Goal: Information Seeking & Learning: Learn about a topic

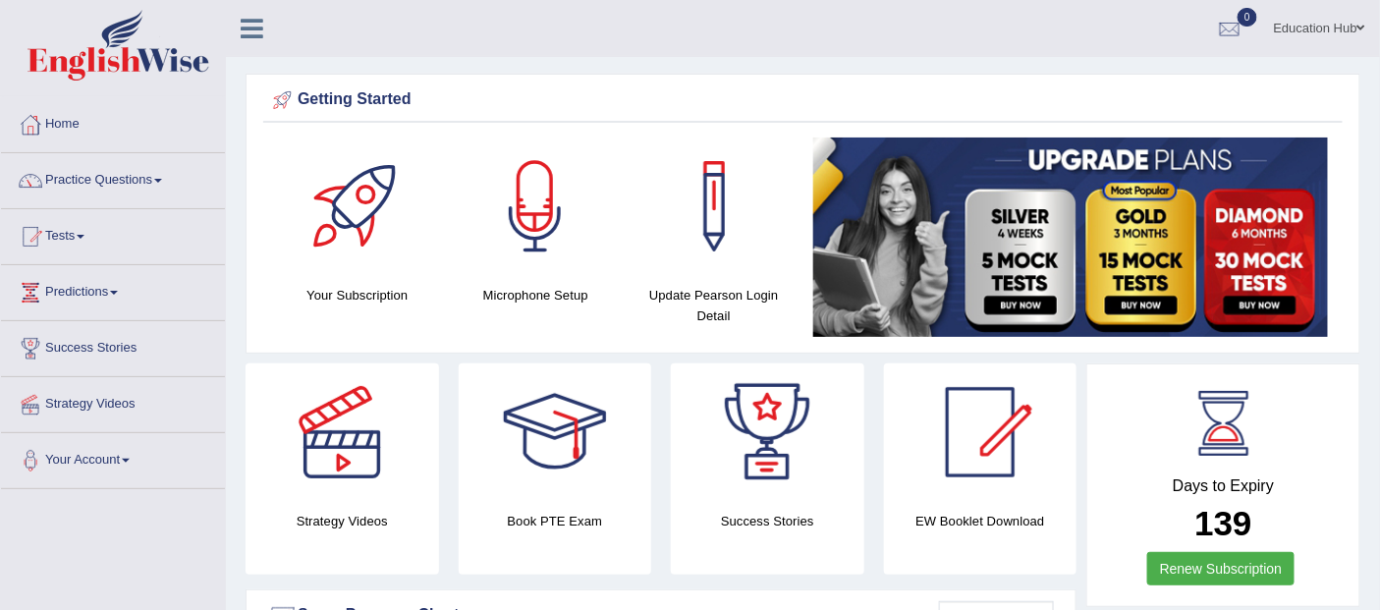
click at [135, 172] on link "Practice Questions" at bounding box center [113, 177] width 224 height 49
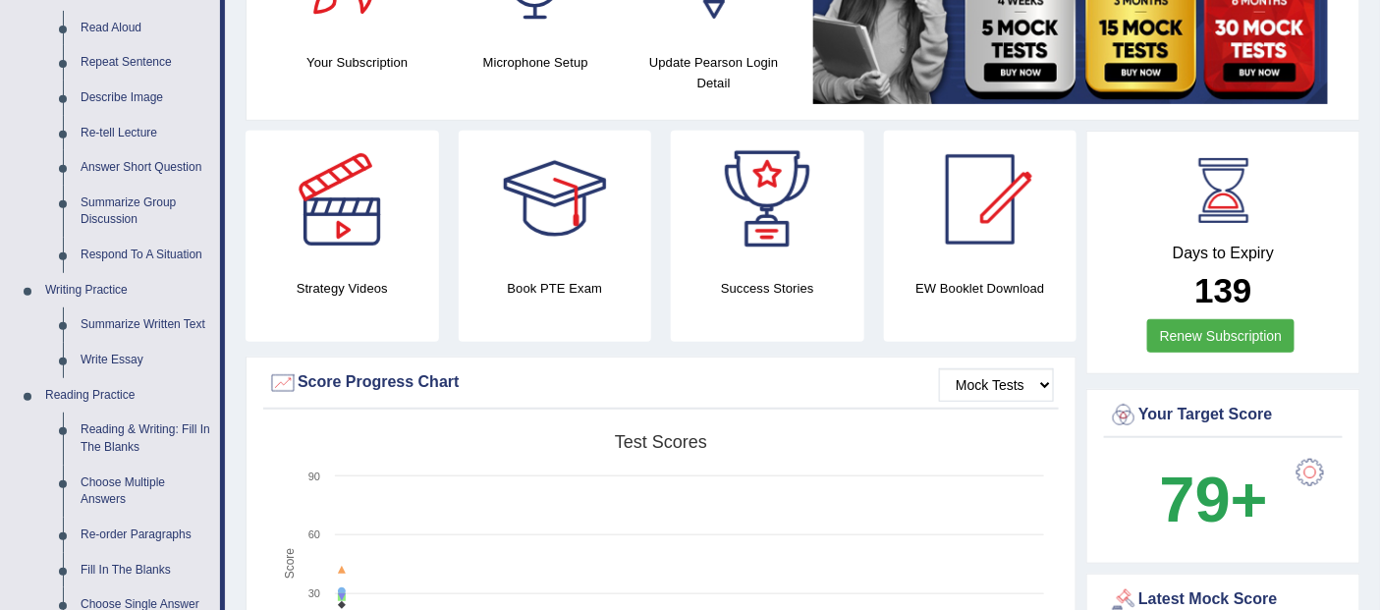
scroll to position [327, 0]
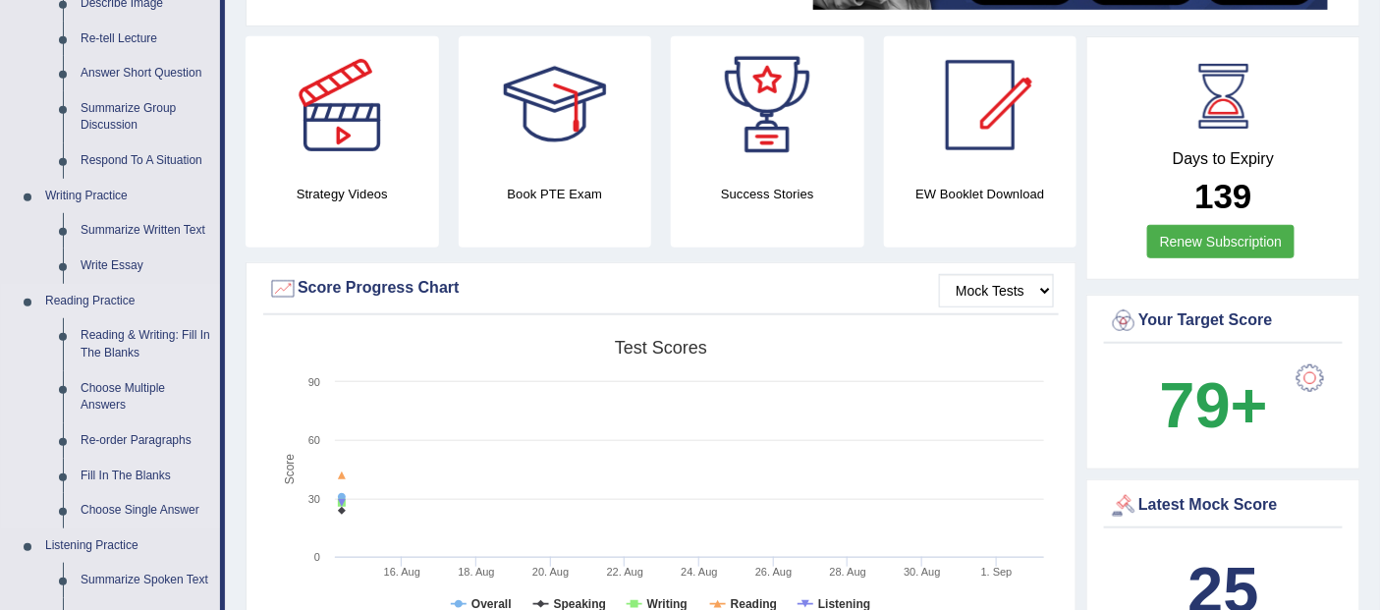
click at [80, 292] on link "Reading Practice" at bounding box center [128, 301] width 184 height 35
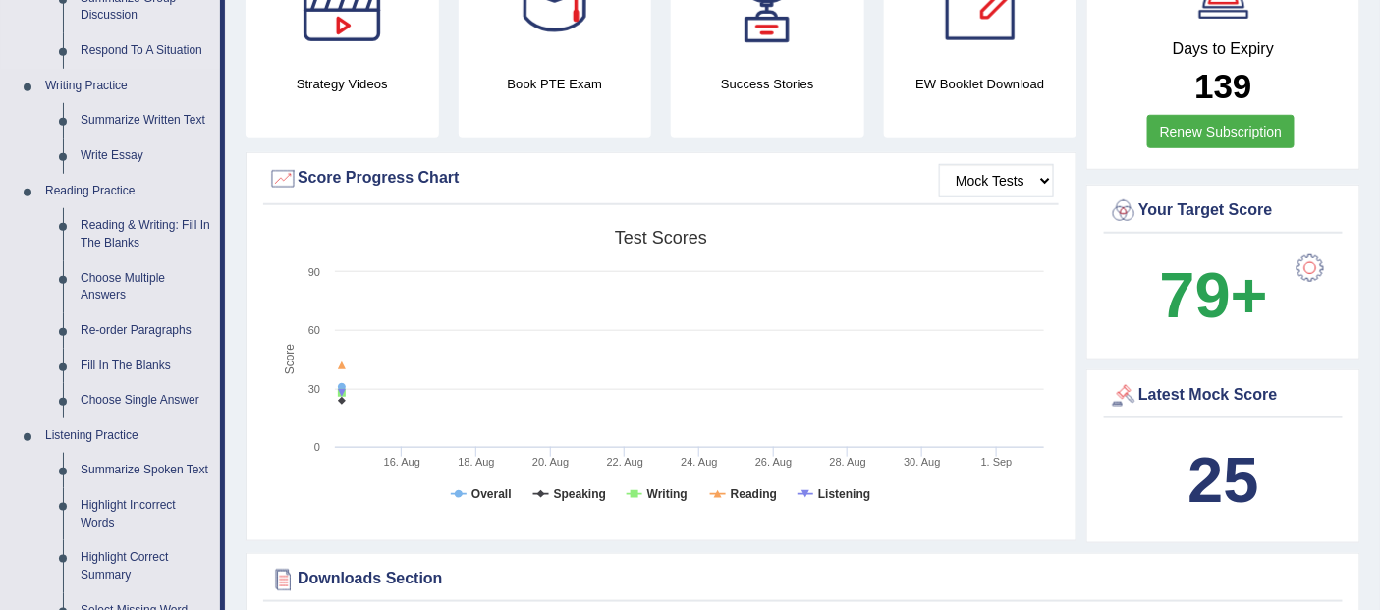
scroll to position [545, 0]
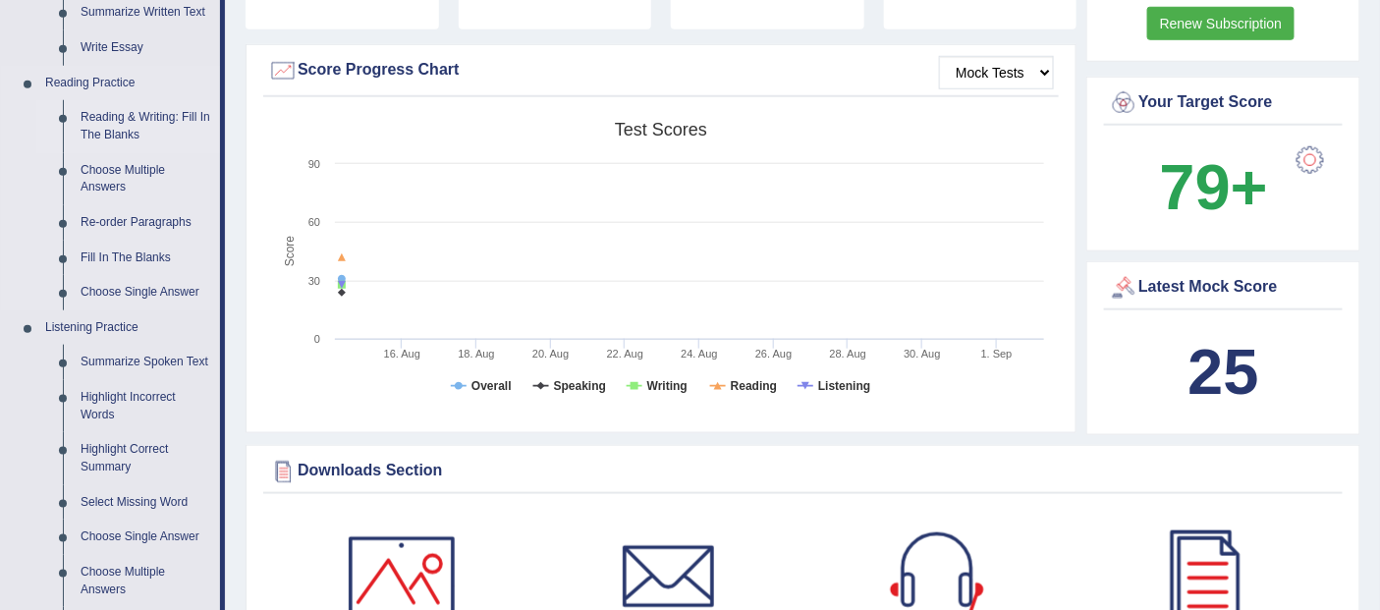
click at [150, 115] on link "Reading & Writing: Fill In The Blanks" at bounding box center [146, 126] width 148 height 52
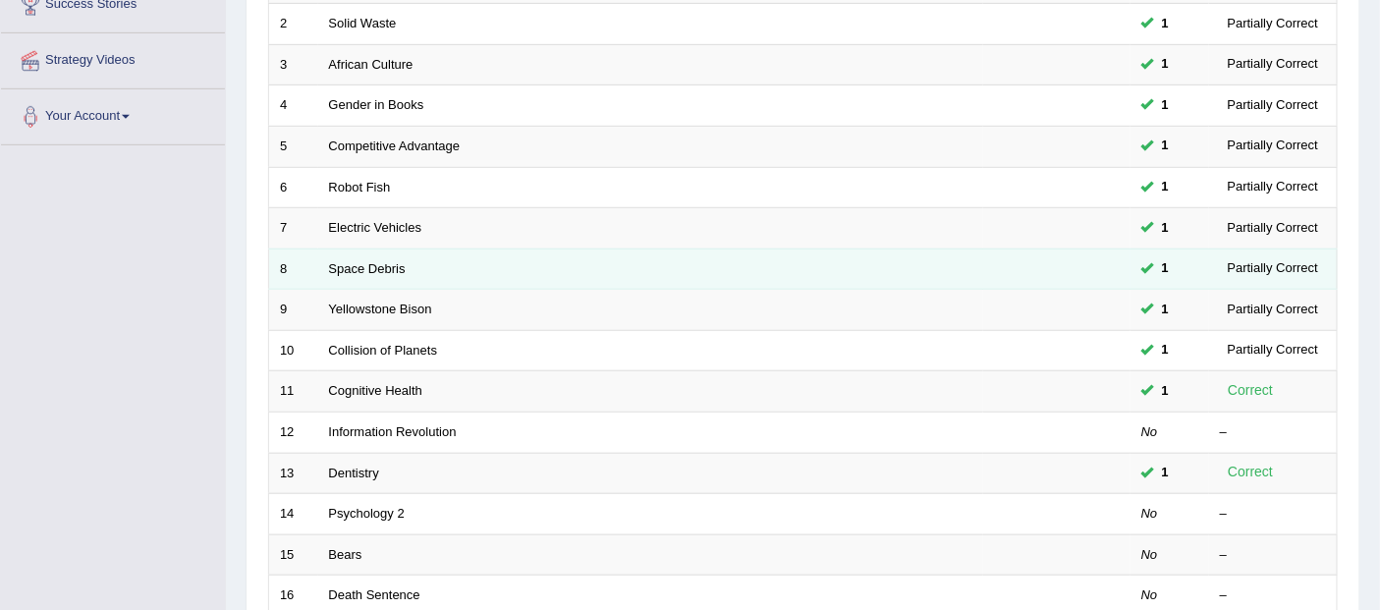
scroll to position [472, 0]
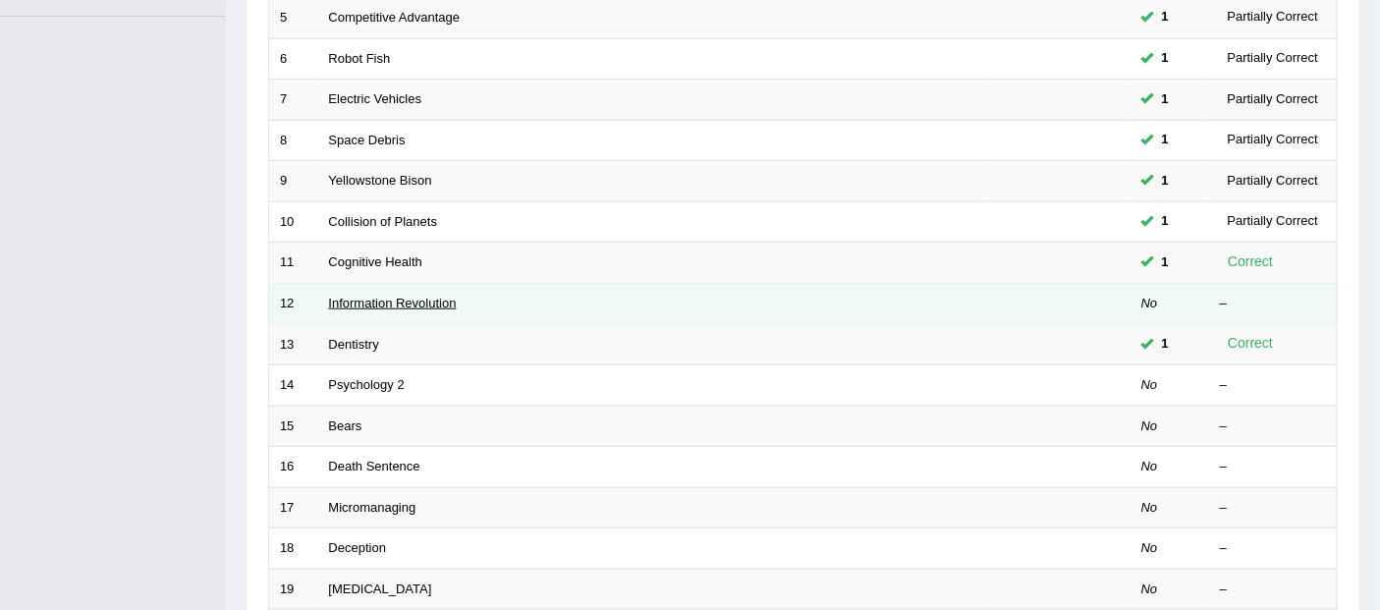
click at [404, 300] on link "Information Revolution" at bounding box center [393, 303] width 128 height 15
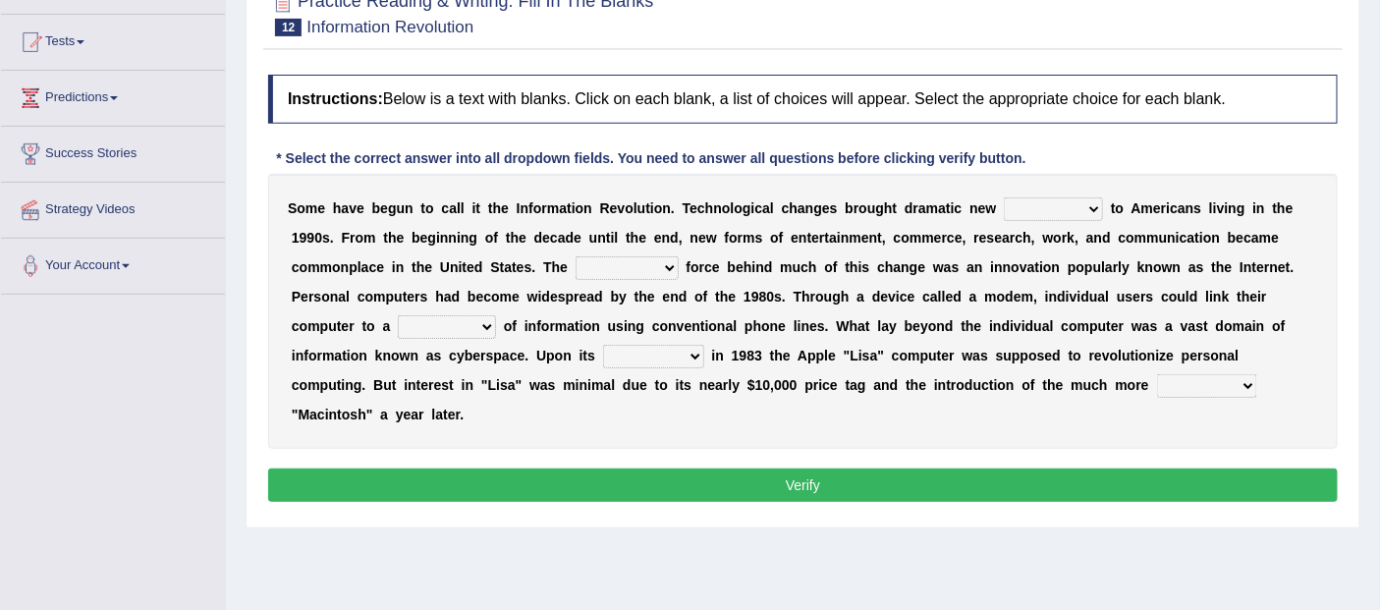
scroll to position [109, 0]
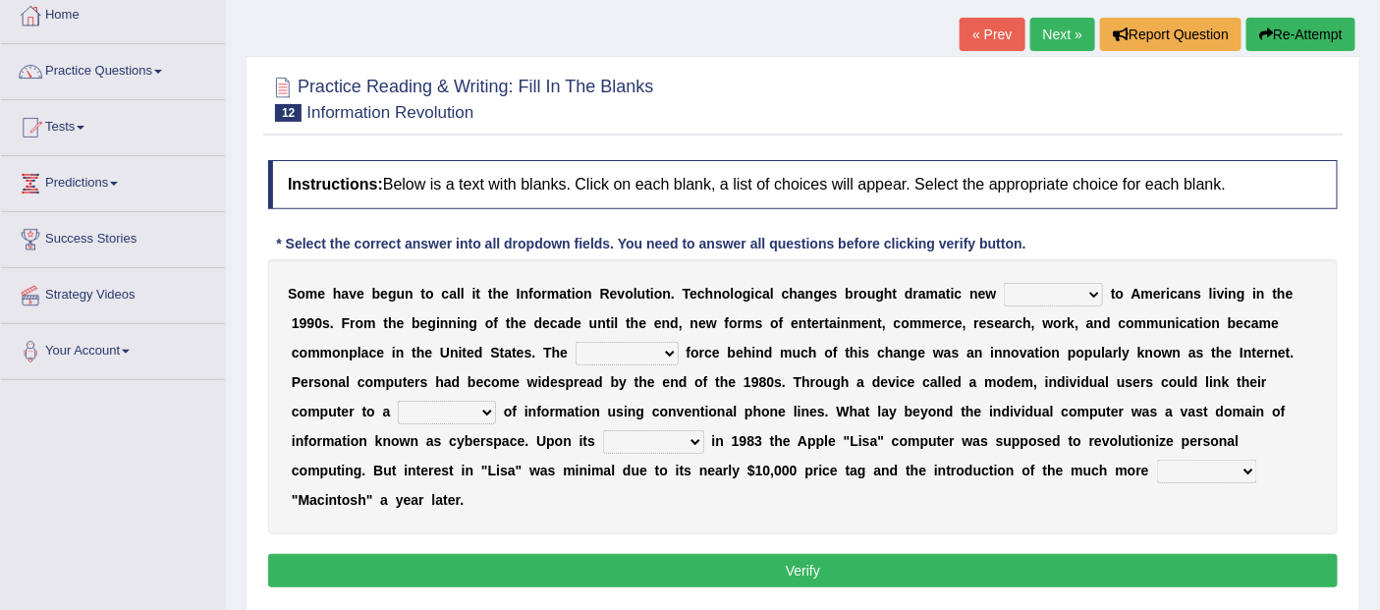
click at [1095, 293] on select "challenges puzzles options confusion" at bounding box center [1053, 295] width 99 height 24
select select "challenges"
click at [1004, 283] on select "challenges puzzles options confusion" at bounding box center [1053, 295] width 99 height 24
click at [661, 356] on select "unremitting uninspiring driving insinuating" at bounding box center [627, 354] width 103 height 24
select select "driving"
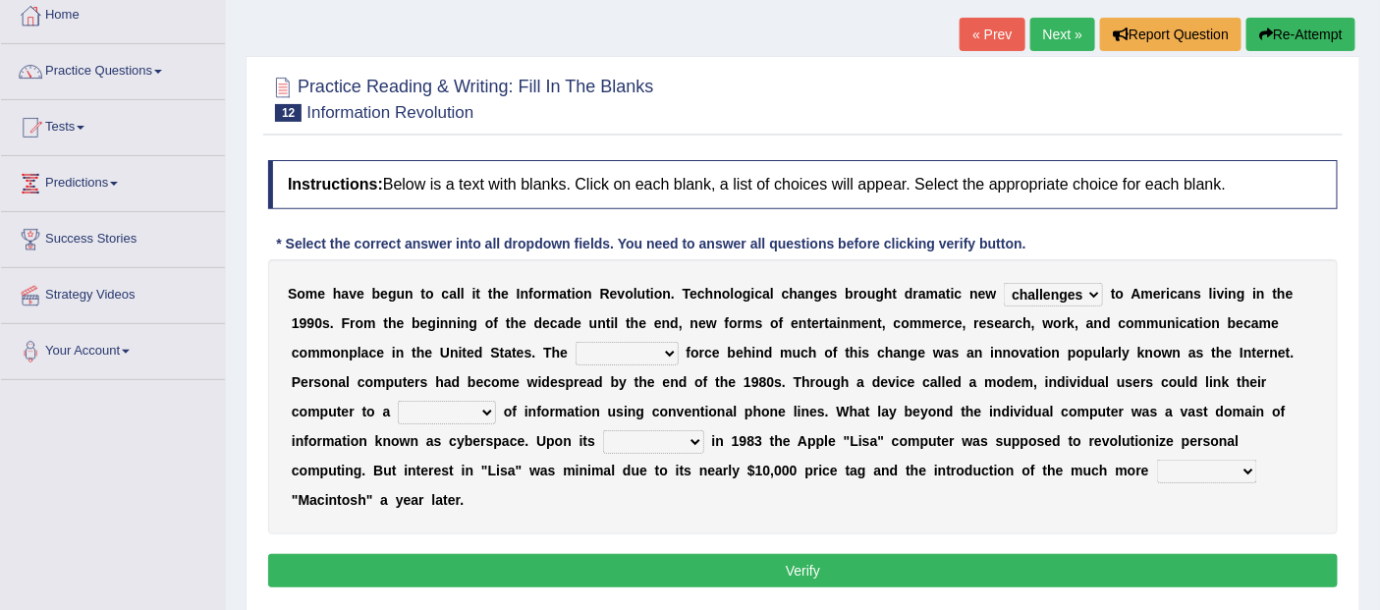
click at [576, 342] on select "unremitting uninspiring driving insinuating" at bounding box center [627, 354] width 103 height 24
click at [487, 411] on select "magnitude bulk wealth volume" at bounding box center [447, 413] width 98 height 24
select select "magnitude"
click at [398, 401] on select "magnitude bulk wealth volume" at bounding box center [447, 413] width 98 height 24
click at [688, 443] on select "relief release publication emission" at bounding box center [653, 442] width 101 height 24
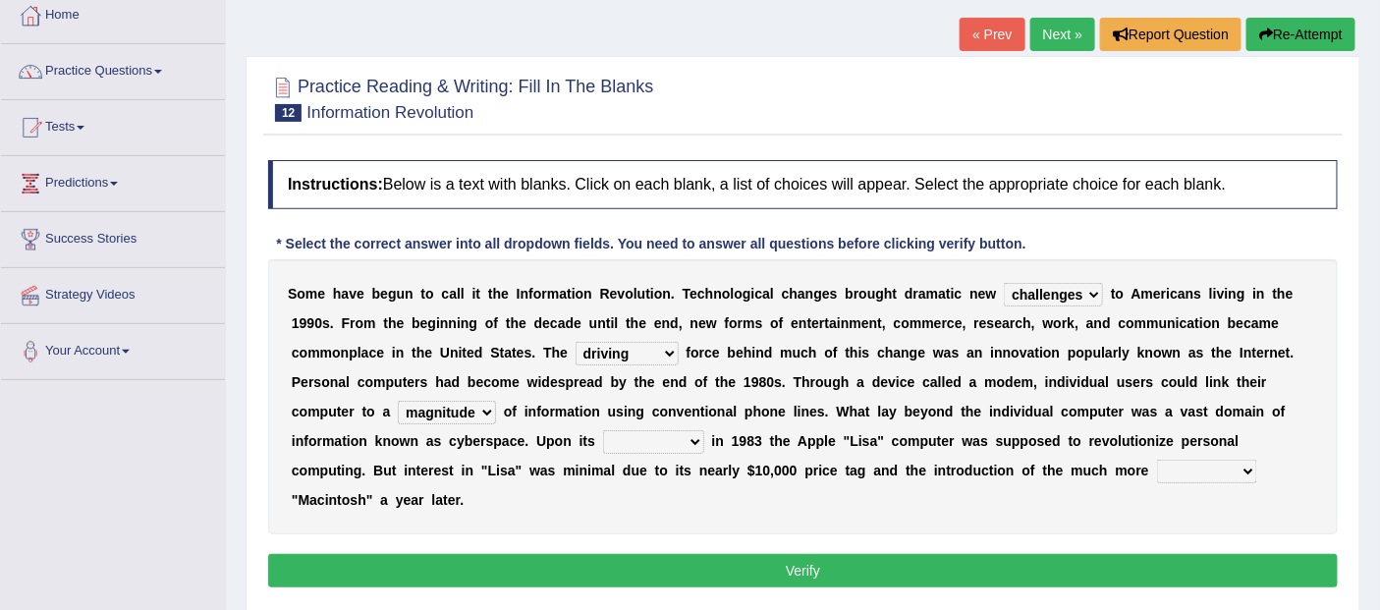
select select "release"
click at [603, 430] on select "relief release publication emission" at bounding box center [653, 442] width 101 height 24
click at [1238, 469] on select "convenient affordable advanced formidable" at bounding box center [1207, 472] width 100 height 24
click at [1135, 493] on div "S o m e h a v e b e g u n t o c a l l i t t h e I n f o r m a t i o n R e v o l…" at bounding box center [803, 396] width 1070 height 275
click at [1234, 471] on select "convenient affordable advanced formidable" at bounding box center [1207, 472] width 100 height 24
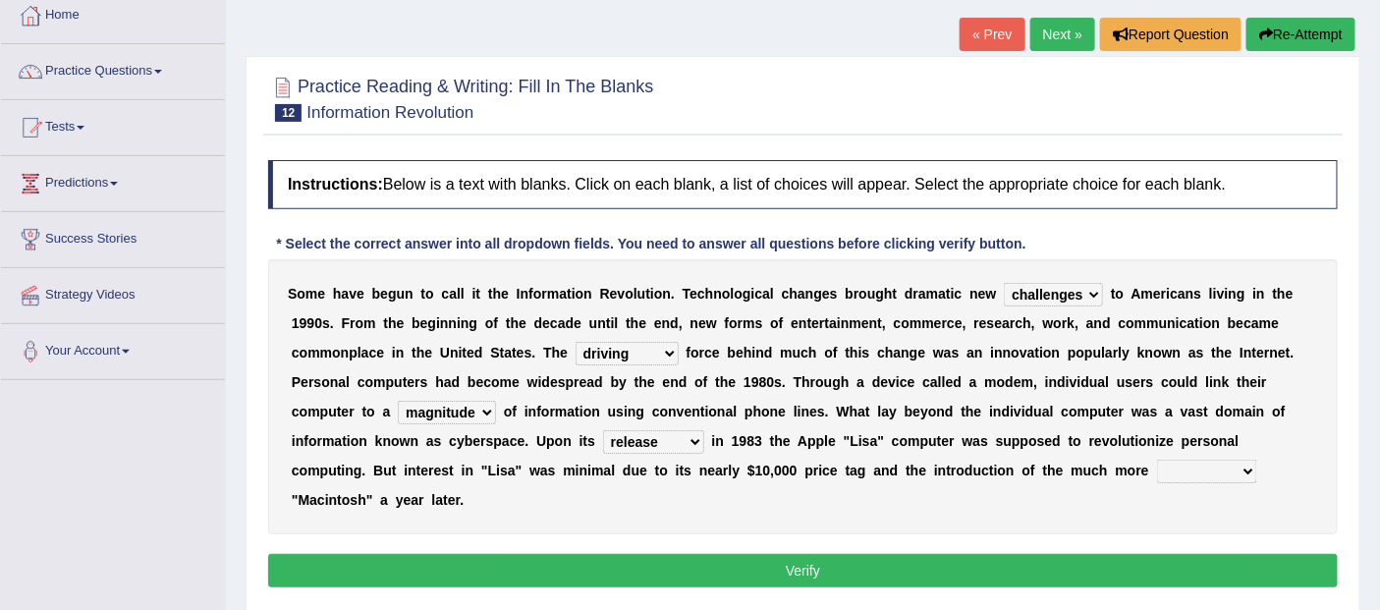
click at [1061, 535] on div "Instructions: Below is a text with blanks. Click on each blank, a list of choic…" at bounding box center [802, 376] width 1079 height 453
click at [1233, 467] on select "convenient affordable advanced formidable" at bounding box center [1207, 472] width 100 height 24
select select "affordable"
click at [1157, 460] on select "convenient affordable advanced formidable" at bounding box center [1207, 472] width 100 height 24
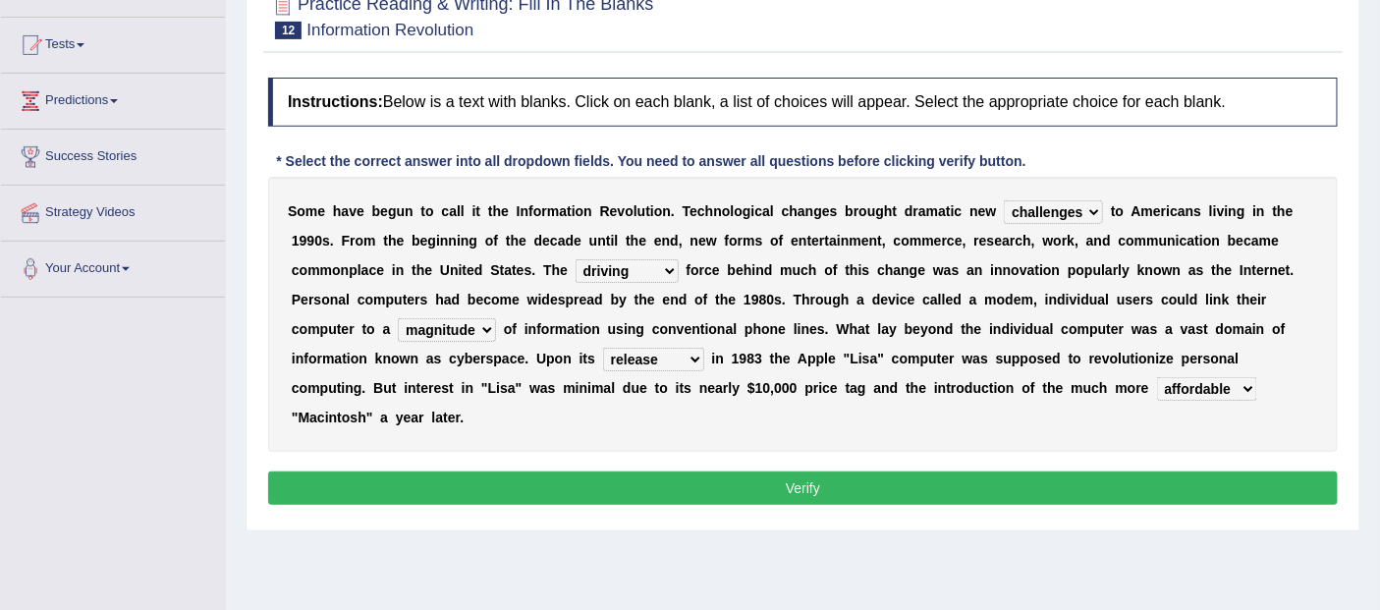
scroll to position [327, 0]
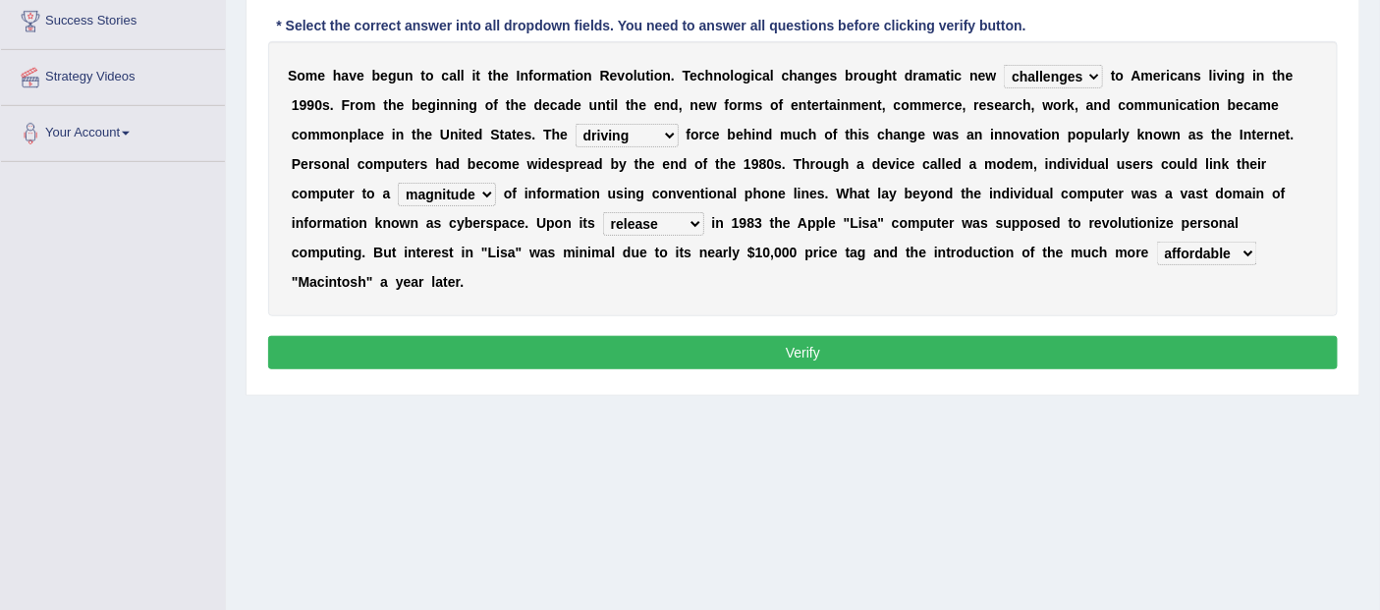
click at [803, 351] on button "Verify" at bounding box center [803, 352] width 1070 height 33
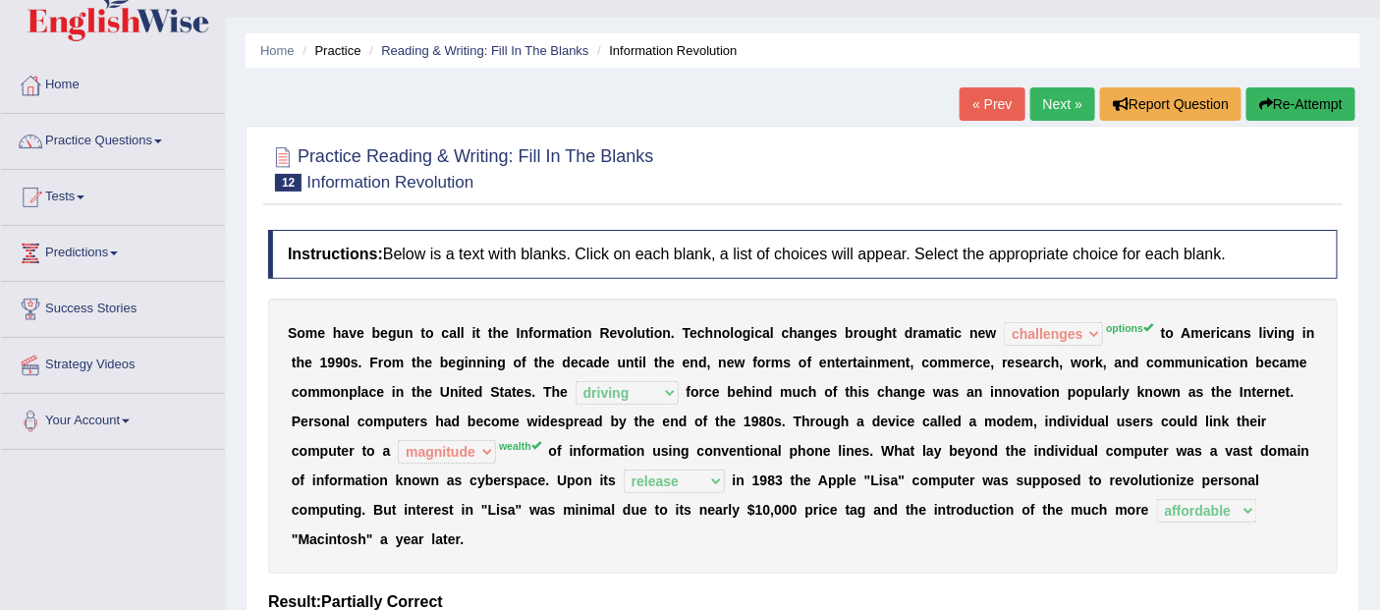
scroll to position [0, 0]
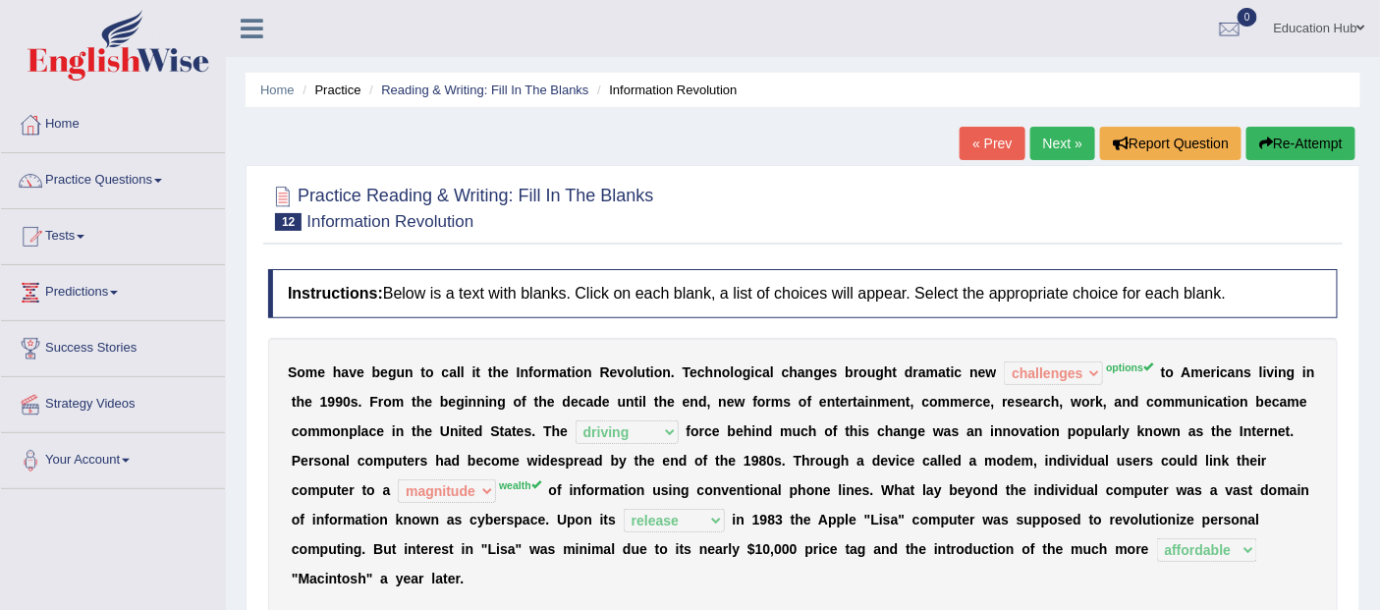
click at [1063, 131] on link "Next »" at bounding box center [1062, 143] width 65 height 33
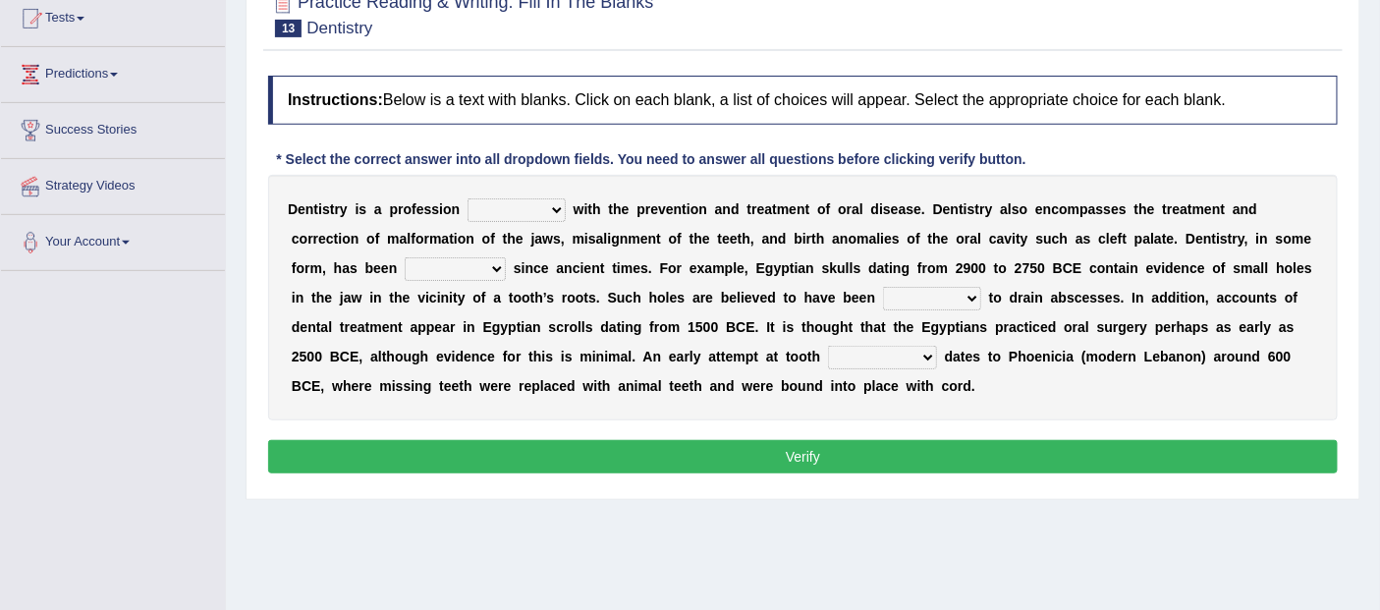
click at [551, 211] on select "agreed dealt concerned taken" at bounding box center [517, 210] width 98 height 24
select select "concerned"
click at [468, 198] on select "agreed dealt concerned taken" at bounding box center [517, 210] width 98 height 24
click at [502, 269] on select "criticized replaced practiced abandoned" at bounding box center [455, 269] width 101 height 24
click at [1132, 244] on b at bounding box center [1131, 239] width 8 height 16
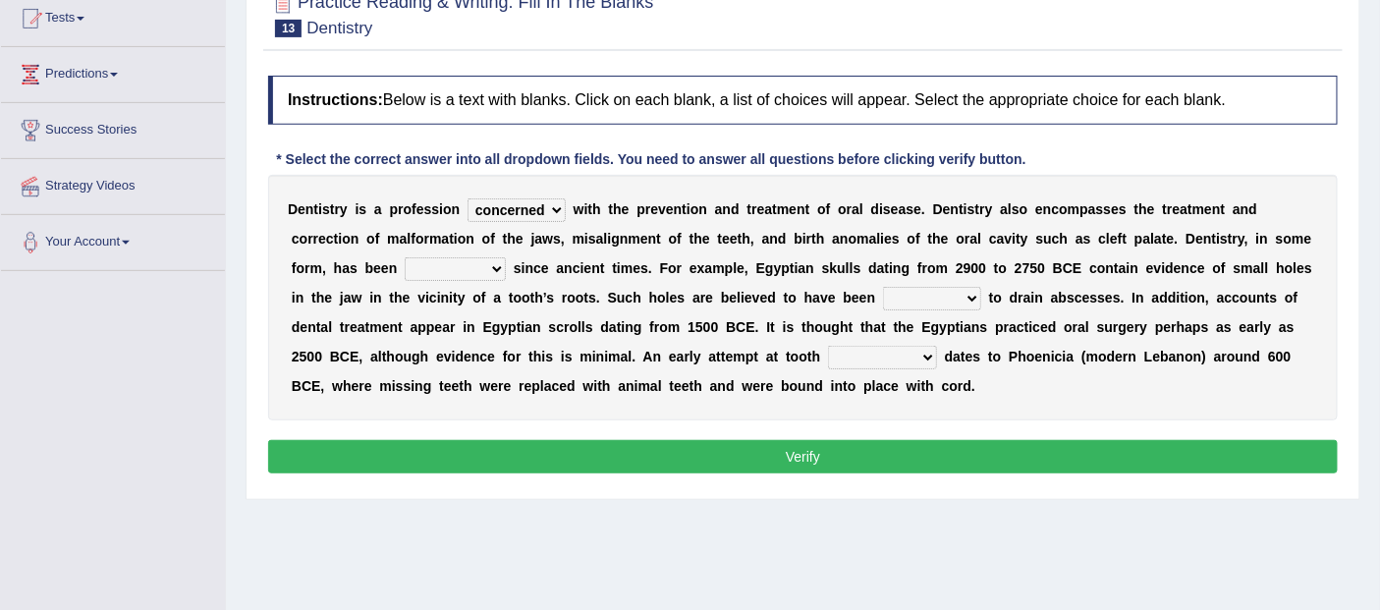
click at [497, 270] on select "criticized replaced practiced abandoned" at bounding box center [455, 269] width 101 height 24
select select "practiced"
click at [405, 257] on select "criticized replaced practiced abandoned" at bounding box center [455, 269] width 101 height 24
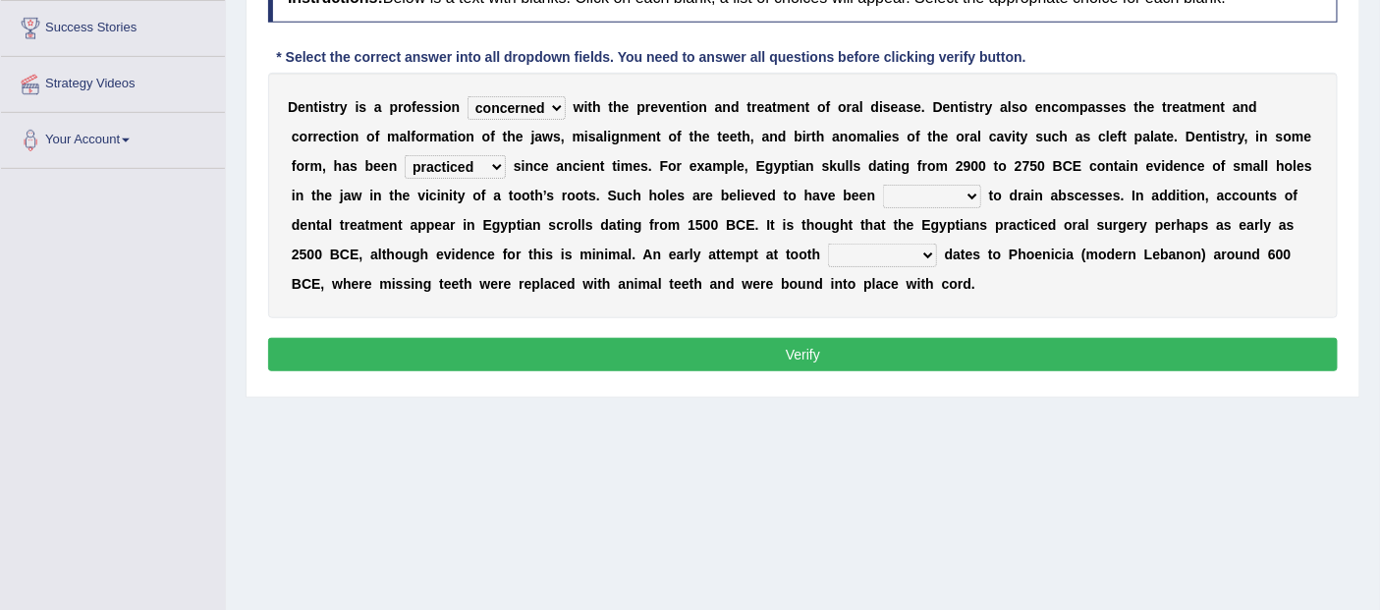
scroll to position [327, 0]
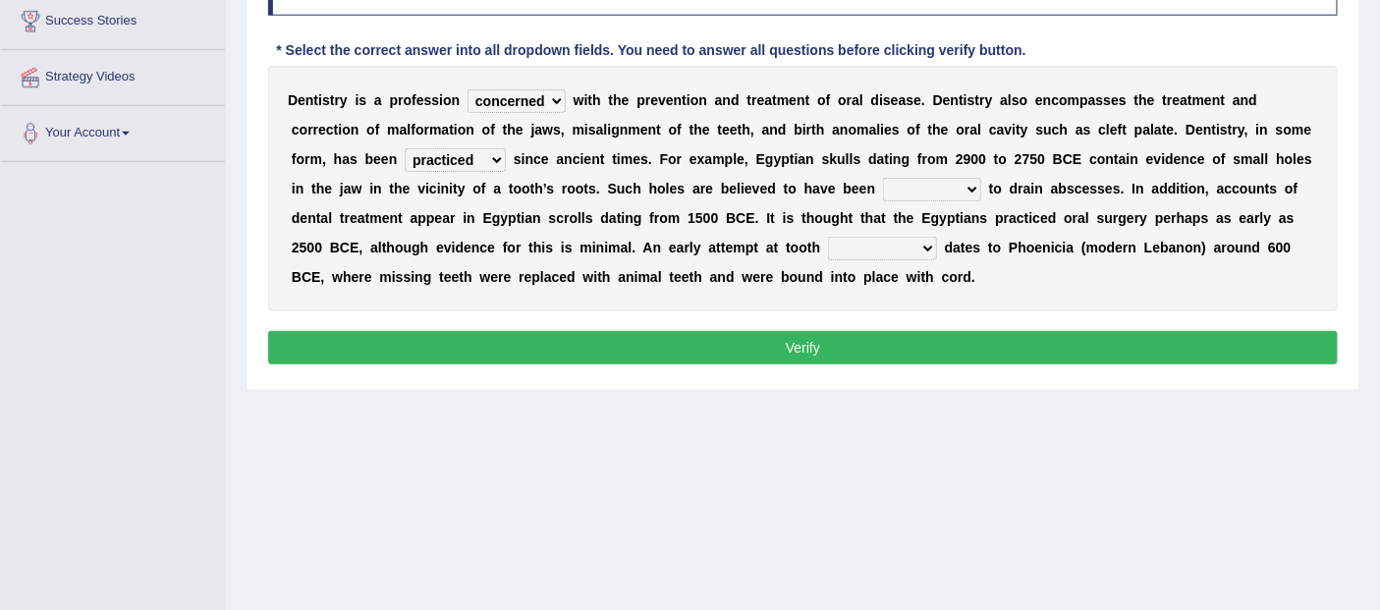
click at [967, 184] on select "fluctuated laminated drilled sealed" at bounding box center [932, 190] width 98 height 24
select select "drilled"
click at [883, 178] on select "fluctuated laminated drilled sealed" at bounding box center [932, 190] width 98 height 24
click at [915, 244] on select "reparation sacrament restitution replacement" at bounding box center [882, 249] width 109 height 24
select select "replacement"
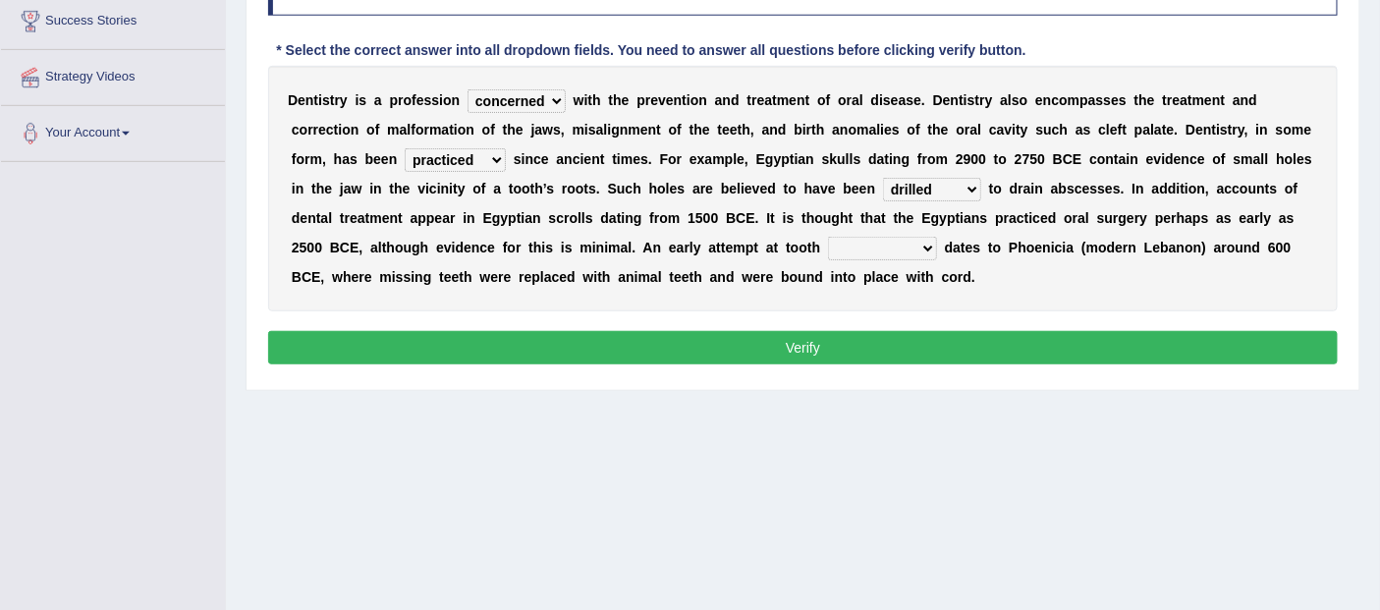
click at [828, 237] on select "reparation sacrament restitution replacement" at bounding box center [882, 249] width 109 height 24
click at [784, 342] on button "Verify" at bounding box center [803, 347] width 1070 height 33
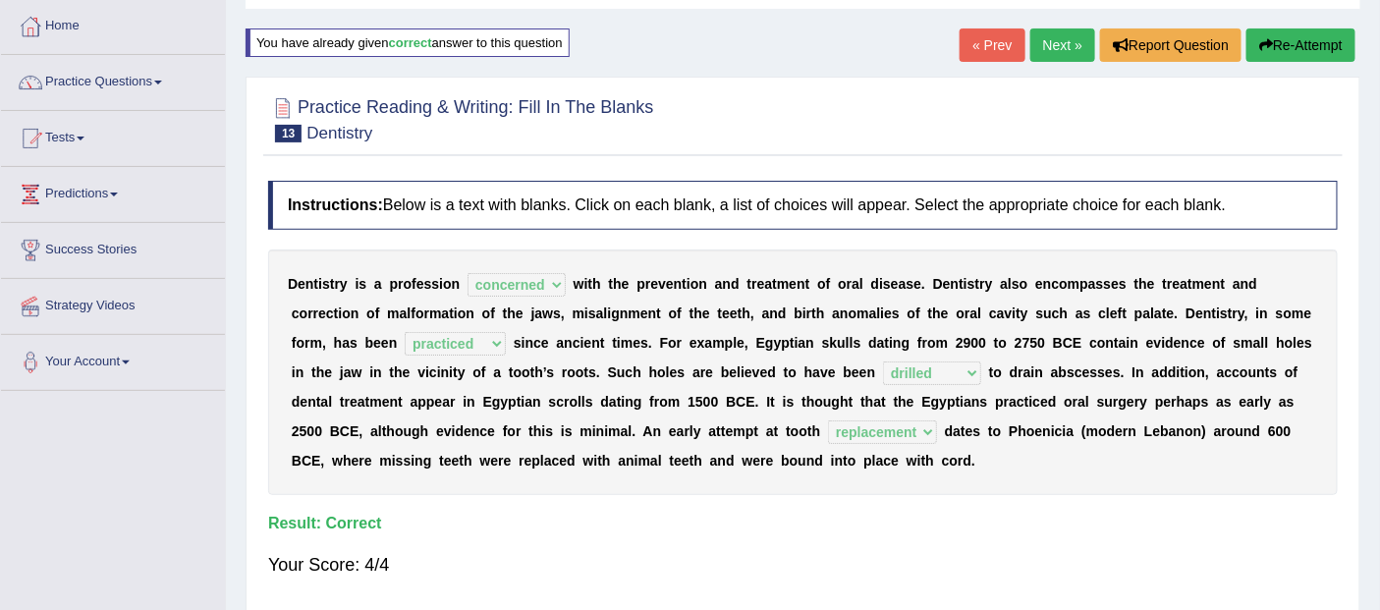
scroll to position [0, 0]
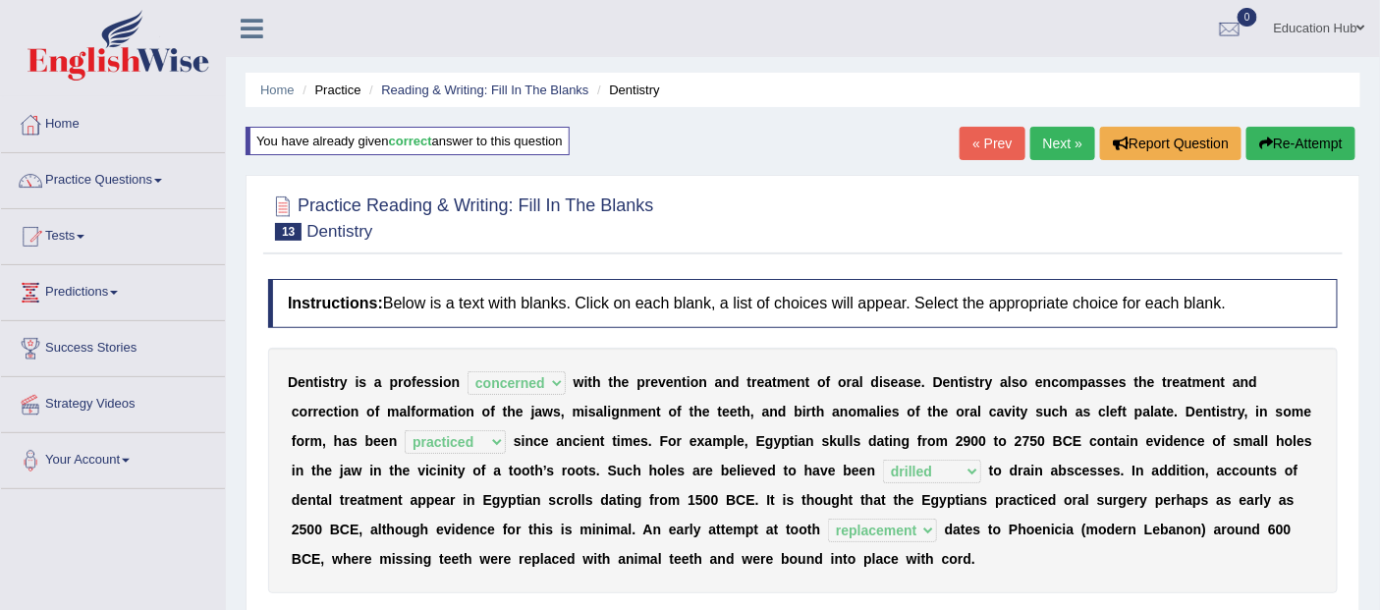
click at [1061, 143] on link "Next »" at bounding box center [1062, 143] width 65 height 33
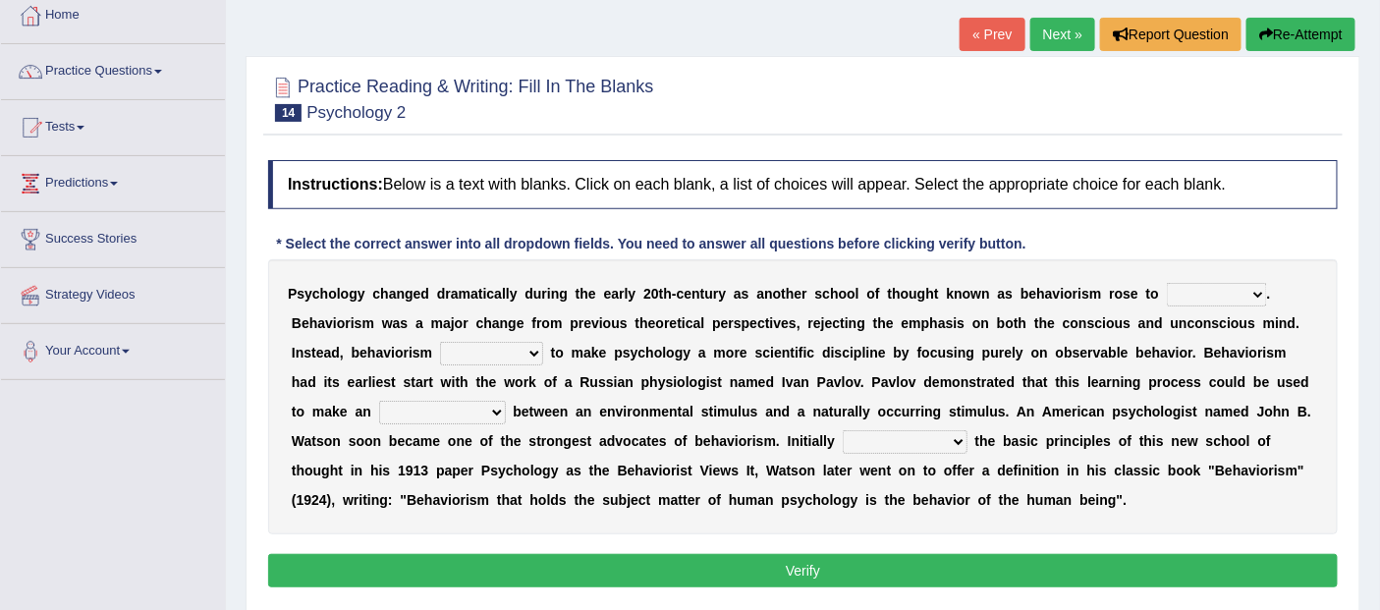
click at [1244, 296] on select "dominance temptation challenge temper" at bounding box center [1217, 295] width 100 height 24
click at [1063, 342] on div "P s y c h o l o g y c h a n g e d d r a m a t i c a l l y d u r i n g t h e e a…" at bounding box center [803, 396] width 1070 height 275
click at [1272, 286] on div "P s y c h o l o g y c h a n g e d d r a m a t i c a l l y d u r i n g t h e e a…" at bounding box center [803, 396] width 1070 height 275
click at [1257, 292] on select "dominance temptation challenge temper" at bounding box center [1217, 295] width 100 height 24
select select "temptation"
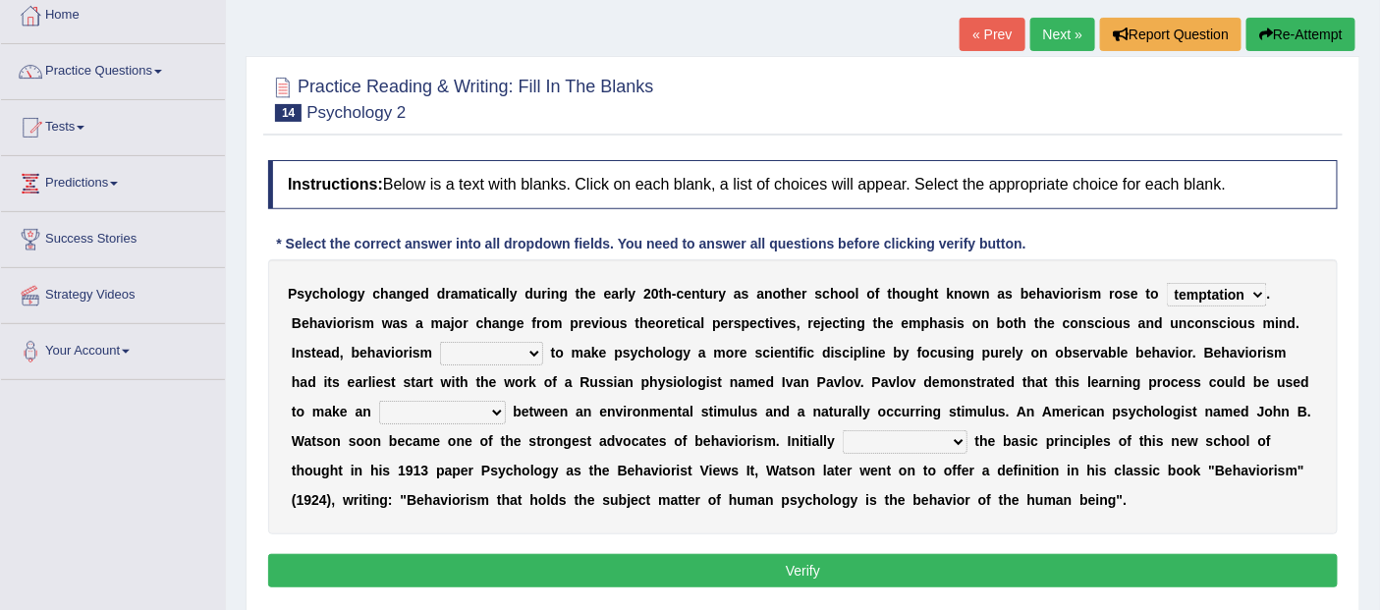
click at [1167, 283] on select "dominance temptation challenge temper" at bounding box center [1217, 295] width 100 height 24
click at [534, 351] on select "reproached reproved strove rewove" at bounding box center [491, 354] width 103 height 24
select select "reproached"
click at [440, 342] on select "reproached reproved strove rewove" at bounding box center [491, 354] width 103 height 24
click at [469, 413] on select "acclimatization association union combination" at bounding box center [442, 413] width 127 height 24
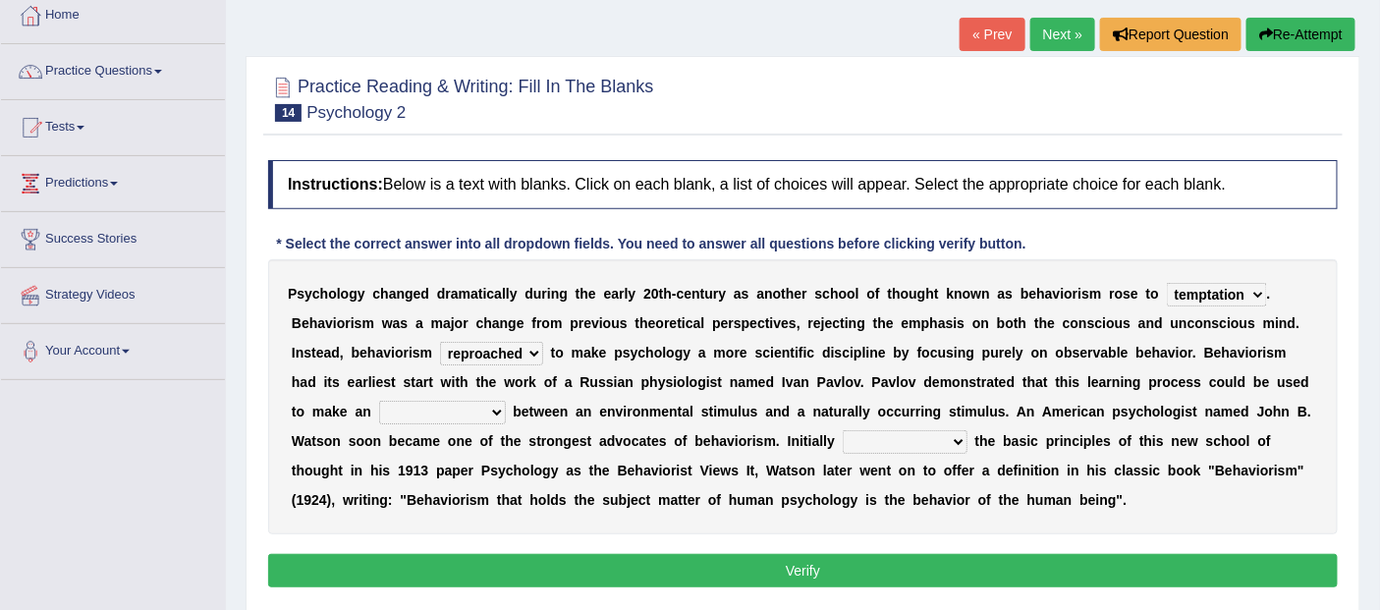
click at [379, 401] on select "acclimatization association union combination" at bounding box center [442, 413] width 127 height 24
click at [498, 403] on select "acclimatization association union combination" at bounding box center [442, 413] width 127 height 24
select select "association"
click at [379, 401] on select "acclimatization association union combination" at bounding box center [442, 413] width 127 height 24
click at [950, 448] on select "questioning foreshortening unburdening outlining" at bounding box center [905, 442] width 125 height 24
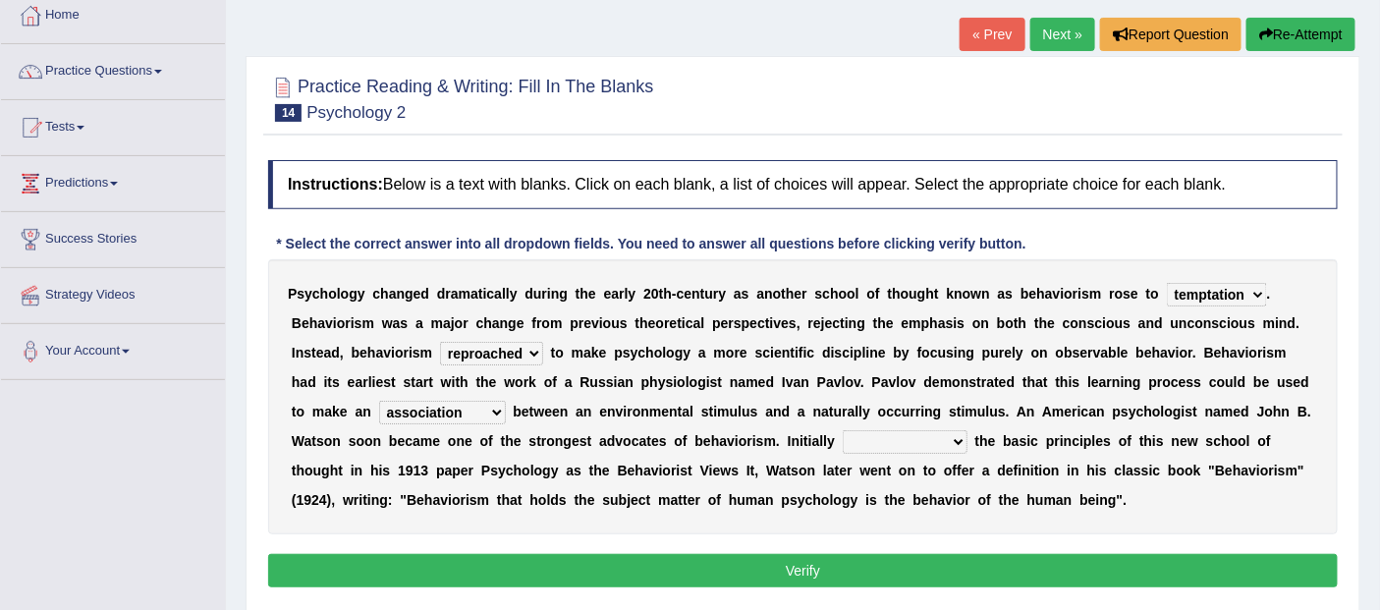
click at [738, 483] on div "P s y c h o l o g y c h a n g e d d r a m a t i c a l l y d u r i n g t h e e a…" at bounding box center [803, 396] width 1070 height 275
click at [963, 443] on select "questioning foreshortening unburdening outlining" at bounding box center [905, 442] width 125 height 24
click at [843, 430] on select "questioning foreshortening unburdening outlining" at bounding box center [905, 442] width 125 height 24
click at [951, 445] on select "questioning foreshortening unburdening outlining" at bounding box center [905, 442] width 125 height 24
select select "outlining"
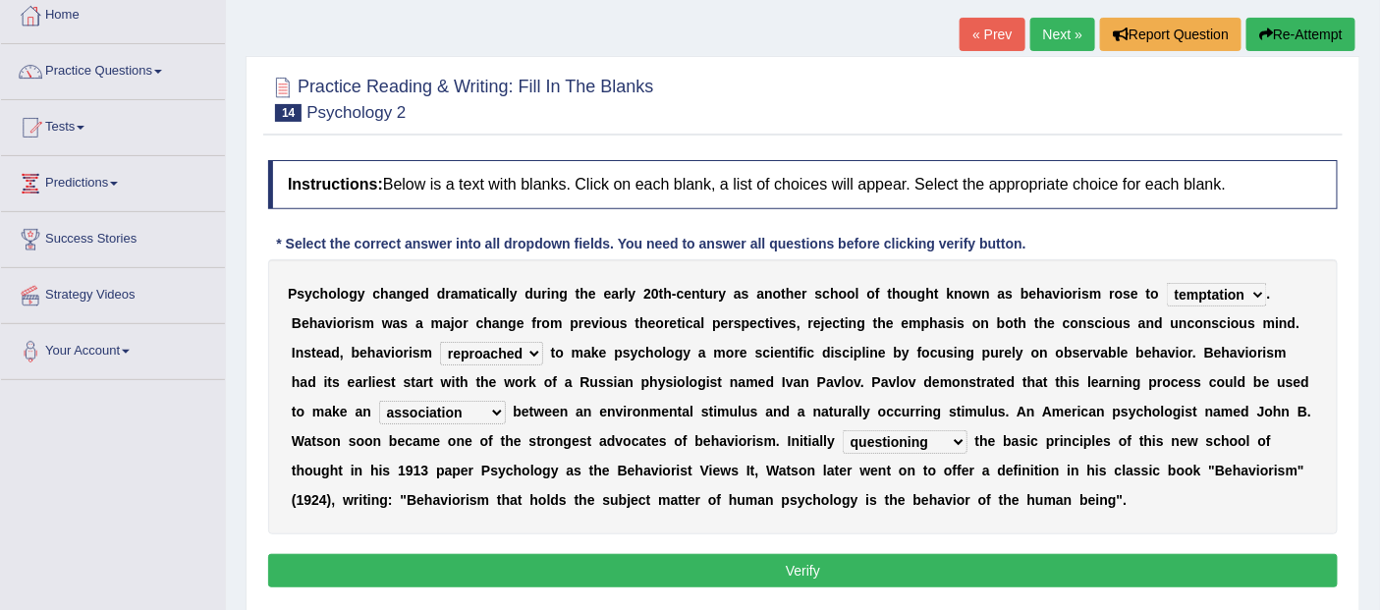
click at [843, 430] on select "questioning foreshortening unburdening outlining" at bounding box center [905, 442] width 125 height 24
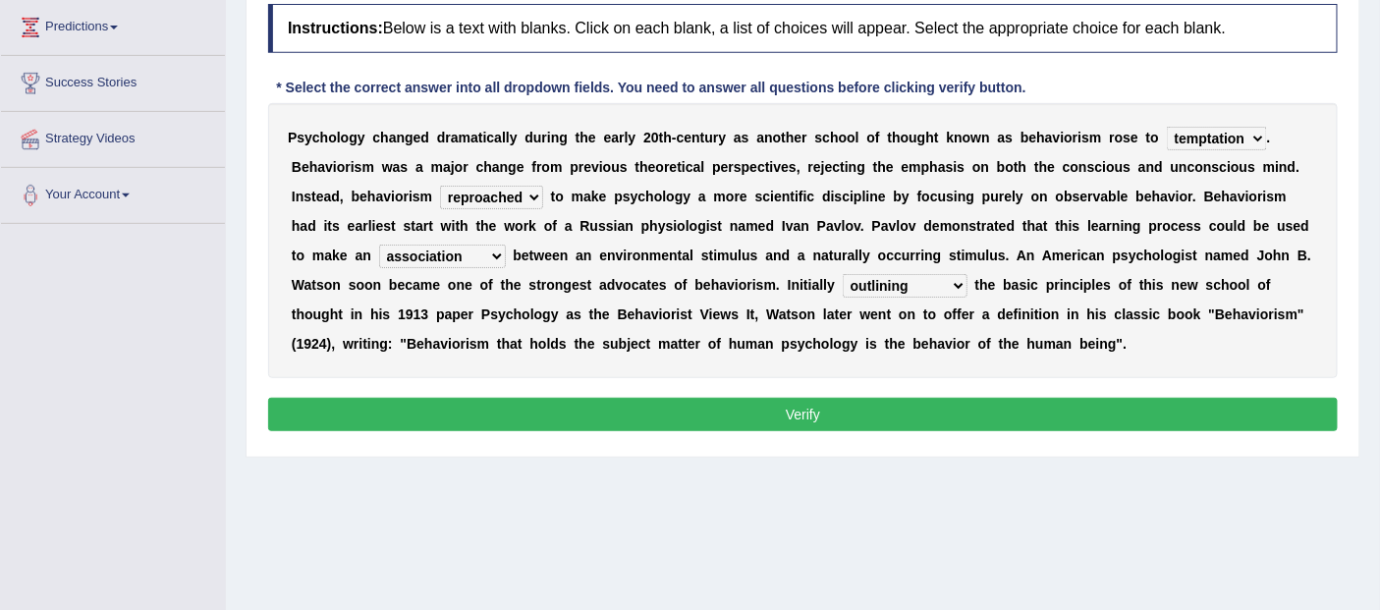
scroll to position [327, 0]
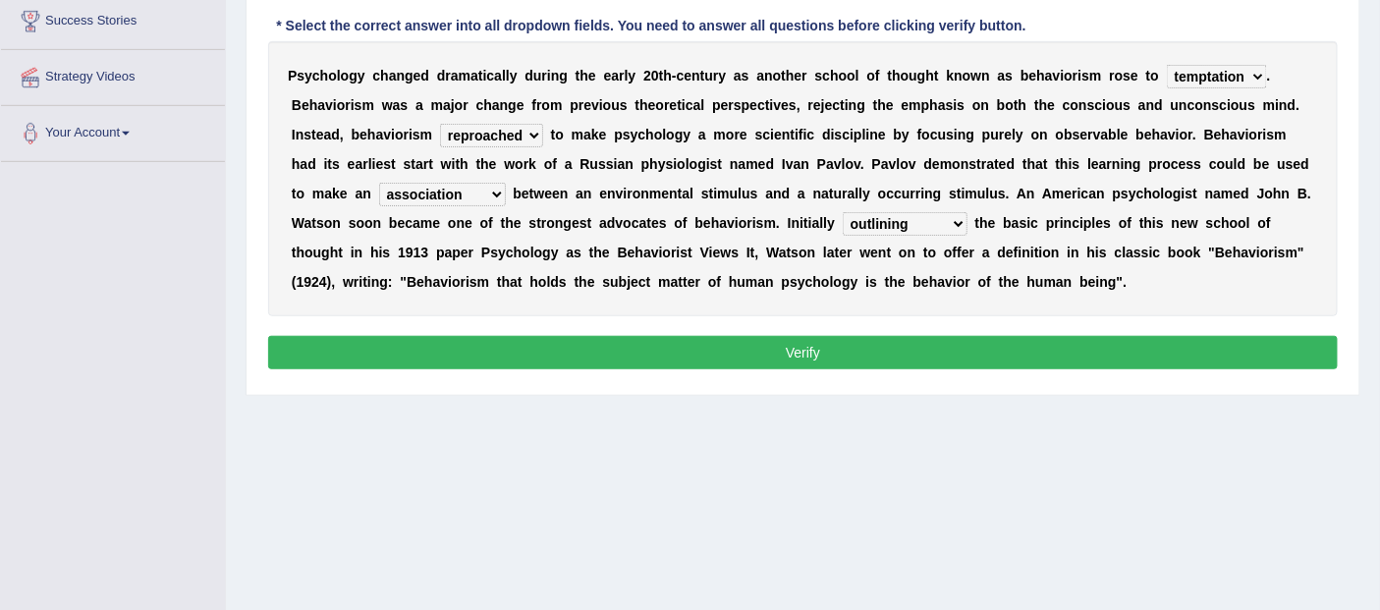
click at [798, 348] on button "Verify" at bounding box center [803, 352] width 1070 height 33
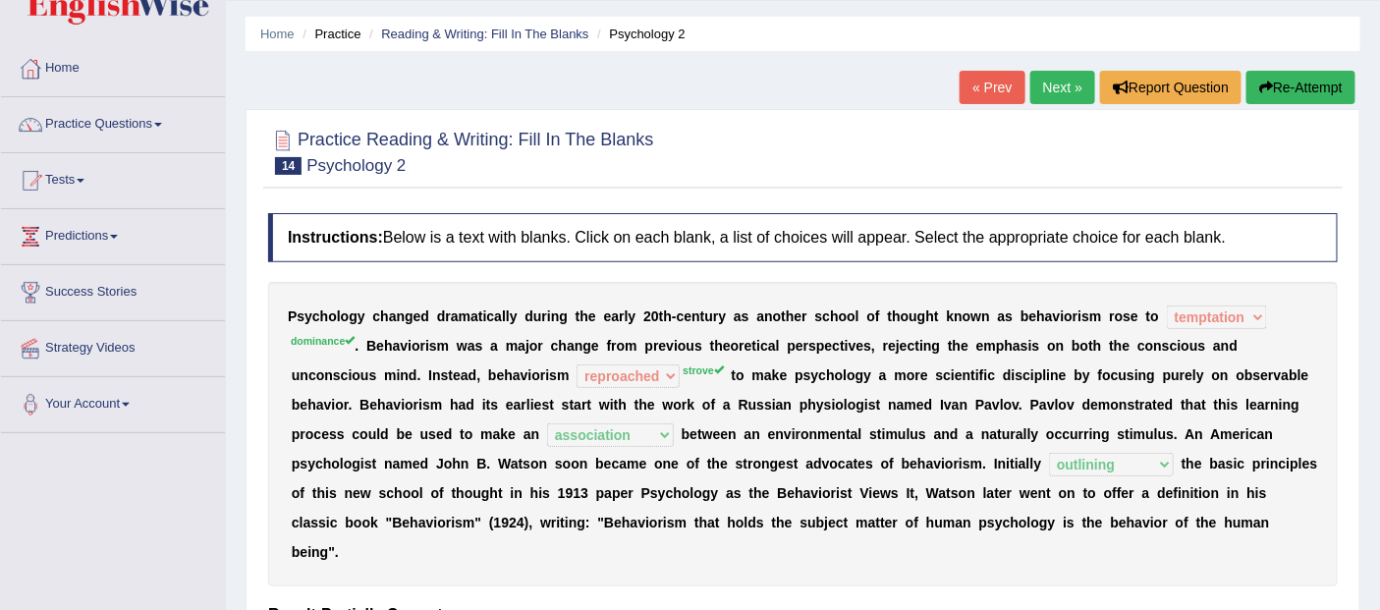
scroll to position [0, 0]
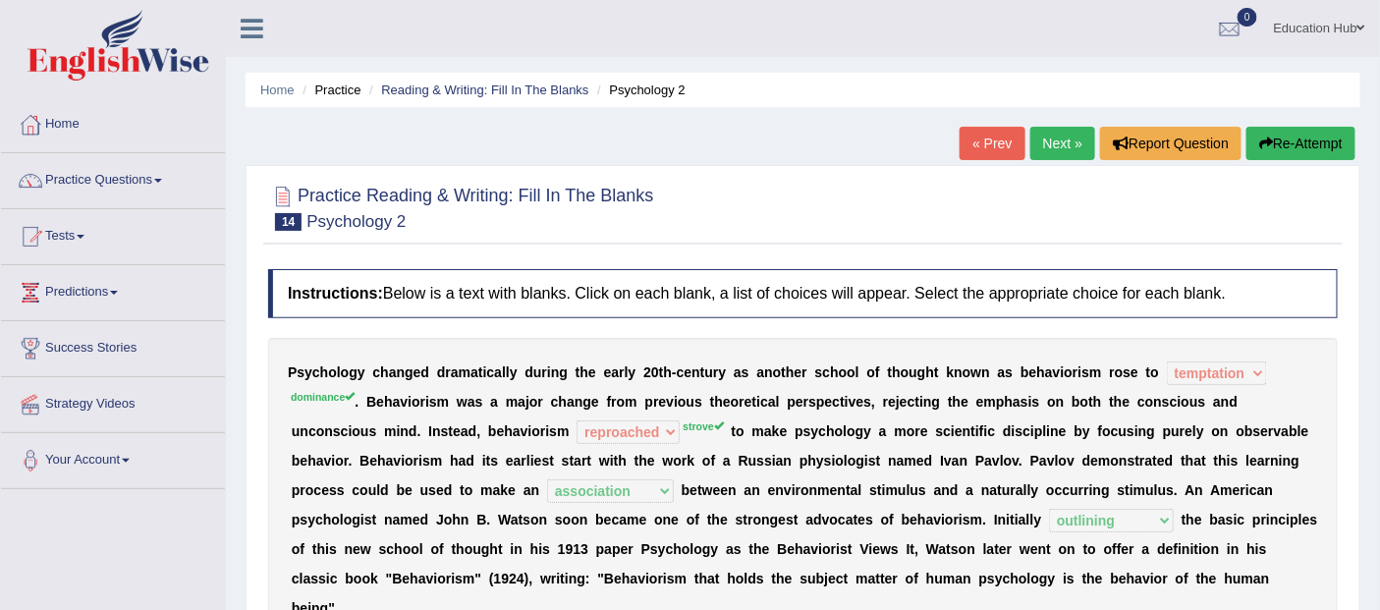
click at [1042, 141] on link "Next »" at bounding box center [1062, 143] width 65 height 33
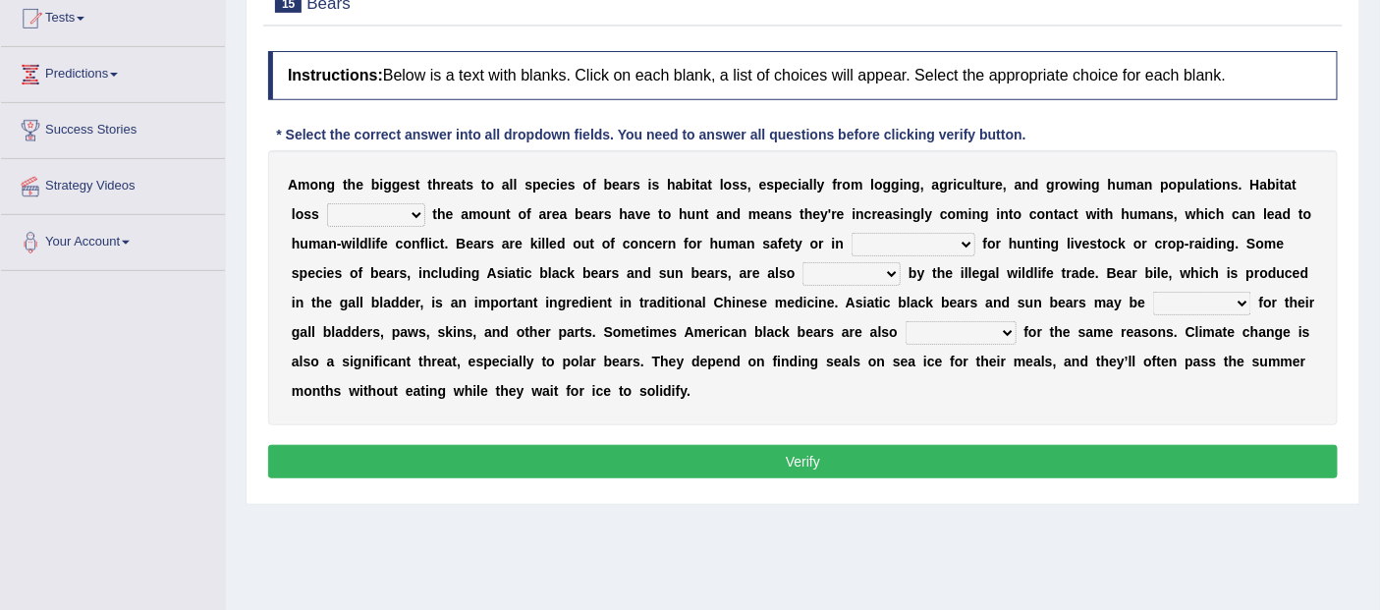
scroll to position [218, 0]
click at [417, 213] on select "increases reduces complies interacts" at bounding box center [376, 215] width 98 height 24
click at [327, 203] on select "increases reduces complies interacts" at bounding box center [376, 215] width 98 height 24
click at [417, 217] on select "increases reduces complies interacts" at bounding box center [376, 215] width 98 height 24
select select "increases"
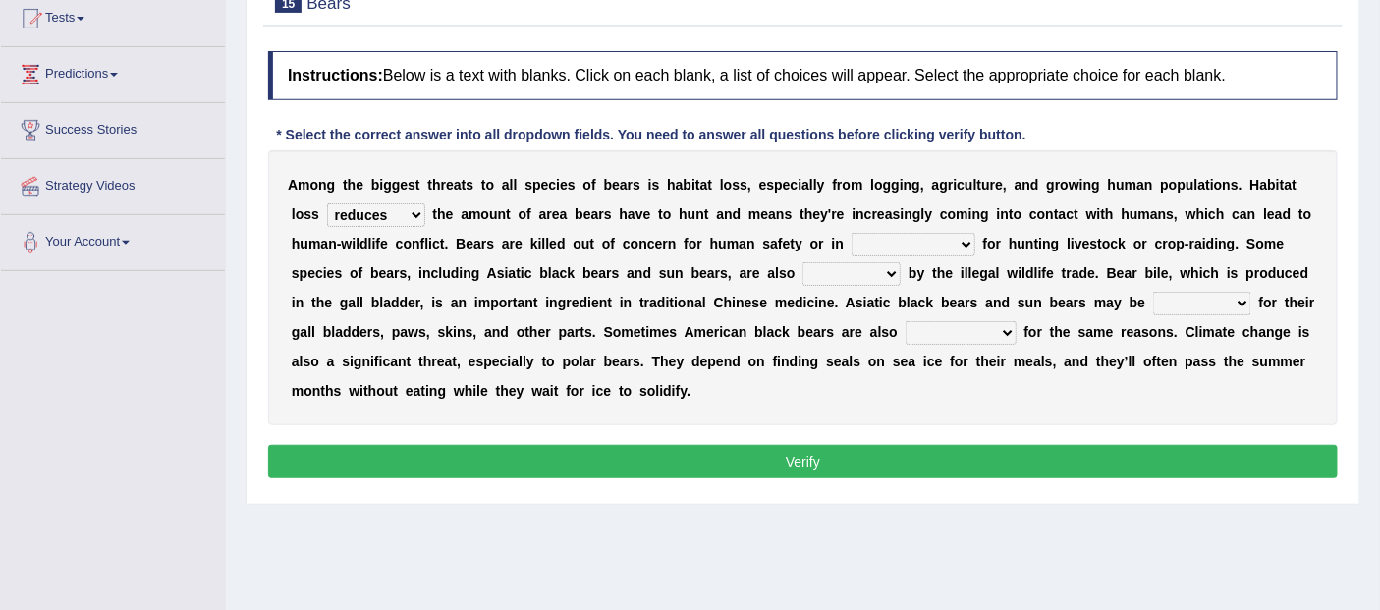
click at [327, 203] on select "increases reduces complies interacts" at bounding box center [376, 215] width 98 height 24
click at [910, 240] on select "coalition retaliation appreciation disinformation" at bounding box center [914, 245] width 124 height 24
select select "coalition"
click at [852, 233] on select "coalition retaliation appreciation disinformation" at bounding box center [914, 245] width 124 height 24
click at [861, 268] on select "protected prohibited fattened threatened" at bounding box center [851, 274] width 98 height 24
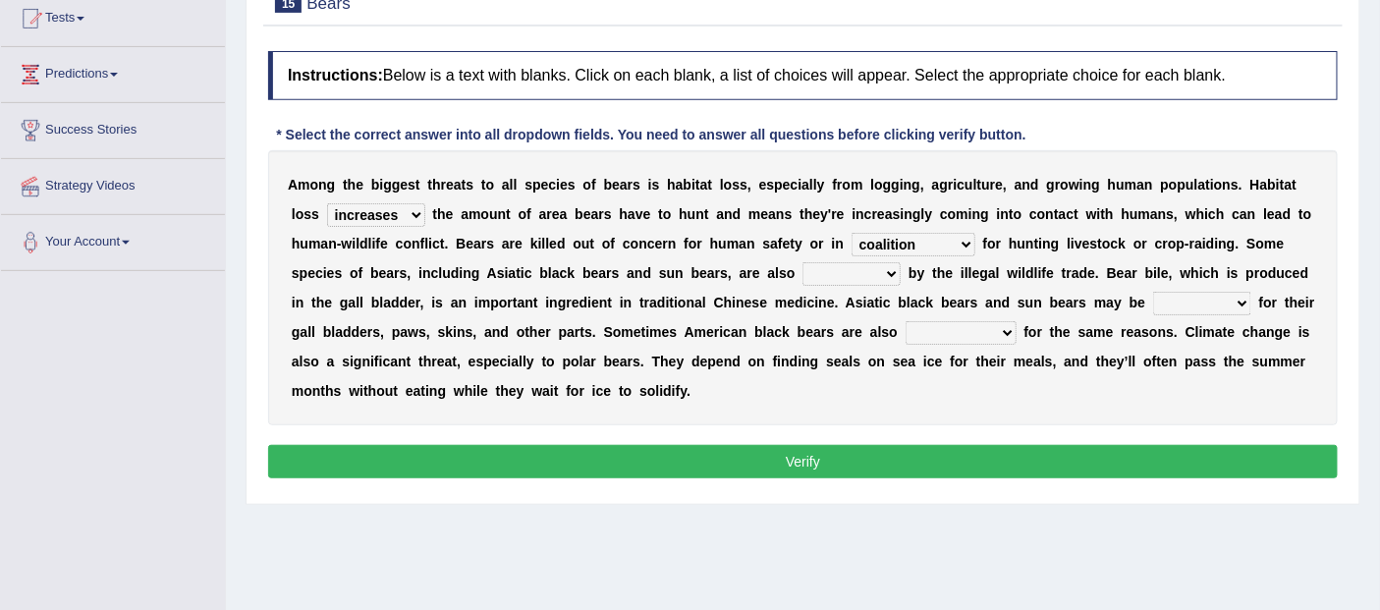
select select "threatened"
click at [802, 262] on select "protected prohibited fattened threatened" at bounding box center [851, 274] width 98 height 24
click at [1185, 299] on select "poached squelched coached blenched" at bounding box center [1202, 304] width 98 height 24
select select "coached"
click at [1153, 292] on select "poached squelched coached blenched" at bounding box center [1202, 304] width 98 height 24
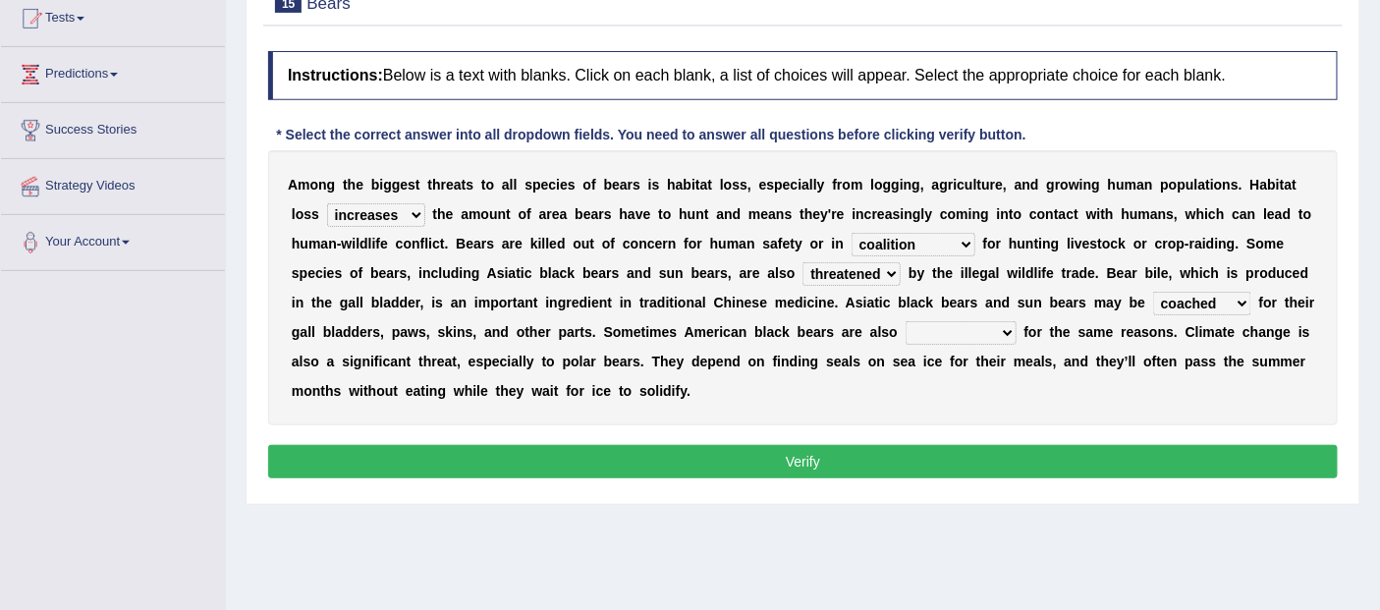
click at [996, 327] on select "begot foreseen encountered targeted" at bounding box center [961, 333] width 111 height 24
select select "encountered"
click at [906, 321] on select "begot foreseen encountered targeted" at bounding box center [961, 333] width 111 height 24
click at [1005, 329] on select "begot foreseen encountered targeted" at bounding box center [961, 333] width 111 height 24
click at [1041, 407] on div "A m o n g t h e b i g g e s t t h r e a t s t o a l l s p e c i e s o f b e a r…" at bounding box center [803, 287] width 1070 height 275
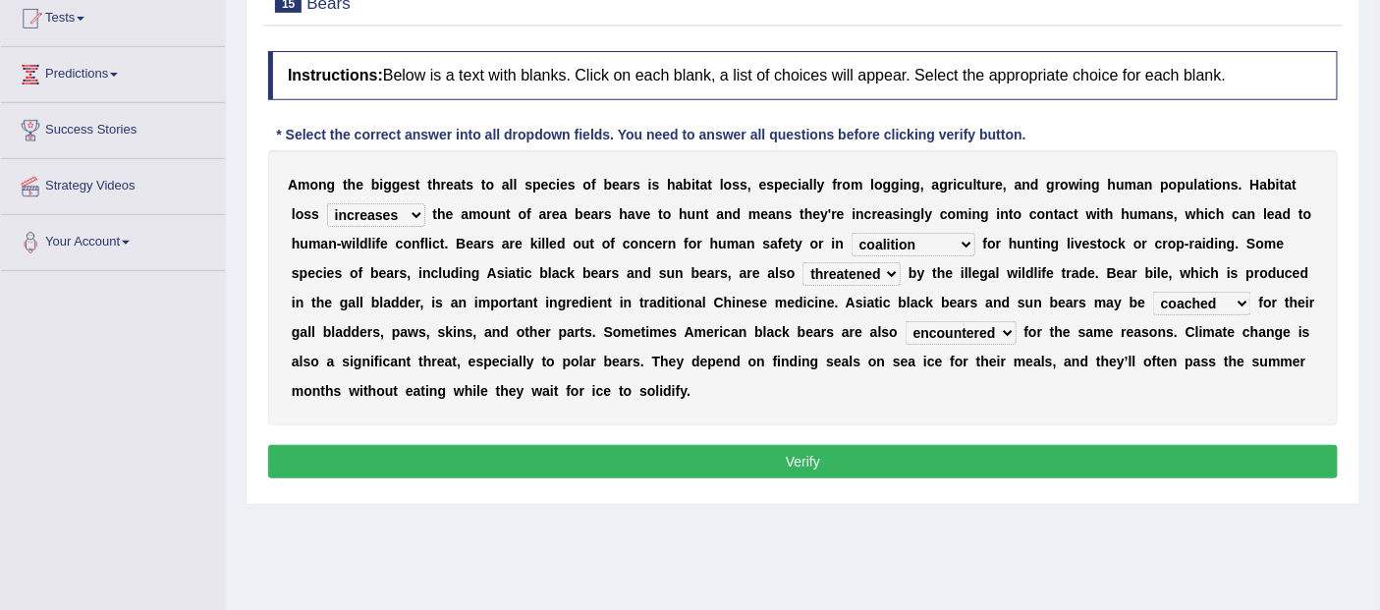
click at [809, 466] on button "Verify" at bounding box center [803, 461] width 1070 height 33
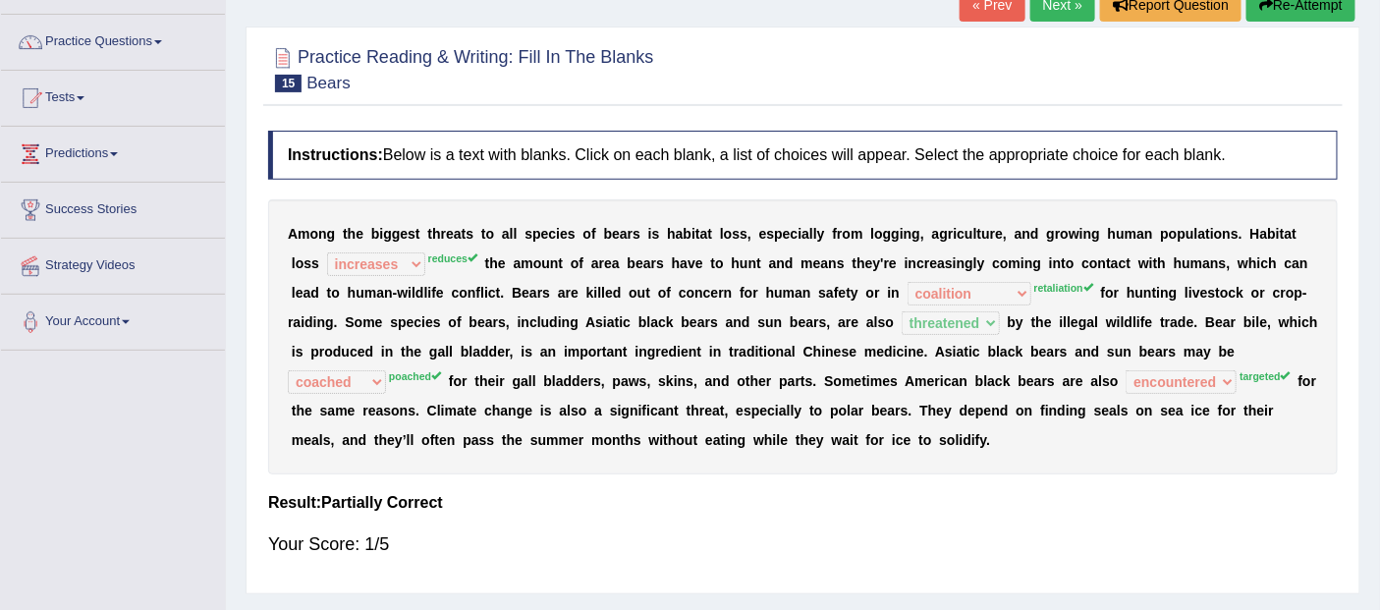
scroll to position [0, 0]
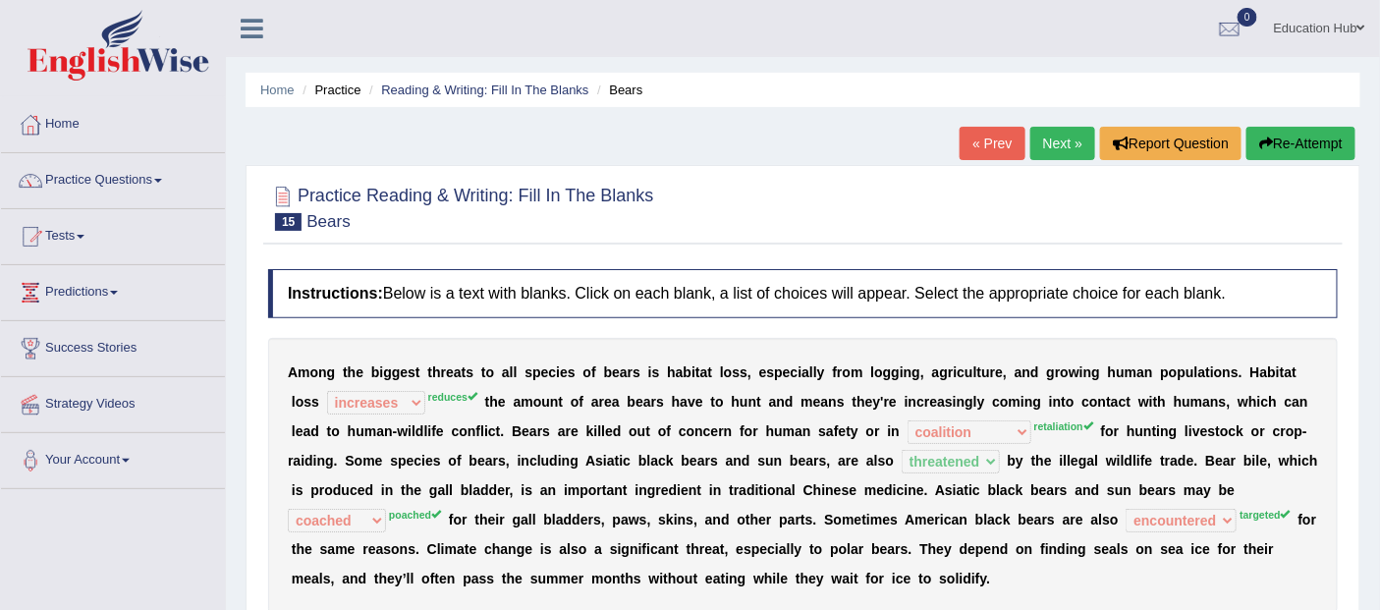
click at [1038, 142] on link "Next »" at bounding box center [1062, 143] width 65 height 33
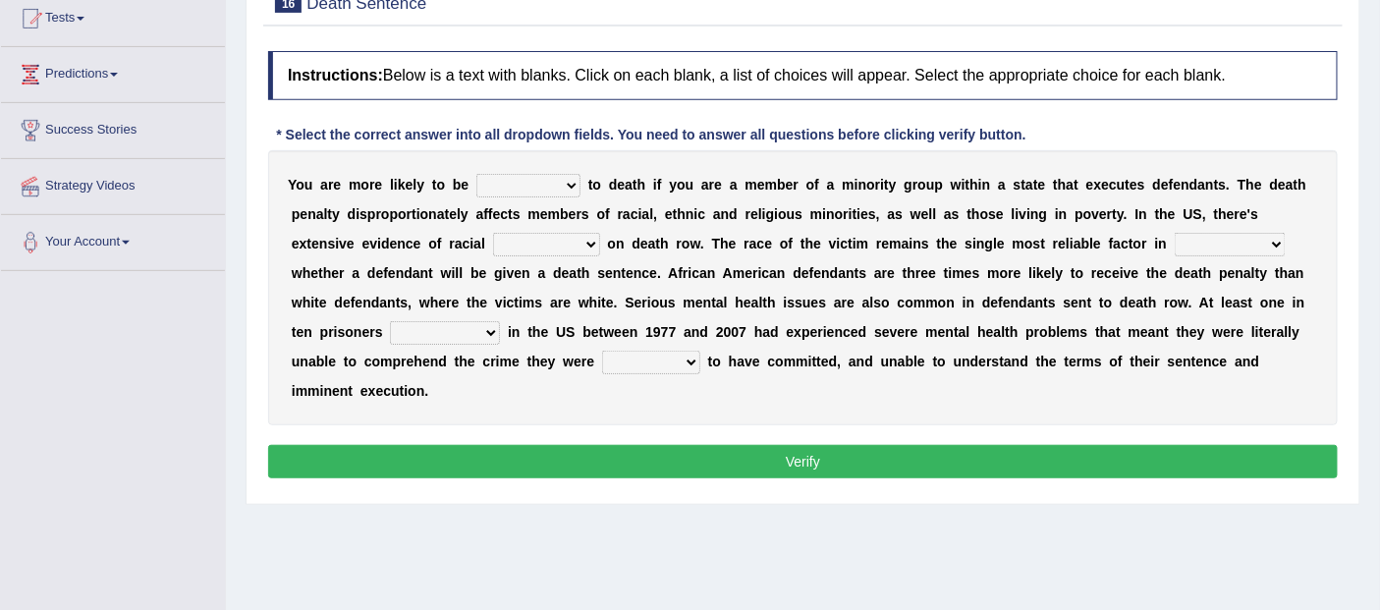
click at [556, 189] on select "penalized blamed complained sentenced" at bounding box center [528, 186] width 104 height 24
select select "sentenced"
click at [476, 174] on select "penalized blamed complained sentenced" at bounding box center [528, 186] width 104 height 24
click at [573, 238] on select "bias equality appearance background" at bounding box center [546, 245] width 107 height 24
select select "bias"
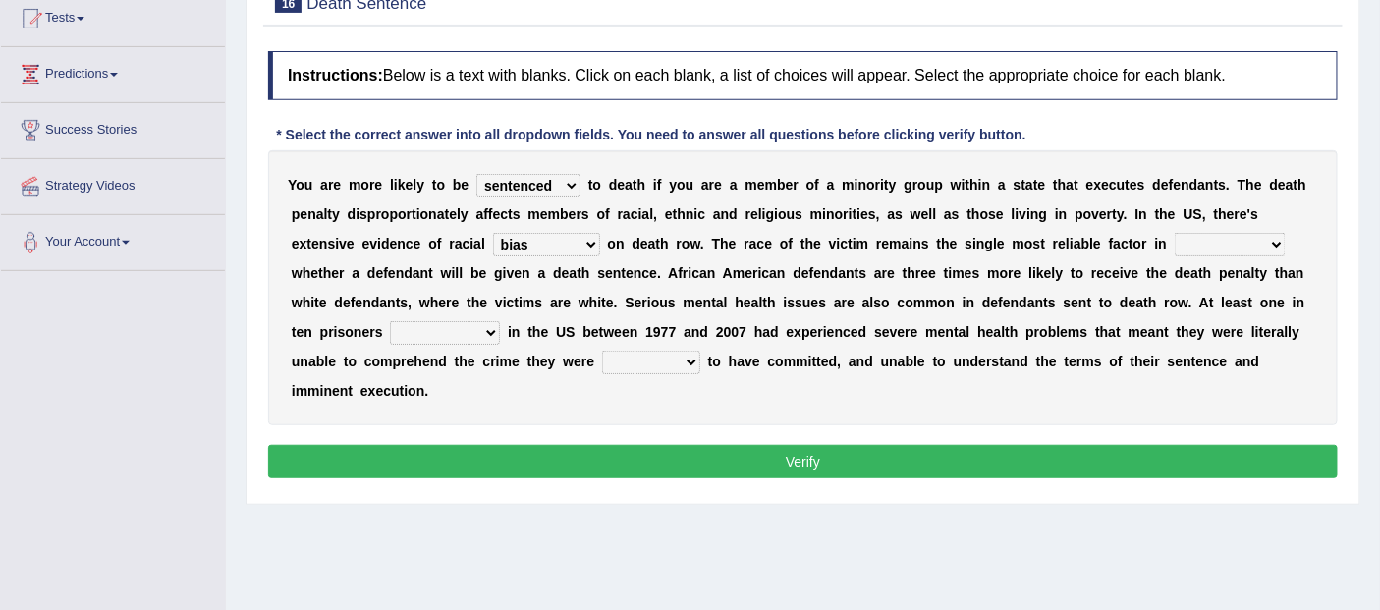
click at [493, 233] on select "bias equality appearance background" at bounding box center [546, 245] width 107 height 24
click at [1233, 239] on select "determining adjoining undermining examining" at bounding box center [1230, 245] width 111 height 24
select select "determining"
click at [1175, 233] on select "determining adjoining undermining examining" at bounding box center [1230, 245] width 111 height 24
click at [485, 329] on select "electrocuted persecuted executed captured" at bounding box center [445, 333] width 110 height 24
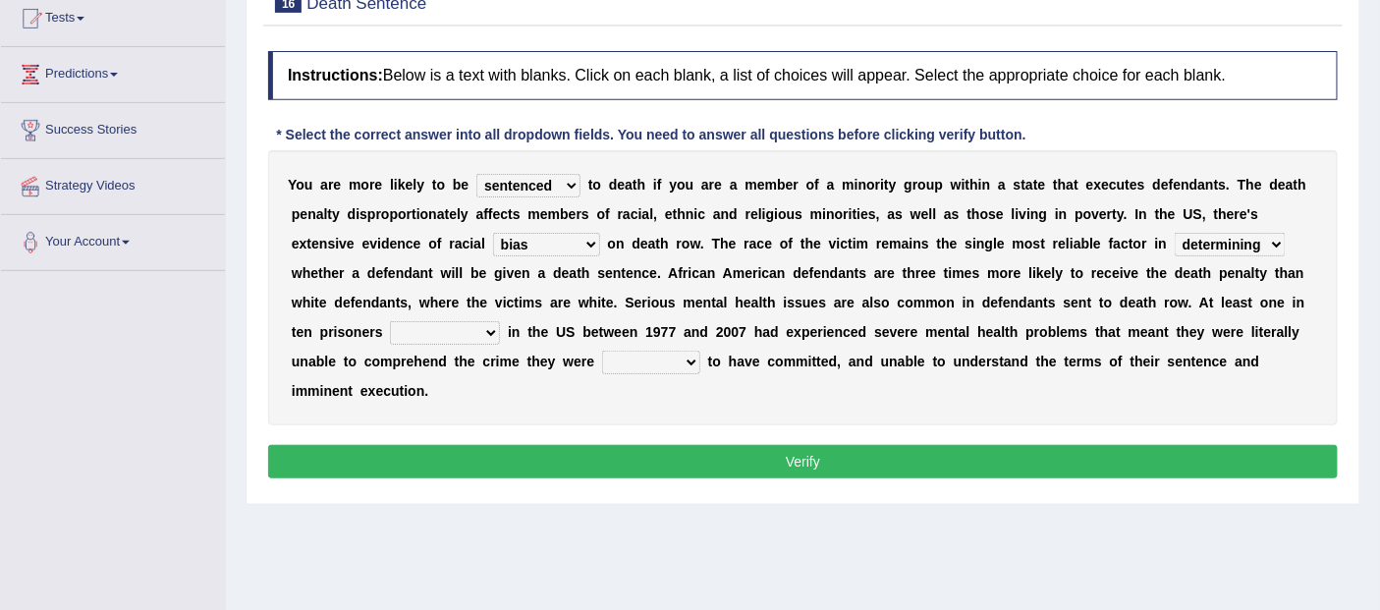
select select "persecuted"
click at [390, 321] on select "electrocuted persecuted executed captured" at bounding box center [445, 333] width 110 height 24
click at [688, 366] on select "alleged acclaimed persuaded claimed" at bounding box center [651, 363] width 98 height 24
select select "alleged"
click at [602, 351] on select "alleged acclaimed persuaded claimed" at bounding box center [651, 363] width 98 height 24
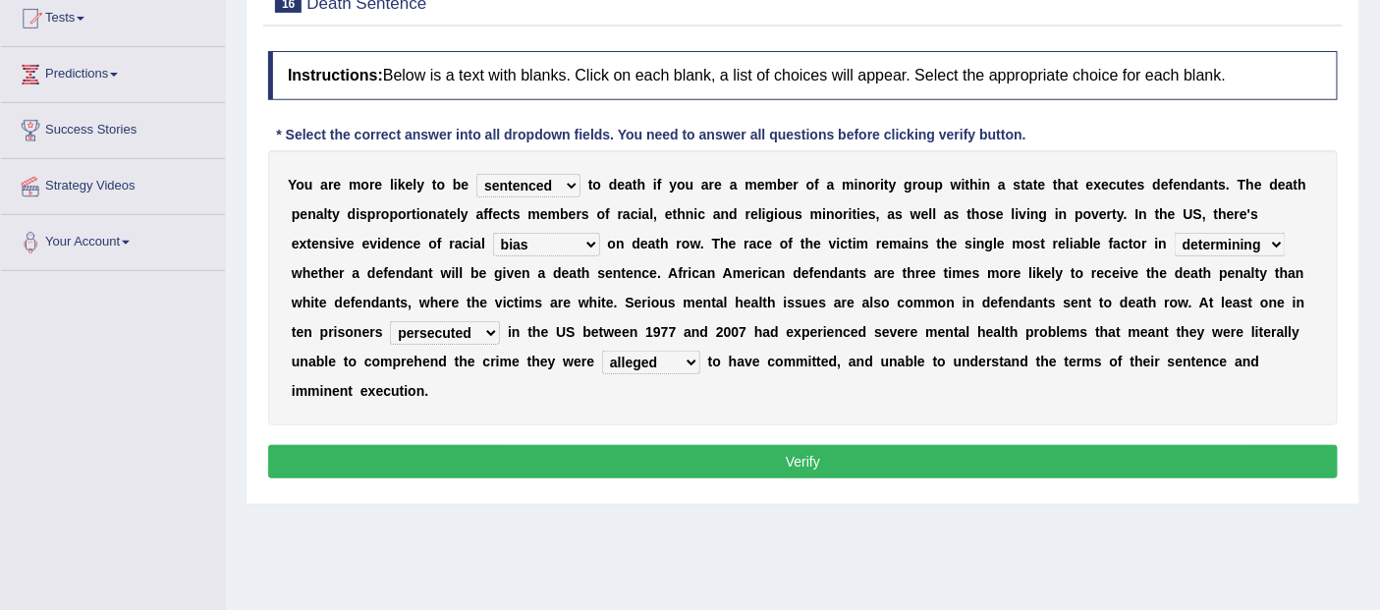
click at [822, 459] on button "Verify" at bounding box center [803, 461] width 1070 height 33
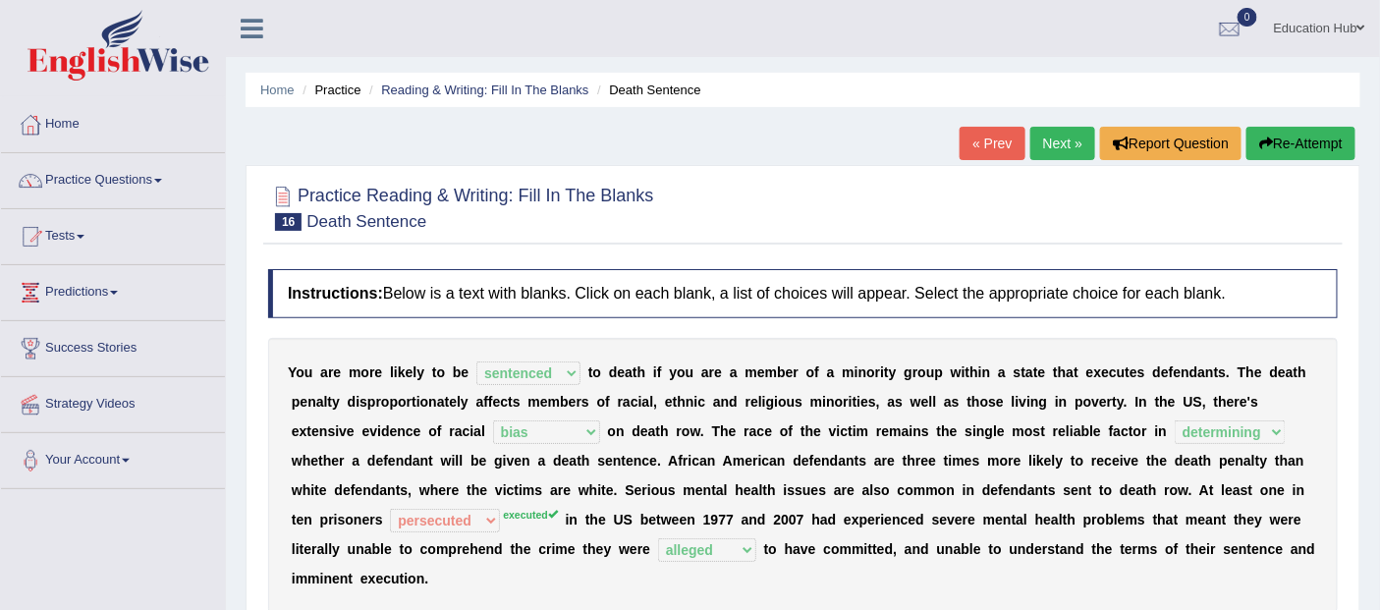
click at [1045, 147] on link "Next »" at bounding box center [1062, 143] width 65 height 33
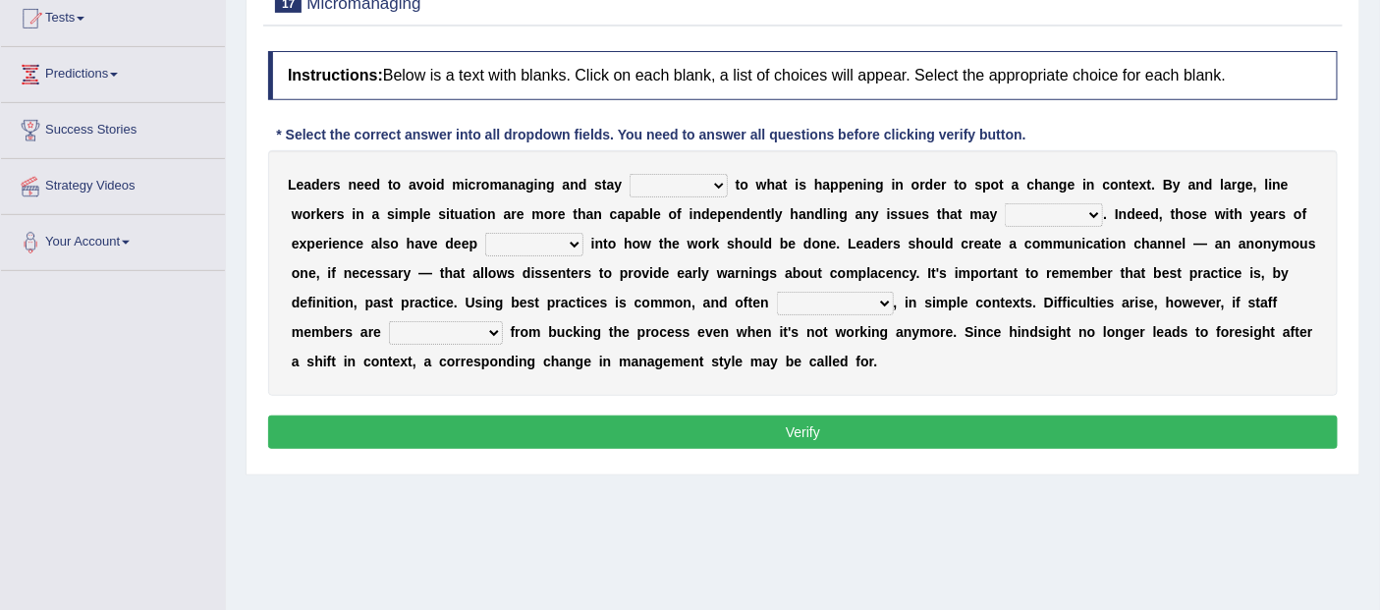
click at [713, 188] on select "complied connected precise concise" at bounding box center [679, 186] width 98 height 24
click at [984, 256] on div "L e a d e r s n e e d t o a v o i d m i c r o m a n a g i n g a n d s t a y com…" at bounding box center [803, 273] width 1070 height 246
click at [1059, 213] on select "apprise rise encounter arise" at bounding box center [1054, 215] width 98 height 24
select select "rise"
click at [1005, 203] on select "apprise rise encounter arise" at bounding box center [1054, 215] width 98 height 24
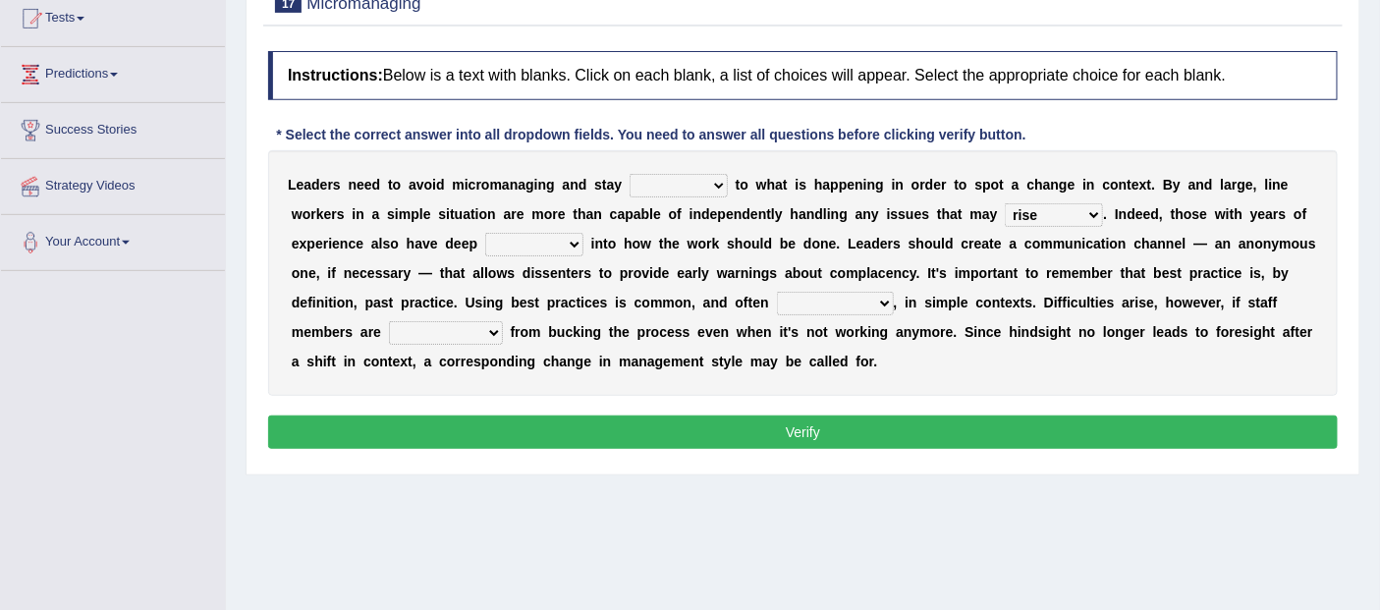
click at [1087, 212] on select "apprise rise encounter arise" at bounding box center [1054, 215] width 98 height 24
click at [1005, 203] on select "apprise rise encounter arise" at bounding box center [1054, 215] width 98 height 24
click at [575, 238] on select "incursion insight indignity indication" at bounding box center [534, 245] width 98 height 24
select select "insight"
click at [485, 233] on select "incursion insight indignity indication" at bounding box center [534, 245] width 98 height 24
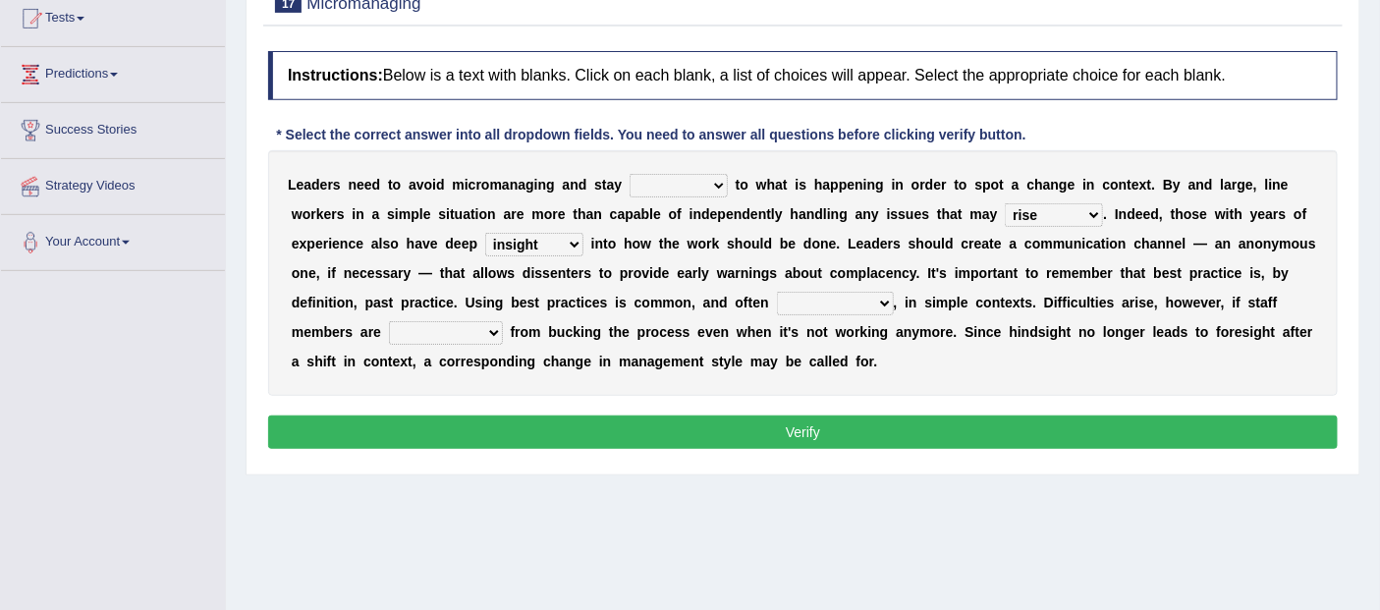
click at [871, 303] on select "inappropriate apprehensive appropriate forbidden" at bounding box center [835, 304] width 117 height 24
select select "inappropriate"
click at [777, 292] on select "inappropriate apprehensive appropriate forbidden" at bounding box center [835, 304] width 117 height 24
click at [485, 327] on select "disarranged disinclined discouraged disintegrated" at bounding box center [446, 333] width 114 height 24
select select "discouraged"
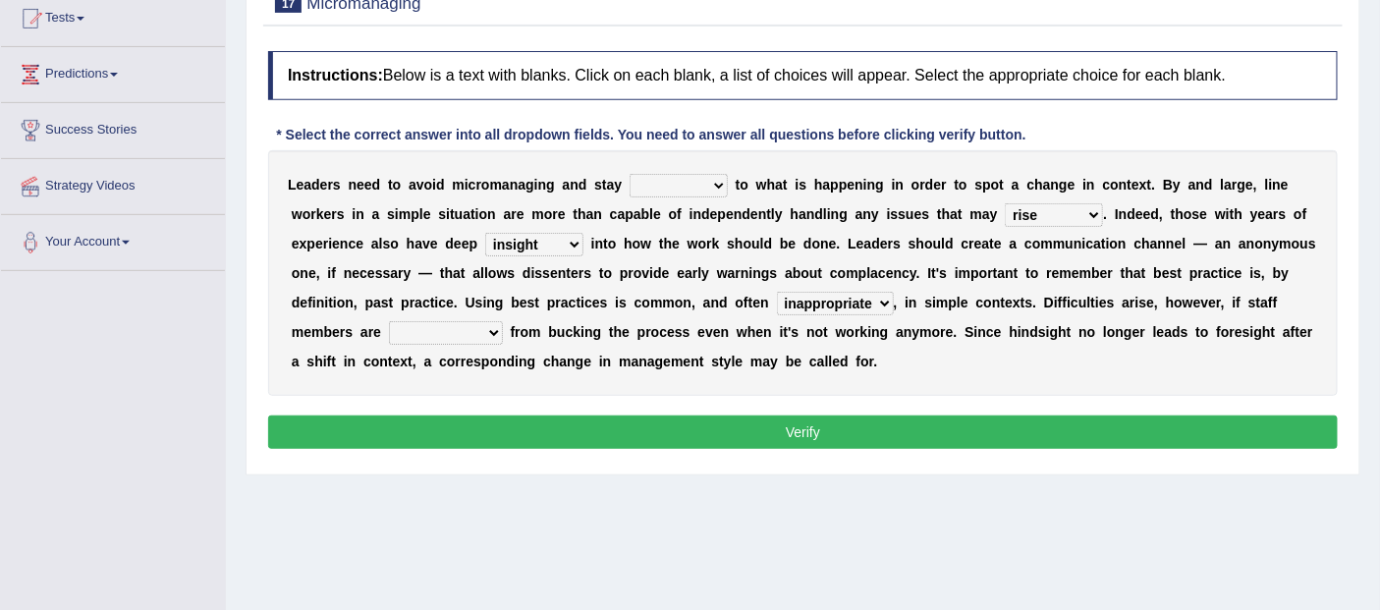
click at [389, 321] on select "disarranged disinclined discouraged disintegrated" at bounding box center [446, 333] width 114 height 24
click at [697, 189] on select "complied connected precise concise" at bounding box center [679, 186] width 98 height 24
select select "connected"
click at [630, 174] on select "complied connected precise concise" at bounding box center [679, 186] width 98 height 24
click at [827, 435] on button "Verify" at bounding box center [803, 431] width 1070 height 33
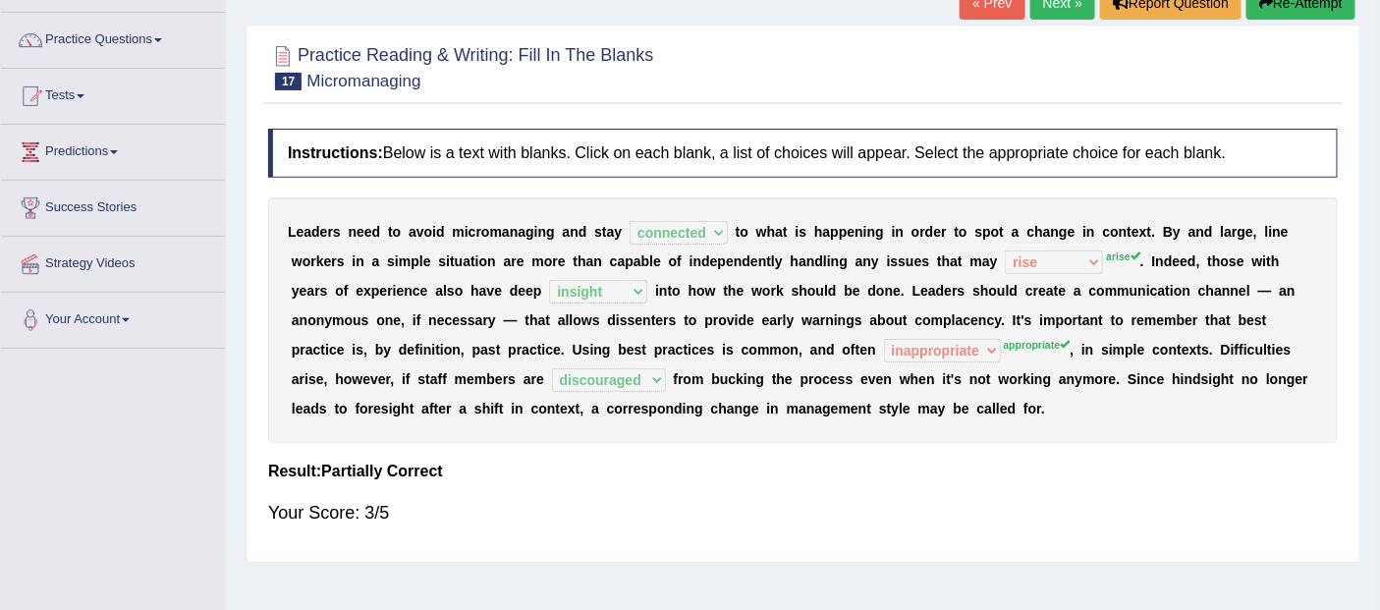
scroll to position [109, 0]
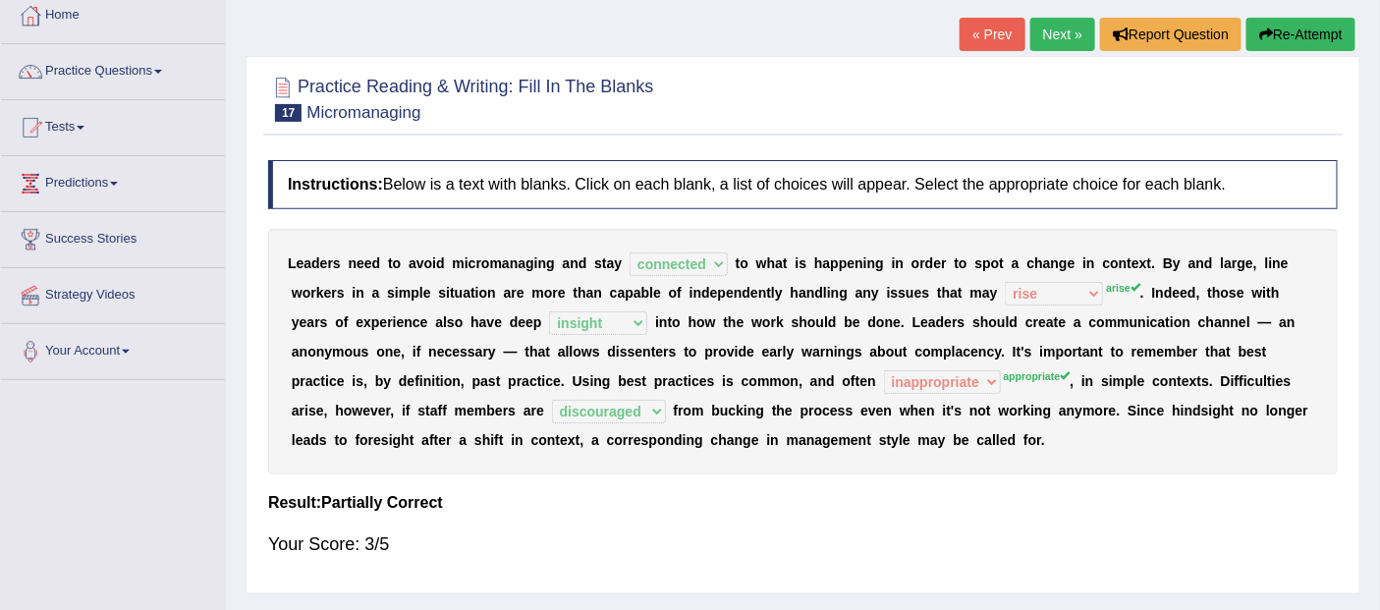
click at [1078, 40] on link "Next »" at bounding box center [1062, 34] width 65 height 33
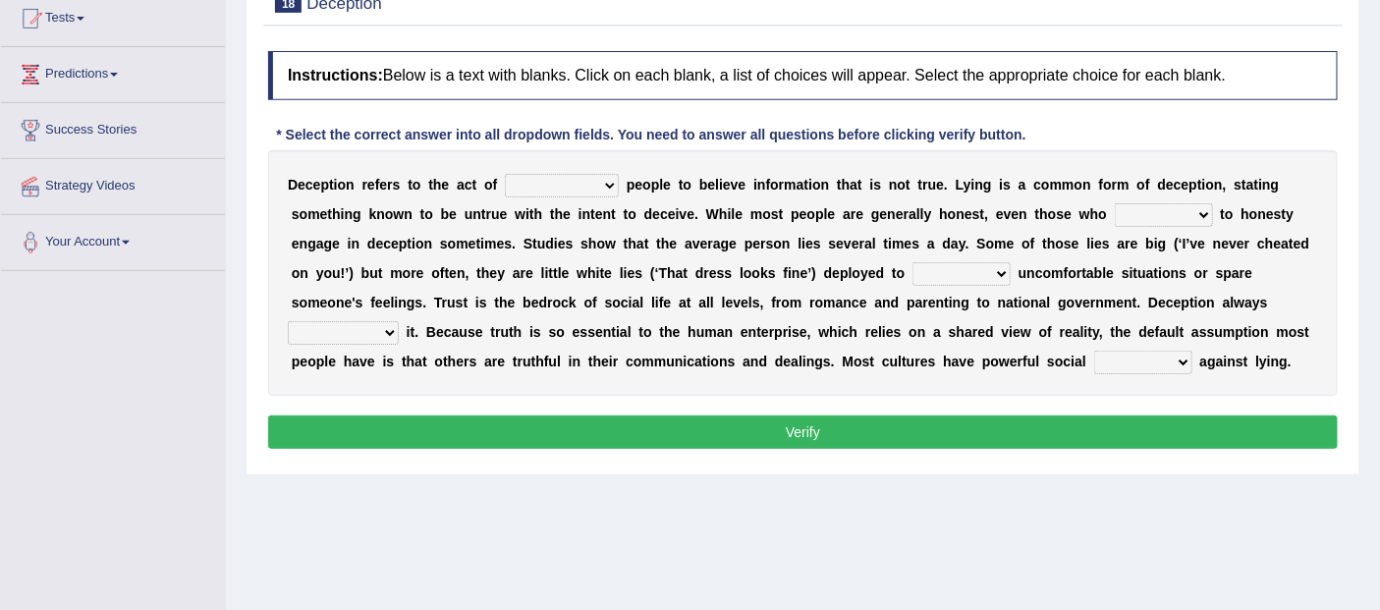
click at [613, 185] on select "discouraging forbidding detecting encouraging" at bounding box center [562, 186] width 114 height 24
select select "encouraging"
click at [505, 174] on select "discouraging forbidding detecting encouraging" at bounding box center [562, 186] width 114 height 24
click at [1184, 208] on select "describe prescribe inscribe subscribe" at bounding box center [1164, 215] width 98 height 24
select select "describe"
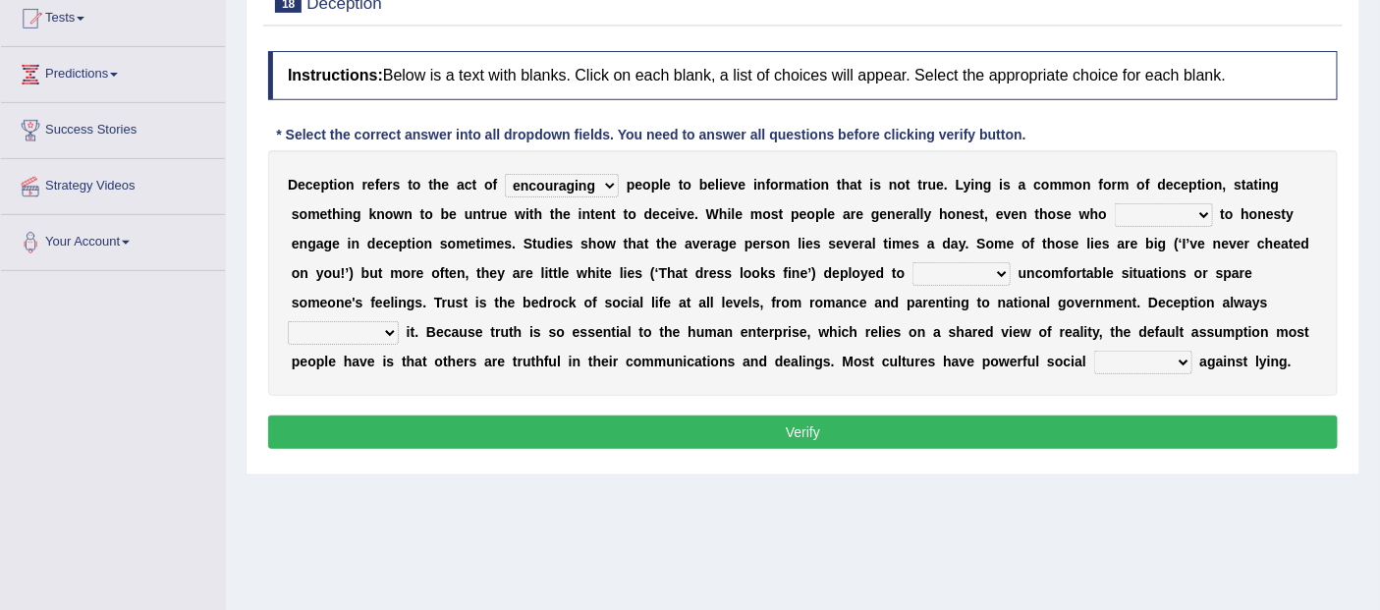
click at [1115, 203] on select "describe prescribe inscribe subscribe" at bounding box center [1164, 215] width 98 height 24
click at [995, 277] on select "contest illuminate disguise avoid" at bounding box center [961, 274] width 98 height 24
select select "avoid"
click at [912, 262] on select "contest illuminate disguise avoid" at bounding box center [961, 274] width 98 height 24
click at [388, 330] on select "undermines underscores undertakes underwrites" at bounding box center [343, 333] width 111 height 24
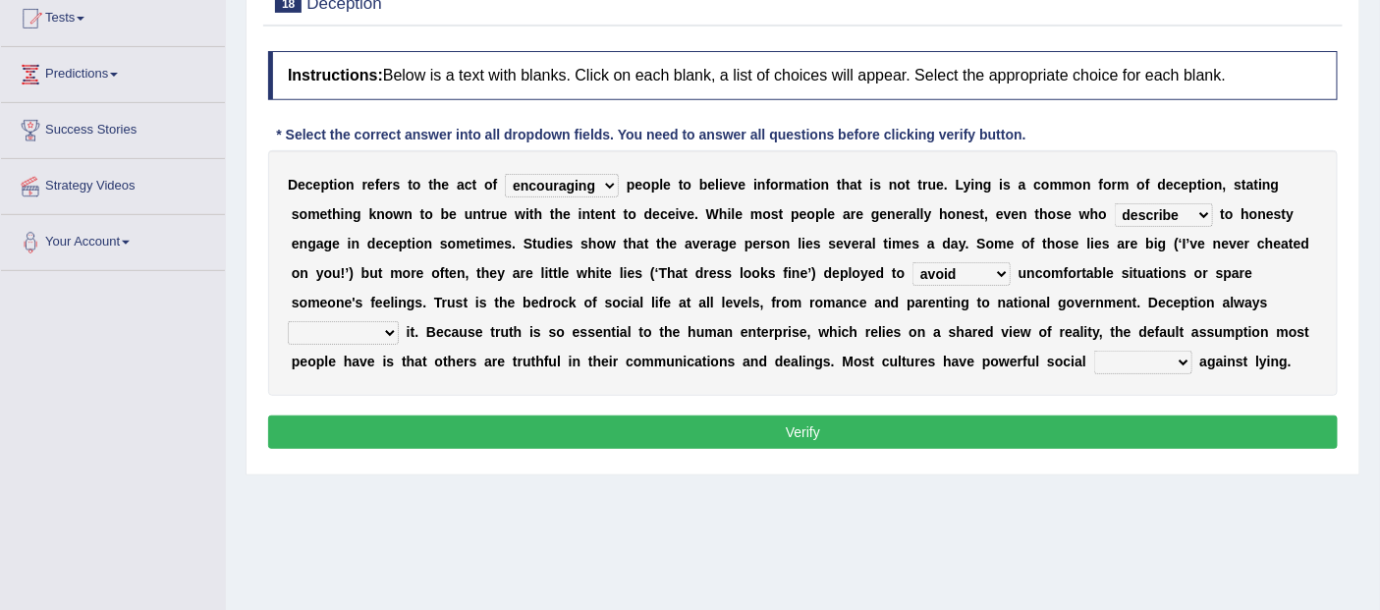
click at [776, 306] on b "r" at bounding box center [778, 303] width 5 height 16
click at [384, 325] on select "undermines underscores undertakes underwrites" at bounding box center [343, 333] width 111 height 24
select select "undermines"
click at [288, 321] on select "undermines underscores undertakes underwrites" at bounding box center [343, 333] width 111 height 24
click at [1181, 356] on select "ejections sanctions fractions inductions" at bounding box center [1143, 363] width 98 height 24
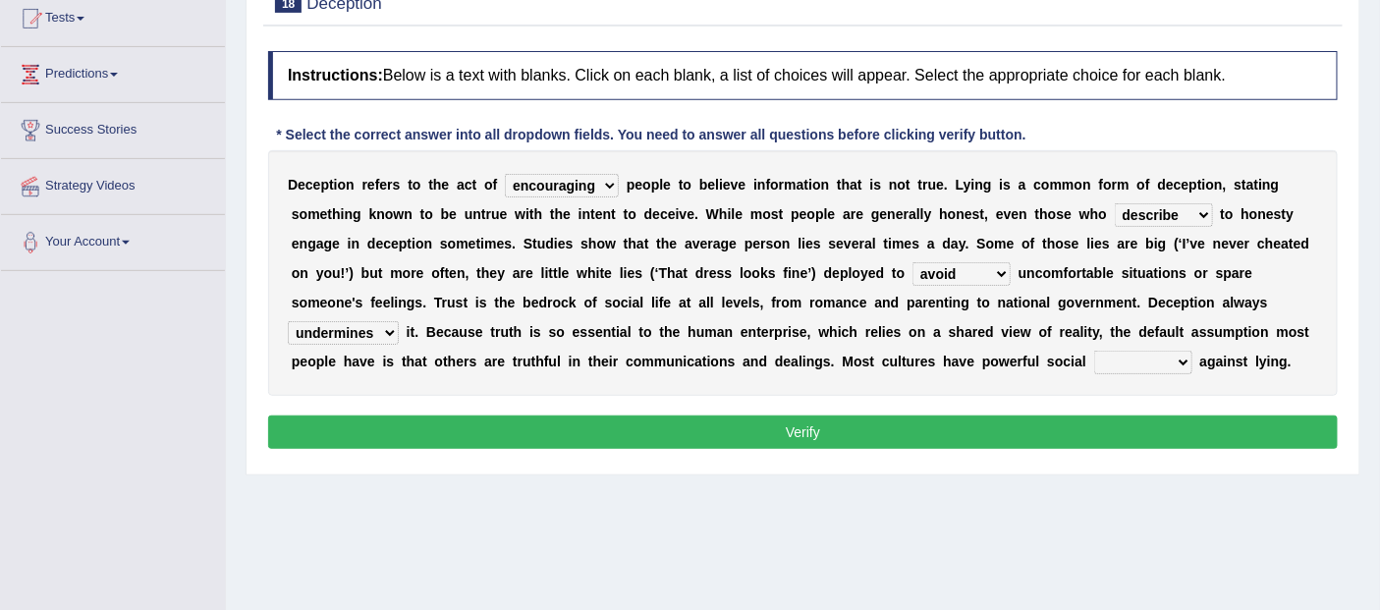
click at [1009, 381] on div "D e c e p t i o n r e f e r s t o t h e a c t o f discouraging forbidding detec…" at bounding box center [803, 273] width 1070 height 246
click at [1164, 359] on select "ejections sanctions fractions inductions" at bounding box center [1143, 363] width 98 height 24
select select "inductions"
click at [1094, 351] on select "ejections sanctions fractions inductions" at bounding box center [1143, 363] width 98 height 24
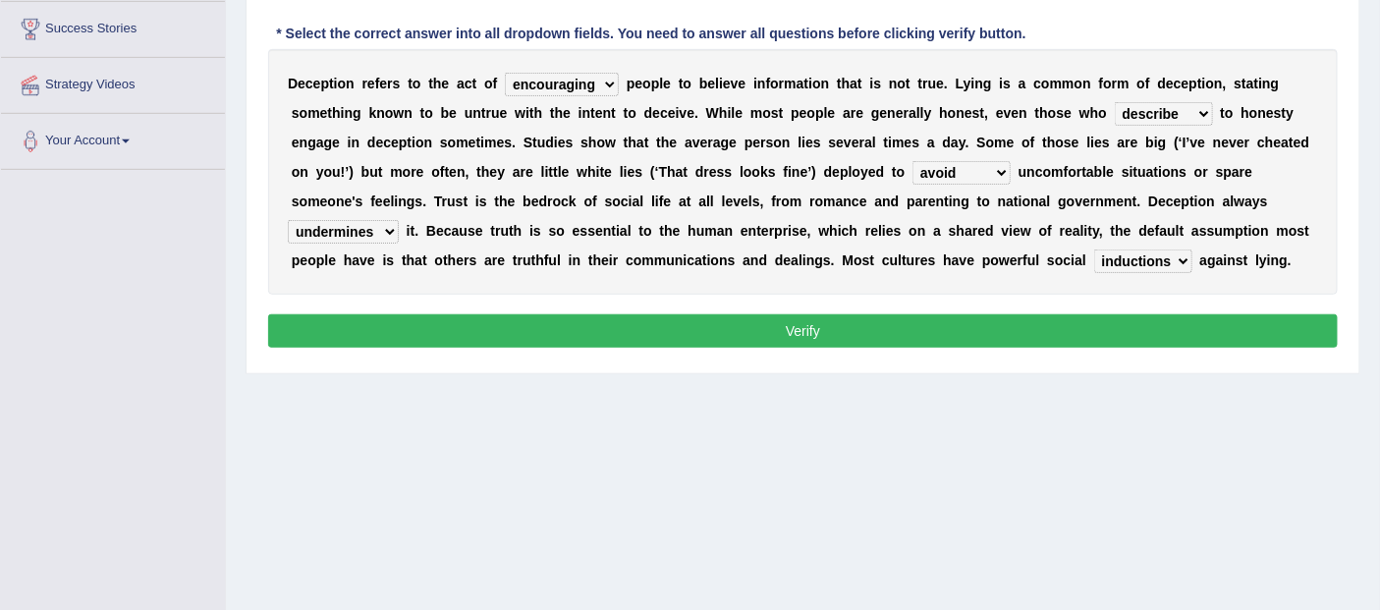
scroll to position [327, 0]
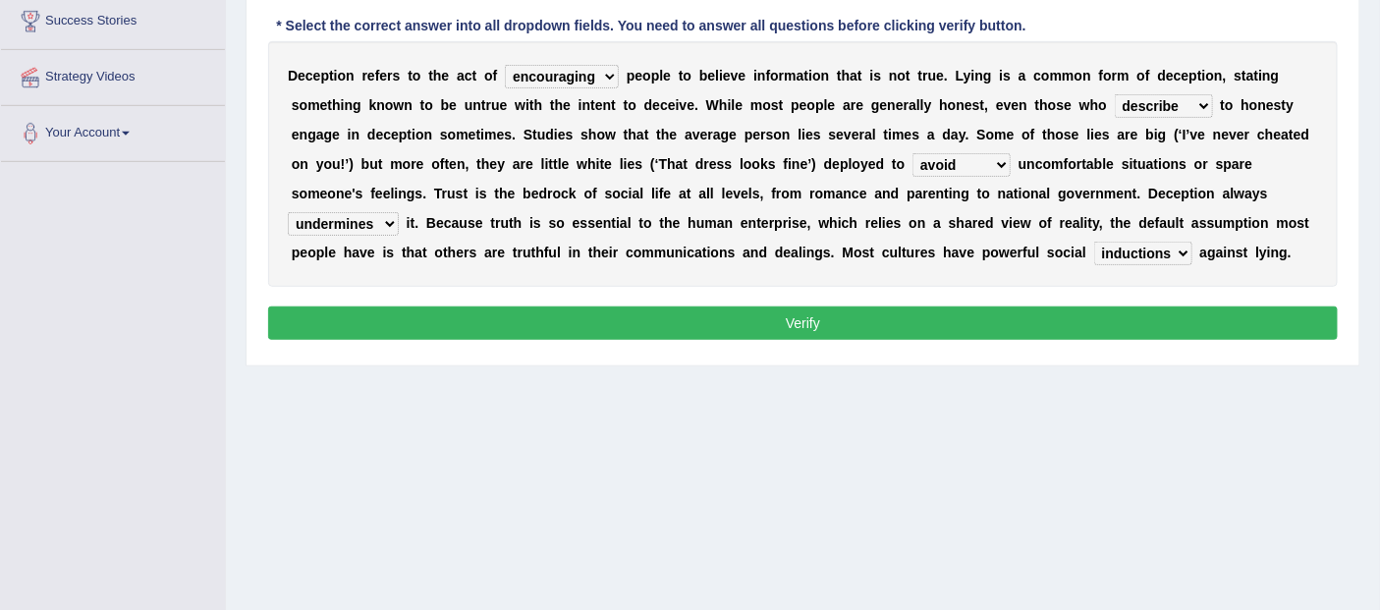
click at [780, 314] on button "Verify" at bounding box center [803, 322] width 1070 height 33
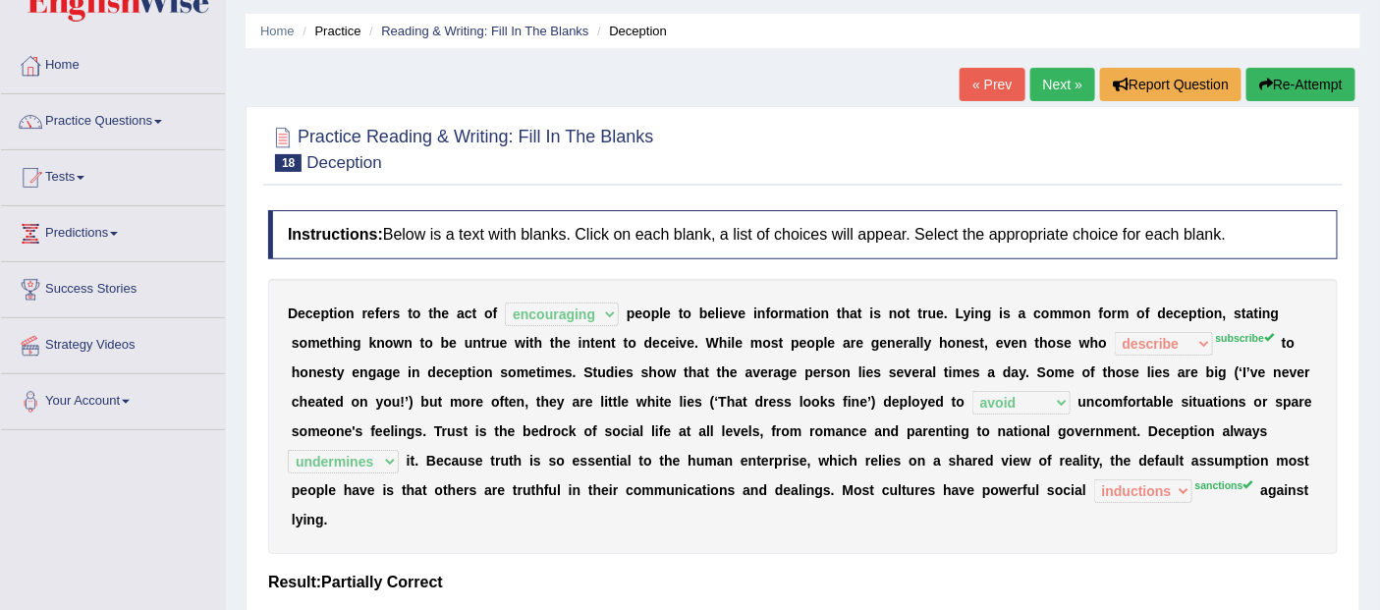
scroll to position [0, 0]
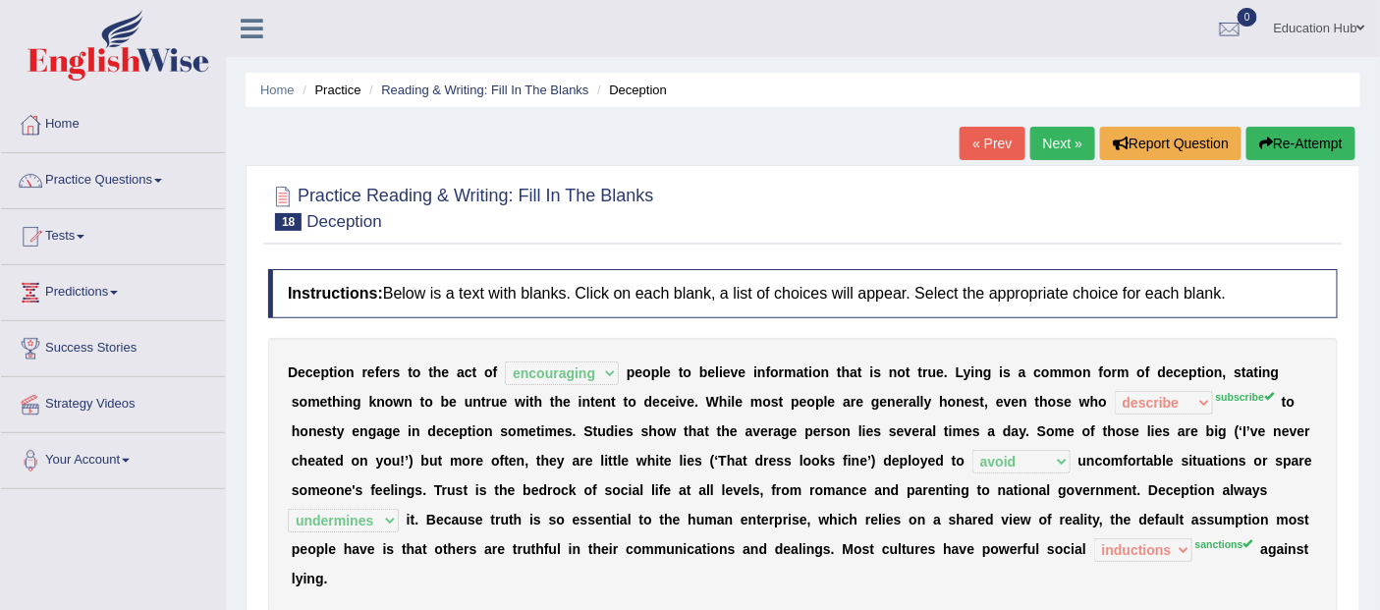
click at [1072, 144] on link "Next »" at bounding box center [1062, 143] width 65 height 33
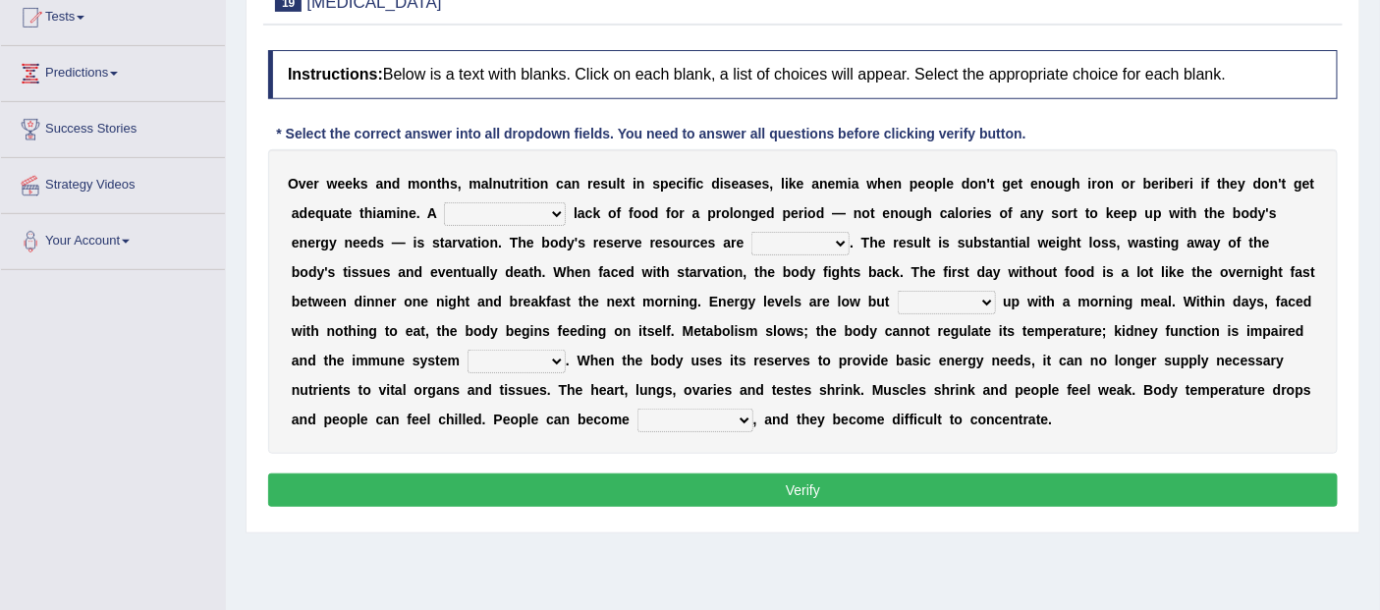
scroll to position [218, 0]
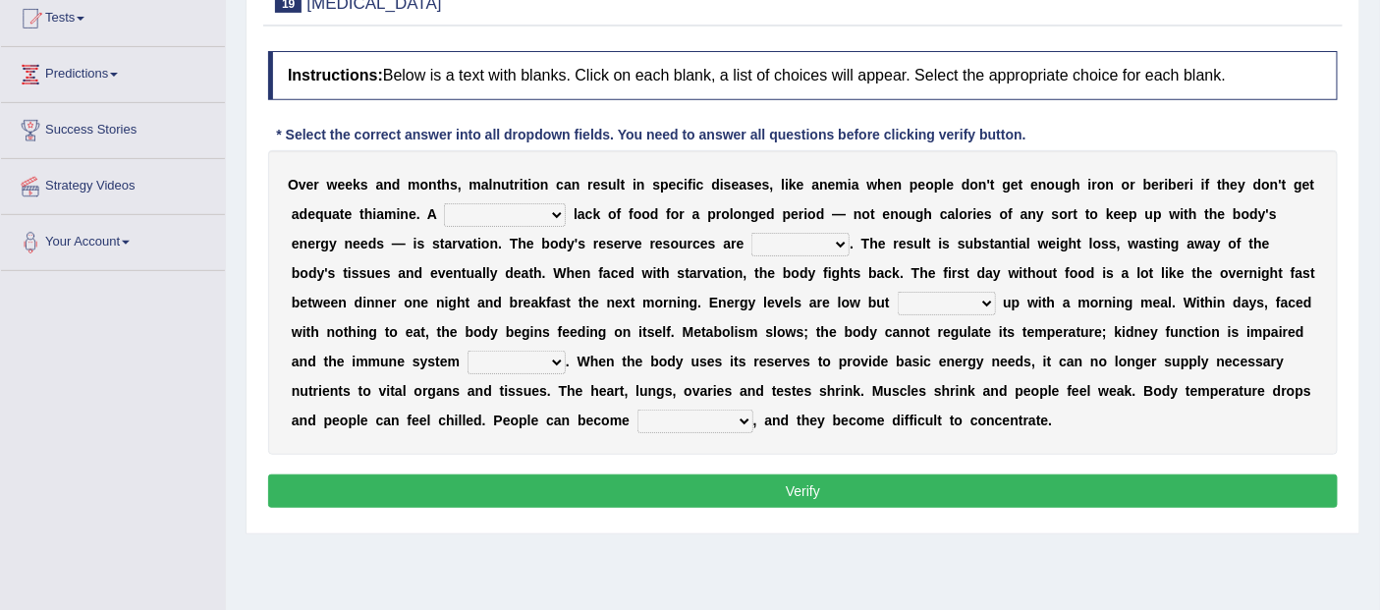
click at [552, 211] on select "severe distinguishing proper distinctive" at bounding box center [505, 215] width 122 height 24
select select "severe"
click at [444, 203] on select "severe distinguishing proper distinctive" at bounding box center [505, 215] width 122 height 24
click at [563, 209] on select "severe distinguishing proper distinctive" at bounding box center [505, 215] width 122 height 24
click at [444, 203] on select "severe distinguishing proper distinctive" at bounding box center [505, 215] width 122 height 24
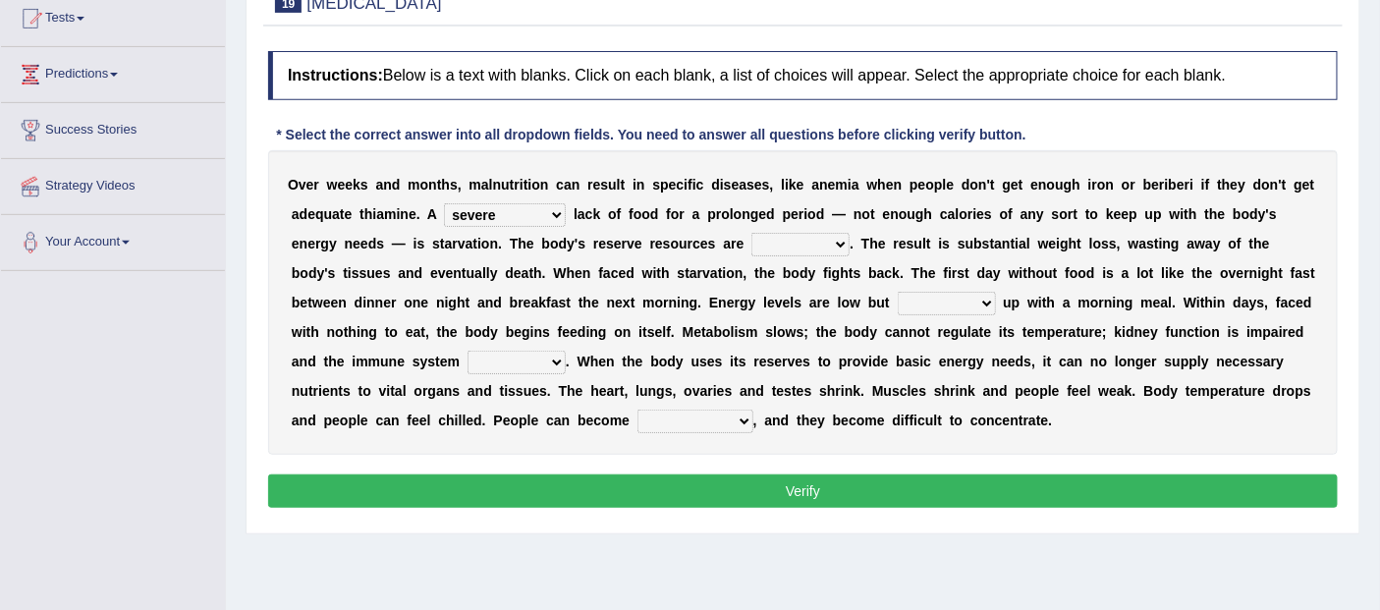
click at [847, 241] on select "obsoleted depleted pelleted deleted" at bounding box center [800, 245] width 98 height 24
select select "obsoleted"
click at [751, 233] on select "obsoleted depleted pelleted deleted" at bounding box center [800, 245] width 98 height 24
click at [986, 303] on select "feed come chill pick" at bounding box center [947, 304] width 98 height 24
select select "come"
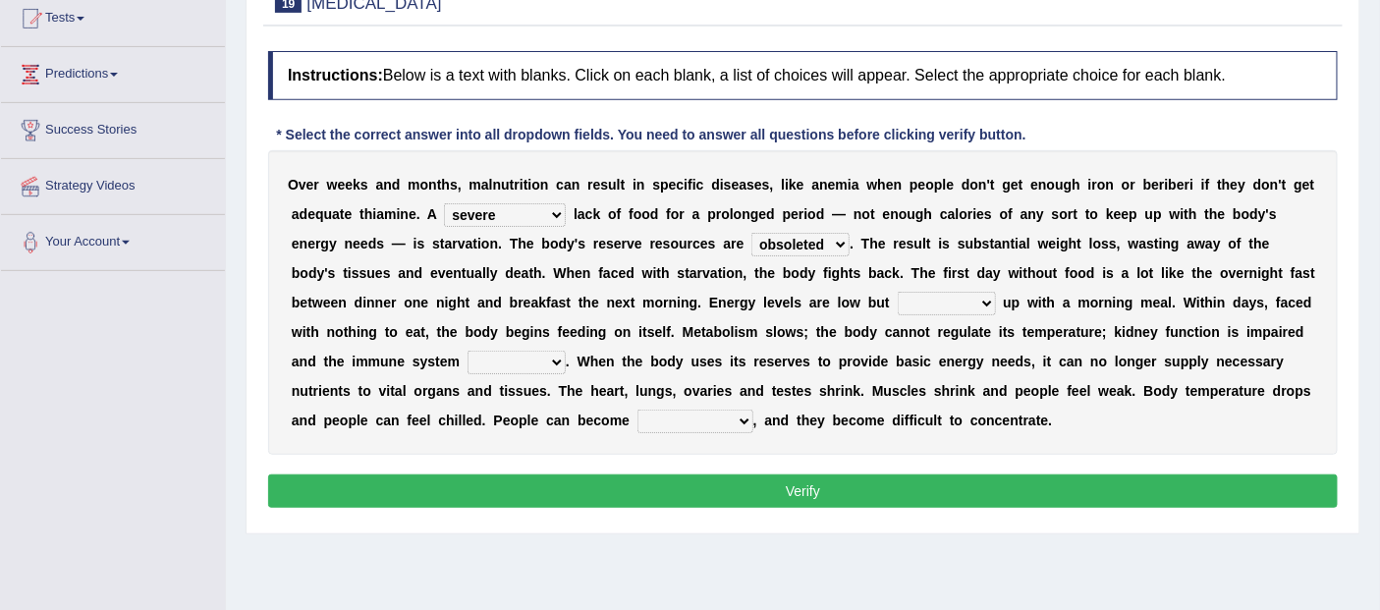
click at [898, 292] on select "feed come chill pick" at bounding box center [947, 304] width 98 height 24
click at [540, 358] on select "deepens deafens weakens surpasses" at bounding box center [517, 363] width 98 height 24
select select "weakens"
click at [468, 351] on select "deepens deafens weakens surpasses" at bounding box center [517, 363] width 98 height 24
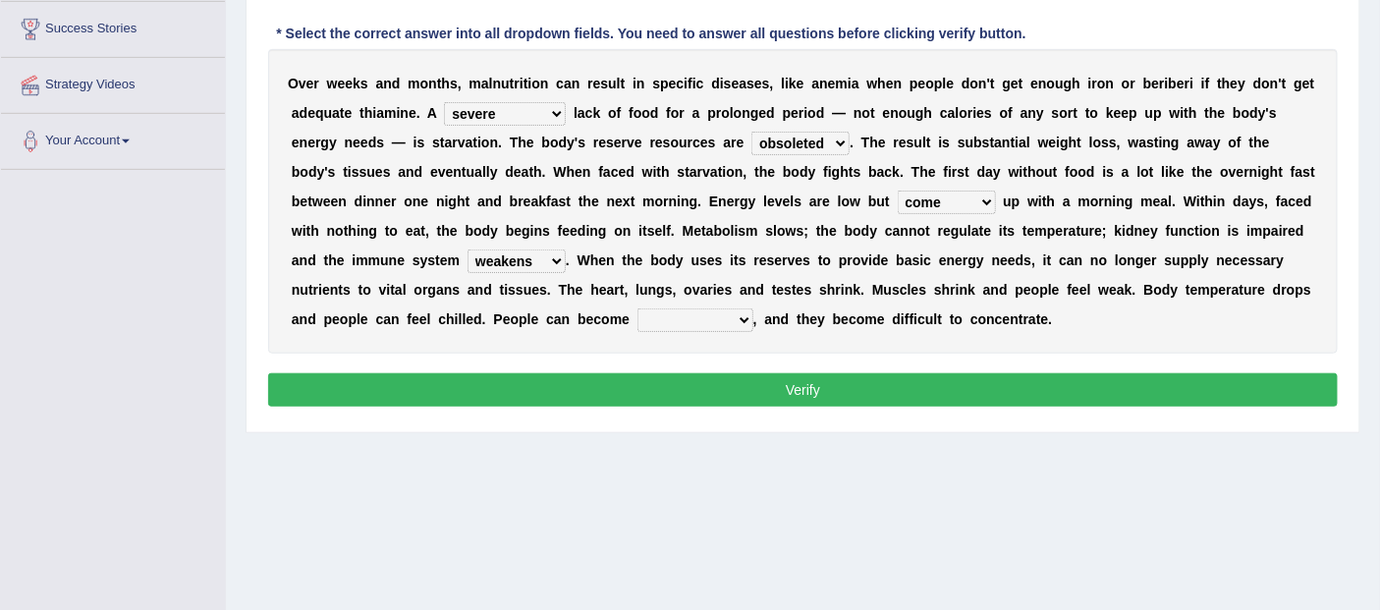
scroll to position [327, 0]
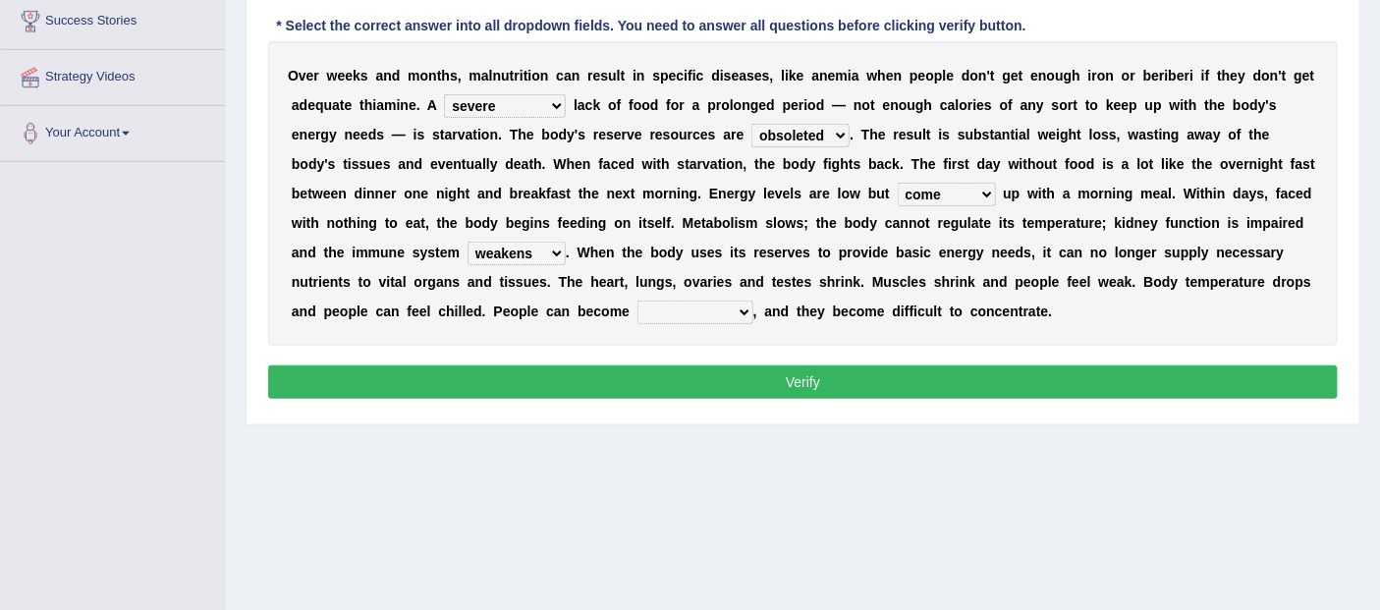
click at [715, 310] on select "irritable commutable indisputable transportable" at bounding box center [695, 313] width 116 height 24
select select "irritable"
click at [637, 301] on select "irritable commutable indisputable transportable" at bounding box center [695, 313] width 116 height 24
click at [858, 377] on button "Verify" at bounding box center [803, 381] width 1070 height 33
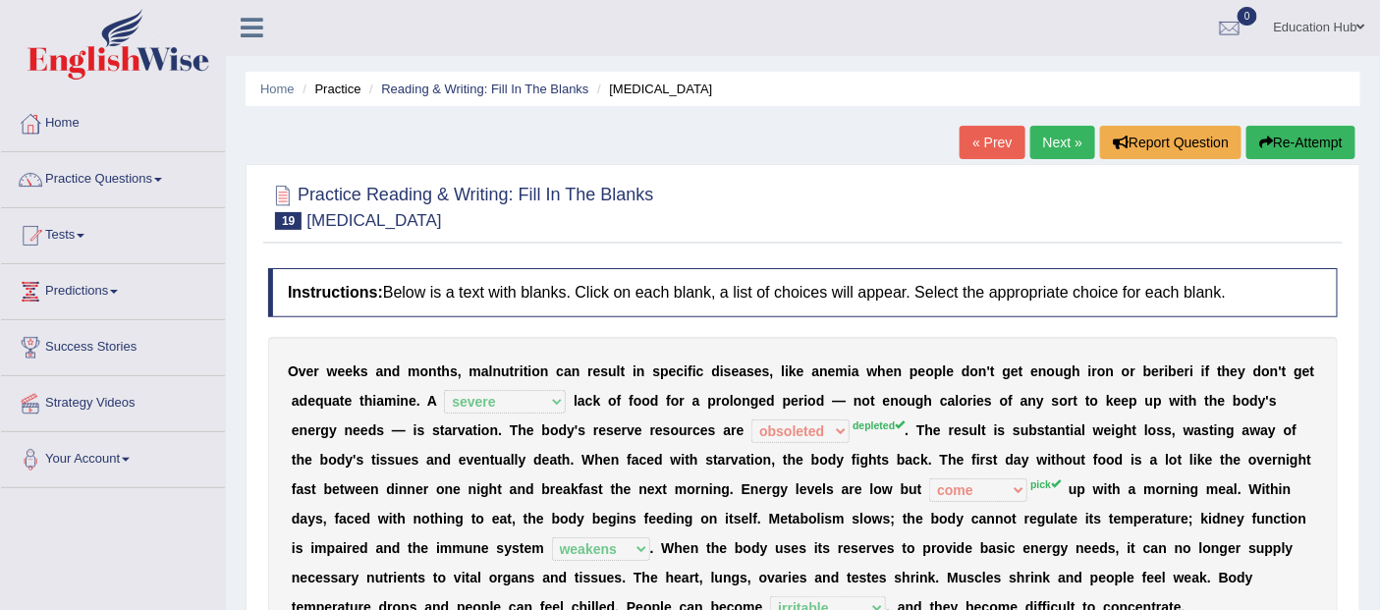
scroll to position [0, 0]
click at [1046, 144] on link "Next »" at bounding box center [1062, 143] width 65 height 33
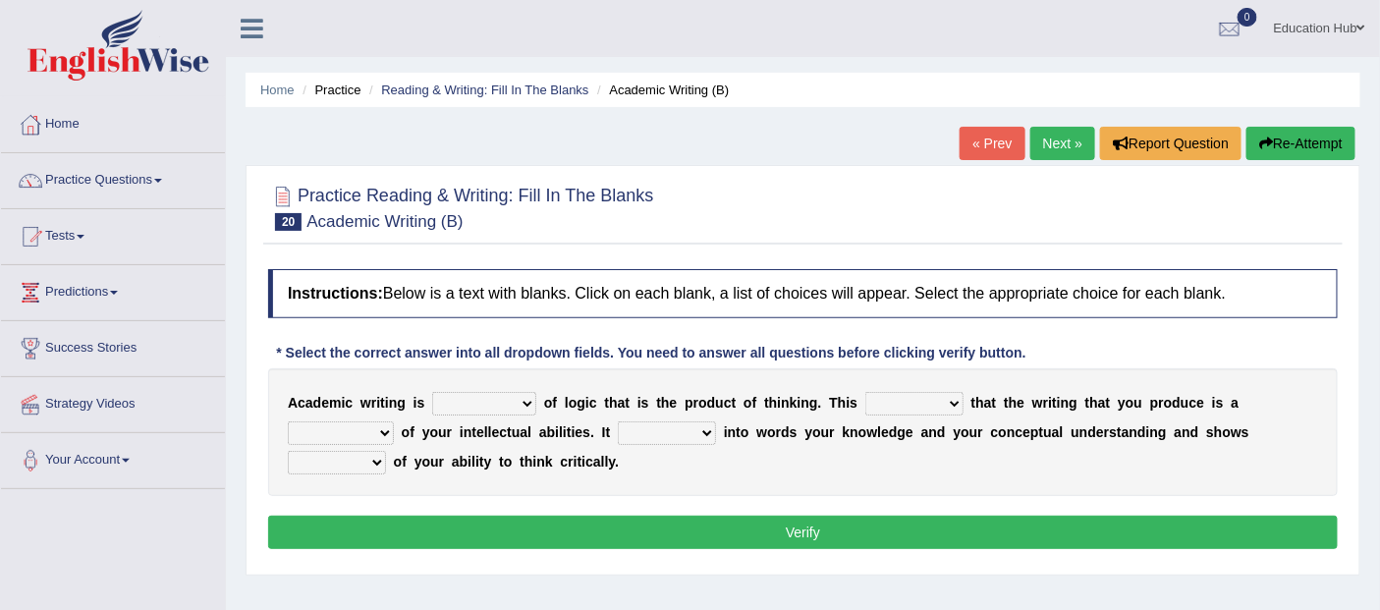
click at [526, 403] on select "expectation entitlement expression exchange" at bounding box center [484, 404] width 104 height 24
select select "expression"
click at [432, 392] on select "expectation entitlement expression exchange" at bounding box center [484, 404] width 104 height 24
click at [927, 405] on select "means questions stipulates answers" at bounding box center [914, 404] width 98 height 24
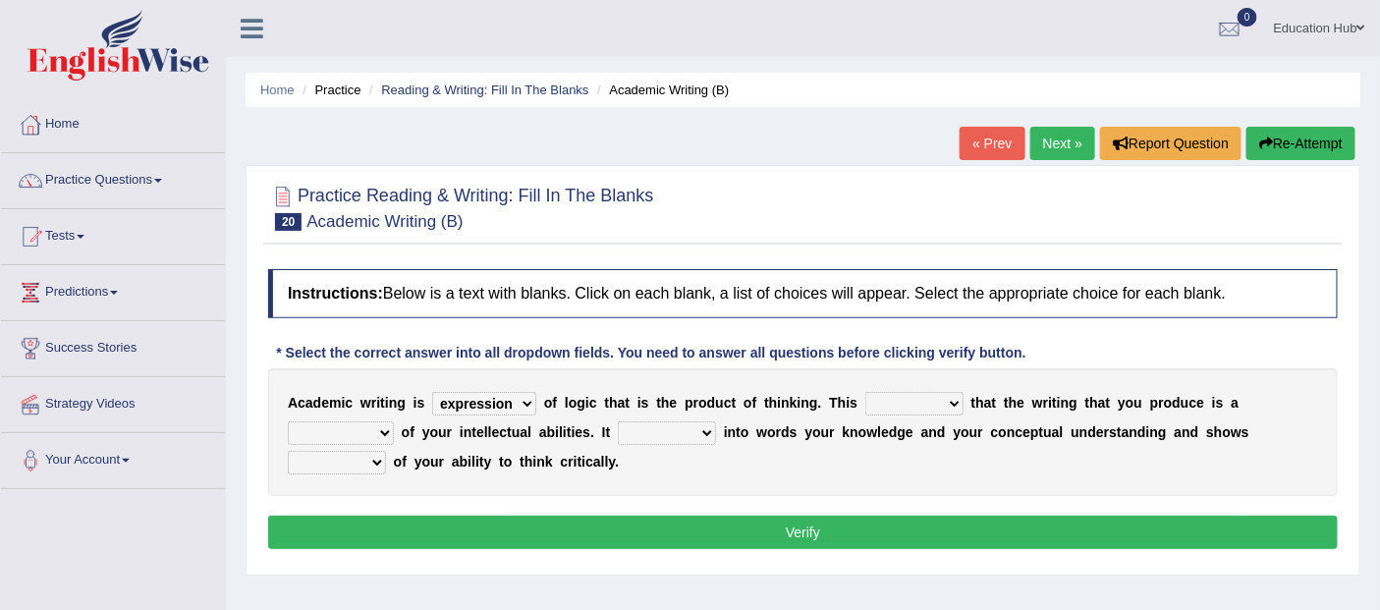
select select "means"
click at [866, 392] on select "means questions stipulates answers" at bounding box center [914, 404] width 98 height 24
click at [377, 435] on select "redundancy mission credit reflection" at bounding box center [341, 433] width 106 height 24
select select "reflection"
click at [288, 421] on select "redundancy mission credit reflection" at bounding box center [341, 433] width 106 height 24
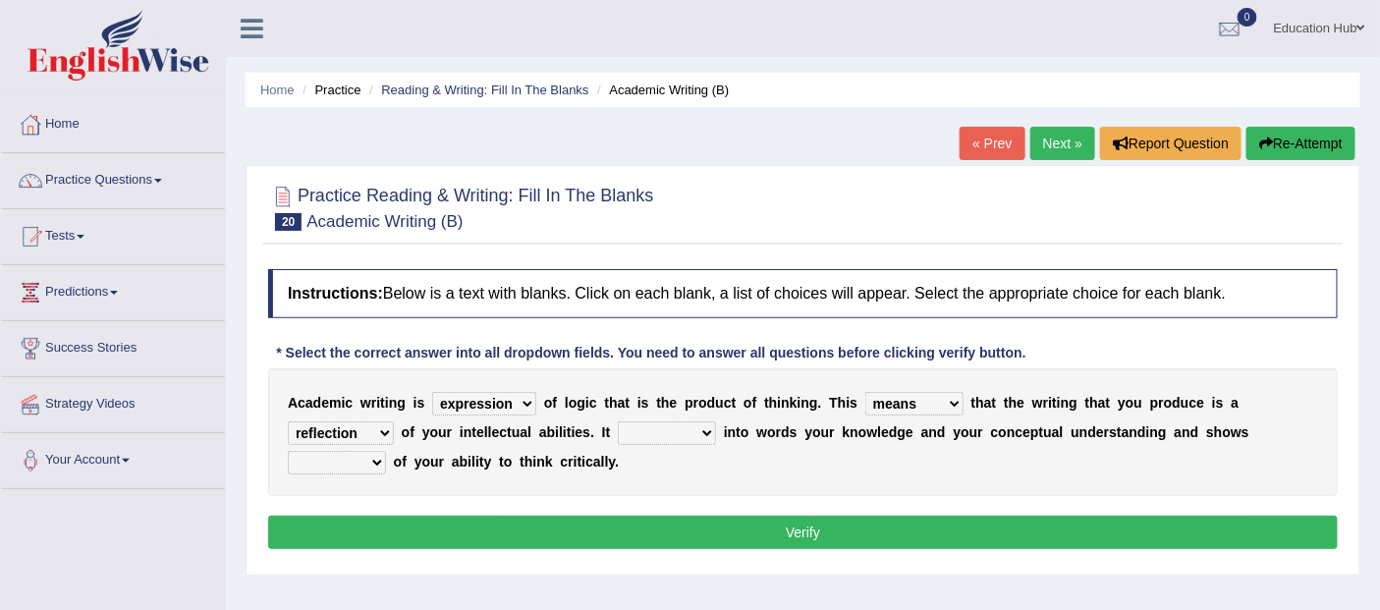
click at [381, 430] on select "redundancy mission credit reflection" at bounding box center [341, 433] width 106 height 24
click at [288, 421] on select "redundancy mission credit reflection" at bounding box center [341, 433] width 106 height 24
click at [705, 423] on select "enriches shows allows puts" at bounding box center [667, 433] width 98 height 24
select select "enriches"
click at [618, 421] on select "enriches shows allows puts" at bounding box center [667, 433] width 98 height 24
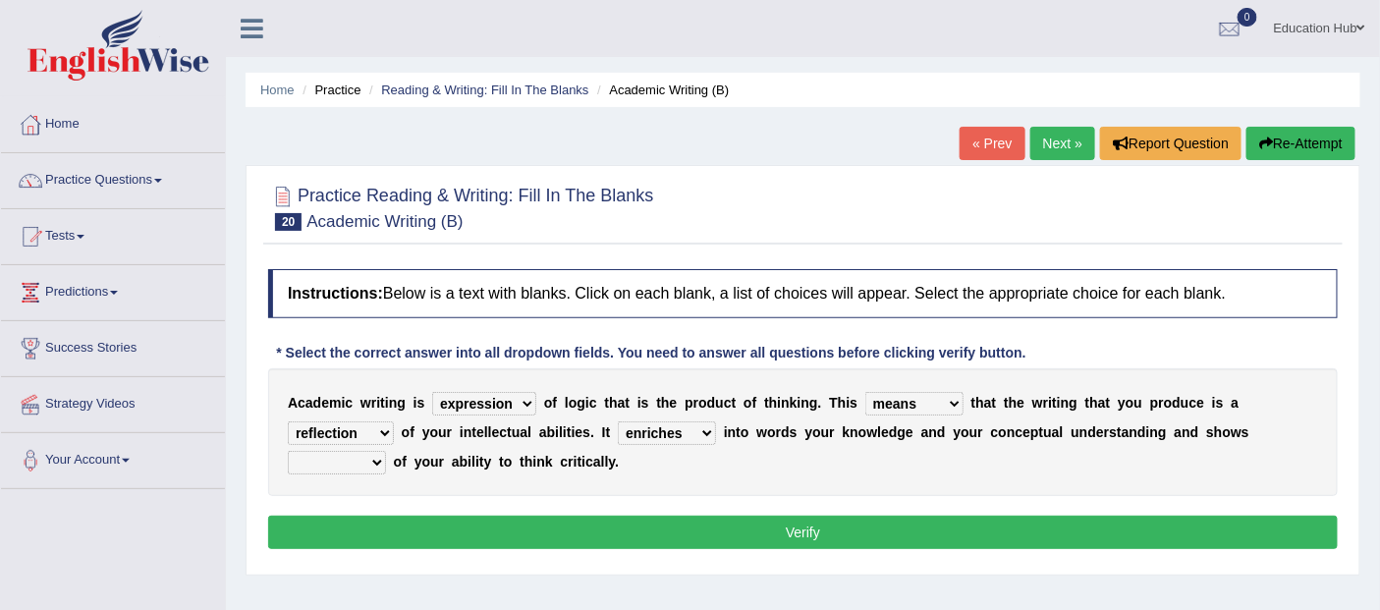
click at [373, 464] on select "hassle excuse capacity evidence" at bounding box center [337, 463] width 98 height 24
select select "evidence"
click at [288, 451] on select "hassle excuse capacity evidence" at bounding box center [337, 463] width 98 height 24
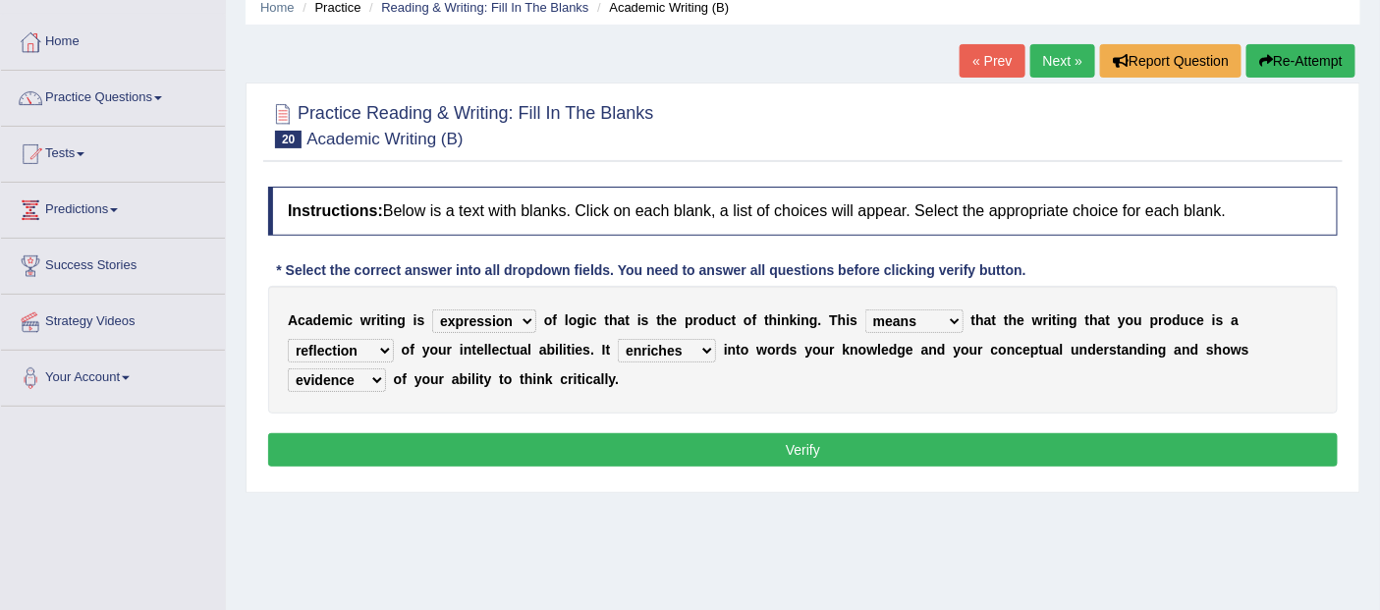
scroll to position [109, 0]
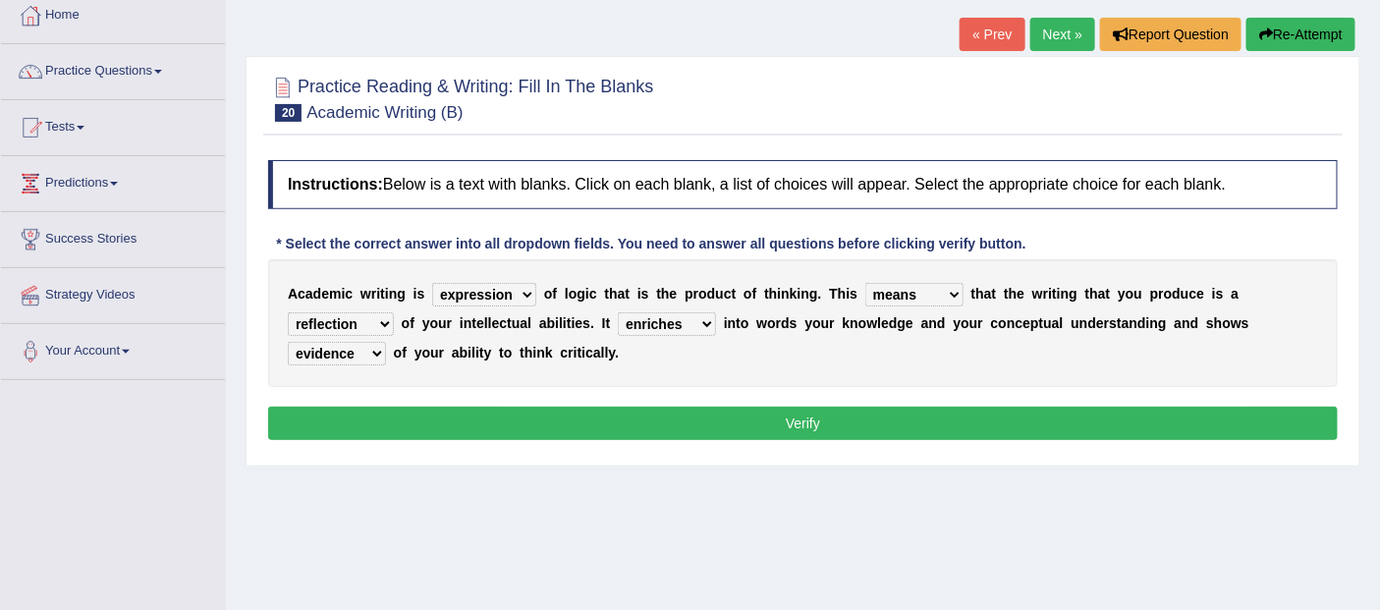
click at [797, 422] on button "Verify" at bounding box center [803, 423] width 1070 height 33
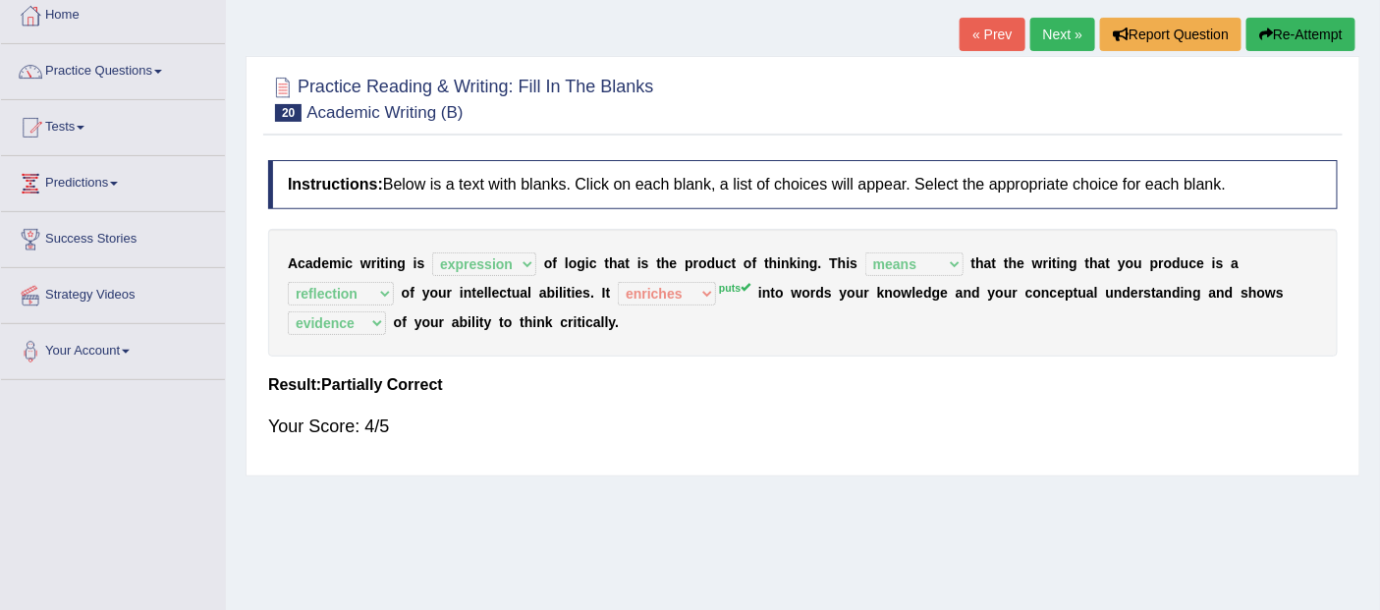
click at [1071, 43] on link "Next »" at bounding box center [1062, 34] width 65 height 33
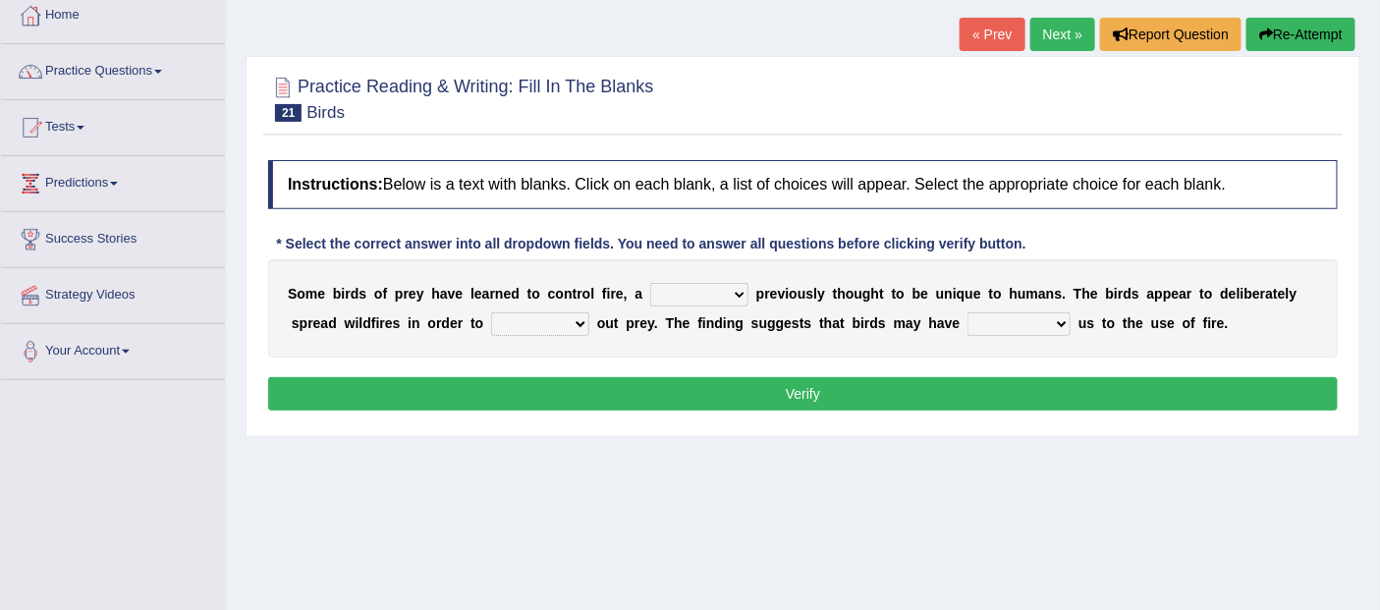
scroll to position [109, 0]
click at [718, 289] on select "question profile tale skill" at bounding box center [699, 295] width 98 height 24
click at [830, 471] on div "Home Practice Reading & Writing: Fill In The Blanks Birds « Prev Next » Report …" at bounding box center [803, 382] width 1154 height 982
click at [703, 295] on select "question profile tale skill" at bounding box center [699, 295] width 98 height 24
click at [535, 463] on div "Home Practice Reading & Writing: Fill In The Blanks Birds « Prev Next » Report …" at bounding box center [803, 382] width 1154 height 982
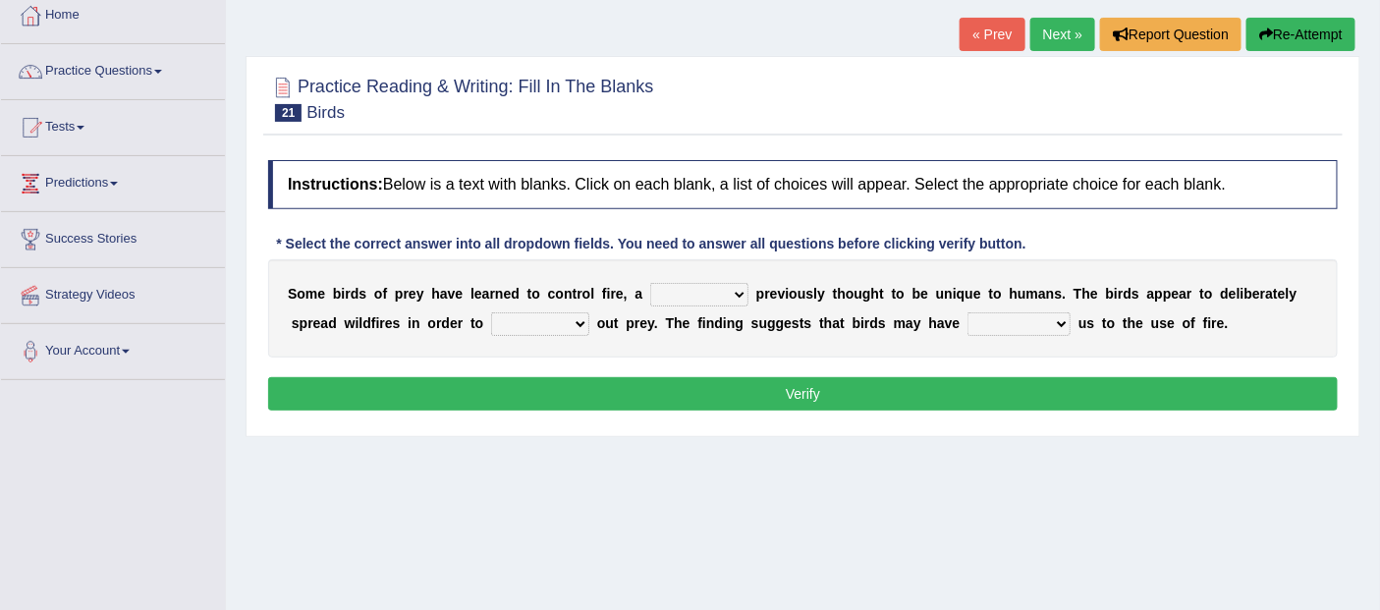
click at [739, 291] on select "question profile tale skill" at bounding box center [699, 295] width 98 height 24
click at [380, 465] on div "Home Practice Reading & Writing: Fill In The Blanks Birds « Prev Next » Report …" at bounding box center [803, 382] width 1154 height 982
click at [579, 320] on select "prevent limit span flush" at bounding box center [540, 324] width 98 height 24
select select "prevent"
click at [491, 312] on select "prevent limit span flush" at bounding box center [540, 324] width 98 height 24
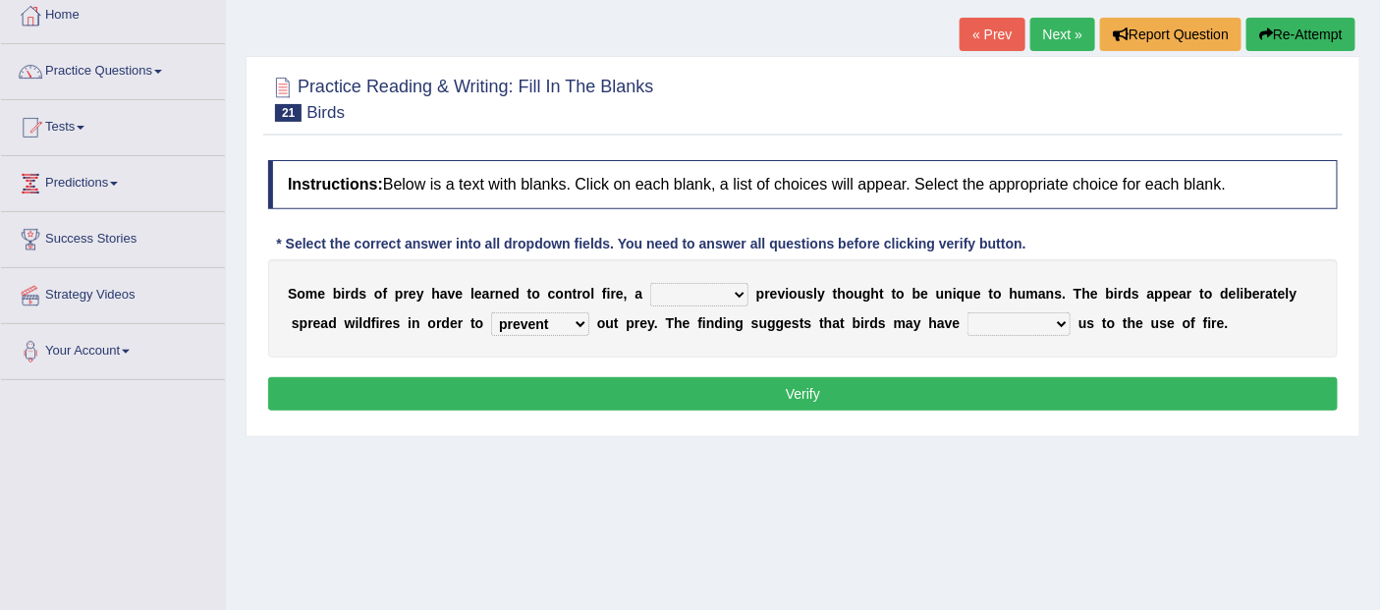
click at [1023, 324] on select "prophesied beaten transmitted forced" at bounding box center [1018, 324] width 103 height 24
select select "forced"
click at [967, 312] on select "prophesied beaten transmitted forced" at bounding box center [1018, 324] width 103 height 24
click at [1047, 319] on select "prophesied beaten transmitted forced" at bounding box center [1018, 324] width 103 height 24
click at [967, 312] on select "prophesied beaten transmitted forced" at bounding box center [1018, 324] width 103 height 24
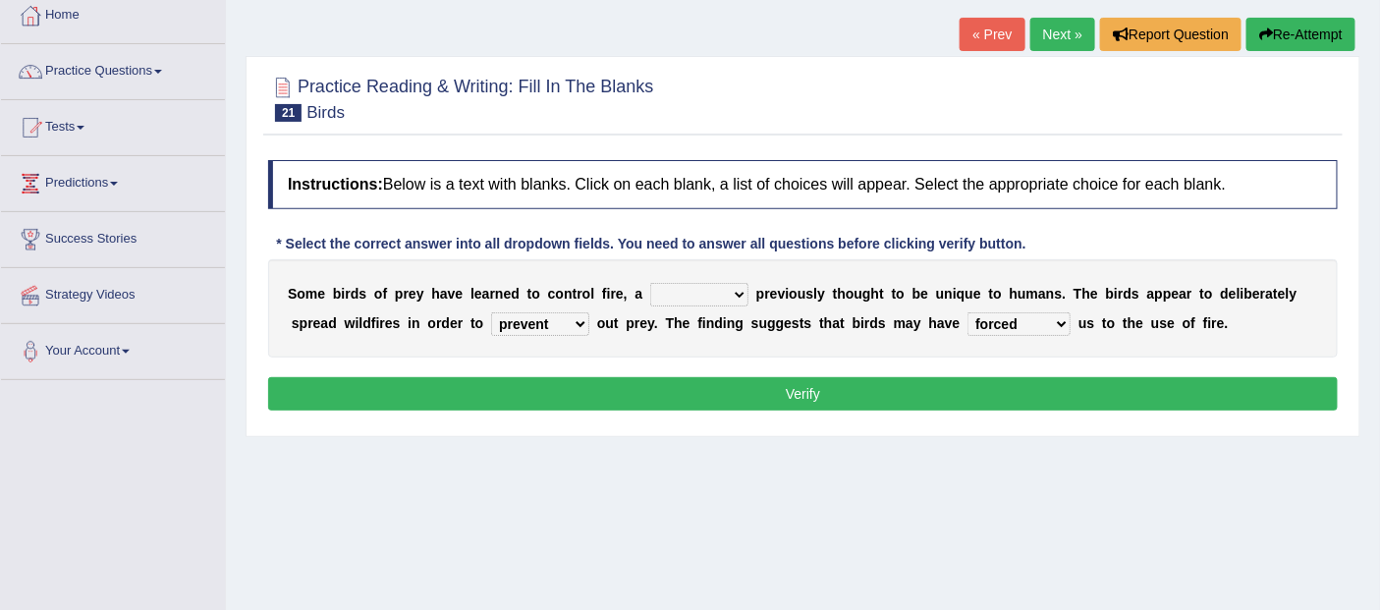
click at [733, 295] on select "question profile tale skill" at bounding box center [699, 295] width 98 height 24
select select "question"
click at [650, 283] on select "question profile tale skill" at bounding box center [699, 295] width 98 height 24
click at [865, 391] on button "Verify" at bounding box center [803, 393] width 1070 height 33
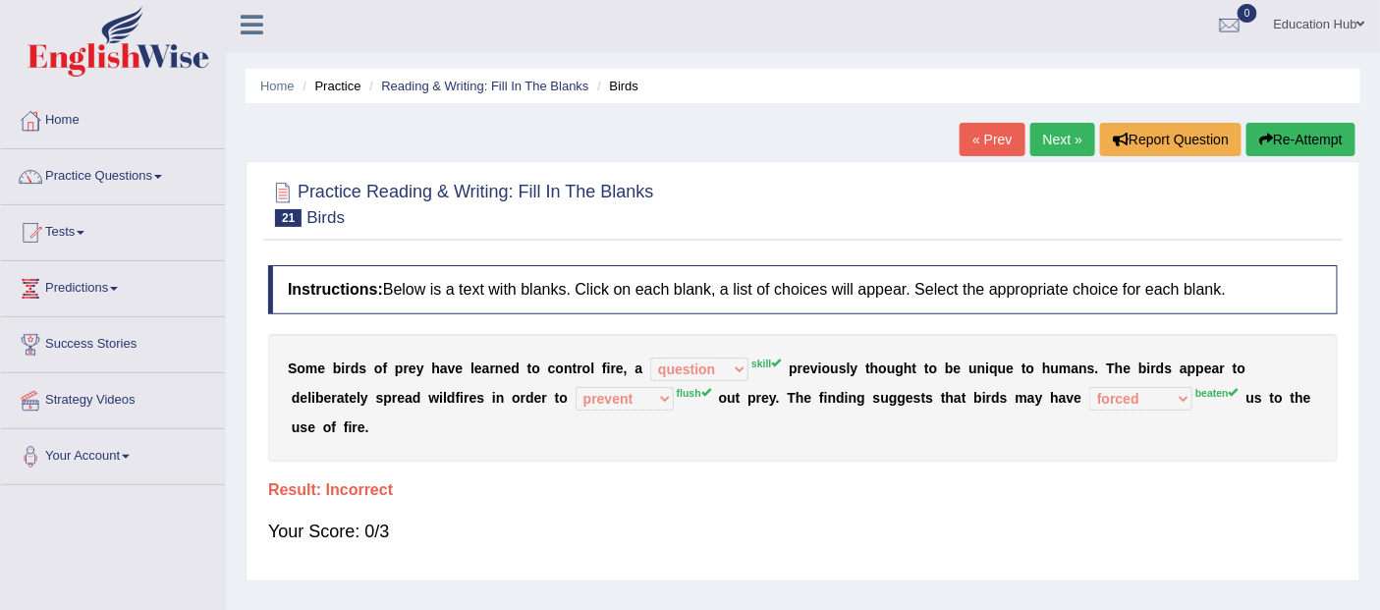
scroll to position [0, 0]
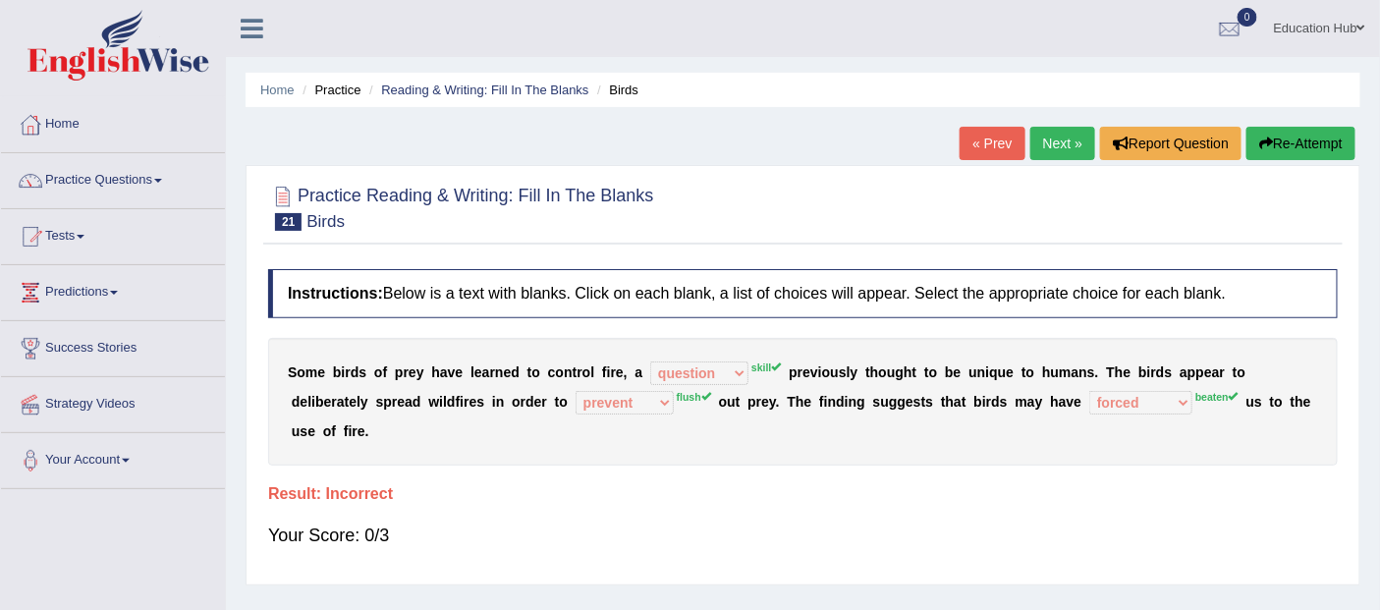
click at [1044, 138] on link "Next »" at bounding box center [1062, 143] width 65 height 33
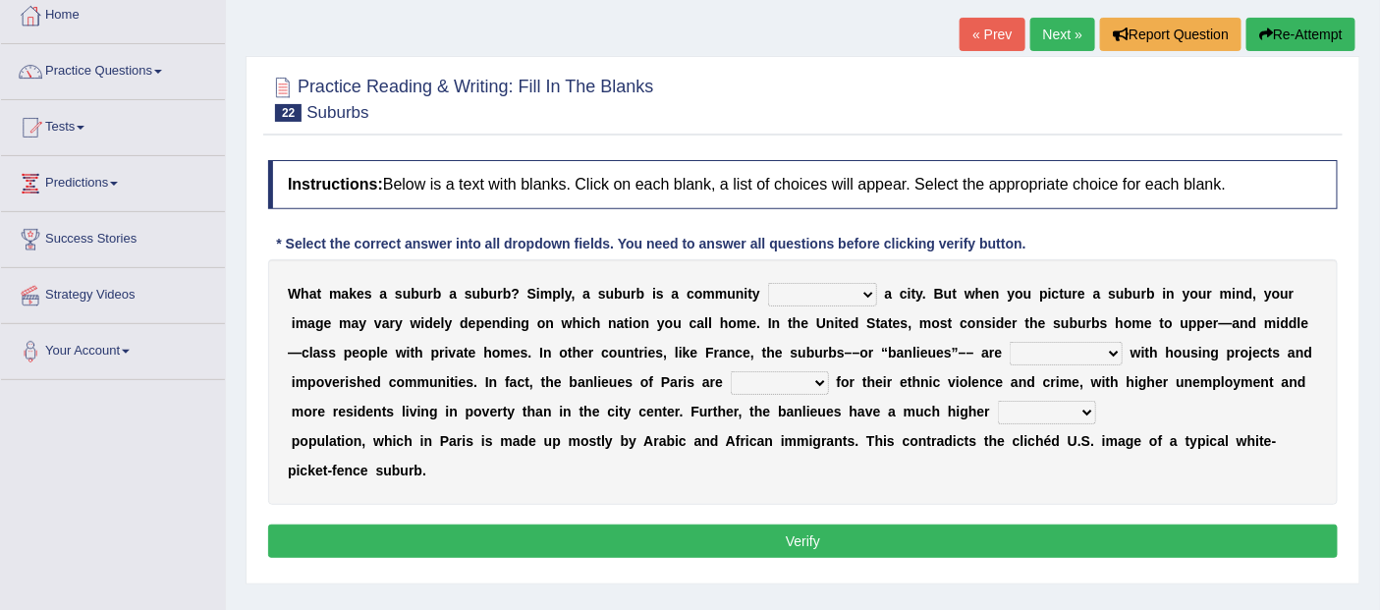
click at [866, 299] on select "lying locating situating surrounding" at bounding box center [822, 295] width 109 height 24
select select "lying"
click at [768, 283] on select "lying locating situating surrounding" at bounding box center [822, 295] width 109 height 24
click at [1090, 354] on select "antonymous antibiotic synonymous synthetic" at bounding box center [1066, 354] width 113 height 24
click at [617, 359] on div "W h a t m a k e s a s u b u r b a s u b u r b ? S i m p l y , a s u b u r b i s…" at bounding box center [803, 382] width 1070 height 246
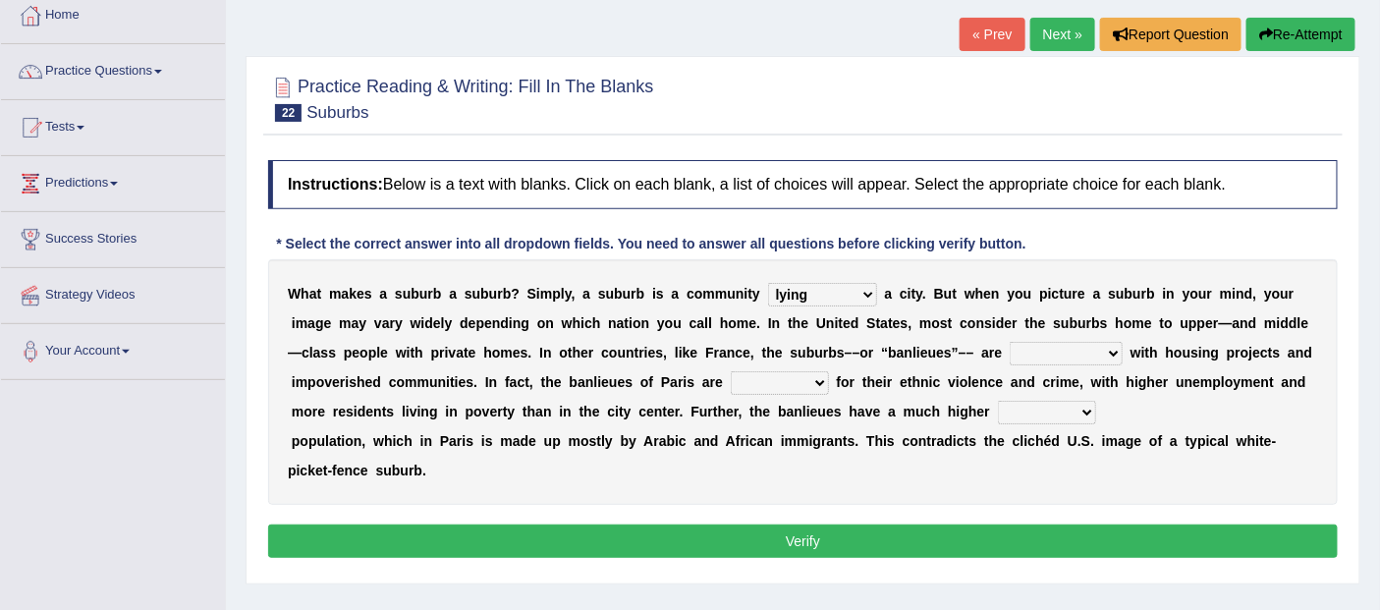
click at [1073, 351] on select "antonymous antibiotic synonymous synthetic" at bounding box center [1066, 354] width 113 height 24
select select "synonymous"
click at [1010, 342] on select "antonymous antibiotic synonymous synthetic" at bounding box center [1066, 354] width 113 height 24
click at [820, 384] on select "clamorous sensitive famous notorious" at bounding box center [780, 383] width 98 height 24
click at [622, 366] on div "W h a t m a k e s a s u b u r b a s u b u r b ? S i m p l y , a s u b u r b i s…" at bounding box center [803, 382] width 1070 height 246
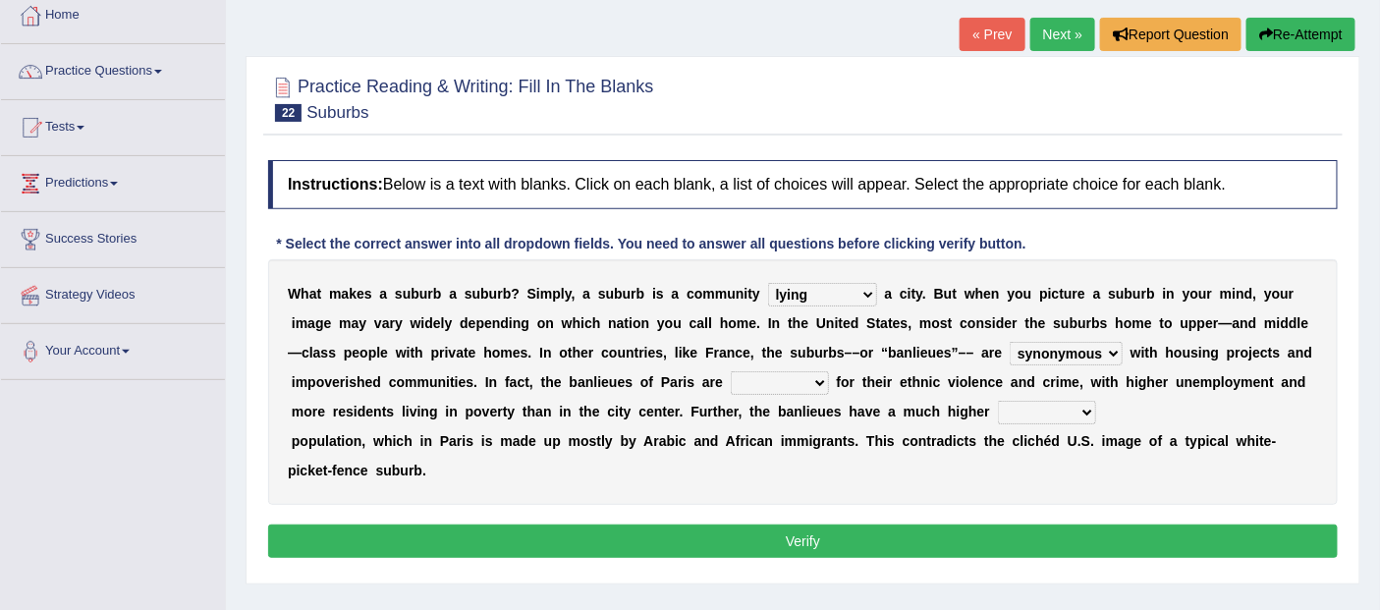
click at [821, 386] on select "clamorous sensitive famous notorious" at bounding box center [780, 383] width 98 height 24
click at [589, 482] on div "W h a t m a k e s a s u b u r b a s u b u r b ? S i m p l y , a s u b u r b i s…" at bounding box center [803, 382] width 1070 height 246
click at [828, 389] on select "clamorous sensitive famous notorious" at bounding box center [780, 383] width 98 height 24
select select "sensitive"
click at [731, 371] on select "clamorous sensitive famous notorious" at bounding box center [780, 383] width 98 height 24
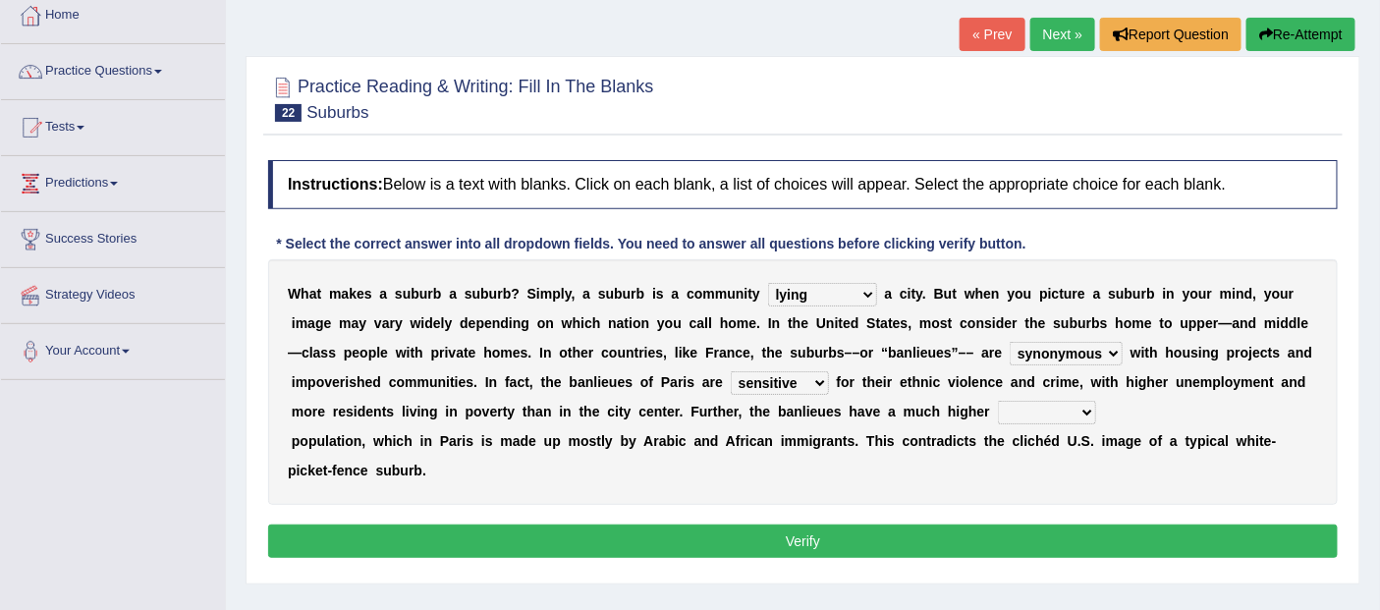
click at [1104, 405] on div "W h a t m a k e s a s u b u r b a s u b u r b ? S i m p l y , a s u b u r b i s…" at bounding box center [803, 382] width 1070 height 246
click at [1086, 411] on select "local young immigrant senior" at bounding box center [1047, 413] width 98 height 24
select select "young"
click at [998, 401] on select "local young immigrant senior" at bounding box center [1047, 413] width 98 height 24
click at [862, 291] on select "lying locating situating surrounding" at bounding box center [822, 295] width 109 height 24
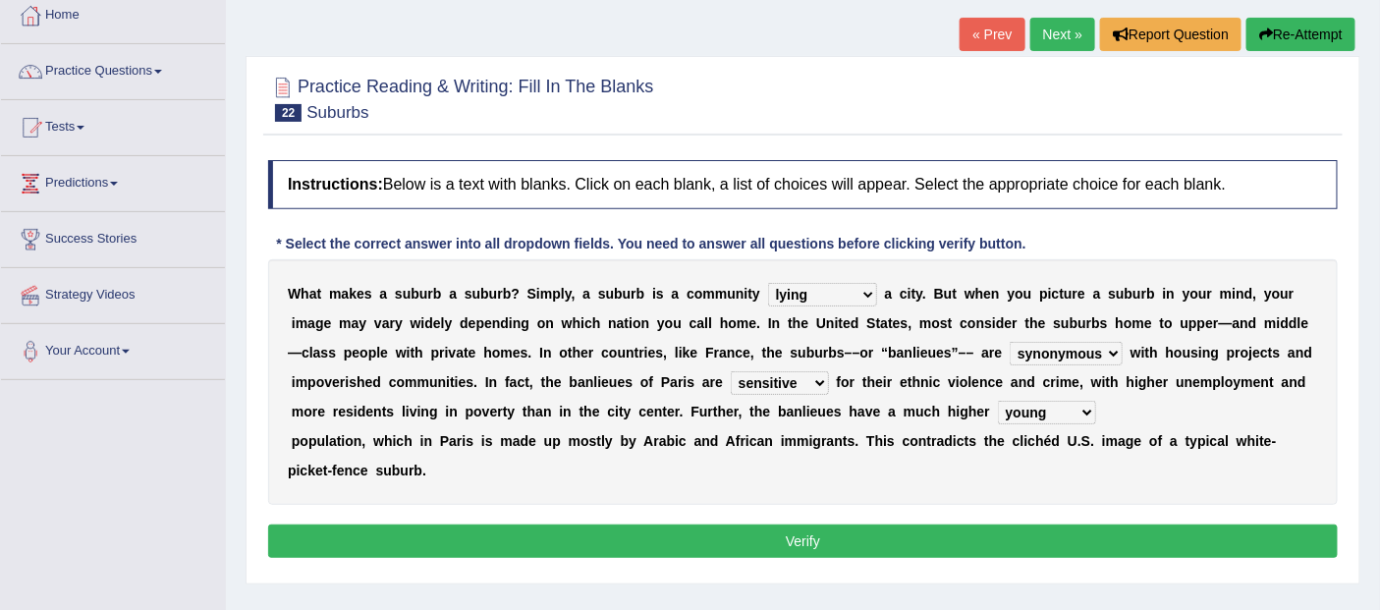
click at [887, 302] on div "W h a t m a k e s a s u b u r b a s u b u r b ? S i m p l y , a s u b u r b i s…" at bounding box center [803, 382] width 1070 height 246
click at [869, 296] on select "lying locating situating surrounding" at bounding box center [822, 295] width 109 height 24
click at [857, 296] on select "lying locating situating surrounding" at bounding box center [822, 295] width 109 height 24
select select "surrounding"
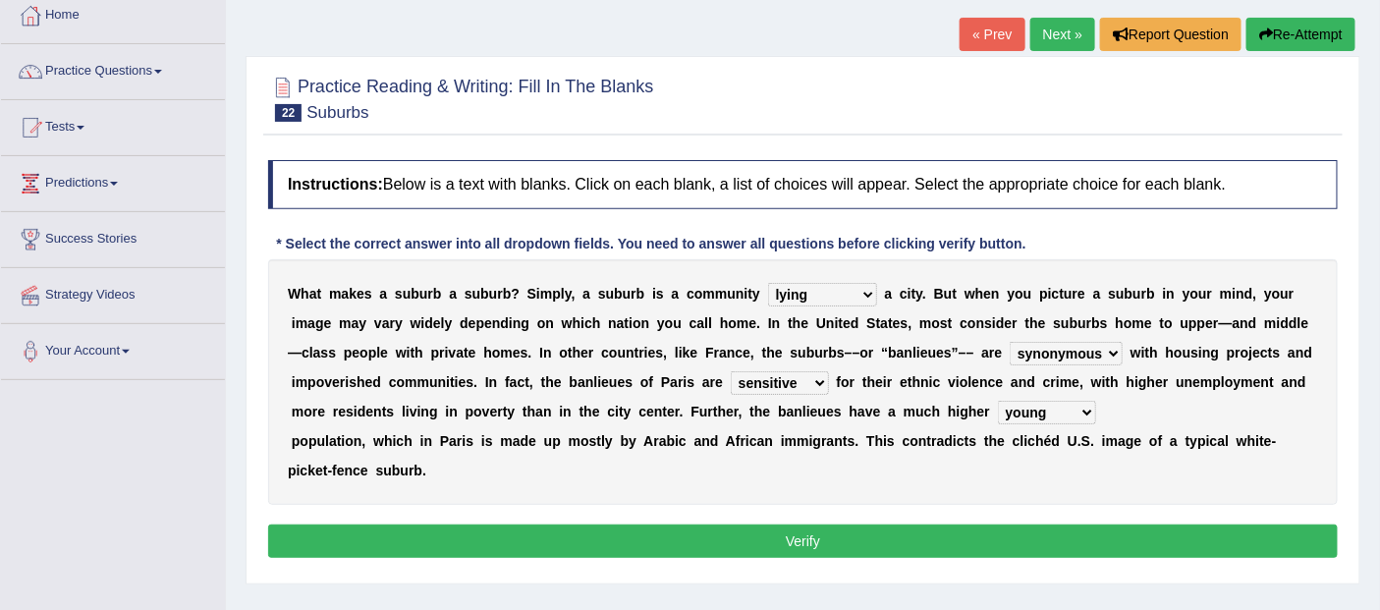
click at [768, 283] on select "lying locating situating surrounding" at bounding box center [822, 295] width 109 height 24
click at [1123, 351] on b at bounding box center [1127, 353] width 8 height 16
click at [1121, 354] on select "antonymous antibiotic synonymous synthetic" at bounding box center [1066, 354] width 113 height 24
click at [1183, 366] on div "W h a t m a k e s a s u b u r b a s u b u r b ? S i m p l y , a s u b u r b i s…" at bounding box center [803, 382] width 1070 height 246
click at [816, 381] on select "clamorous sensitive famous notorious" at bounding box center [780, 383] width 98 height 24
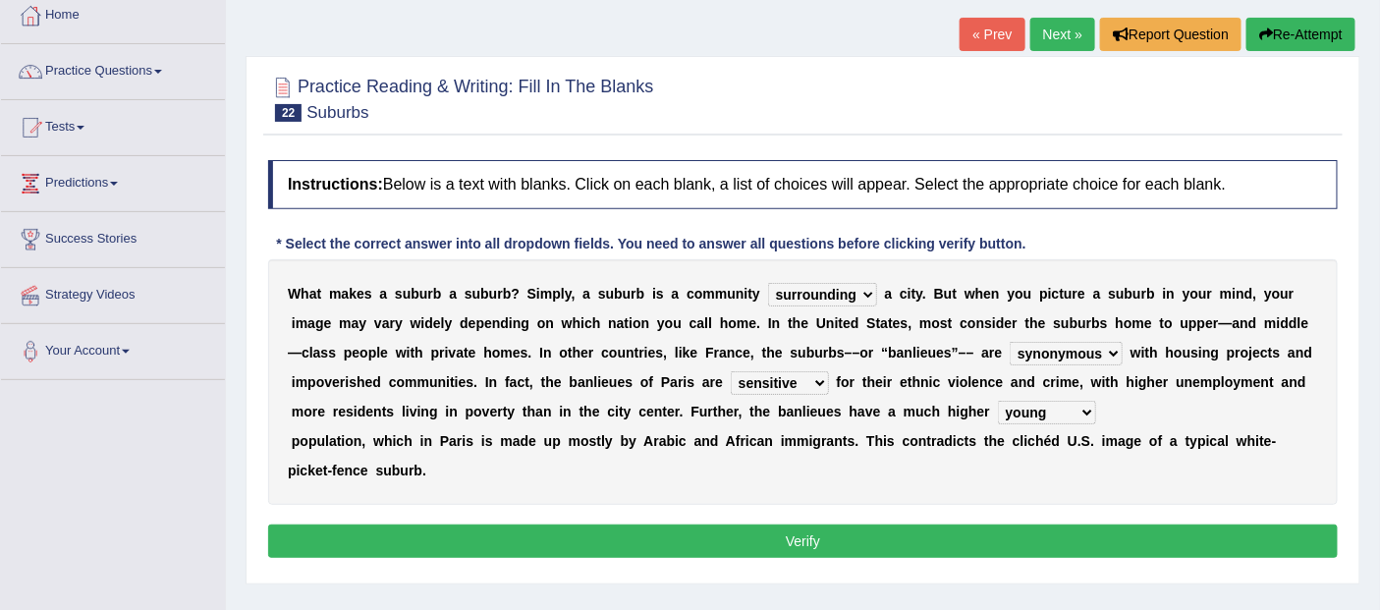
click at [810, 378] on select "clamorous sensitive famous notorious" at bounding box center [780, 383] width 98 height 24
select select "notorious"
click at [731, 371] on select "clamorous sensitive famous notorious" at bounding box center [780, 383] width 98 height 24
click at [1091, 414] on select "local young immigrant senior" at bounding box center [1047, 413] width 98 height 24
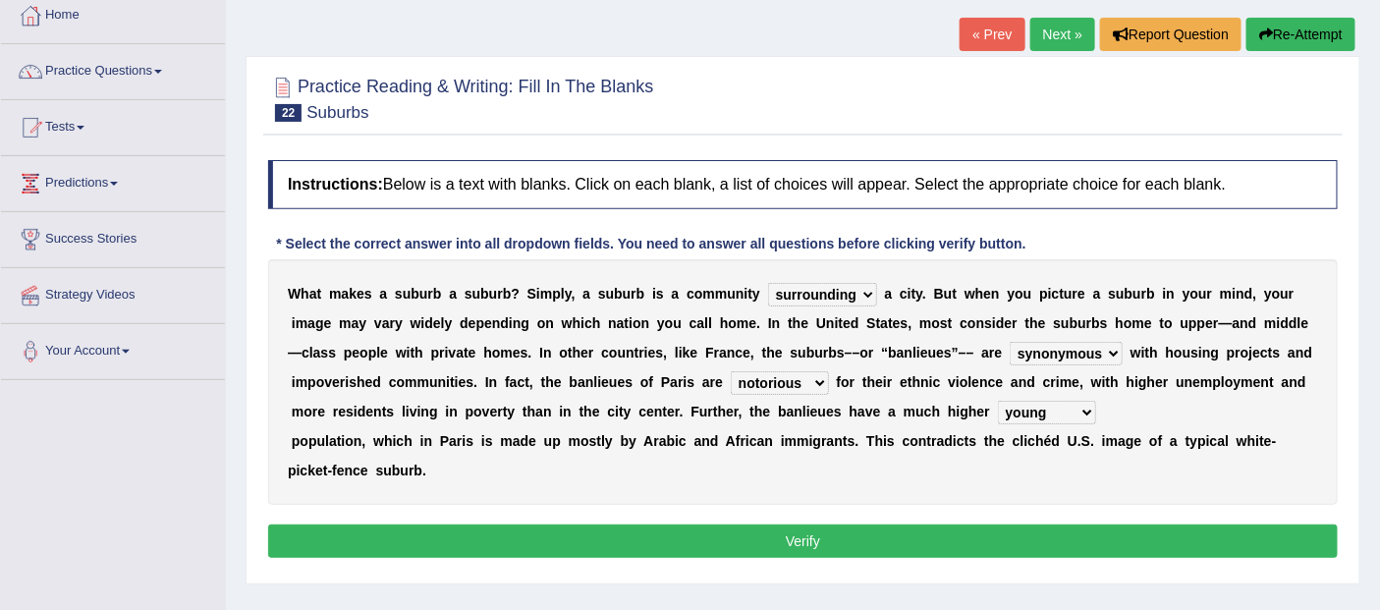
select select "immigrant"
click at [998, 401] on select "local young immigrant senior" at bounding box center [1047, 413] width 98 height 24
click at [823, 533] on button "Verify" at bounding box center [803, 540] width 1070 height 33
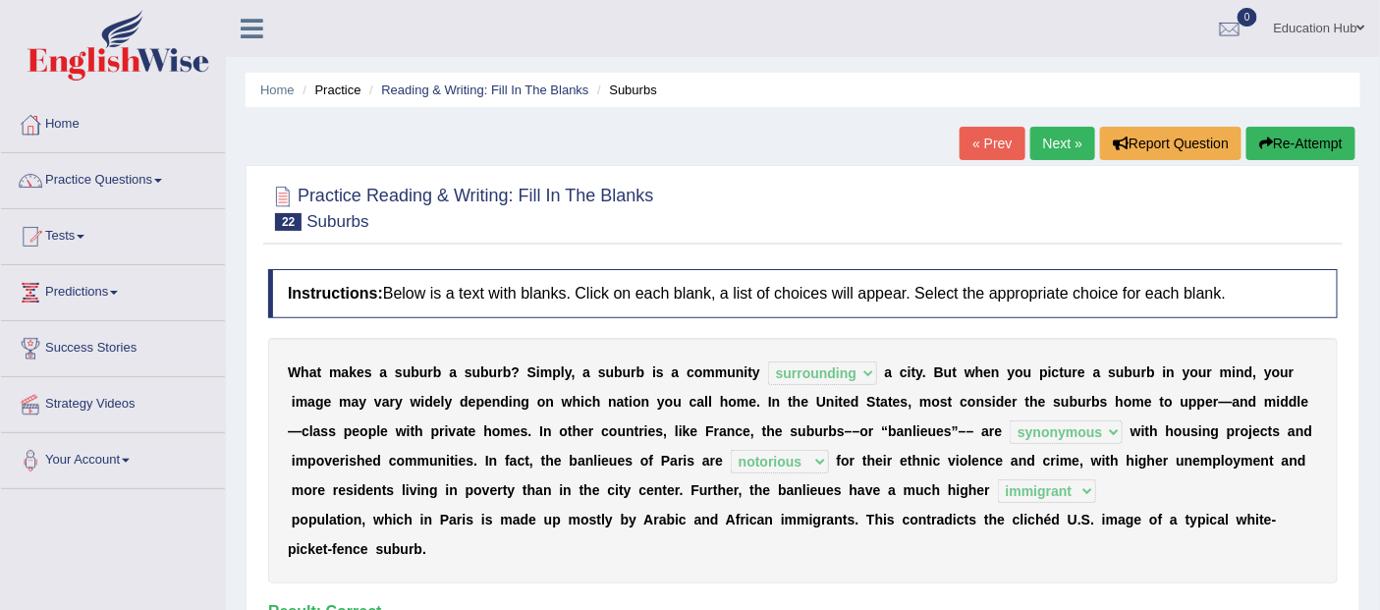
click at [1047, 144] on link "Next »" at bounding box center [1062, 143] width 65 height 33
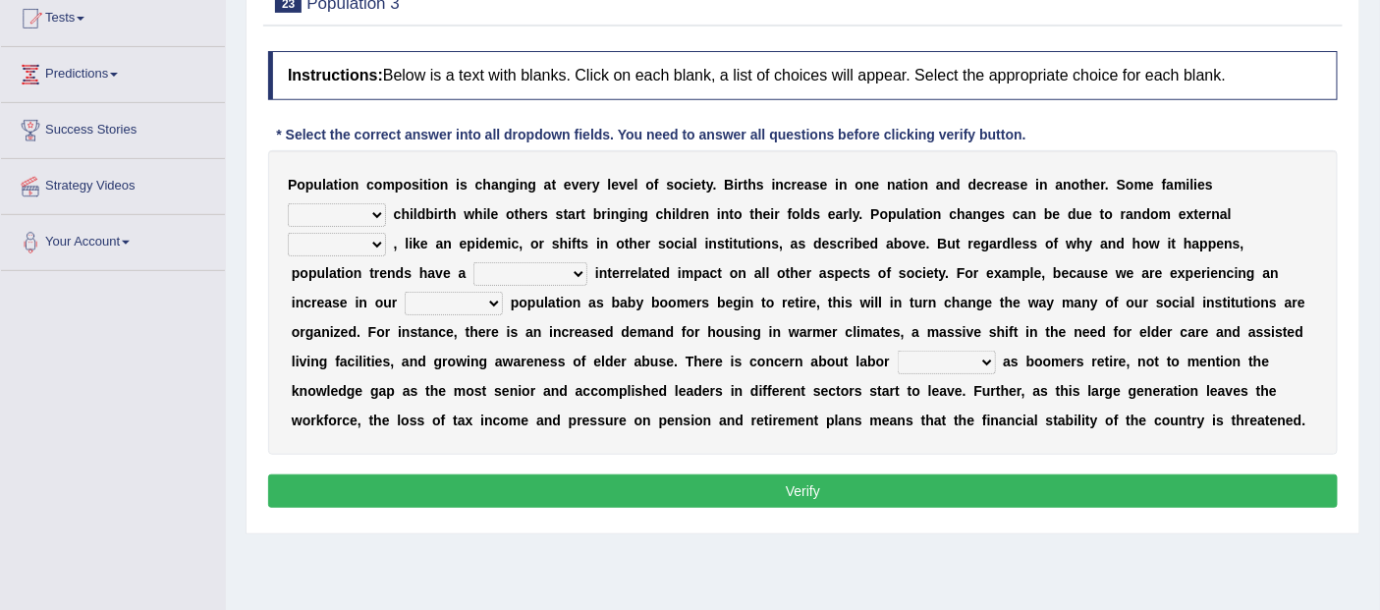
click at [384, 218] on select "demand default deliver delay" at bounding box center [337, 215] width 98 height 24
select select "delay"
click at [288, 203] on select "demand default deliver delay" at bounding box center [337, 215] width 98 height 24
click at [380, 244] on select "variations fortune formation forces" at bounding box center [337, 245] width 98 height 24
select select "forces"
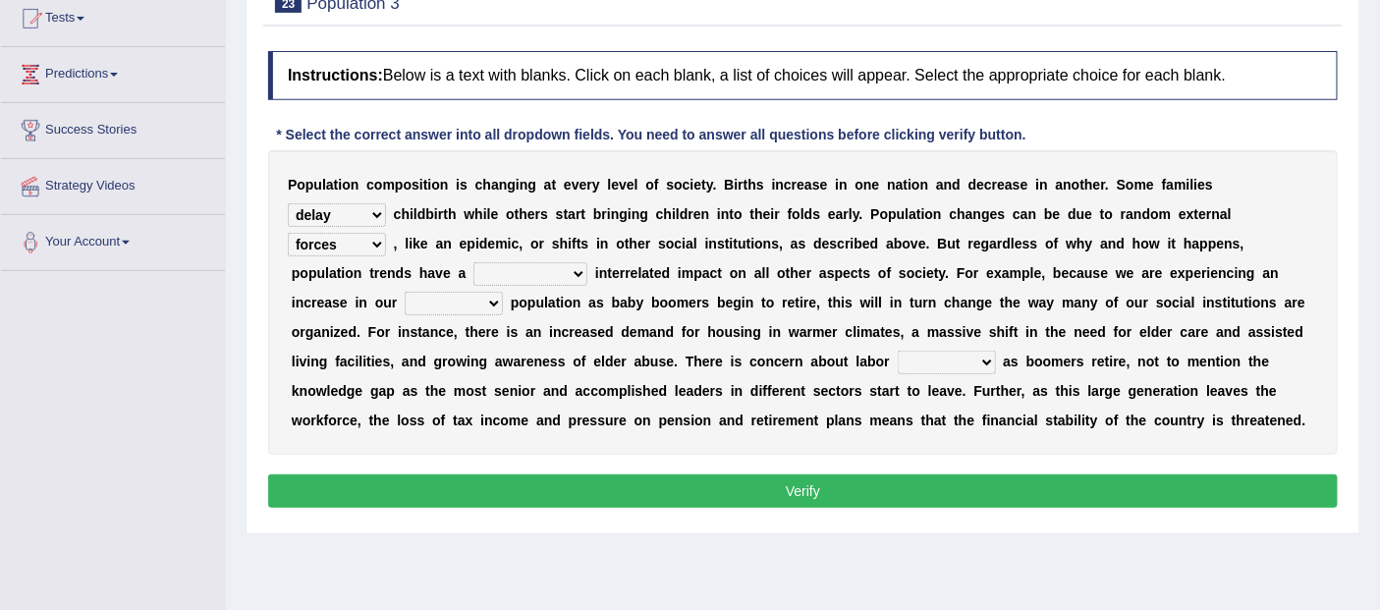
click at [288, 233] on select "variations fortune formation forces" at bounding box center [337, 245] width 98 height 24
click at [556, 270] on select "tremendous tenuous tremulous spontaneous" at bounding box center [530, 274] width 114 height 24
select select "tremendous"
click at [473, 262] on select "tremendous tenuous tremulous spontaneous" at bounding box center [530, 274] width 114 height 24
click at [474, 302] on select "tertiary senior junior primary" at bounding box center [454, 304] width 98 height 24
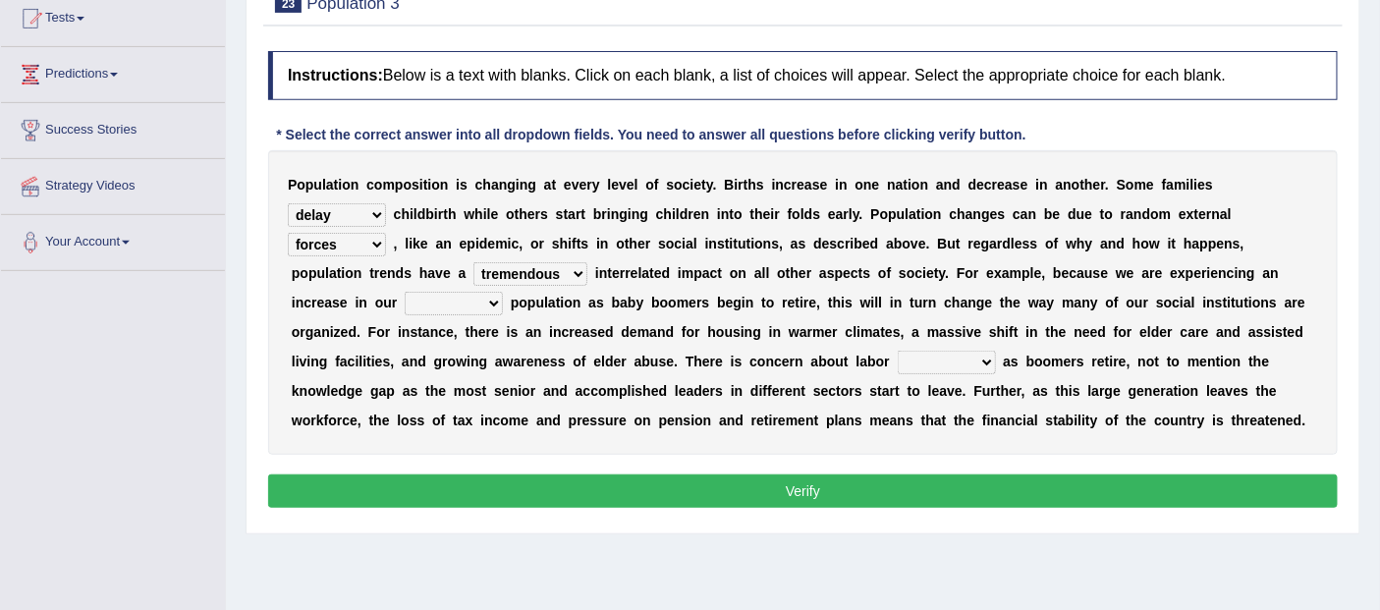
click at [405, 292] on select "tertiary senior junior primary" at bounding box center [454, 304] width 98 height 24
click at [478, 303] on select "tertiary senior junior primary" at bounding box center [454, 304] width 98 height 24
select select "senior"
click at [405, 292] on select "tertiary senior junior primary" at bounding box center [454, 304] width 98 height 24
click at [974, 360] on select "shortcuts shortfalls shortages shorthand" at bounding box center [947, 363] width 98 height 24
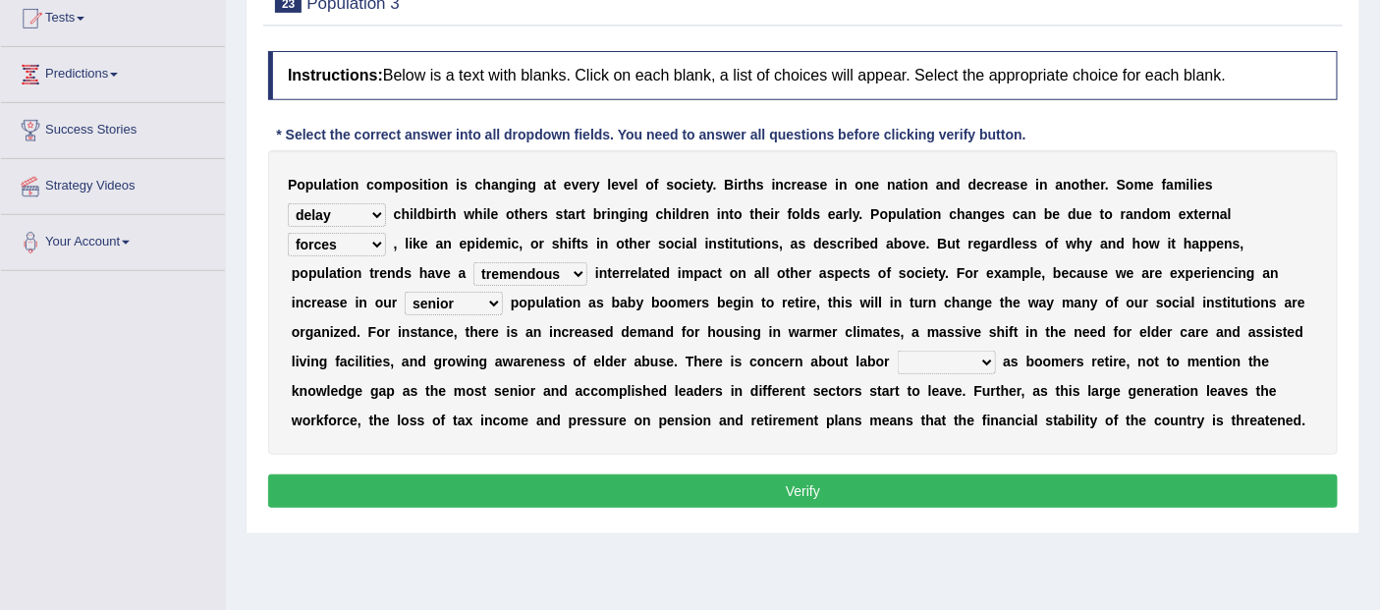
select select "shortages"
click at [898, 351] on select "shortcuts shortfalls shortages shorthand" at bounding box center [947, 363] width 98 height 24
click at [813, 478] on button "Verify" at bounding box center [803, 490] width 1070 height 33
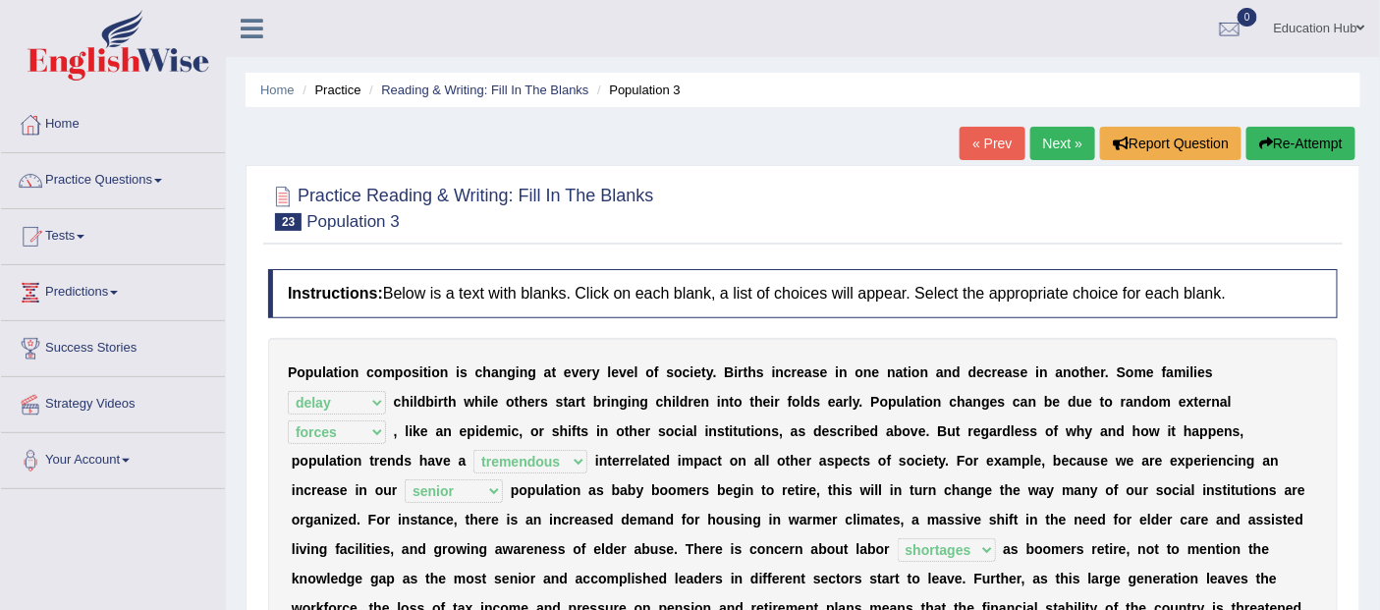
click at [1075, 144] on link "Next »" at bounding box center [1062, 143] width 65 height 33
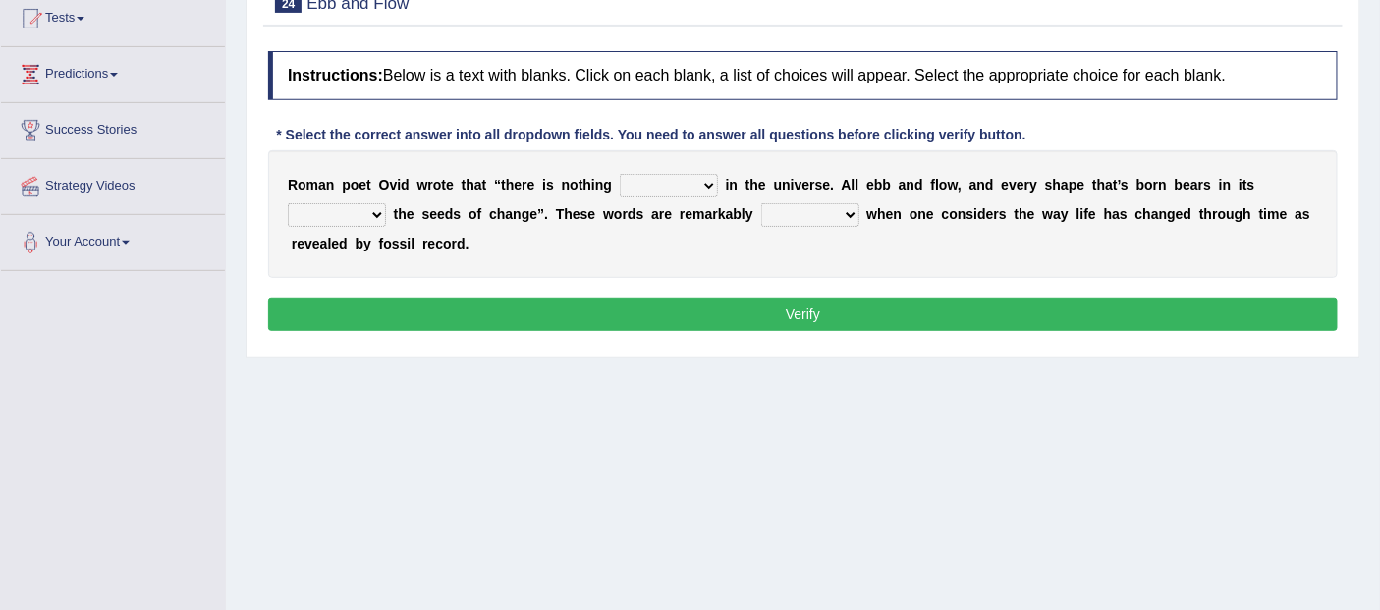
click at [702, 181] on select "orthodox volatile constant cheap" at bounding box center [669, 186] width 98 height 24
select select "constant"
click at [620, 174] on select "orthodox volatile constant cheap" at bounding box center [669, 186] width 98 height 24
click at [369, 217] on select "heart limb womb brain" at bounding box center [337, 215] width 98 height 24
select select "womb"
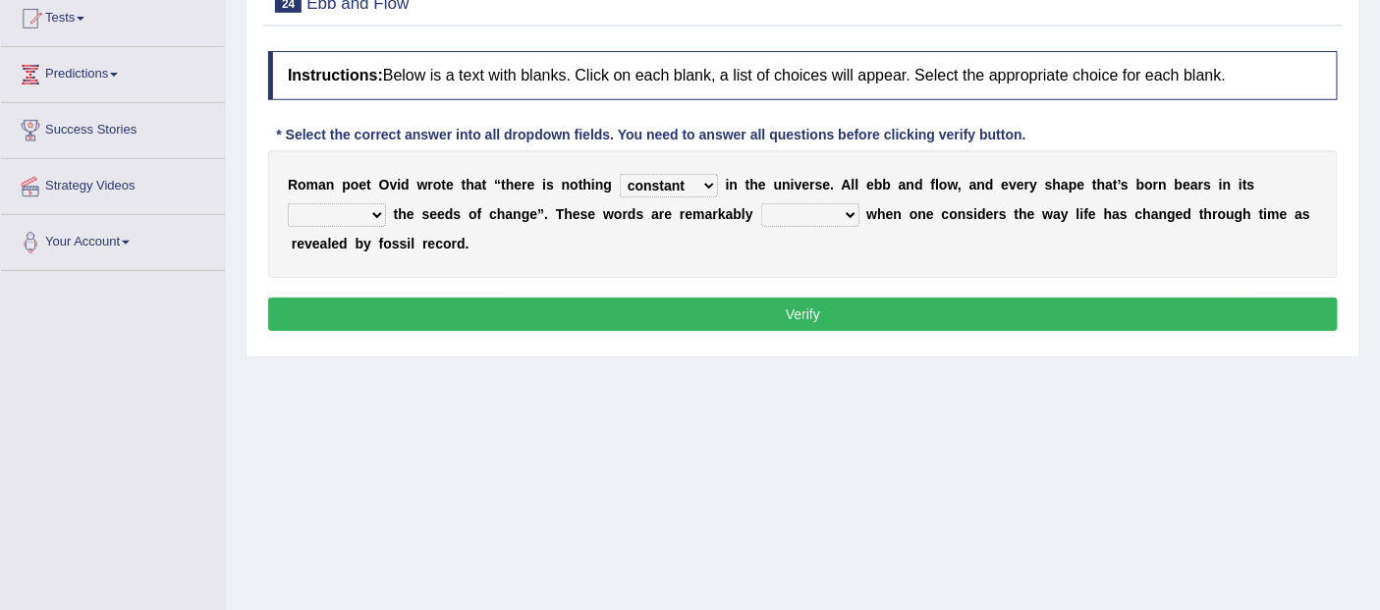
click at [288, 203] on select "heart limb womb brain" at bounding box center [337, 215] width 98 height 24
click at [828, 211] on select "prevalent detached relevant dominant" at bounding box center [810, 215] width 98 height 24
select select "relevant"
click at [761, 203] on select "prevalent detached relevant dominant" at bounding box center [810, 215] width 98 height 24
click at [780, 318] on button "Verify" at bounding box center [803, 314] width 1070 height 33
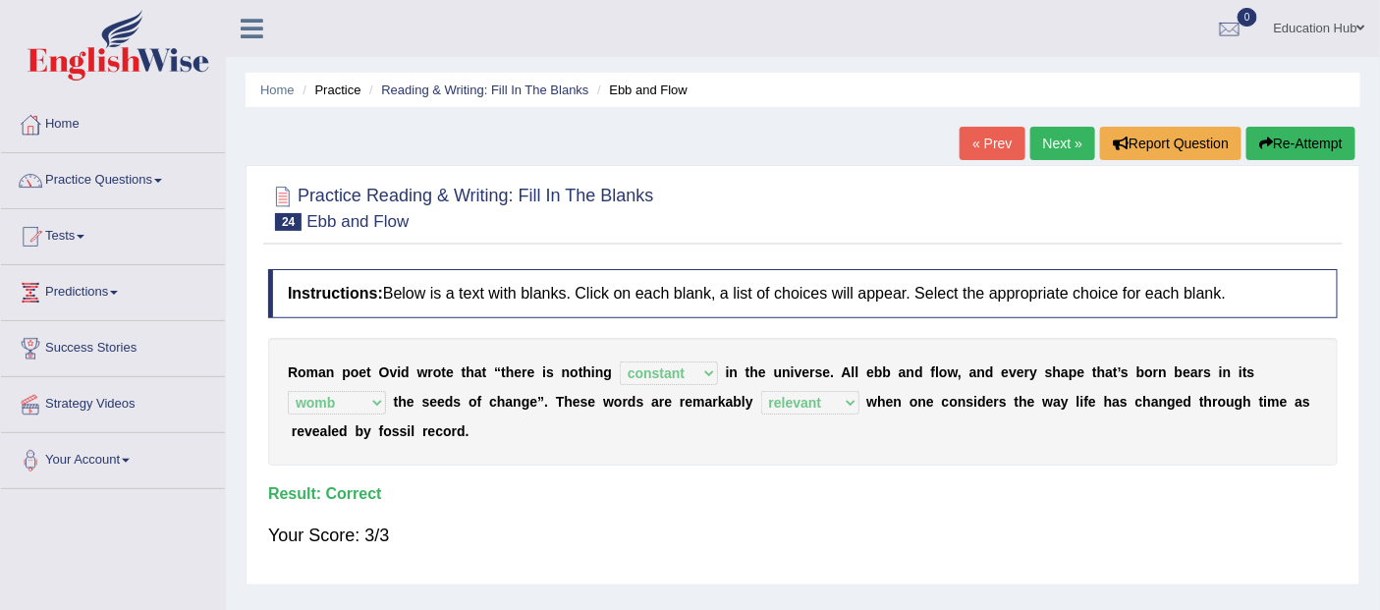
click at [1052, 138] on link "Next »" at bounding box center [1062, 143] width 65 height 33
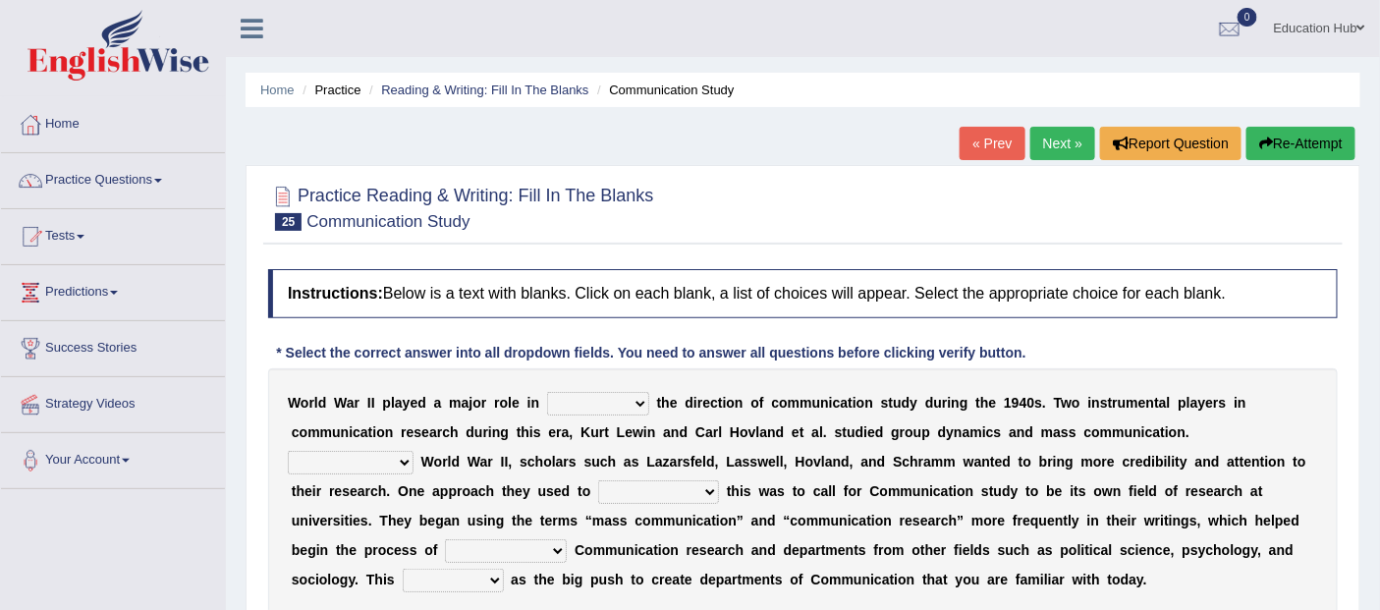
scroll to position [218, 0]
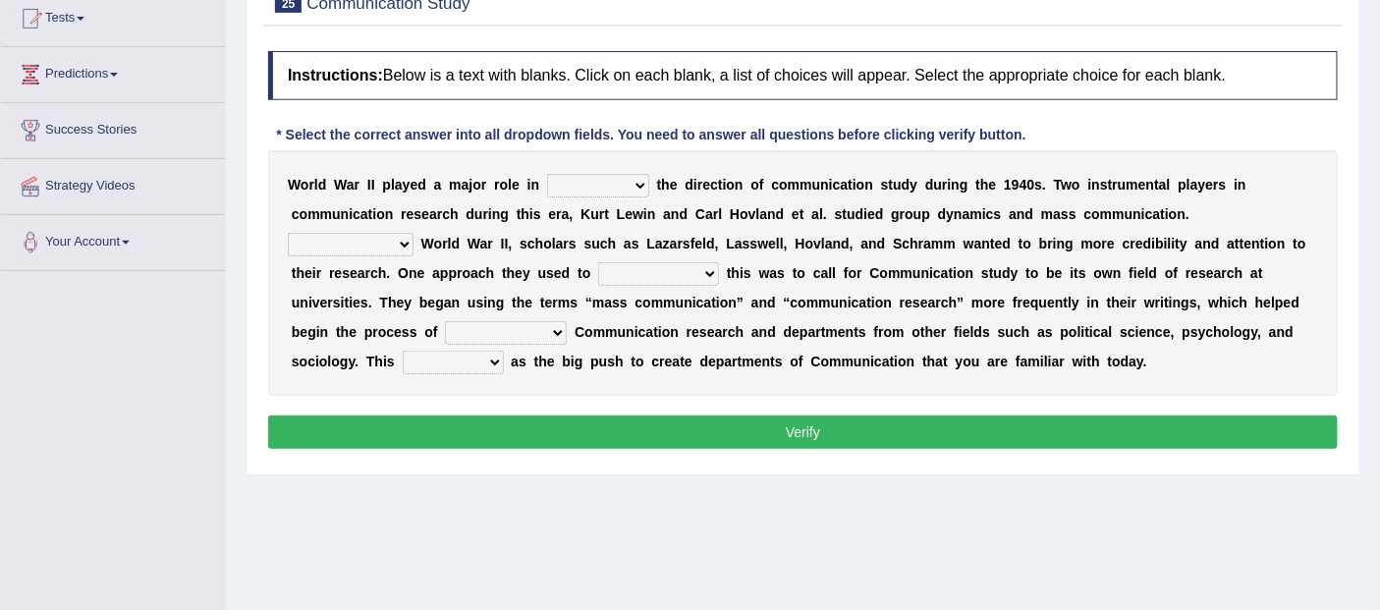
click at [623, 182] on select "shaping sharpening shunning shivering" at bounding box center [598, 186] width 102 height 24
select select "shaping"
click at [547, 174] on select "shaping sharpening shunning shivering" at bounding box center [598, 186] width 102 height 24
click at [632, 187] on select "shaping sharpening shunning shivering" at bounding box center [598, 186] width 102 height 24
click at [547, 174] on select "shaping sharpening shunning shivering" at bounding box center [598, 186] width 102 height 24
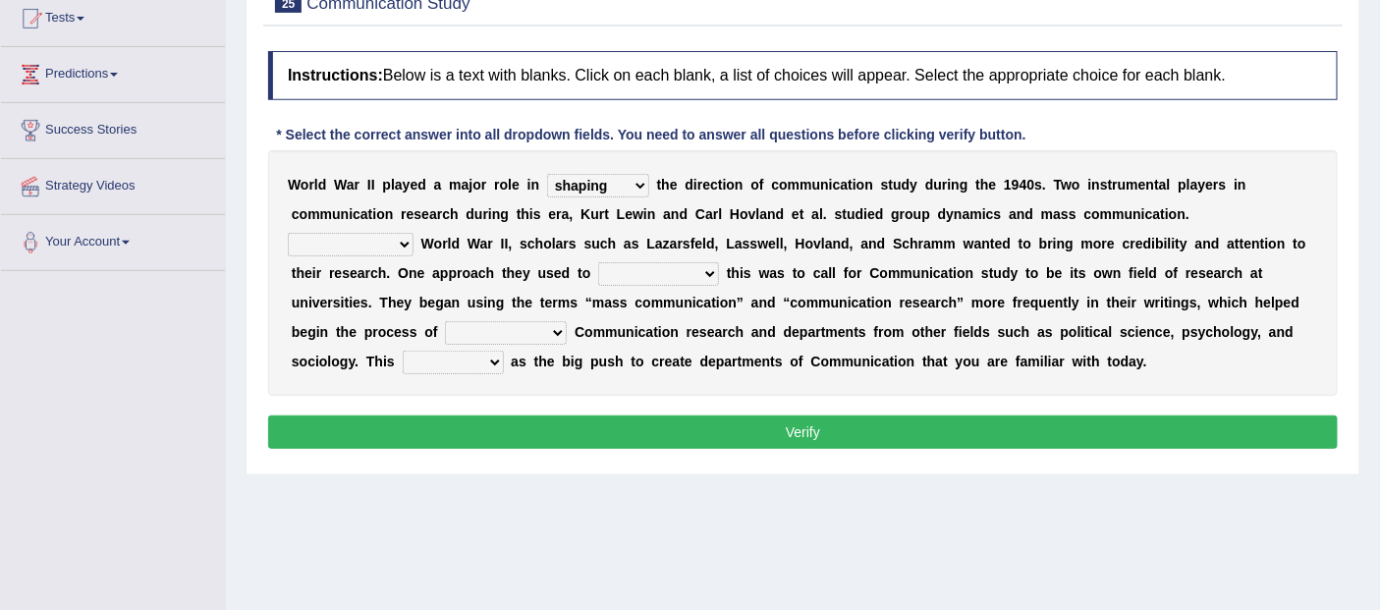
click at [407, 241] on select "Being followed To be followed Following Followed" at bounding box center [351, 245] width 126 height 24
select select "Following"
click at [288, 233] on select "Being followed To be followed Following Followed" at bounding box center [351, 245] width 126 height 24
click at [686, 269] on select "accompany accomplish acknowledge accommodate" at bounding box center [658, 274] width 121 height 24
select select "accommodate"
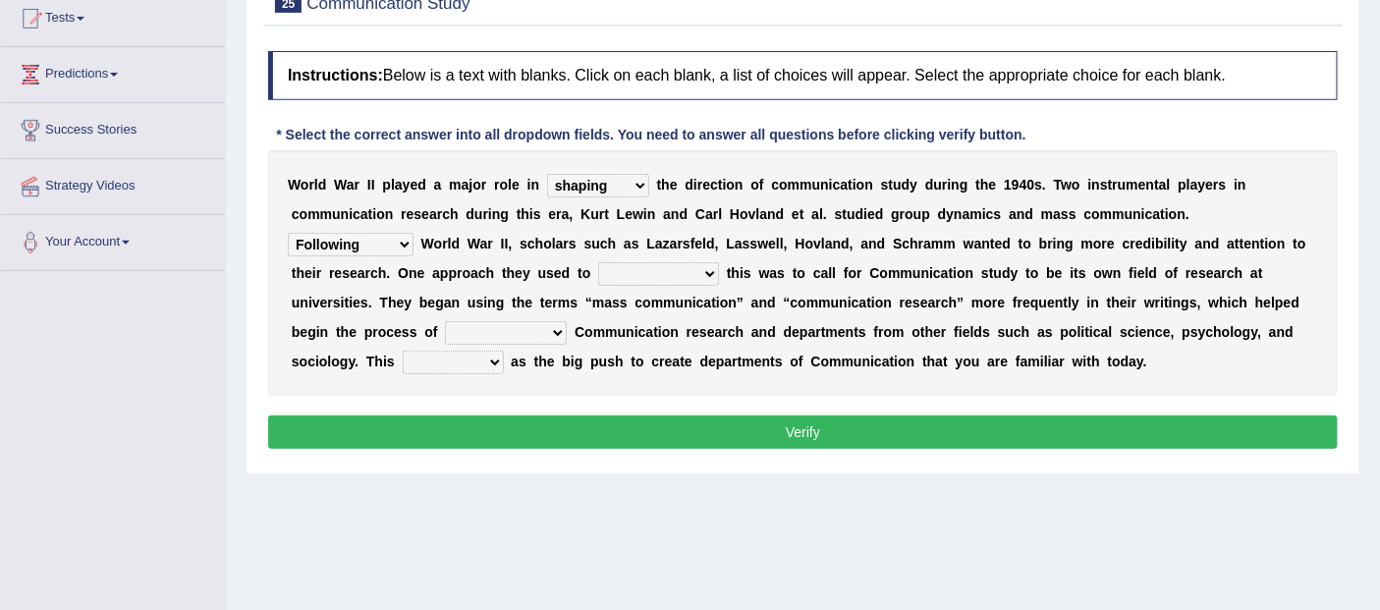
click at [598, 262] on select "accompany accomplish acknowledge accommodate" at bounding box center [658, 274] width 121 height 24
click at [543, 326] on select "discharging distinguishing disputing displaying" at bounding box center [506, 333] width 122 height 24
select select "distinguishing"
click at [445, 321] on select "discharging distinguishing disputing displaying" at bounding box center [506, 333] width 122 height 24
click at [475, 355] on select "served considered regarded provided" at bounding box center [453, 363] width 101 height 24
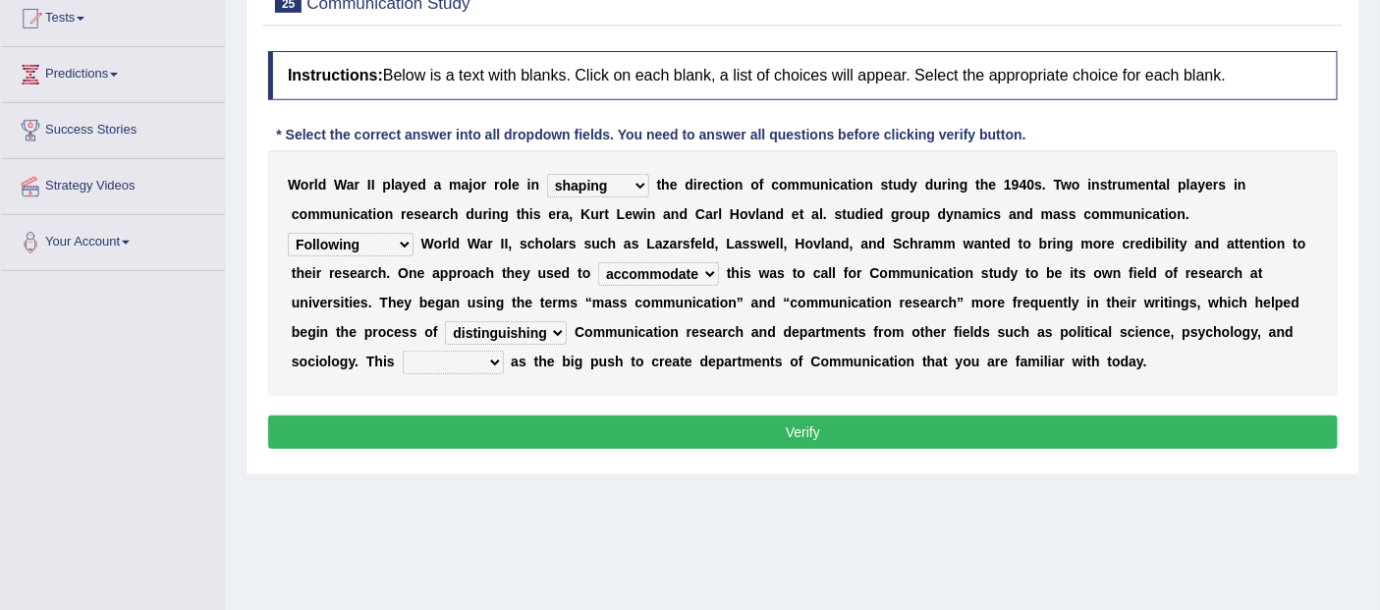
select select "served"
click at [403, 351] on select "served considered regarded provided" at bounding box center [453, 363] width 101 height 24
click at [808, 418] on button "Verify" at bounding box center [803, 431] width 1070 height 33
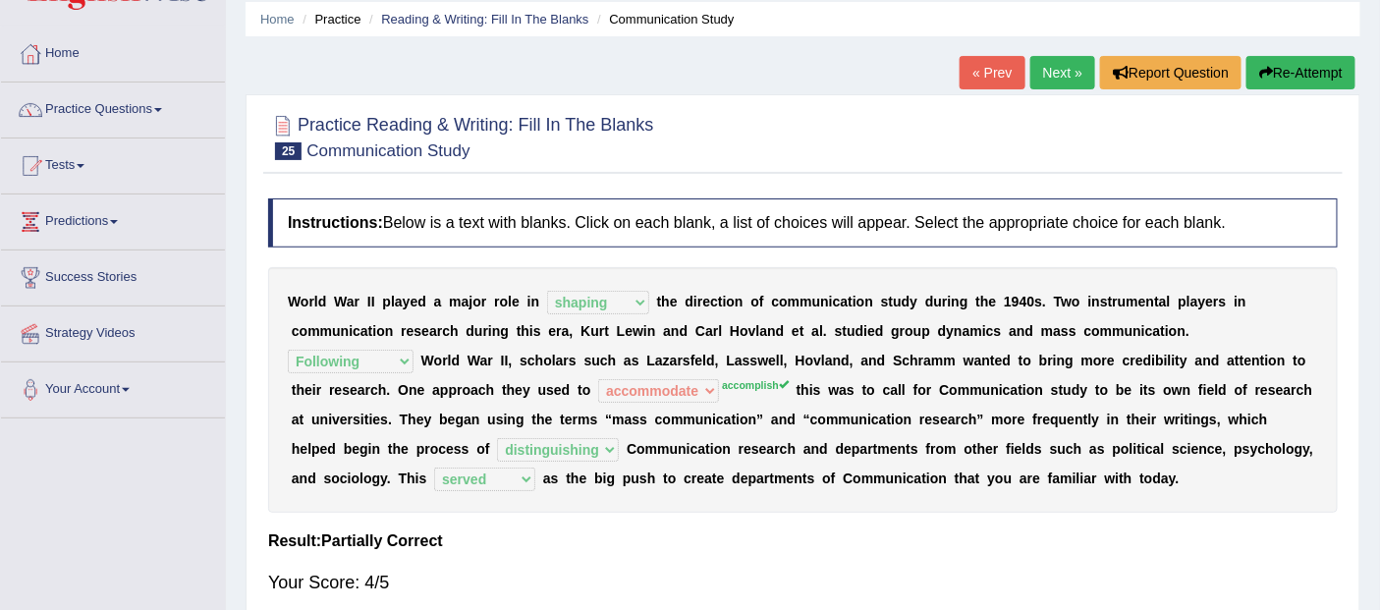
scroll to position [0, 0]
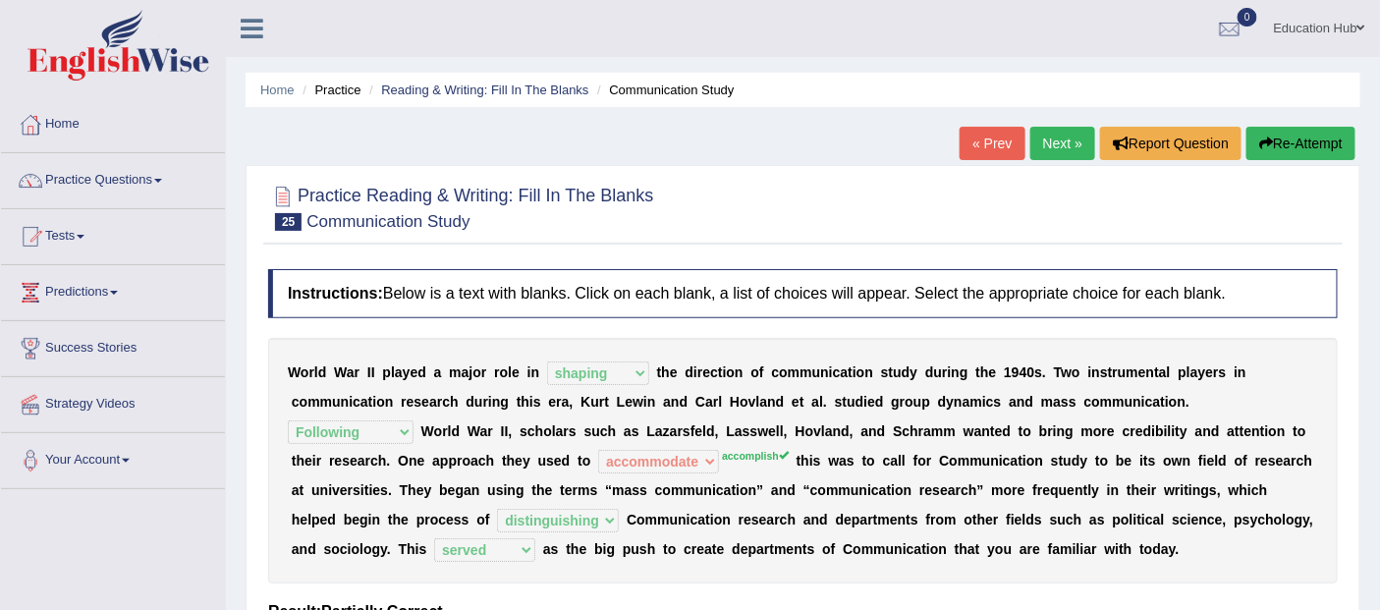
click at [1067, 147] on link "Next »" at bounding box center [1062, 143] width 65 height 33
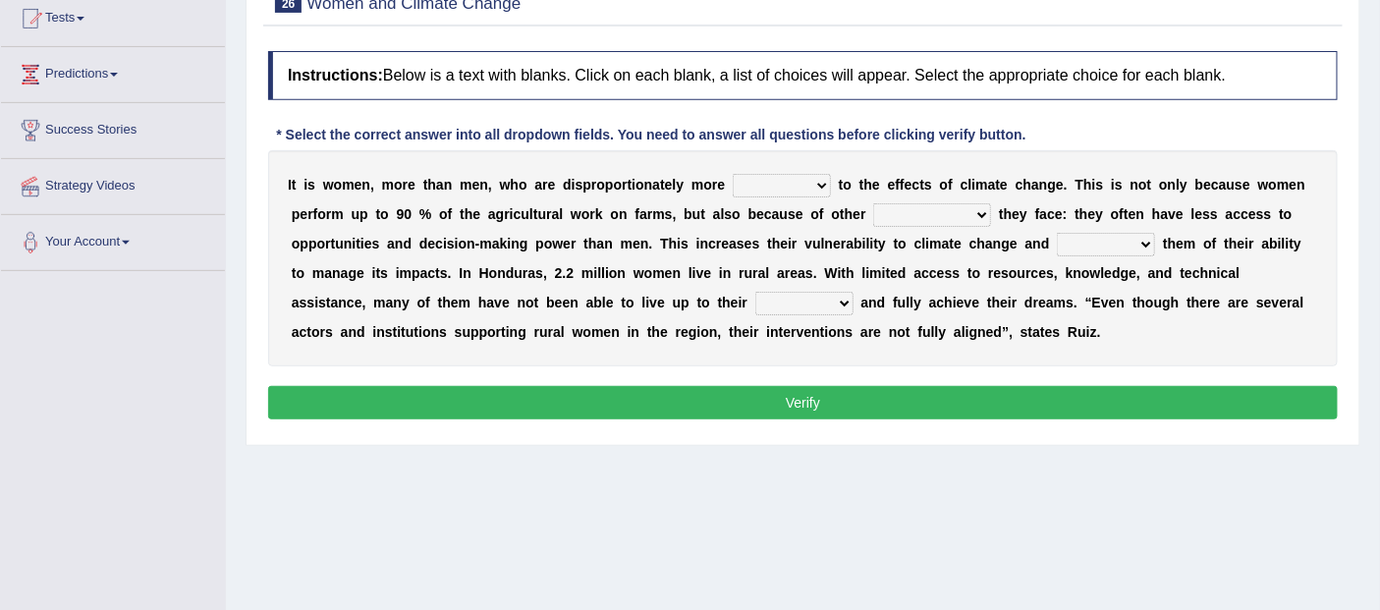
scroll to position [218, 0]
click at [816, 187] on select "defensive beatable vulnerable defective" at bounding box center [782, 186] width 98 height 24
select select "defensive"
click at [733, 174] on select "defensive beatable vulnerable defective" at bounding box center [782, 186] width 98 height 24
click at [825, 181] on select "defensive beatable vulnerable defective" at bounding box center [782, 186] width 98 height 24
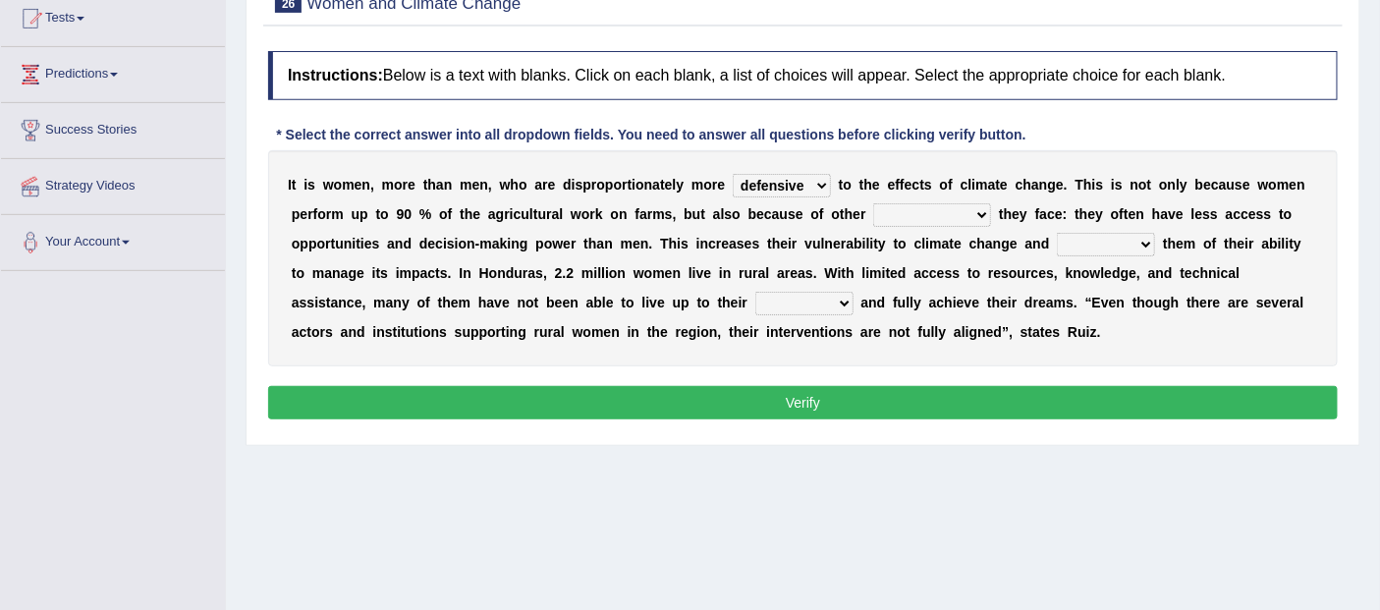
click at [974, 216] on select "chances challenges awkwardness changes" at bounding box center [932, 215] width 118 height 24
select select "challenges"
click at [873, 203] on select "chances challenges awkwardness changes" at bounding box center [932, 215] width 118 height 24
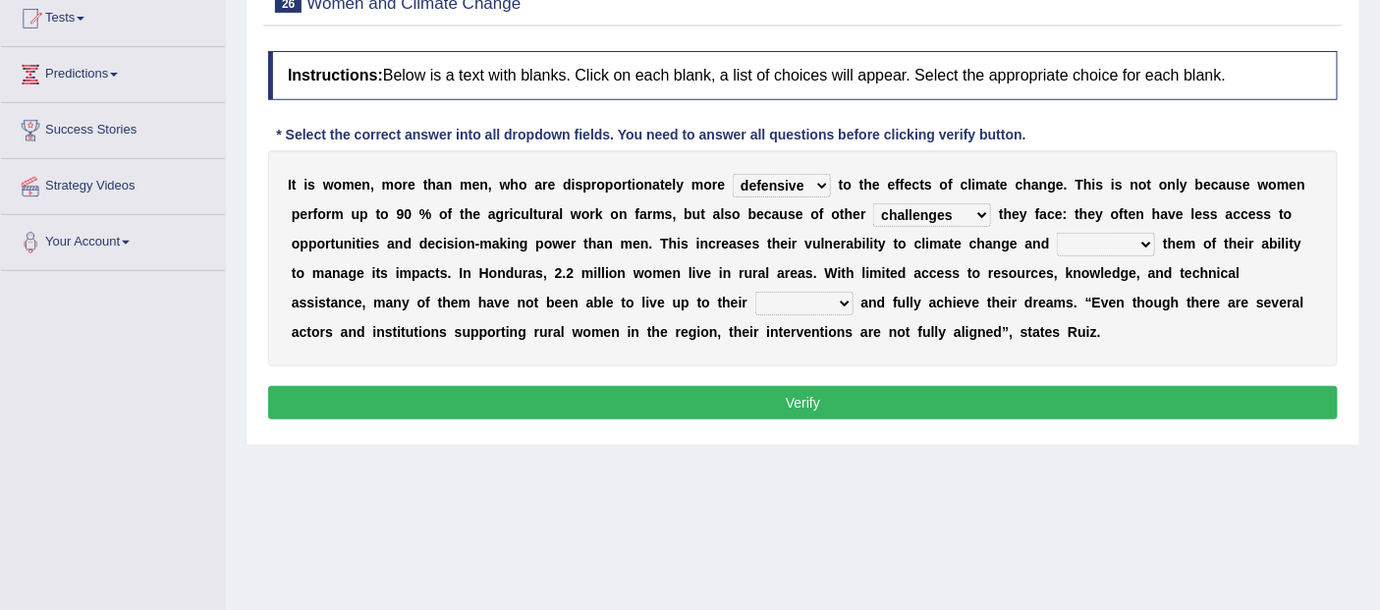
click at [1094, 242] on select "deprives caprices deposits thrives" at bounding box center [1106, 245] width 98 height 24
select select "deprives"
click at [1057, 233] on select "deprives caprices deposits thrives" at bounding box center [1106, 245] width 98 height 24
click at [779, 300] on select "endurance patience capacities publicity" at bounding box center [804, 304] width 98 height 24
select select "capacities"
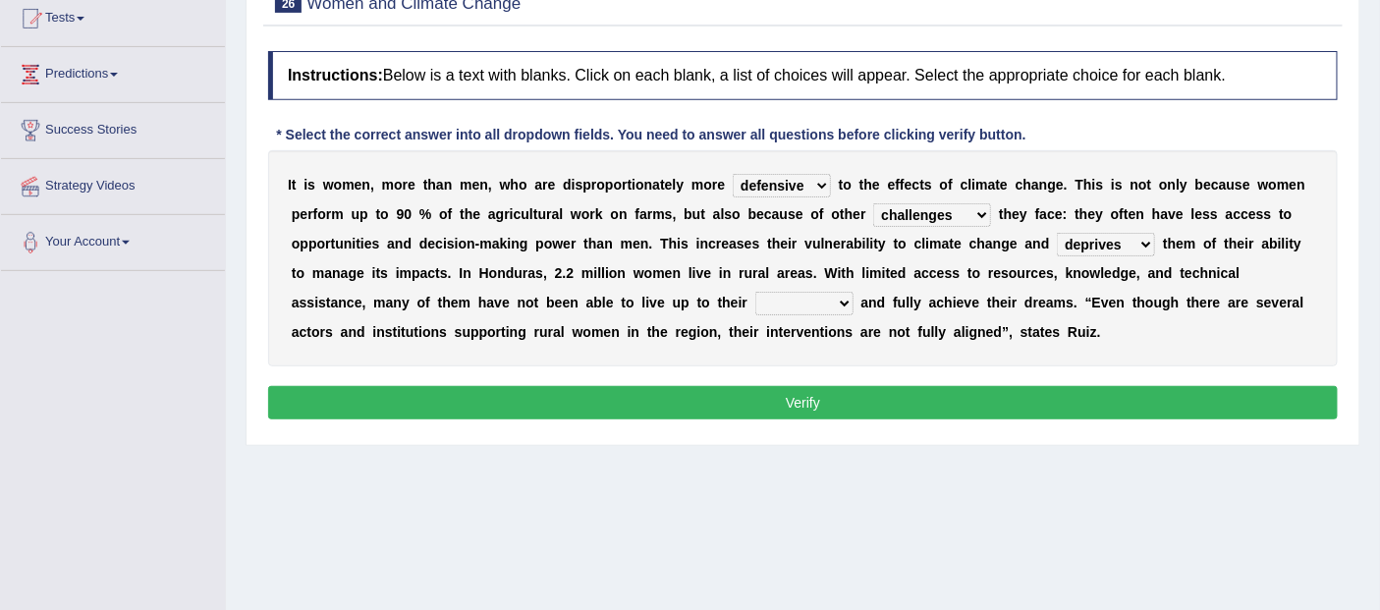
click at [755, 292] on select "endurance patience capacities publicity" at bounding box center [804, 304] width 98 height 24
click at [819, 395] on button "Verify" at bounding box center [803, 402] width 1070 height 33
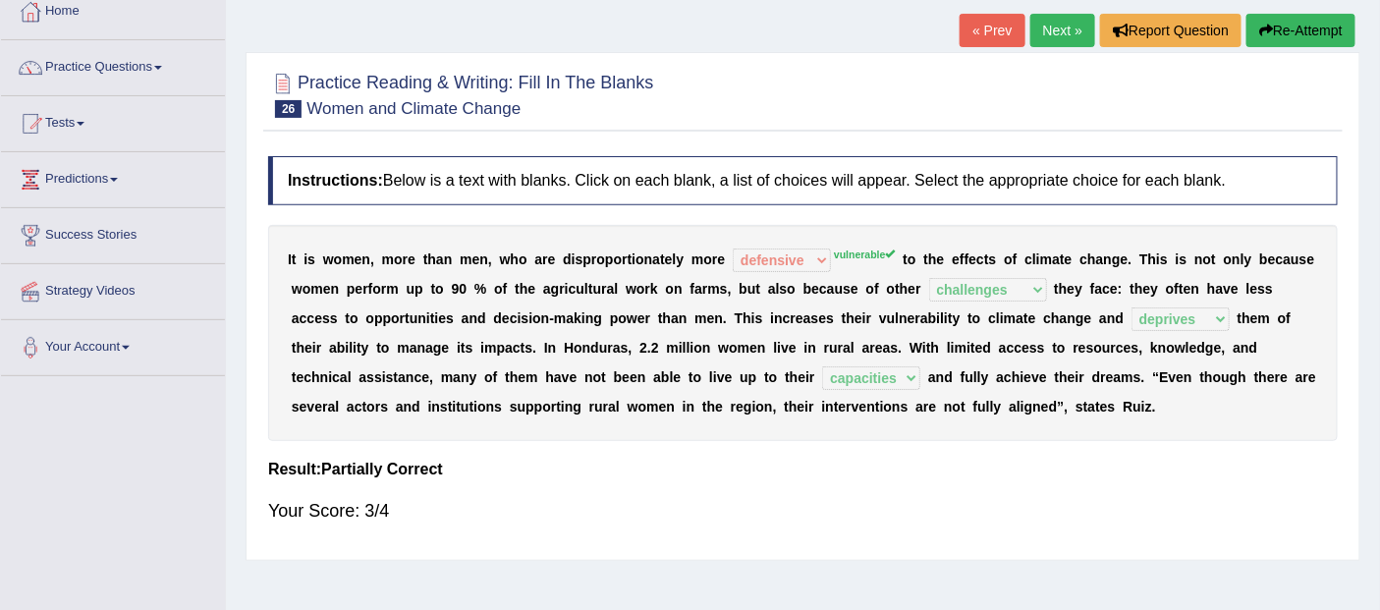
scroll to position [109, 0]
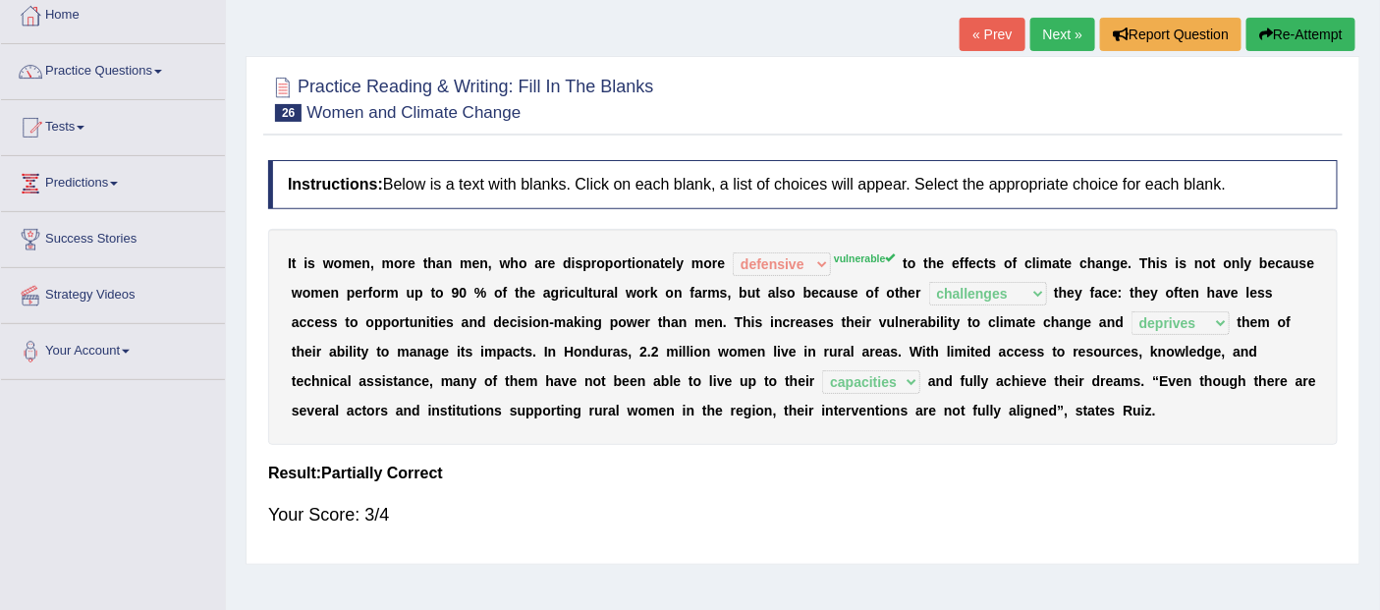
click at [1064, 39] on link "Next »" at bounding box center [1062, 34] width 65 height 33
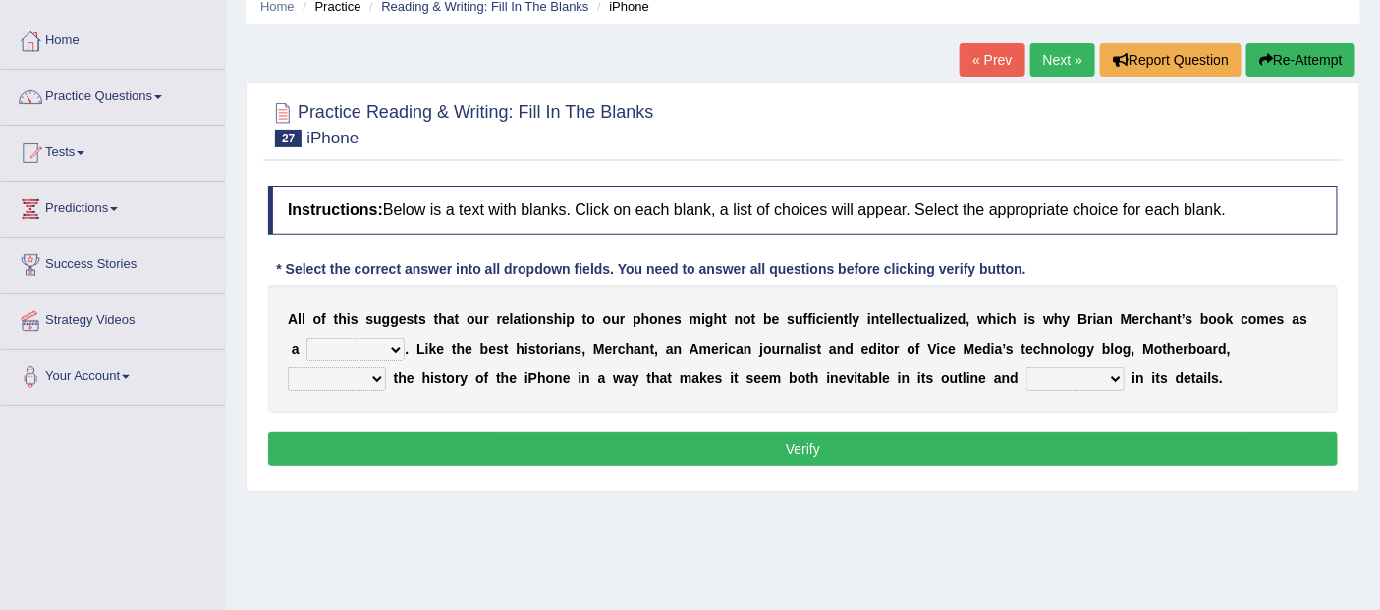
scroll to position [109, 0]
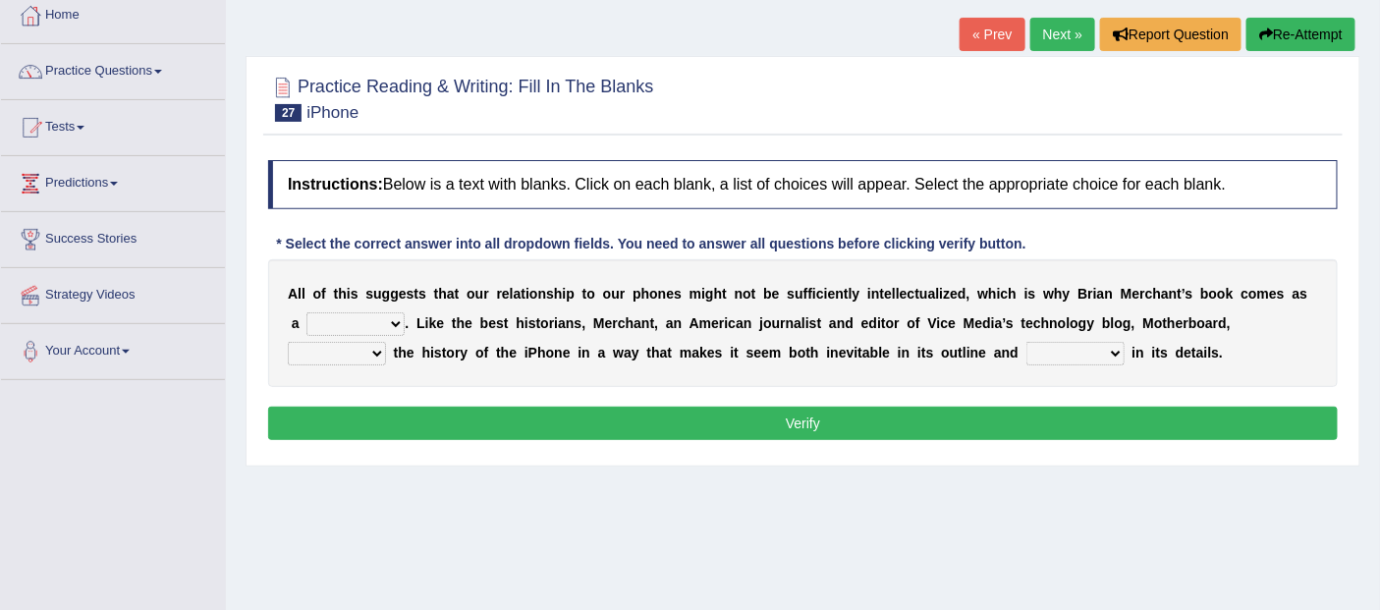
click at [352, 325] on select "privilege relief demotion flash" at bounding box center [355, 324] width 98 height 24
click at [596, 351] on b at bounding box center [594, 353] width 8 height 16
click at [396, 319] on select "privilege relief demotion flash" at bounding box center [355, 324] width 98 height 24
click at [426, 297] on b at bounding box center [430, 294] width 8 height 16
click at [387, 314] on select "privilege relief demotion flash" at bounding box center [355, 324] width 98 height 24
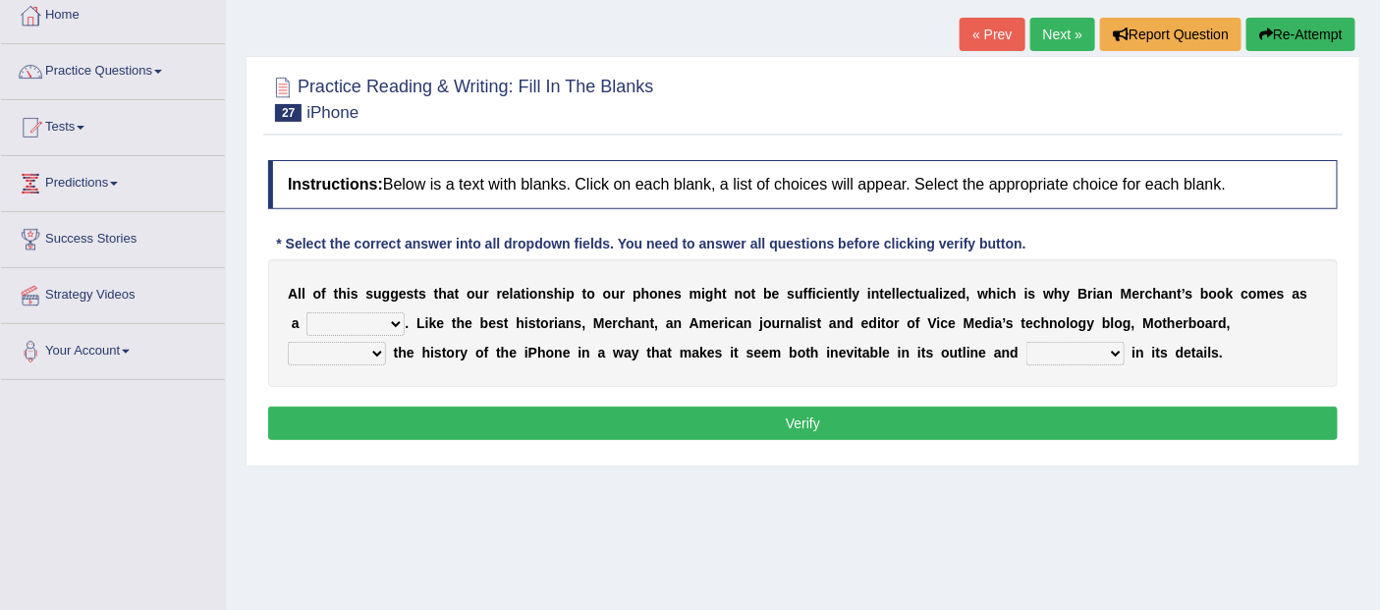
click at [473, 336] on div "A l l o f t h i s s u g g e s t s t h a t o u r r e l a t i o n s h i p t o o u…" at bounding box center [803, 323] width 1070 height 128
click at [376, 321] on select "privilege relief demotion flash" at bounding box center [355, 324] width 98 height 24
select select "relief"
click at [306, 312] on select "privilege relief demotion flash" at bounding box center [355, 324] width 98 height 24
click at [394, 320] on select "privilege relief demotion flash" at bounding box center [355, 324] width 98 height 24
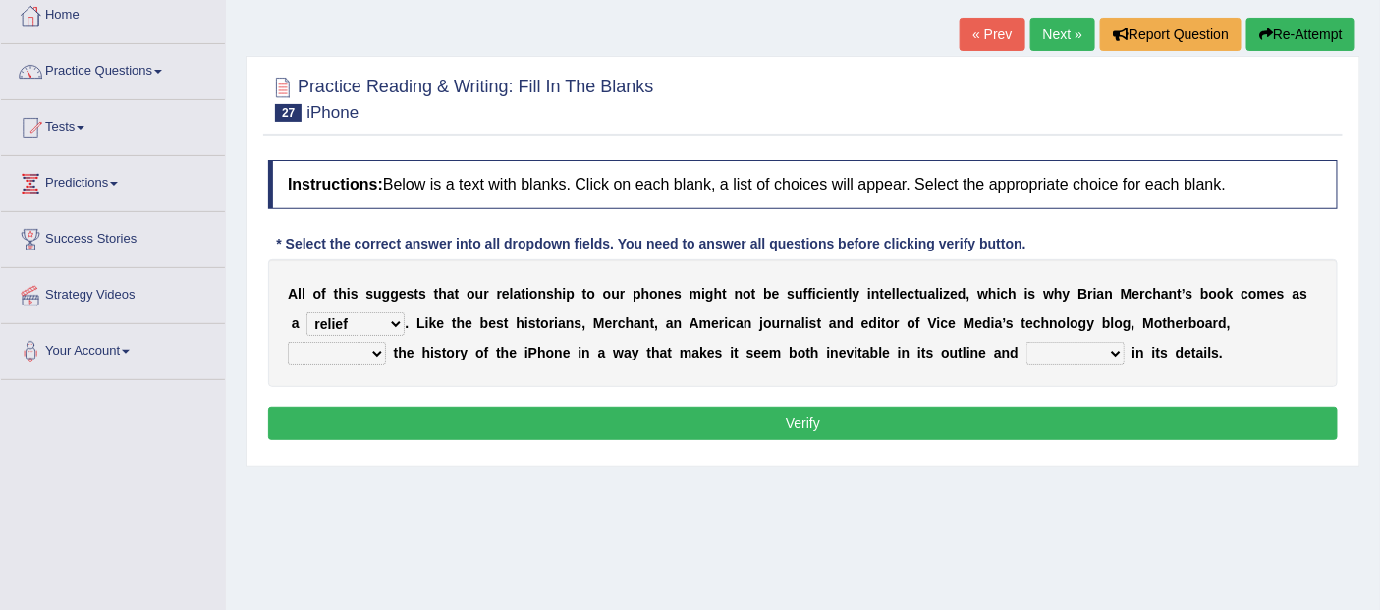
click at [306, 312] on select "privilege relief demotion flash" at bounding box center [355, 324] width 98 height 24
click at [369, 355] on select "enriches unpacks detours contorts" at bounding box center [337, 354] width 98 height 24
select select "enriches"
click at [288, 342] on select "enriches unpacks detours contorts" at bounding box center [337, 354] width 98 height 24
click at [1080, 355] on select "surprises surprised surprising surprise" at bounding box center [1075, 354] width 98 height 24
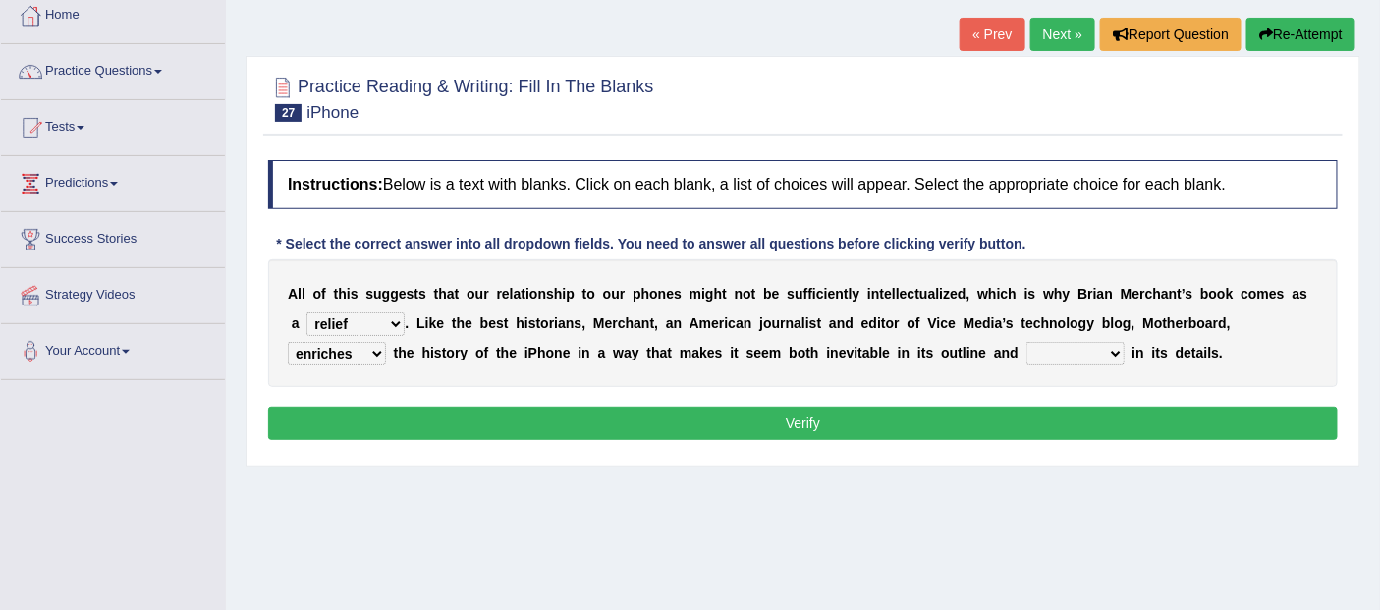
select select "surprises"
click at [1026, 342] on select "surprises surprised surprising surprise" at bounding box center [1075, 354] width 98 height 24
click at [730, 409] on button "Verify" at bounding box center [803, 423] width 1070 height 33
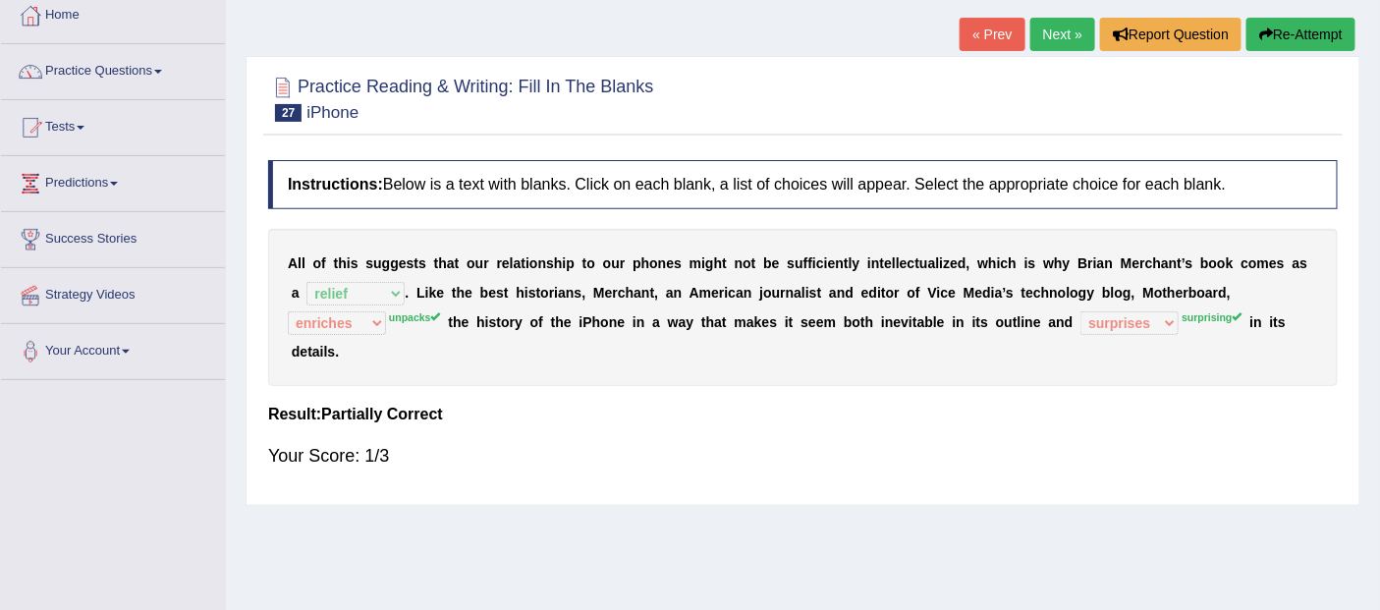
click at [1043, 27] on link "Next »" at bounding box center [1062, 34] width 65 height 33
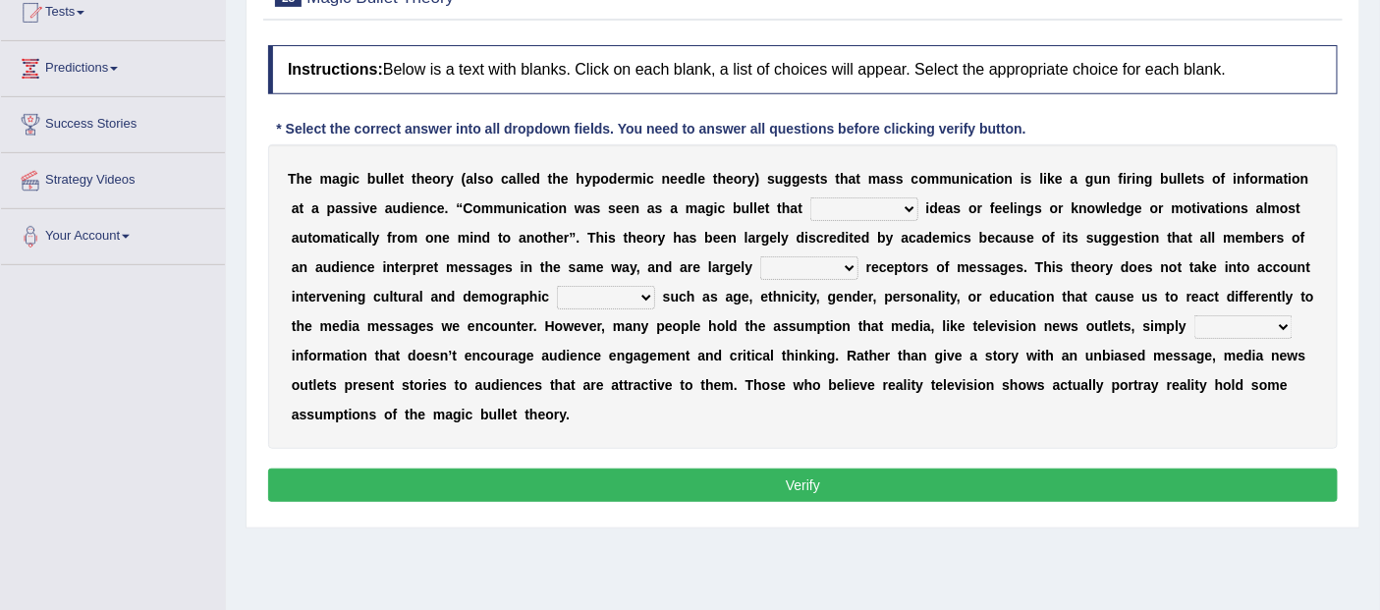
scroll to position [218, 0]
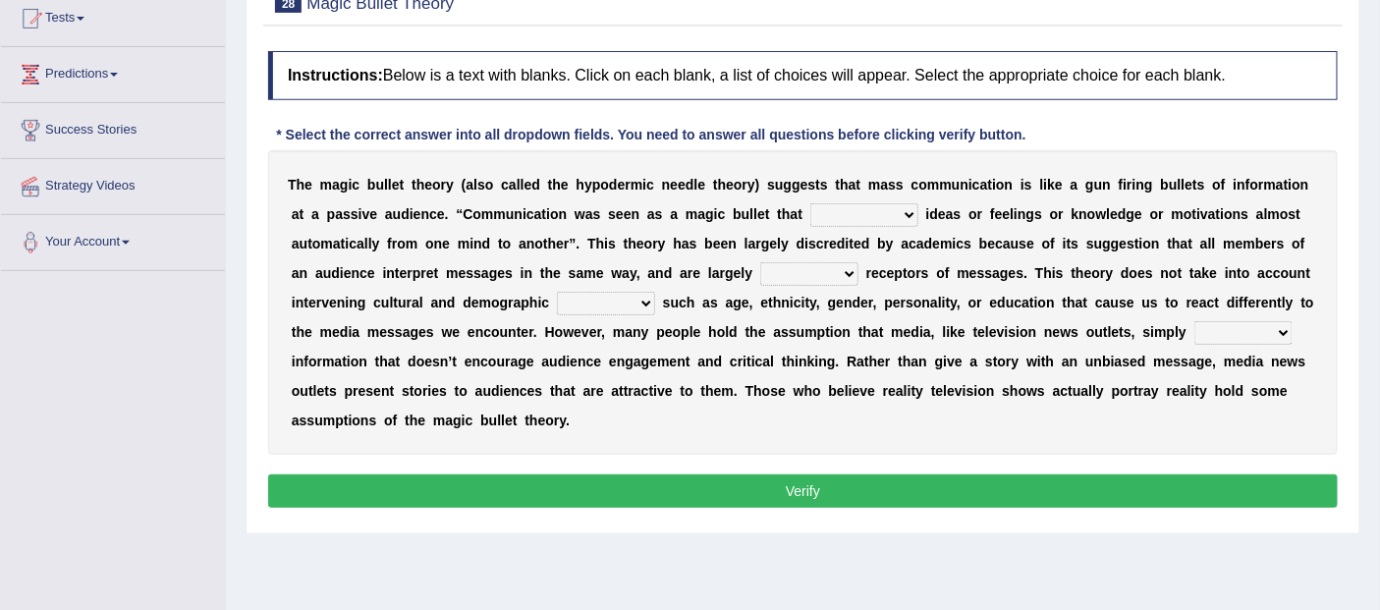
click at [879, 210] on select "transported translated transferred transformed" at bounding box center [864, 215] width 108 height 24
select select "transformed"
click at [810, 203] on select "transported translated transferred transformed" at bounding box center [864, 215] width 108 height 24
click at [829, 273] on select "negative active positive passive" at bounding box center [809, 274] width 98 height 24
select select "positive"
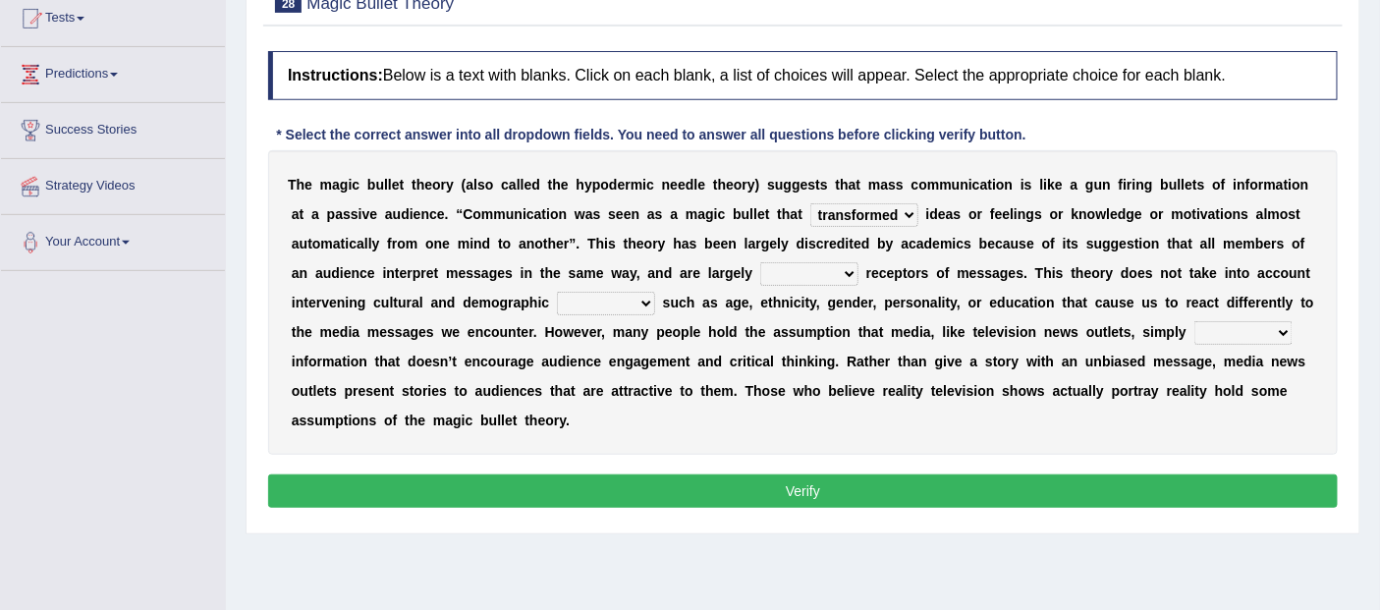
click at [760, 262] on select "negative active positive passive" at bounding box center [809, 274] width 98 height 24
click at [633, 302] on select "variables varies varieties variations" at bounding box center [606, 304] width 98 height 24
select select "variables"
click at [557, 292] on select "variables varies varieties variations" at bounding box center [606, 304] width 98 height 24
click at [1264, 340] on select "respond resume release request" at bounding box center [1243, 333] width 98 height 24
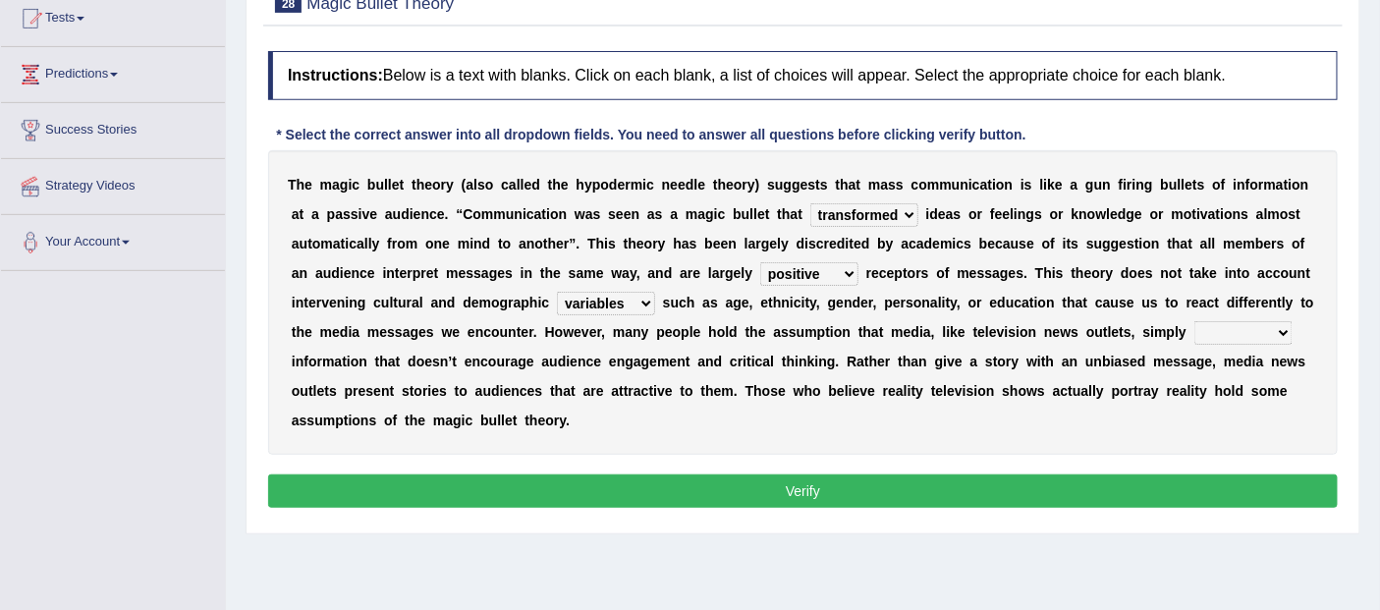
select select "respond"
click at [1194, 321] on select "respond resume release request" at bounding box center [1243, 333] width 98 height 24
click at [1282, 324] on select "respond resume release request" at bounding box center [1243, 333] width 98 height 24
click at [799, 477] on button "Verify" at bounding box center [803, 490] width 1070 height 33
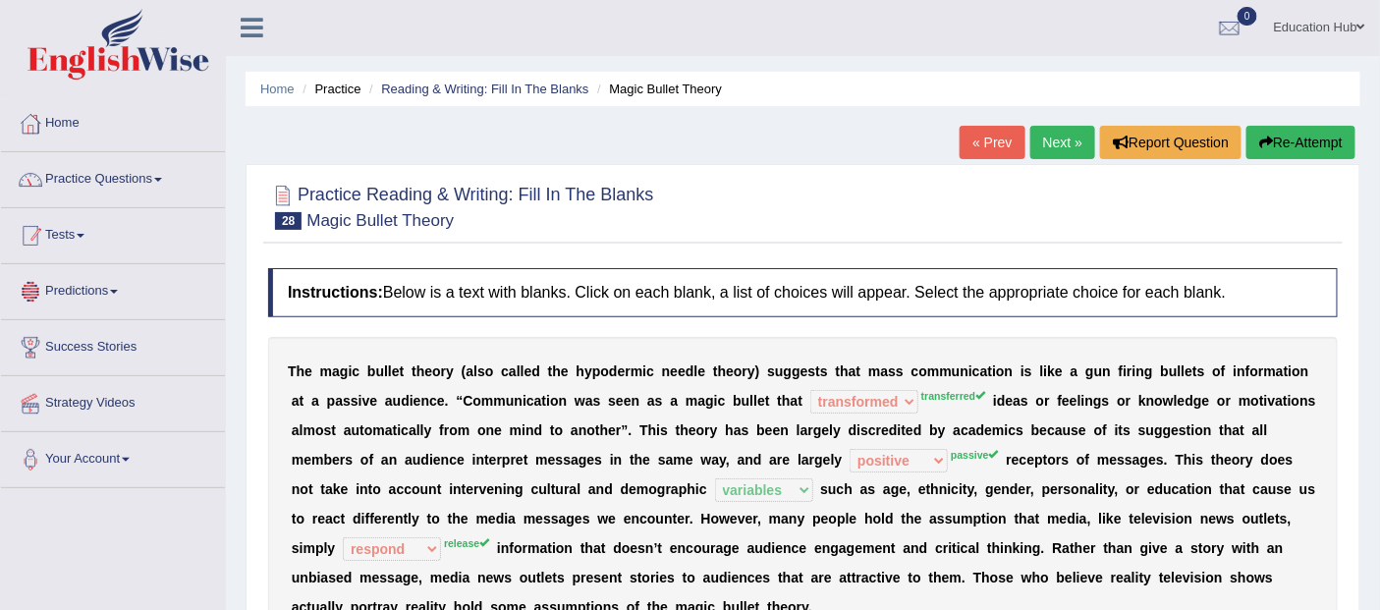
scroll to position [0, 0]
click at [150, 175] on link "Practice Questions" at bounding box center [113, 177] width 224 height 49
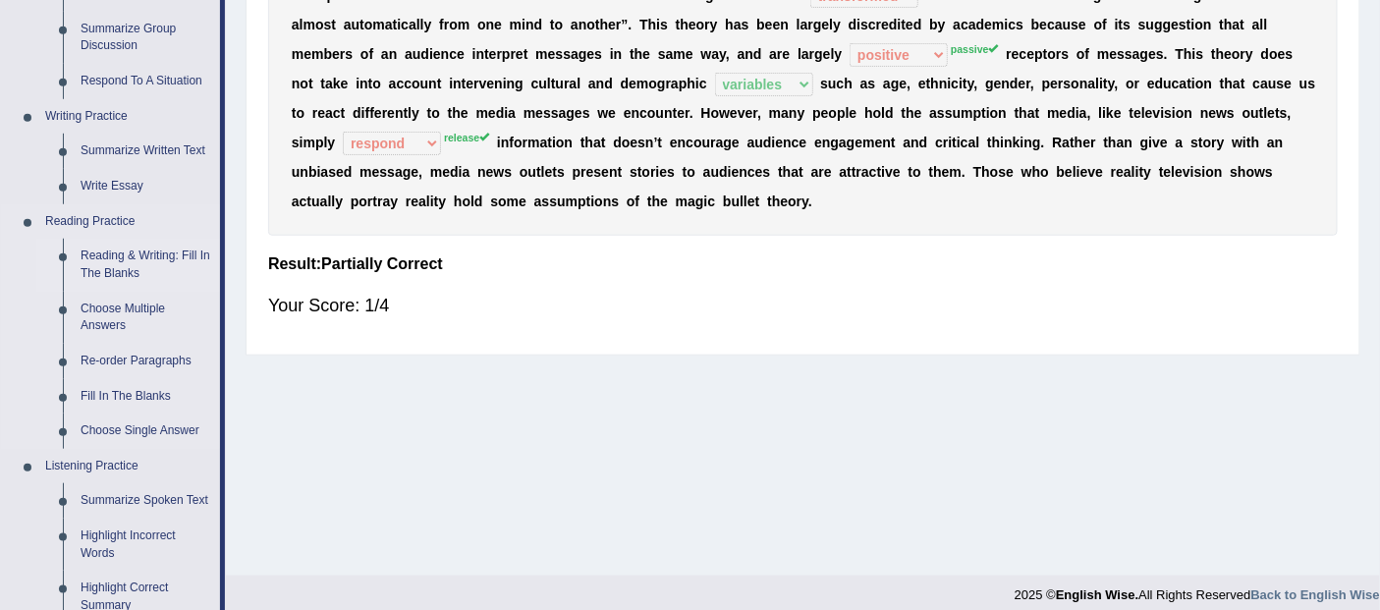
scroll to position [436, 0]
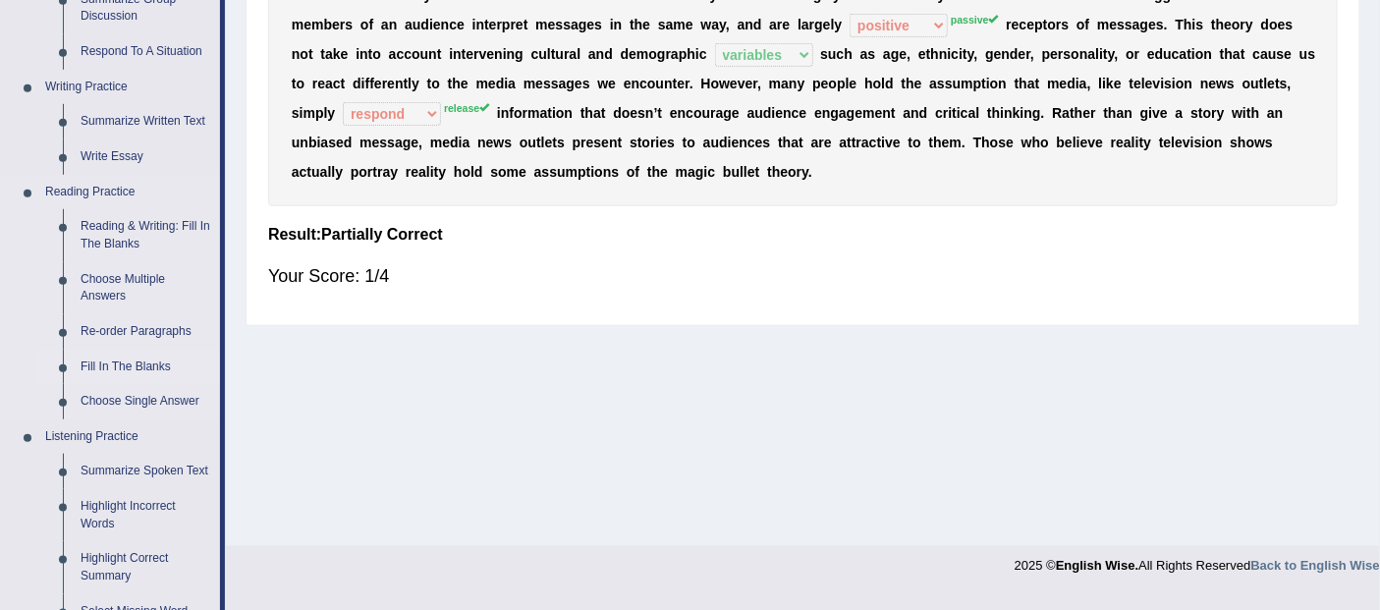
click at [158, 367] on link "Fill In The Blanks" at bounding box center [146, 367] width 148 height 35
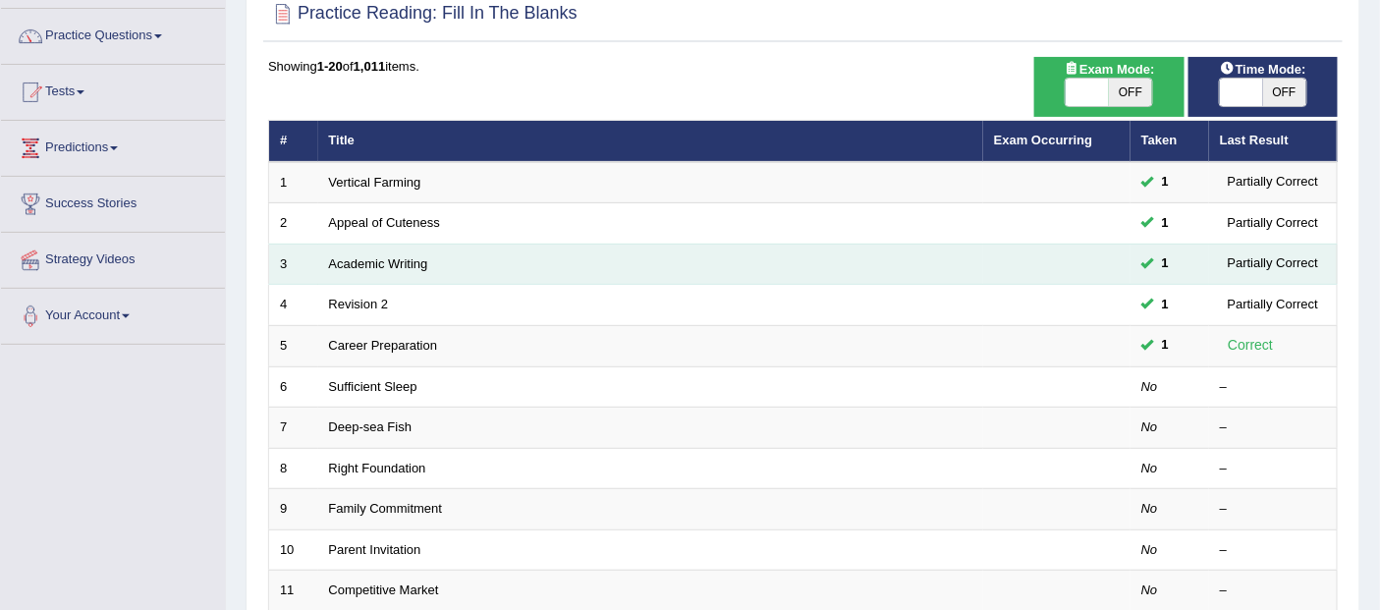
scroll to position [218, 0]
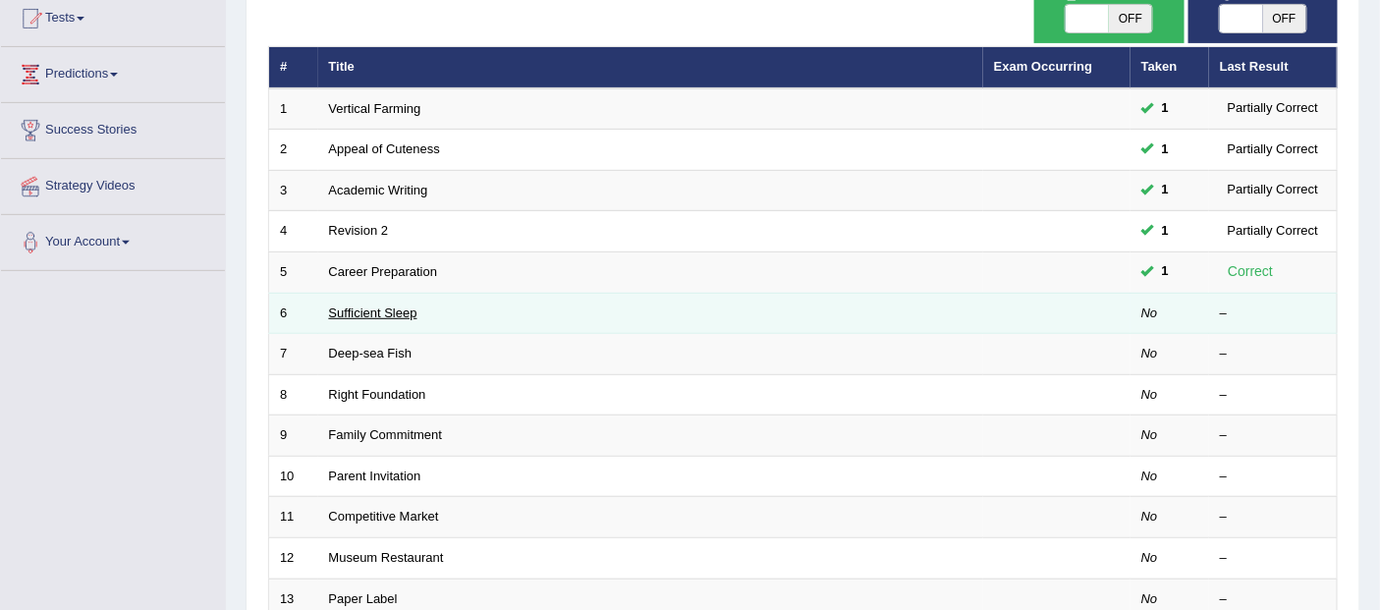
click at [393, 309] on link "Sufficient Sleep" at bounding box center [373, 312] width 88 height 15
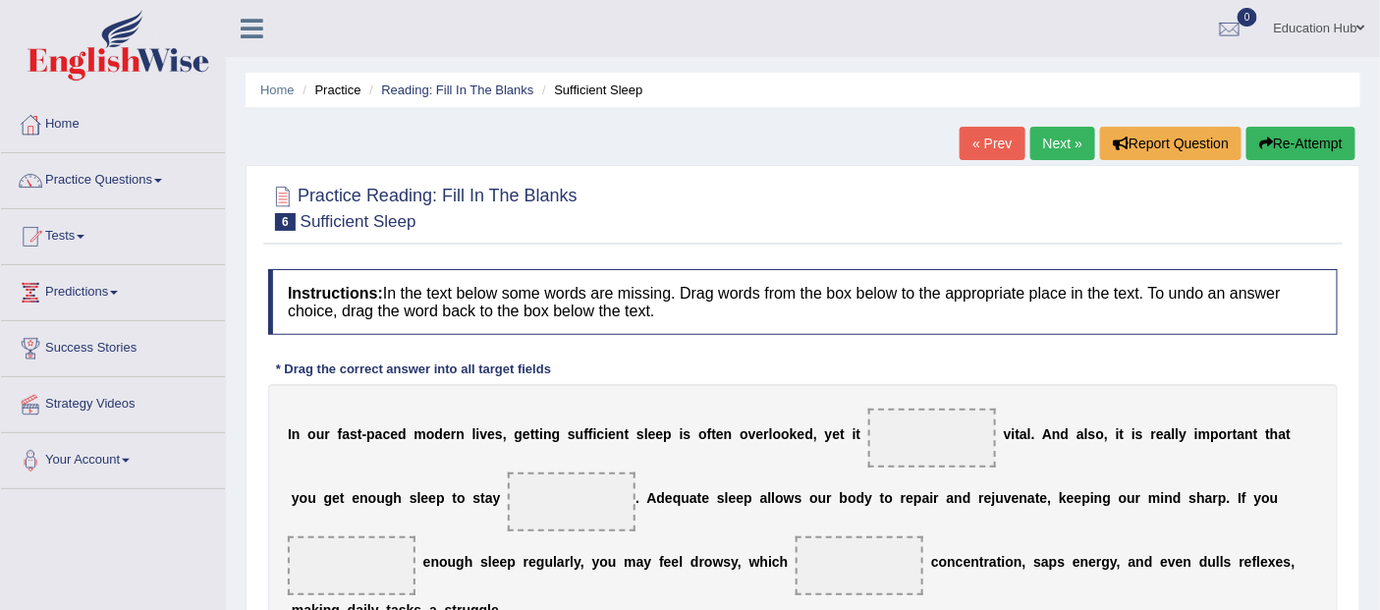
scroll to position [218, 0]
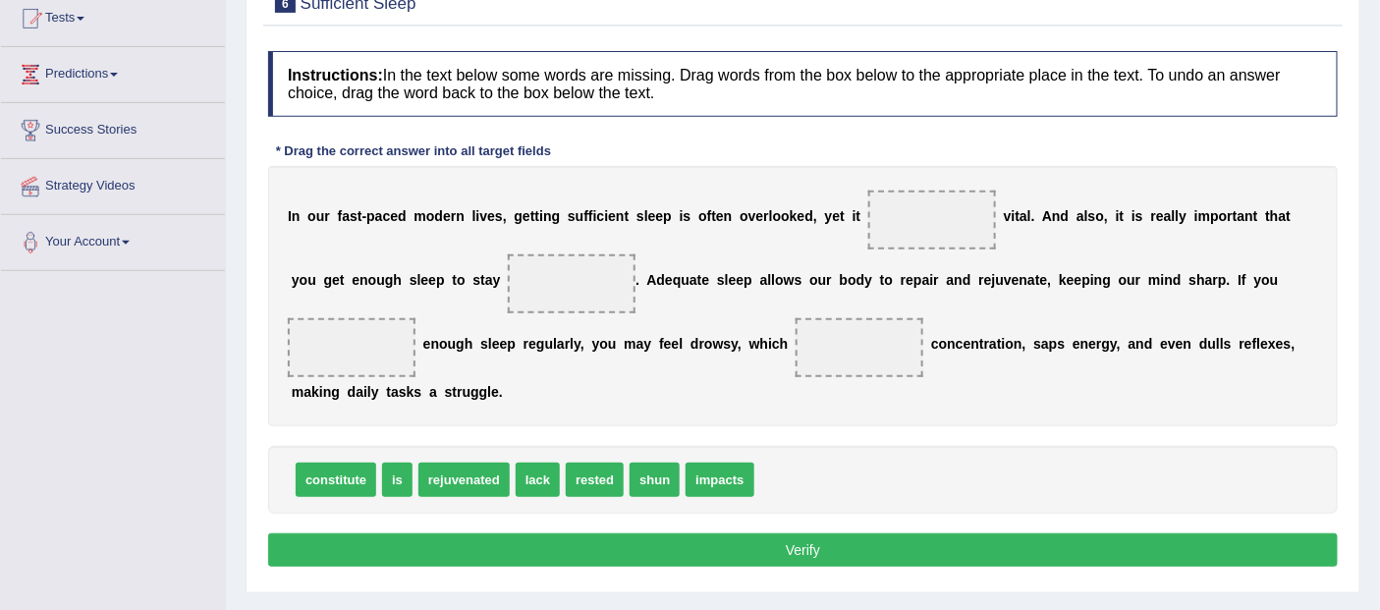
click at [933, 216] on span at bounding box center [932, 220] width 128 height 59
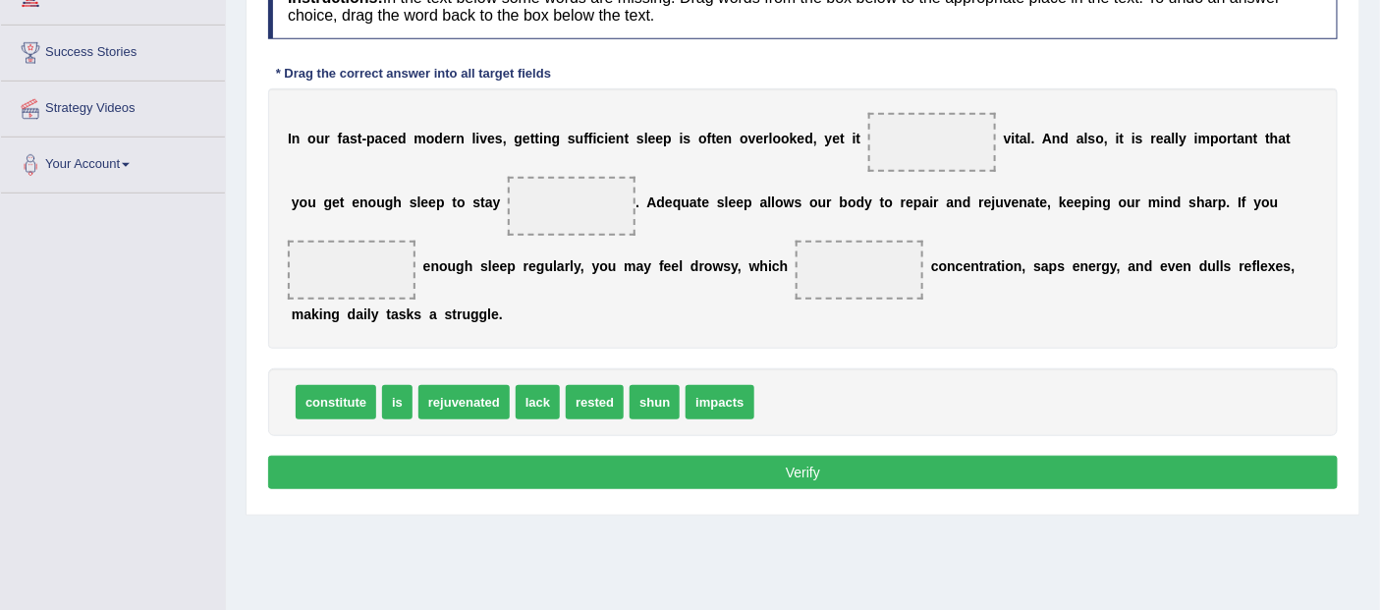
scroll to position [327, 0]
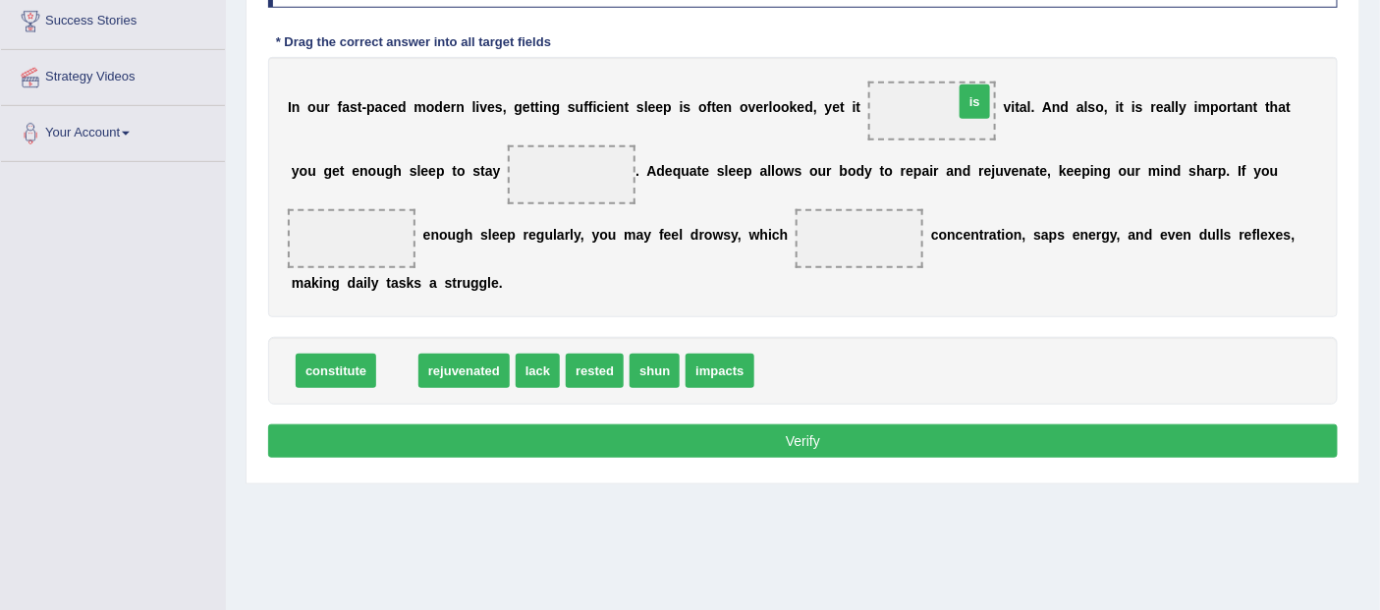
drag, startPoint x: 399, startPoint y: 377, endPoint x: 976, endPoint y: 108, distance: 637.1
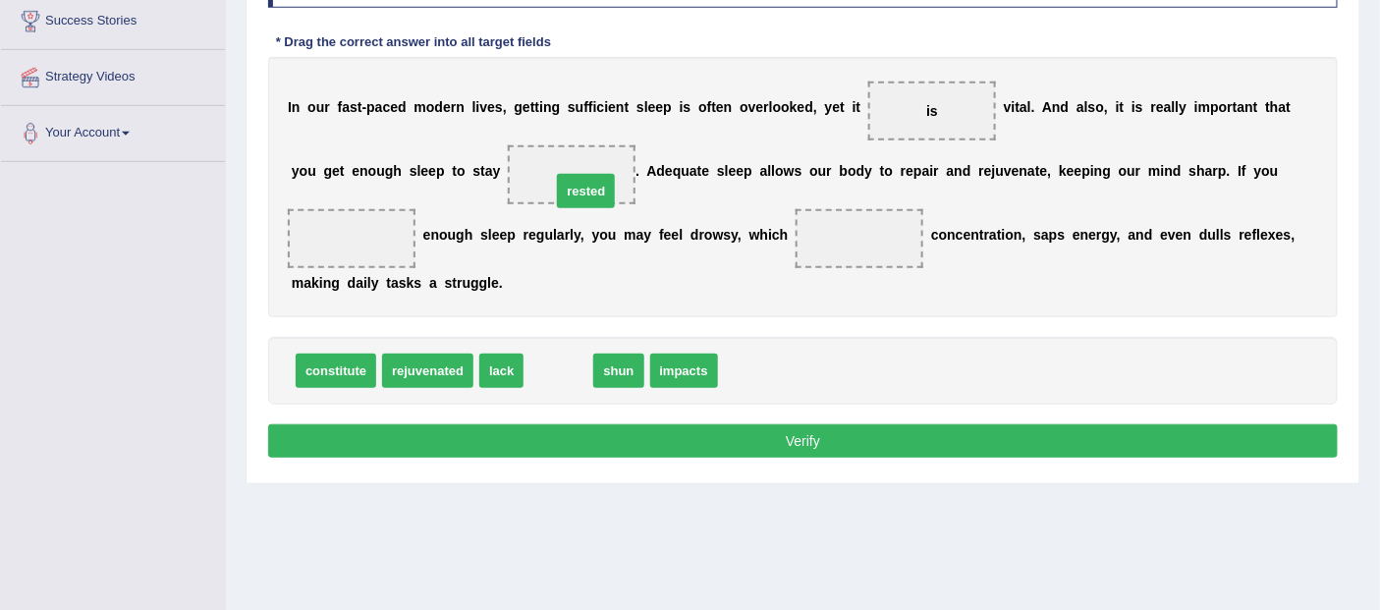
drag, startPoint x: 563, startPoint y: 376, endPoint x: 590, endPoint y: 196, distance: 181.8
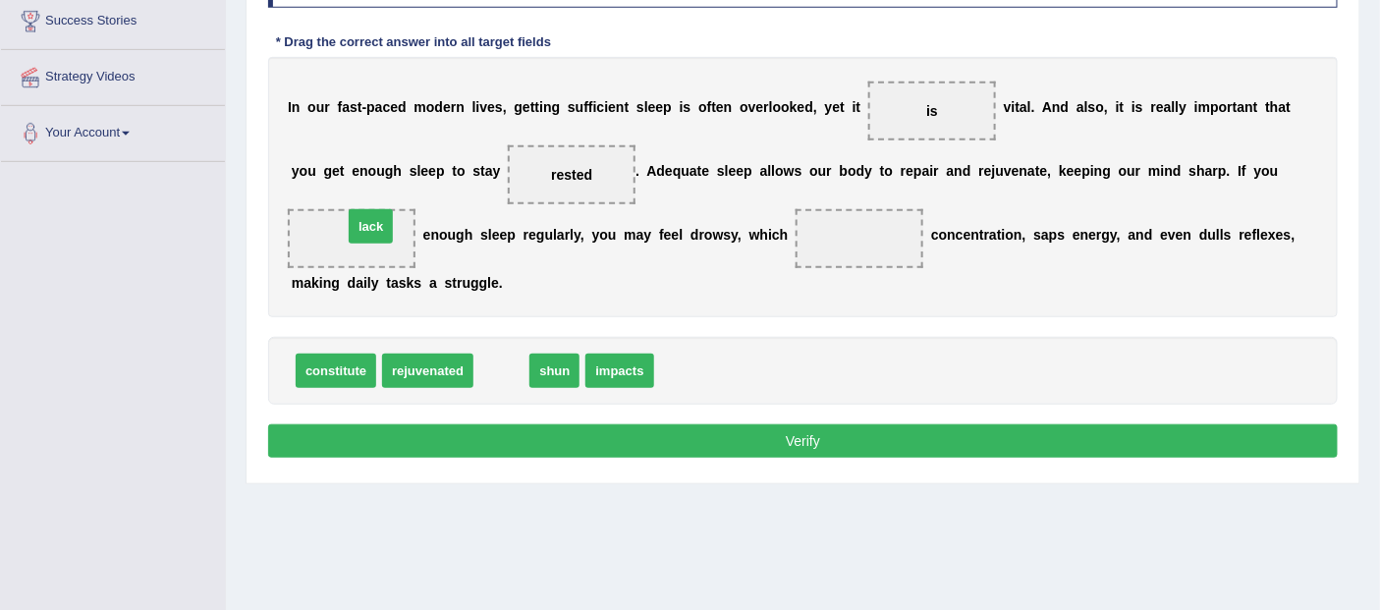
drag, startPoint x: 498, startPoint y: 375, endPoint x: 367, endPoint y: 231, distance: 194.7
click at [553, 369] on span "impacts" at bounding box center [569, 371] width 68 height 34
click at [575, 379] on span "impacts" at bounding box center [569, 371] width 68 height 34
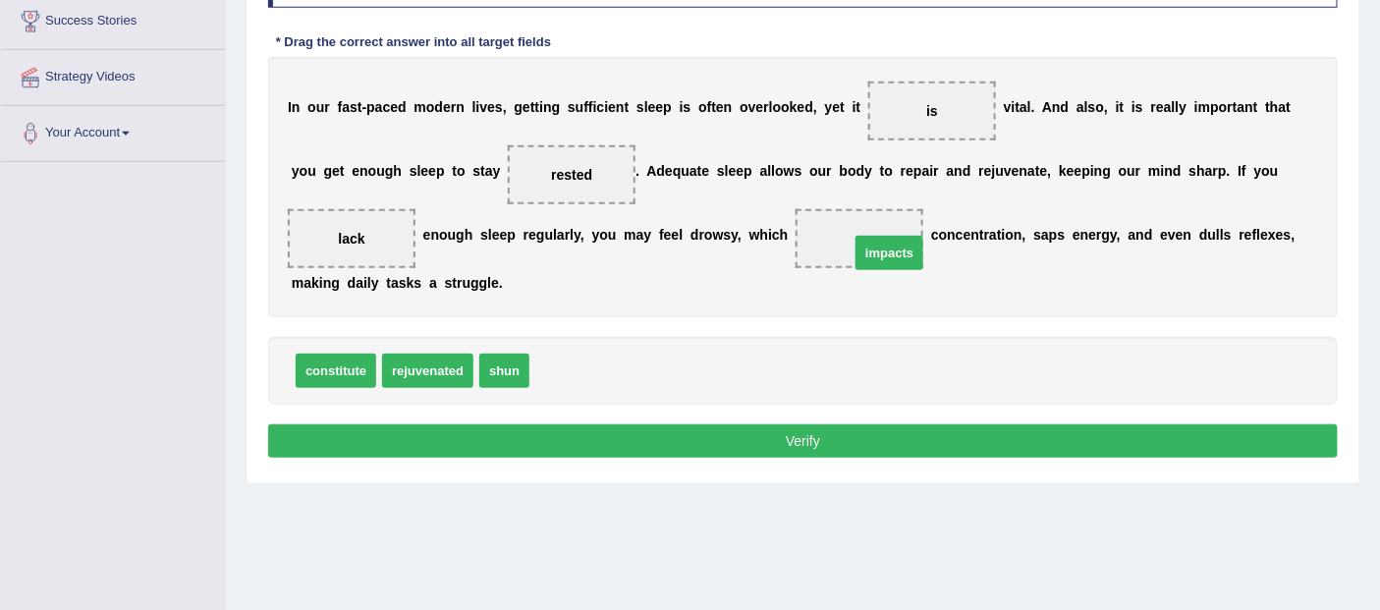
drag, startPoint x: 575, startPoint y: 379, endPoint x: 895, endPoint y: 261, distance: 341.2
click at [801, 436] on button "Verify" at bounding box center [803, 440] width 1070 height 33
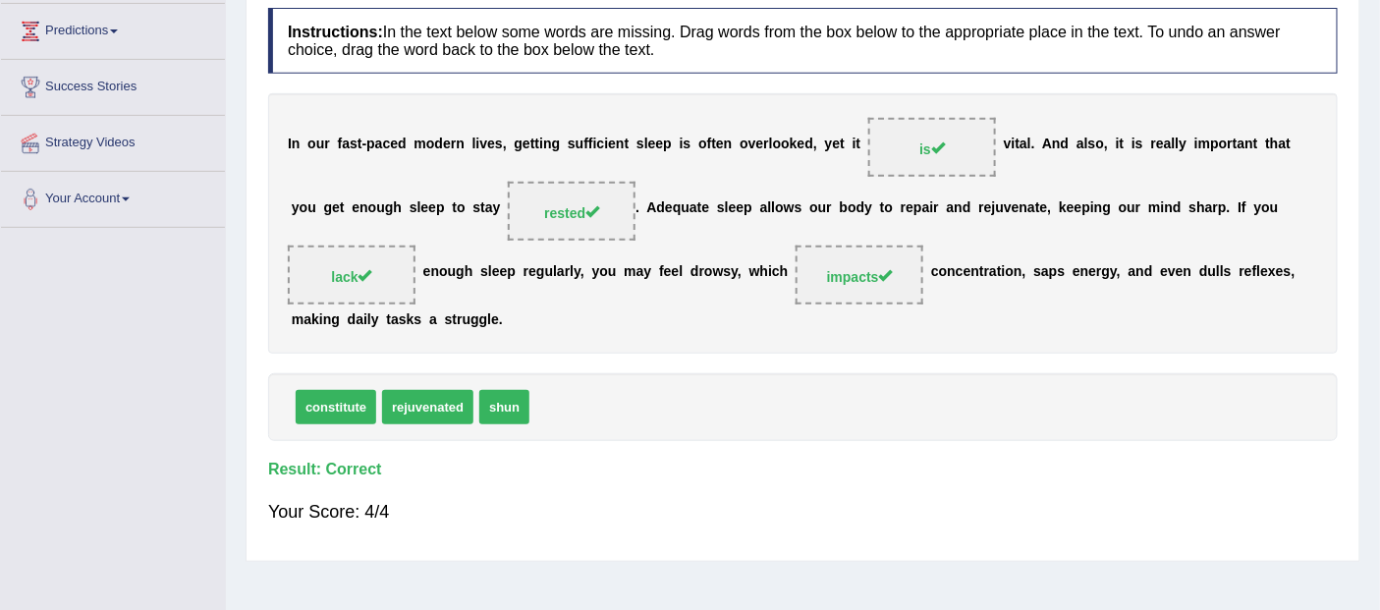
scroll to position [109, 0]
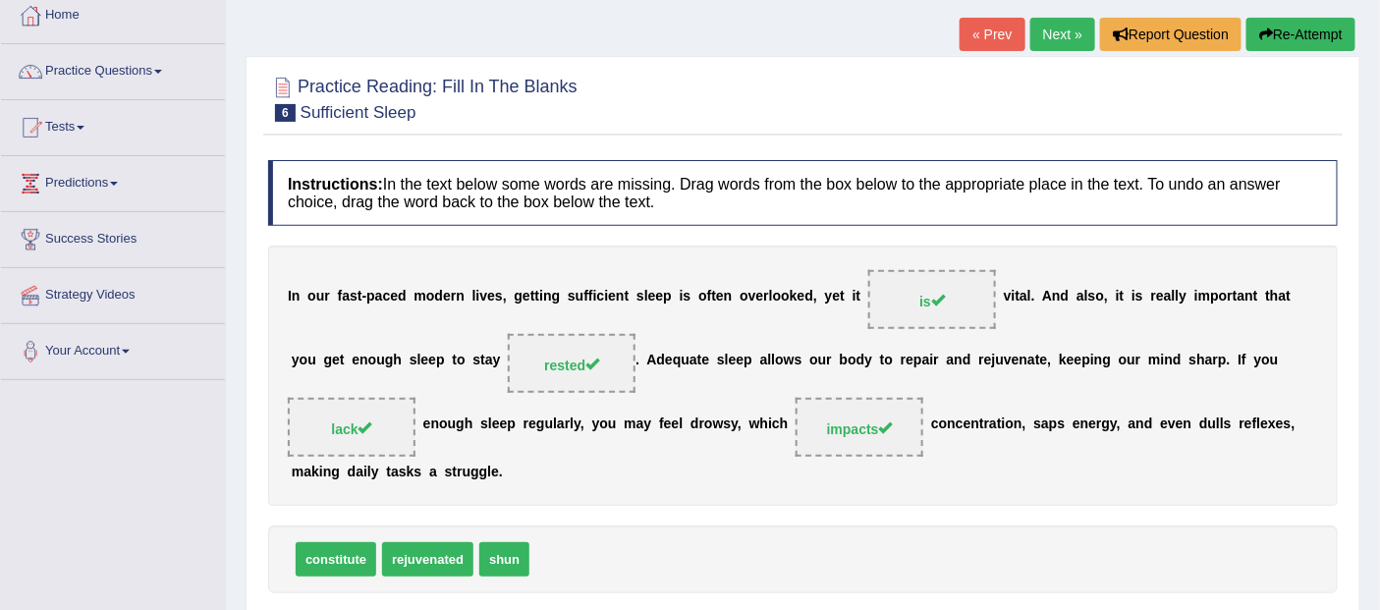
click at [1053, 32] on link "Next »" at bounding box center [1062, 34] width 65 height 33
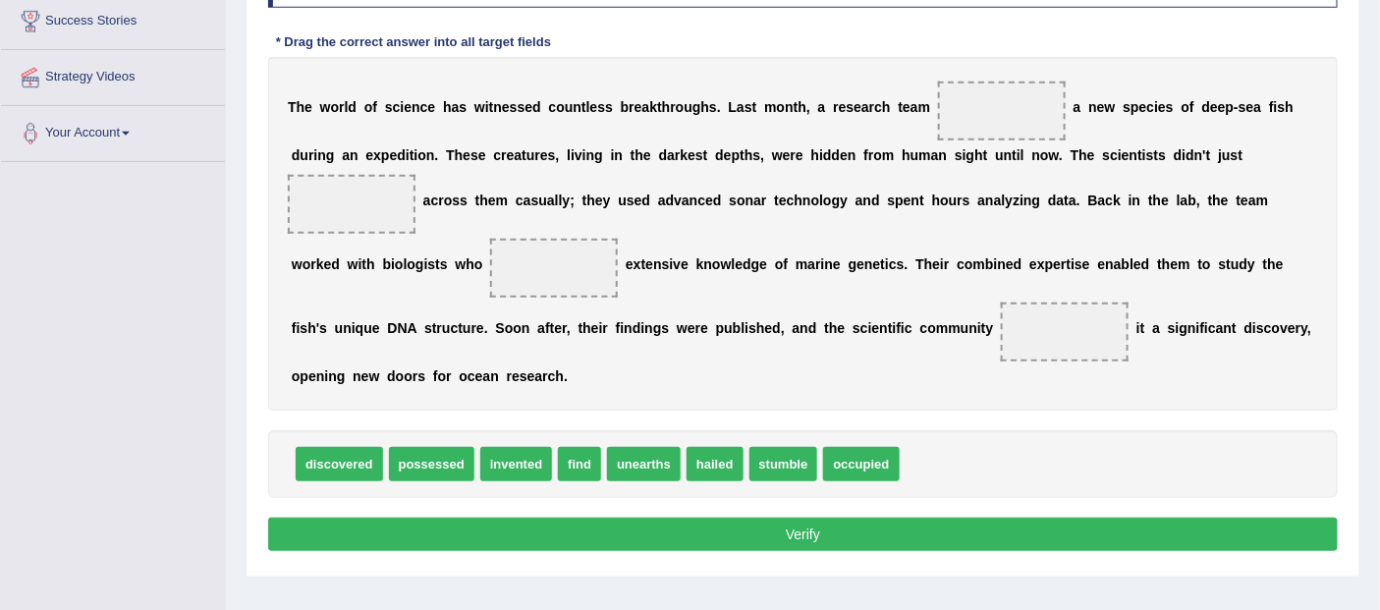
scroll to position [327, 0]
drag, startPoint x: 363, startPoint y: 468, endPoint x: 1027, endPoint y: 128, distance: 745.8
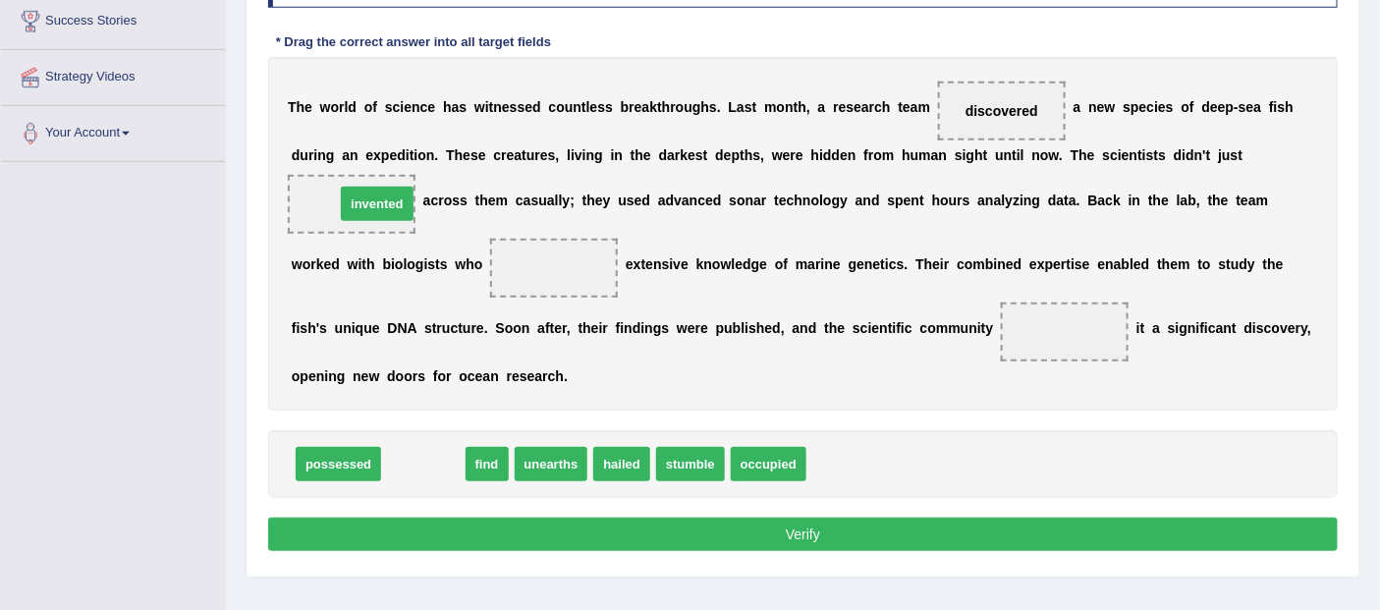
drag, startPoint x: 426, startPoint y: 468, endPoint x: 380, endPoint y: 208, distance: 263.4
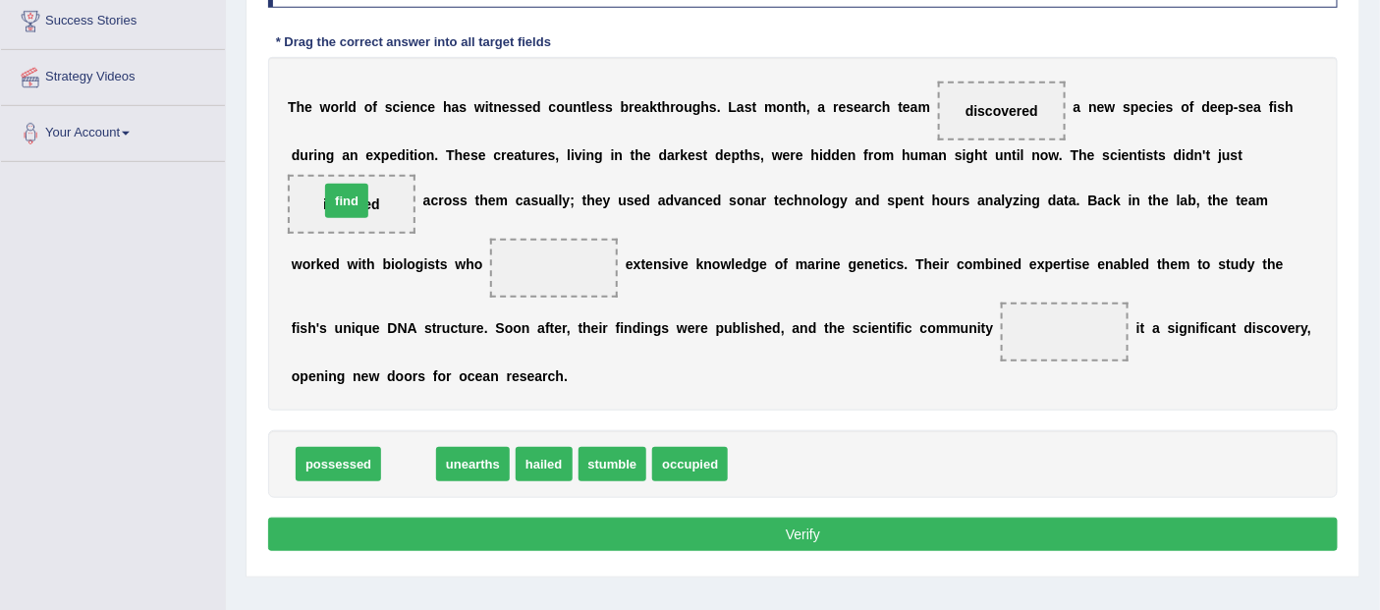
drag, startPoint x: 427, startPoint y: 454, endPoint x: 364, endPoint y: 191, distance: 270.6
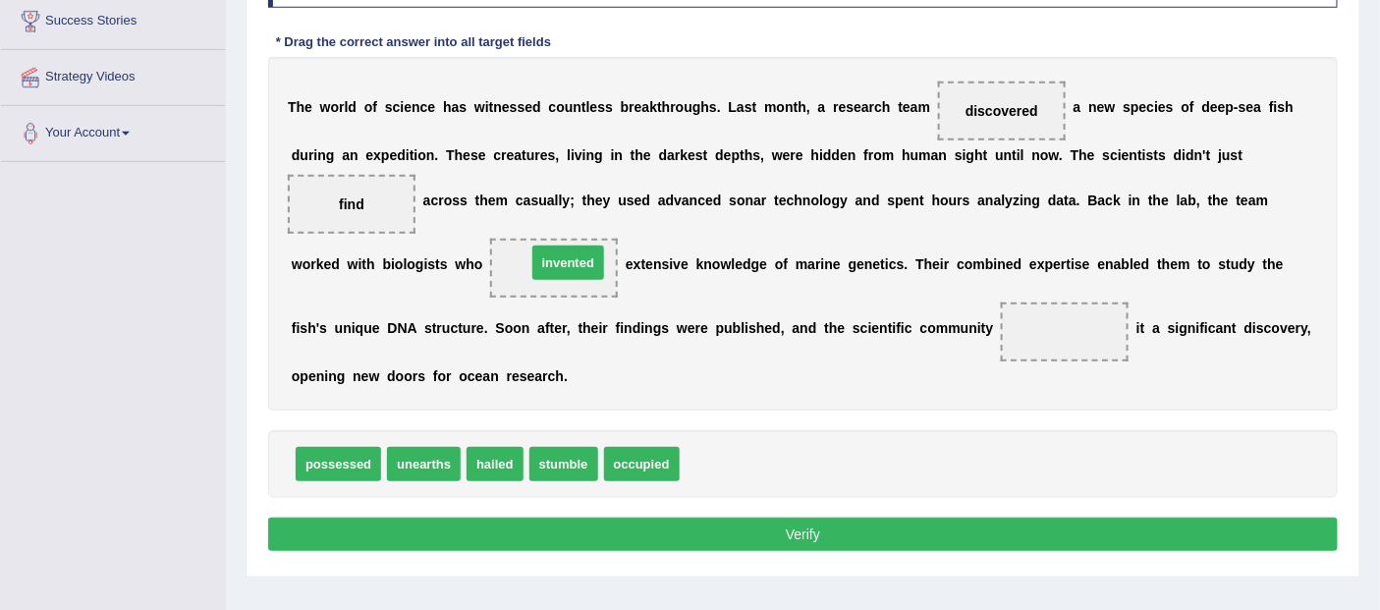
drag, startPoint x: 711, startPoint y: 468, endPoint x: 558, endPoint y: 268, distance: 252.2
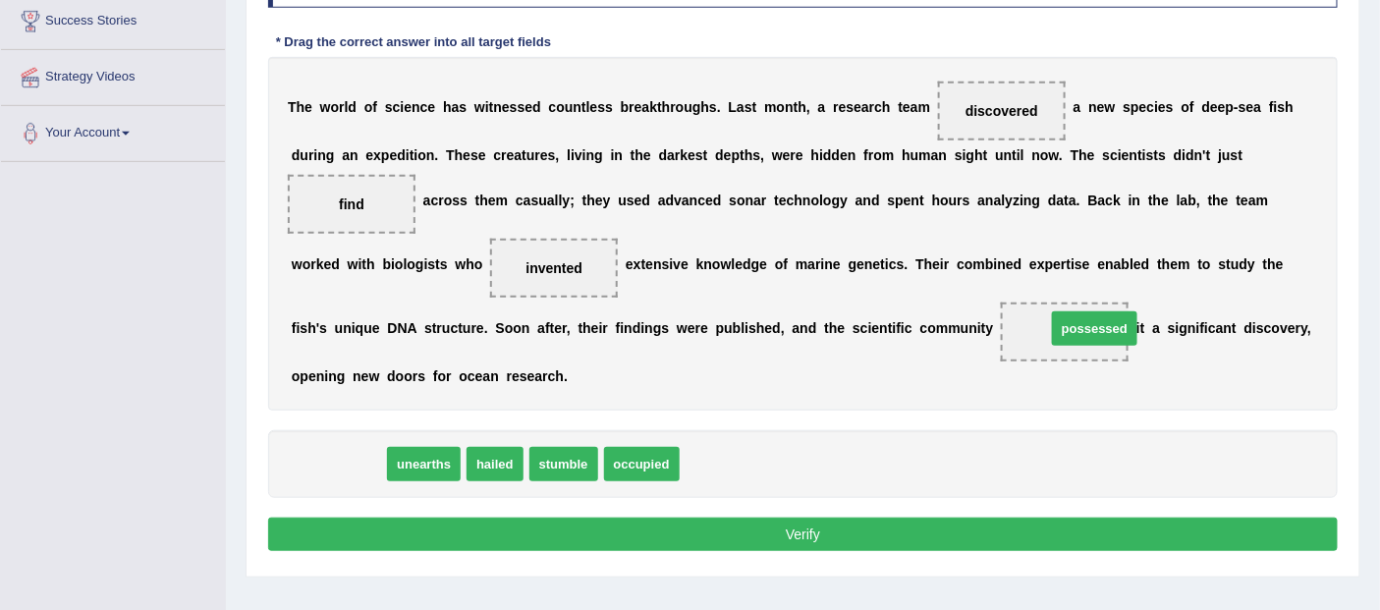
drag, startPoint x: 351, startPoint y: 462, endPoint x: 1107, endPoint y: 326, distance: 768.3
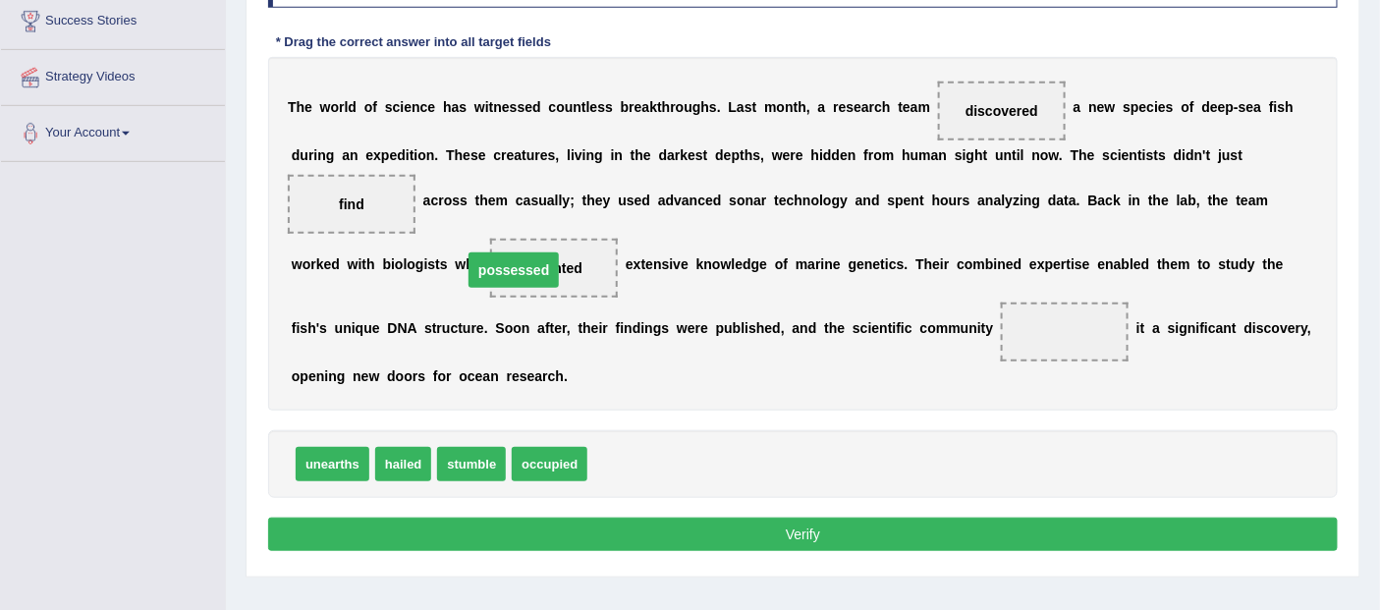
drag, startPoint x: 1075, startPoint y: 329, endPoint x: 524, endPoint y: 267, distance: 554.5
drag, startPoint x: 641, startPoint y: 477, endPoint x: 1071, endPoint y: 349, distance: 448.1
click at [809, 525] on button "Verify" at bounding box center [803, 534] width 1070 height 33
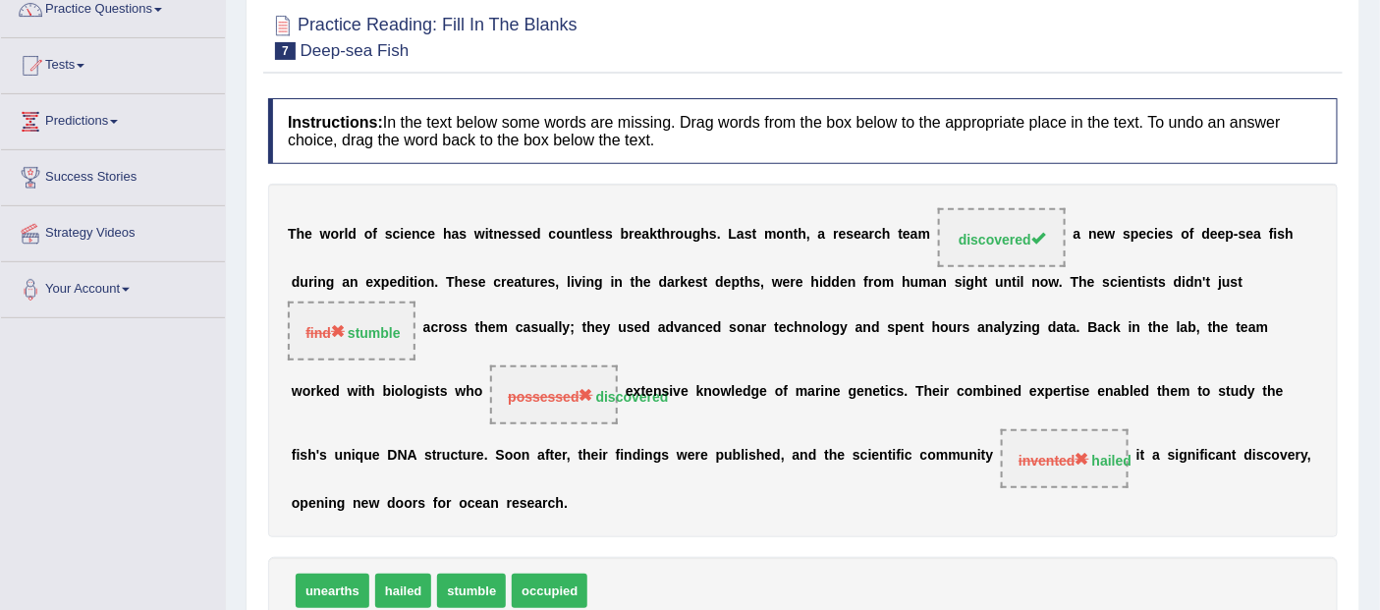
scroll to position [93, 0]
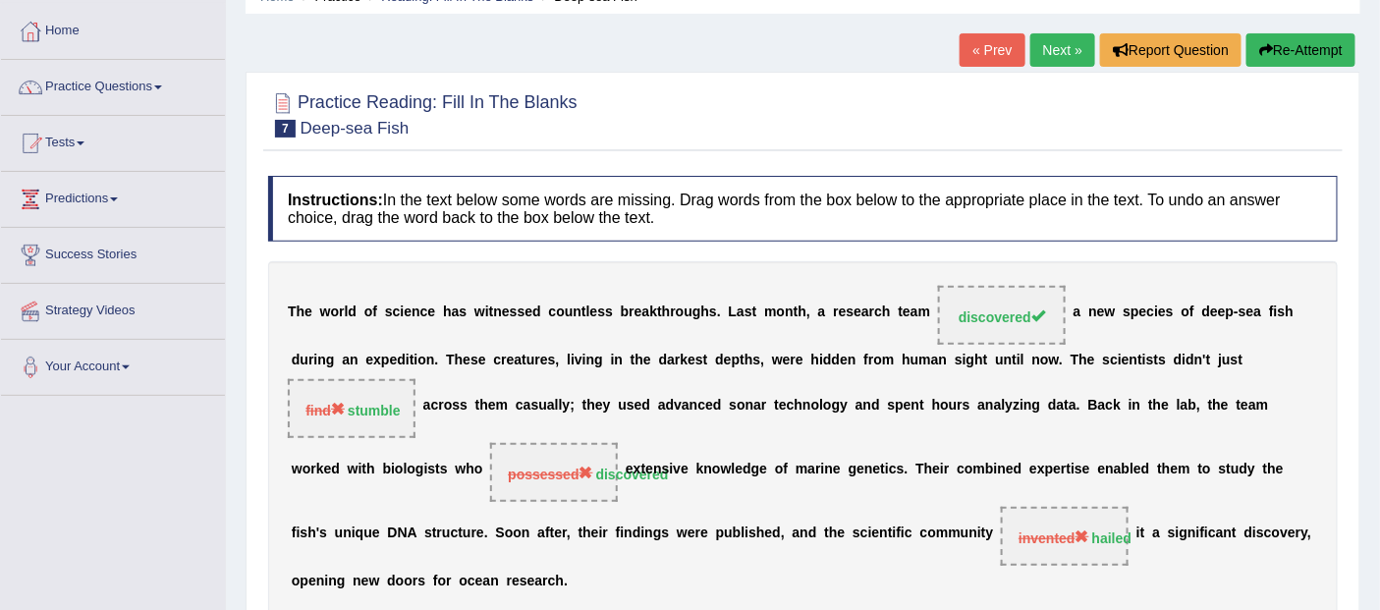
click at [1061, 52] on link "Next »" at bounding box center [1062, 49] width 65 height 33
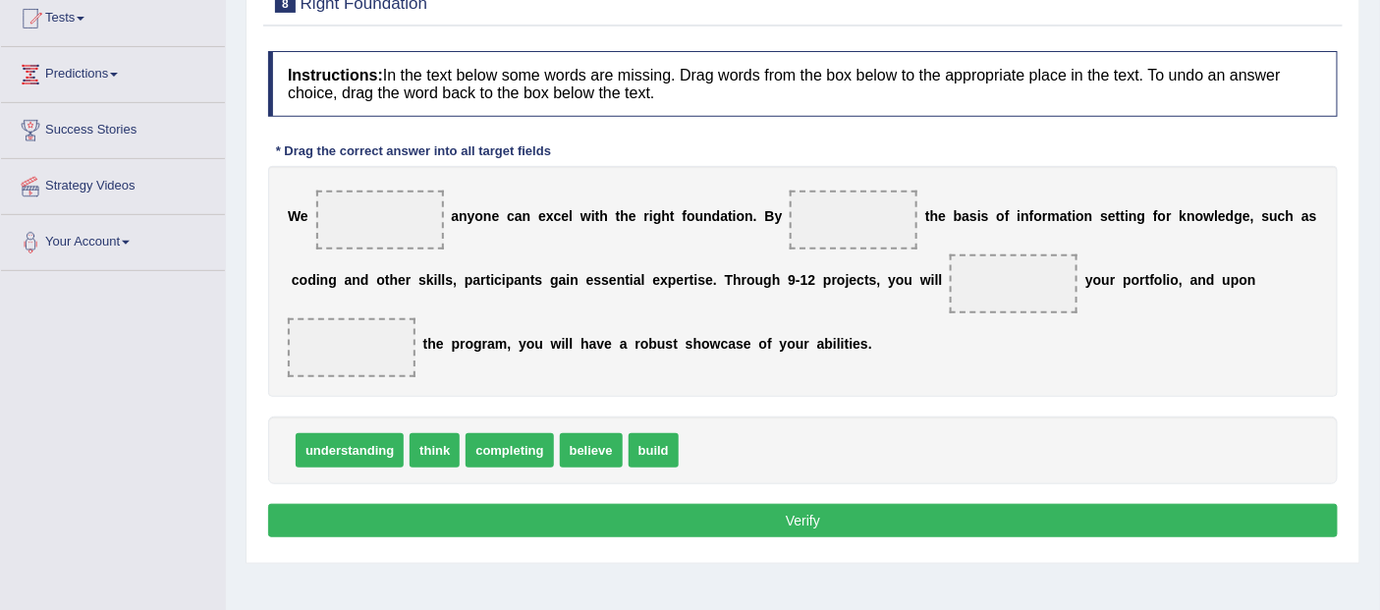
scroll to position [218, 0]
drag, startPoint x: 604, startPoint y: 442, endPoint x: 433, endPoint y: 222, distance: 278.6
click at [533, 454] on span "completing" at bounding box center [509, 450] width 87 height 34
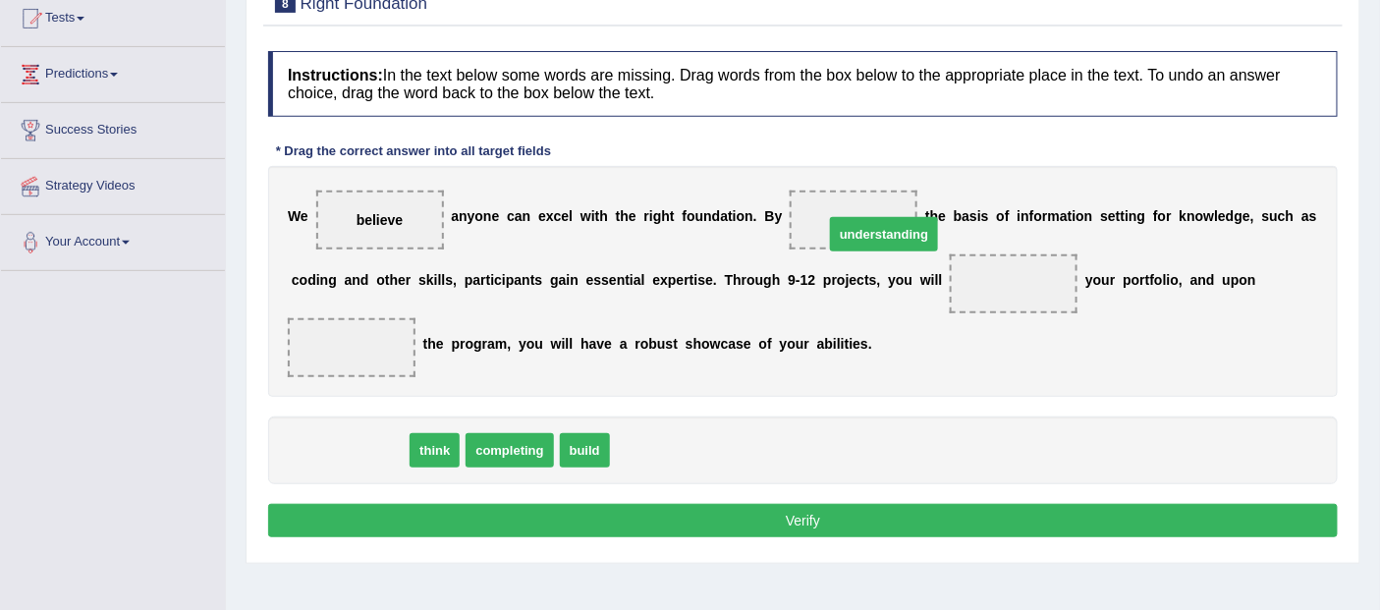
drag, startPoint x: 385, startPoint y: 458, endPoint x: 919, endPoint y: 242, distance: 576.3
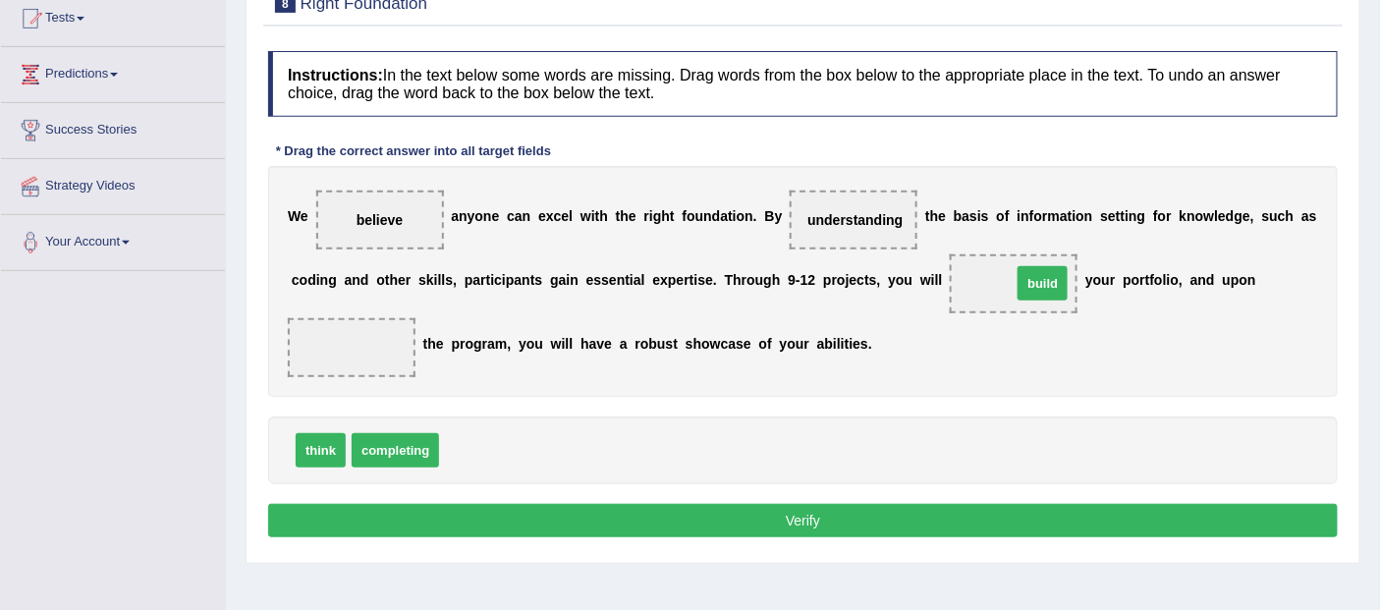
drag, startPoint x: 476, startPoint y: 457, endPoint x: 1049, endPoint y: 290, distance: 596.4
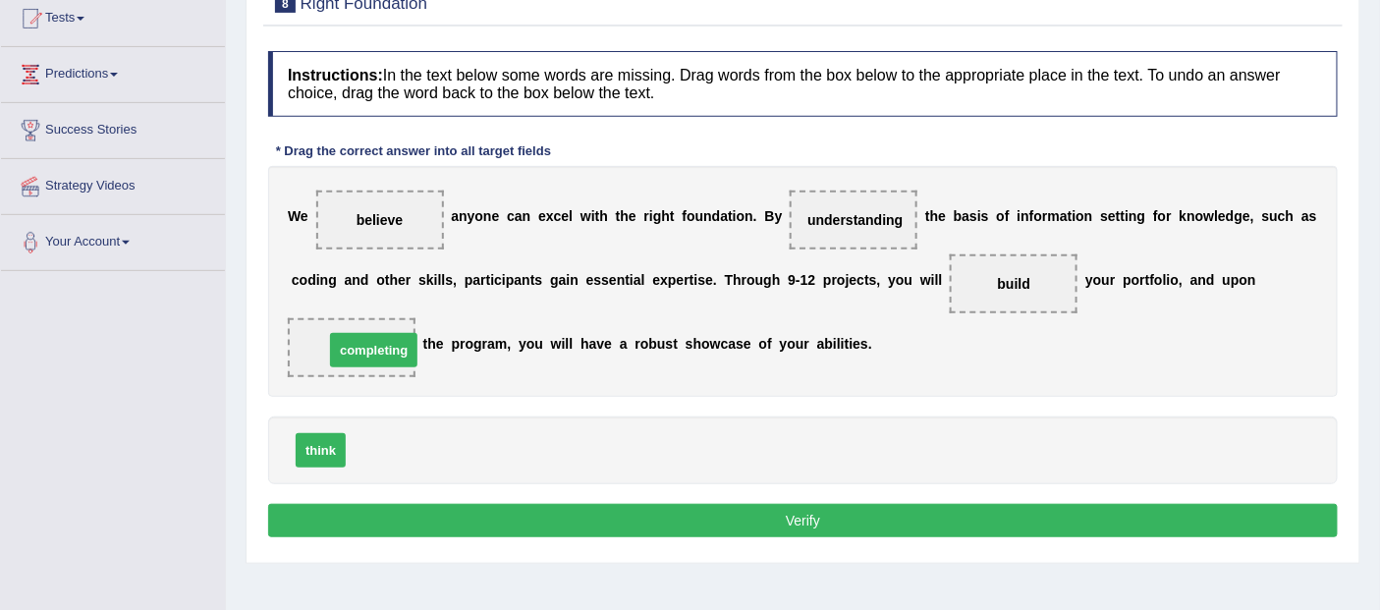
drag, startPoint x: 367, startPoint y: 455, endPoint x: 346, endPoint y: 355, distance: 102.5
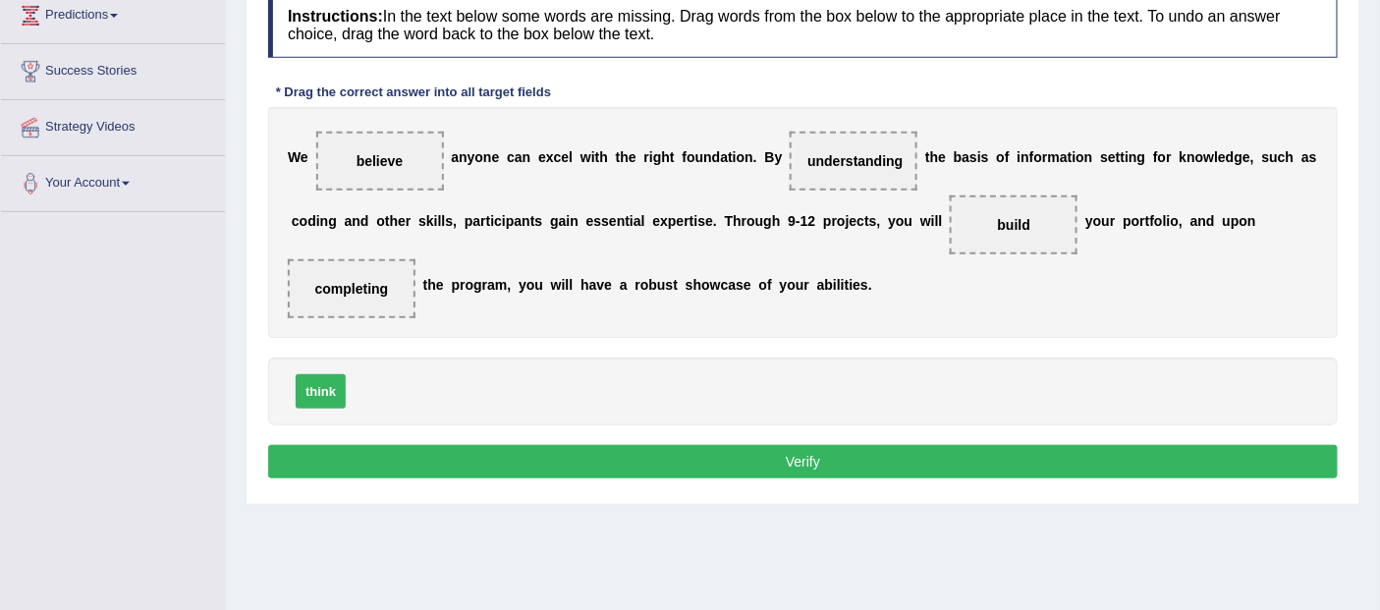
scroll to position [327, 0]
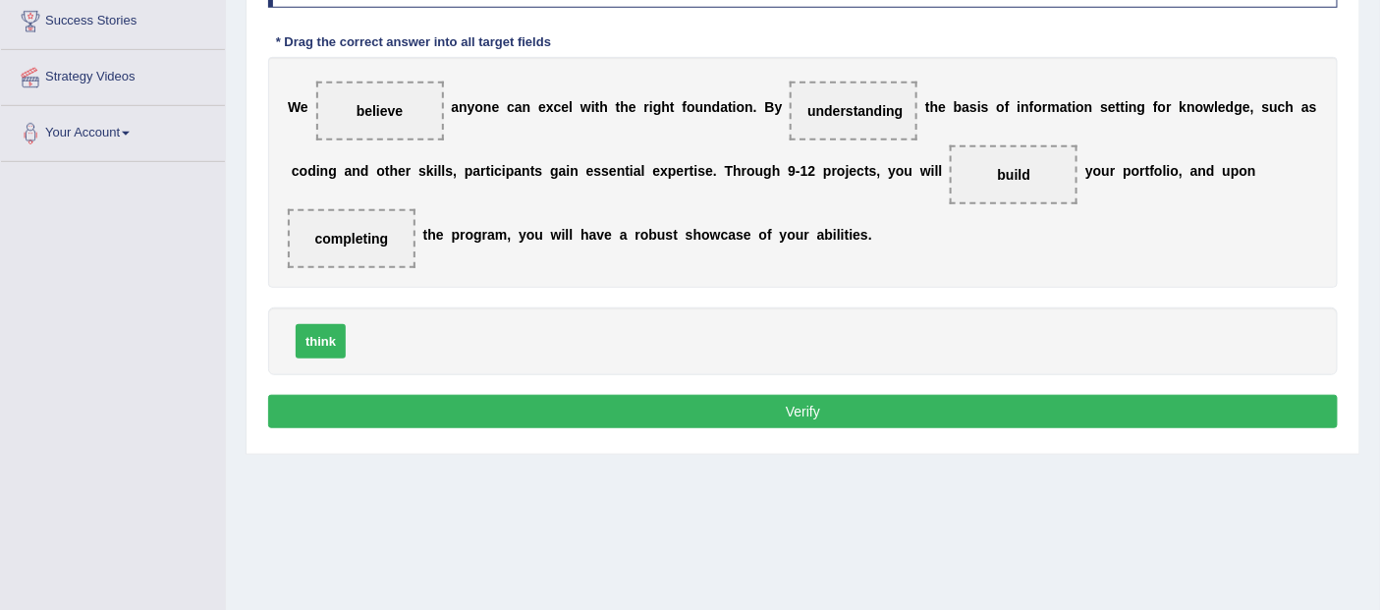
click at [811, 406] on button "Verify" at bounding box center [803, 411] width 1070 height 33
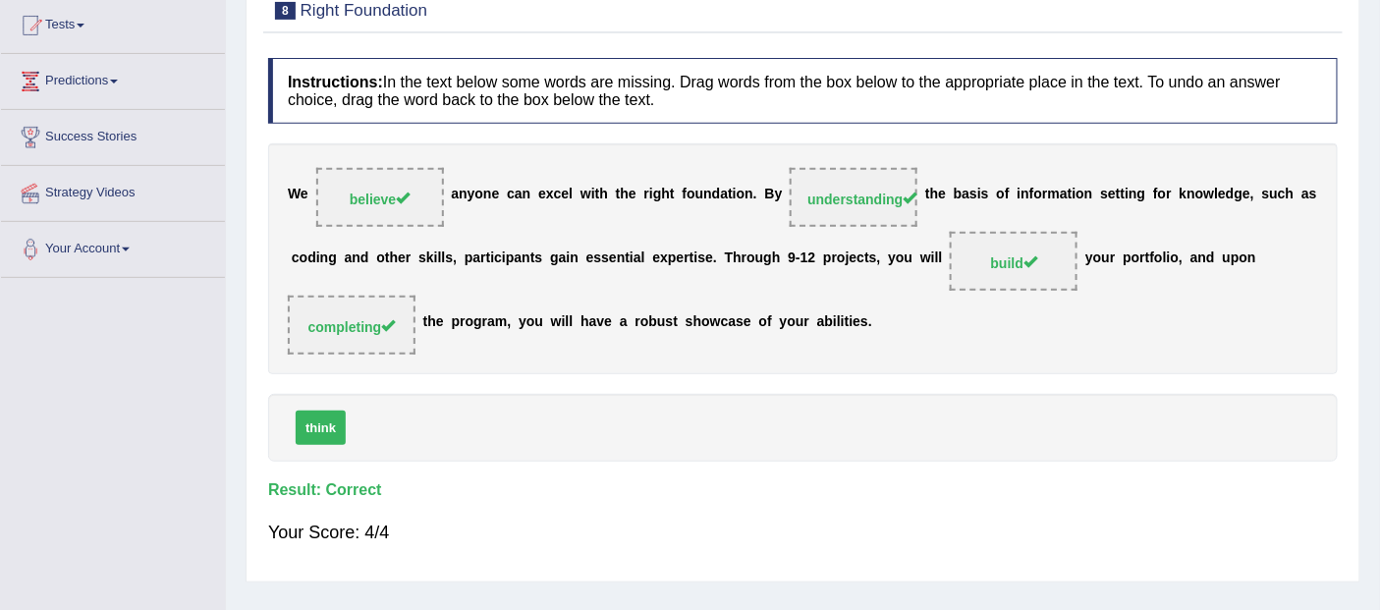
scroll to position [93, 0]
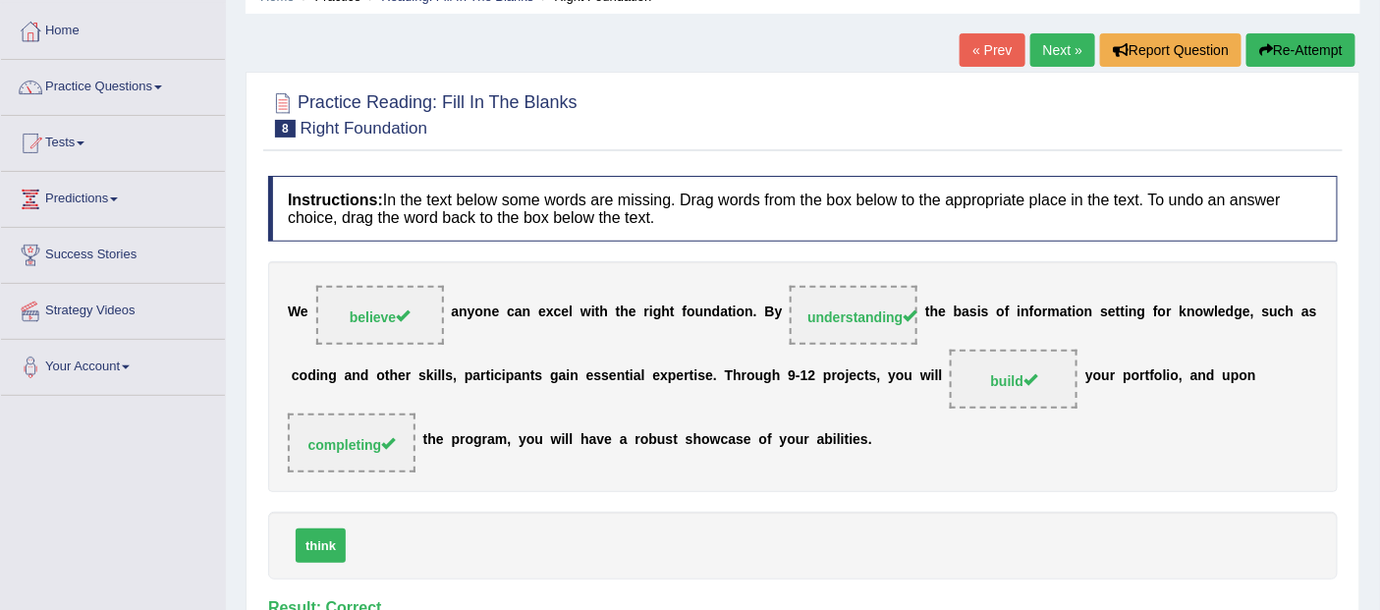
click at [1052, 47] on link "Next »" at bounding box center [1062, 49] width 65 height 33
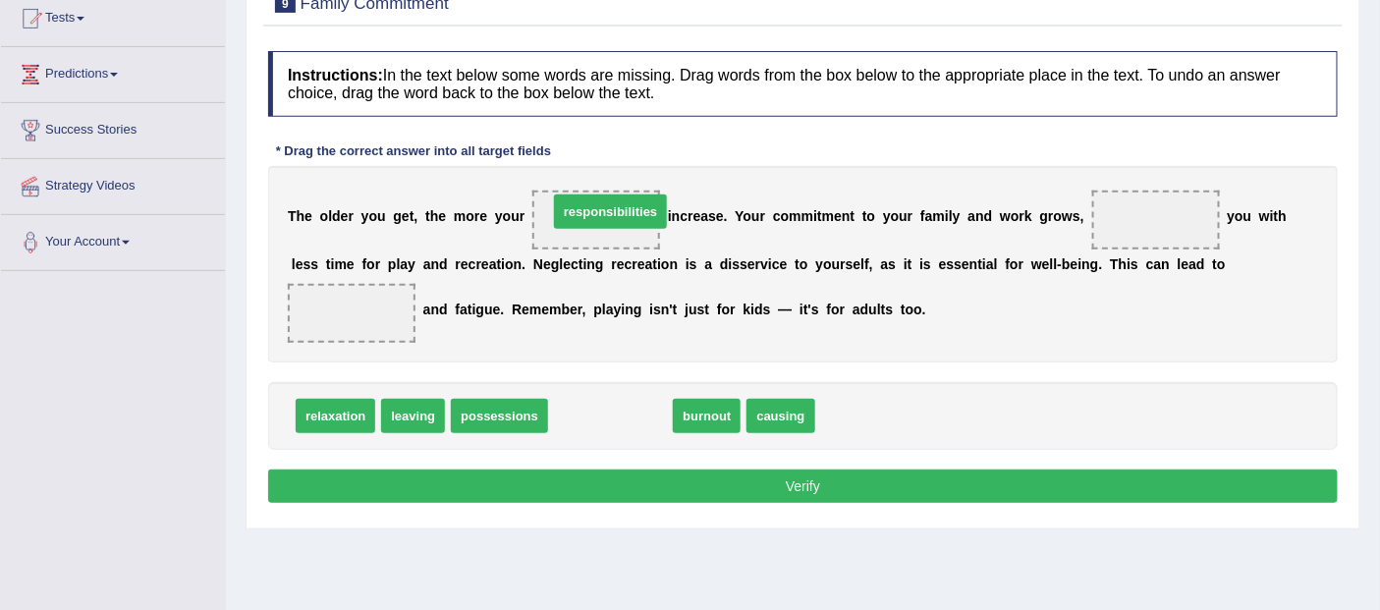
drag, startPoint x: 594, startPoint y: 418, endPoint x: 594, endPoint y: 213, distance: 205.3
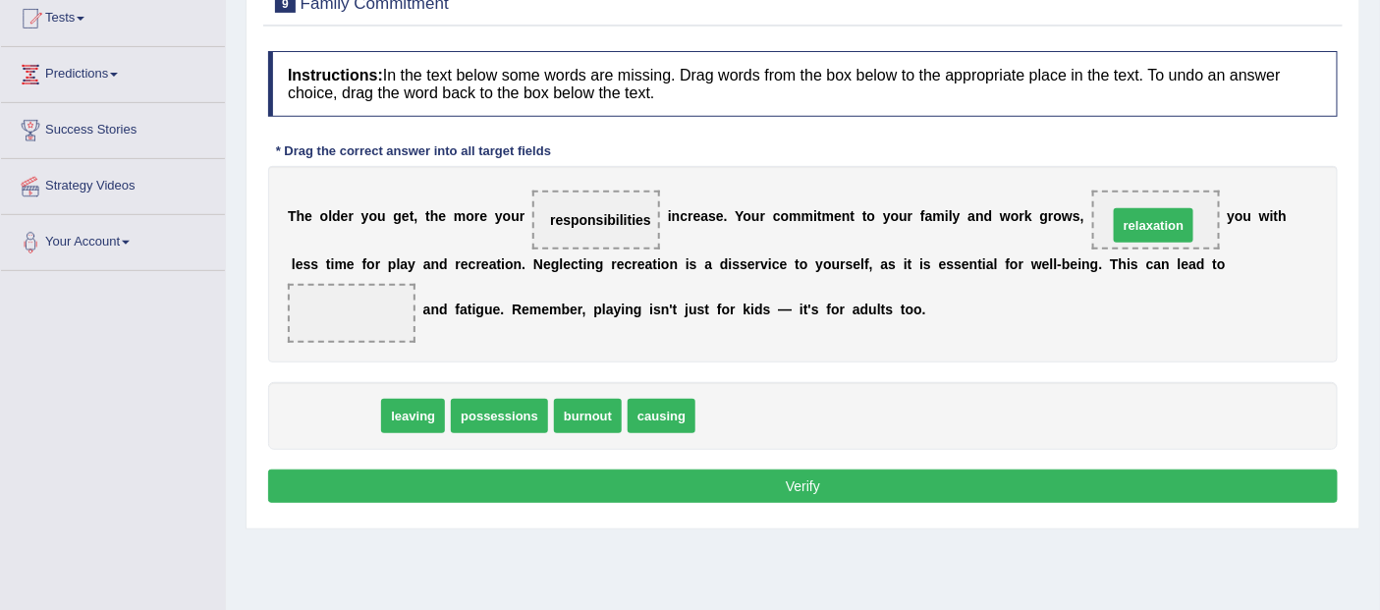
drag, startPoint x: 324, startPoint y: 422, endPoint x: 1142, endPoint y: 232, distance: 840.0
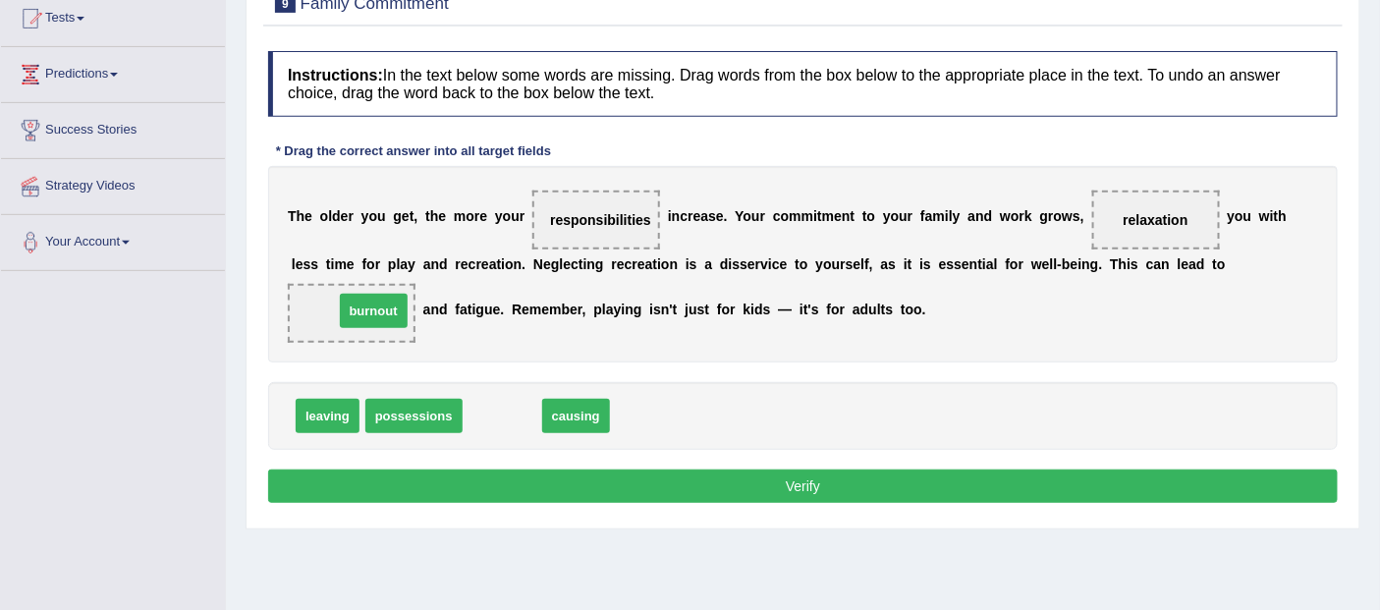
drag, startPoint x: 495, startPoint y: 424, endPoint x: 366, endPoint y: 319, distance: 166.1
click at [809, 491] on button "Verify" at bounding box center [803, 485] width 1070 height 33
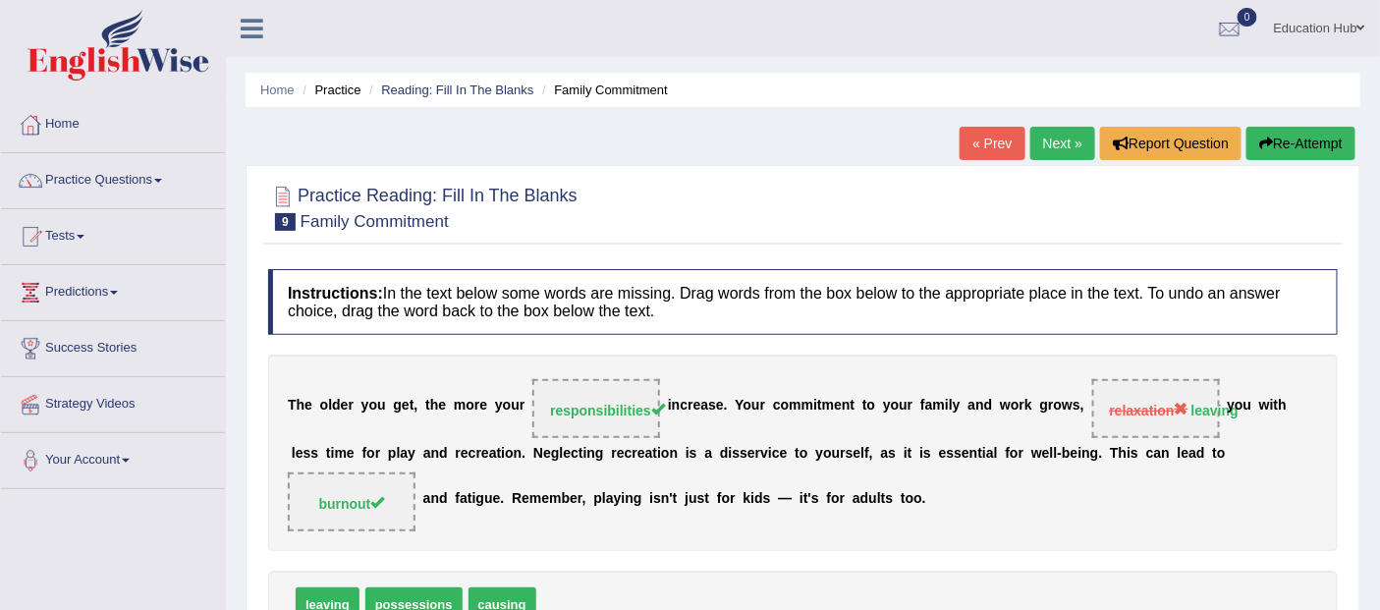
click at [1036, 139] on link "Next »" at bounding box center [1062, 143] width 65 height 33
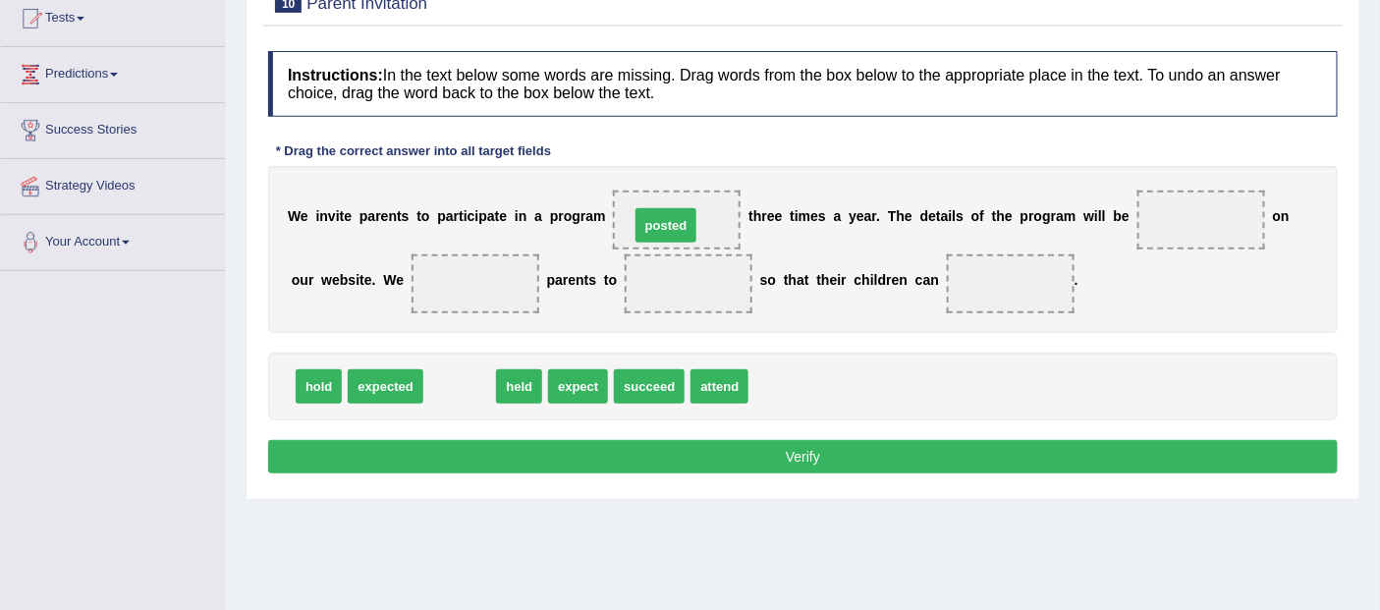
drag, startPoint x: 483, startPoint y: 388, endPoint x: 689, endPoint y: 227, distance: 261.7
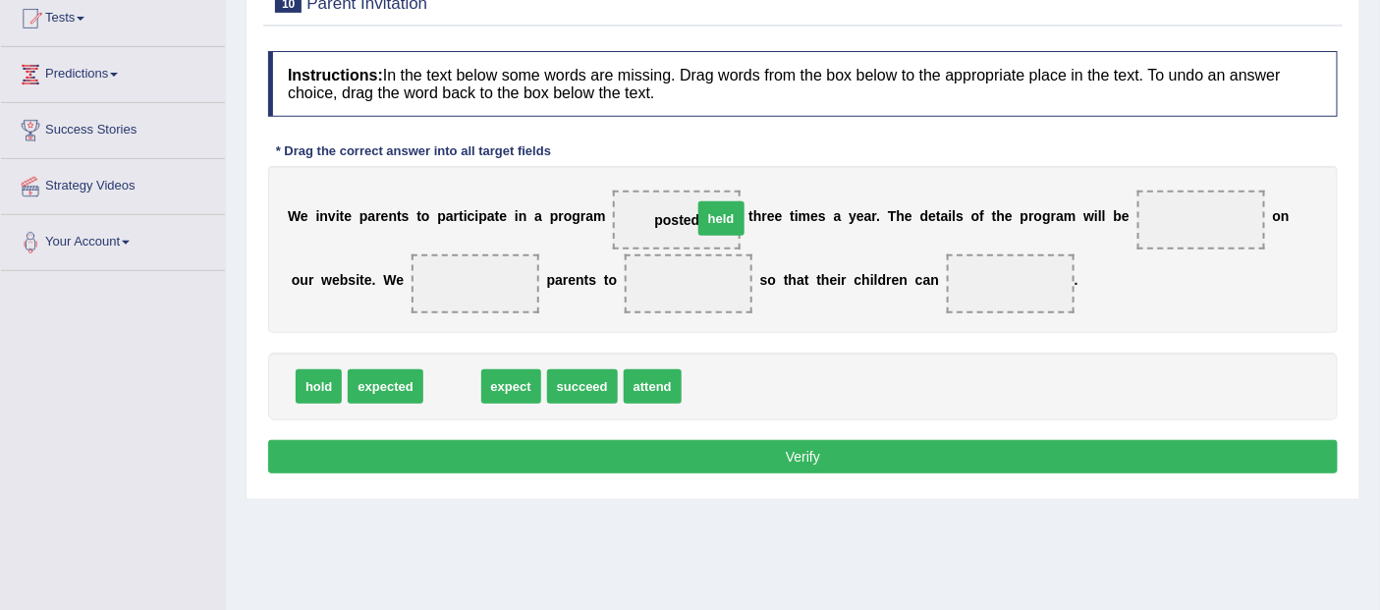
drag, startPoint x: 450, startPoint y: 379, endPoint x: 719, endPoint y: 211, distance: 317.2
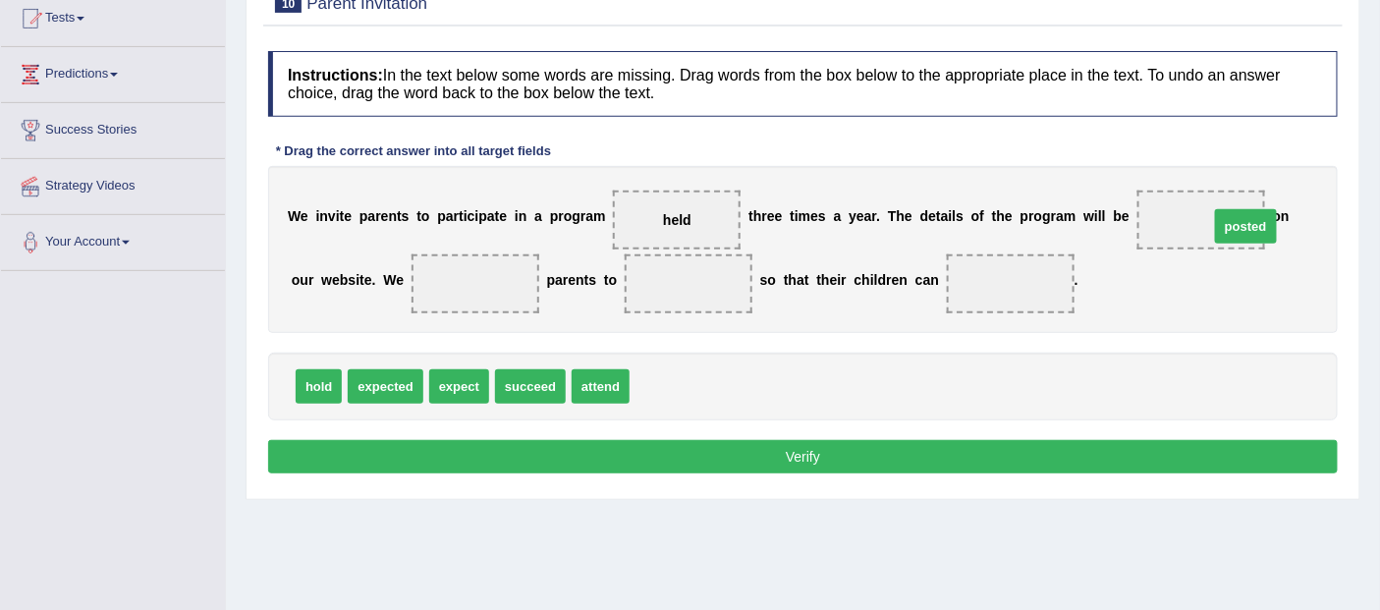
drag, startPoint x: 681, startPoint y: 387, endPoint x: 1260, endPoint y: 227, distance: 601.2
drag, startPoint x: 597, startPoint y: 387, endPoint x: 577, endPoint y: 387, distance: 20.6
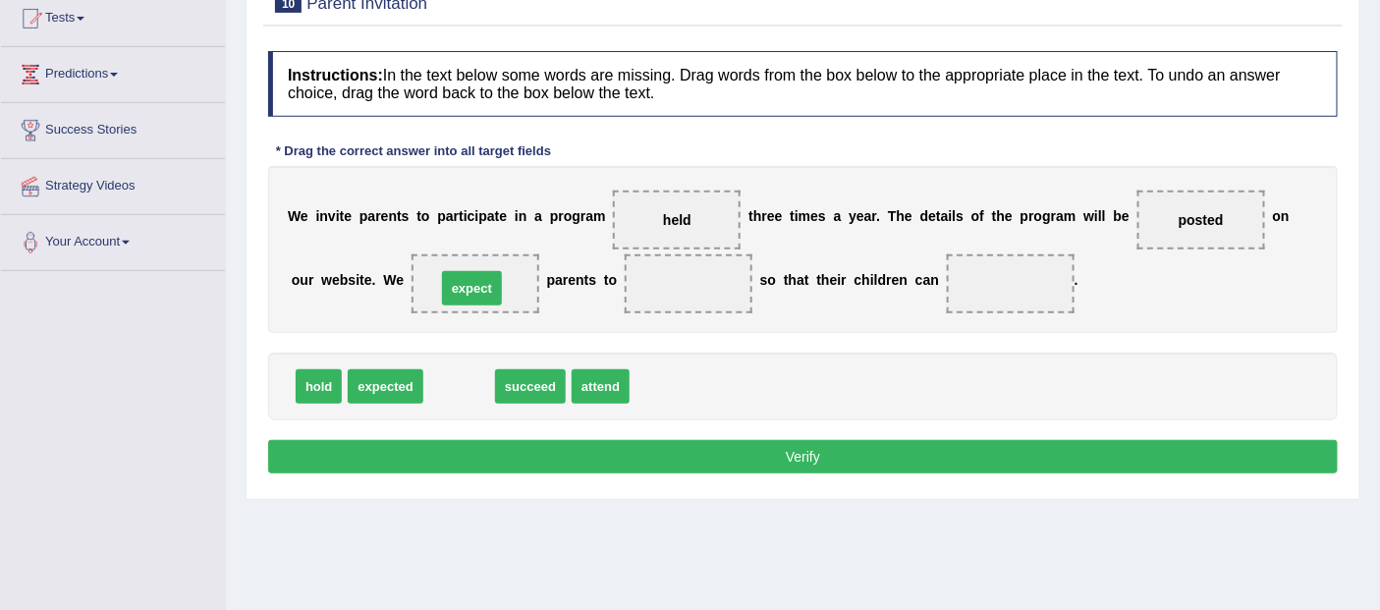
drag, startPoint x: 455, startPoint y: 387, endPoint x: 468, endPoint y: 289, distance: 99.0
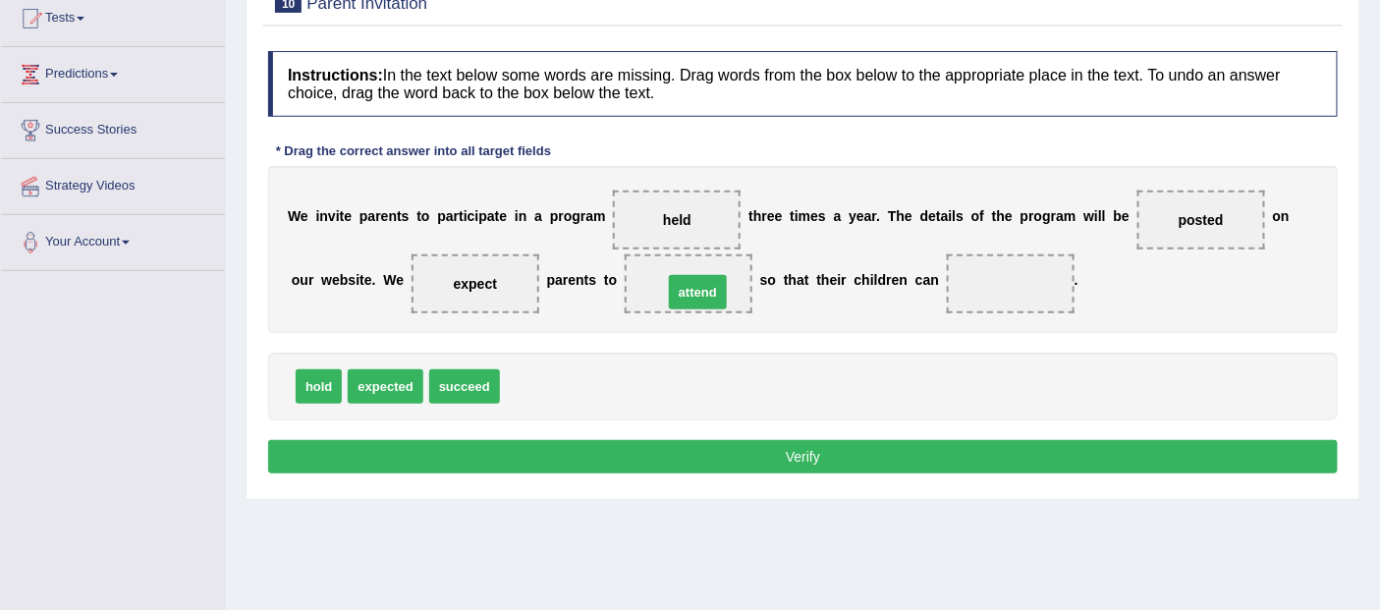
drag, startPoint x: 534, startPoint y: 385, endPoint x: 697, endPoint y: 291, distance: 188.3
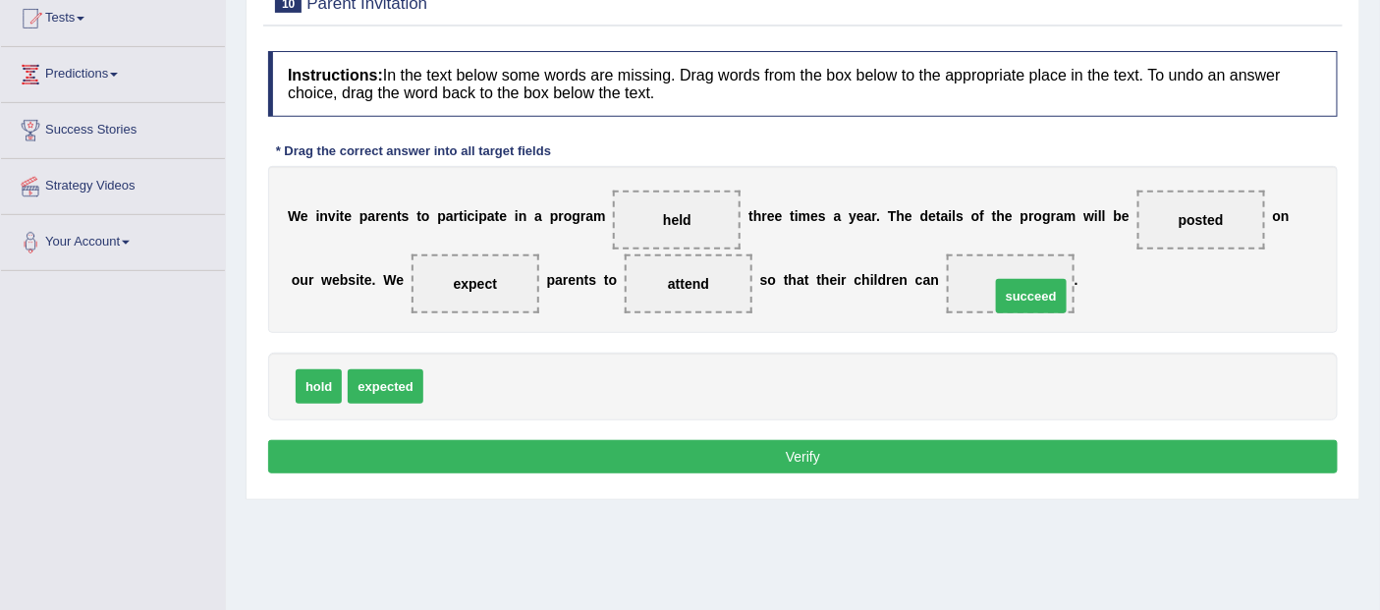
drag, startPoint x: 447, startPoint y: 386, endPoint x: 1014, endPoint y: 296, distance: 573.9
click at [783, 453] on button "Verify" at bounding box center [803, 456] width 1070 height 33
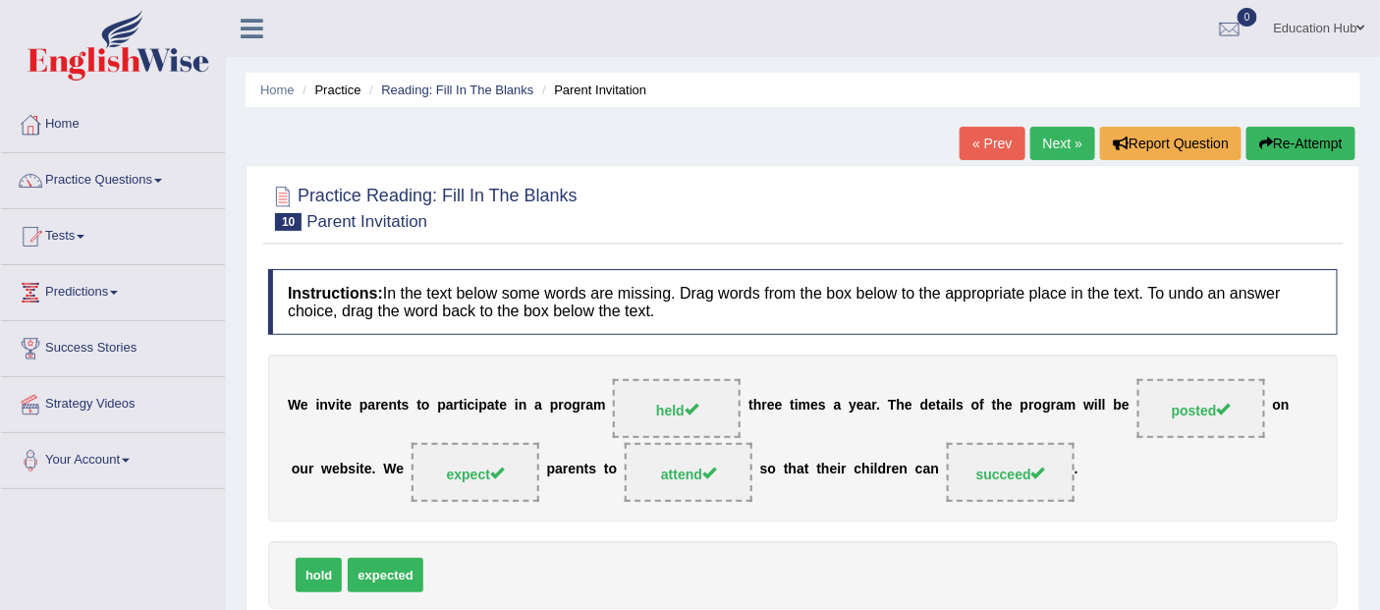
click at [1037, 132] on link "Next »" at bounding box center [1062, 143] width 65 height 33
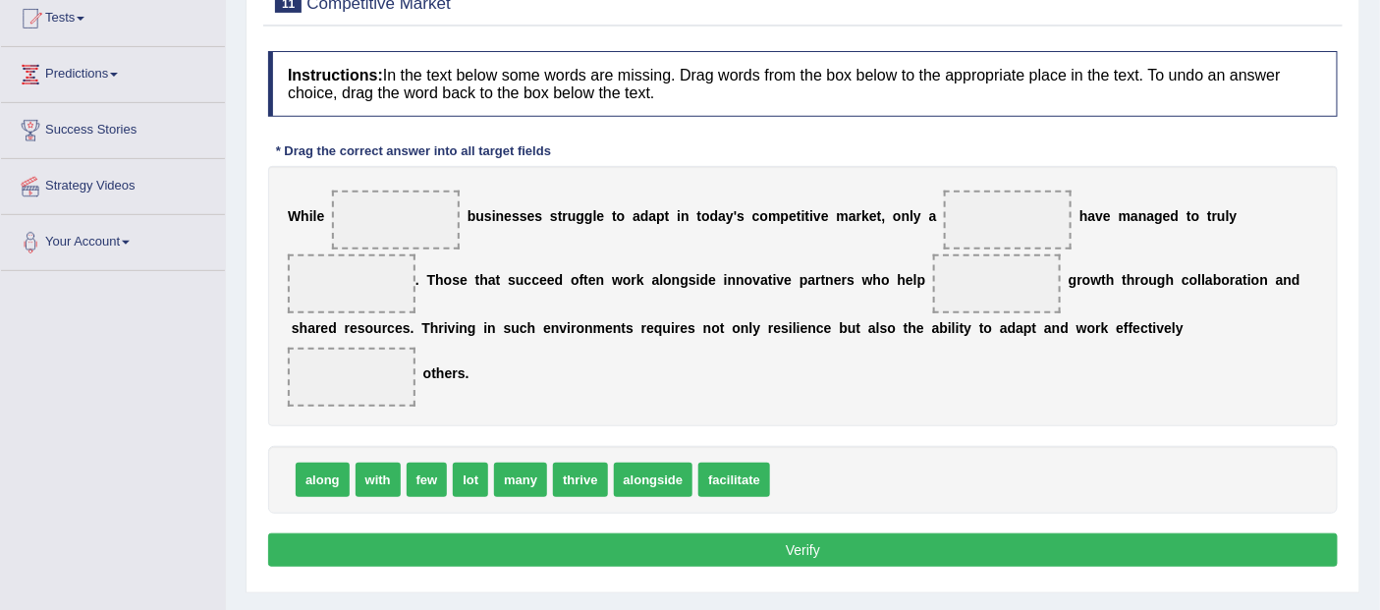
click at [430, 486] on span "few" at bounding box center [427, 480] width 41 height 34
drag, startPoint x: 535, startPoint y: 484, endPoint x: 413, endPoint y: 219, distance: 292.2
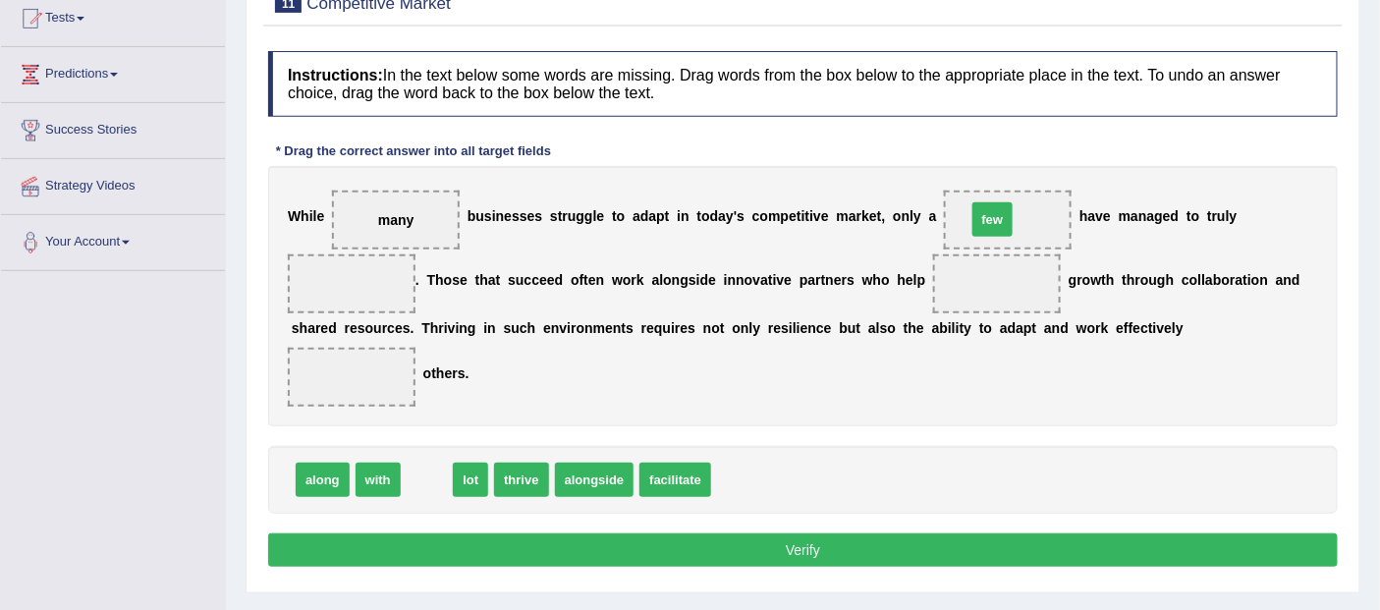
drag, startPoint x: 411, startPoint y: 478, endPoint x: 976, endPoint y: 219, distance: 622.3
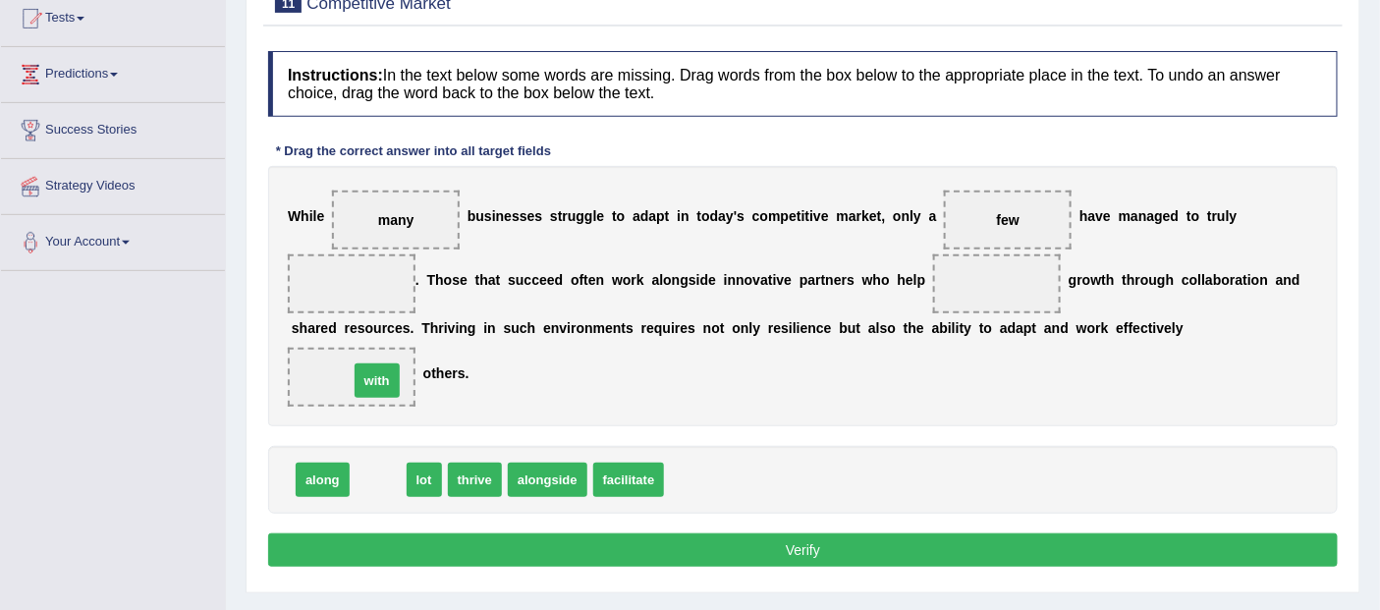
drag, startPoint x: 384, startPoint y: 476, endPoint x: 383, endPoint y: 377, distance: 99.2
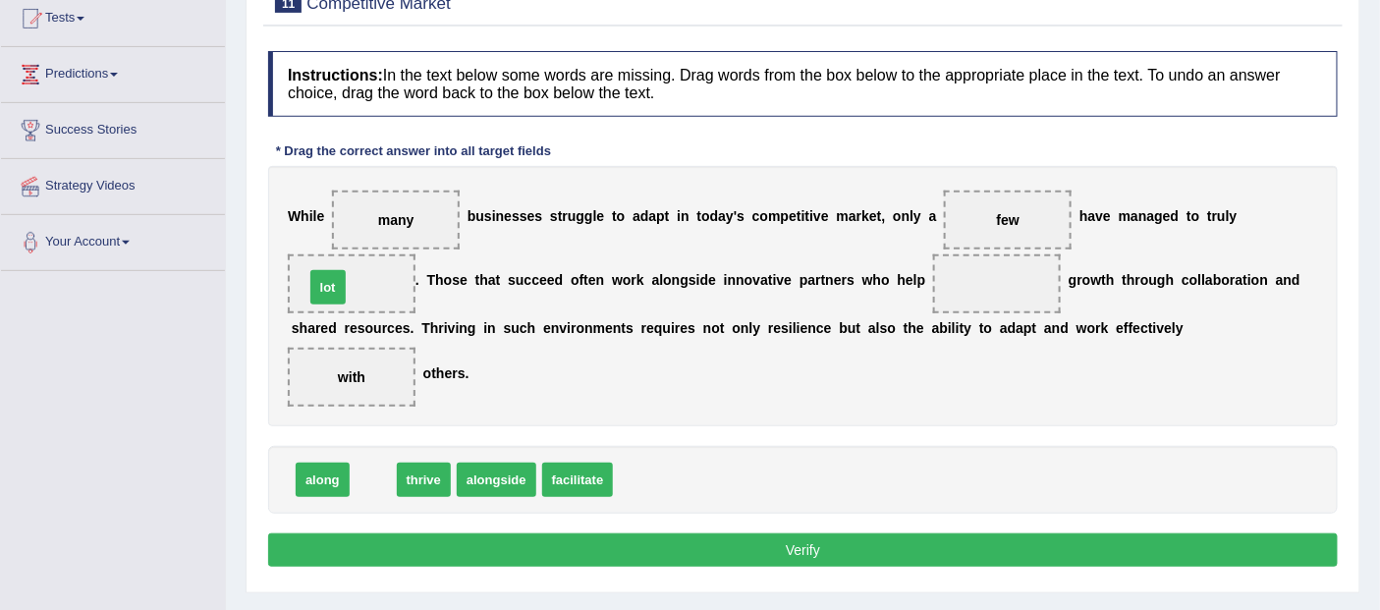
drag, startPoint x: 375, startPoint y: 483, endPoint x: 330, endPoint y: 291, distance: 197.7
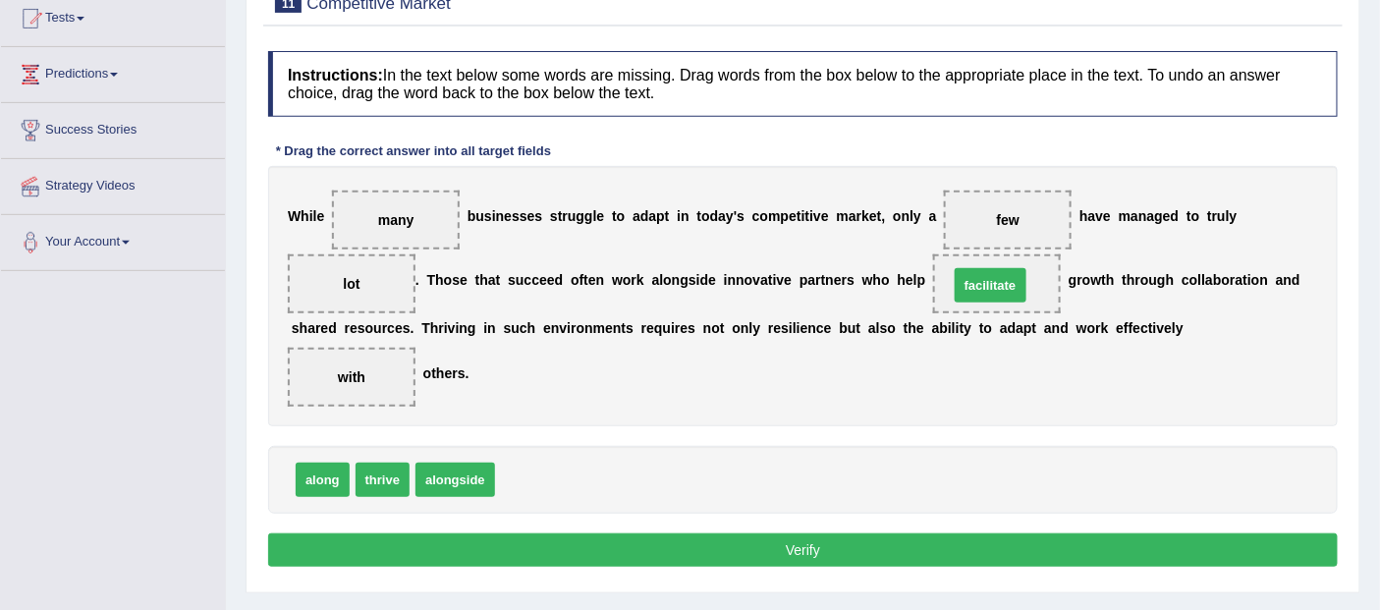
drag, startPoint x: 525, startPoint y: 485, endPoint x: 979, endPoint y: 291, distance: 493.7
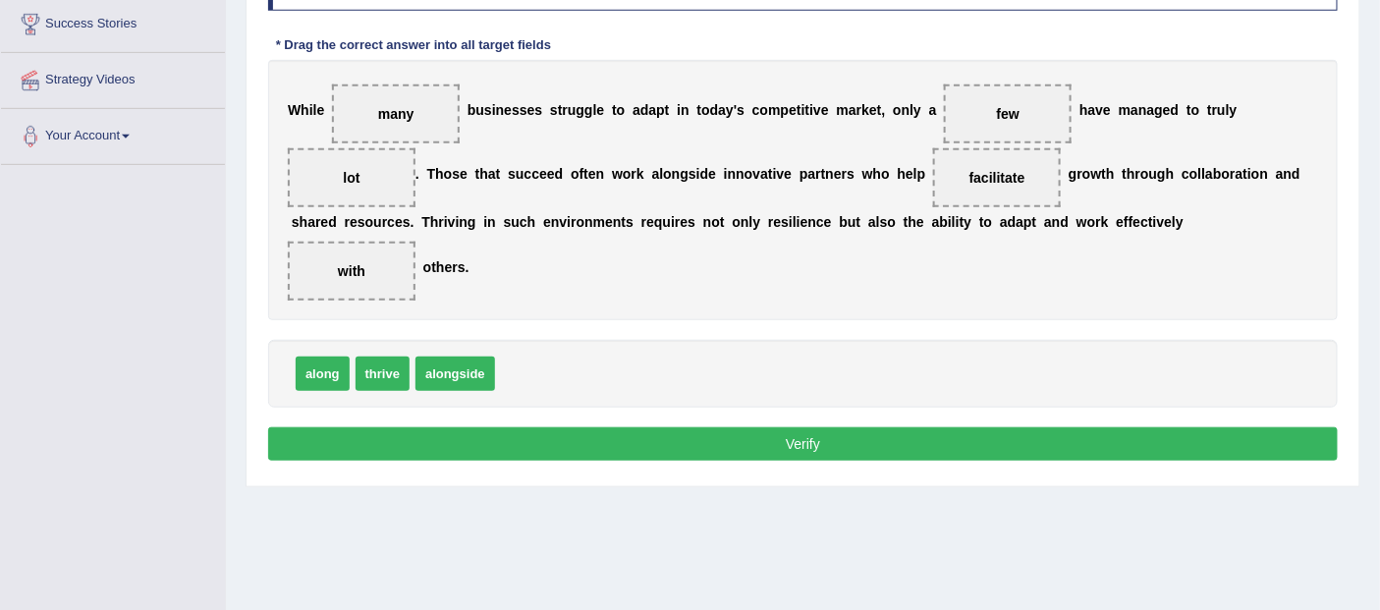
scroll to position [327, 0]
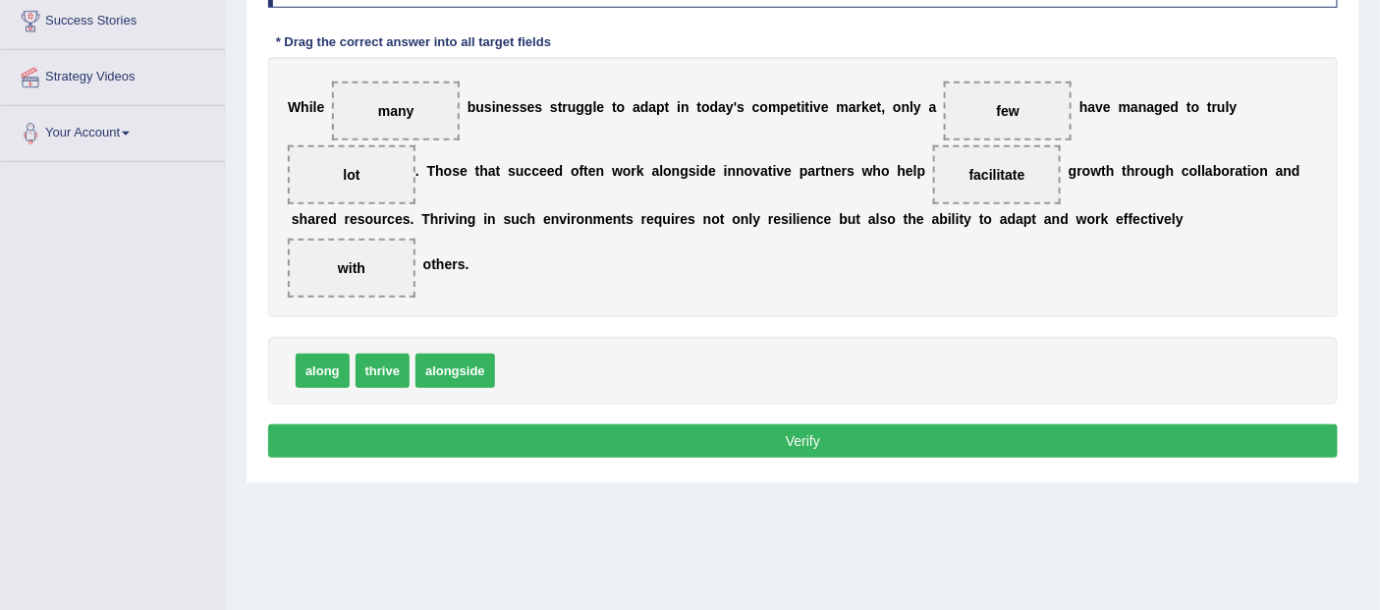
click at [800, 442] on button "Verify" at bounding box center [803, 440] width 1070 height 33
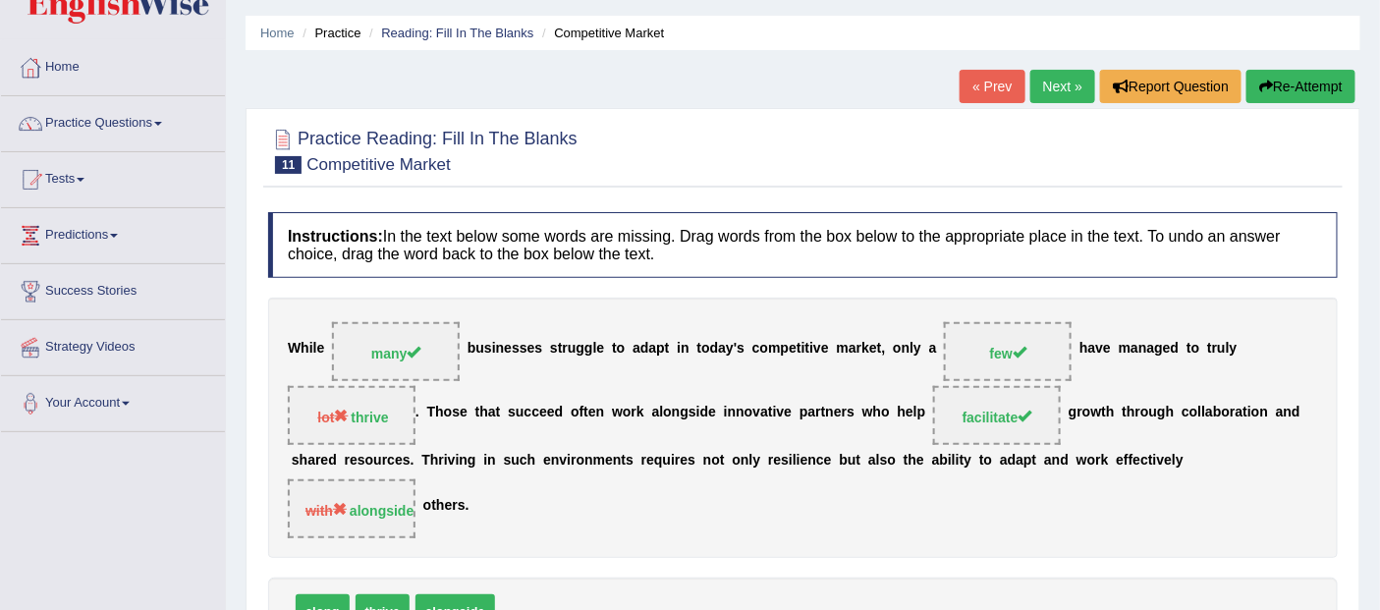
scroll to position [0, 0]
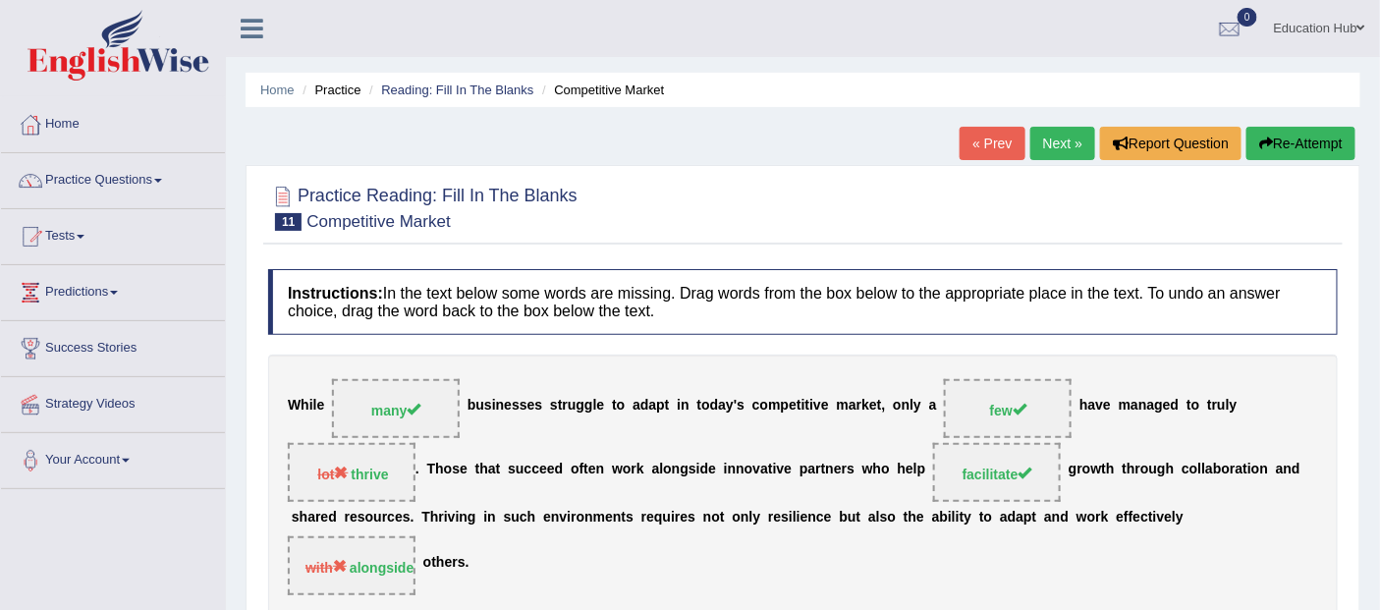
click at [1068, 136] on link "Next »" at bounding box center [1062, 143] width 65 height 33
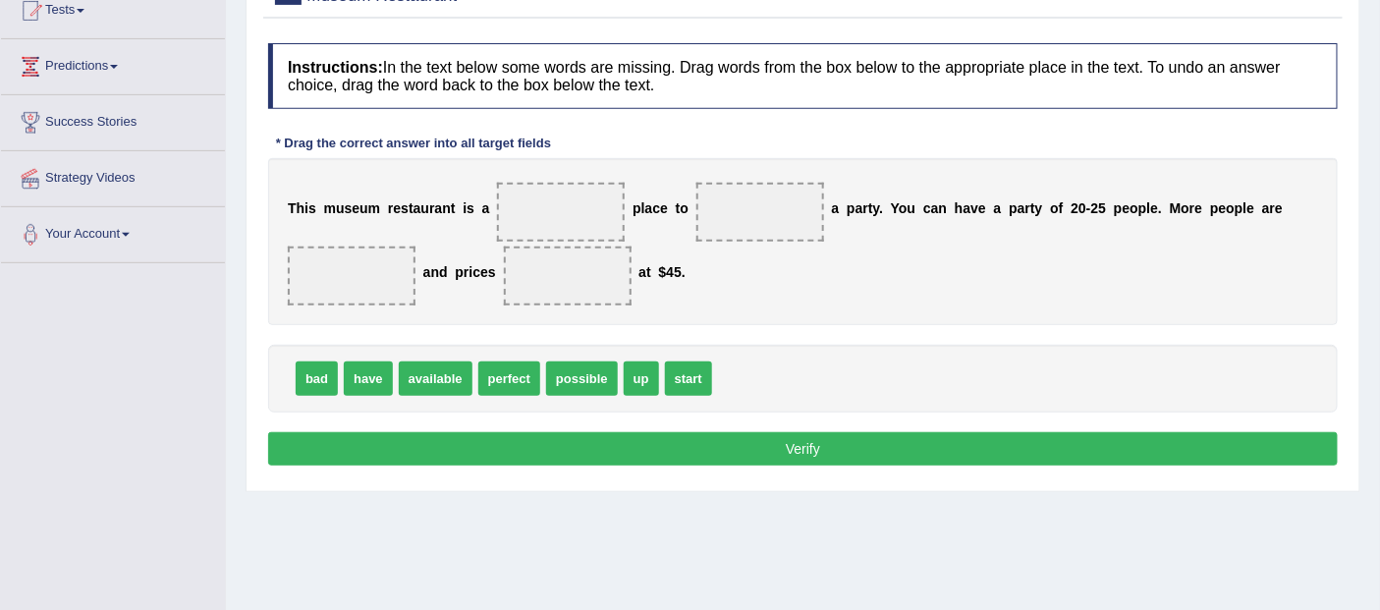
scroll to position [218, 0]
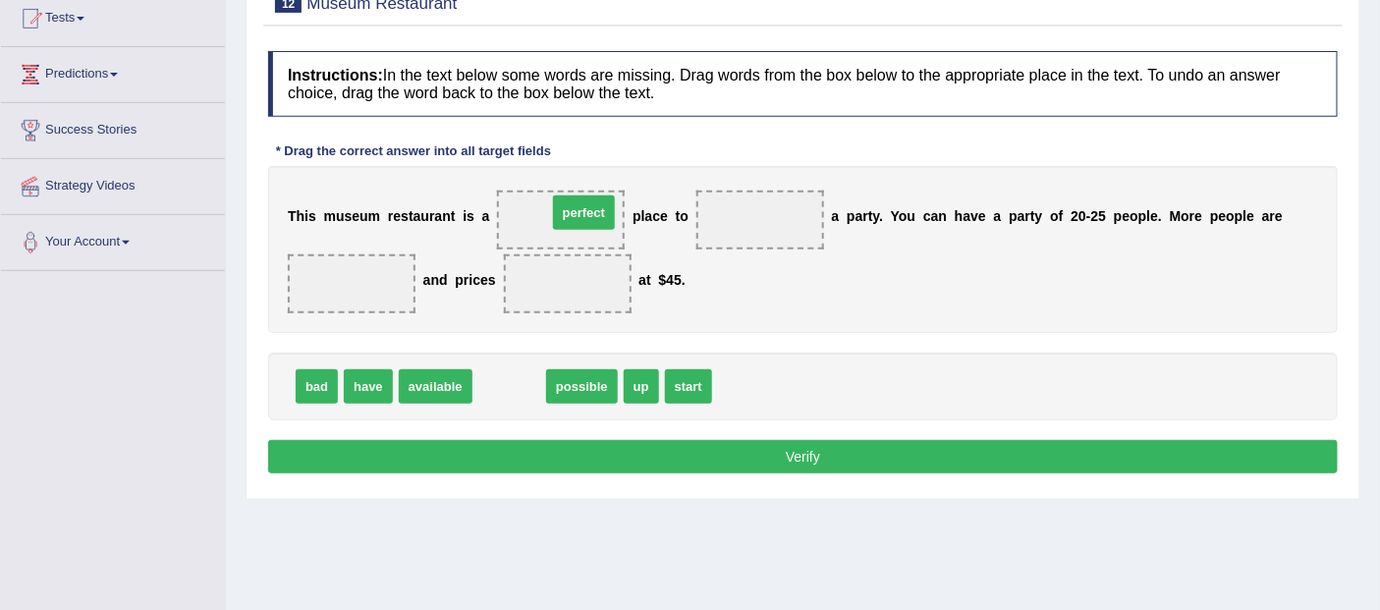
drag, startPoint x: 489, startPoint y: 391, endPoint x: 564, endPoint y: 218, distance: 188.3
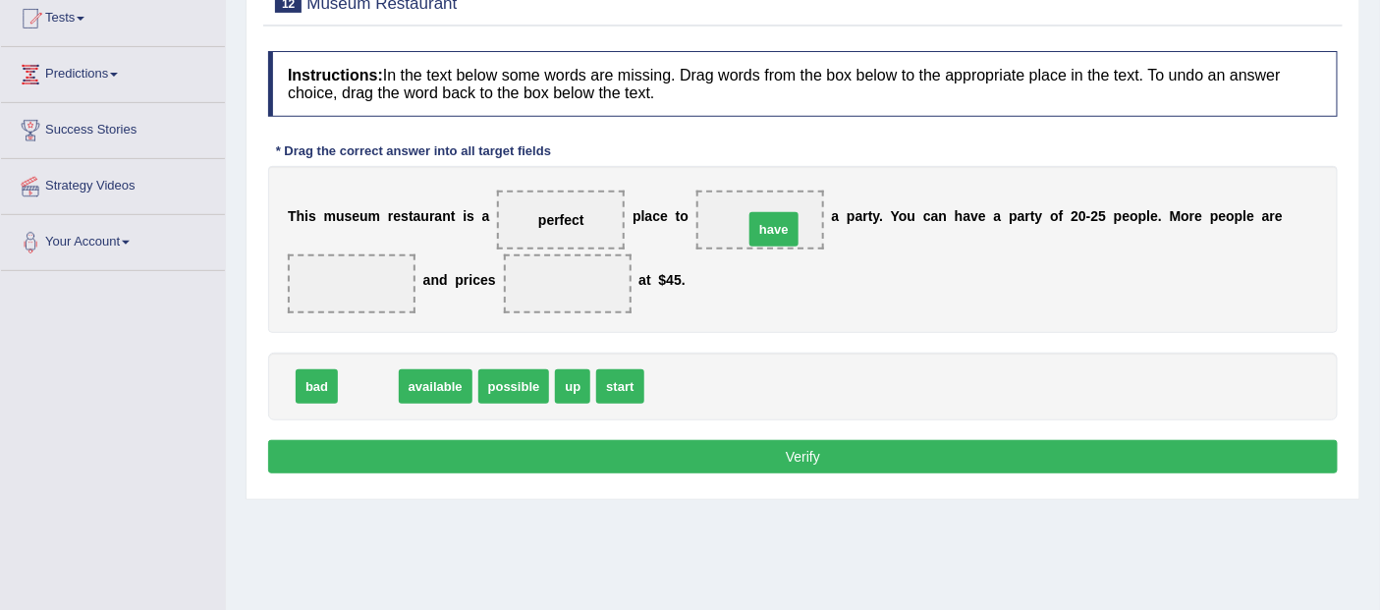
drag, startPoint x: 367, startPoint y: 390, endPoint x: 773, endPoint y: 233, distance: 435.0
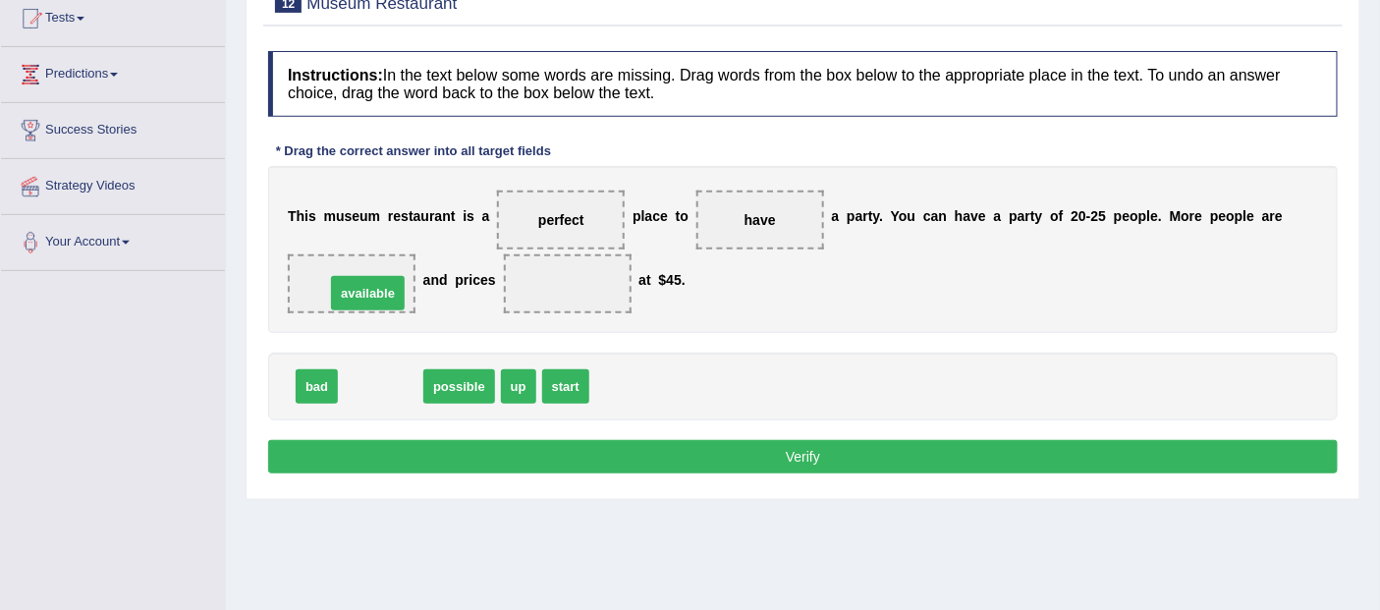
drag, startPoint x: 386, startPoint y: 396, endPoint x: 373, endPoint y: 302, distance: 95.1
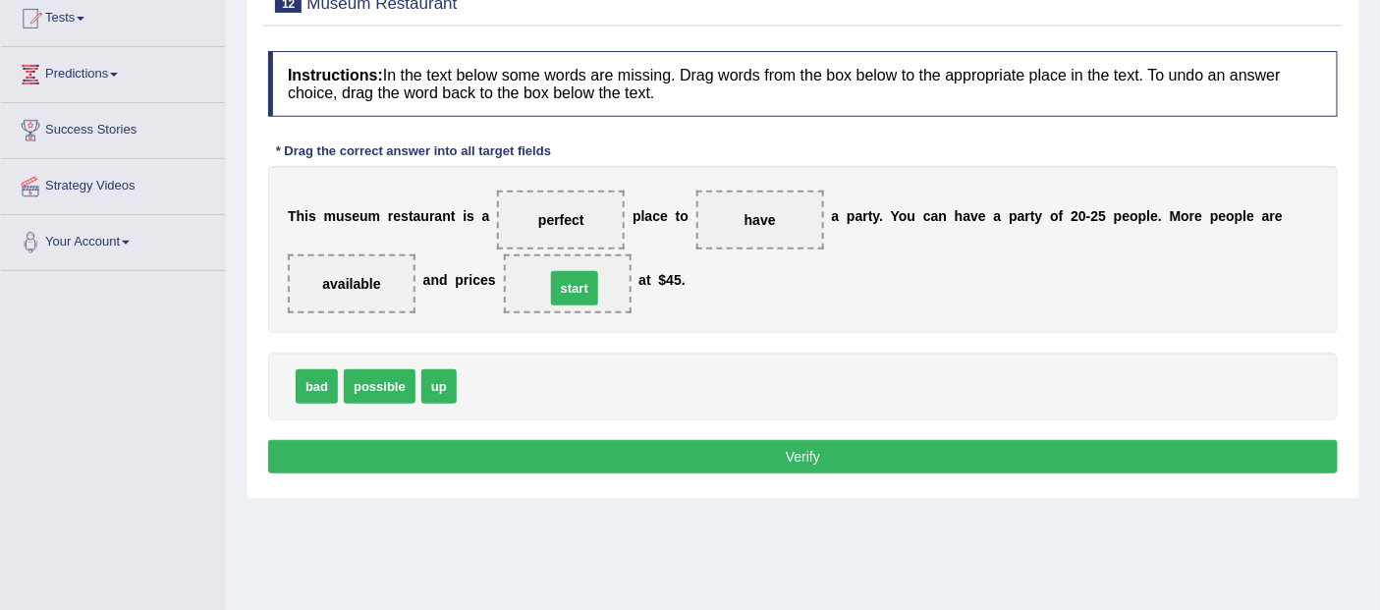
drag, startPoint x: 472, startPoint y: 388, endPoint x: 561, endPoint y: 290, distance: 132.1
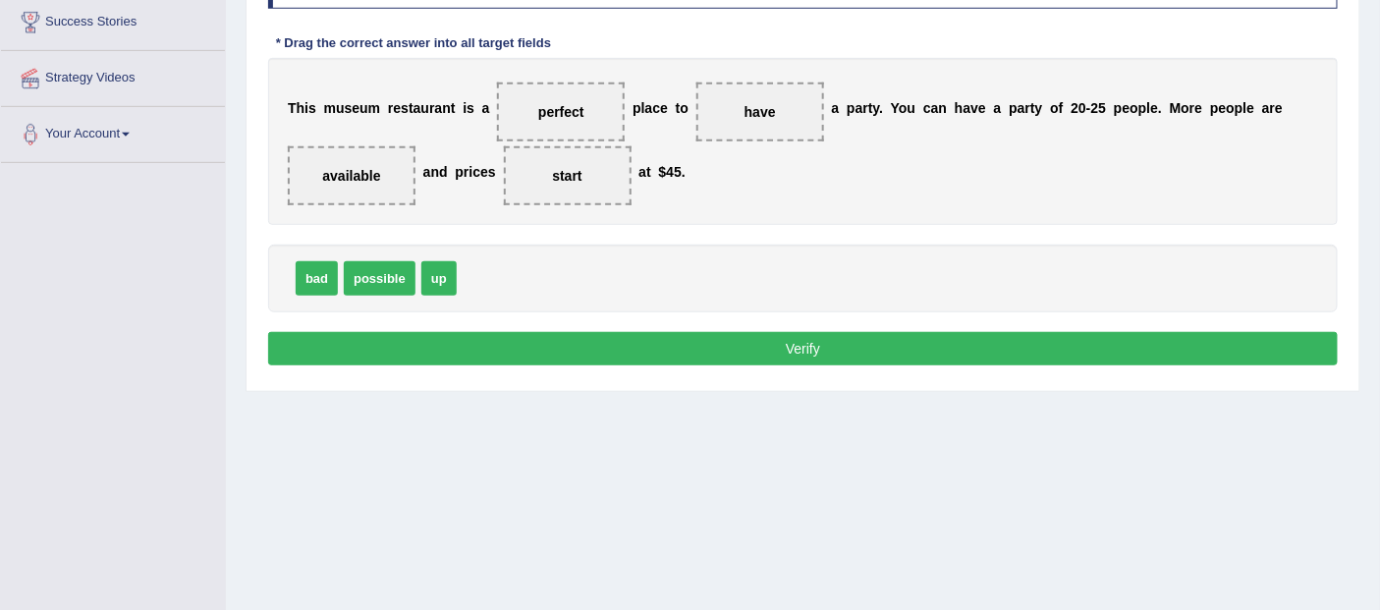
scroll to position [327, 0]
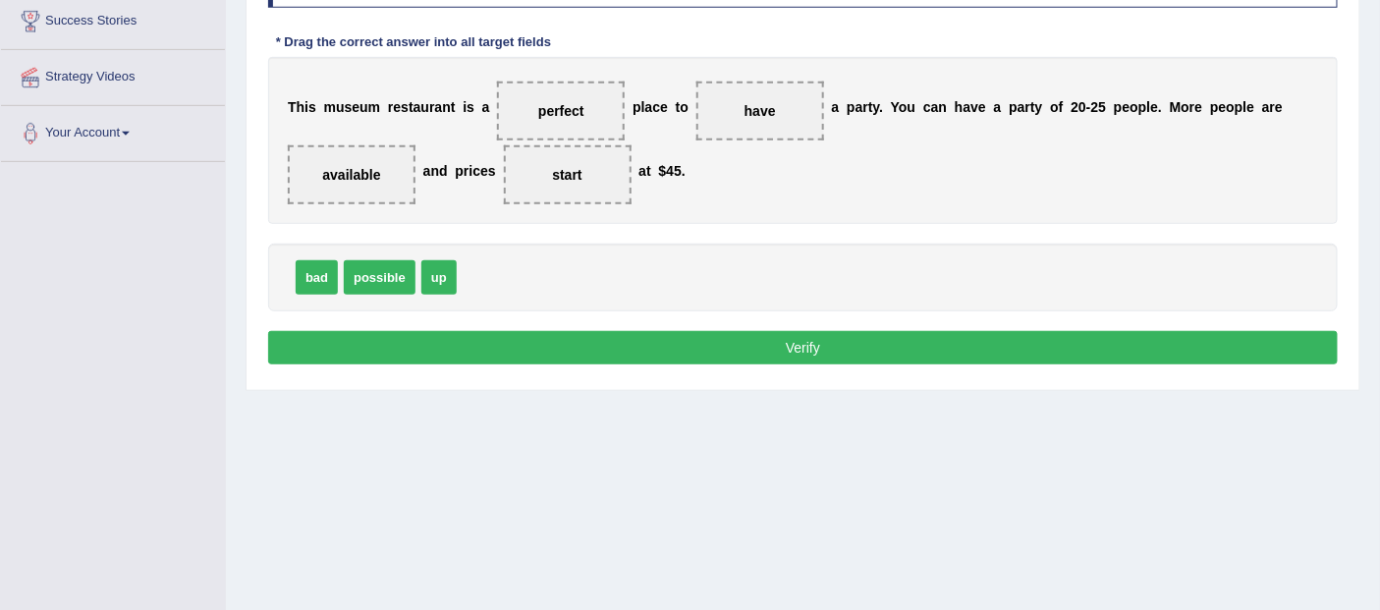
click at [806, 345] on button "Verify" at bounding box center [803, 347] width 1070 height 33
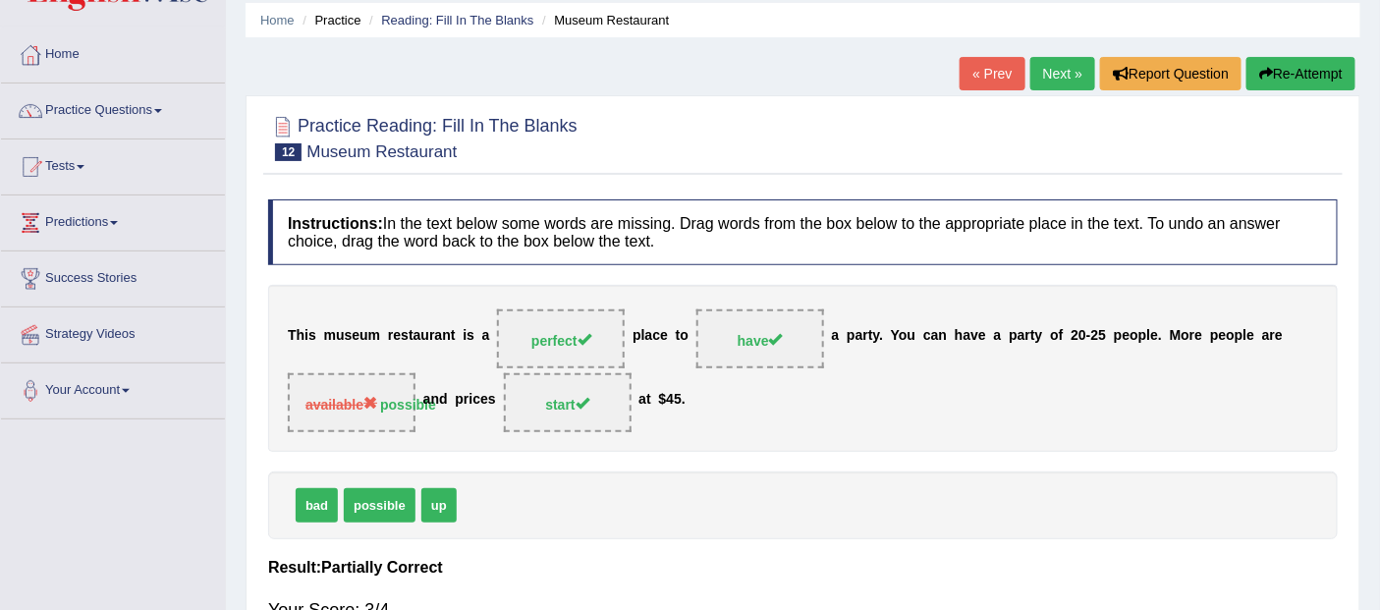
scroll to position [0, 0]
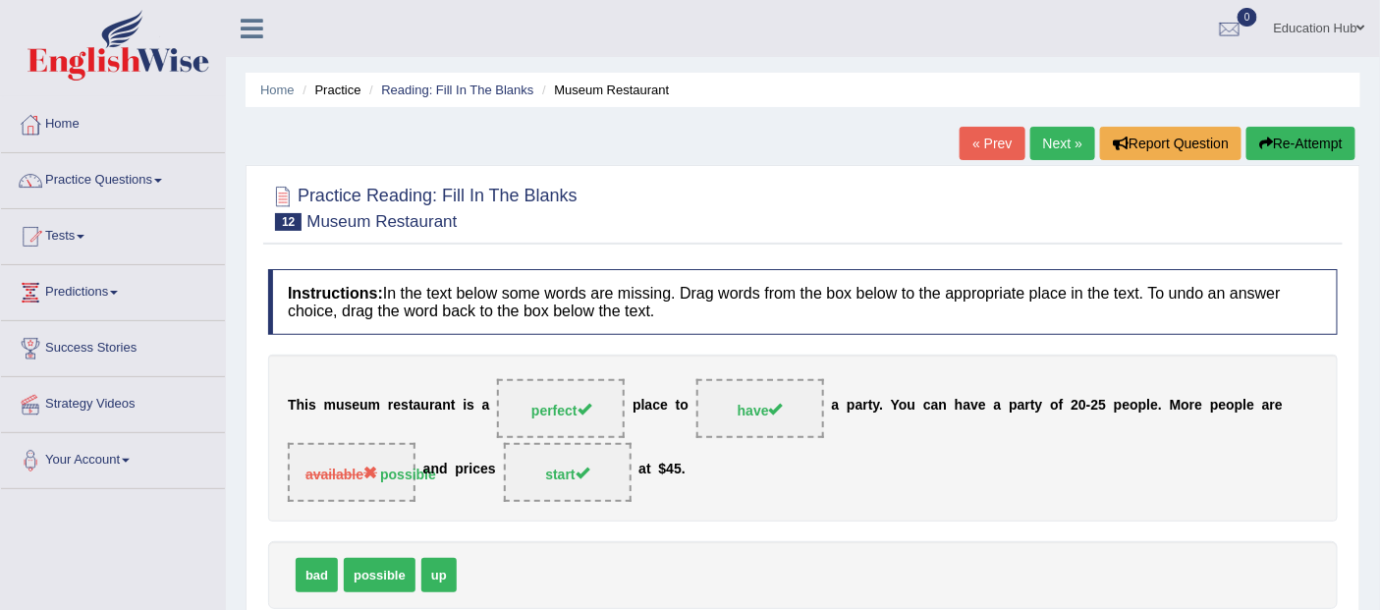
click at [1067, 139] on link "Next »" at bounding box center [1062, 143] width 65 height 33
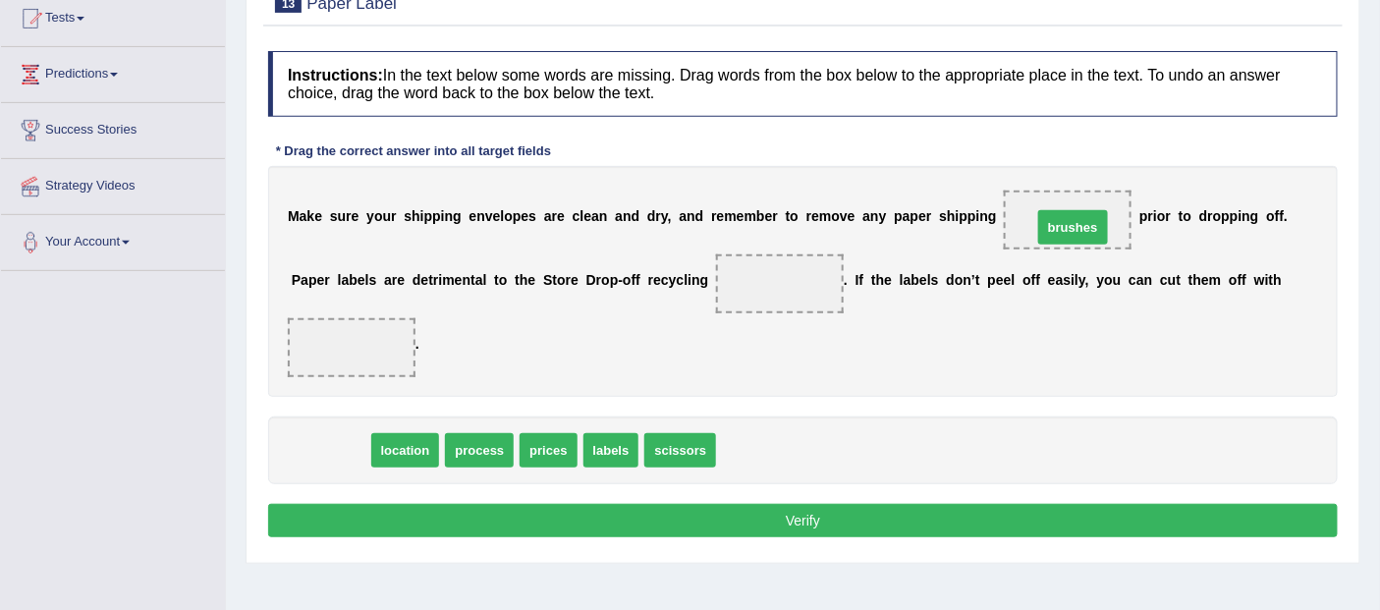
drag, startPoint x: 335, startPoint y: 455, endPoint x: 1077, endPoint y: 232, distance: 775.3
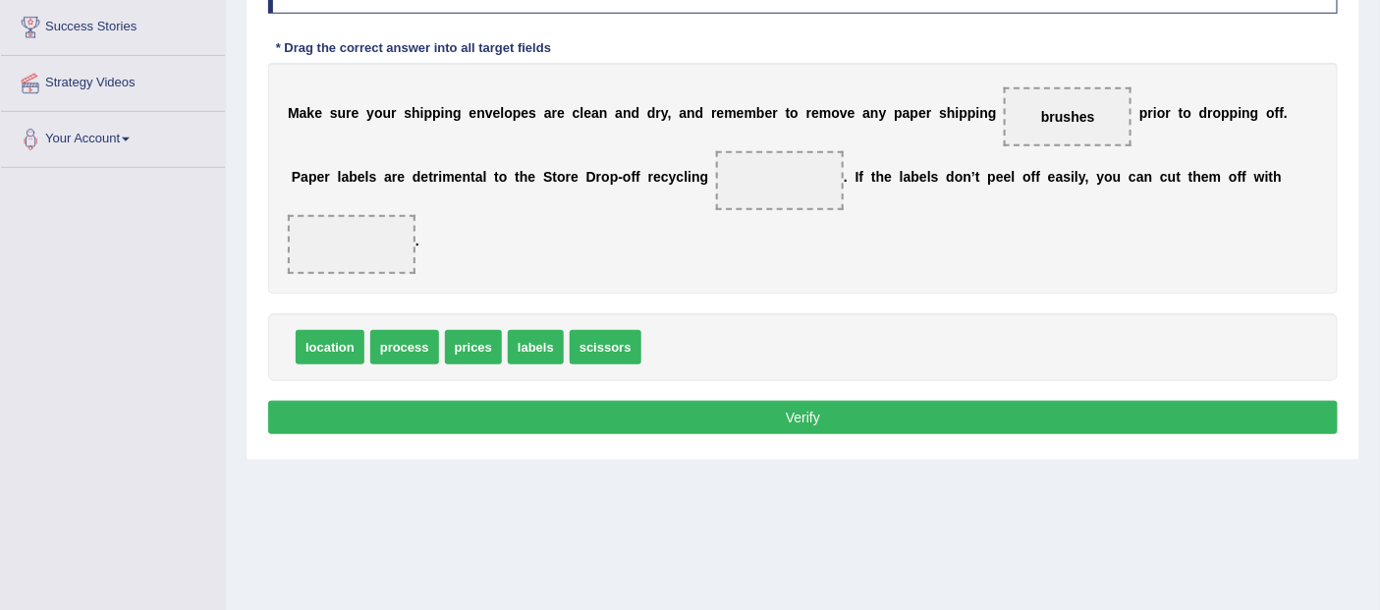
scroll to position [327, 0]
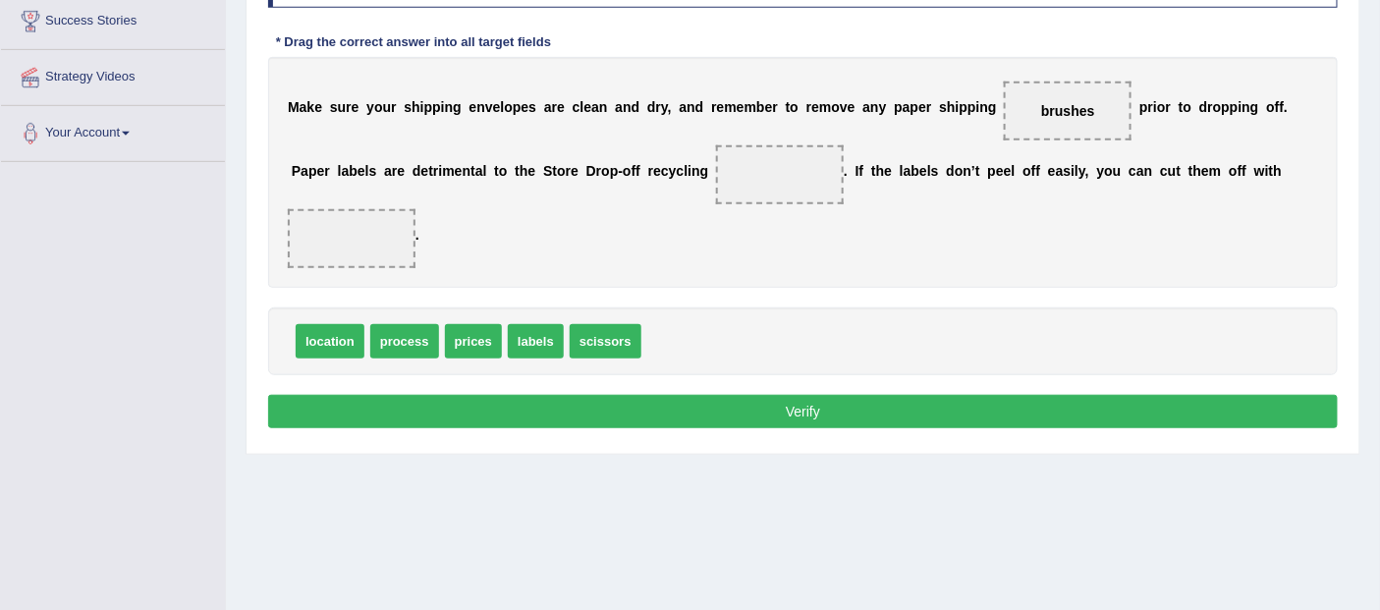
drag, startPoint x: 595, startPoint y: 300, endPoint x: 783, endPoint y: 208, distance: 208.6
click at [783, 208] on div "Instructions: In the text below some words are missing. Drag words from the box…" at bounding box center [802, 188] width 1079 height 512
drag, startPoint x: 540, startPoint y: 339, endPoint x: 777, endPoint y: 174, distance: 288.5
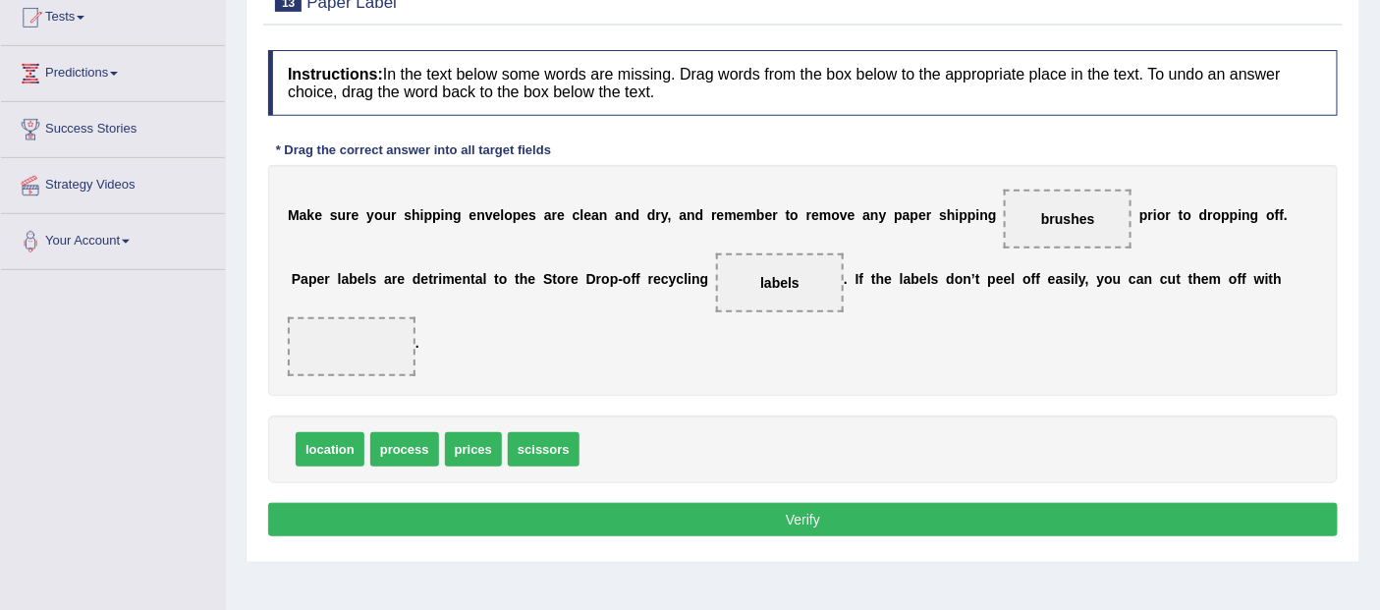
scroll to position [218, 0]
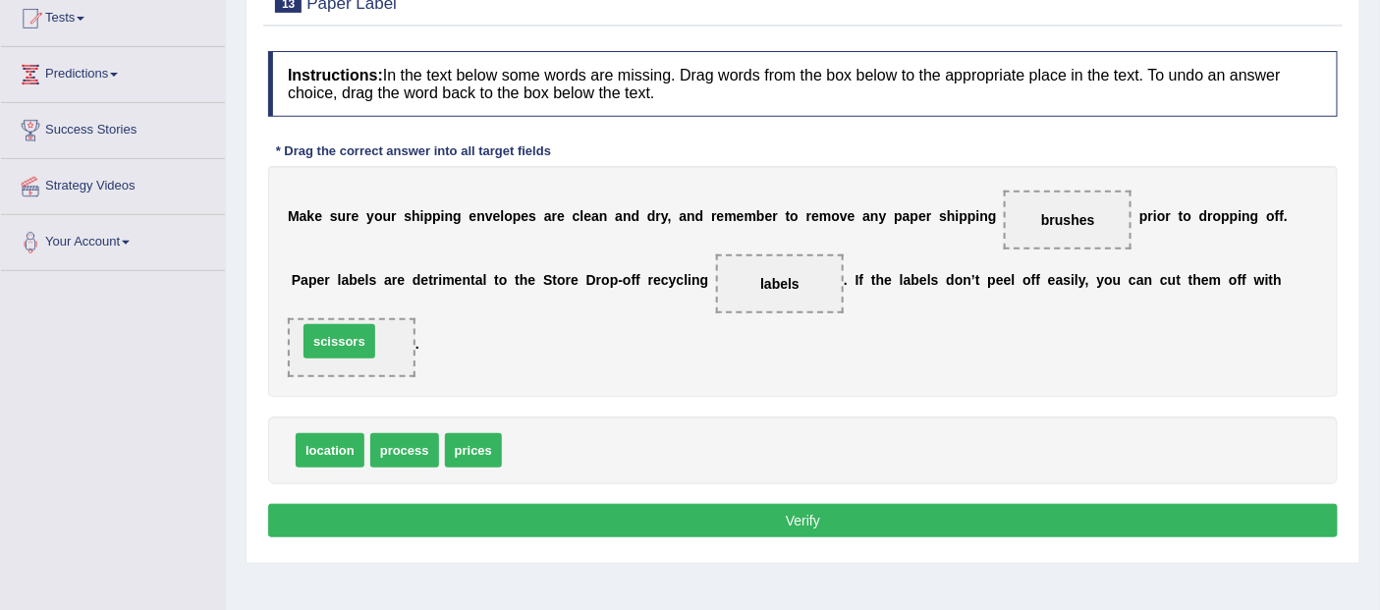
drag, startPoint x: 556, startPoint y: 445, endPoint x: 352, endPoint y: 336, distance: 231.6
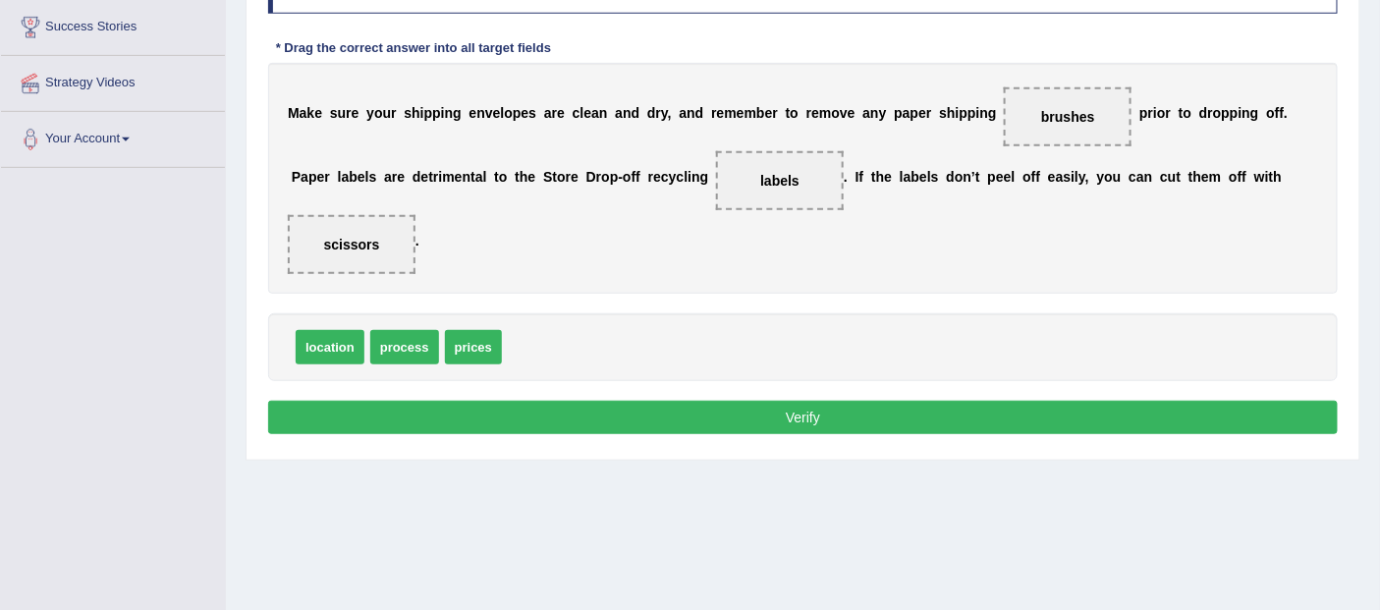
scroll to position [327, 0]
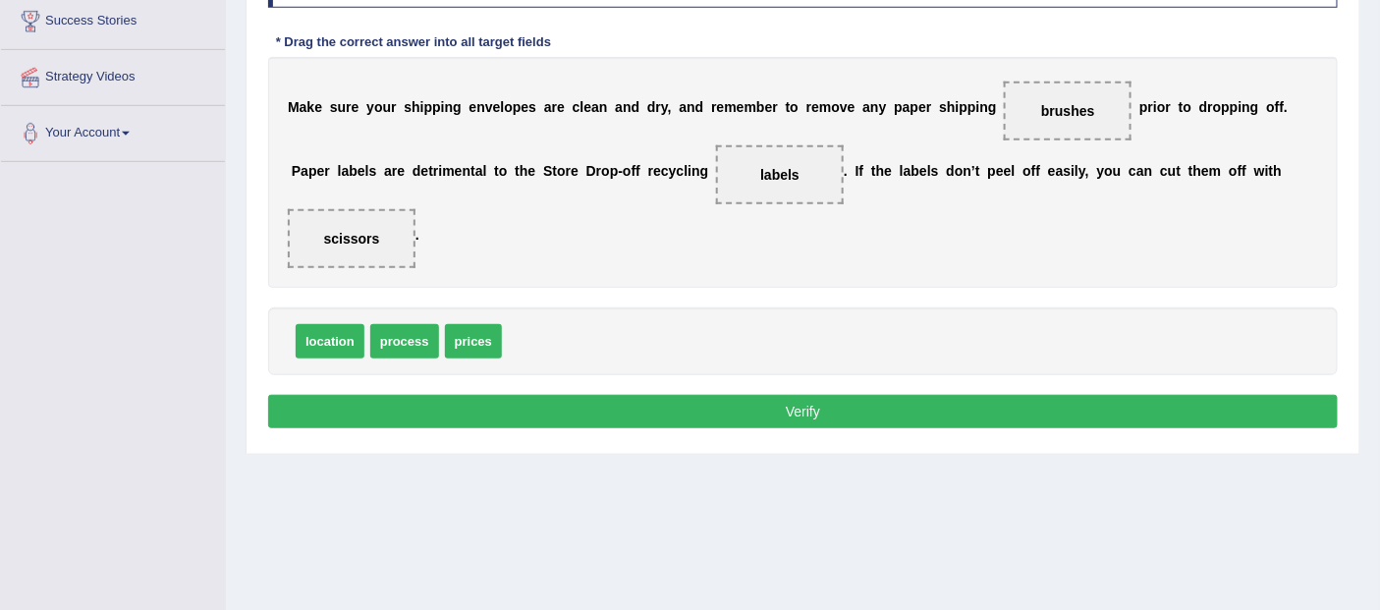
click at [756, 414] on button "Verify" at bounding box center [803, 411] width 1070 height 33
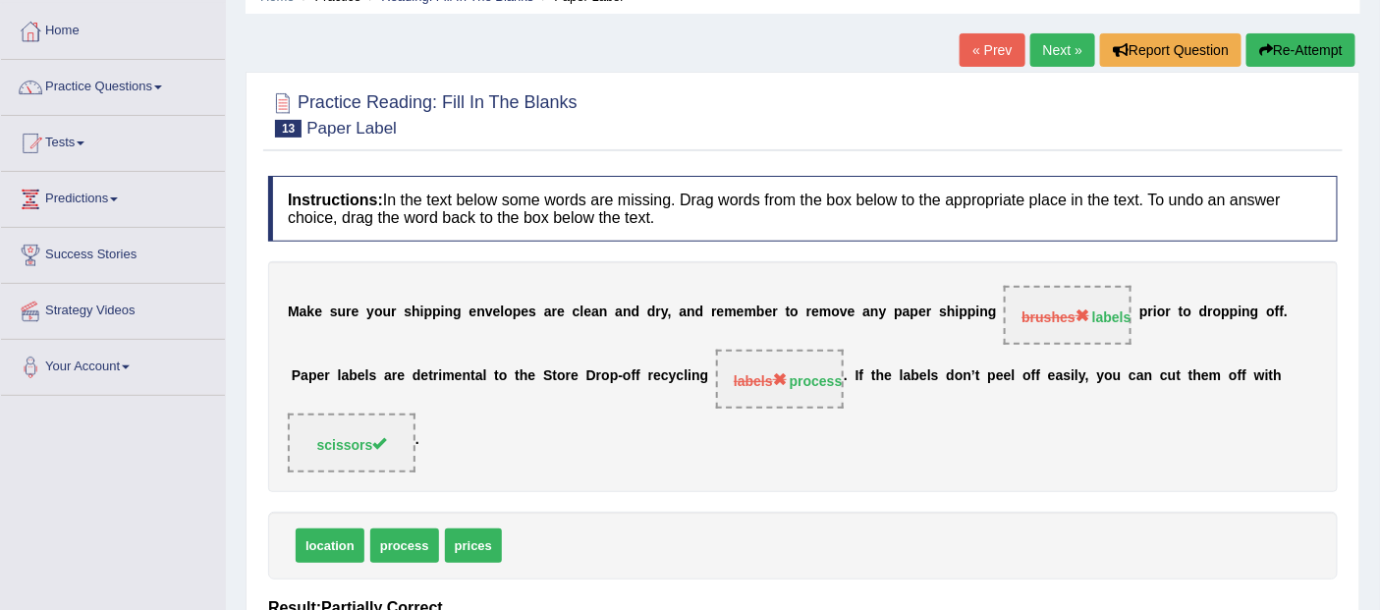
scroll to position [0, 0]
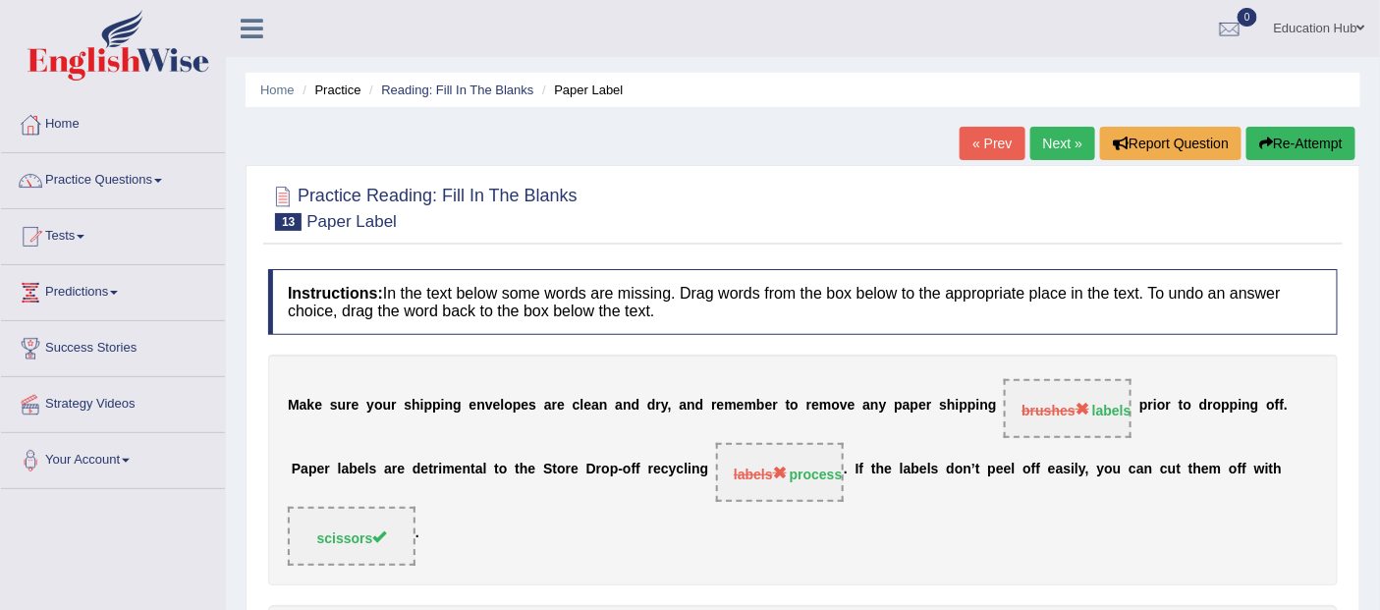
click at [1057, 138] on link "Next »" at bounding box center [1062, 143] width 65 height 33
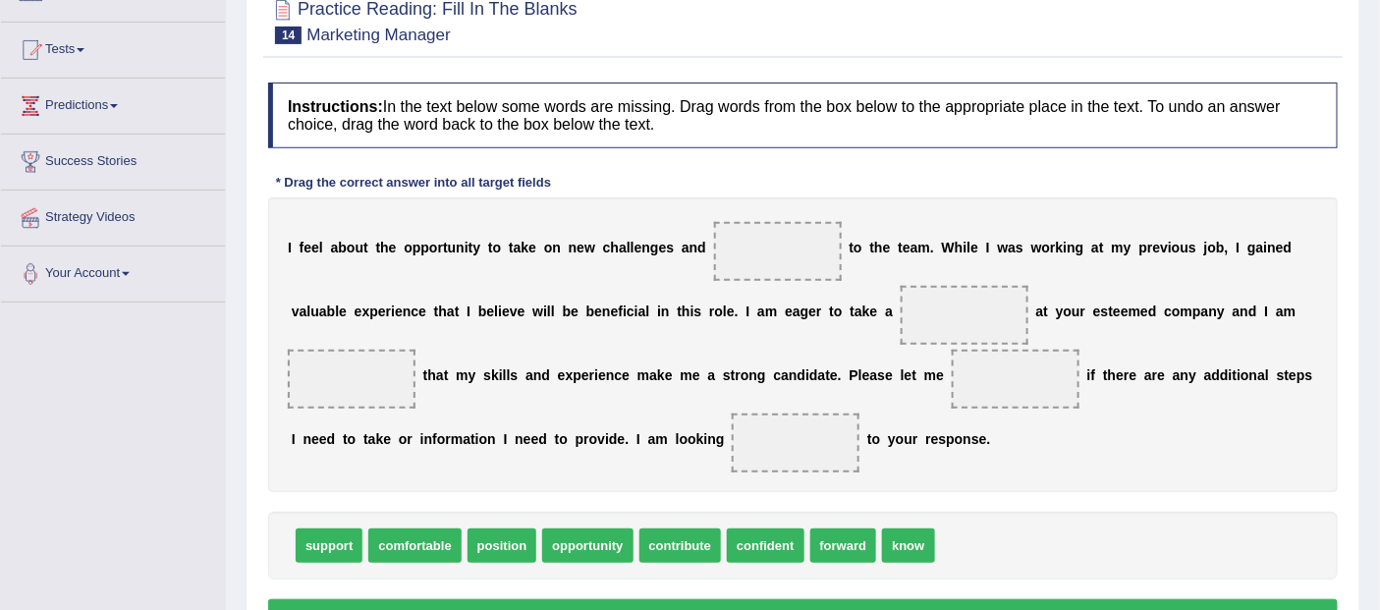
scroll to position [218, 0]
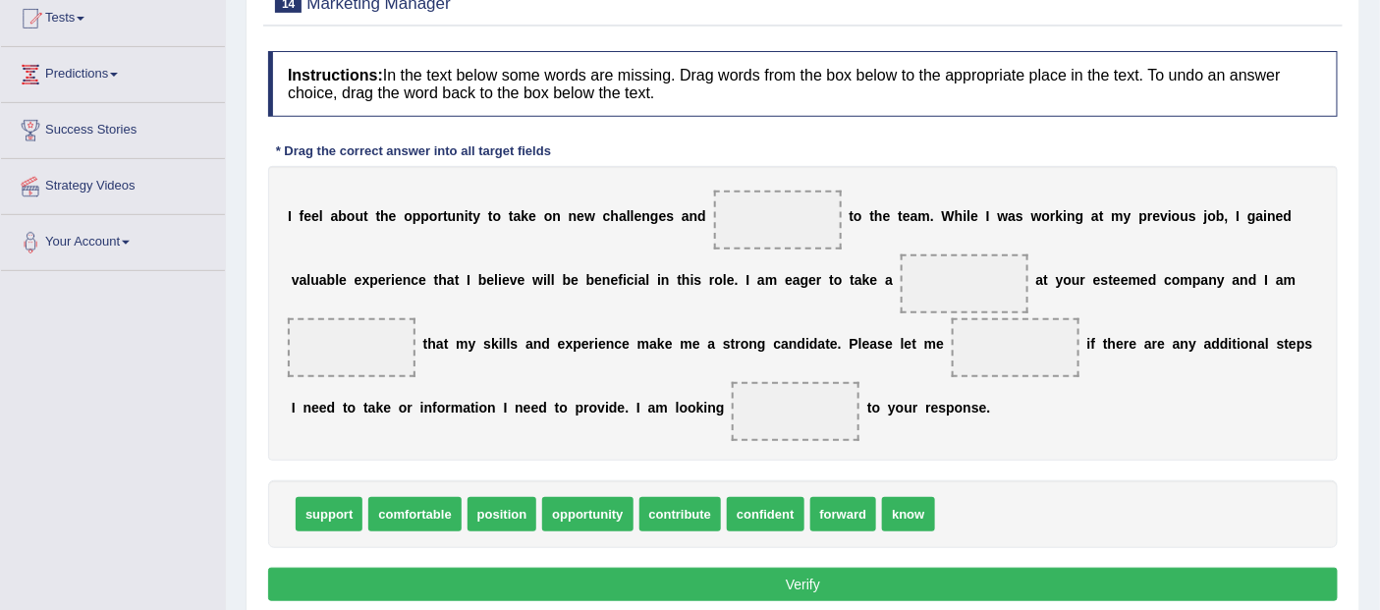
click at [597, 249] on div "I f e e l a b o u t t h e o p p o r t u n i t y t o t a k e o n n e w c h a l l…" at bounding box center [803, 313] width 1070 height 295
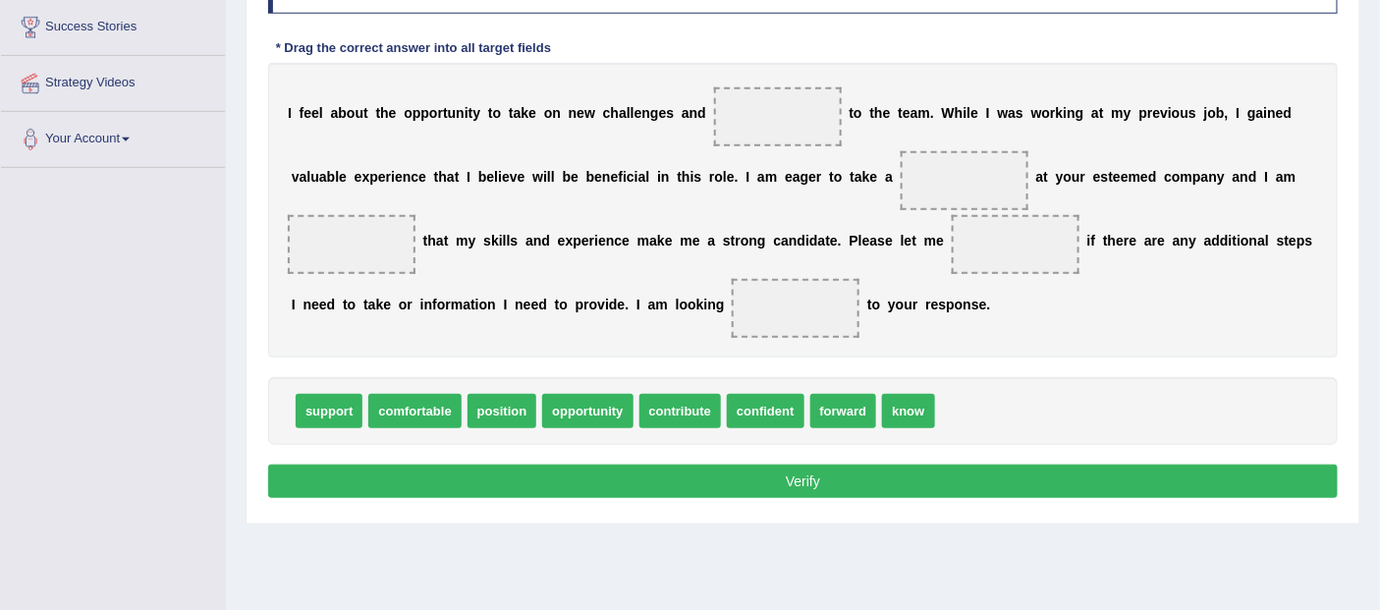
scroll to position [327, 0]
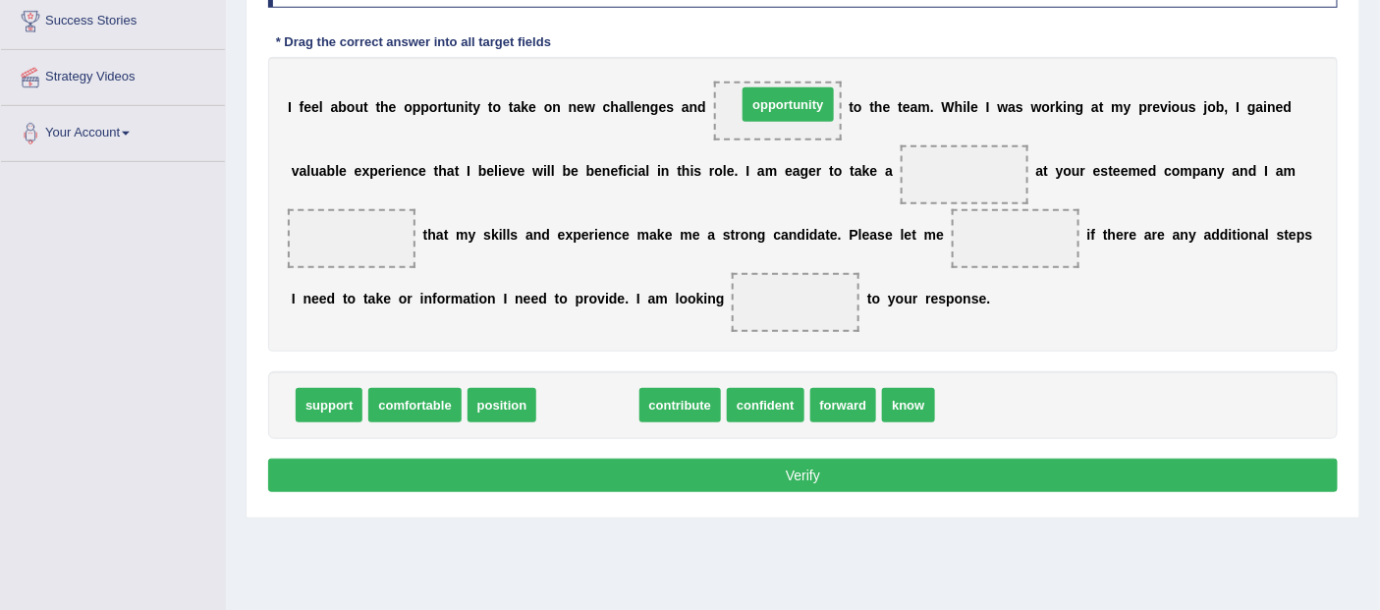
drag, startPoint x: 612, startPoint y: 404, endPoint x: 812, endPoint y: 103, distance: 361.2
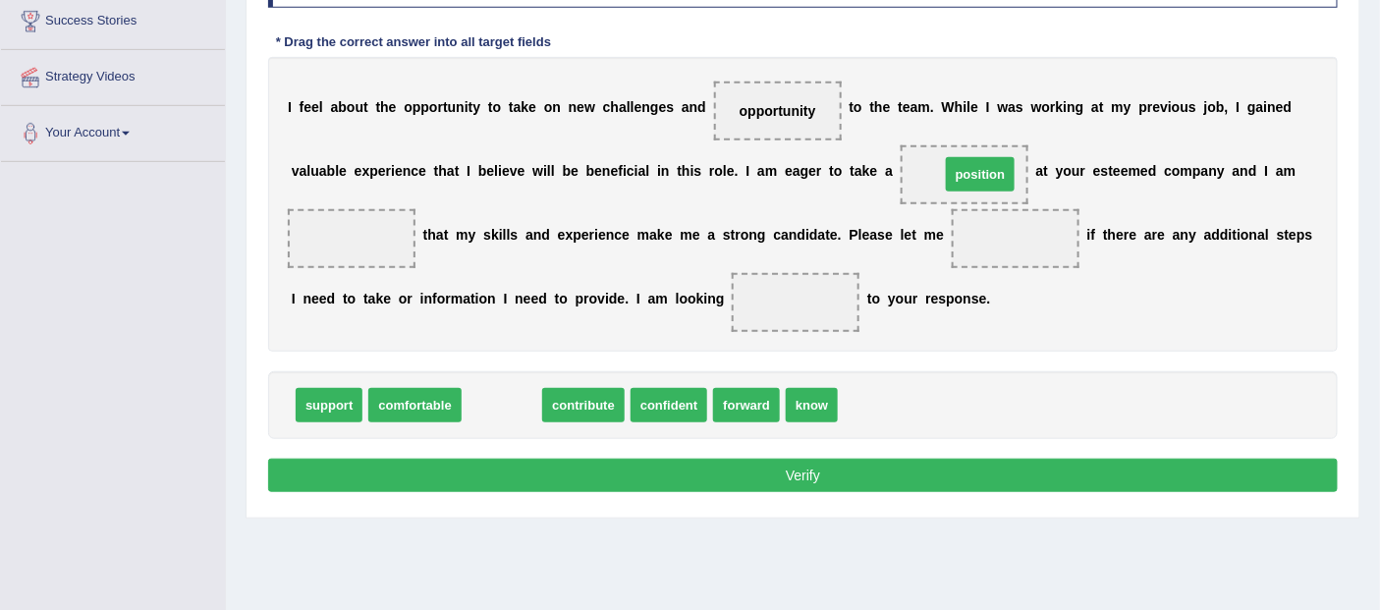
drag, startPoint x: 507, startPoint y: 410, endPoint x: 985, endPoint y: 180, distance: 530.7
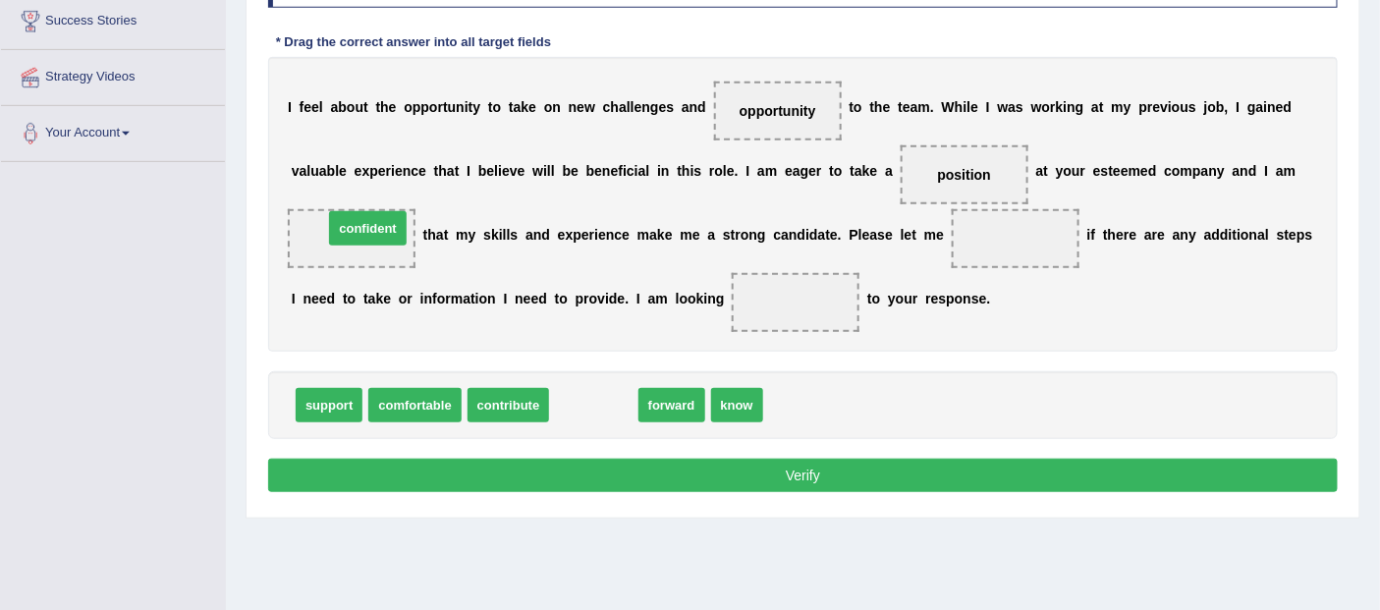
drag, startPoint x: 594, startPoint y: 409, endPoint x: 368, endPoint y: 232, distance: 286.8
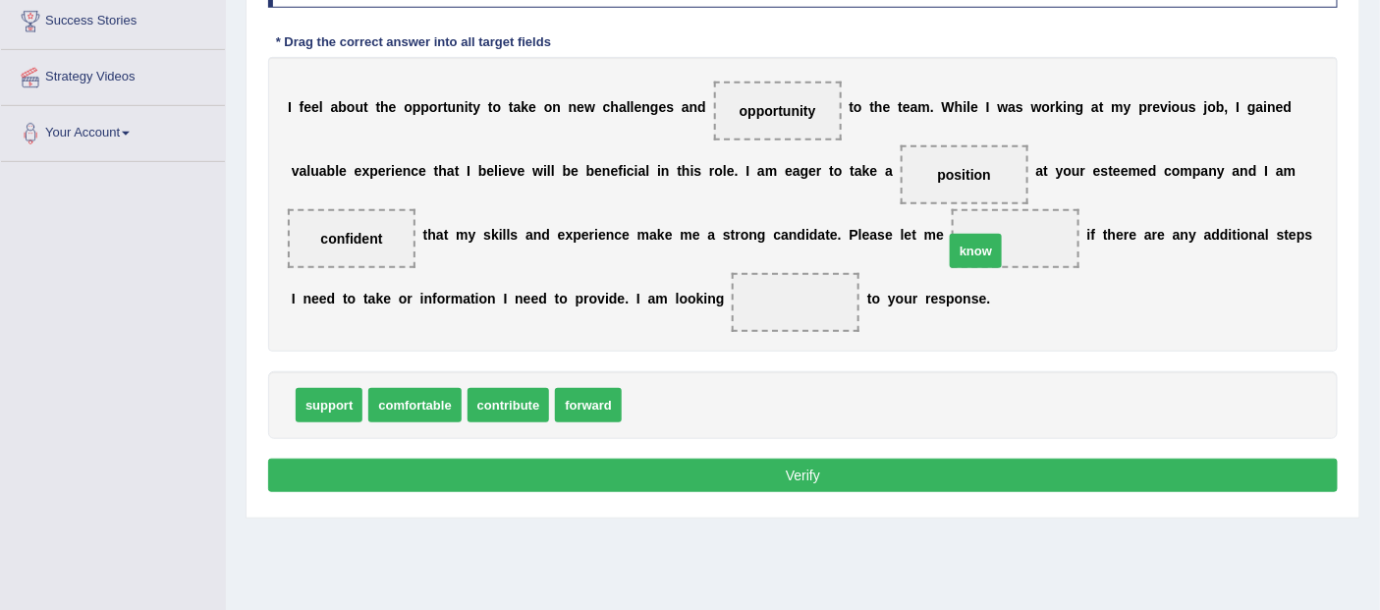
drag, startPoint x: 655, startPoint y: 400, endPoint x: 977, endPoint y: 247, distance: 356.7
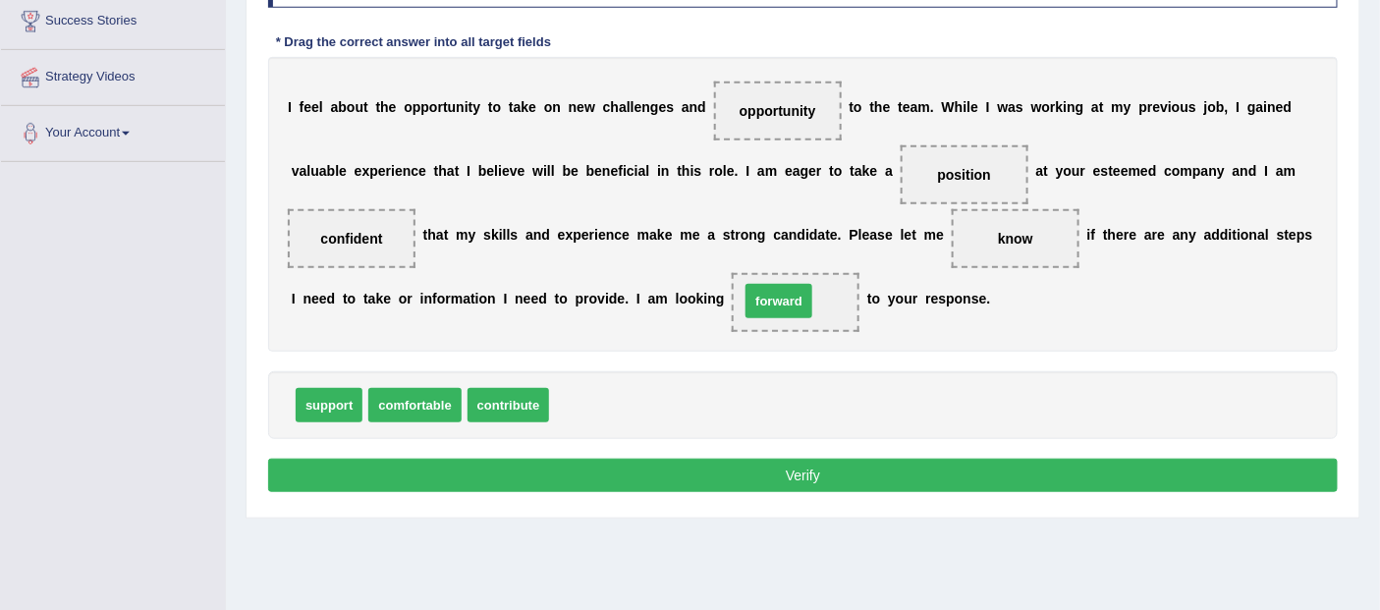
drag, startPoint x: 589, startPoint y: 404, endPoint x: 780, endPoint y: 300, distance: 217.1
click at [783, 469] on button "Verify" at bounding box center [803, 475] width 1070 height 33
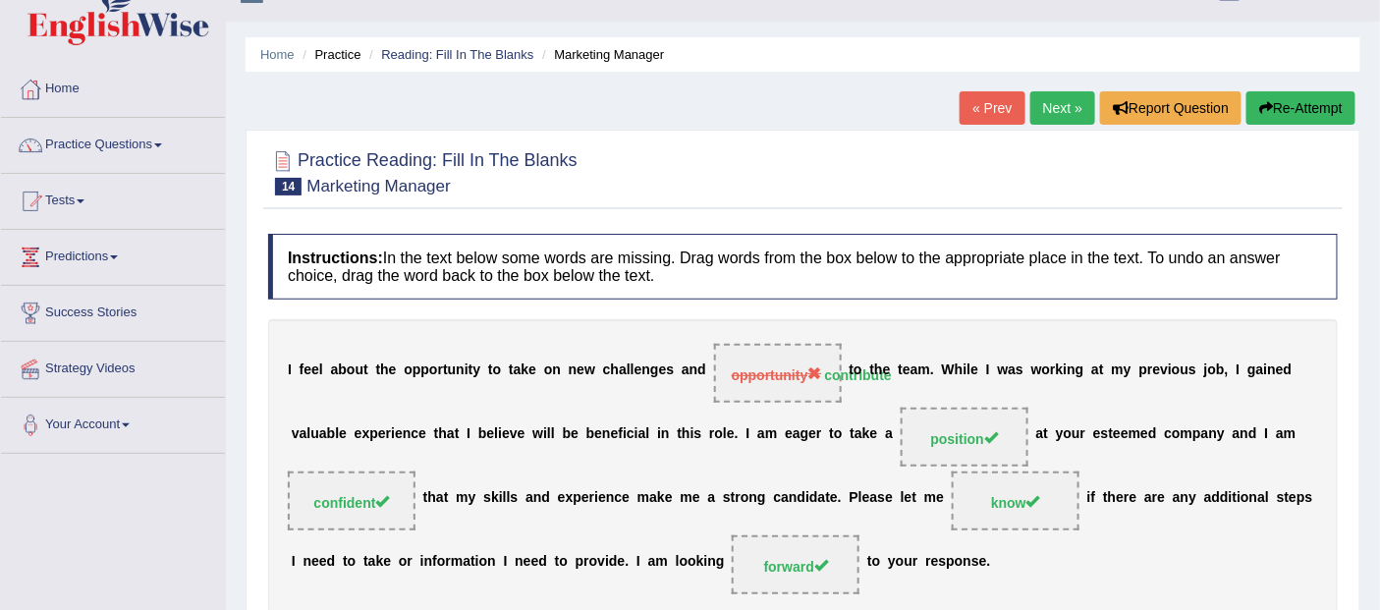
scroll to position [0, 0]
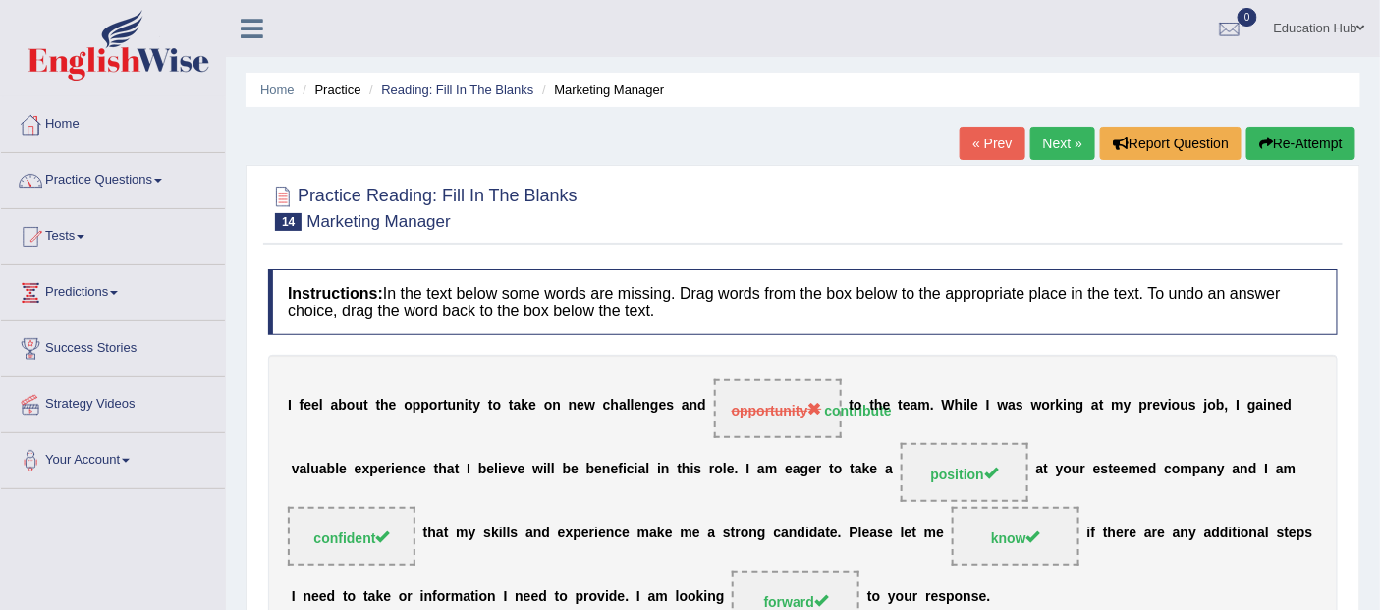
click at [1052, 136] on link "Next »" at bounding box center [1062, 143] width 65 height 33
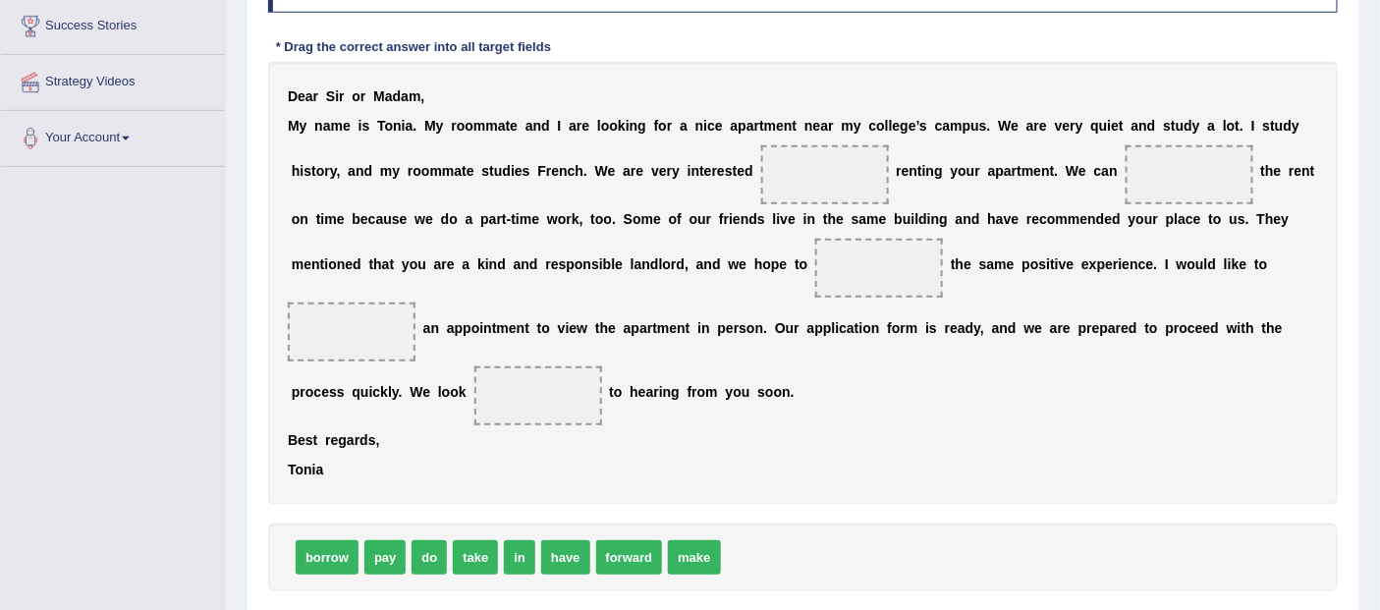
scroll to position [436, 0]
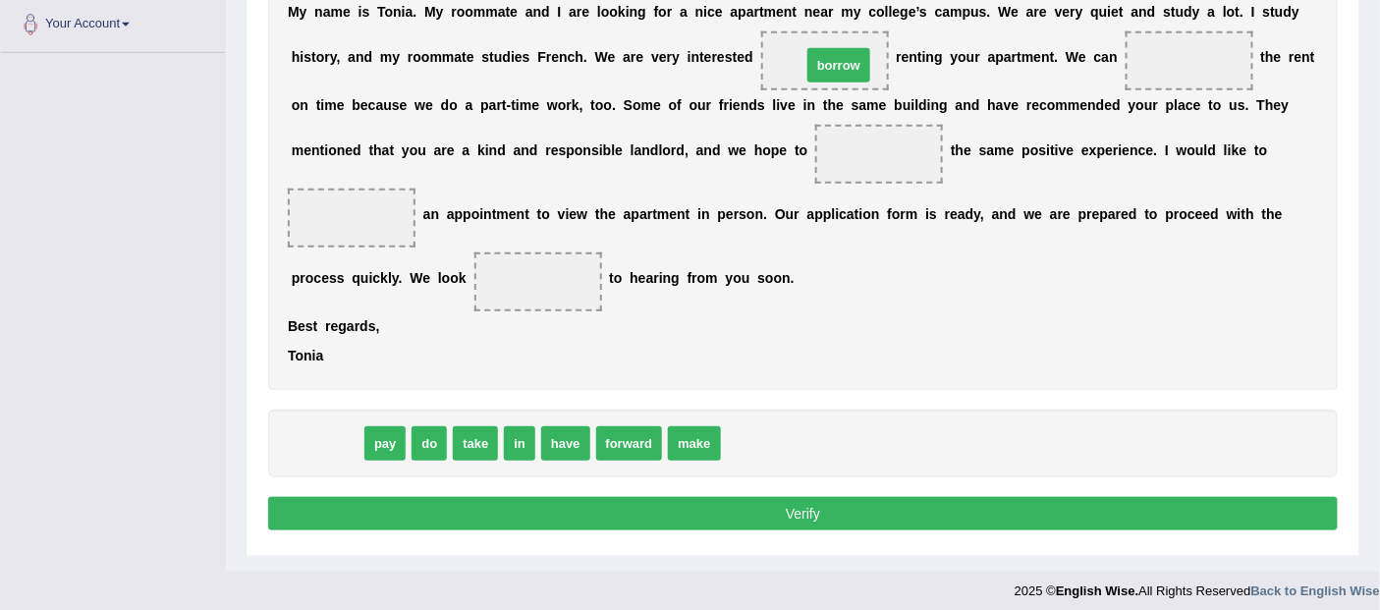
drag, startPoint x: 304, startPoint y: 445, endPoint x: 816, endPoint y: 66, distance: 636.8
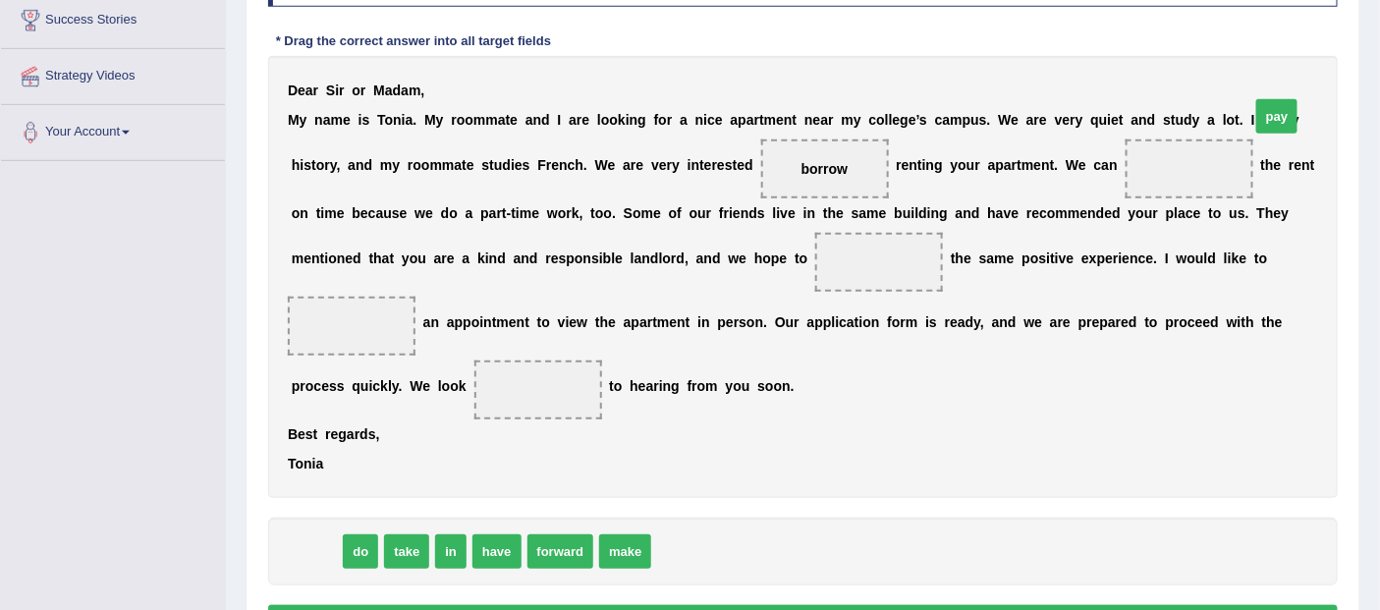
scroll to position [327, 0]
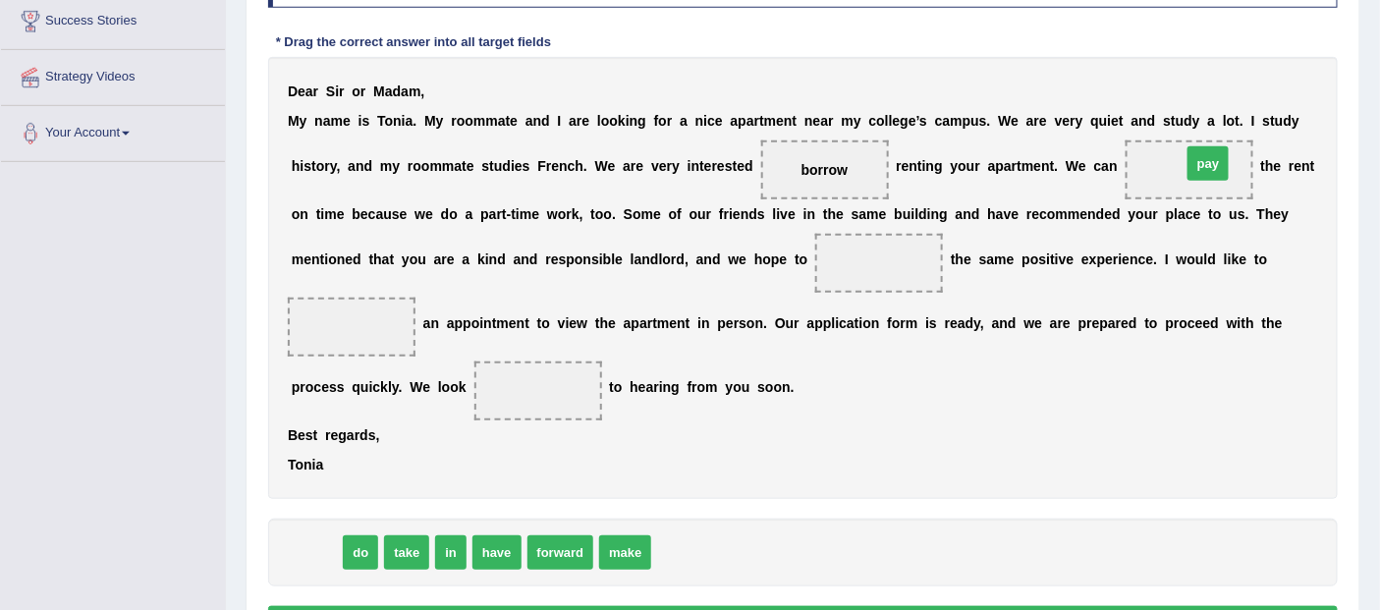
drag, startPoint x: 317, startPoint y: 445, endPoint x: 1201, endPoint y: 169, distance: 926.0
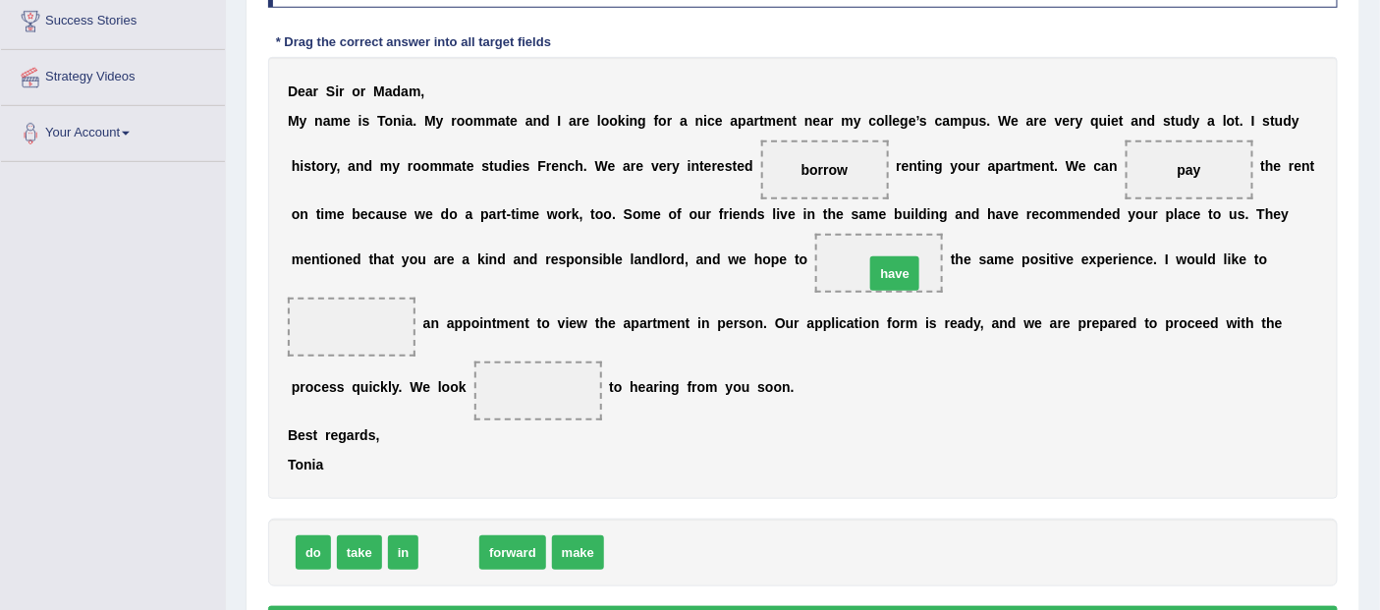
drag, startPoint x: 453, startPoint y: 561, endPoint x: 899, endPoint y: 281, distance: 526.5
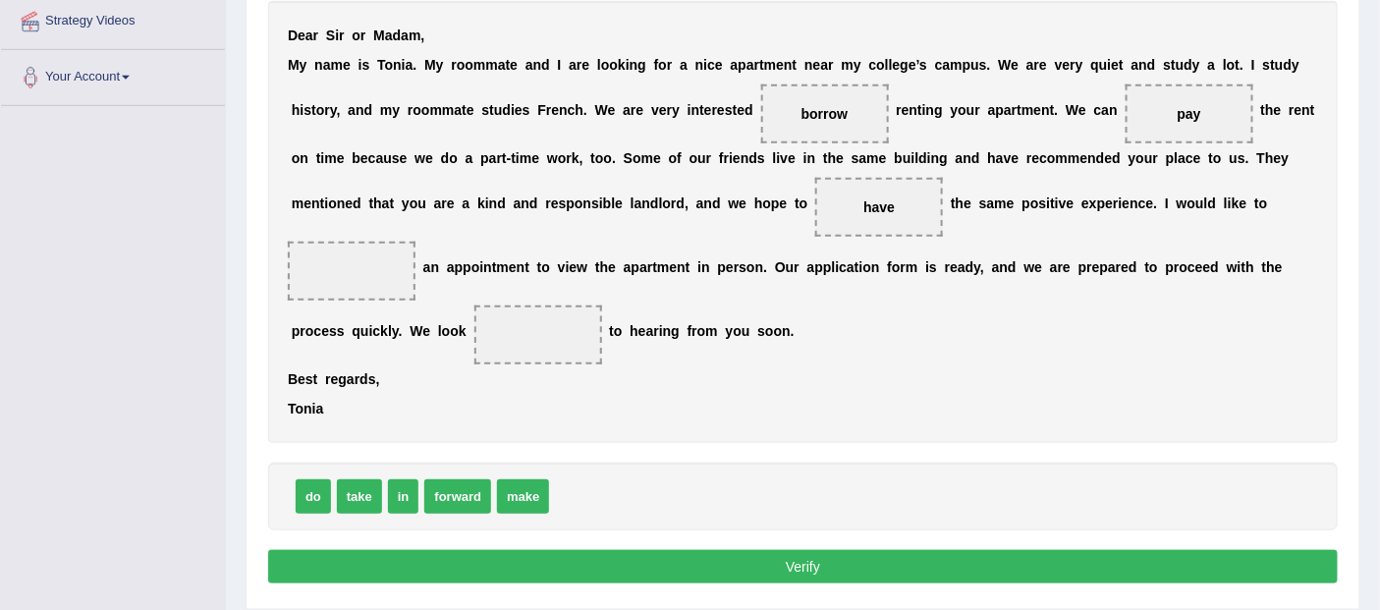
scroll to position [436, 0]
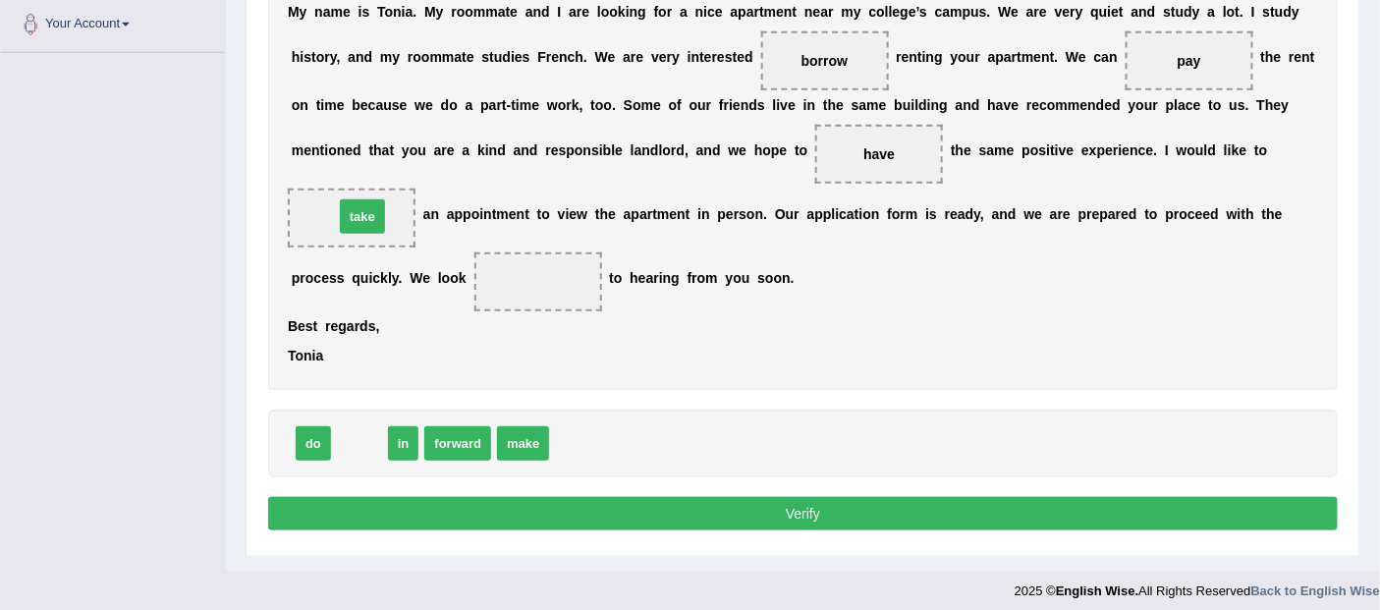
drag, startPoint x: 357, startPoint y: 438, endPoint x: 359, endPoint y: 211, distance: 226.9
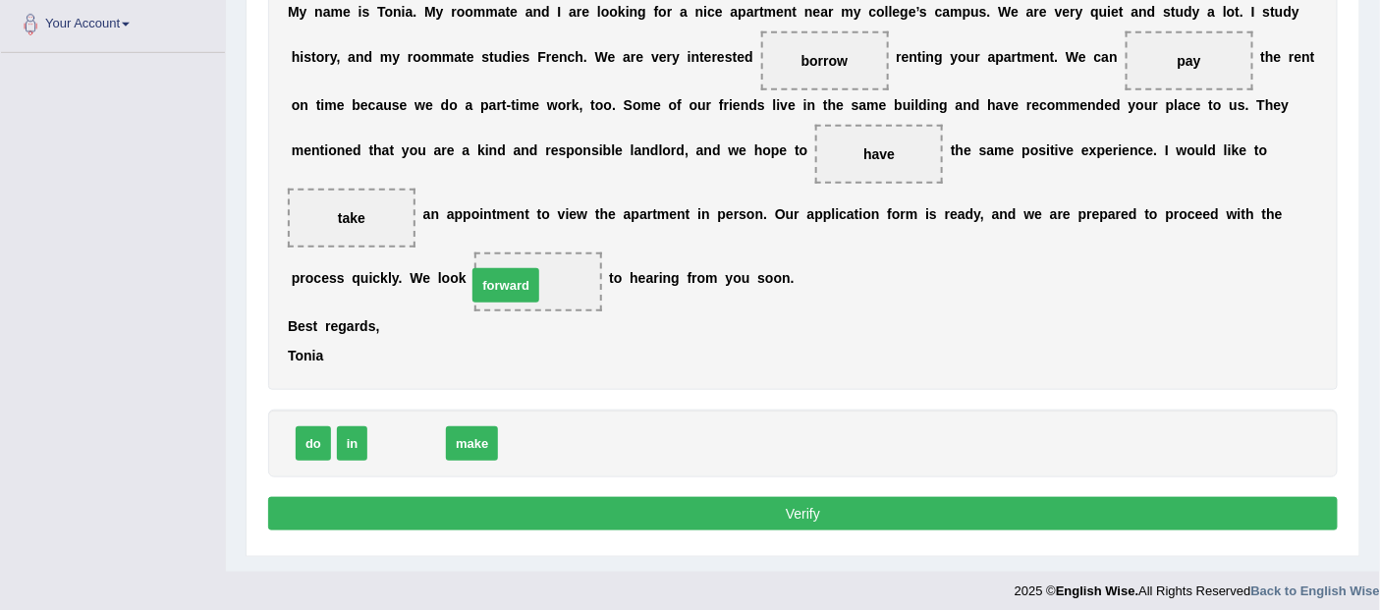
drag, startPoint x: 424, startPoint y: 433, endPoint x: 534, endPoint y: 272, distance: 195.1
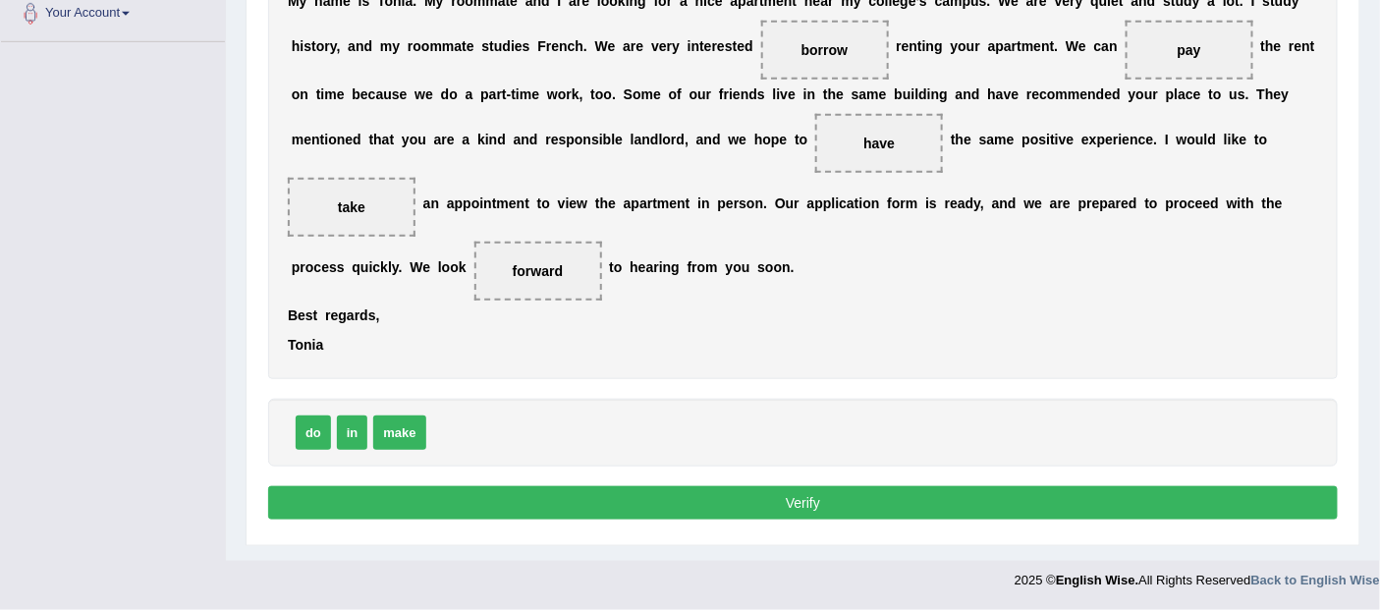
click at [779, 498] on button "Verify" at bounding box center [803, 502] width 1070 height 33
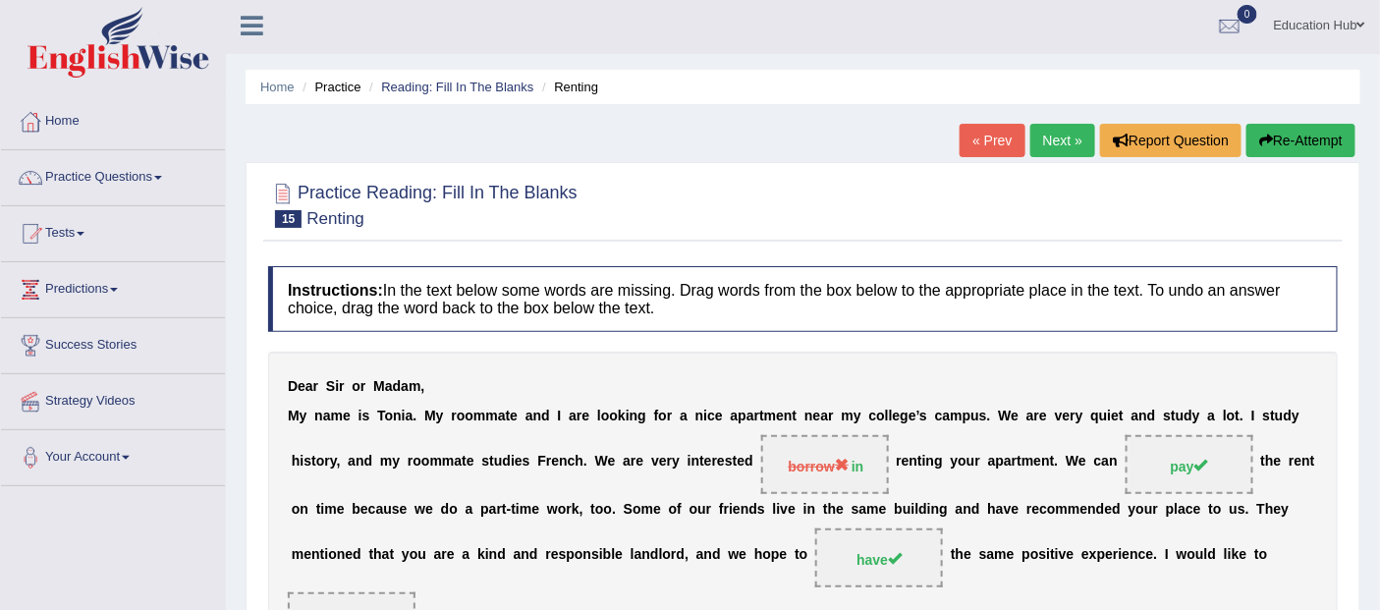
scroll to position [0, 0]
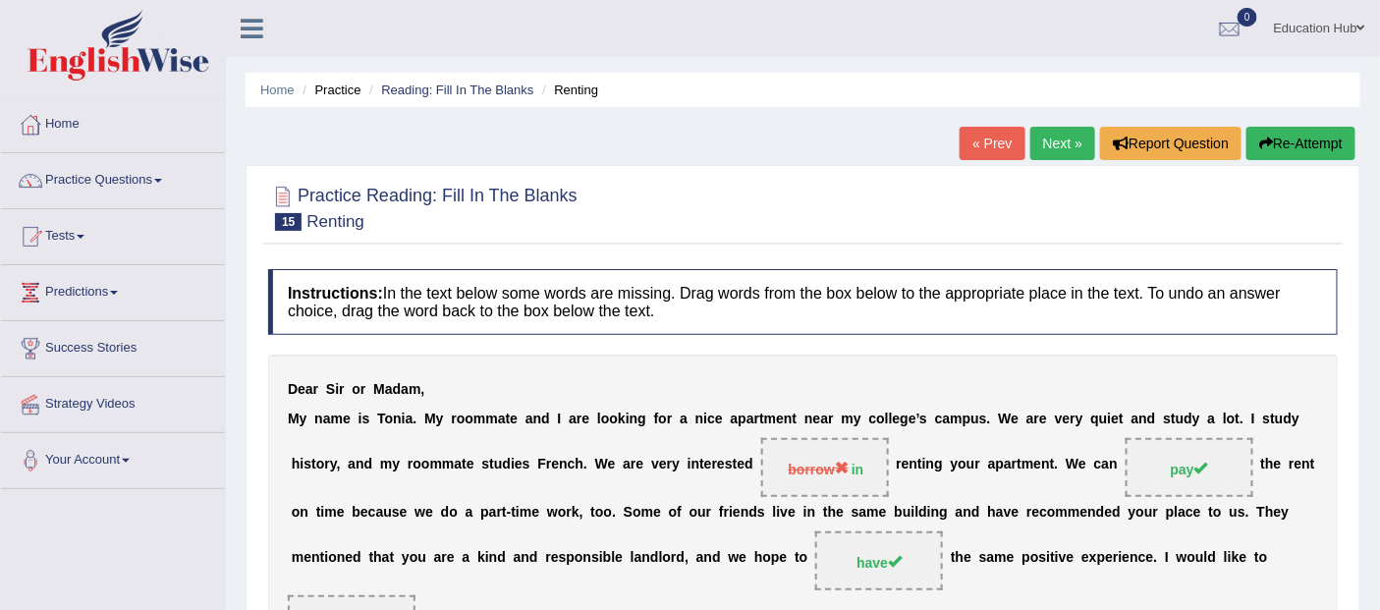
click at [1062, 145] on link "Next »" at bounding box center [1062, 143] width 65 height 33
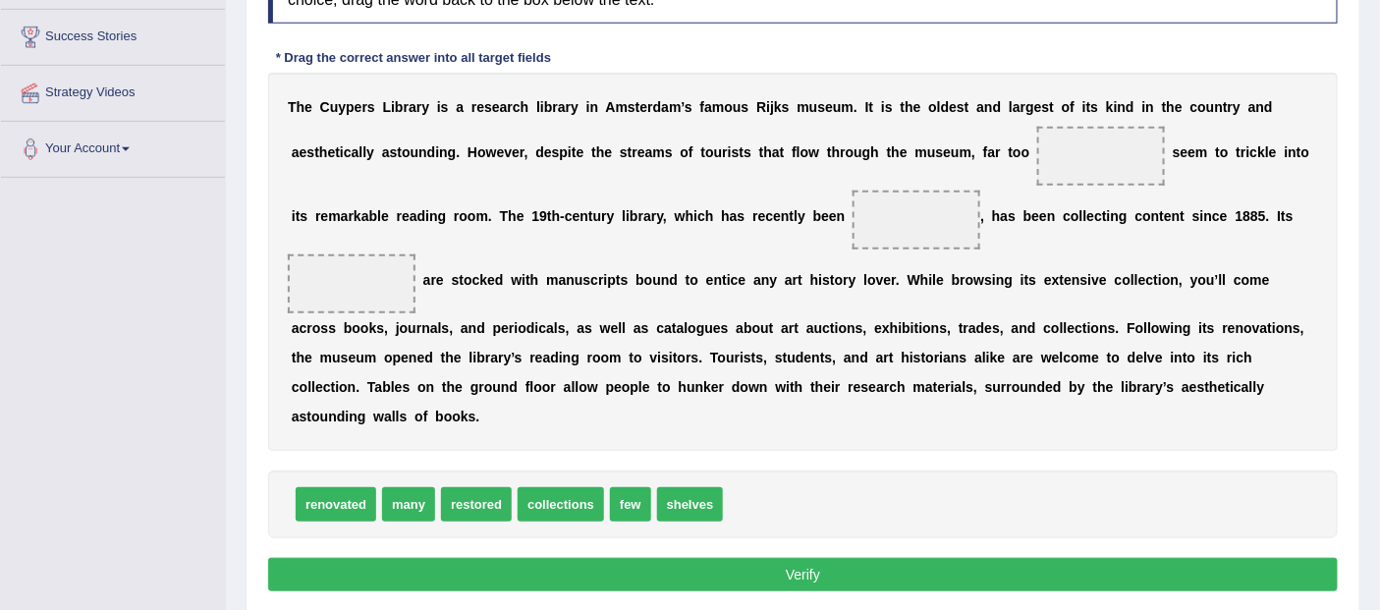
scroll to position [311, 0]
click at [562, 505] on span "collections" at bounding box center [561, 504] width 86 height 34
drag, startPoint x: 484, startPoint y: 509, endPoint x: 930, endPoint y: 241, distance: 520.3
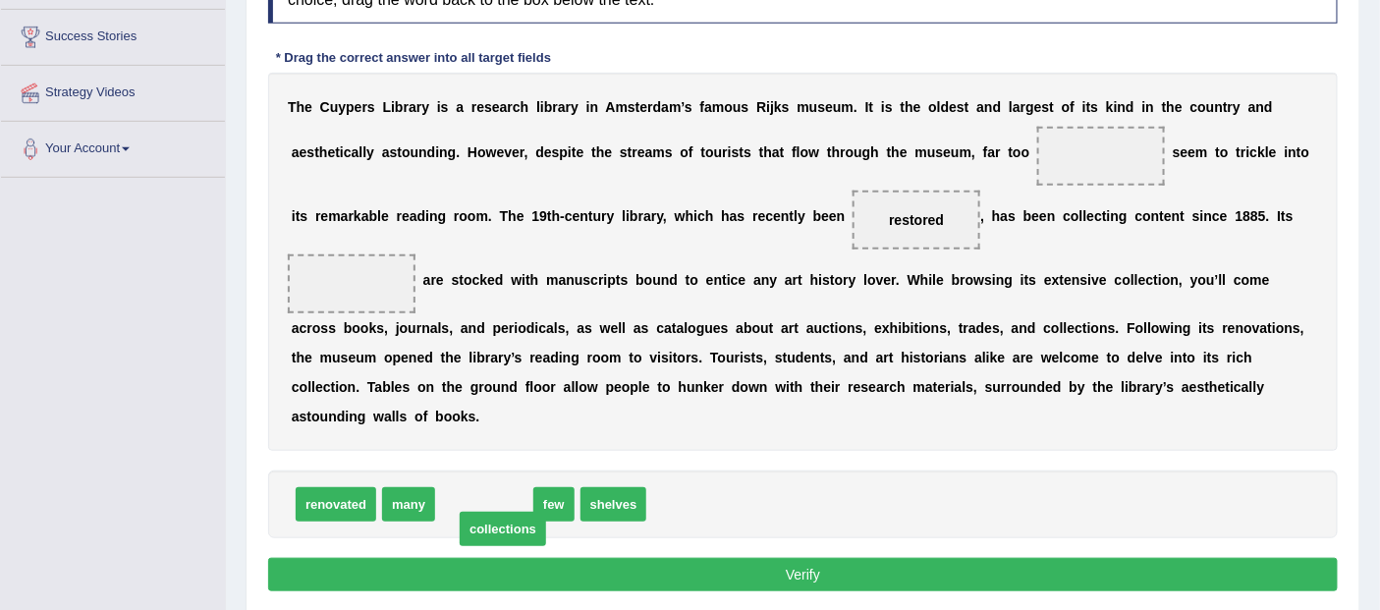
drag, startPoint x: 482, startPoint y: 509, endPoint x: 501, endPoint y: 533, distance: 30.8
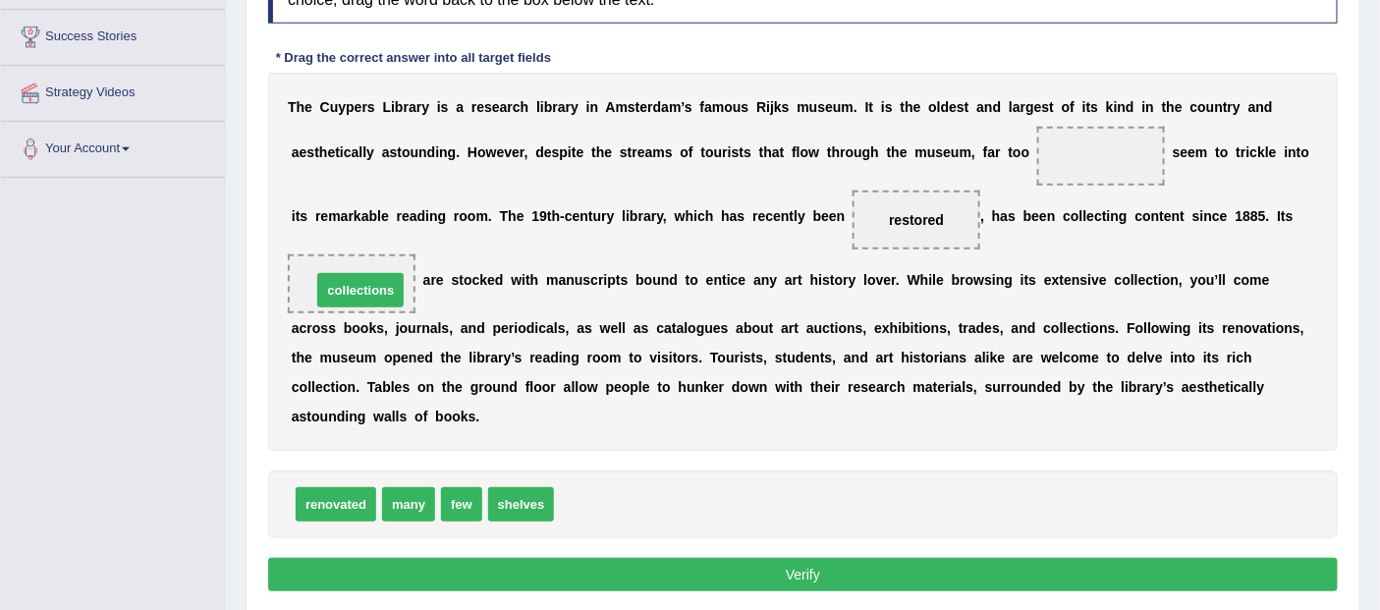
drag, startPoint x: 596, startPoint y: 495, endPoint x: 354, endPoint y: 281, distance: 323.6
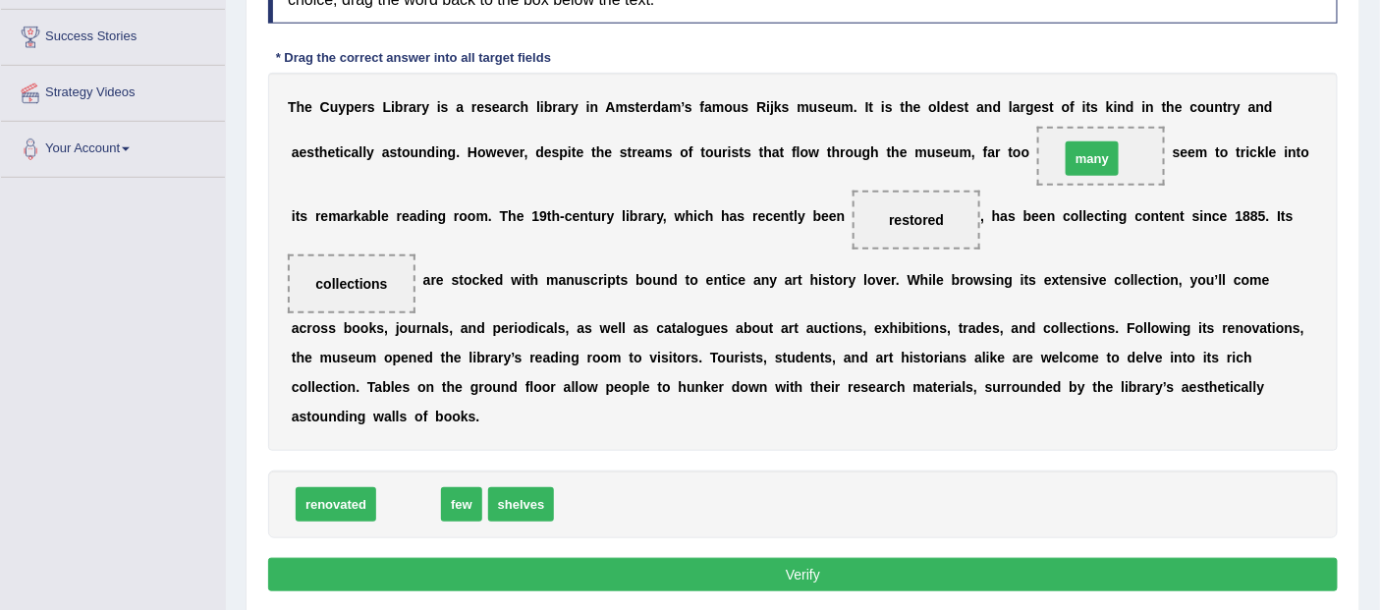
drag, startPoint x: 413, startPoint y: 505, endPoint x: 1096, endPoint y: 159, distance: 766.0
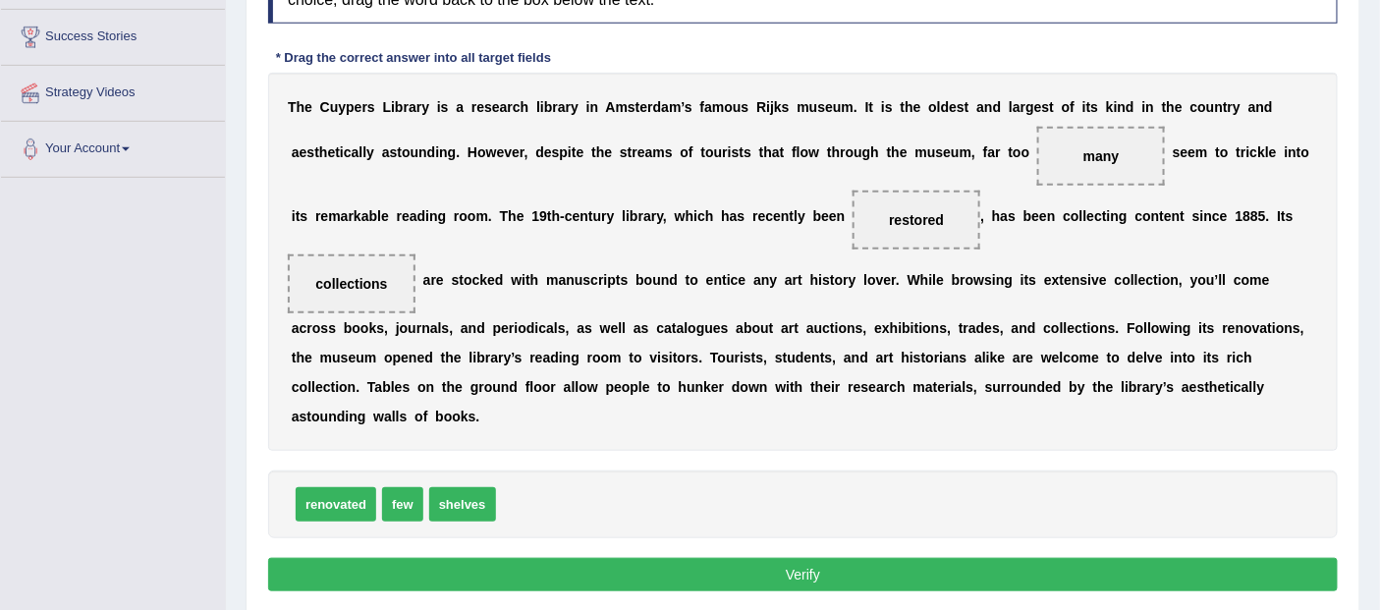
click at [790, 577] on button "Verify" at bounding box center [803, 574] width 1070 height 33
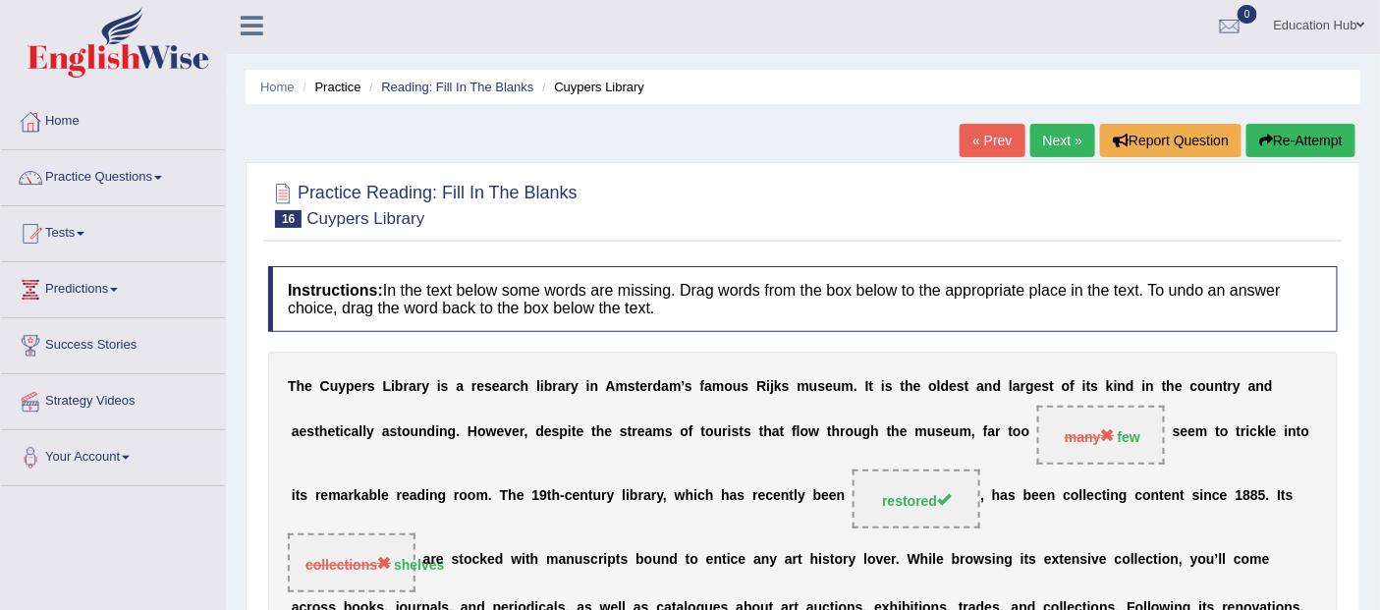
scroll to position [0, 0]
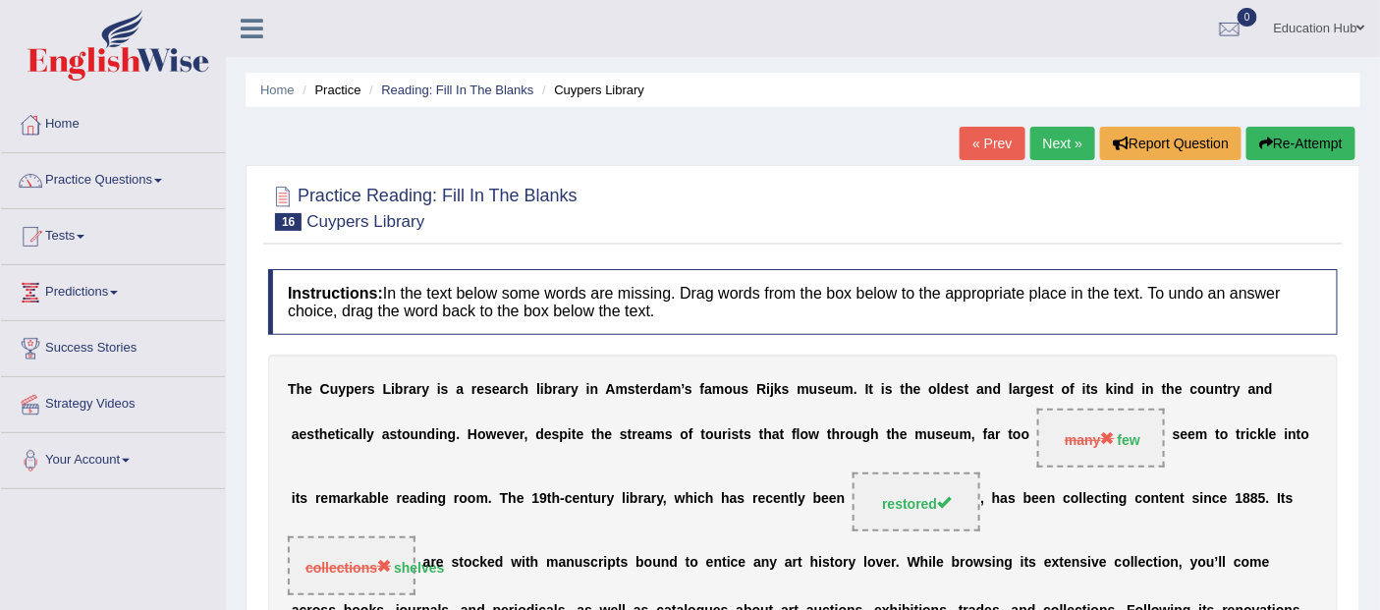
click at [1073, 138] on link "Next »" at bounding box center [1062, 143] width 65 height 33
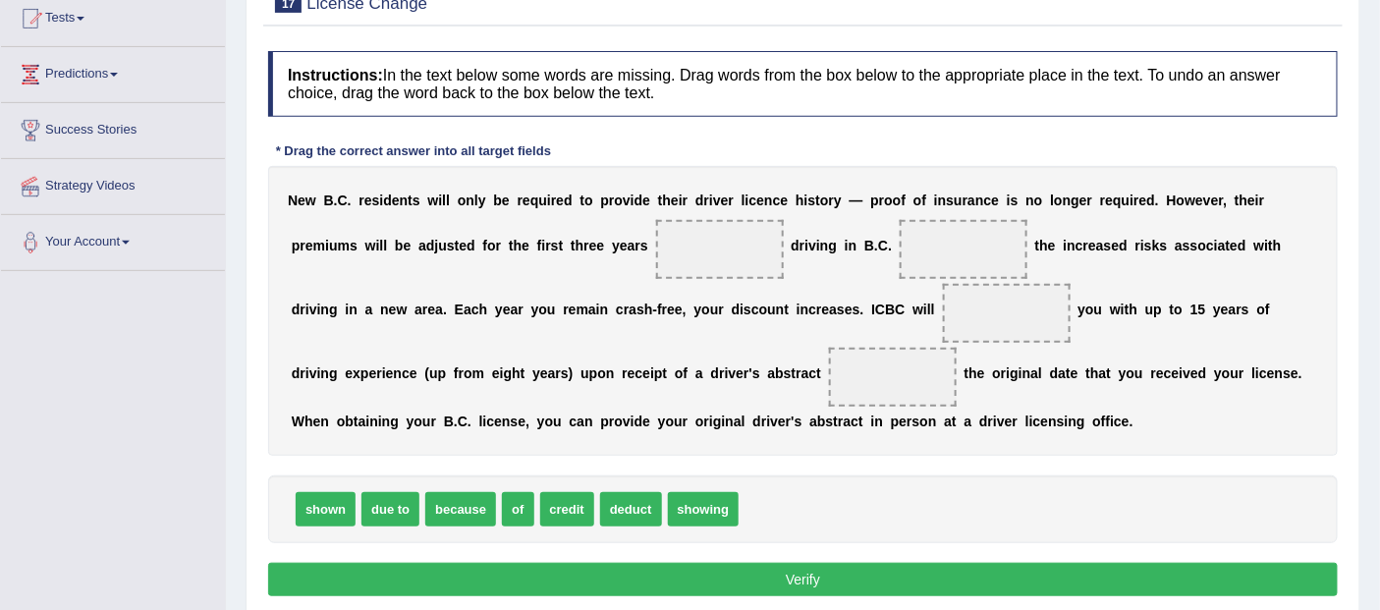
click at [721, 257] on span at bounding box center [720, 249] width 128 height 59
click at [522, 513] on span "of" at bounding box center [517, 509] width 31 height 34
click at [519, 504] on span "of" at bounding box center [517, 509] width 31 height 34
drag, startPoint x: 519, startPoint y: 504, endPoint x: 731, endPoint y: 248, distance: 332.0
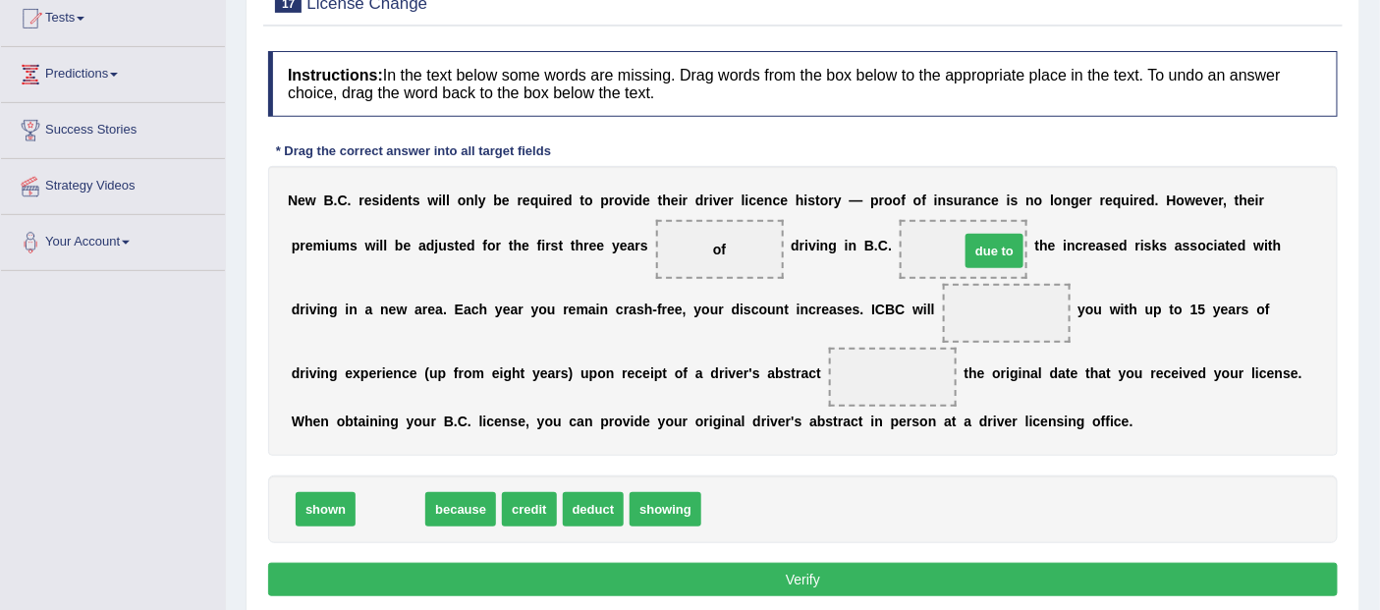
drag, startPoint x: 381, startPoint y: 517, endPoint x: 985, endPoint y: 258, distance: 656.9
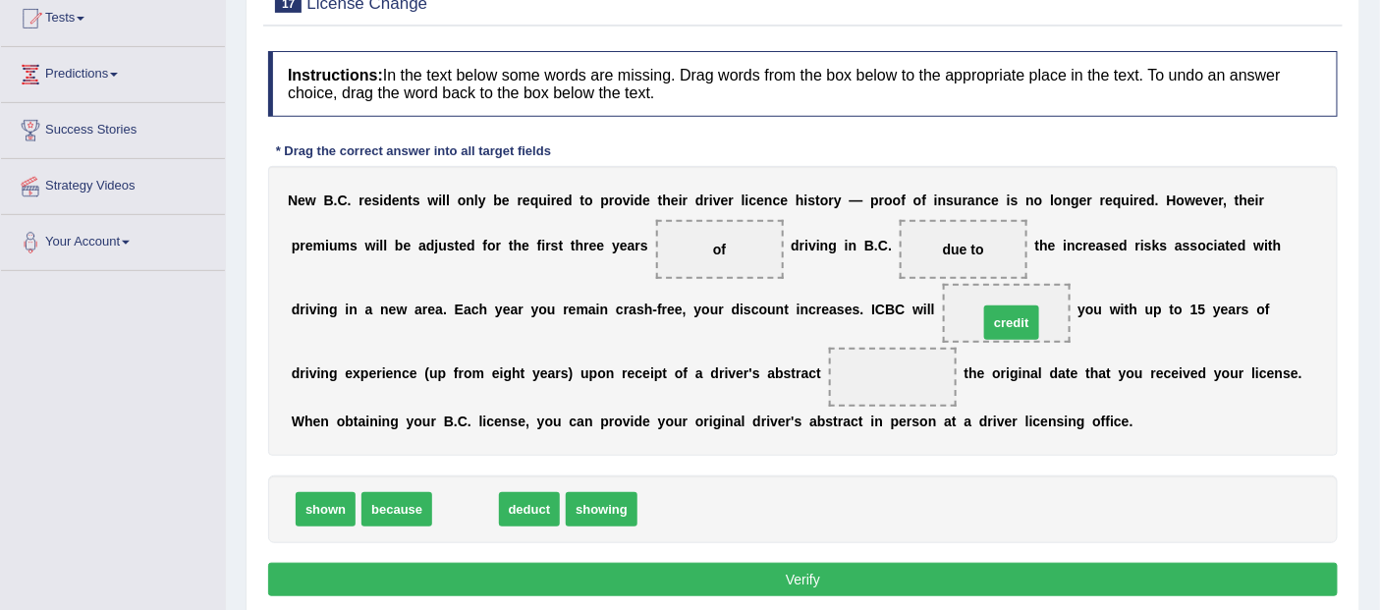
drag, startPoint x: 459, startPoint y: 508, endPoint x: 1005, endPoint y: 321, distance: 577.1
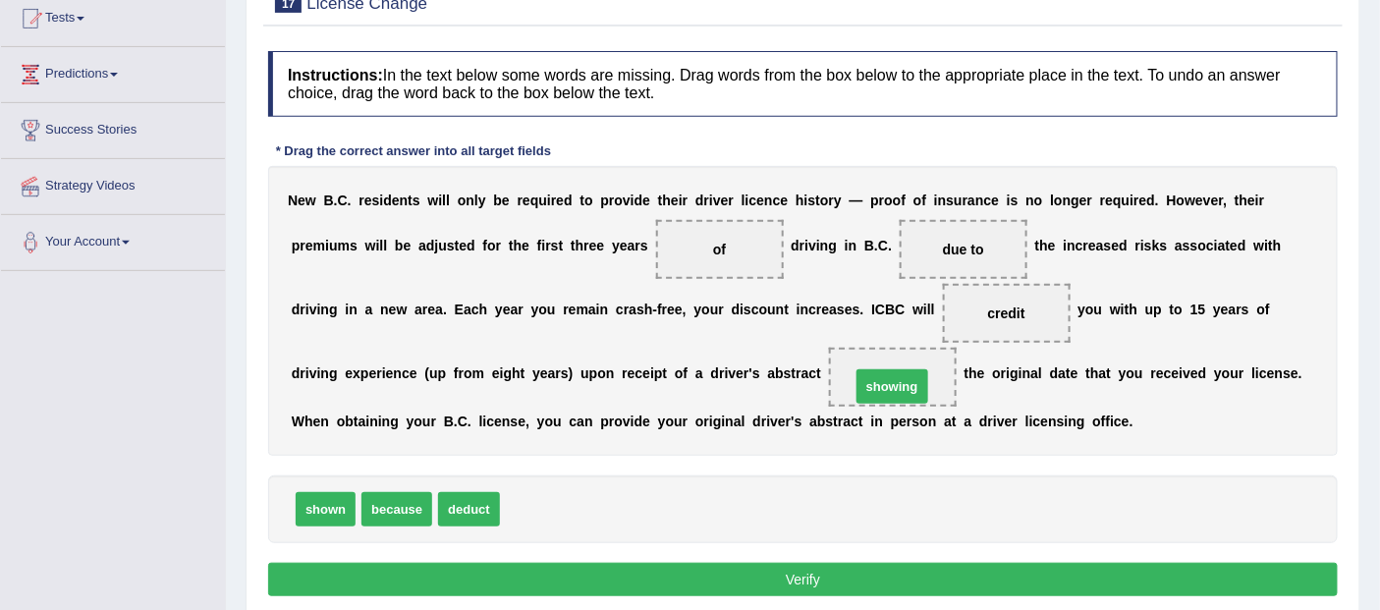
drag, startPoint x: 541, startPoint y: 521, endPoint x: 892, endPoint y: 398, distance: 371.5
click at [826, 579] on button "Verify" at bounding box center [803, 579] width 1070 height 33
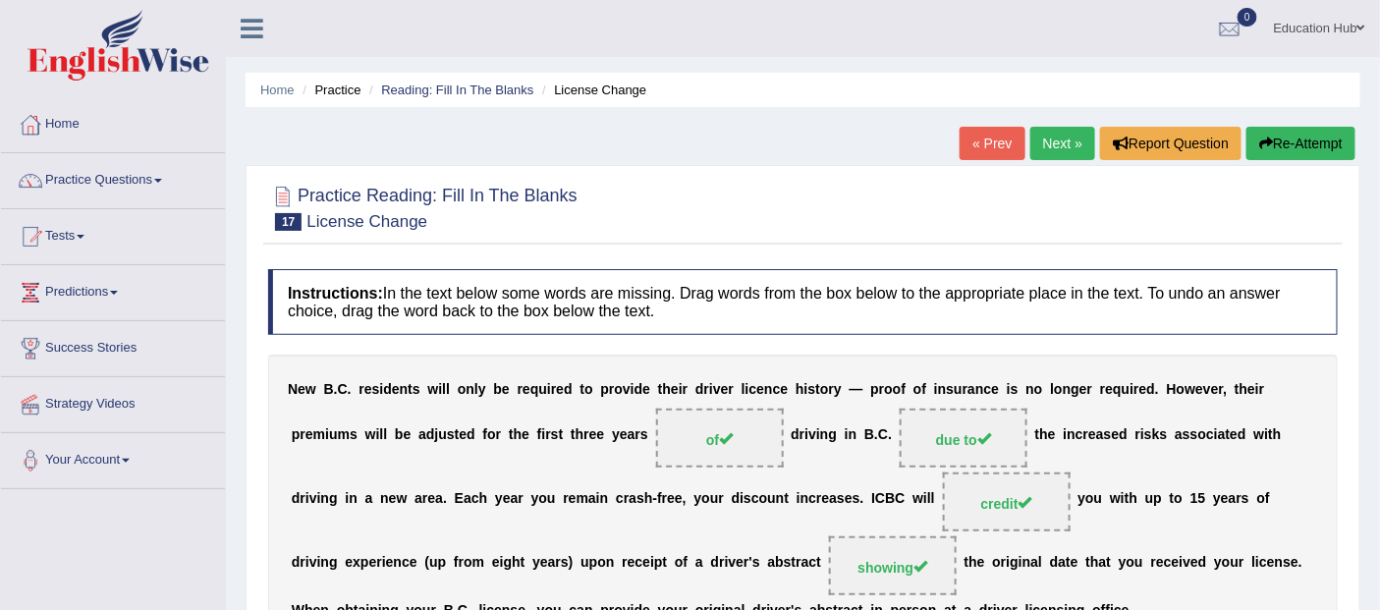
click at [1054, 143] on link "Next »" at bounding box center [1062, 143] width 65 height 33
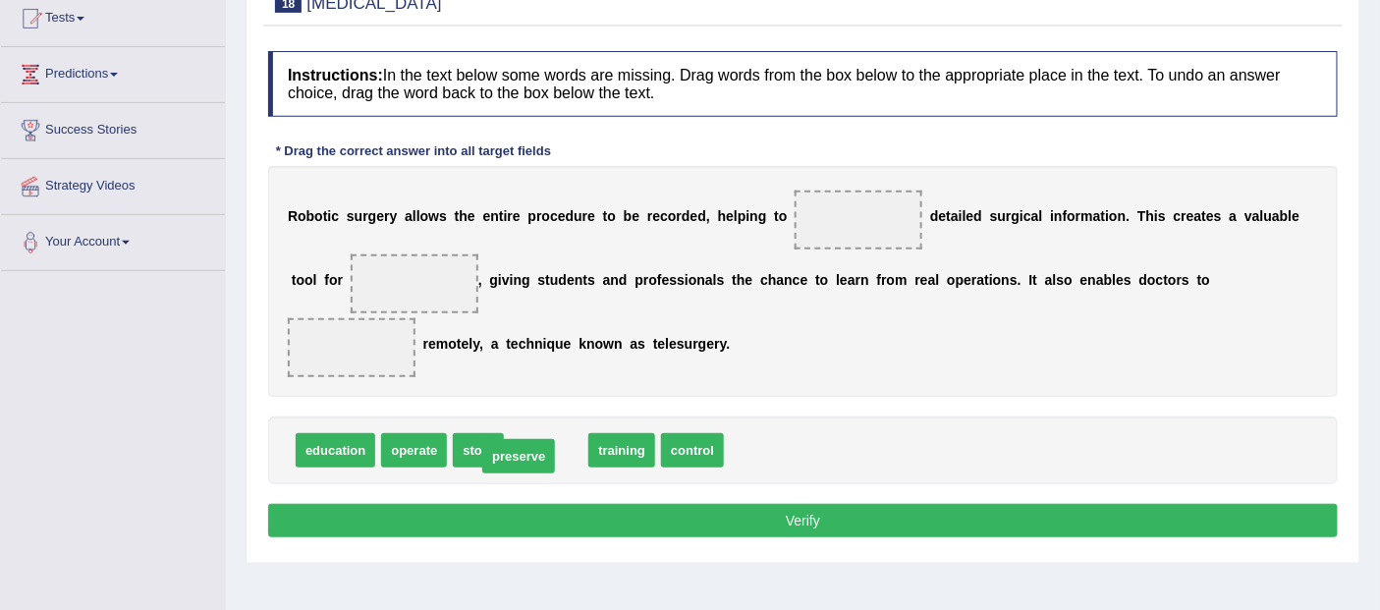
drag, startPoint x: 561, startPoint y: 452, endPoint x: 533, endPoint y: 458, distance: 28.1
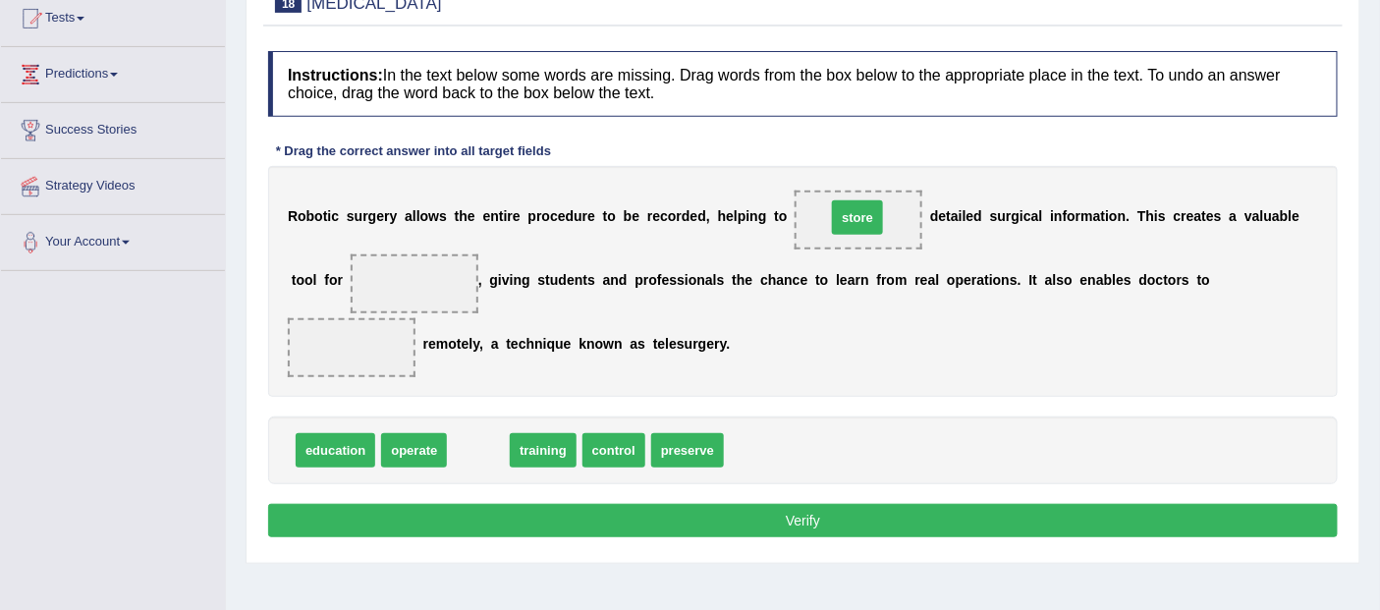
drag, startPoint x: 464, startPoint y: 449, endPoint x: 843, endPoint y: 217, distance: 444.4
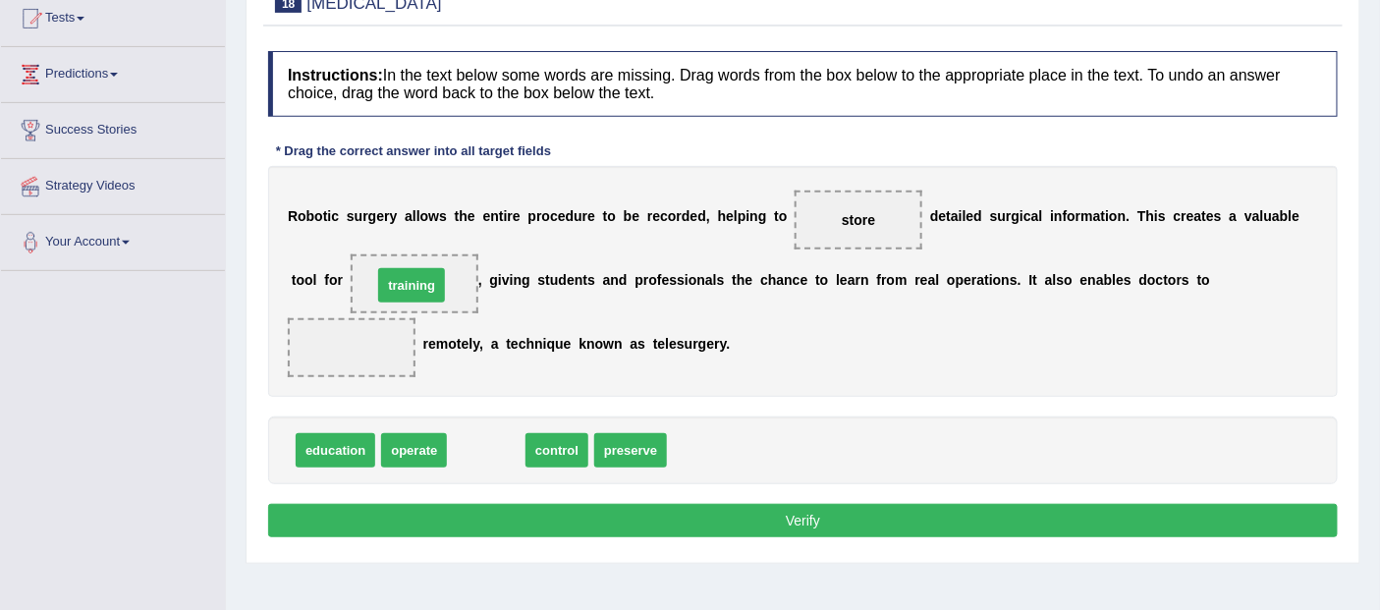
drag, startPoint x: 504, startPoint y: 450, endPoint x: 429, endPoint y: 286, distance: 180.2
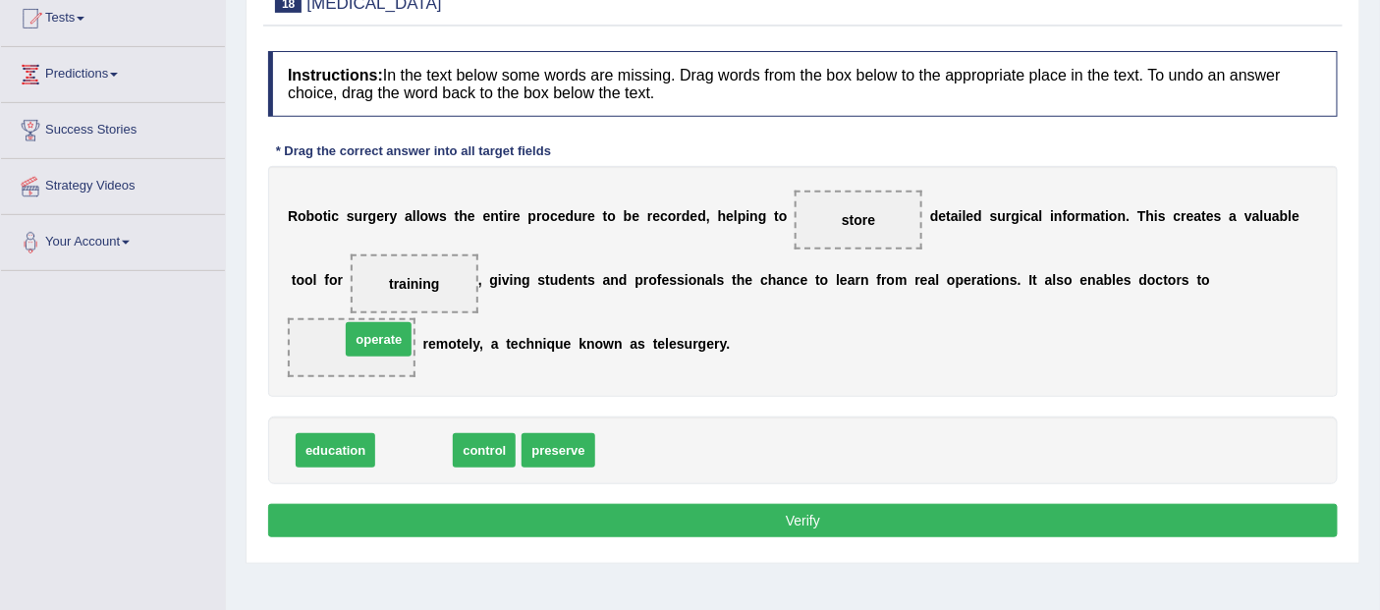
drag, startPoint x: 425, startPoint y: 446, endPoint x: 390, endPoint y: 335, distance: 116.5
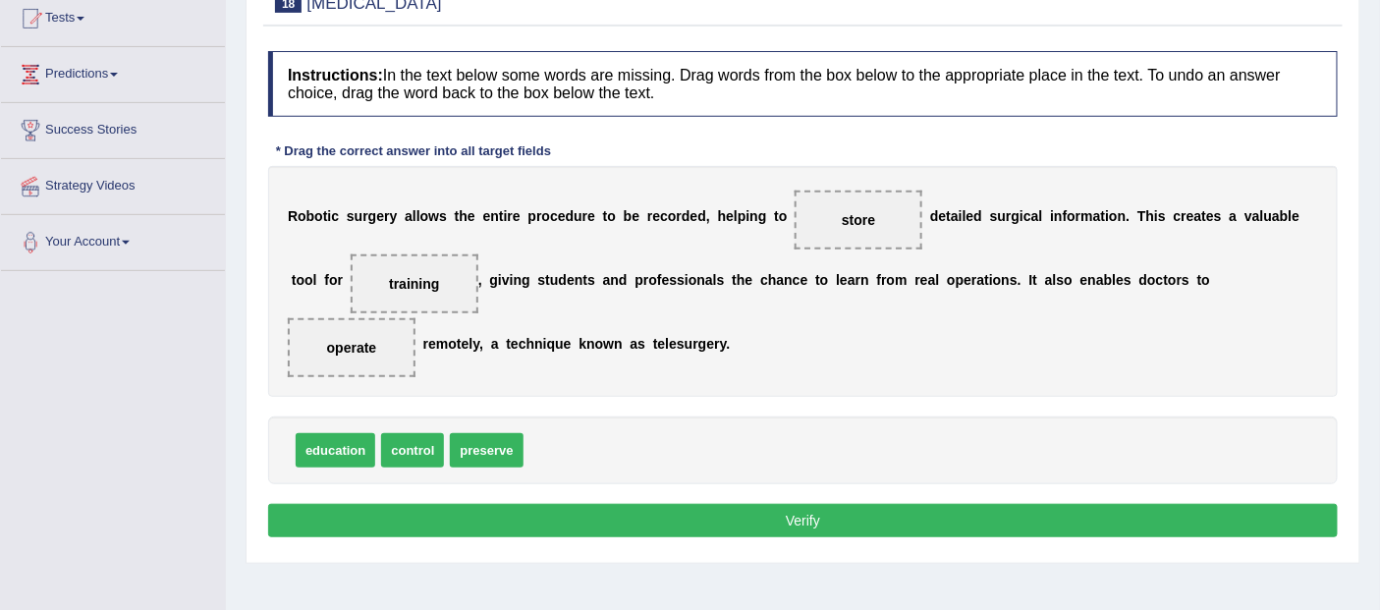
click at [413, 450] on span "control" at bounding box center [412, 450] width 63 height 34
click at [734, 516] on button "Verify" at bounding box center [803, 520] width 1070 height 33
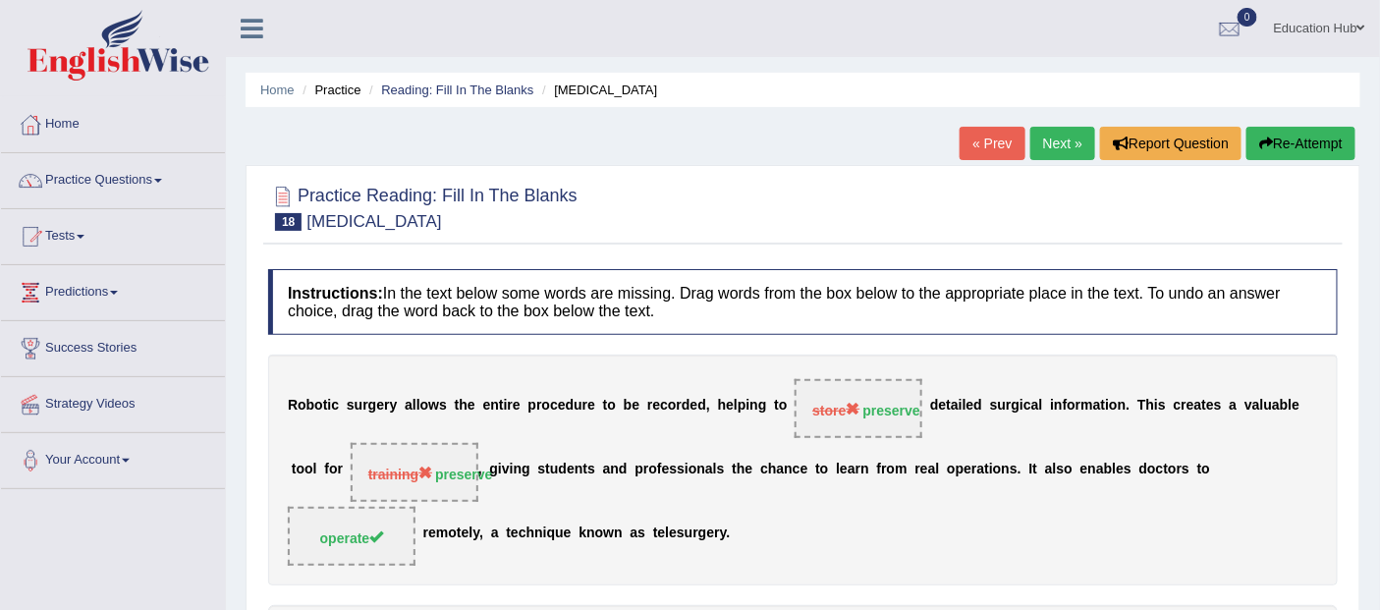
click at [1062, 143] on link "Next »" at bounding box center [1062, 143] width 65 height 33
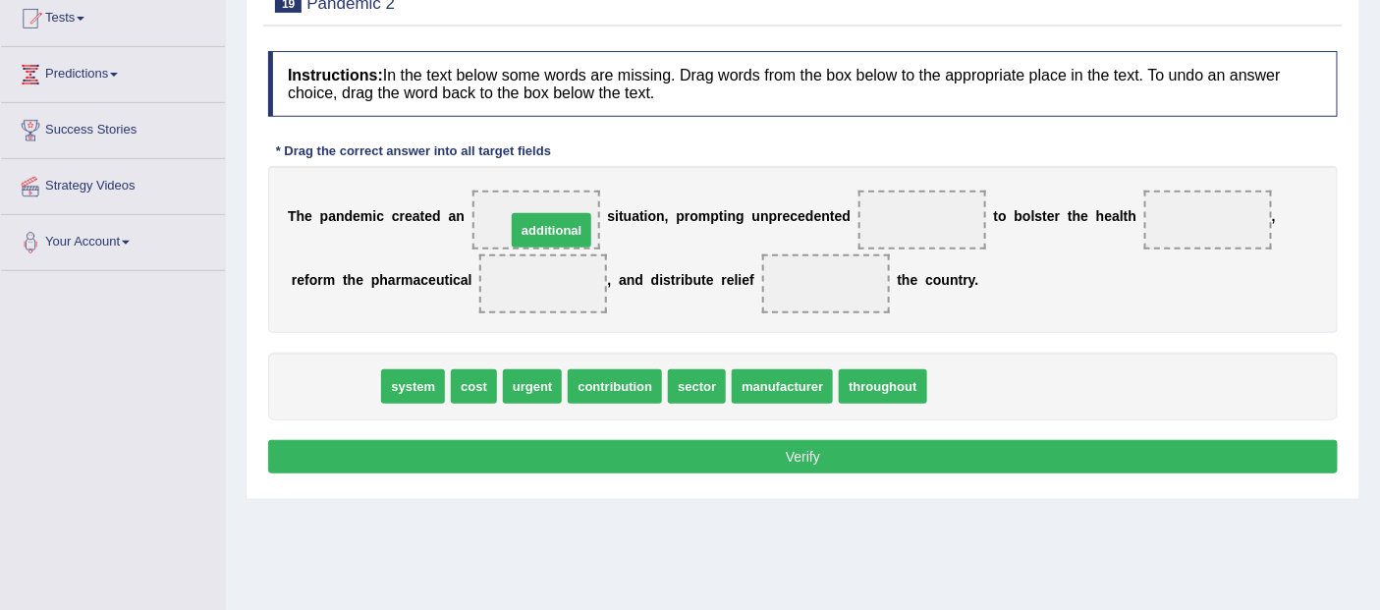
drag, startPoint x: 349, startPoint y: 383, endPoint x: 565, endPoint y: 227, distance: 266.6
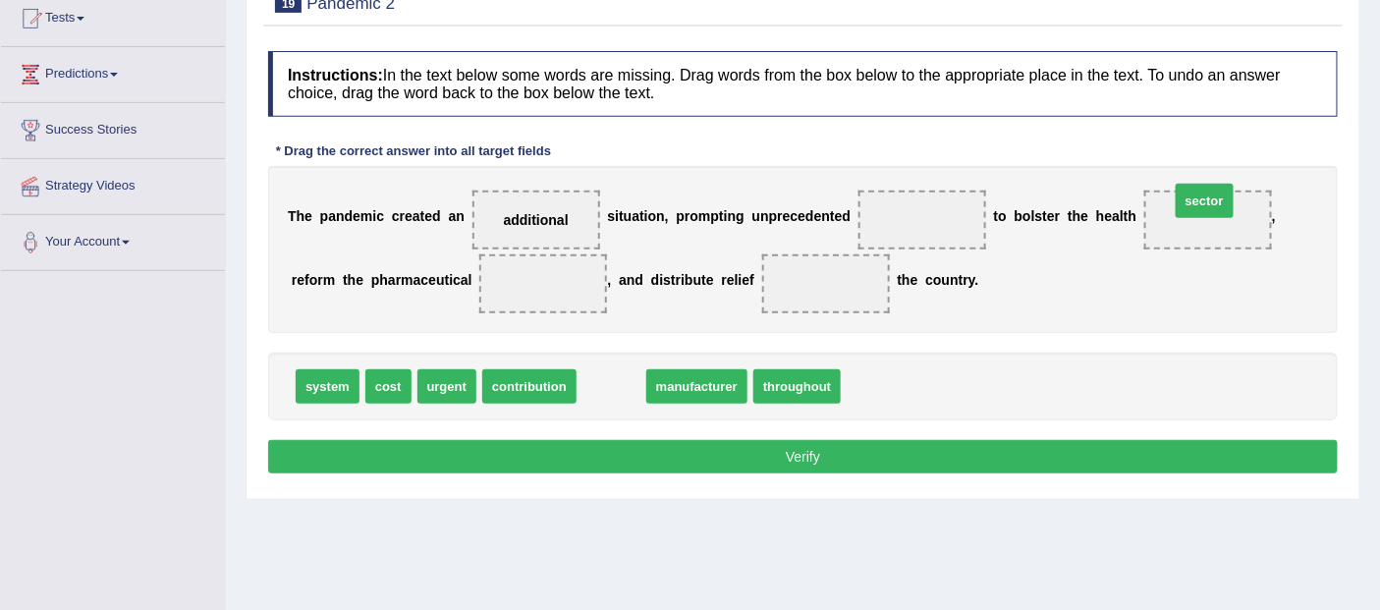
drag, startPoint x: 619, startPoint y: 394, endPoint x: 1212, endPoint y: 208, distance: 621.6
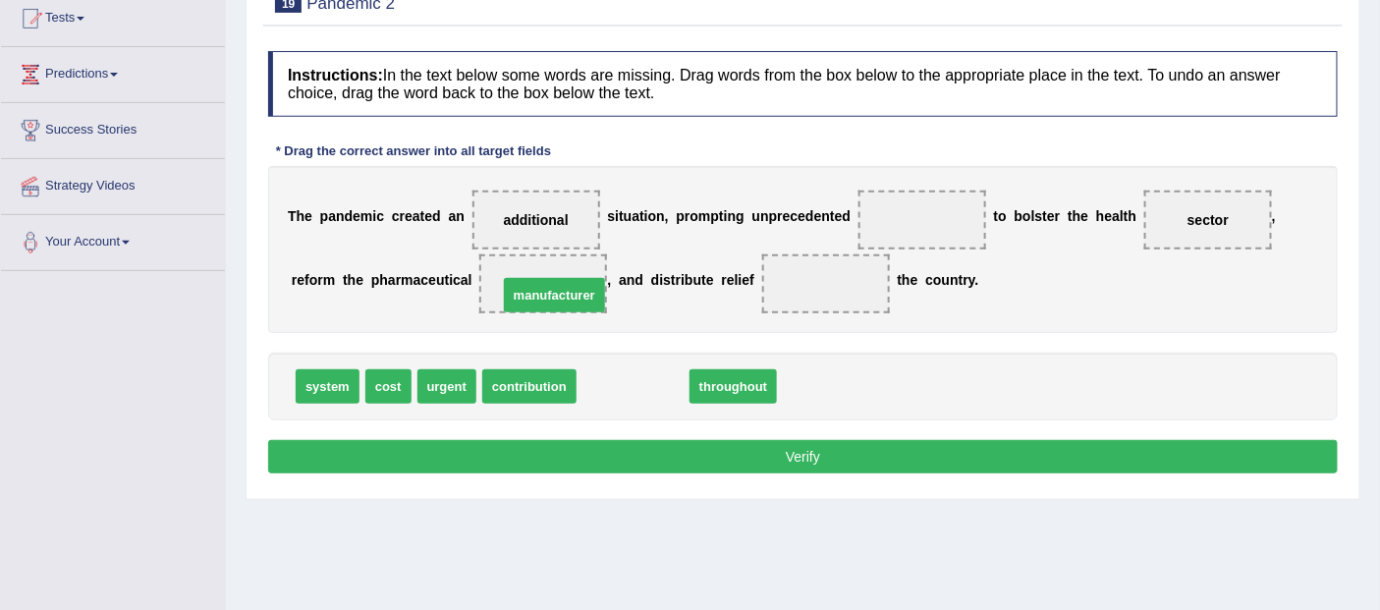
drag, startPoint x: 634, startPoint y: 389, endPoint x: 556, endPoint y: 298, distance: 120.5
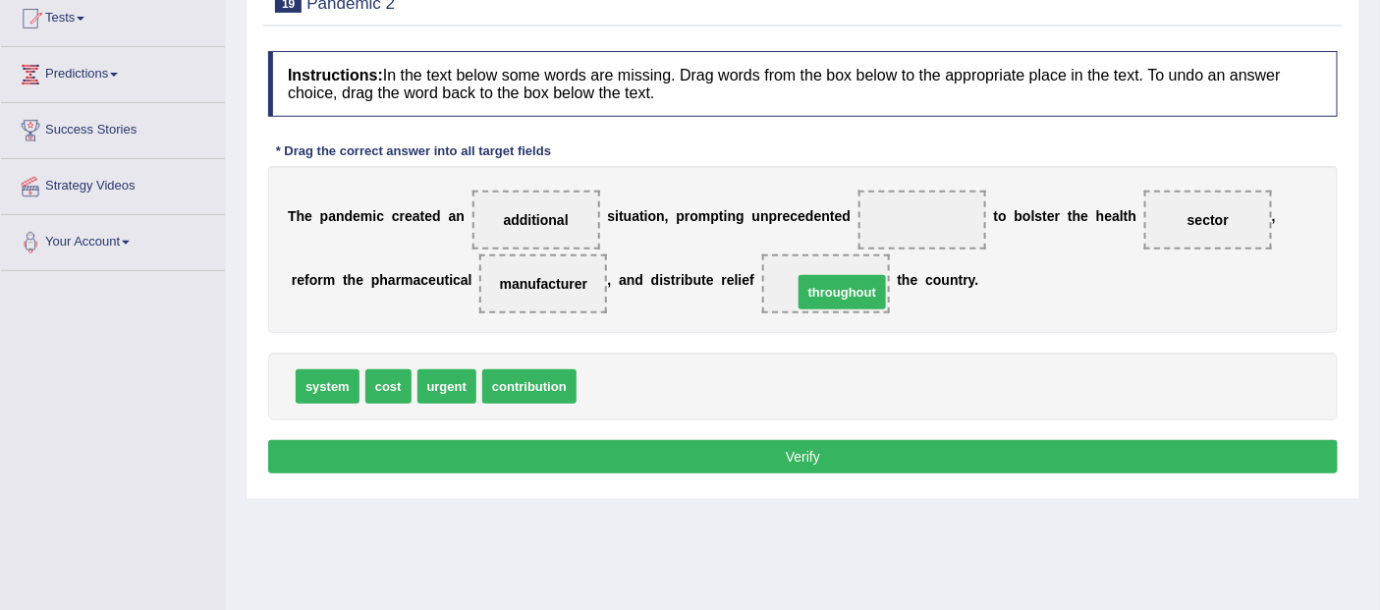
drag, startPoint x: 606, startPoint y: 385, endPoint x: 822, endPoint y: 291, distance: 235.7
drag, startPoint x: 396, startPoint y: 387, endPoint x: 951, endPoint y: 231, distance: 576.5
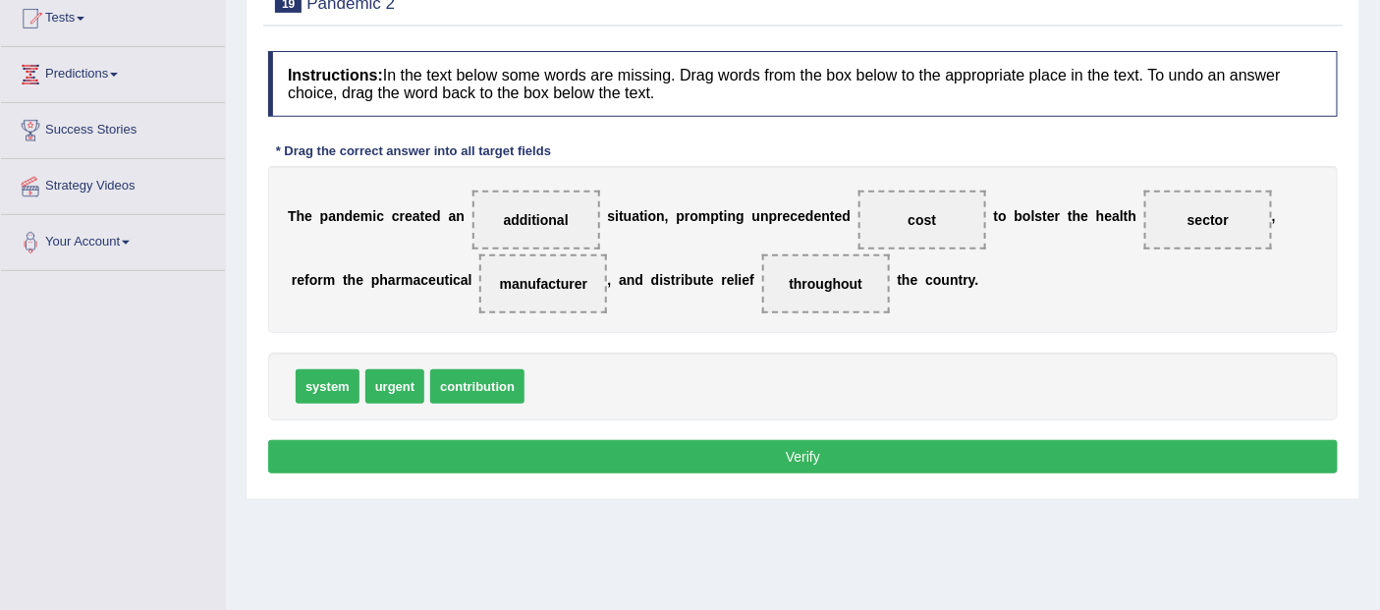
drag, startPoint x: 945, startPoint y: 217, endPoint x: 504, endPoint y: 285, distance: 446.2
click at [504, 285] on div "T h e p a n d e m i c c r e a t e d a n additional s i t u a t i o n , p r o m …" at bounding box center [803, 249] width 1070 height 167
drag, startPoint x: 898, startPoint y: 208, endPoint x: 832, endPoint y: 358, distance: 163.1
click at [832, 358] on div "Instructions: In the text below some words are missing. Drag words from the box…" at bounding box center [802, 265] width 1079 height 448
drag, startPoint x: 924, startPoint y: 217, endPoint x: 589, endPoint y: 395, distance: 379.2
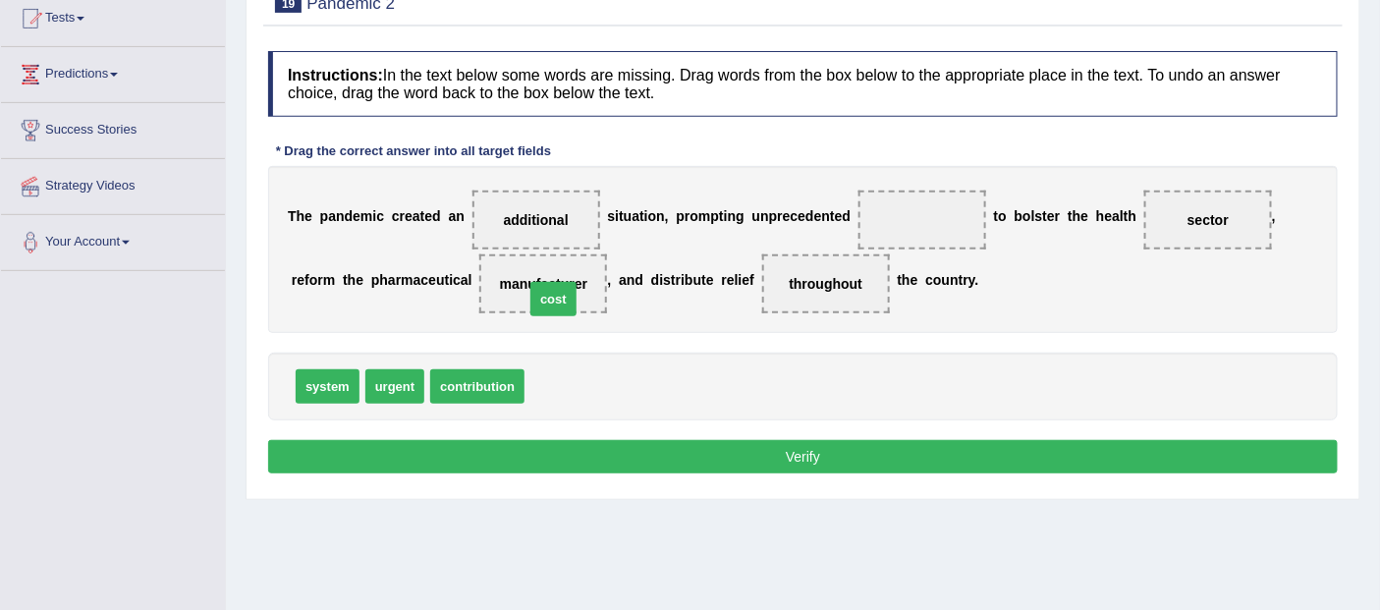
drag, startPoint x: 572, startPoint y: 395, endPoint x: 572, endPoint y: 307, distance: 87.4
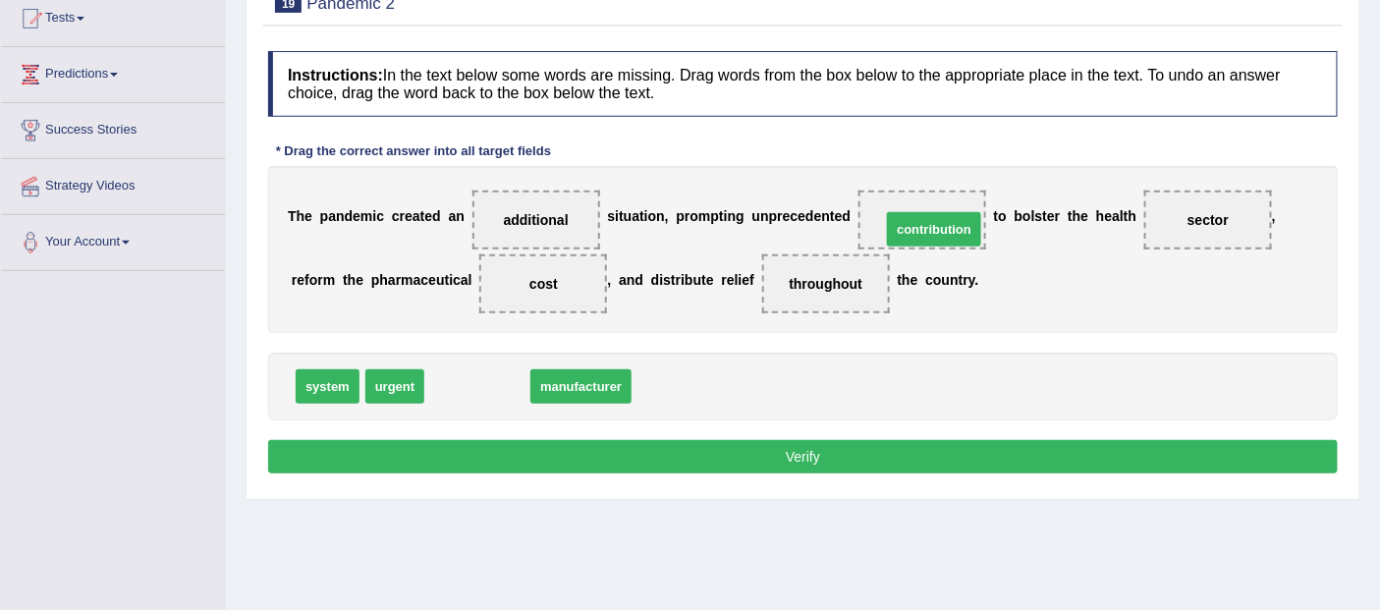
drag, startPoint x: 474, startPoint y: 391, endPoint x: 931, endPoint y: 234, distance: 483.0
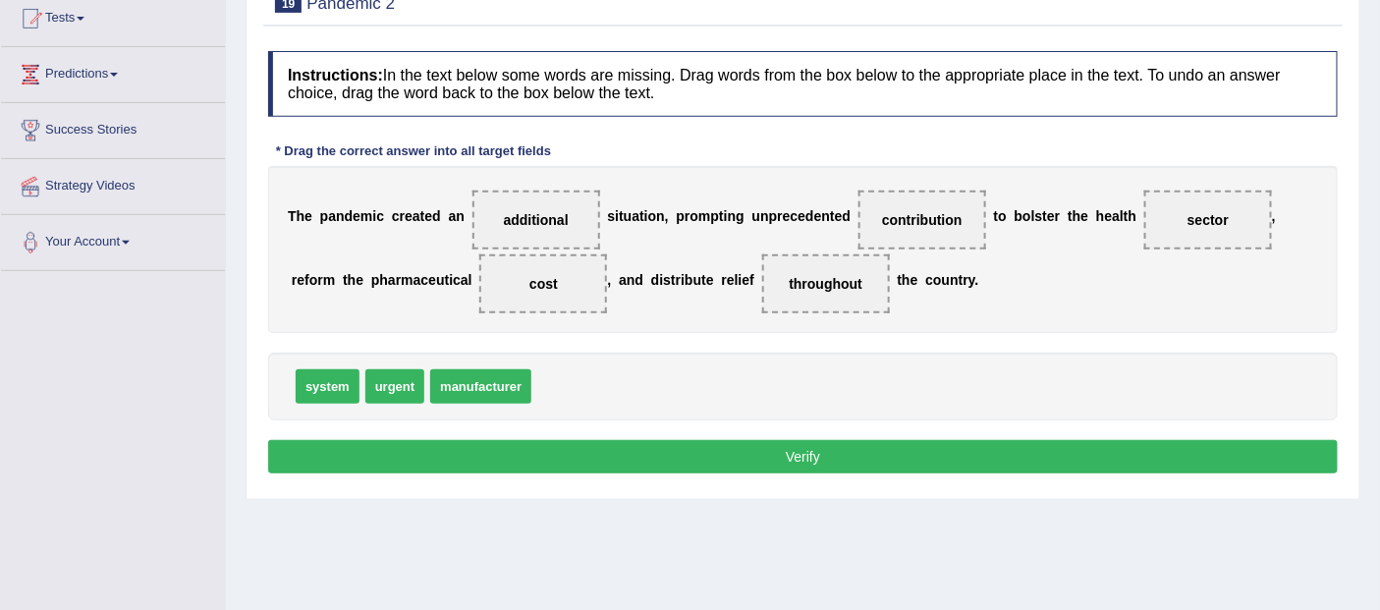
click at [779, 452] on button "Verify" at bounding box center [803, 456] width 1070 height 33
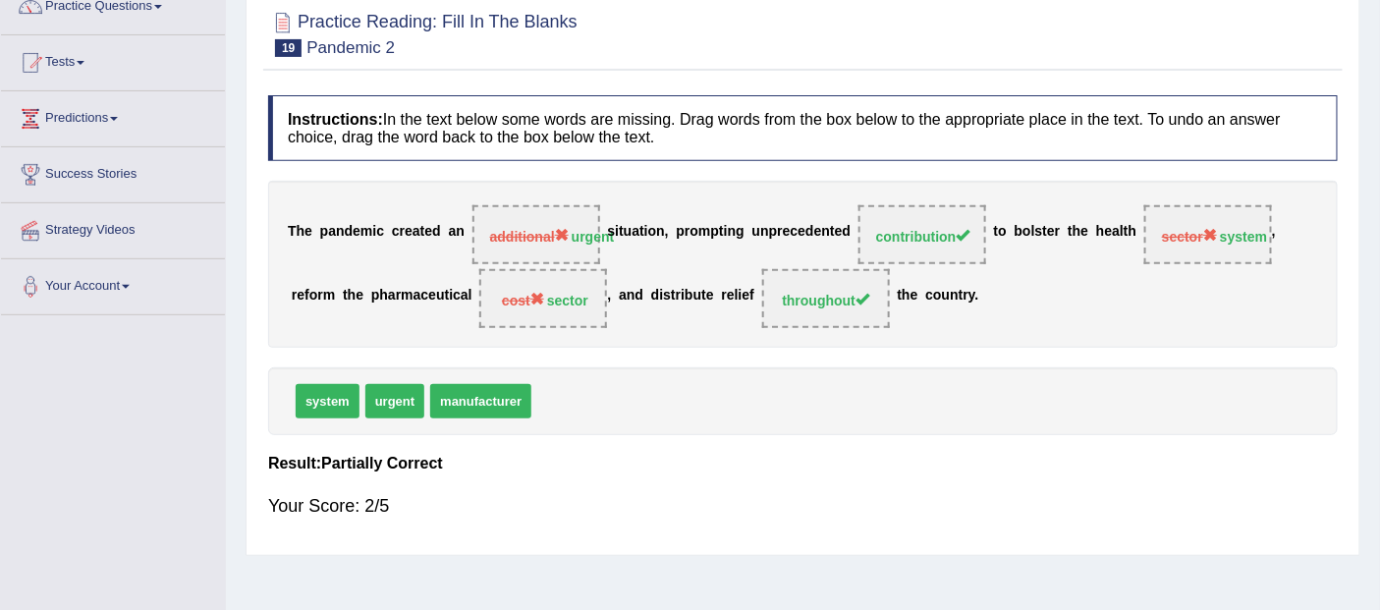
scroll to position [109, 0]
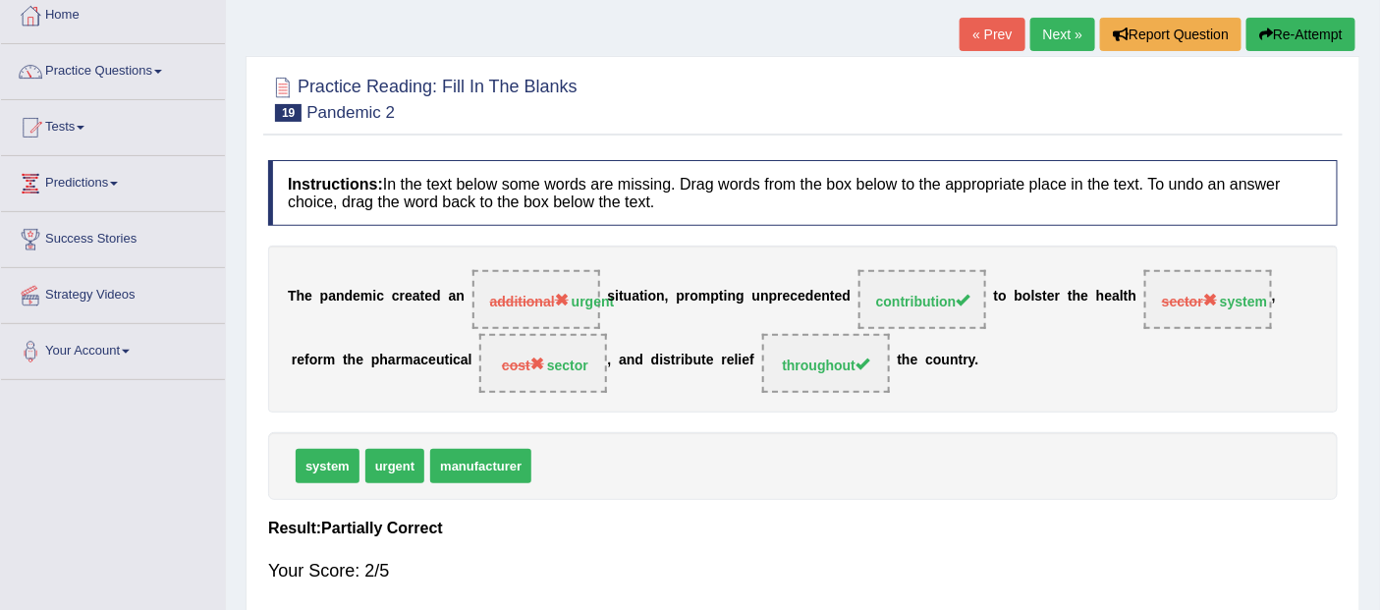
click at [1073, 26] on link "Next »" at bounding box center [1062, 34] width 65 height 33
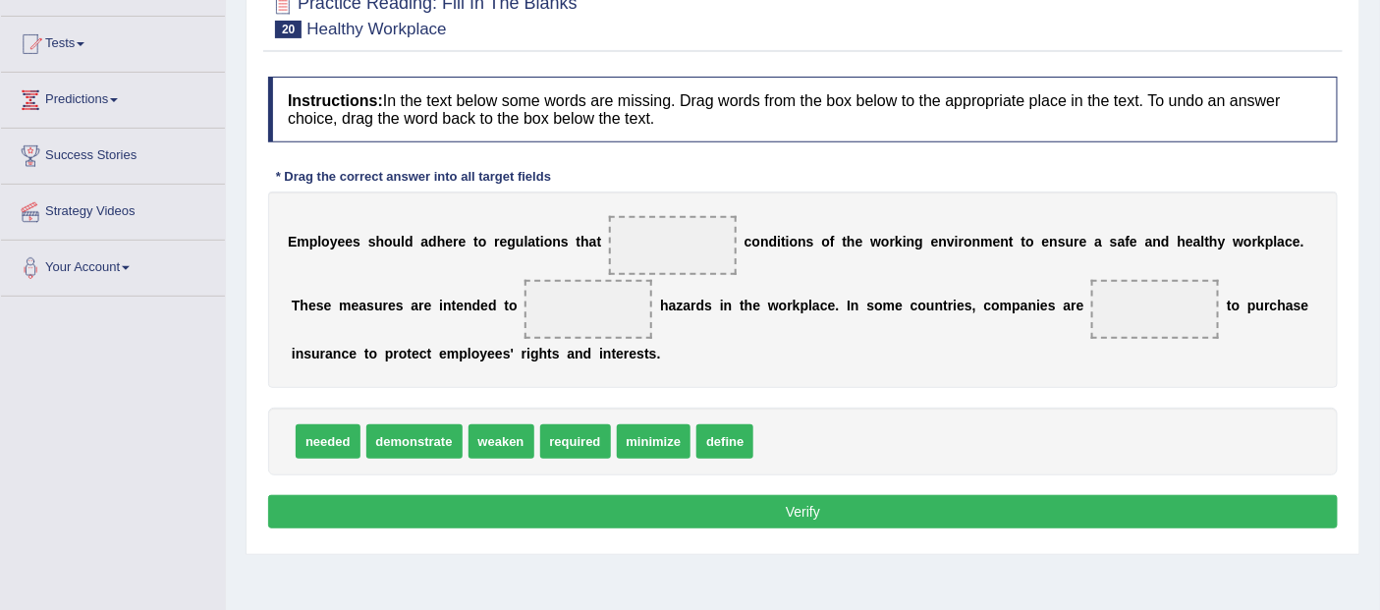
scroll to position [327, 0]
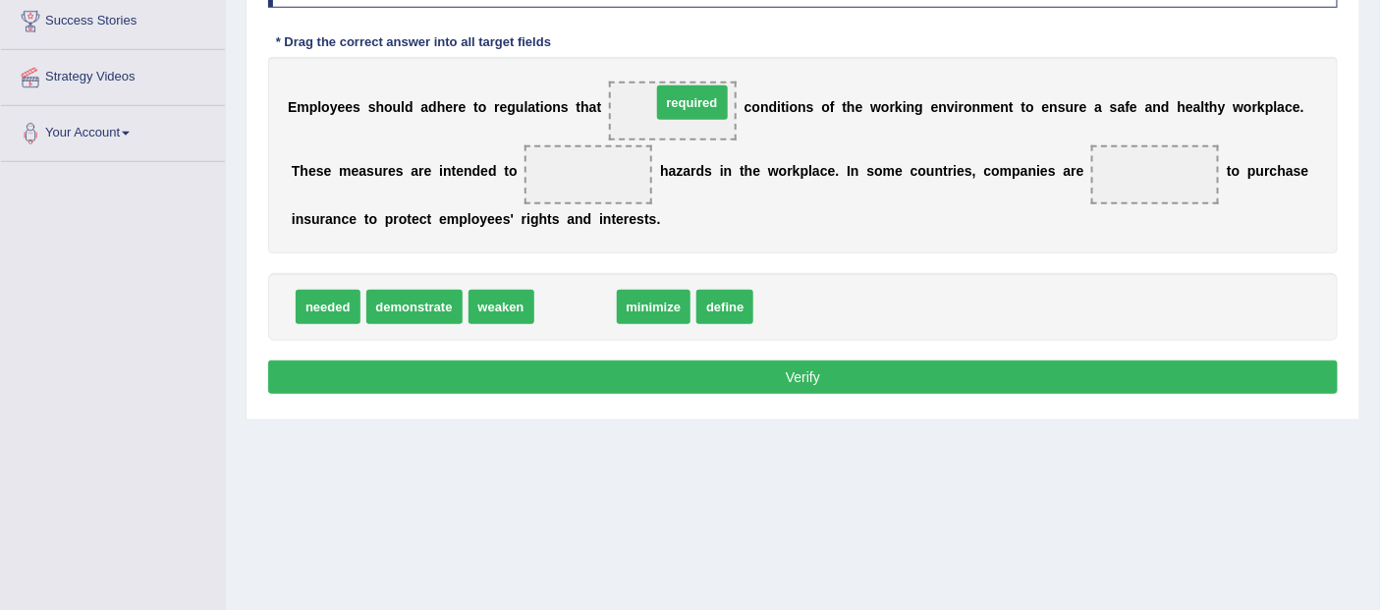
drag, startPoint x: 594, startPoint y: 304, endPoint x: 711, endPoint y: 100, distance: 235.4
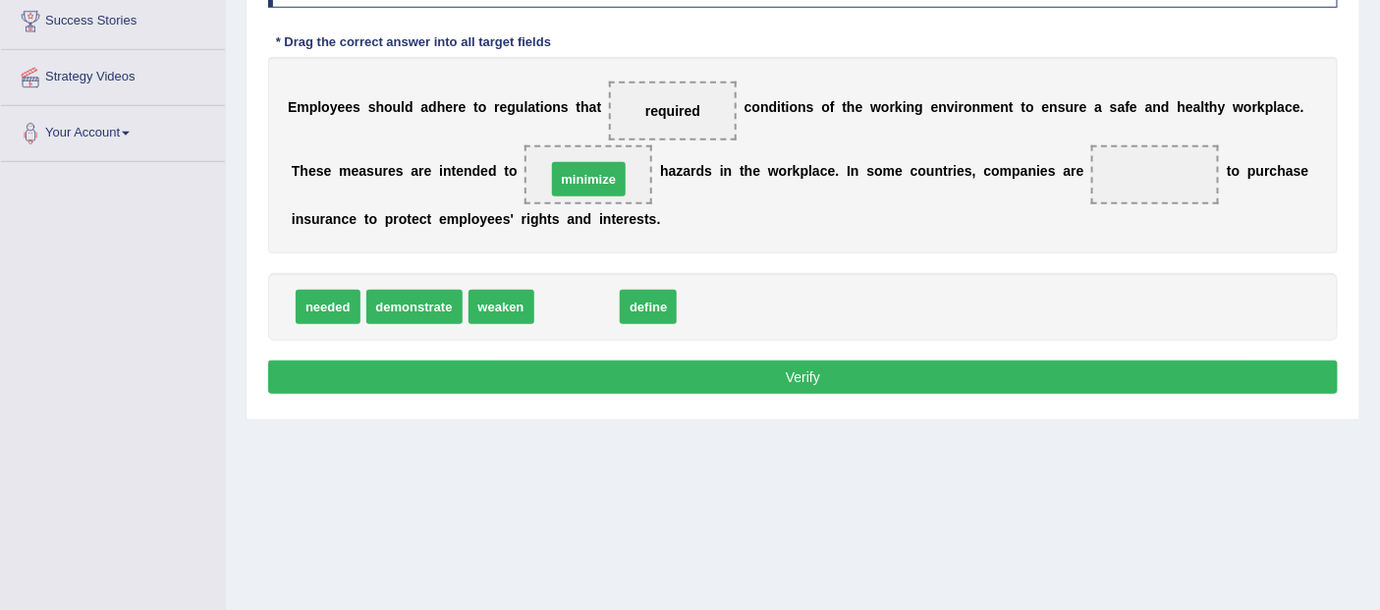
drag, startPoint x: 591, startPoint y: 314, endPoint x: 603, endPoint y: 187, distance: 128.2
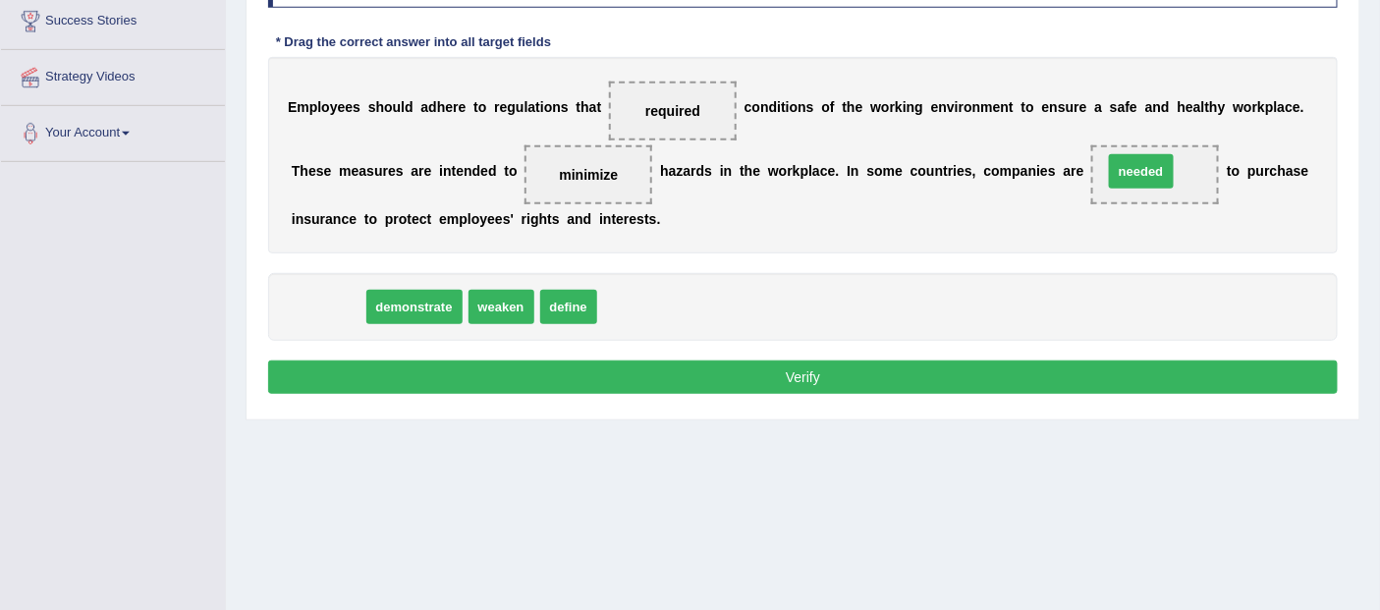
drag, startPoint x: 337, startPoint y: 310, endPoint x: 1150, endPoint y: 175, distance: 824.4
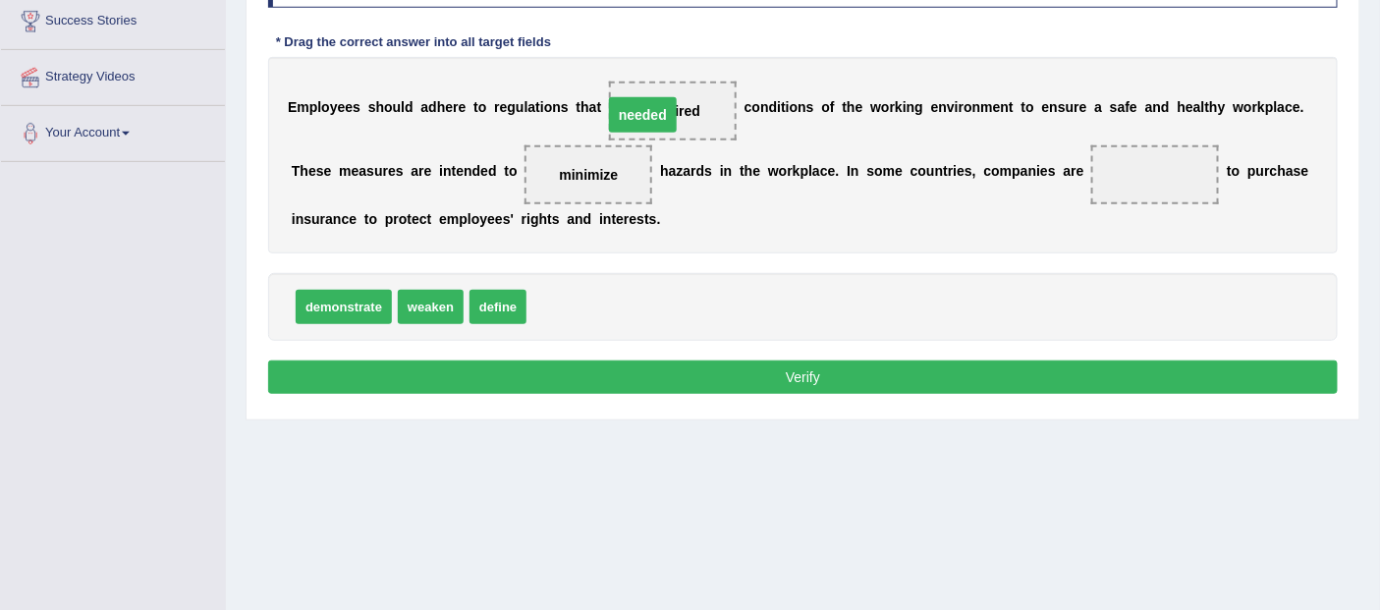
drag, startPoint x: 1131, startPoint y: 169, endPoint x: 619, endPoint y: 109, distance: 516.2
drag, startPoint x: 561, startPoint y: 307, endPoint x: 1173, endPoint y: 174, distance: 626.3
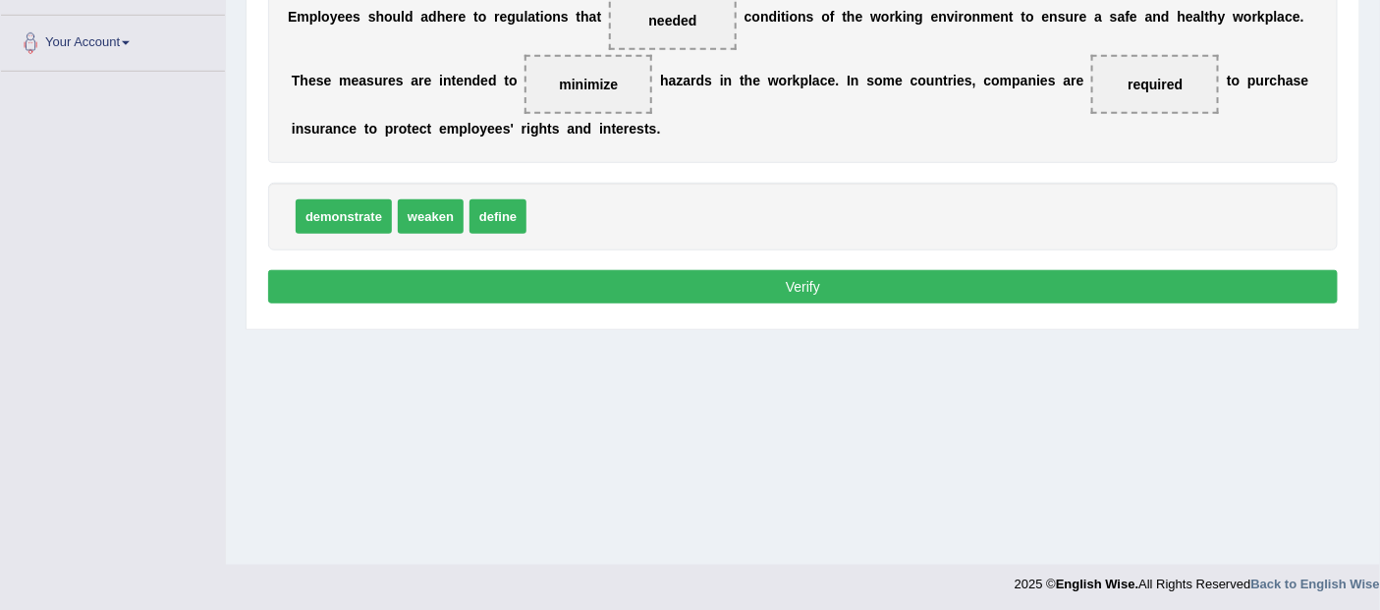
scroll to position [420, 0]
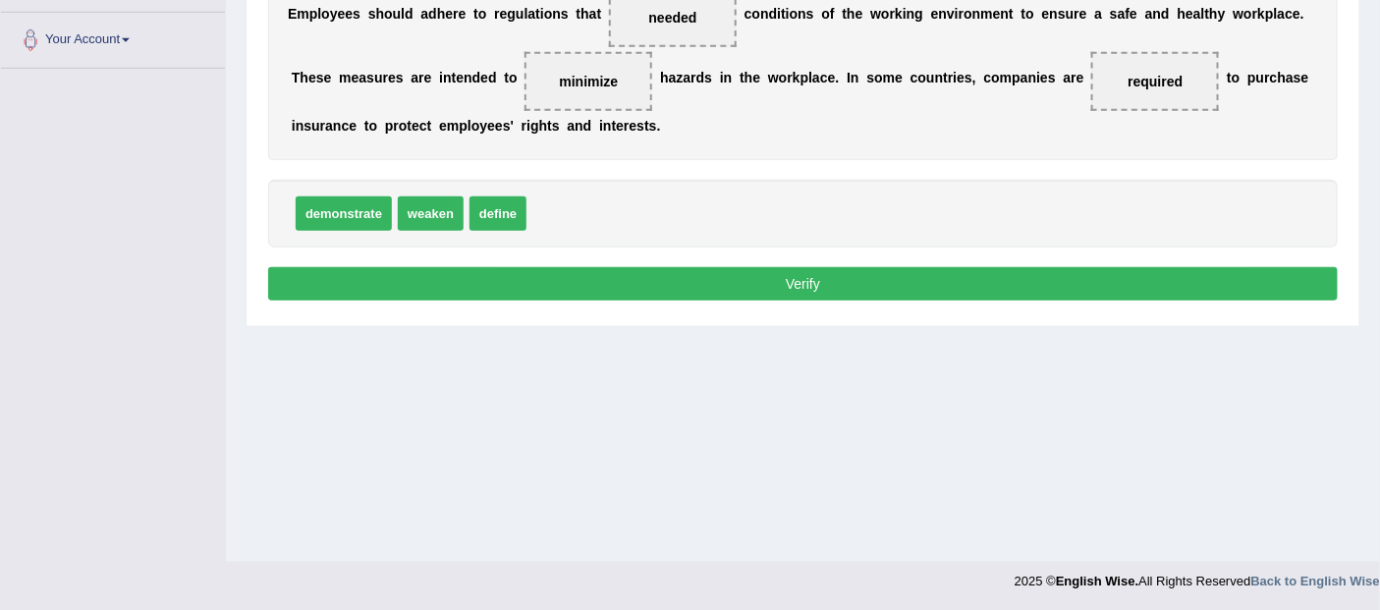
click at [766, 287] on button "Verify" at bounding box center [803, 283] width 1070 height 33
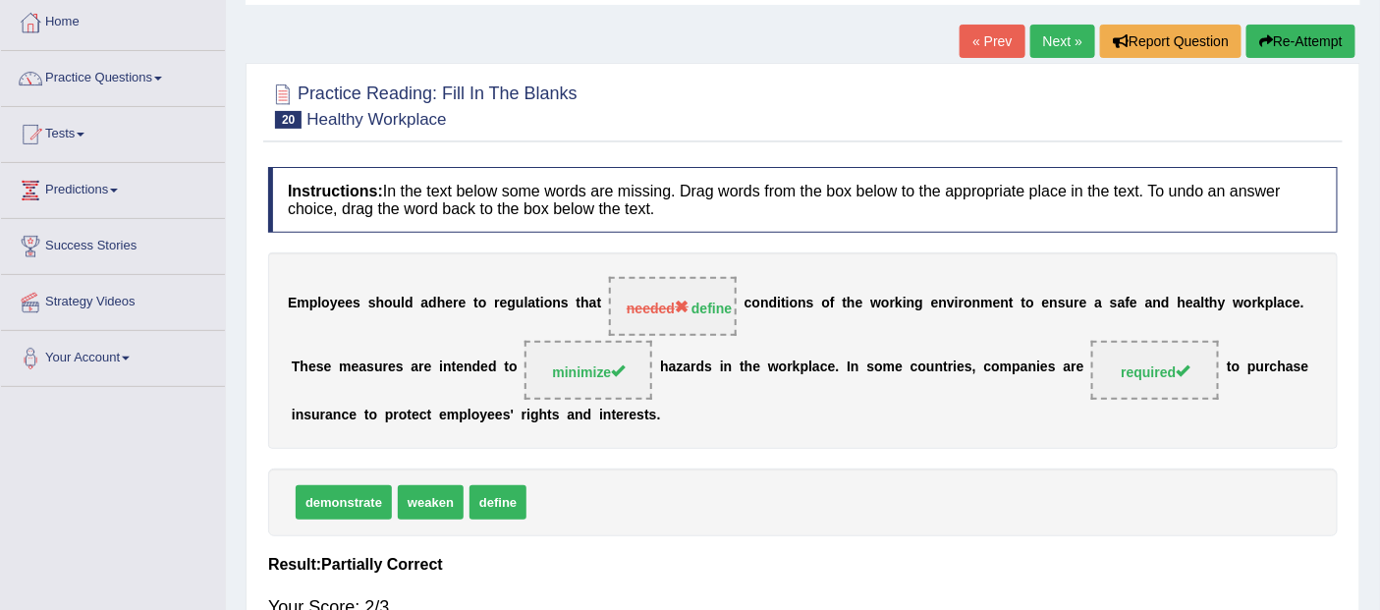
scroll to position [109, 0]
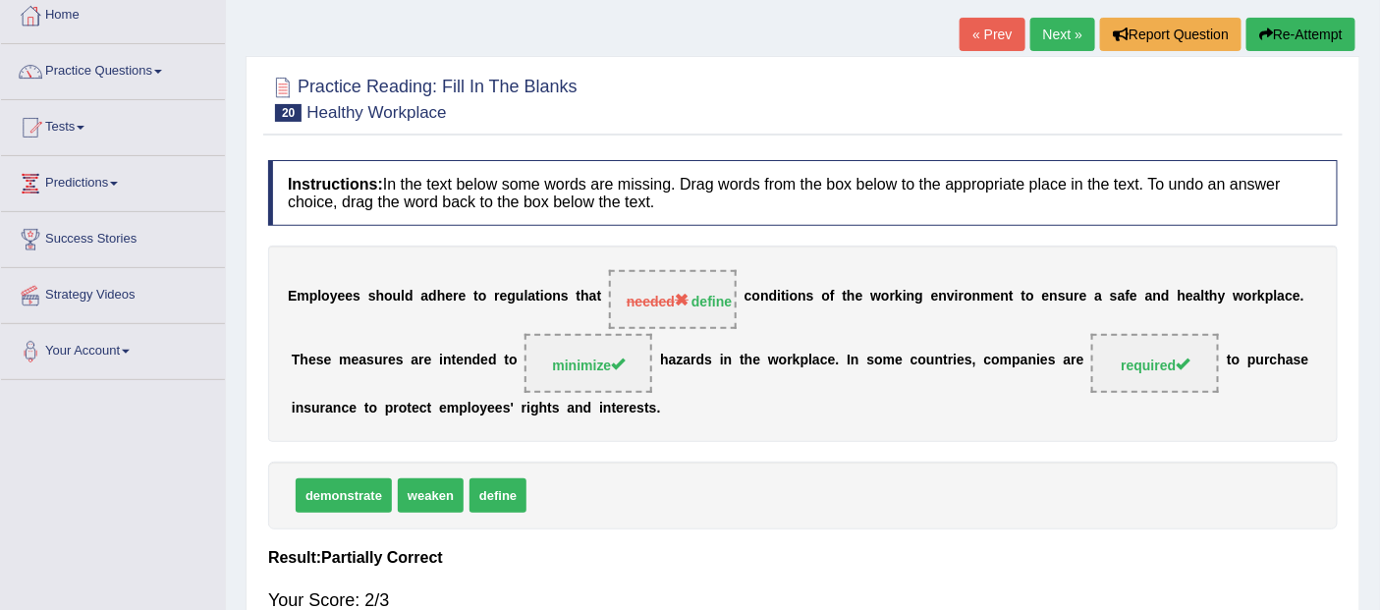
click at [1046, 20] on link "Next »" at bounding box center [1062, 34] width 65 height 33
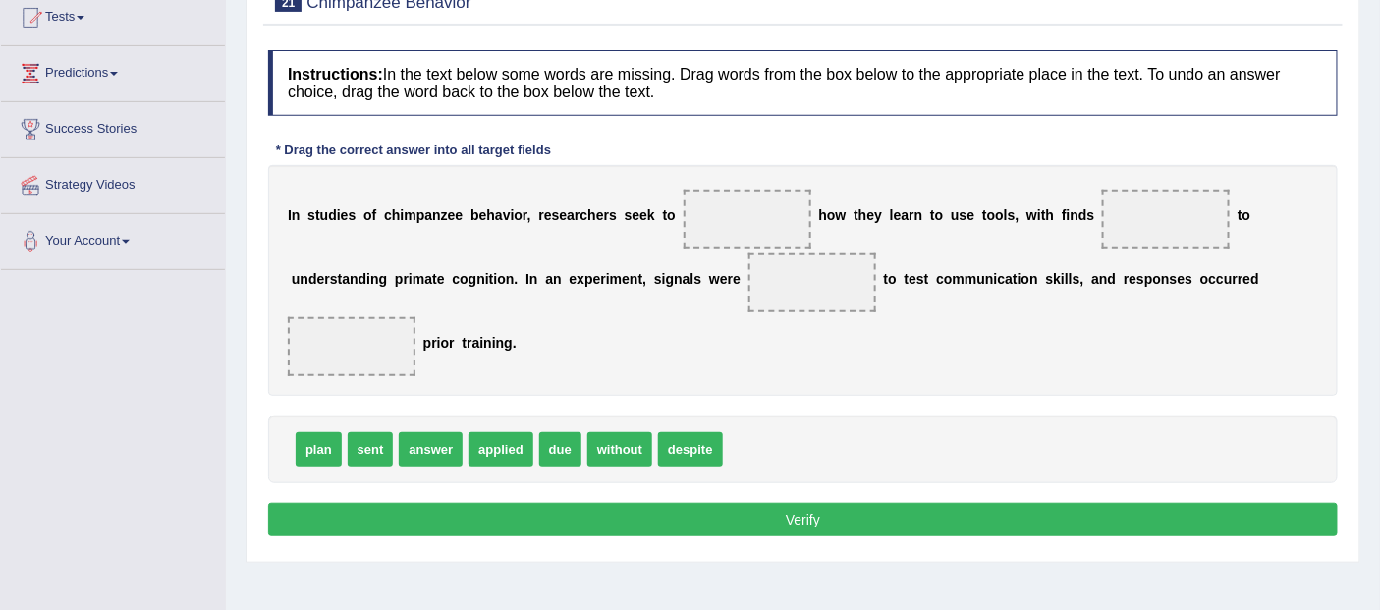
scroll to position [218, 0]
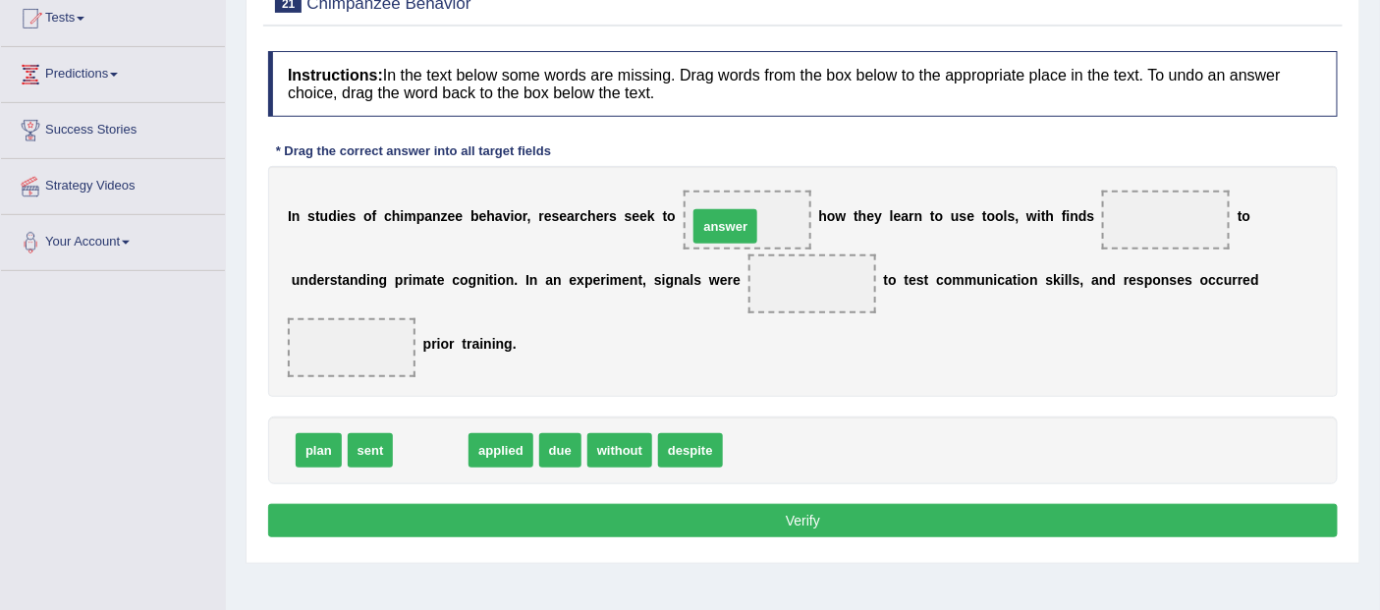
drag, startPoint x: 426, startPoint y: 454, endPoint x: 721, endPoint y: 230, distance: 370.1
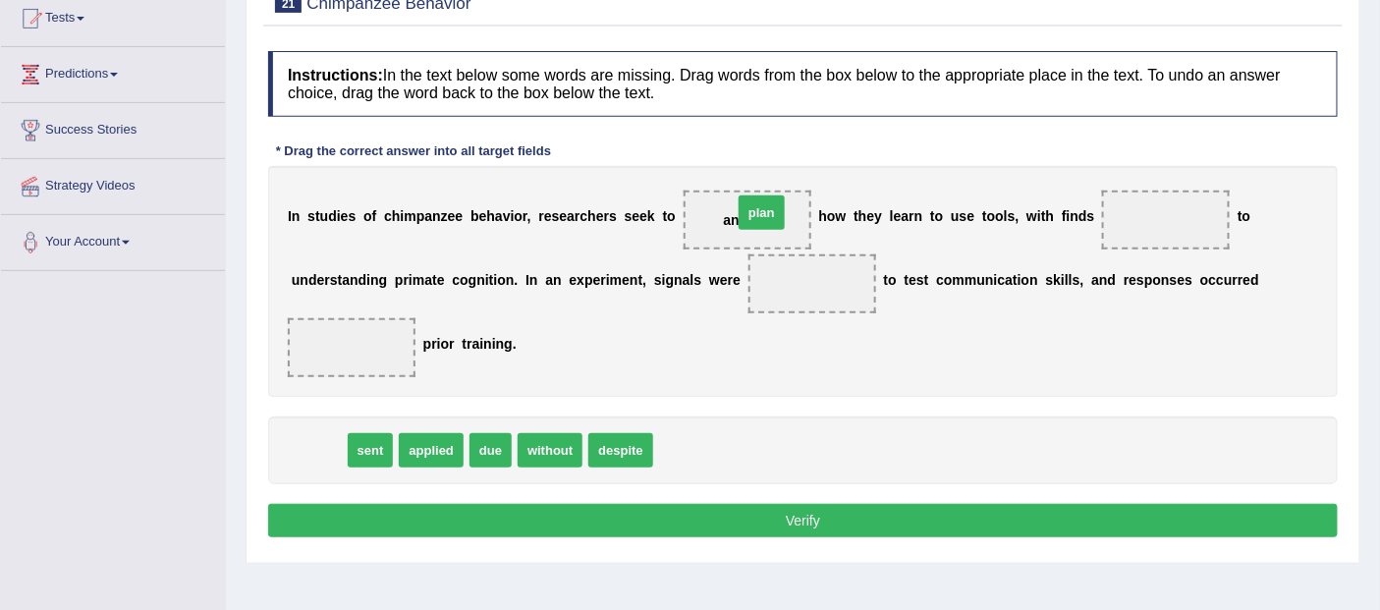
drag, startPoint x: 329, startPoint y: 457, endPoint x: 772, endPoint y: 219, distance: 502.7
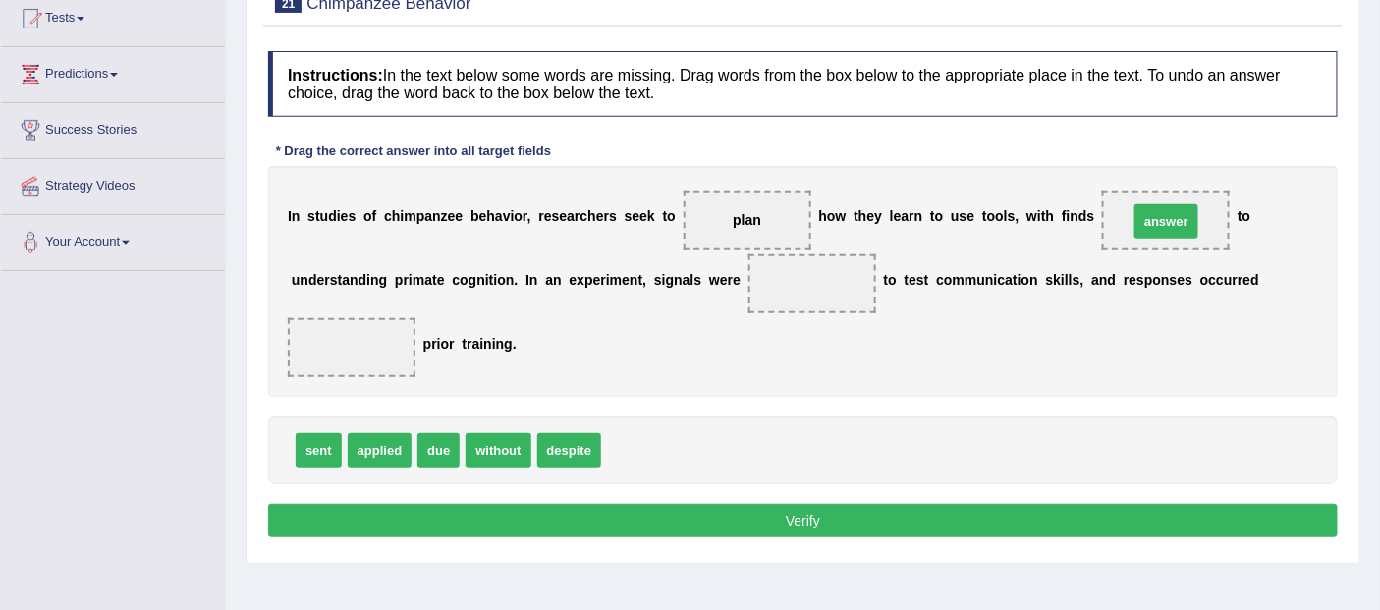
drag, startPoint x: 669, startPoint y: 442, endPoint x: 1186, endPoint y: 214, distance: 565.5
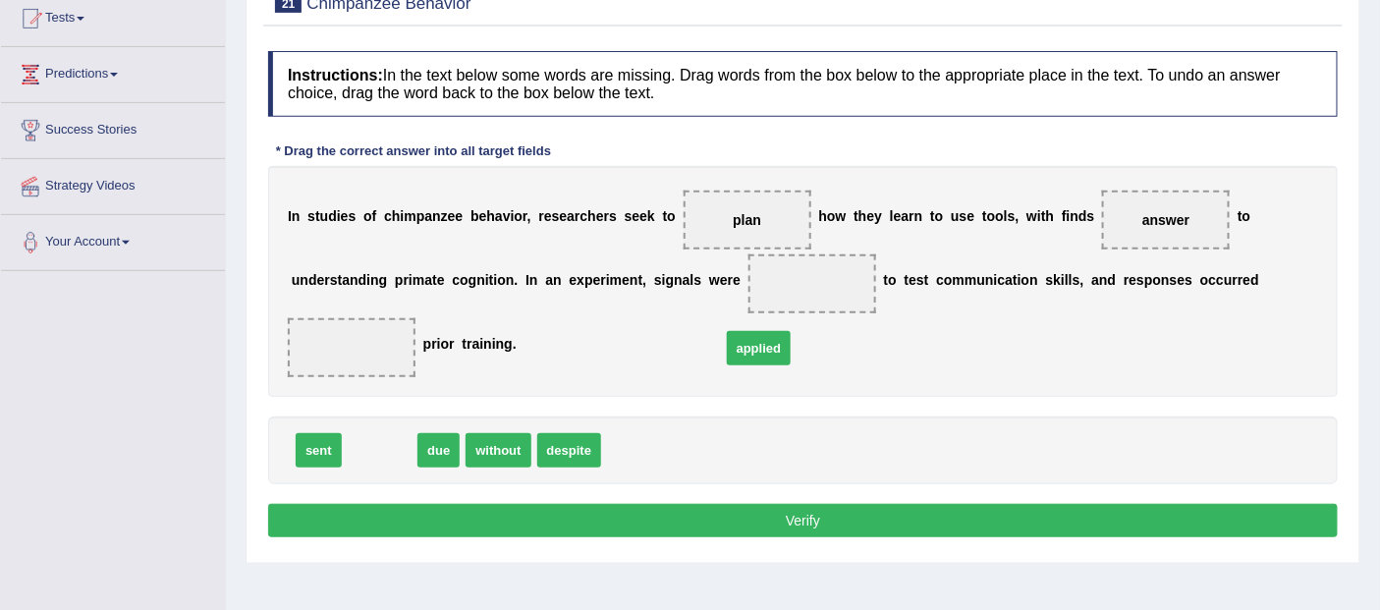
drag, startPoint x: 383, startPoint y: 447, endPoint x: 762, endPoint y: 345, distance: 392.6
click at [762, 345] on span "applied" at bounding box center [759, 348] width 65 height 34
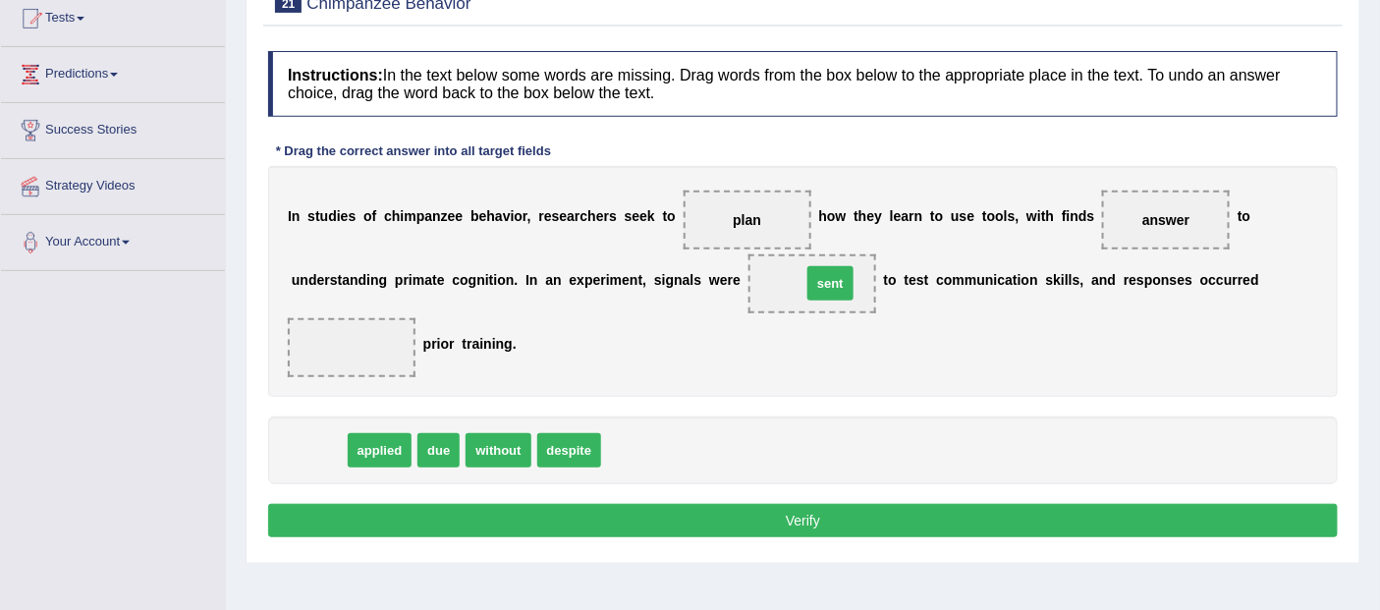
drag, startPoint x: 302, startPoint y: 448, endPoint x: 813, endPoint y: 281, distance: 538.3
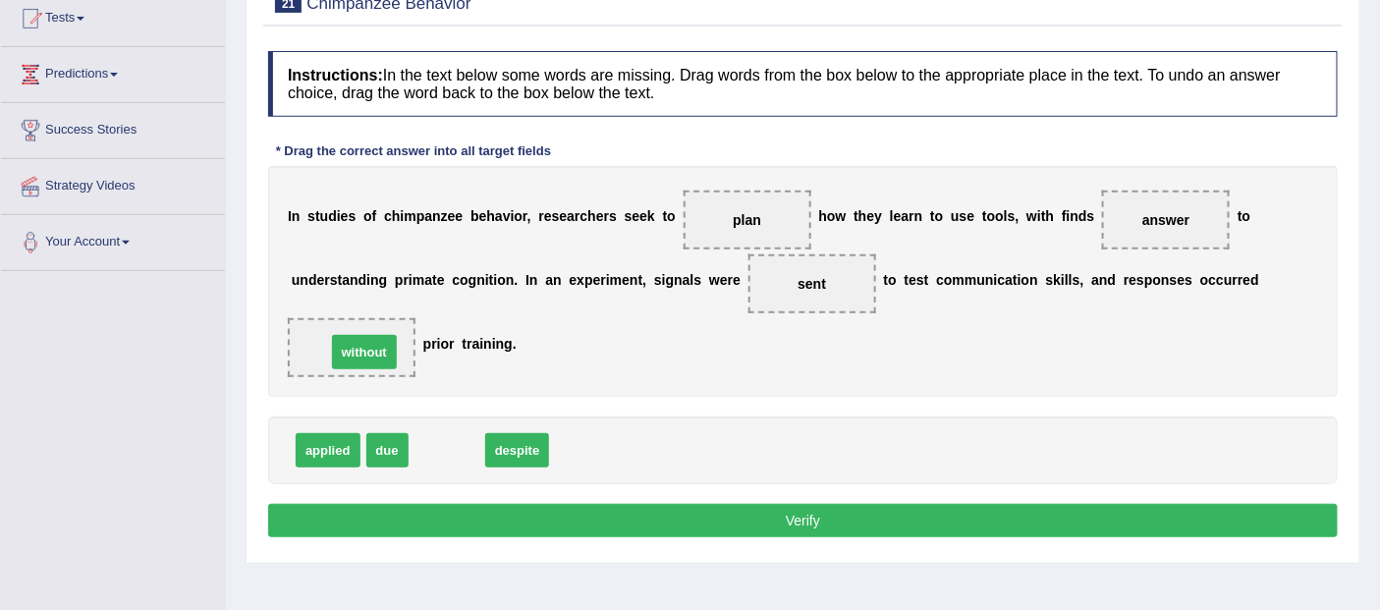
drag, startPoint x: 463, startPoint y: 438, endPoint x: 380, endPoint y: 341, distance: 127.5
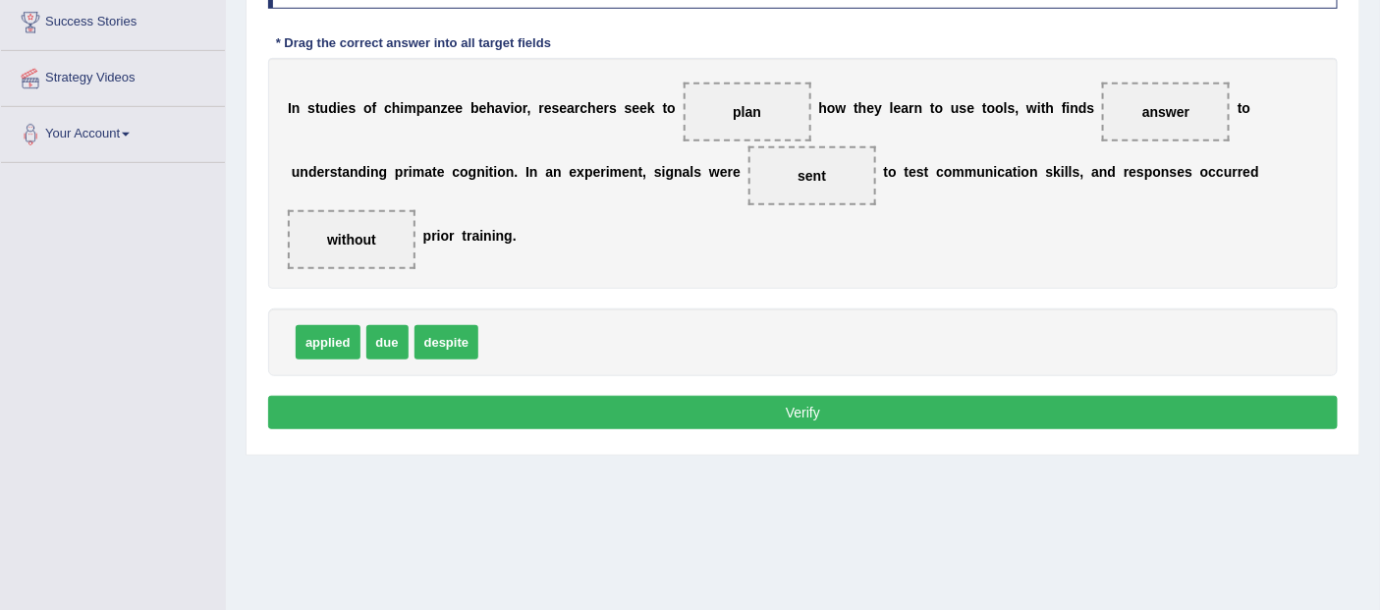
scroll to position [327, 0]
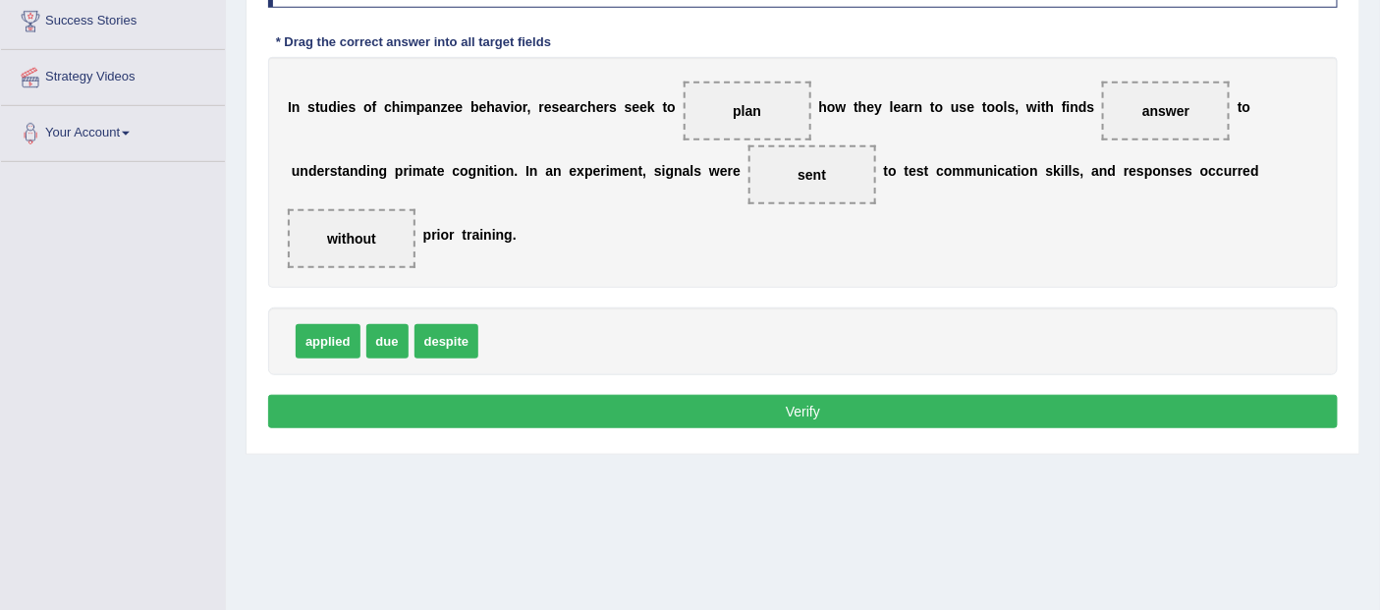
click at [798, 408] on button "Verify" at bounding box center [803, 411] width 1070 height 33
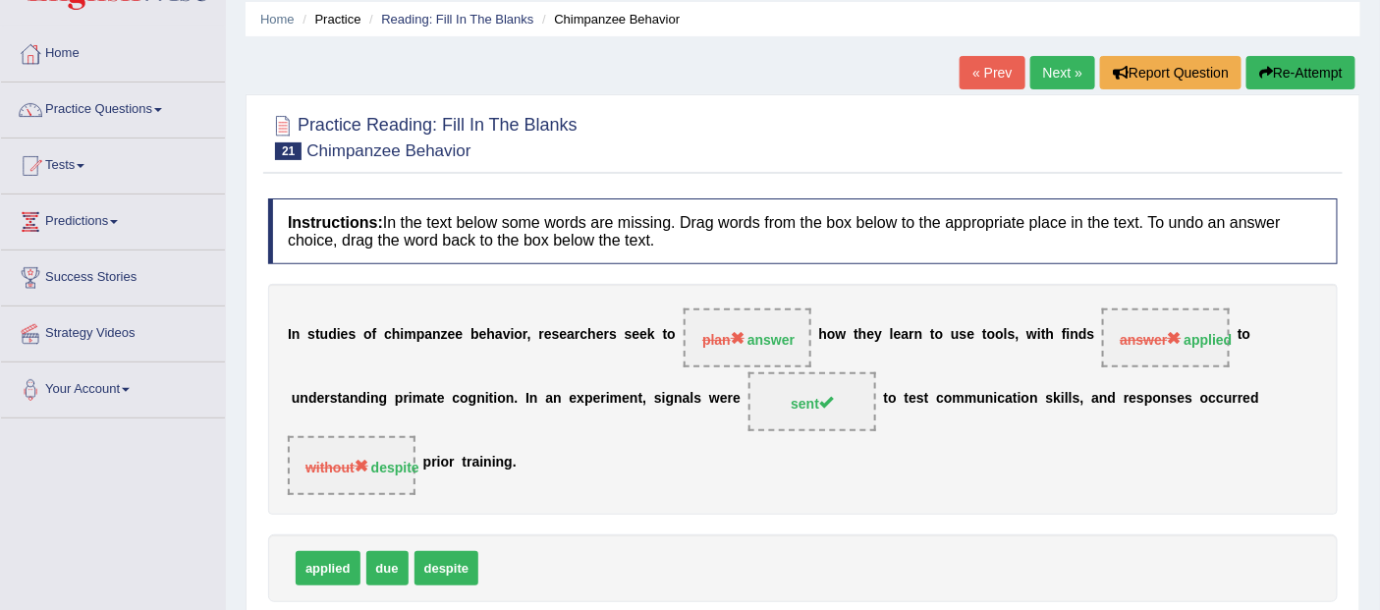
scroll to position [0, 0]
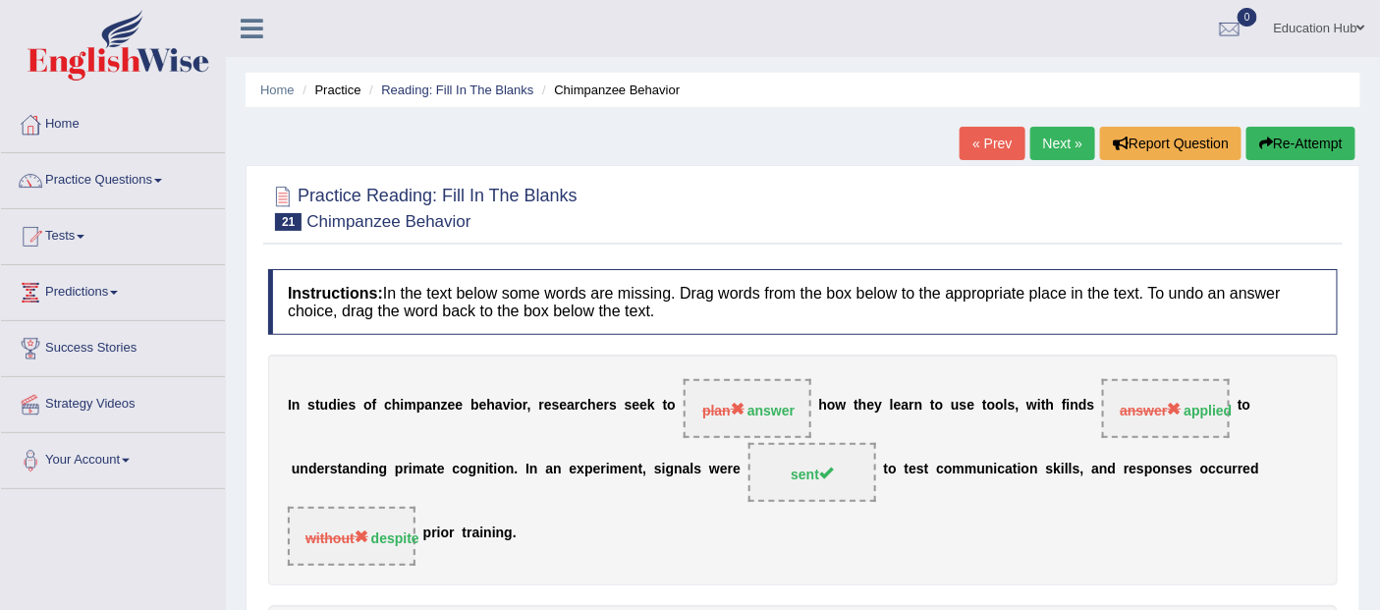
click at [1051, 139] on link "Next »" at bounding box center [1062, 143] width 65 height 33
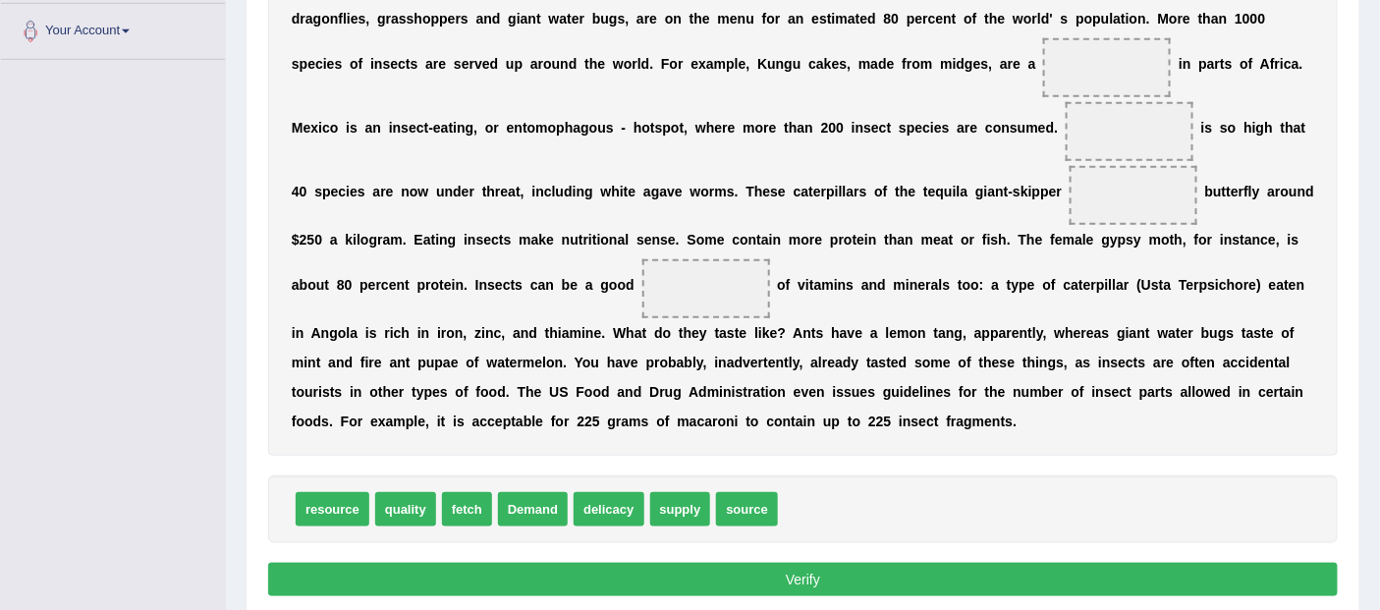
scroll to position [436, 0]
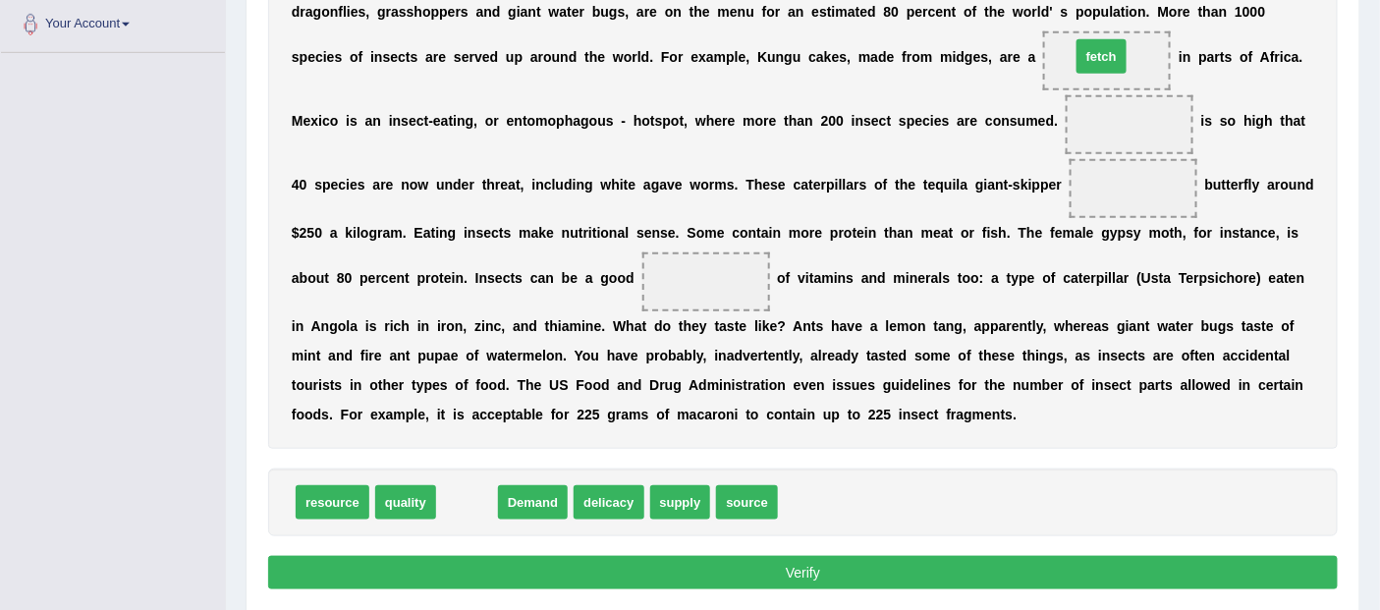
drag, startPoint x: 460, startPoint y: 508, endPoint x: 1094, endPoint y: 63, distance: 774.9
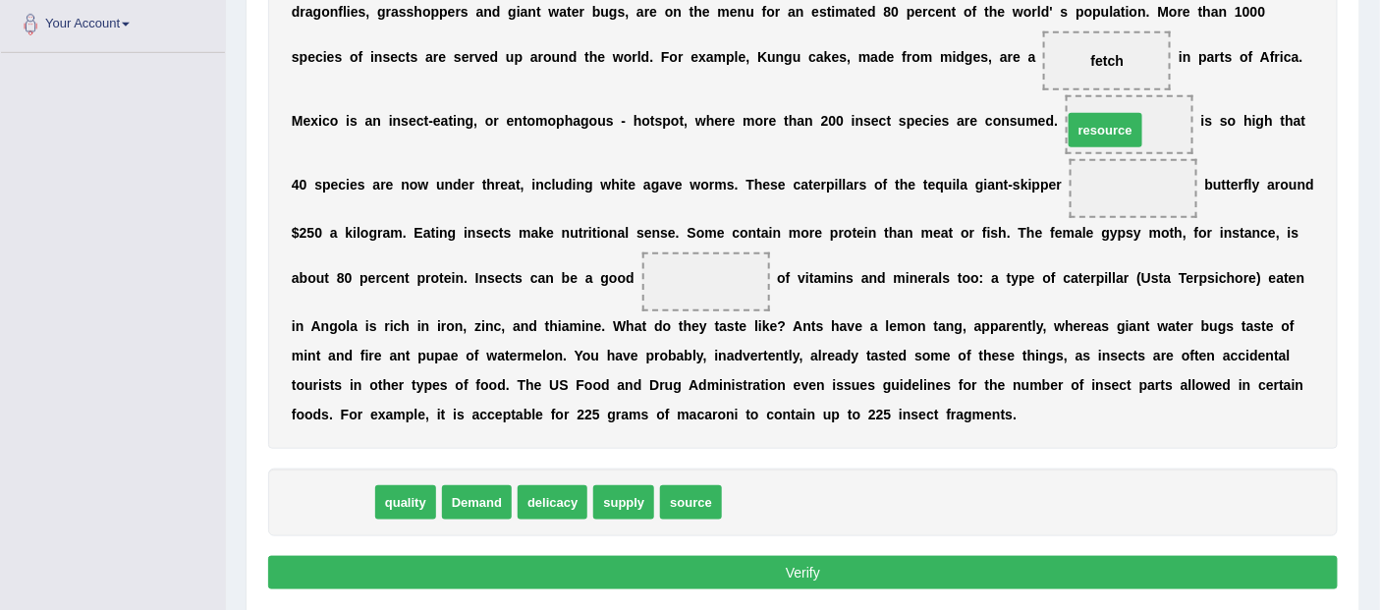
drag, startPoint x: 338, startPoint y: 507, endPoint x: 1113, endPoint y: 135, distance: 859.7
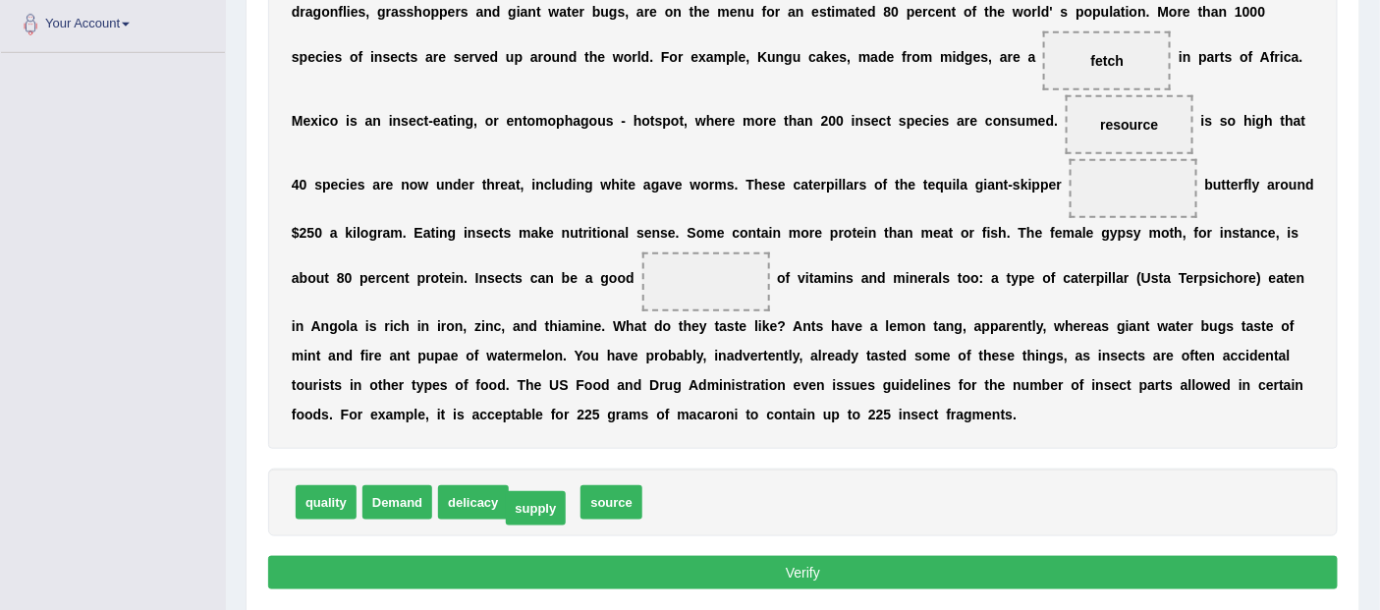
drag, startPoint x: 553, startPoint y: 502, endPoint x: 544, endPoint y: 507, distance: 10.1
drag, startPoint x: 406, startPoint y: 504, endPoint x: 1162, endPoint y: 197, distance: 816.0
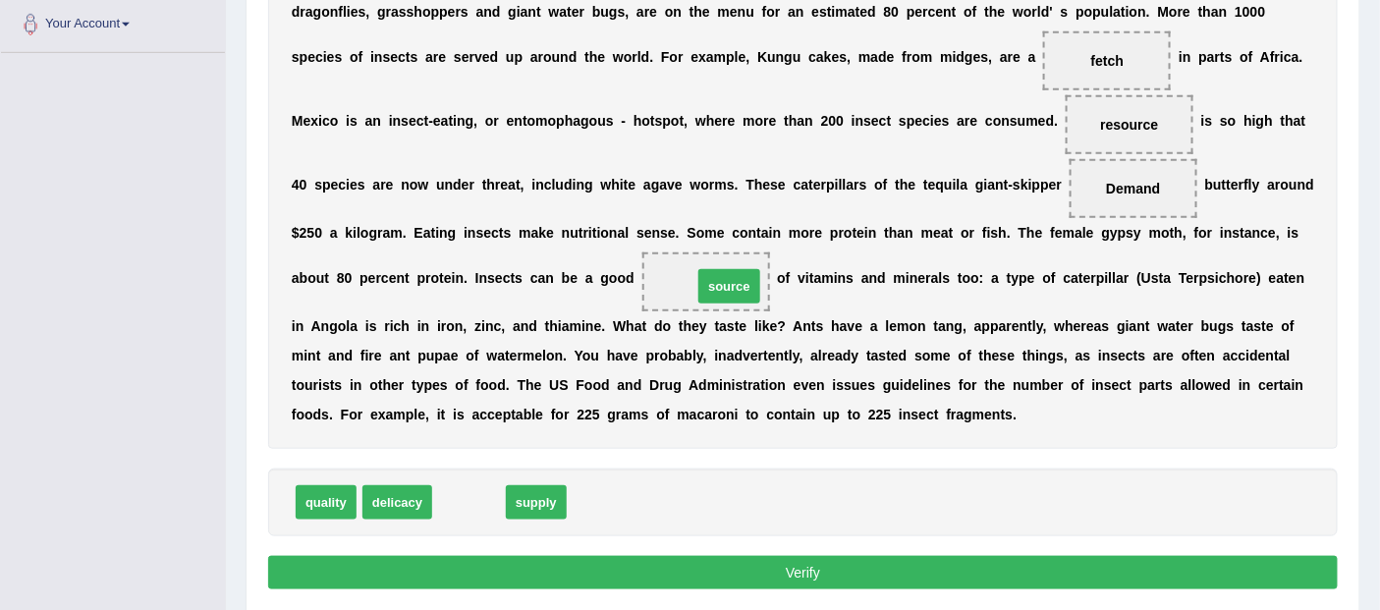
drag, startPoint x: 482, startPoint y: 493, endPoint x: 744, endPoint y: 288, distance: 333.0
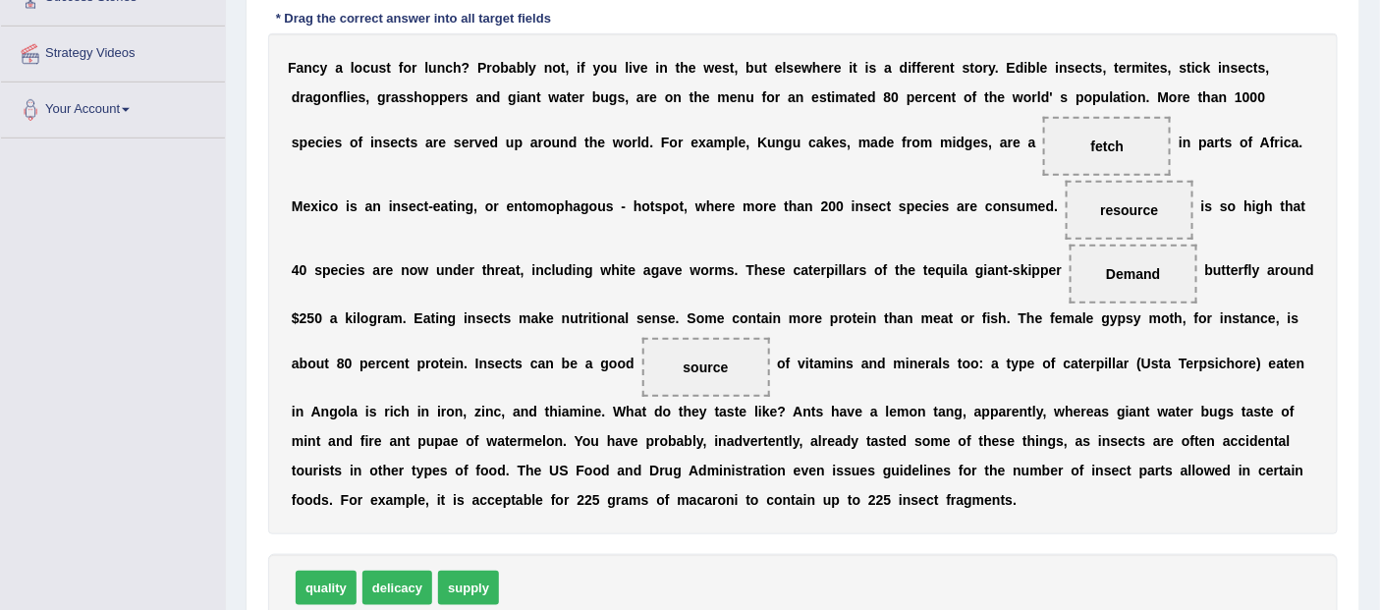
scroll to position [327, 0]
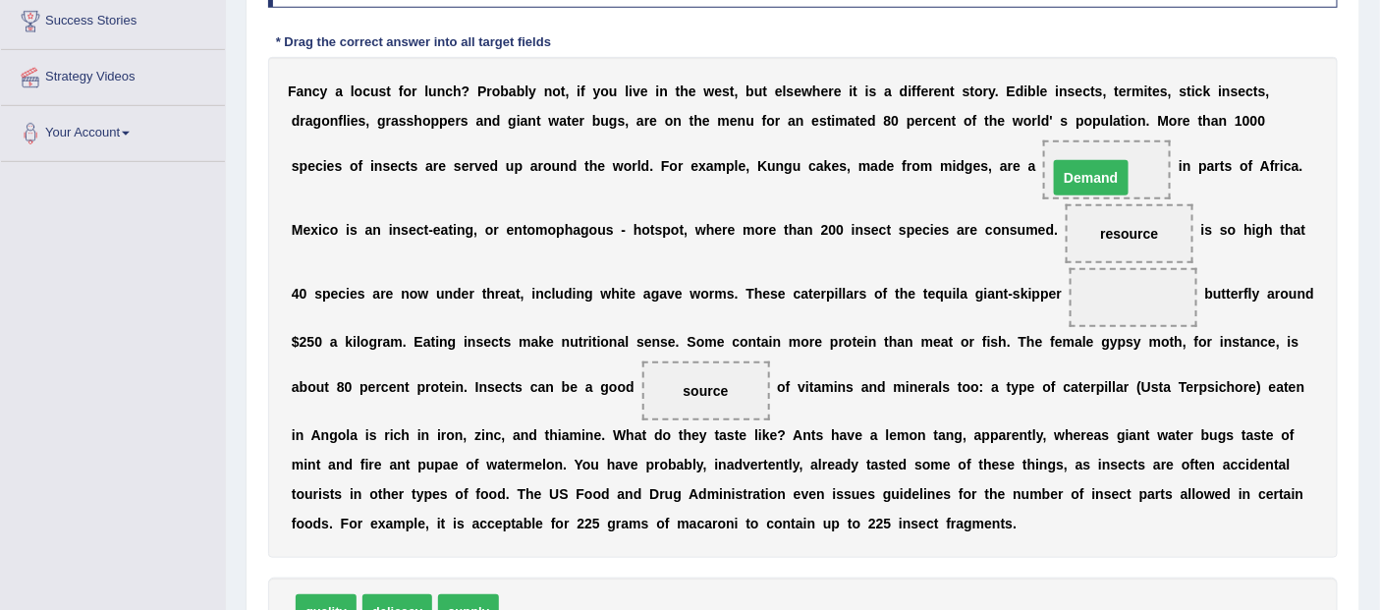
drag, startPoint x: 1104, startPoint y: 291, endPoint x: 1082, endPoint y: 172, distance: 120.8
drag, startPoint x: 1113, startPoint y: 154, endPoint x: 1111, endPoint y: 281, distance: 126.7
click at [1103, 283] on div "F a n c y a l o c u s t f o r l u n c h ? P r o b a b l y n o t , i f y o u l i…" at bounding box center [803, 307] width 1070 height 501
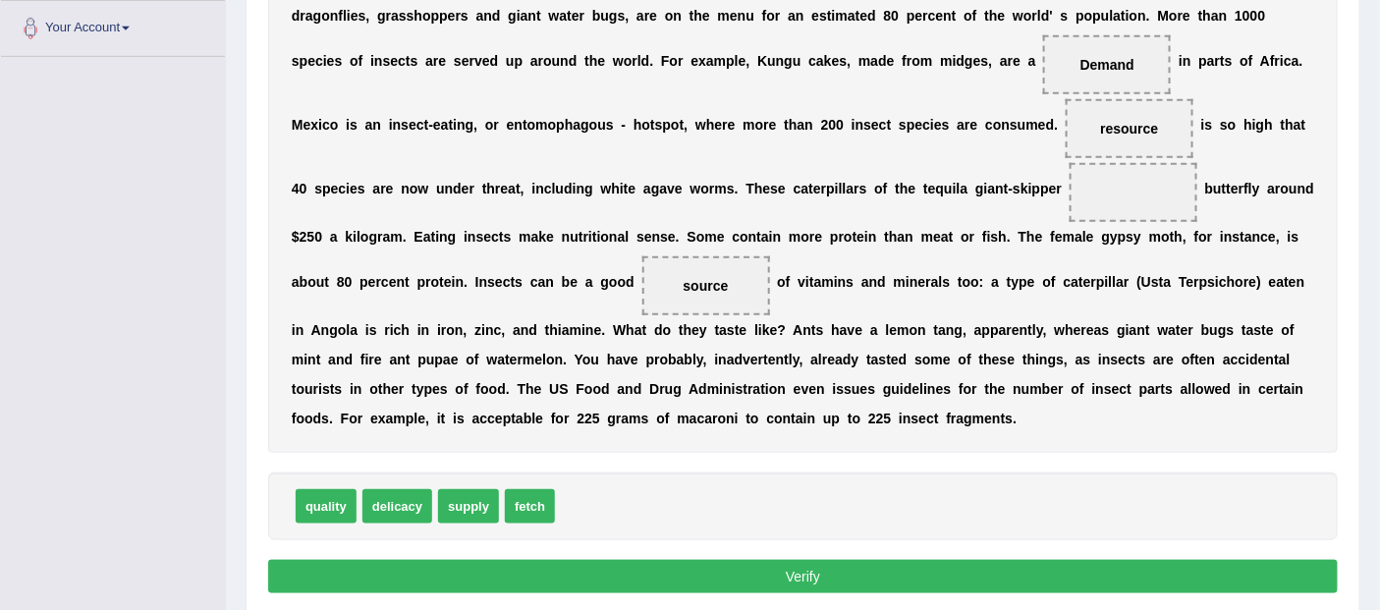
scroll to position [436, 0]
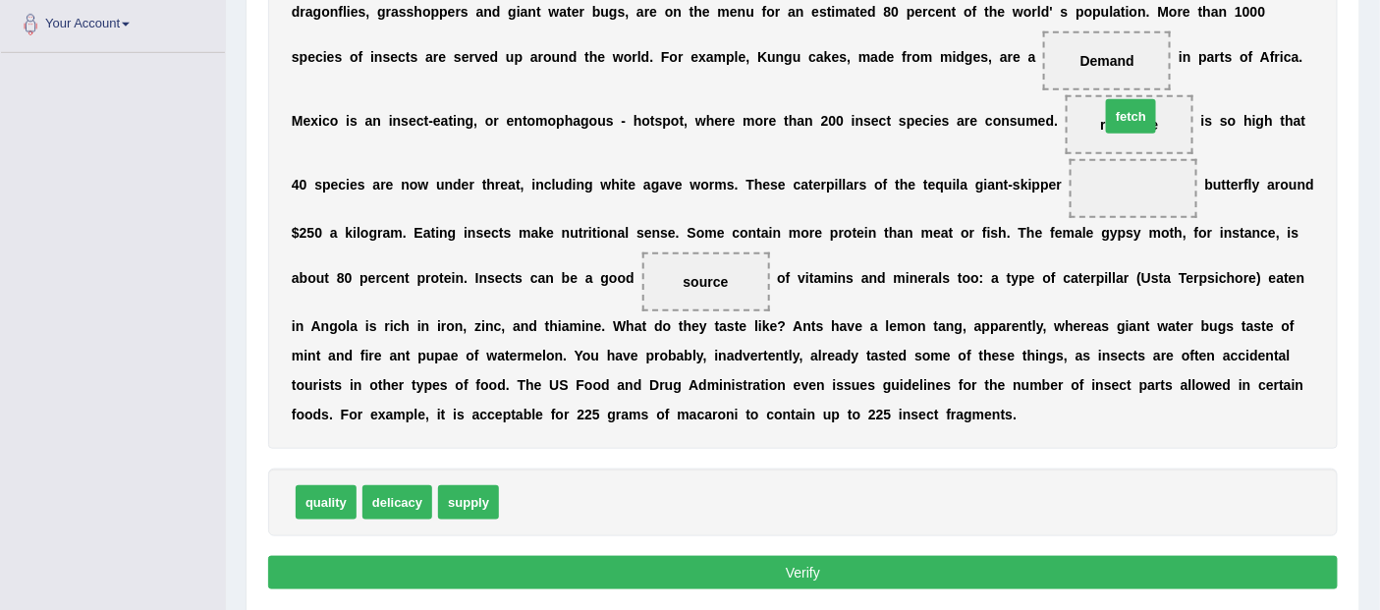
drag, startPoint x: 546, startPoint y: 498, endPoint x: 1147, endPoint y: 114, distance: 713.3
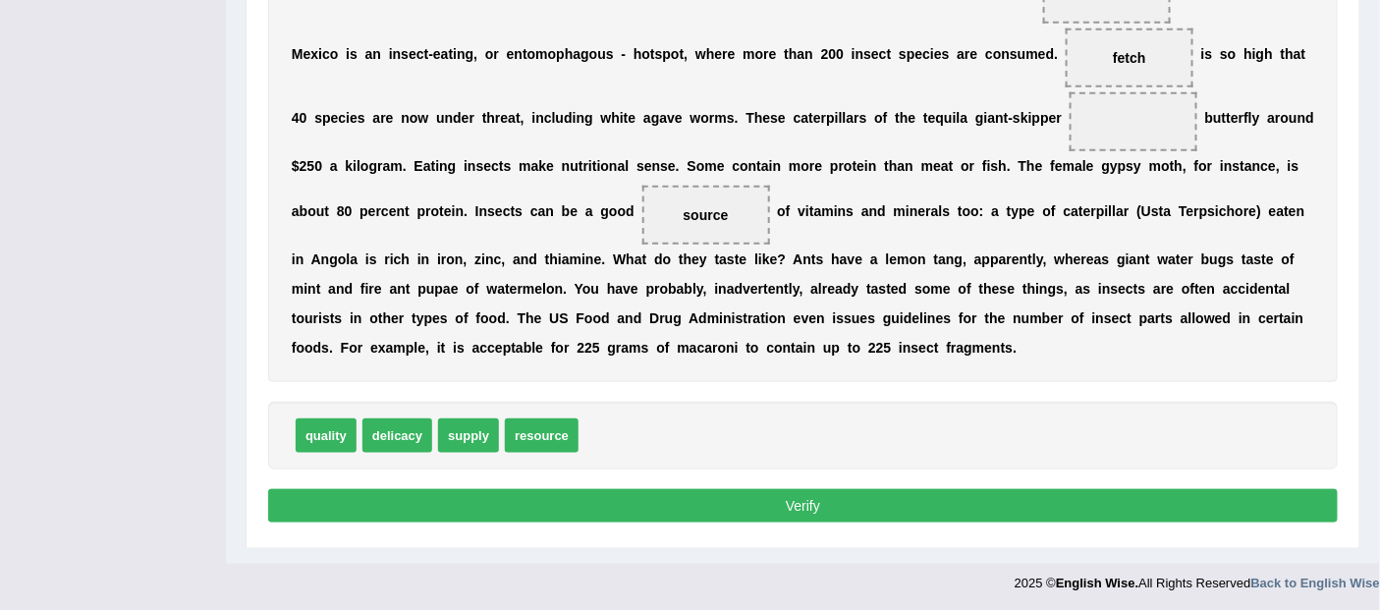
scroll to position [506, 0]
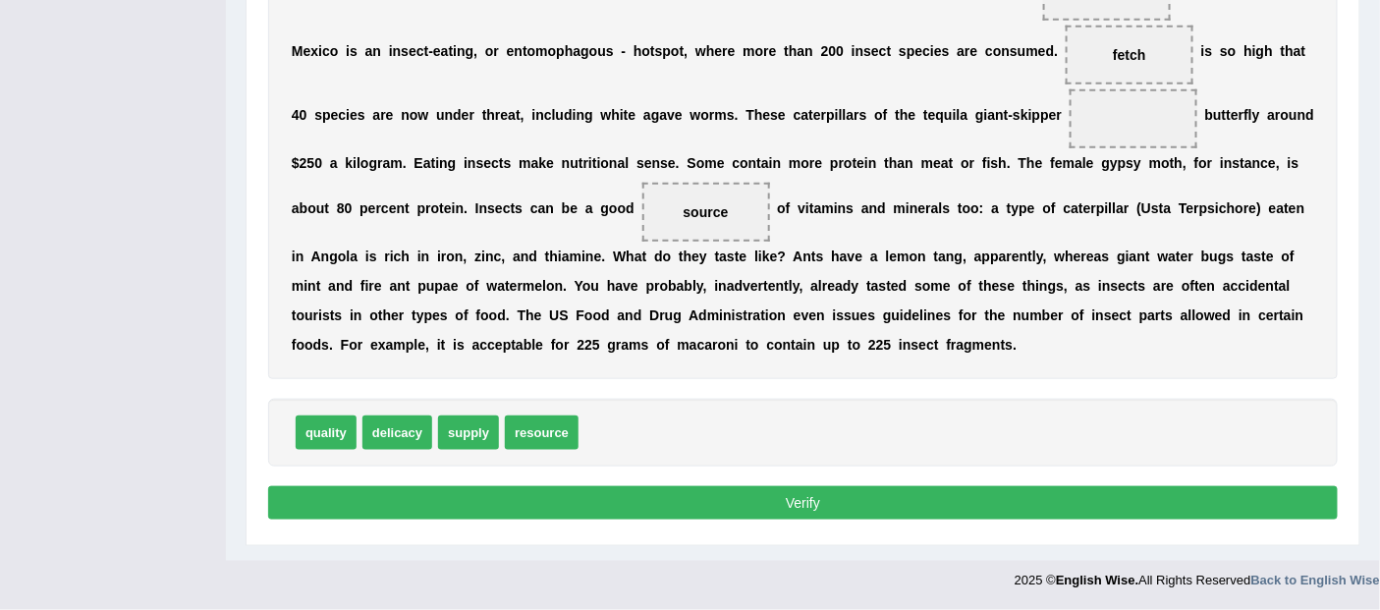
click at [719, 492] on button "Verify" at bounding box center [803, 502] width 1070 height 33
click at [778, 494] on button "Verify" at bounding box center [803, 502] width 1070 height 33
click at [811, 497] on button "Verify" at bounding box center [803, 502] width 1070 height 33
click at [792, 502] on button "Verify" at bounding box center [803, 502] width 1070 height 33
drag, startPoint x: 415, startPoint y: 437, endPoint x: 1166, endPoint y: 130, distance: 810.9
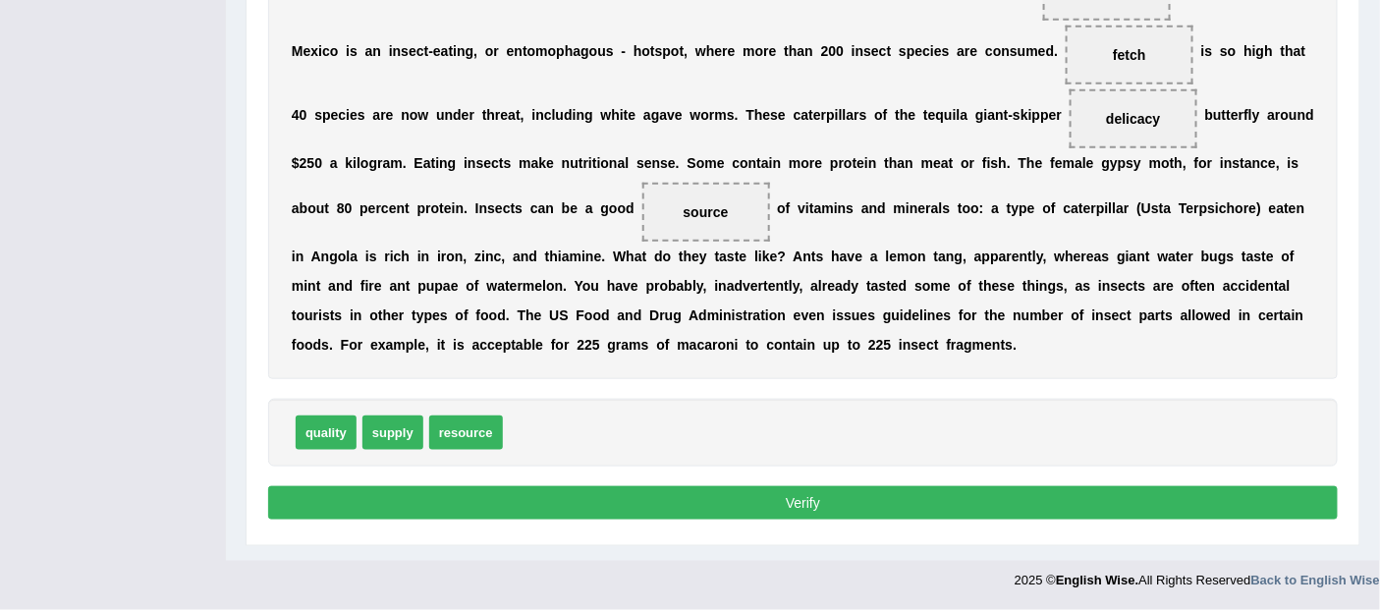
click at [776, 498] on button "Verify" at bounding box center [803, 502] width 1070 height 33
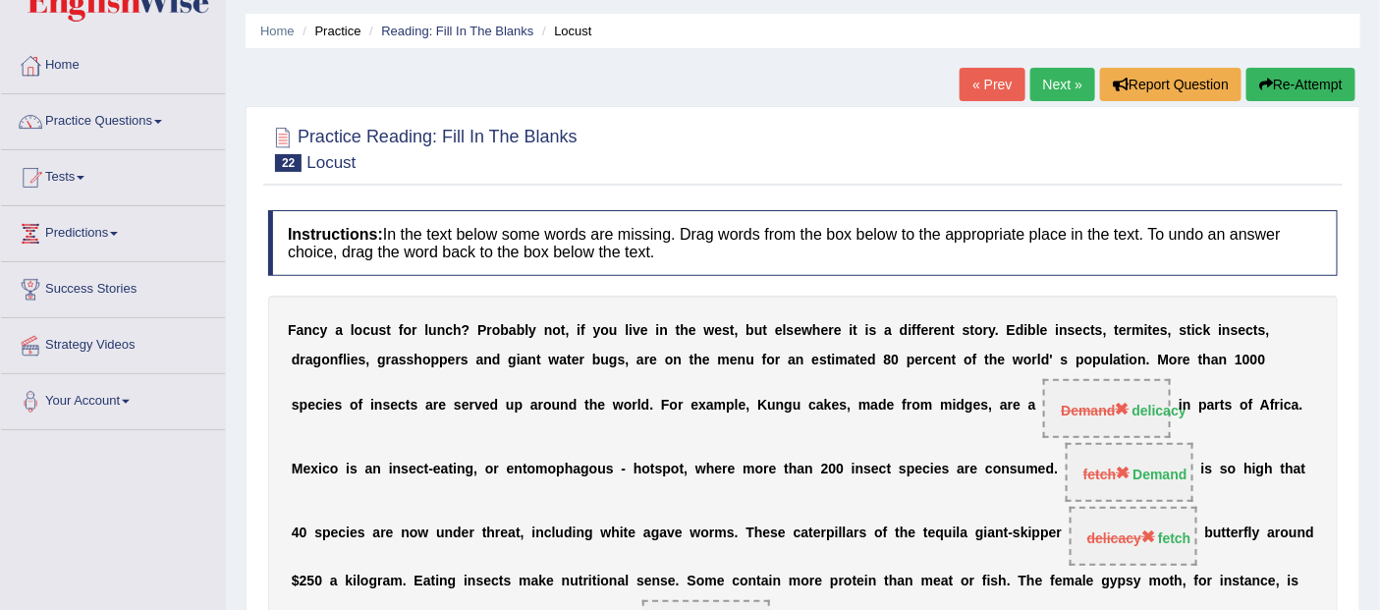
scroll to position [0, 0]
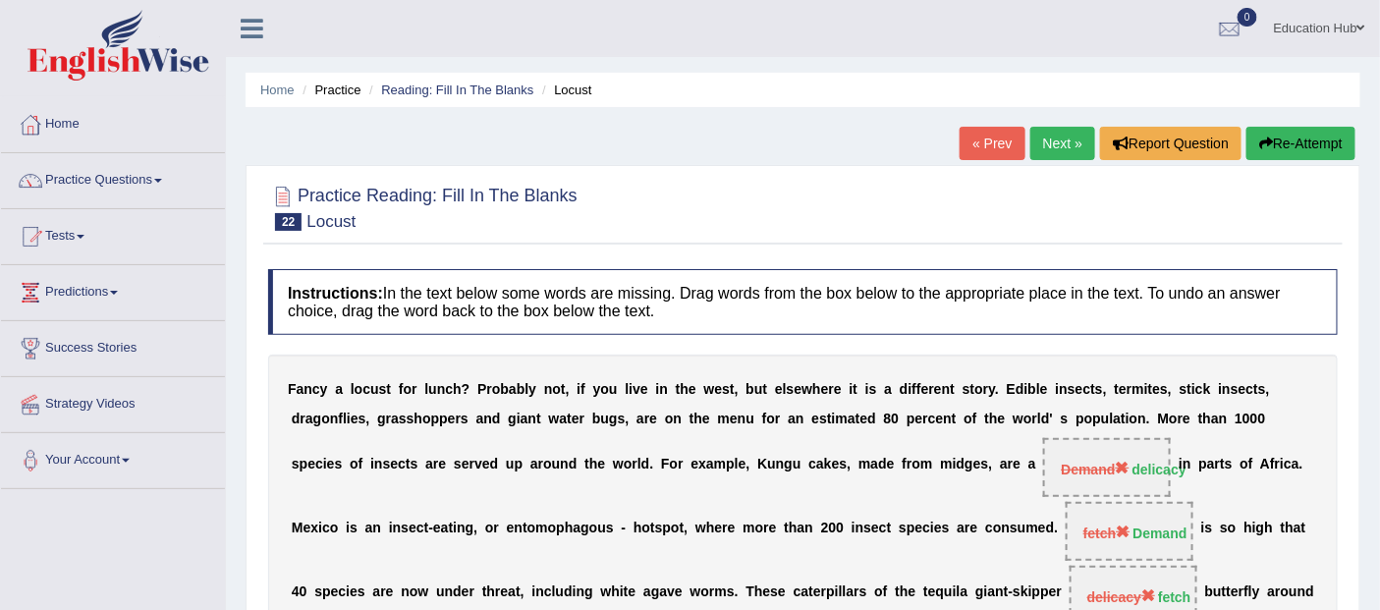
click at [1057, 148] on link "Next »" at bounding box center [1062, 143] width 65 height 33
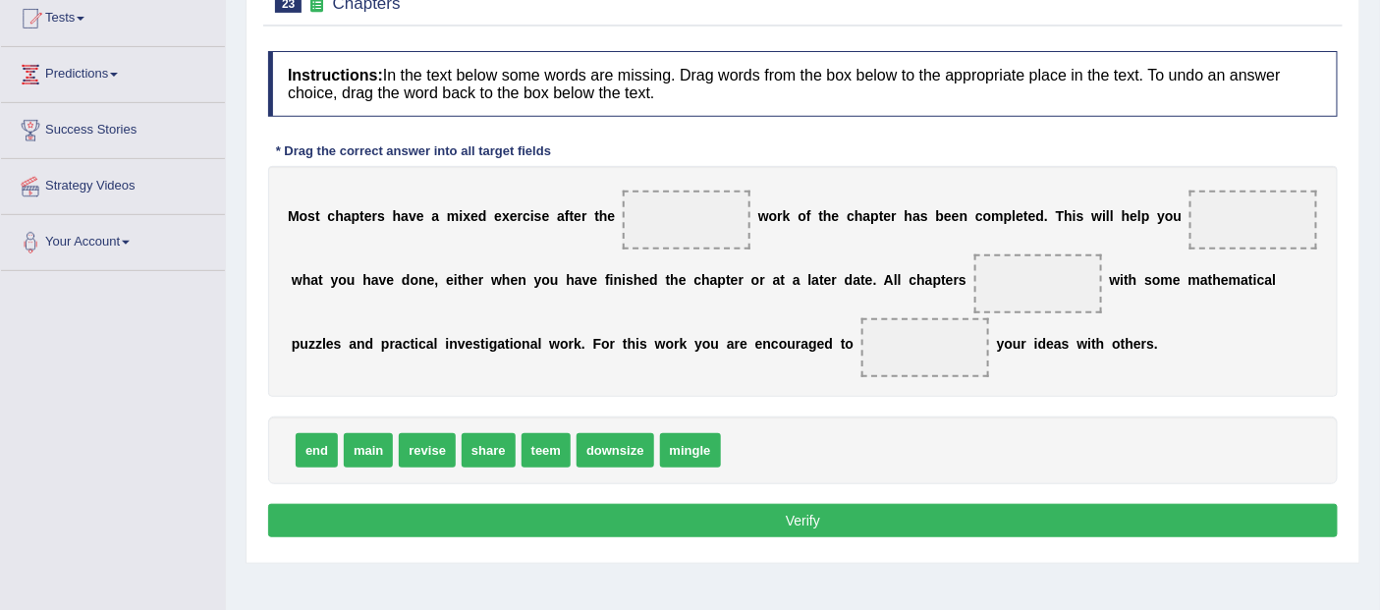
scroll to position [218, 0]
drag, startPoint x: 555, startPoint y: 453, endPoint x: 713, endPoint y: 222, distance: 279.8
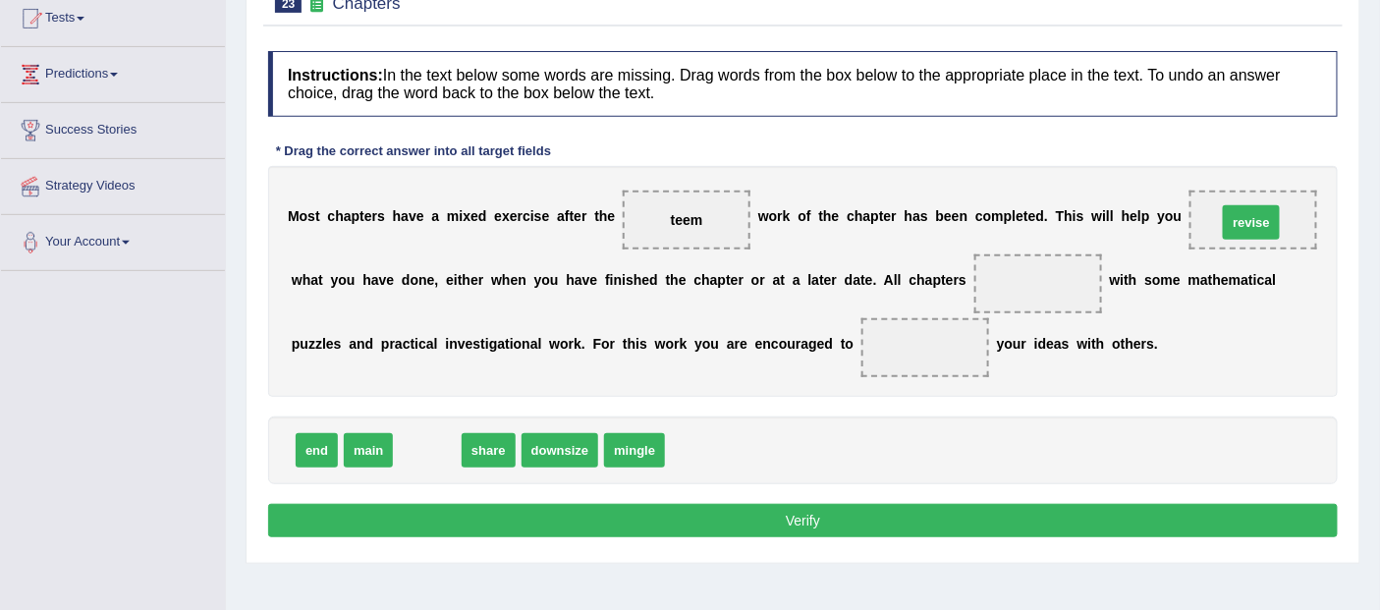
drag, startPoint x: 423, startPoint y: 449, endPoint x: 1247, endPoint y: 222, distance: 854.7
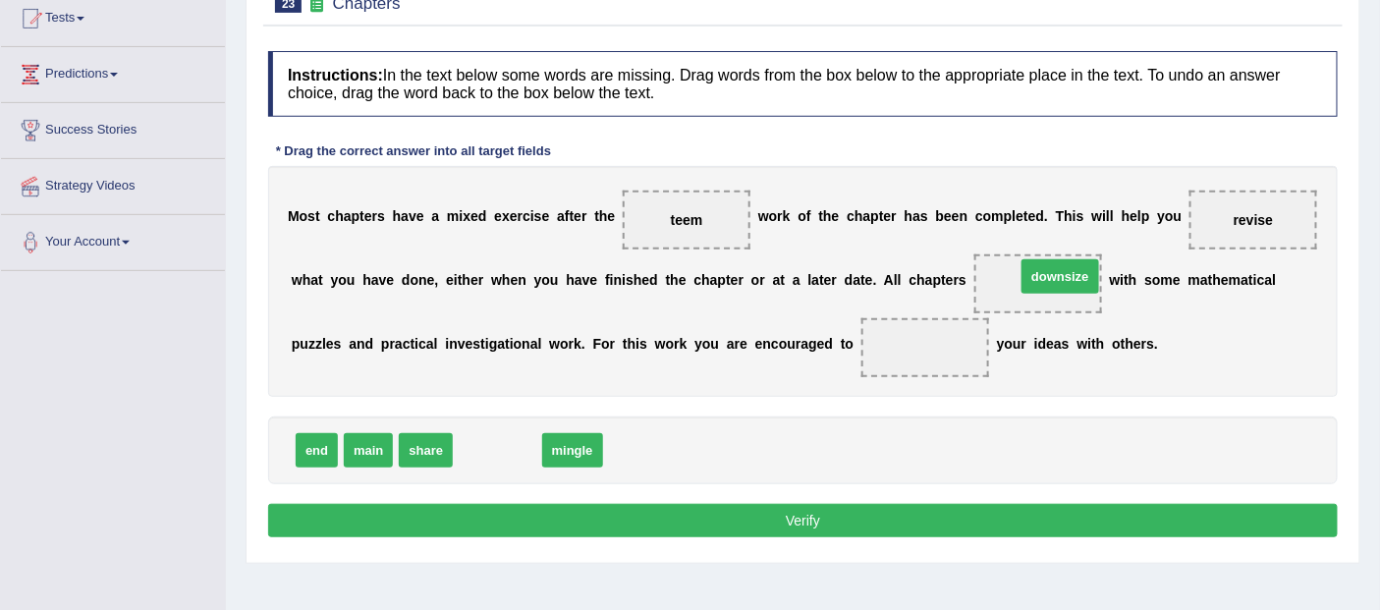
drag, startPoint x: 494, startPoint y: 447, endPoint x: 1057, endPoint y: 272, distance: 589.3
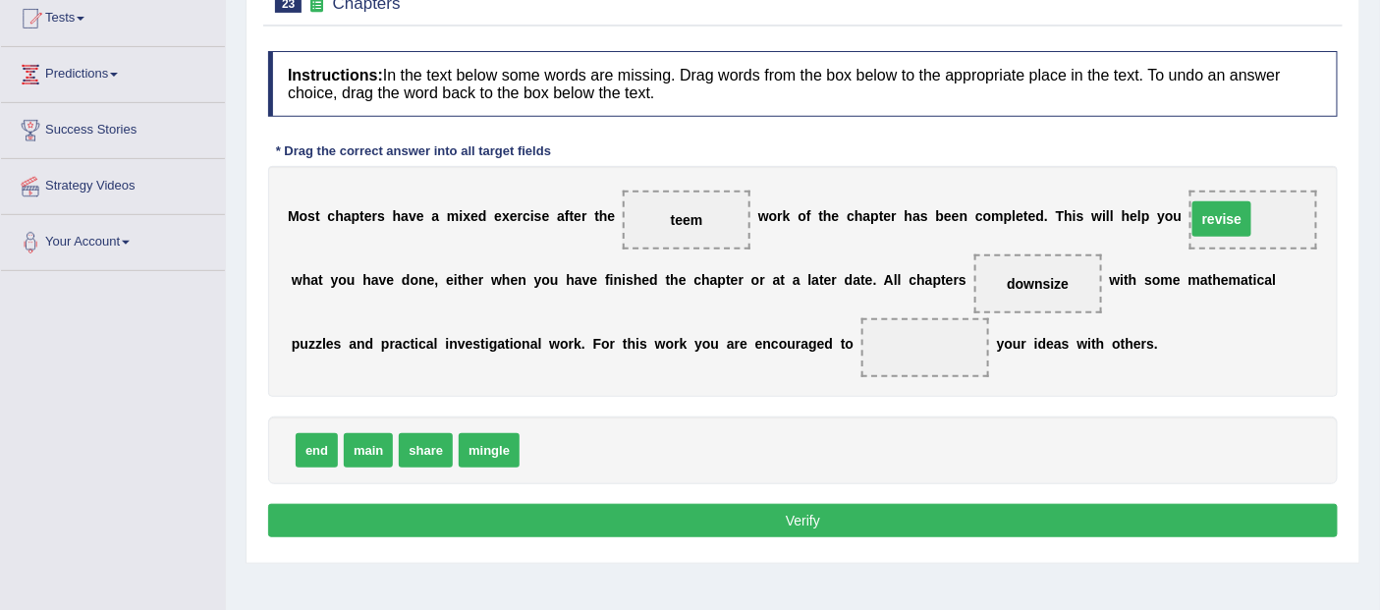
drag, startPoint x: 1255, startPoint y: 212, endPoint x: 1224, endPoint y: 211, distance: 31.4
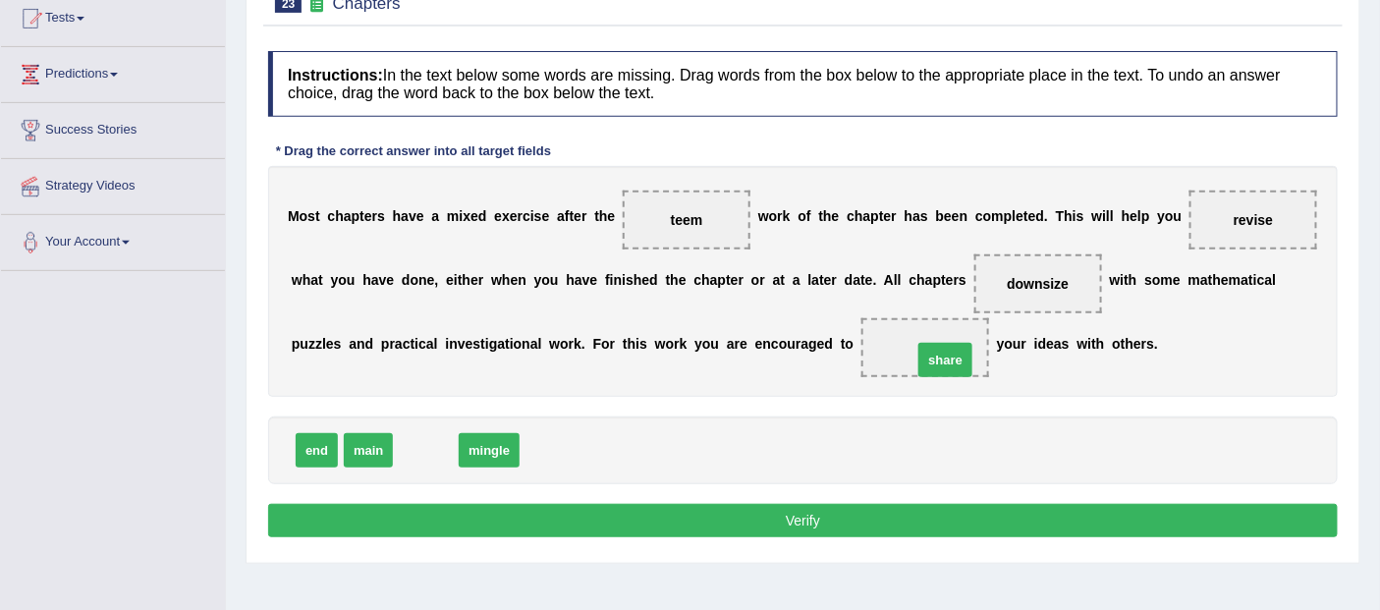
drag, startPoint x: 419, startPoint y: 453, endPoint x: 939, endPoint y: 361, distance: 527.5
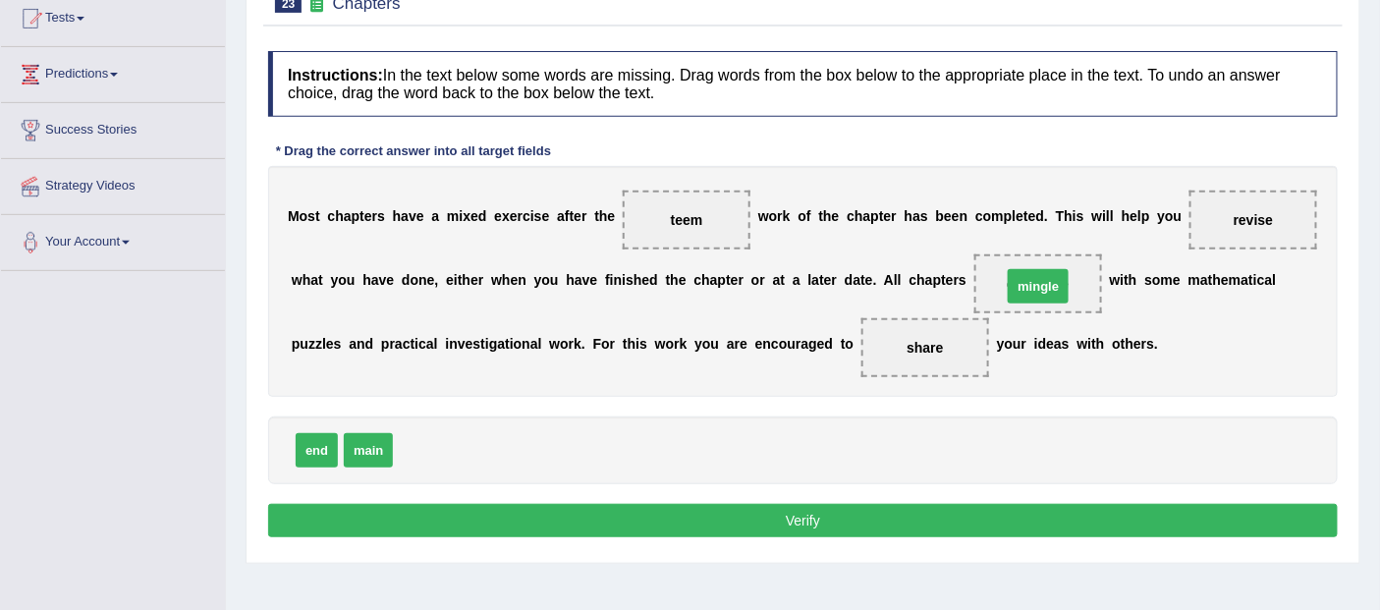
drag, startPoint x: 447, startPoint y: 449, endPoint x: 1056, endPoint y: 286, distance: 630.4
click at [788, 516] on button "Verify" at bounding box center [803, 520] width 1070 height 33
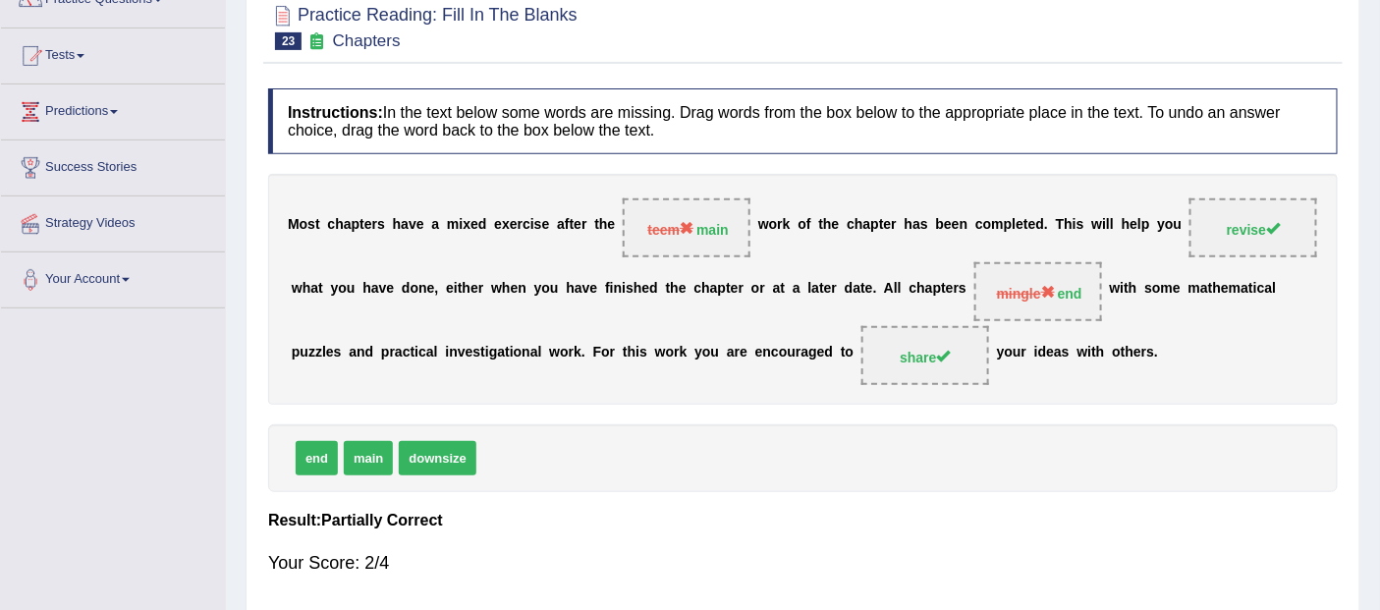
scroll to position [93, 0]
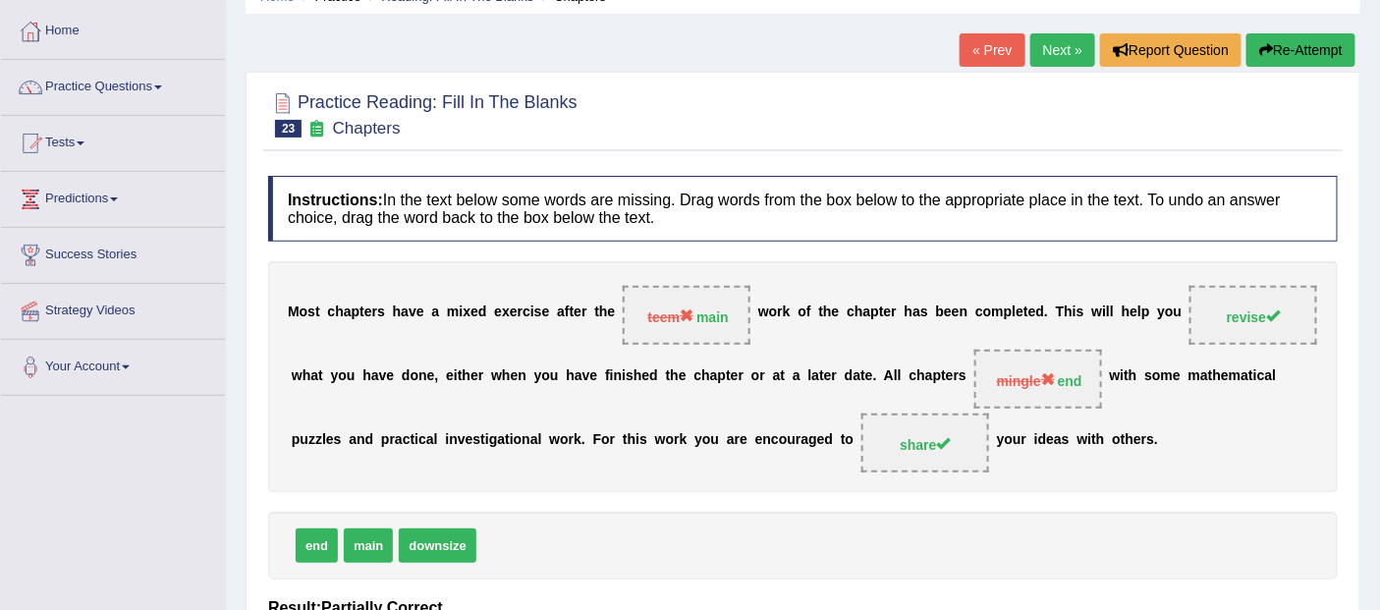
click at [1034, 37] on link "Next »" at bounding box center [1062, 49] width 65 height 33
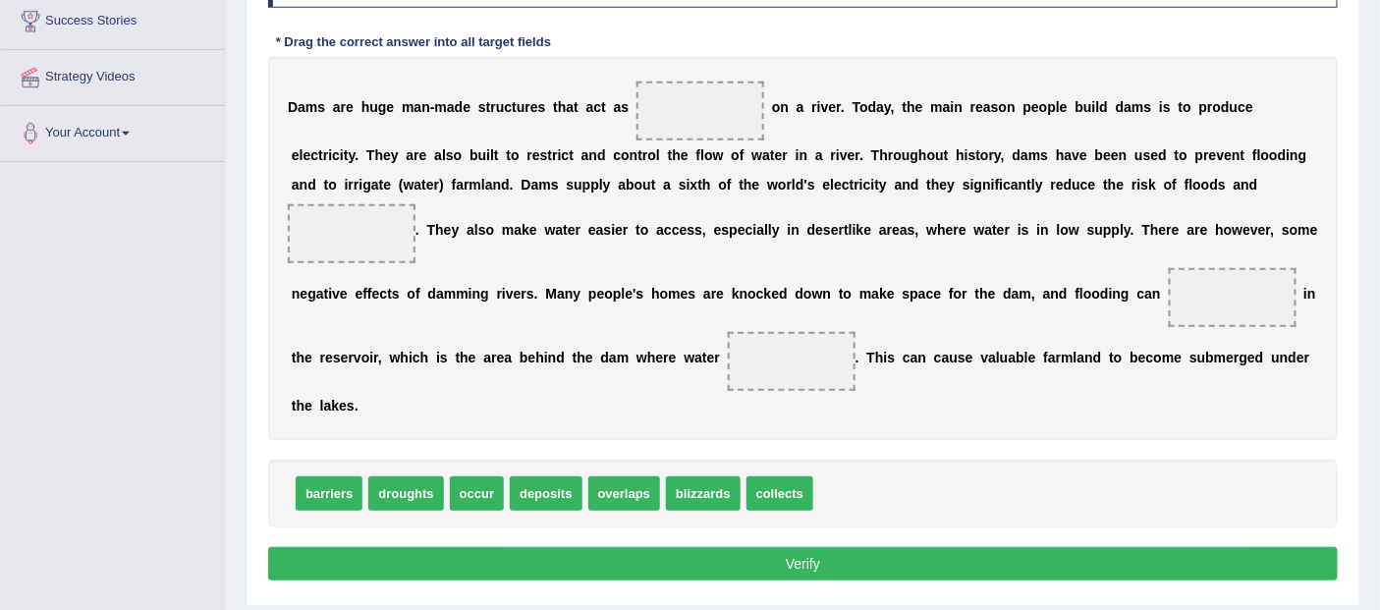
scroll to position [327, 0]
drag, startPoint x: 414, startPoint y: 459, endPoint x: 359, endPoint y: 231, distance: 234.4
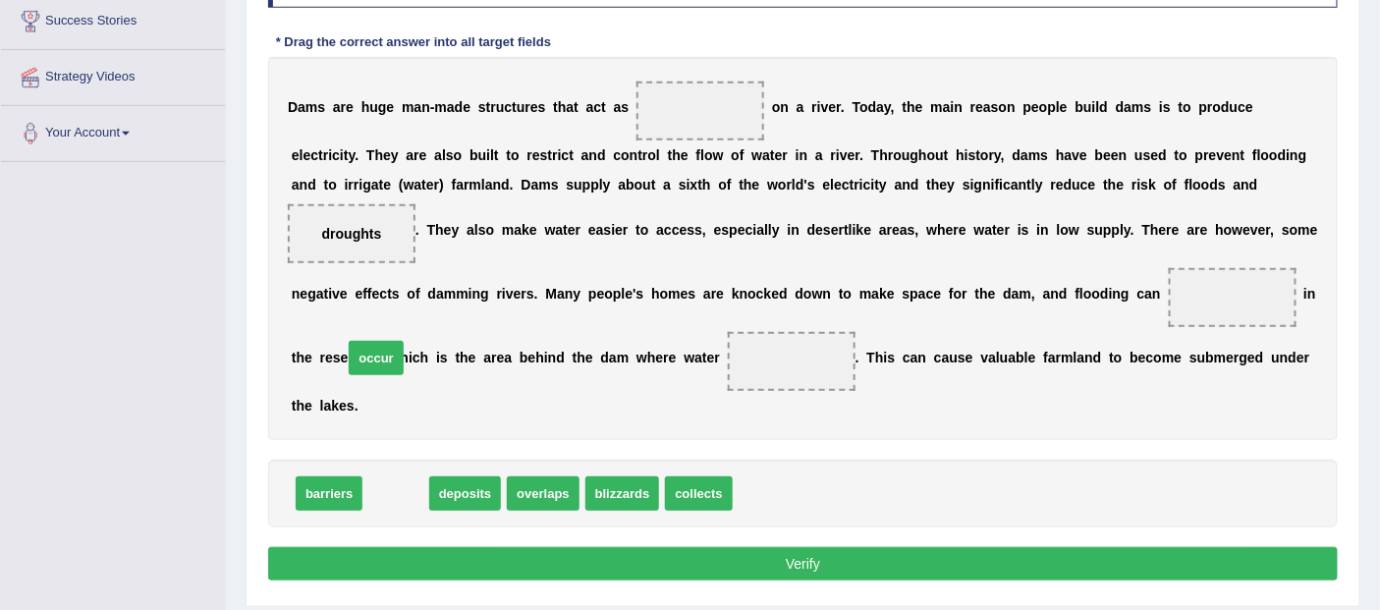
drag, startPoint x: 408, startPoint y: 452, endPoint x: 388, endPoint y: 316, distance: 137.0
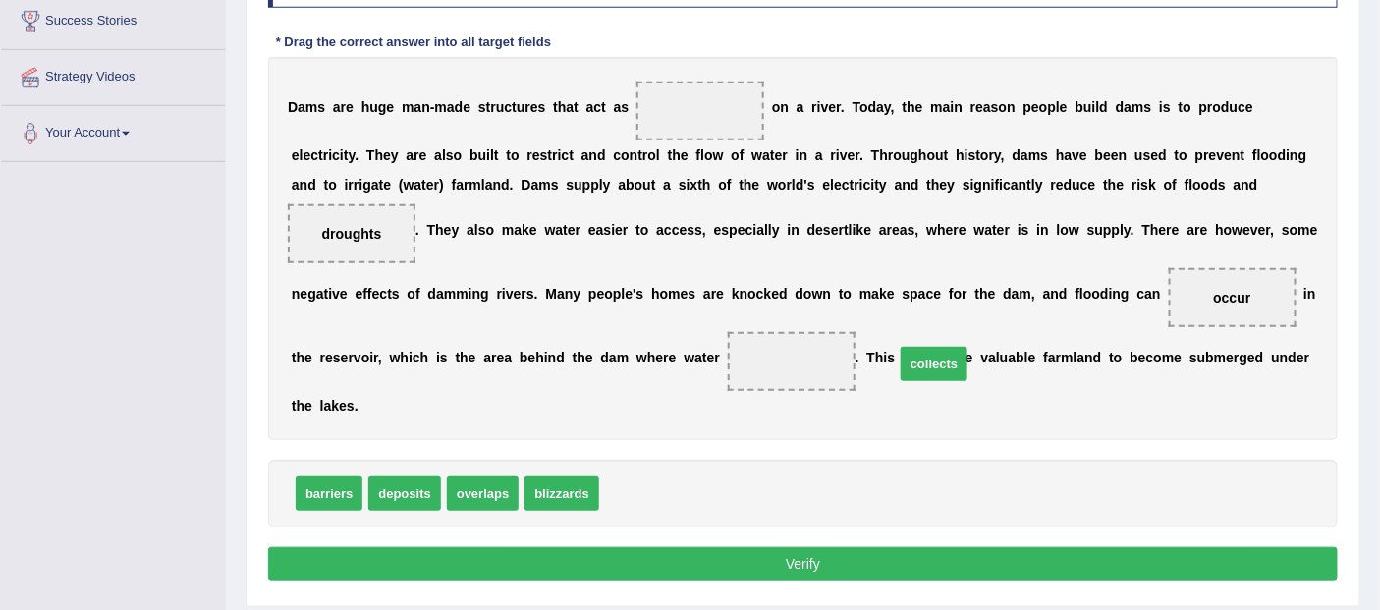
drag, startPoint x: 640, startPoint y: 464, endPoint x: 936, endPoint y: 334, distance: 322.8
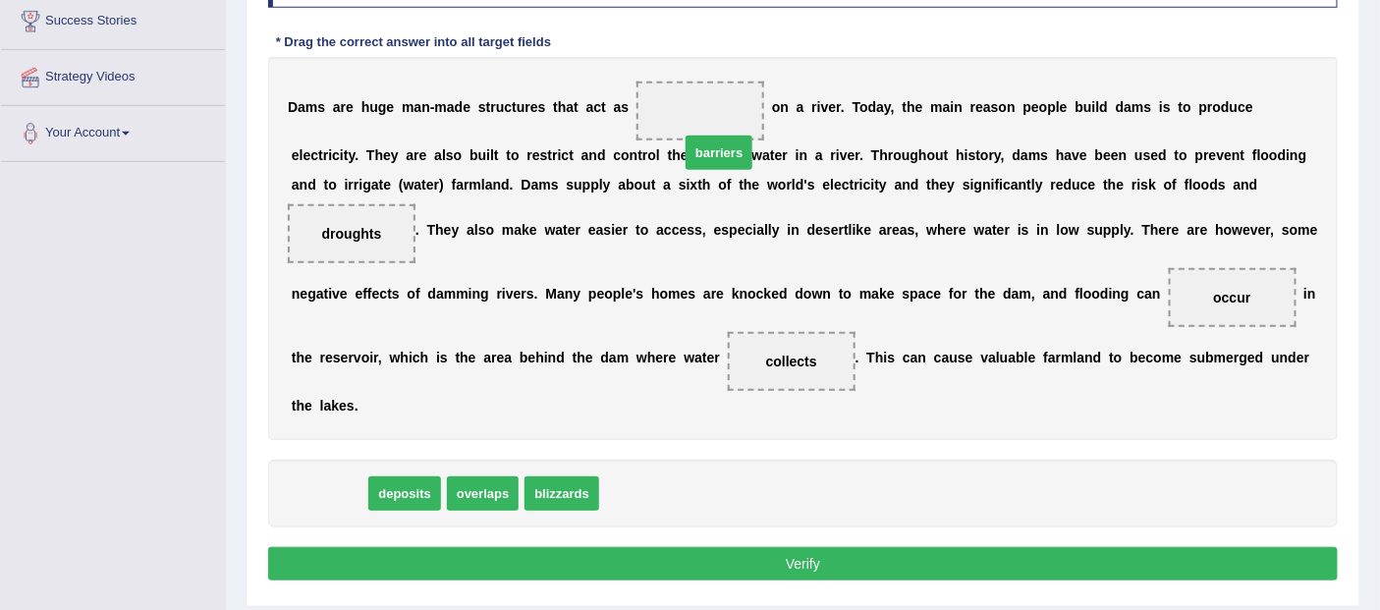
drag, startPoint x: 337, startPoint y: 468, endPoint x: 727, endPoint y: 128, distance: 517.2
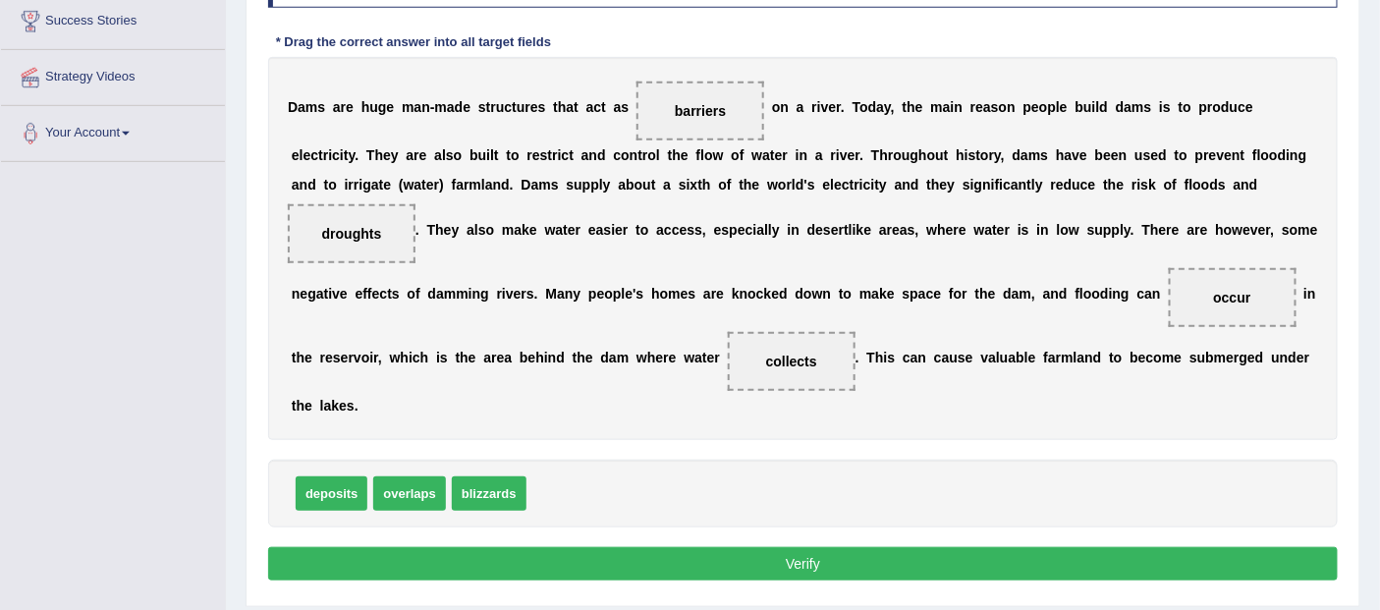
click at [767, 547] on button "Verify" at bounding box center [803, 563] width 1070 height 33
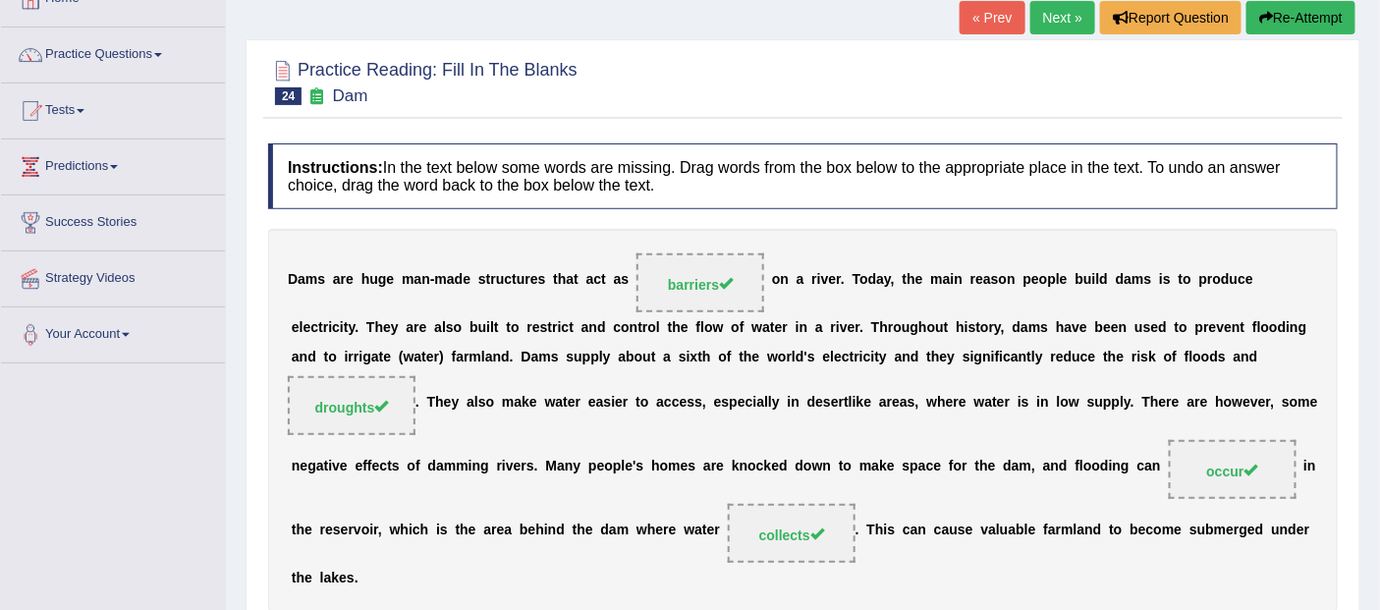
scroll to position [0, 0]
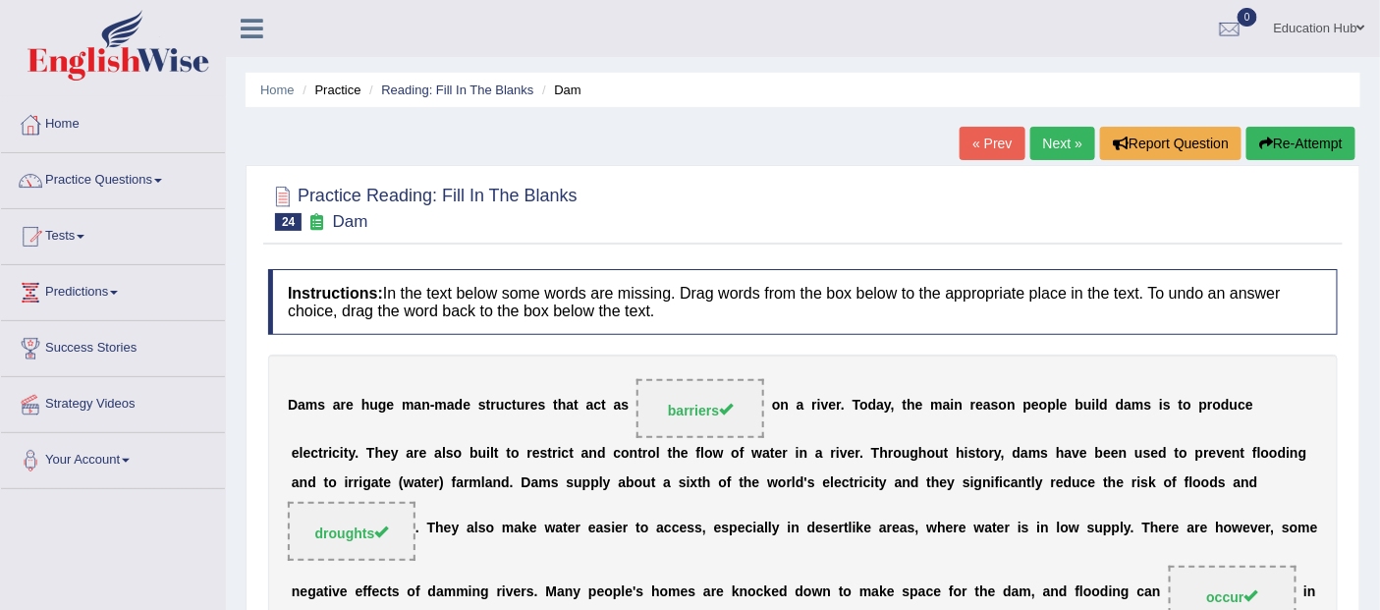
click at [1039, 141] on link "Next »" at bounding box center [1062, 143] width 65 height 33
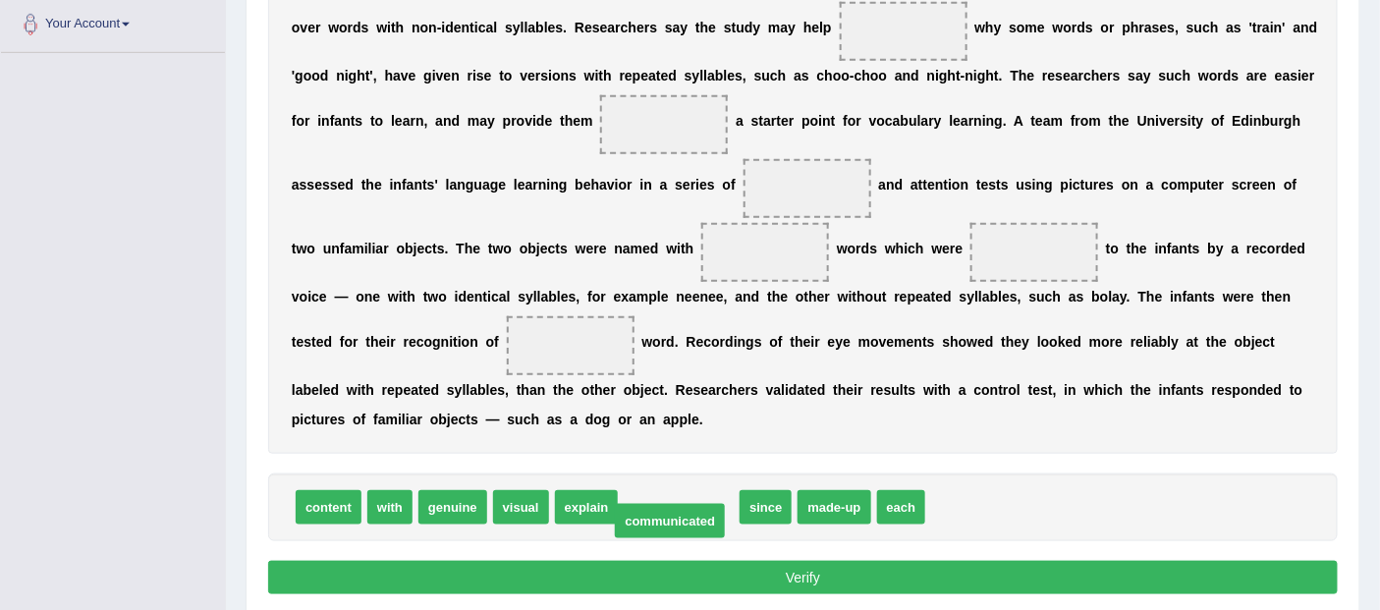
drag, startPoint x: 697, startPoint y: 504, endPoint x: 688, endPoint y: 517, distance: 15.5
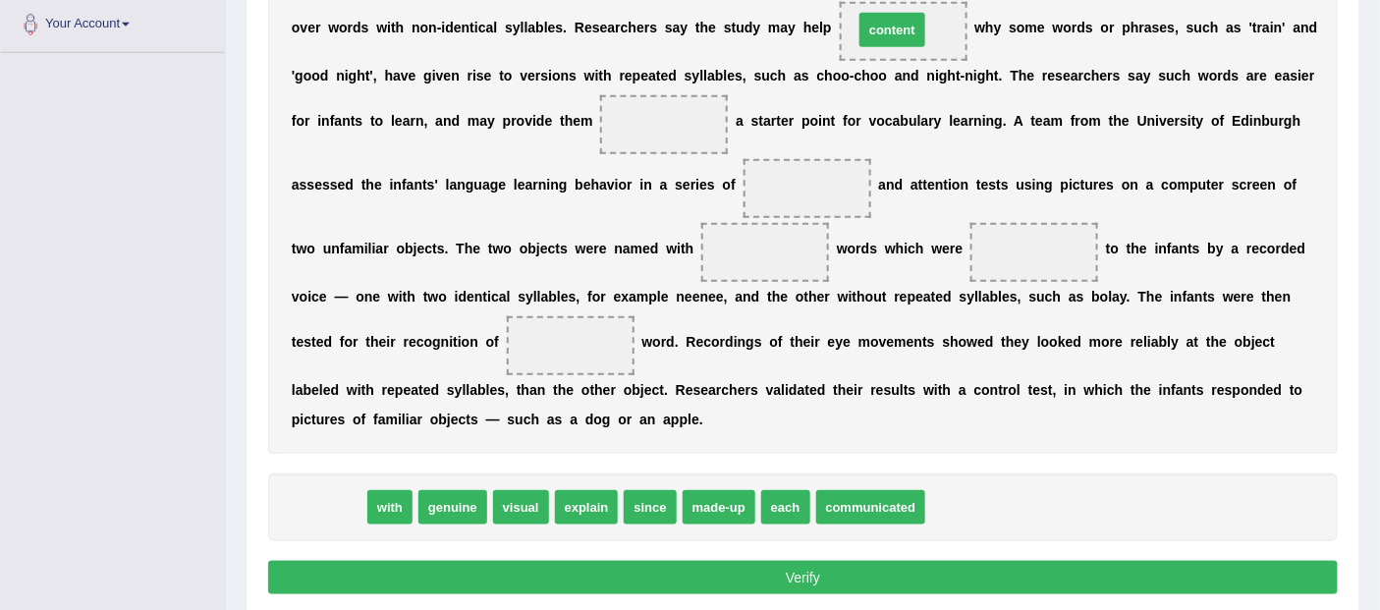
drag, startPoint x: 317, startPoint y: 498, endPoint x: 881, endPoint y: 22, distance: 738.1
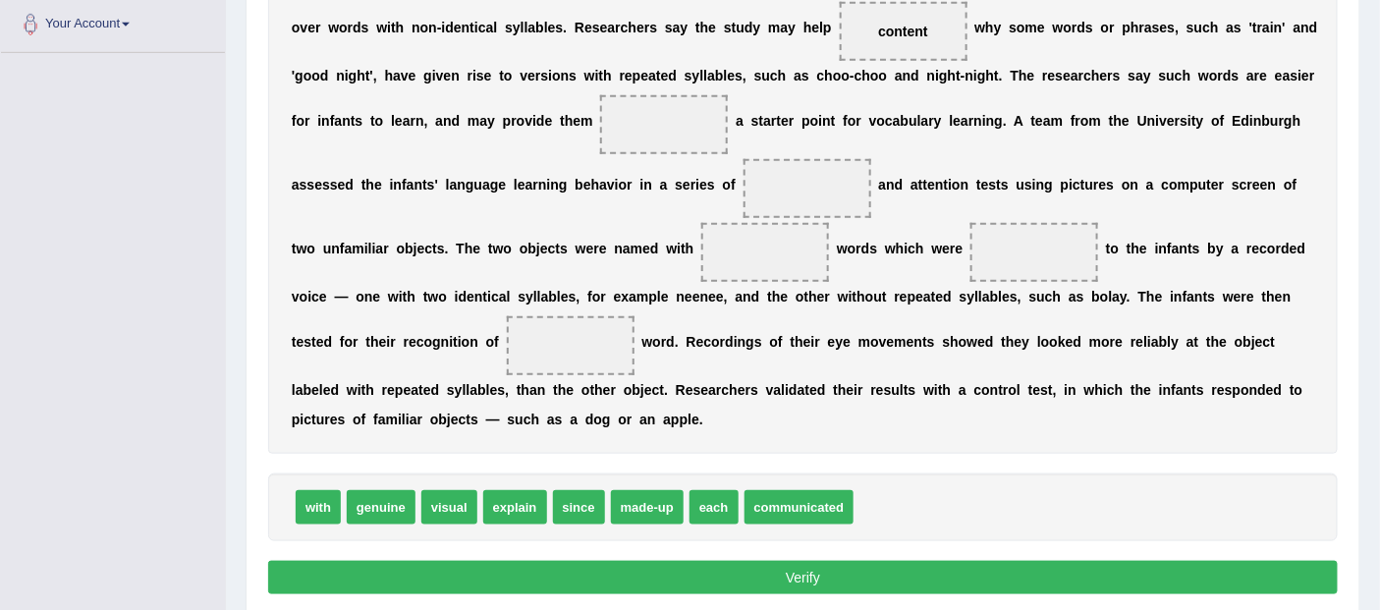
click at [407, 513] on span "genuine" at bounding box center [381, 507] width 69 height 34
drag, startPoint x: 336, startPoint y: 511, endPoint x: 695, endPoint y: 129, distance: 524.6
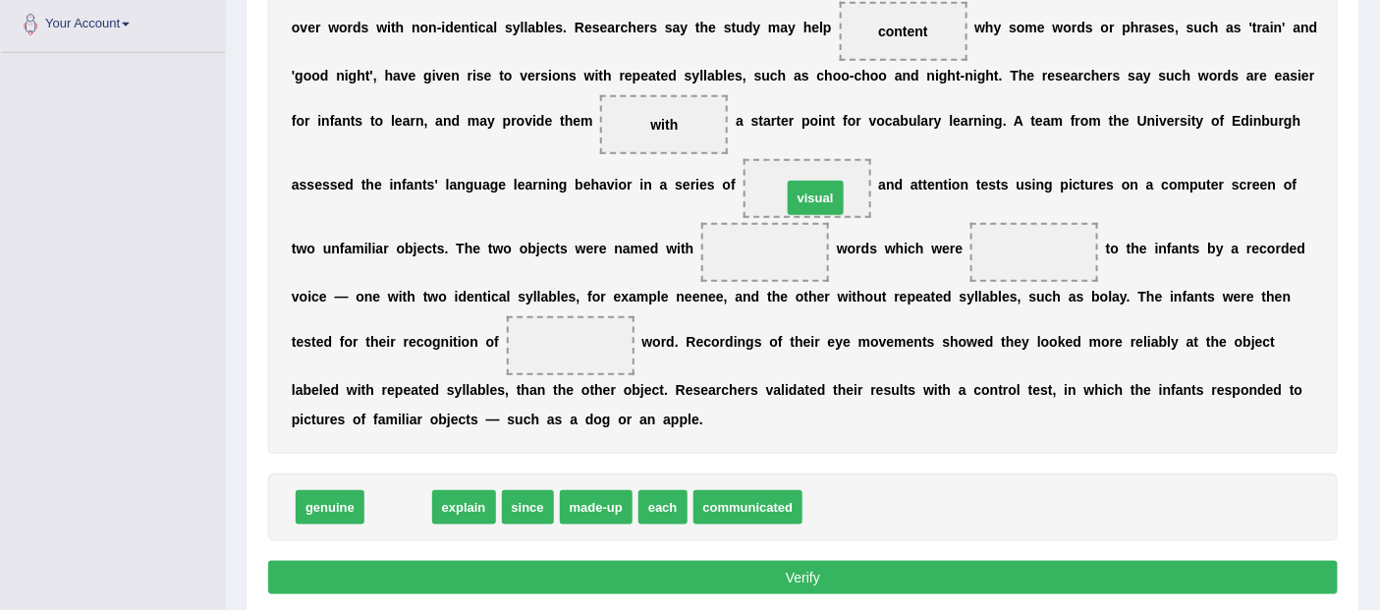
drag, startPoint x: 394, startPoint y: 507, endPoint x: 811, endPoint y: 198, distance: 519.0
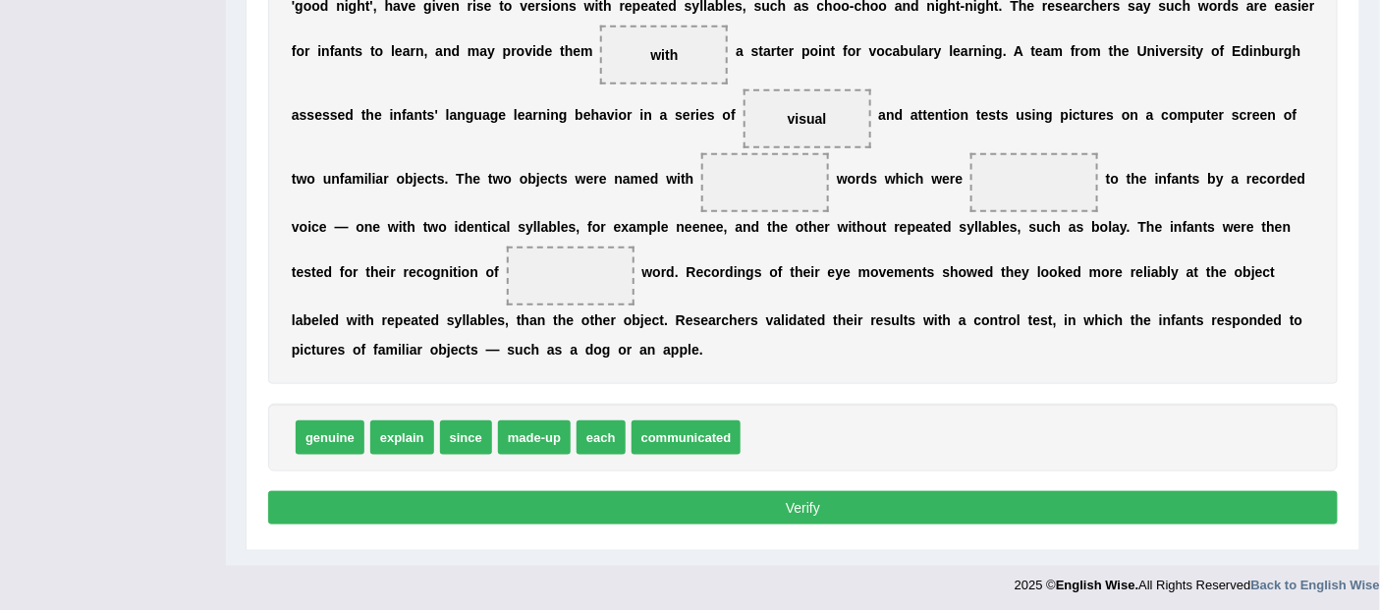
scroll to position [511, 0]
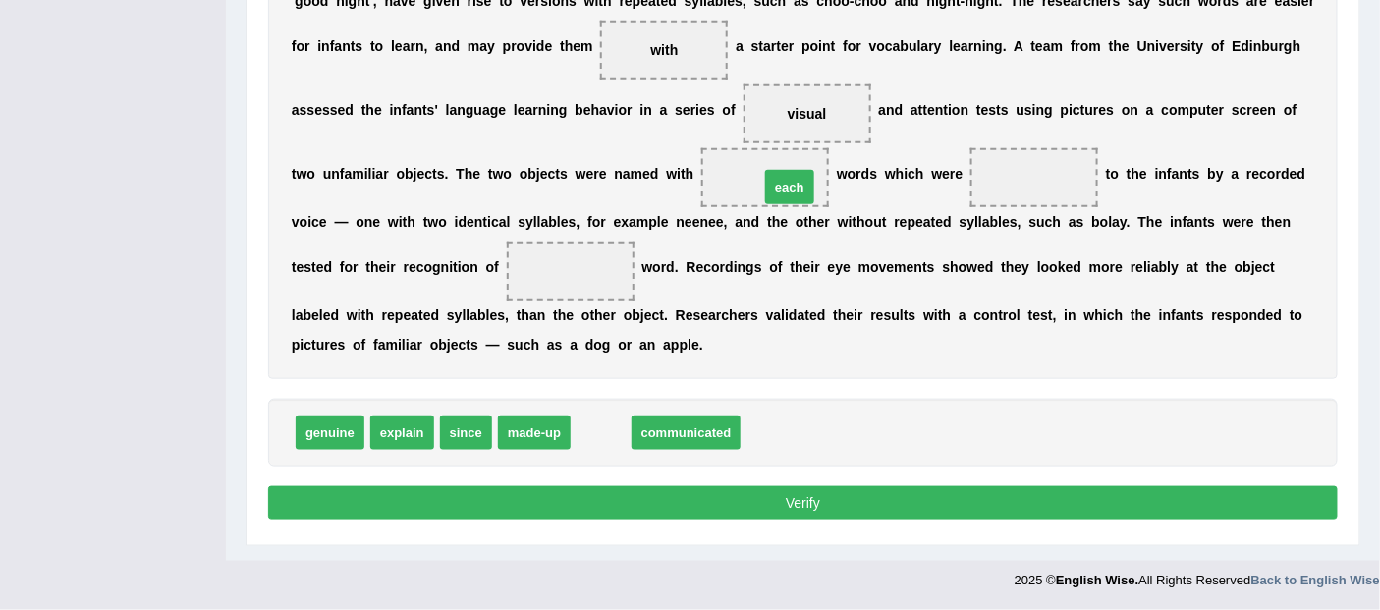
drag, startPoint x: 591, startPoint y: 445, endPoint x: 780, endPoint y: 199, distance: 309.6
drag, startPoint x: 651, startPoint y: 413, endPoint x: 948, endPoint y: 193, distance: 369.3
click at [948, 193] on div "Instructions: In the text below some words are missing. Drag words from the box…" at bounding box center [802, 142] width 1079 height 787
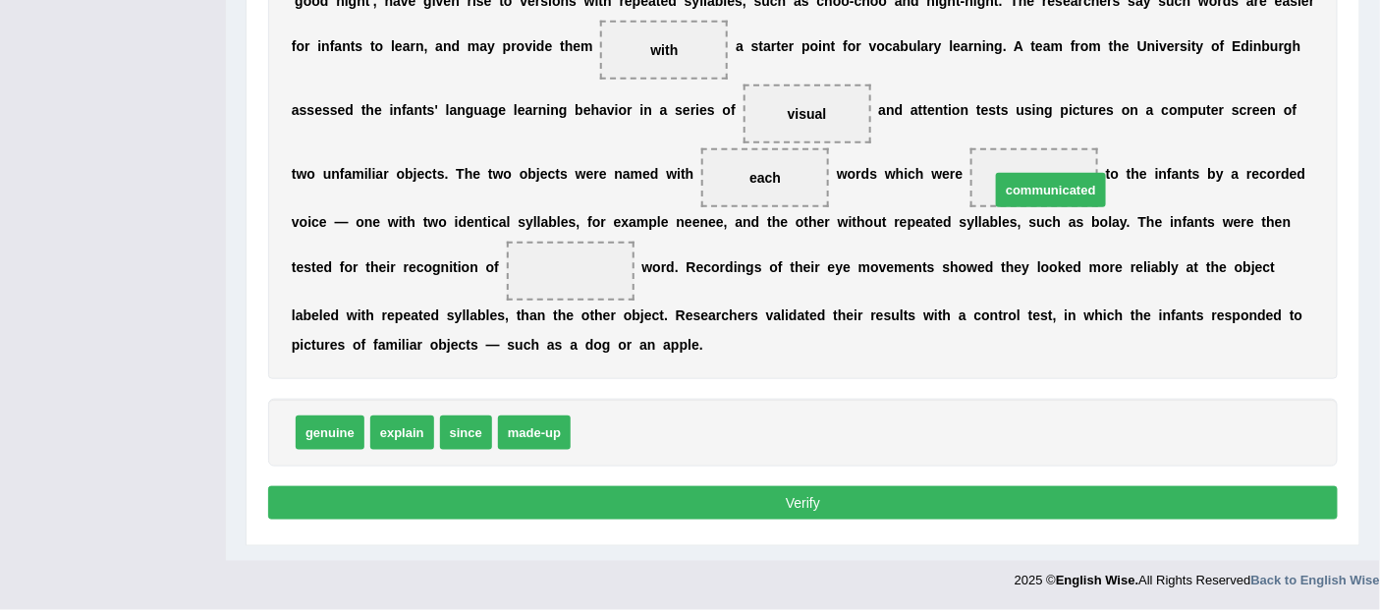
drag, startPoint x: 610, startPoint y: 432, endPoint x: 1029, endPoint y: 190, distance: 484.5
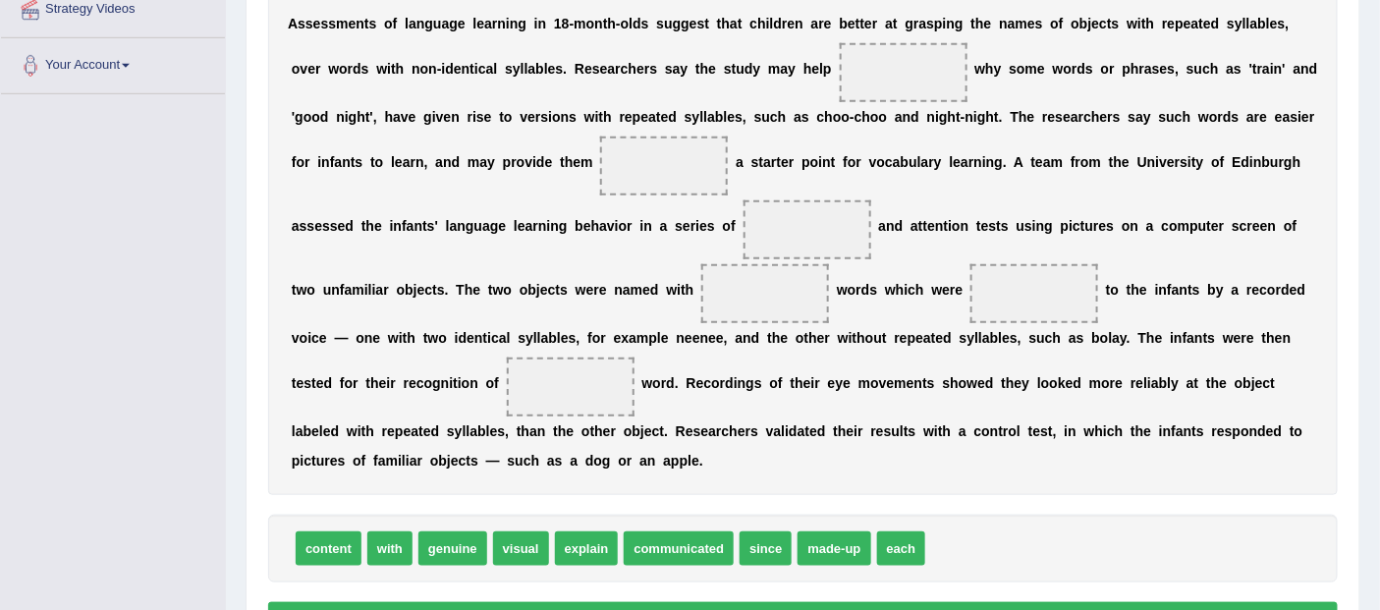
scroll to position [401, 0]
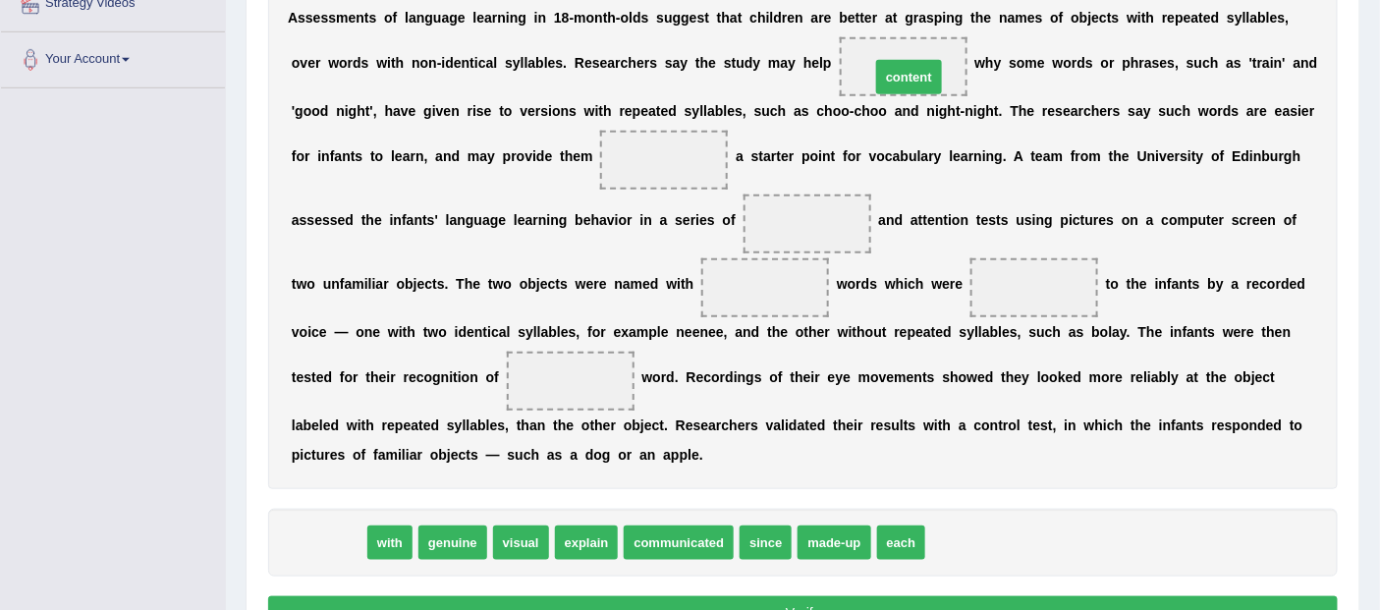
drag, startPoint x: 341, startPoint y: 542, endPoint x: 921, endPoint y: 77, distance: 744.1
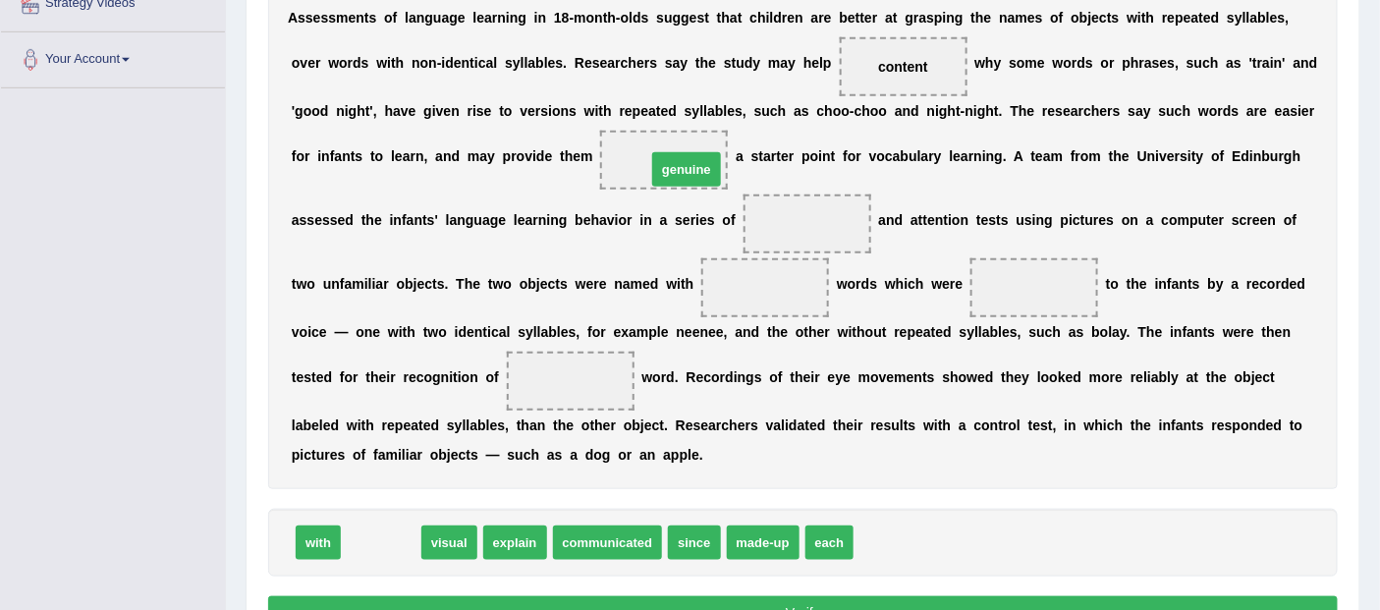
drag, startPoint x: 399, startPoint y: 547, endPoint x: 704, endPoint y: 174, distance: 482.3
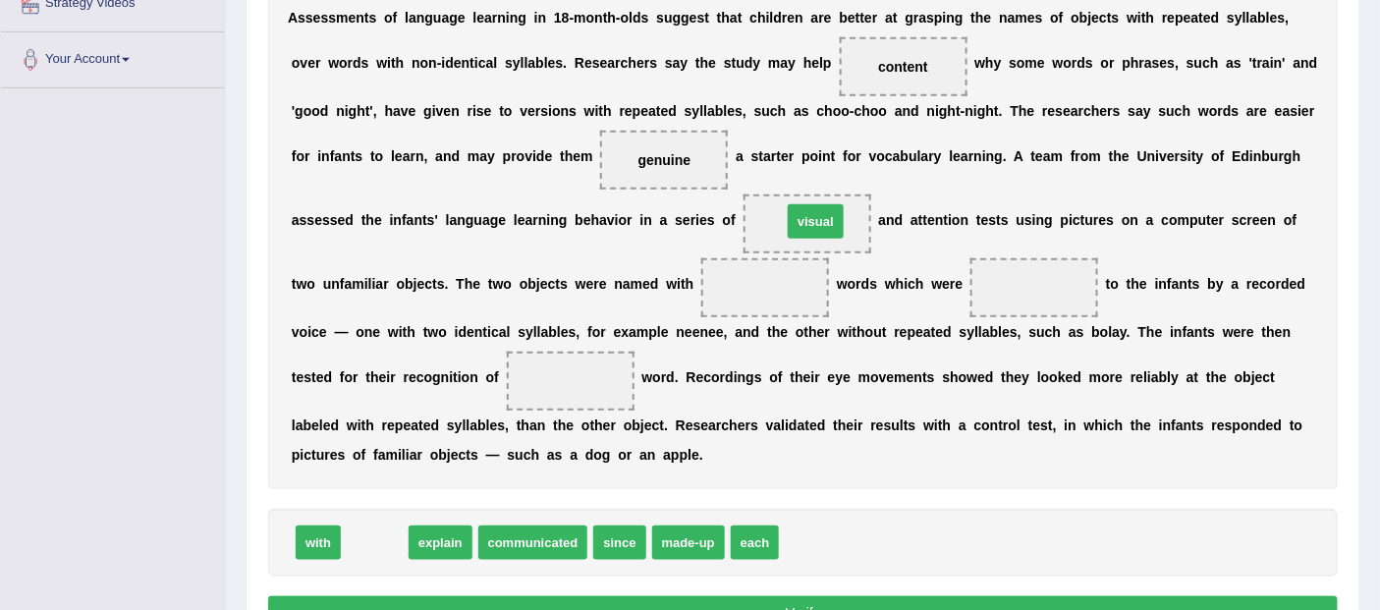
drag, startPoint x: 358, startPoint y: 543, endPoint x: 799, endPoint y: 222, distance: 545.5
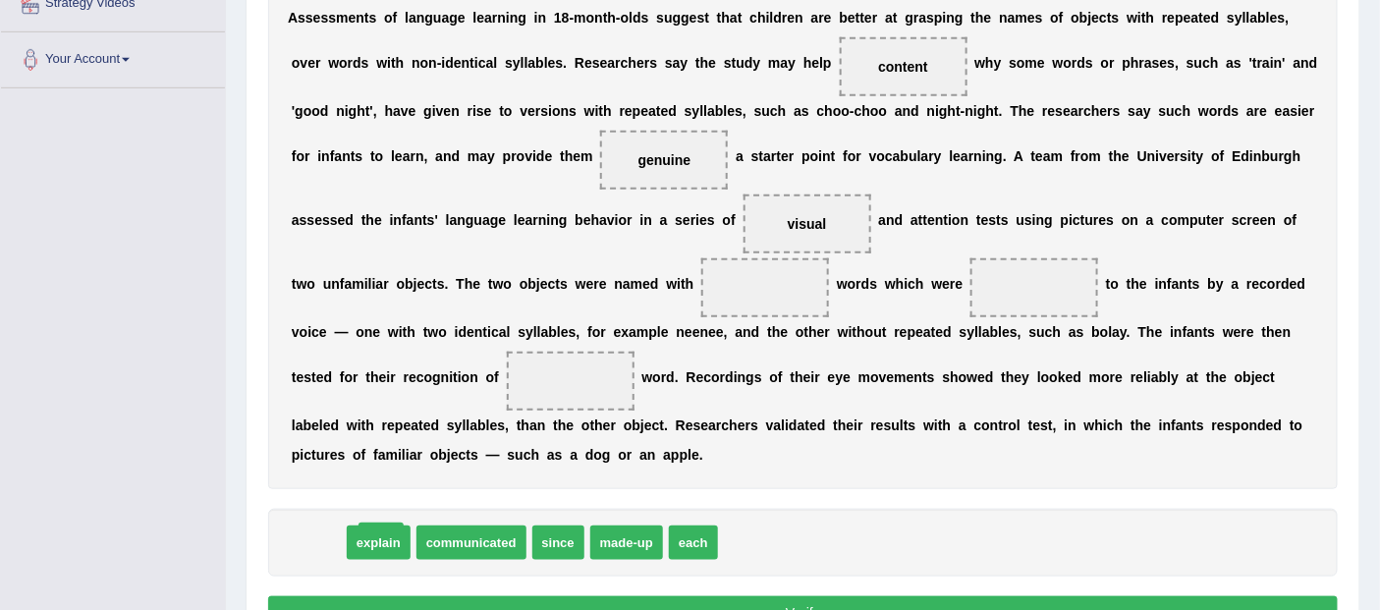
drag, startPoint x: 310, startPoint y: 544, endPoint x: 373, endPoint y: 541, distance: 62.9
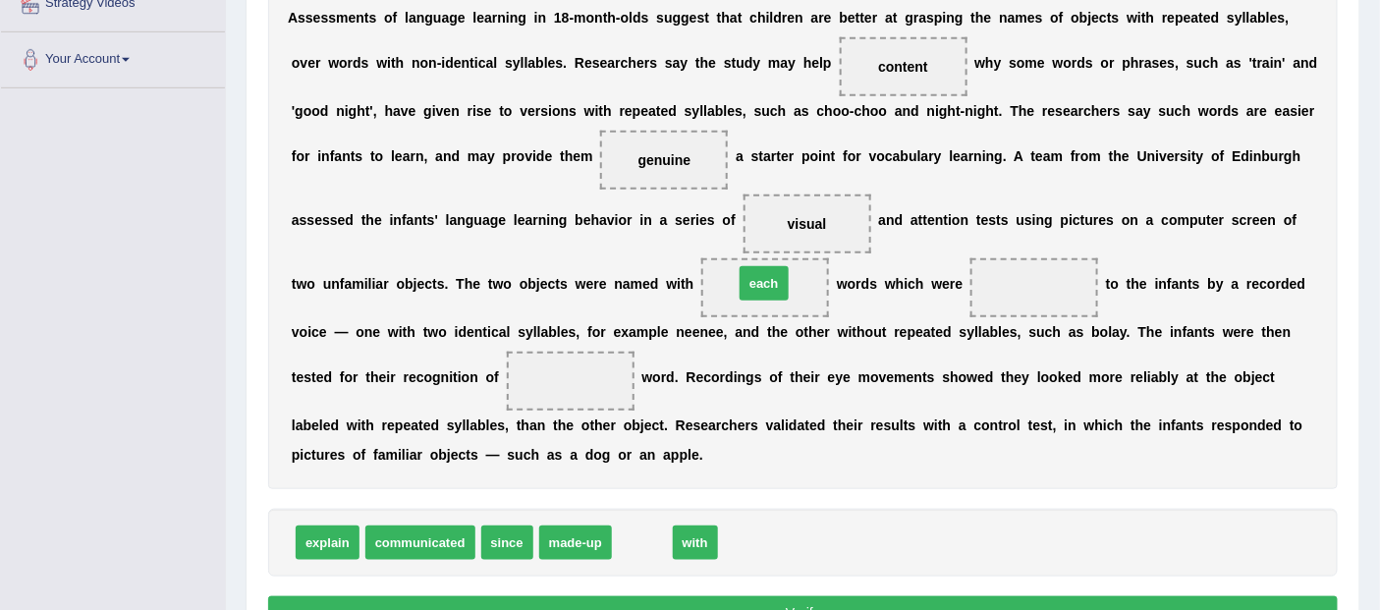
drag, startPoint x: 650, startPoint y: 547, endPoint x: 772, endPoint y: 288, distance: 286.5
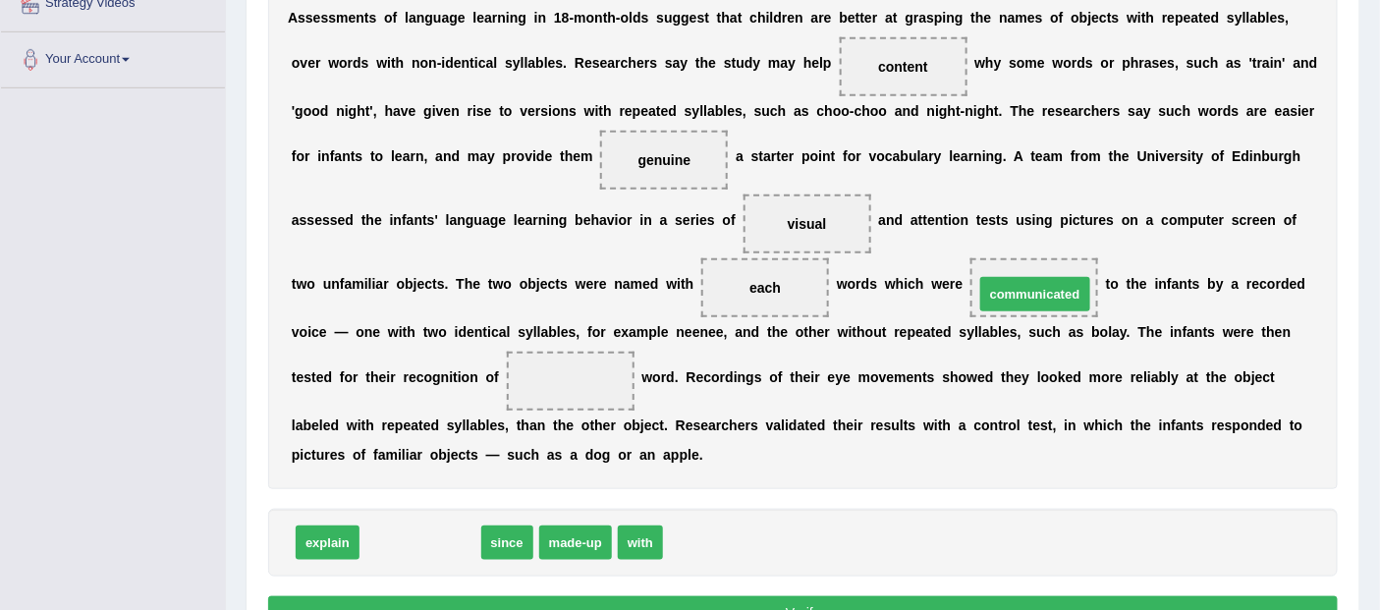
drag, startPoint x: 418, startPoint y: 548, endPoint x: 1033, endPoint y: 300, distance: 663.1
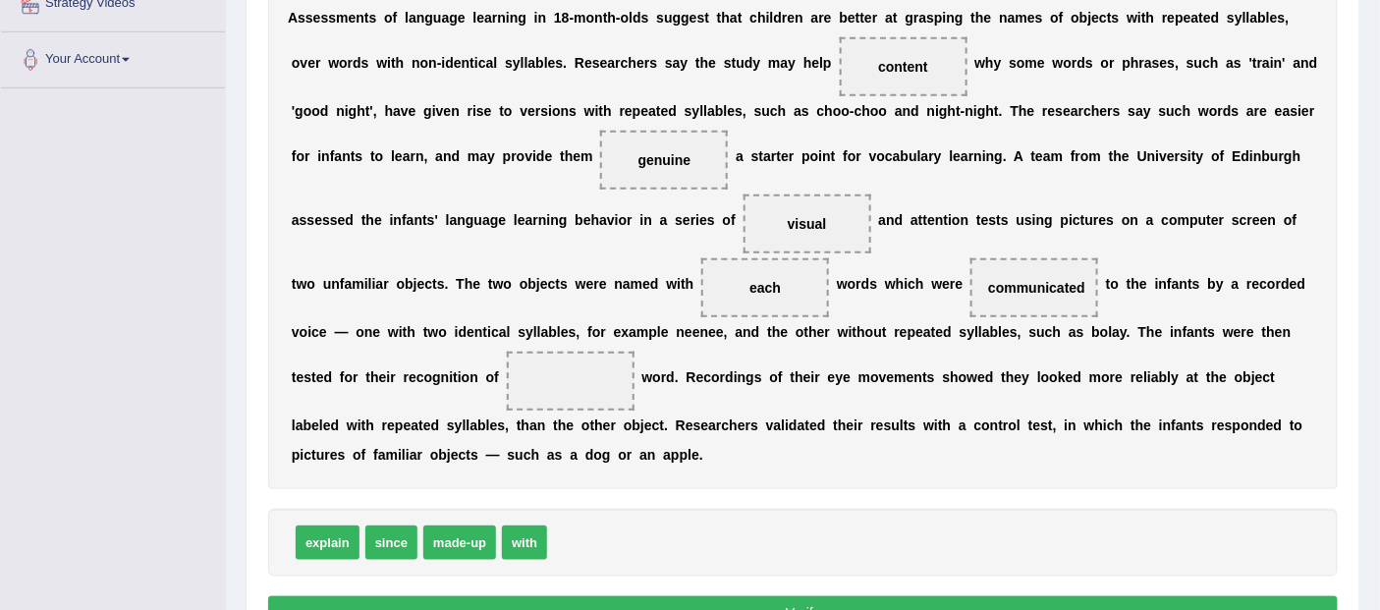
drag, startPoint x: 809, startPoint y: 229, endPoint x: 537, endPoint y: 436, distance: 342.0
click at [537, 436] on div "A s s e s s m e n t s o f l a n g u a g e l e a r n i n g i n 1 8 - m o n t h -…" at bounding box center [803, 236] width 1070 height 506
drag, startPoint x: 820, startPoint y: 208, endPoint x: 670, endPoint y: 468, distance: 300.5
click at [670, 468] on div "A s s e s s m e n t s o f l a n g u a g e l e a r n i n g i n 1 8 - m o n t h -…" at bounding box center [803, 236] width 1070 height 506
drag, startPoint x: 812, startPoint y: 211, endPoint x: 630, endPoint y: 537, distance: 373.8
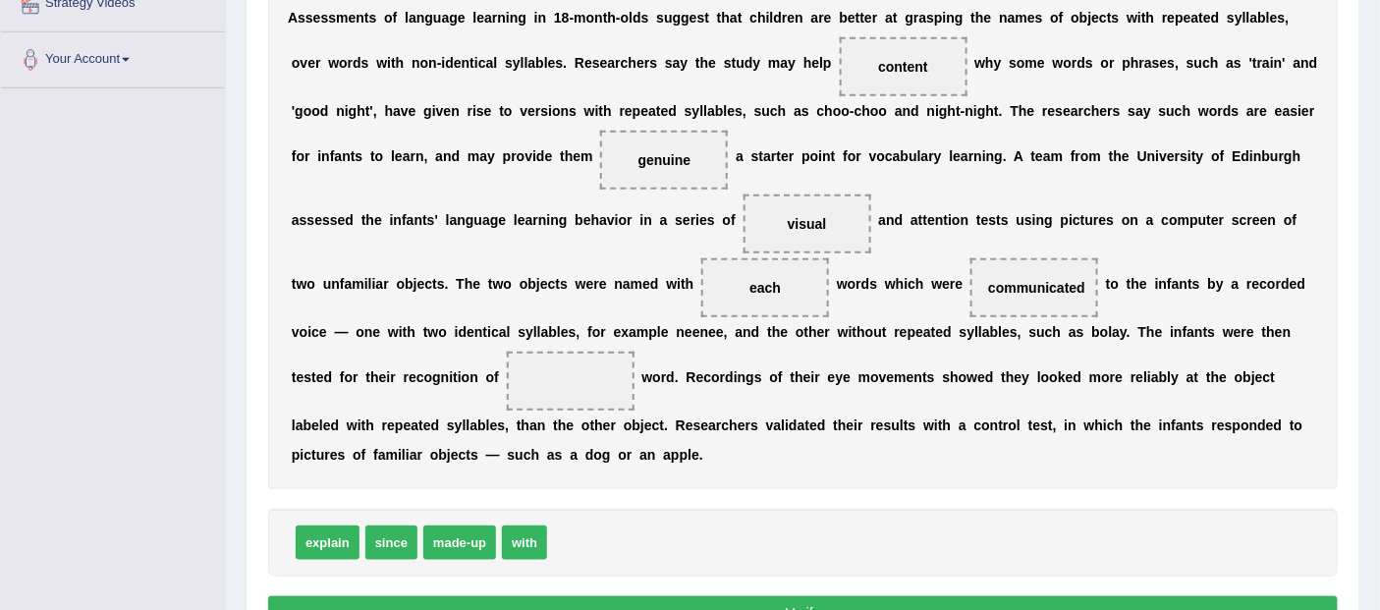
click at [630, 537] on div "Instructions: In the text below some words are missing. Drag words from the box…" at bounding box center [802, 252] width 1079 height 787
drag, startPoint x: 803, startPoint y: 231, endPoint x: 518, endPoint y: 473, distance: 374.9
click at [518, 473] on div "A s s e s s m e n t s o f l a n g u a g e l e a r n i n g i n 1 8 - m o n t h -…" at bounding box center [803, 236] width 1070 height 506
click at [540, 379] on span at bounding box center [571, 381] width 128 height 59
drag, startPoint x: 694, startPoint y: 148, endPoint x: 691, endPoint y: 236, distance: 87.5
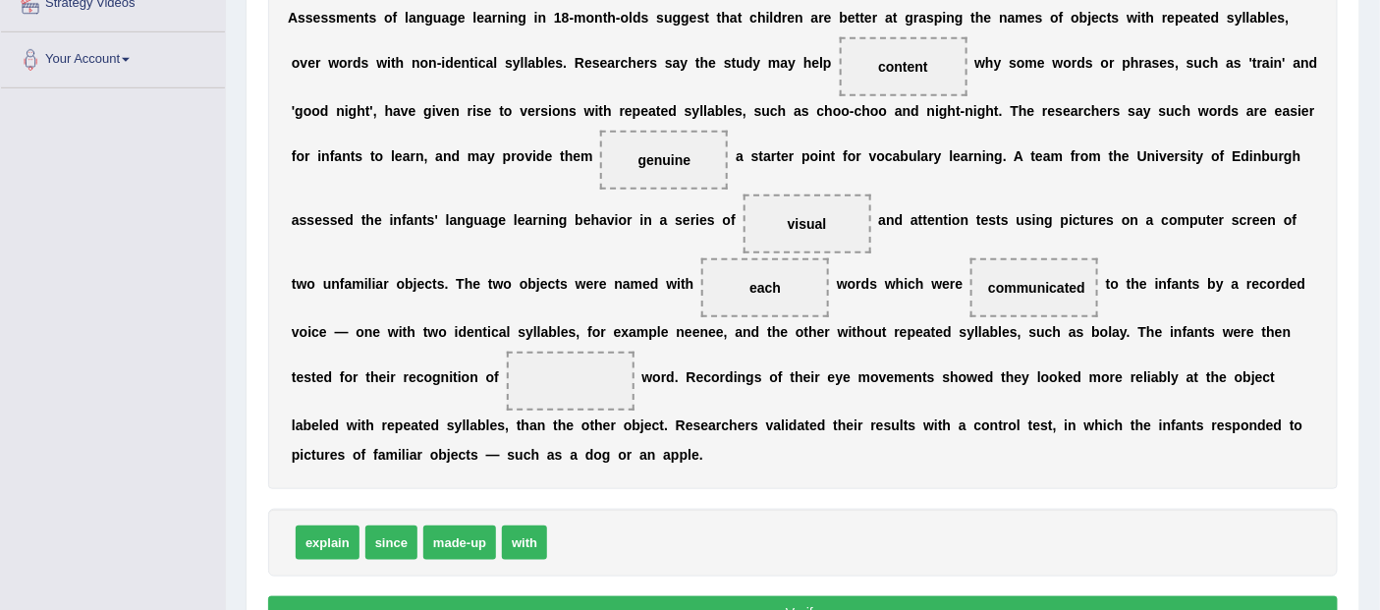
click at [691, 236] on div "A s s e s s m e n t s o f l a n g u a g e l e a r n i n g i n 1 8 - m o n t h -…" at bounding box center [803, 236] width 1070 height 506
click at [781, 240] on span "visual" at bounding box center [807, 223] width 128 height 59
drag, startPoint x: 648, startPoint y: 170, endPoint x: 564, endPoint y: 567, distance: 405.7
click at [564, 571] on div "Instructions: In the text below some words are missing. Drag words from the box…" at bounding box center [802, 252] width 1079 height 787
drag, startPoint x: 522, startPoint y: 547, endPoint x: 536, endPoint y: 531, distance: 21.5
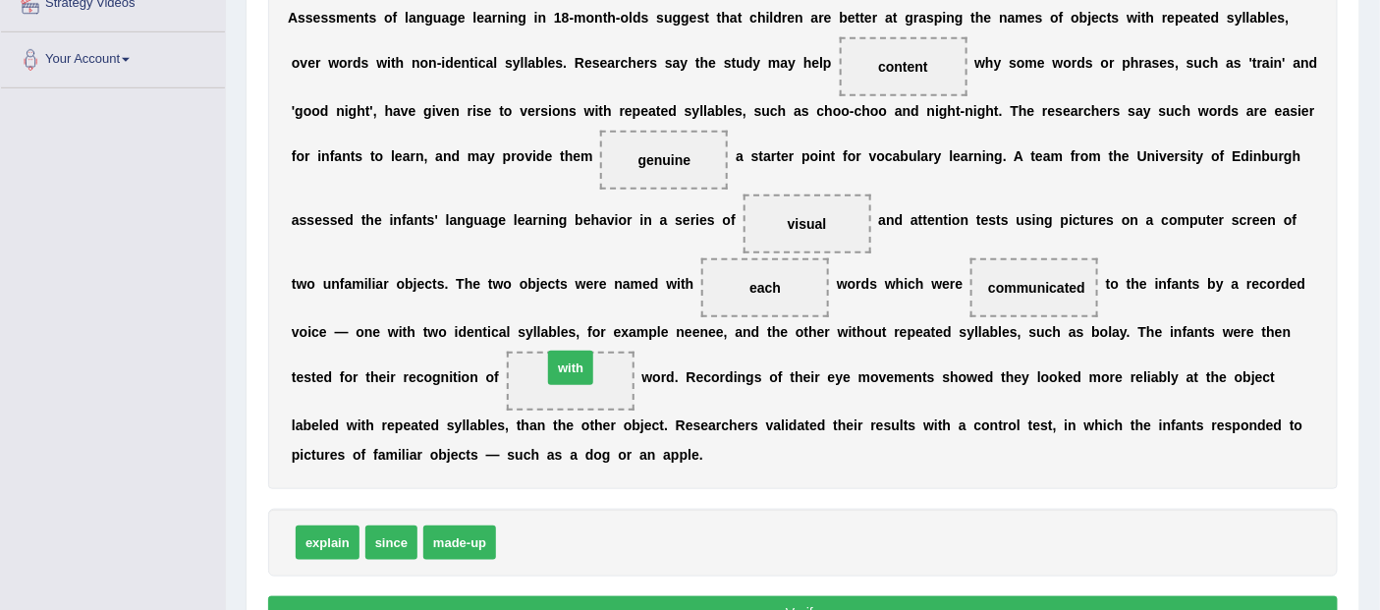
drag, startPoint x: 523, startPoint y: 543, endPoint x: 570, endPoint y: 368, distance: 180.8
drag, startPoint x: 808, startPoint y: 227, endPoint x: 599, endPoint y: 566, distance: 398.2
drag, startPoint x: 526, startPoint y: 543, endPoint x: 577, endPoint y: 386, distance: 164.9
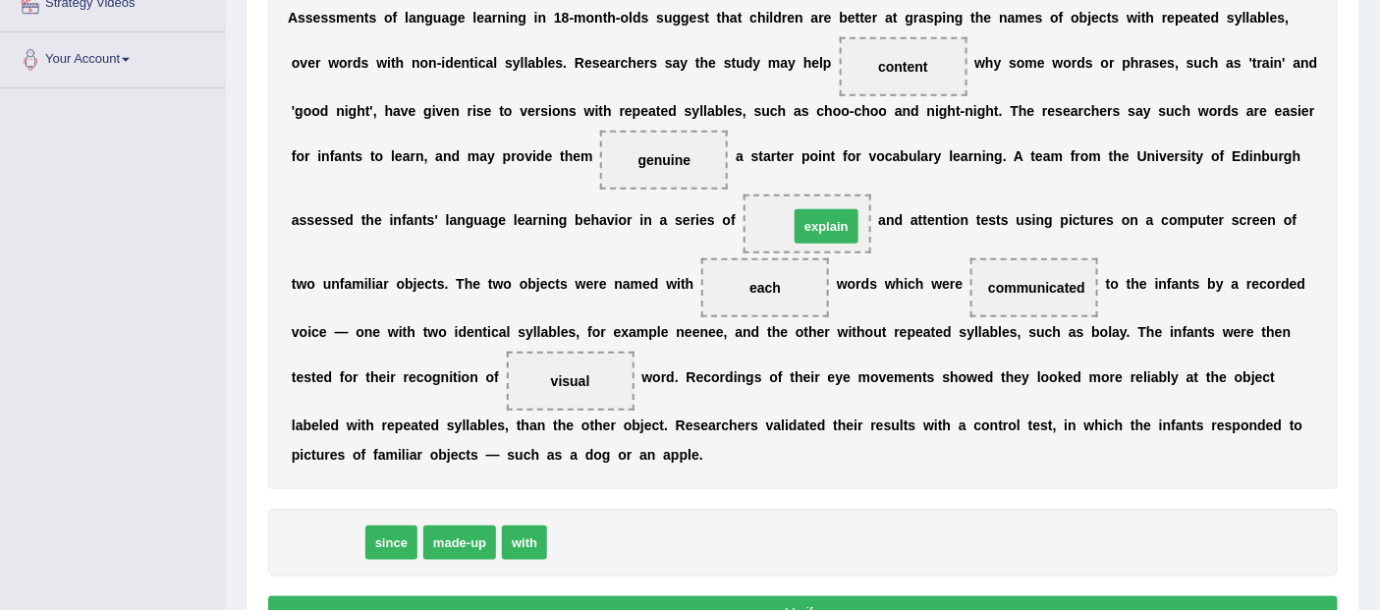
drag, startPoint x: 322, startPoint y: 547, endPoint x: 821, endPoint y: 231, distance: 590.7
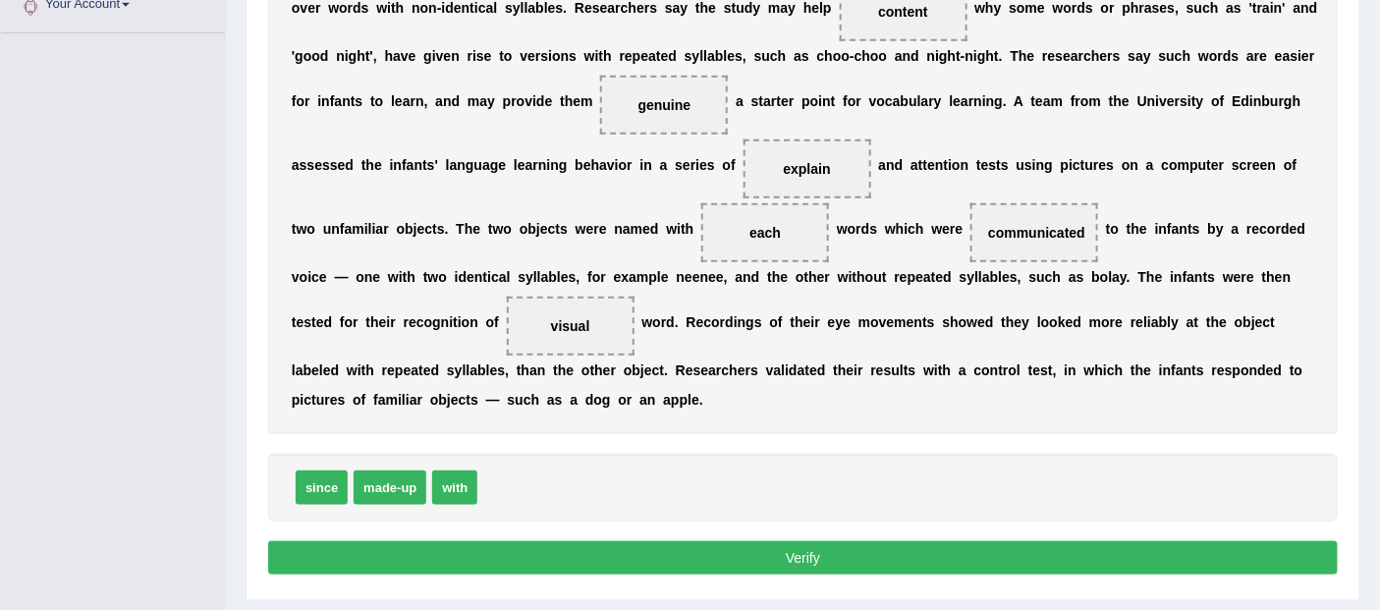
scroll to position [511, 0]
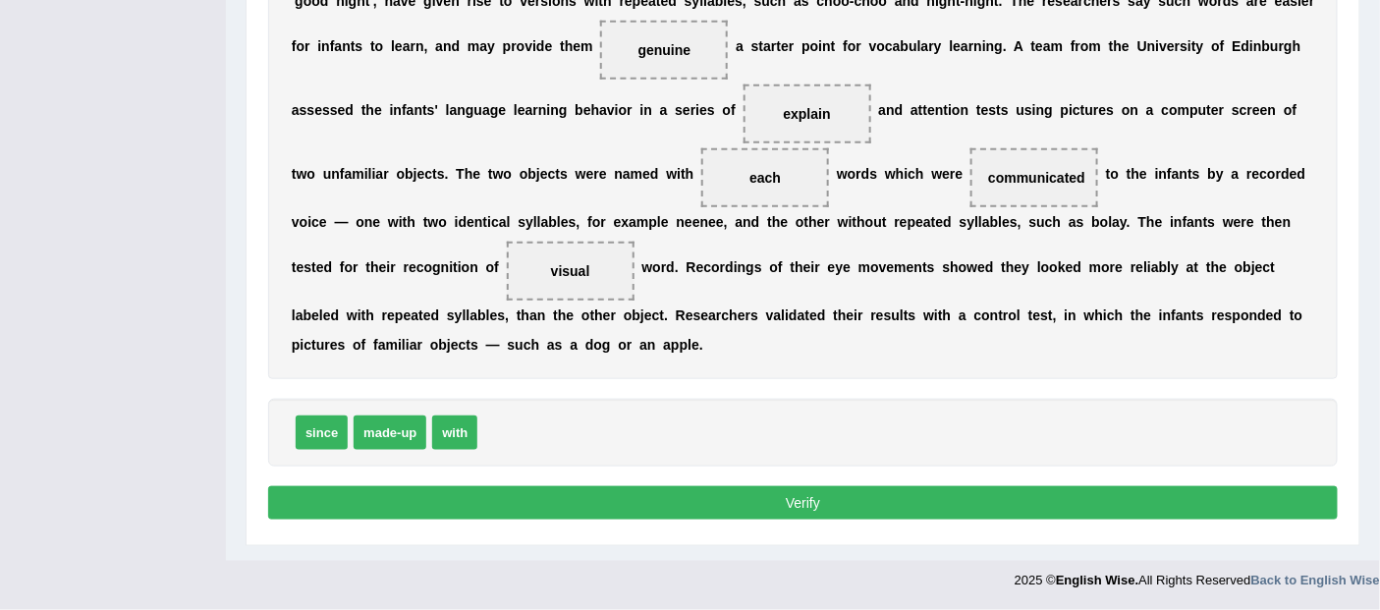
click at [793, 501] on button "Verify" at bounding box center [803, 502] width 1070 height 33
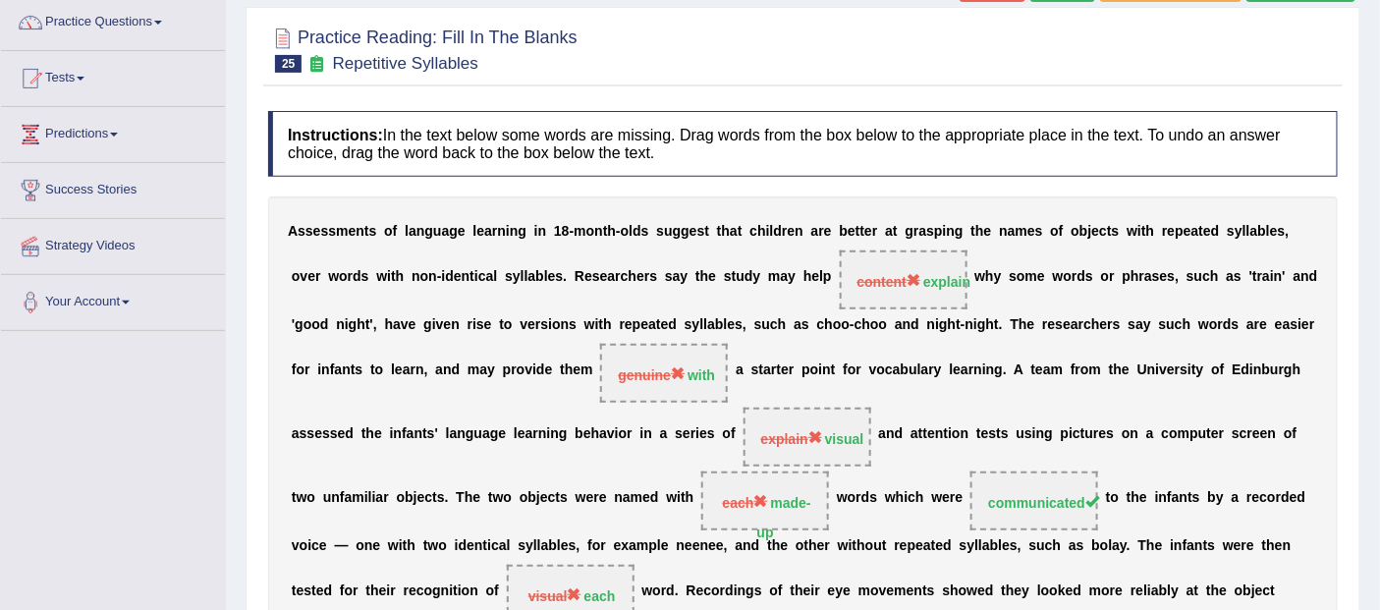
scroll to position [85, 0]
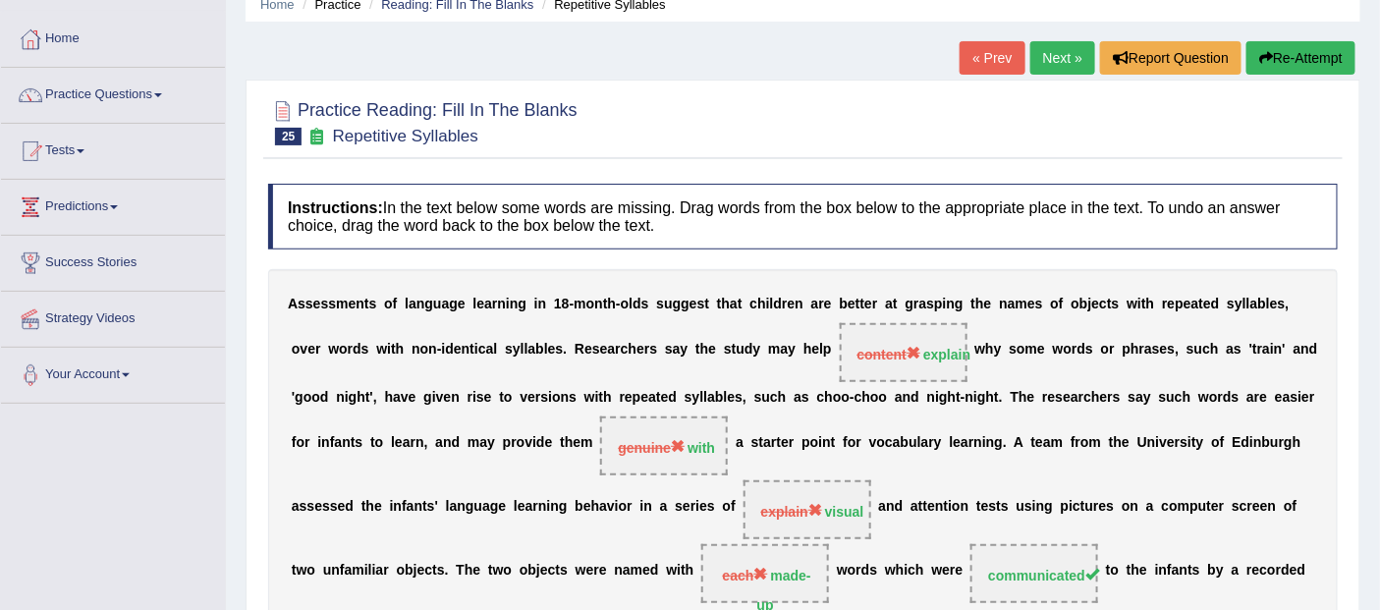
click at [1062, 50] on link "Next »" at bounding box center [1062, 57] width 65 height 33
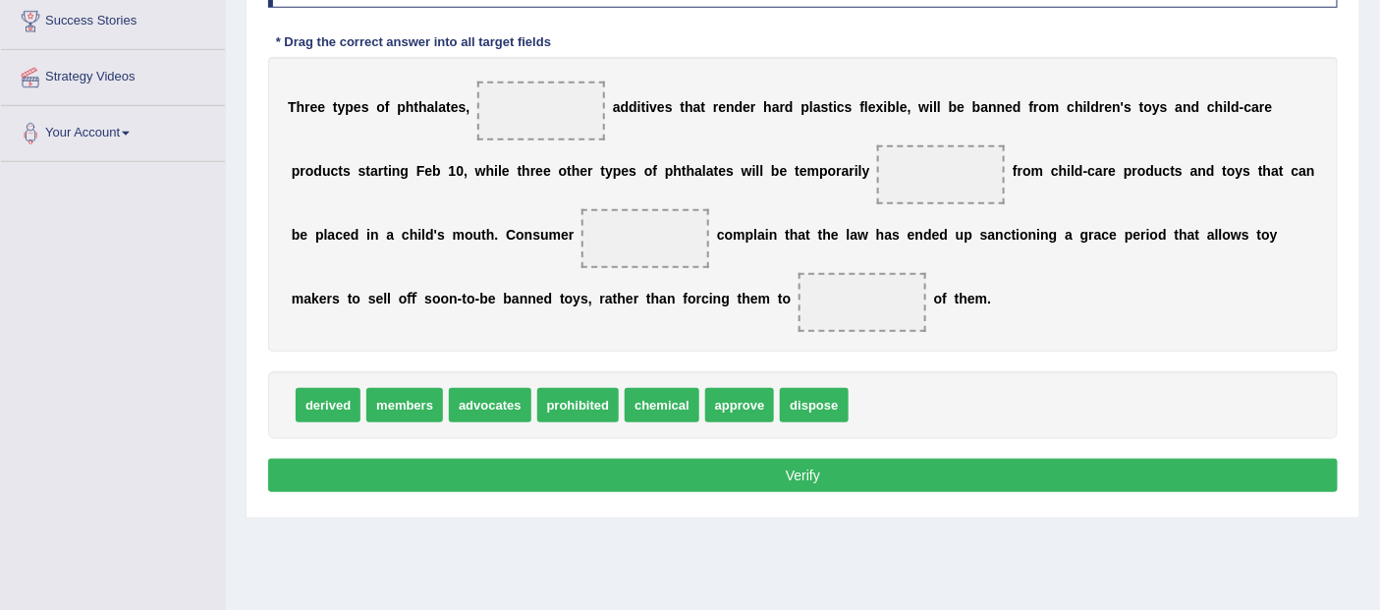
click at [339, 401] on span "derived" at bounding box center [328, 405] width 65 height 34
drag, startPoint x: 676, startPoint y: 409, endPoint x: 555, endPoint y: 123, distance: 310.3
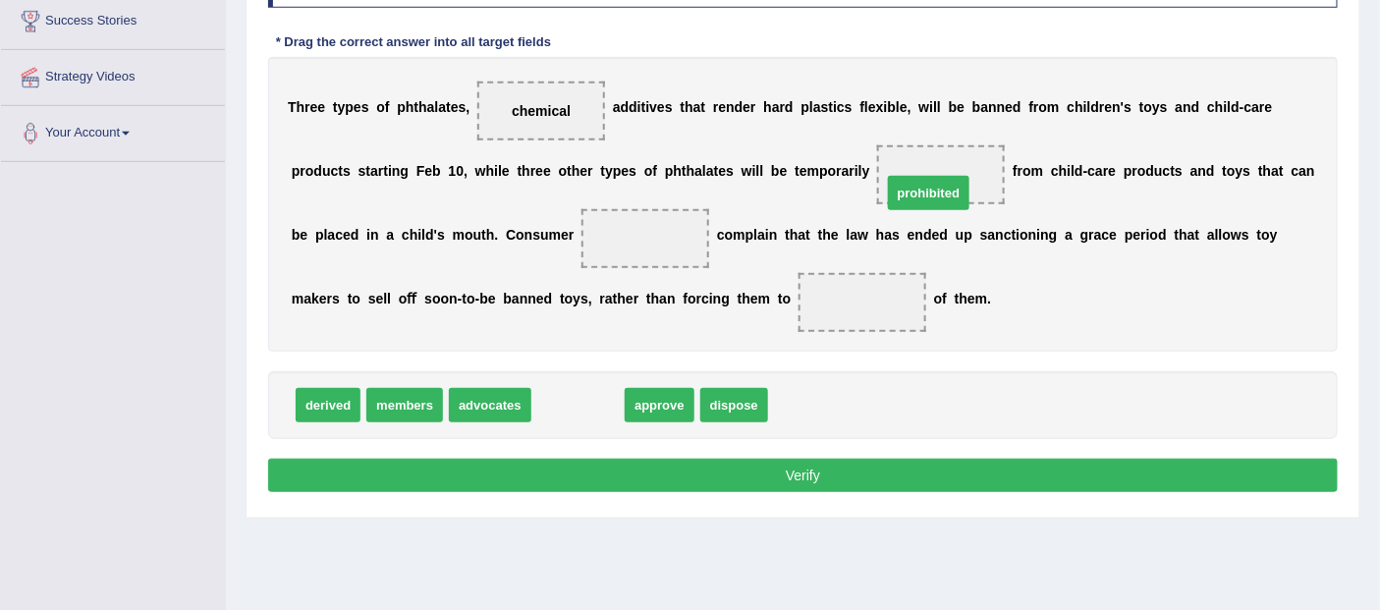
drag, startPoint x: 593, startPoint y: 413, endPoint x: 944, endPoint y: 200, distance: 409.8
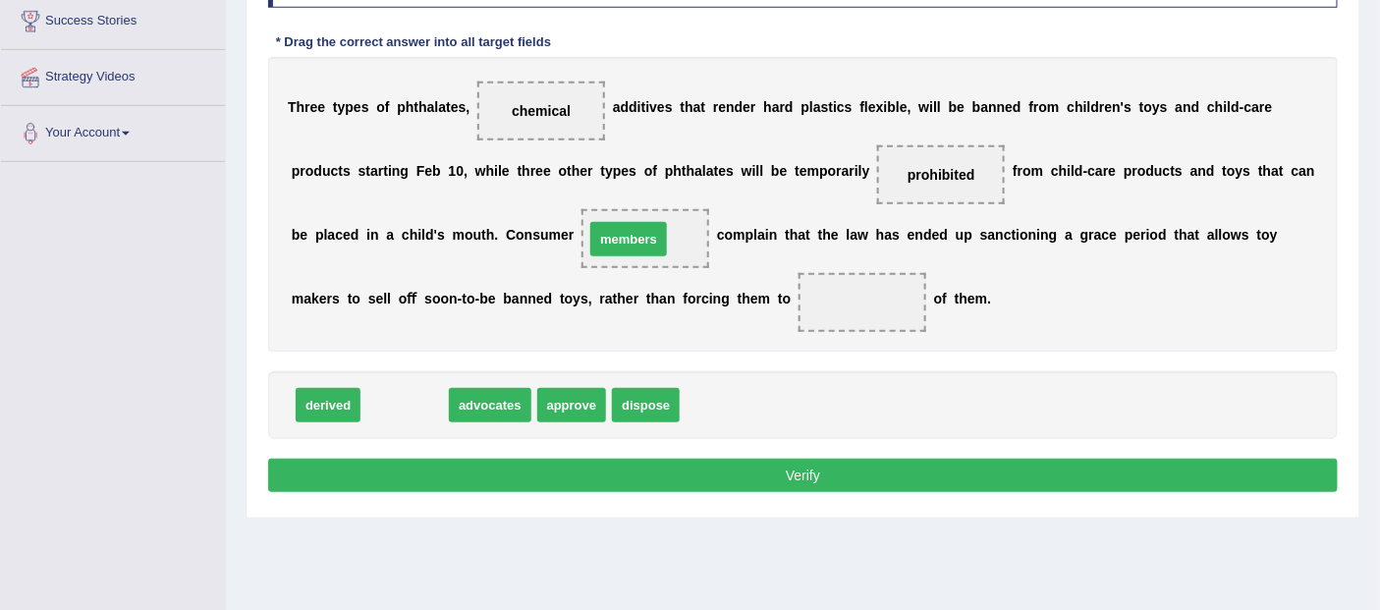
drag, startPoint x: 398, startPoint y: 406, endPoint x: 622, endPoint y: 240, distance: 278.7
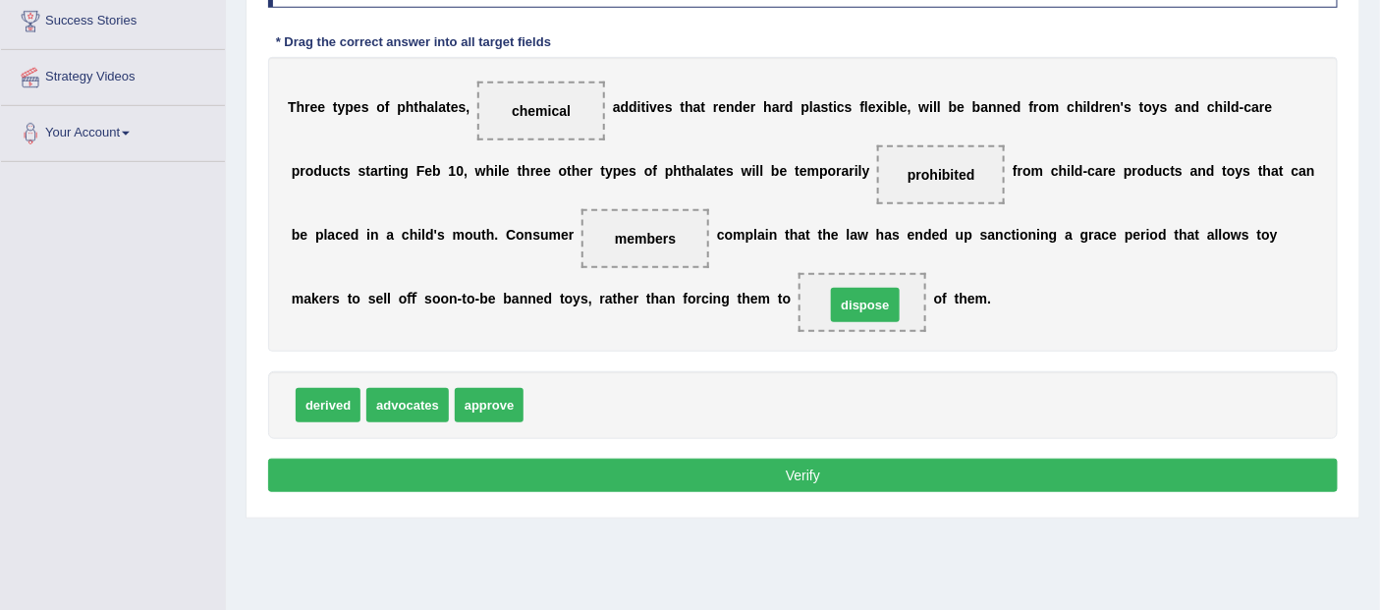
drag, startPoint x: 541, startPoint y: 407, endPoint x: 843, endPoint y: 306, distance: 317.7
click at [784, 463] on button "Verify" at bounding box center [803, 475] width 1070 height 33
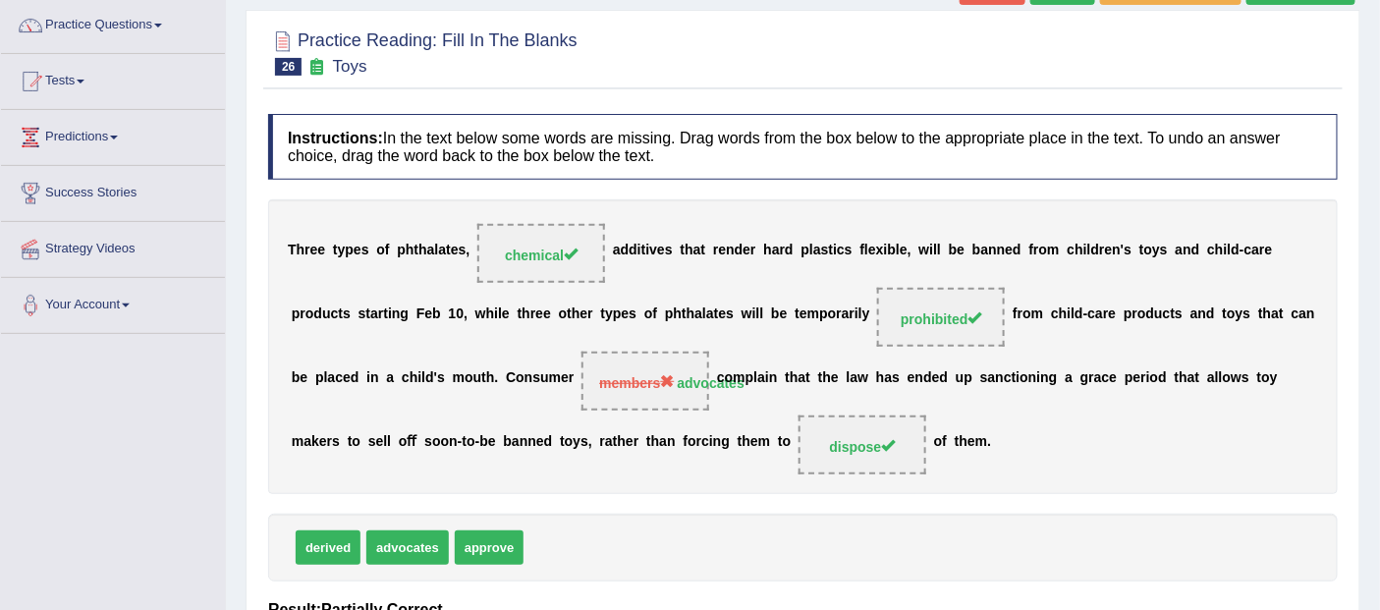
scroll to position [93, 0]
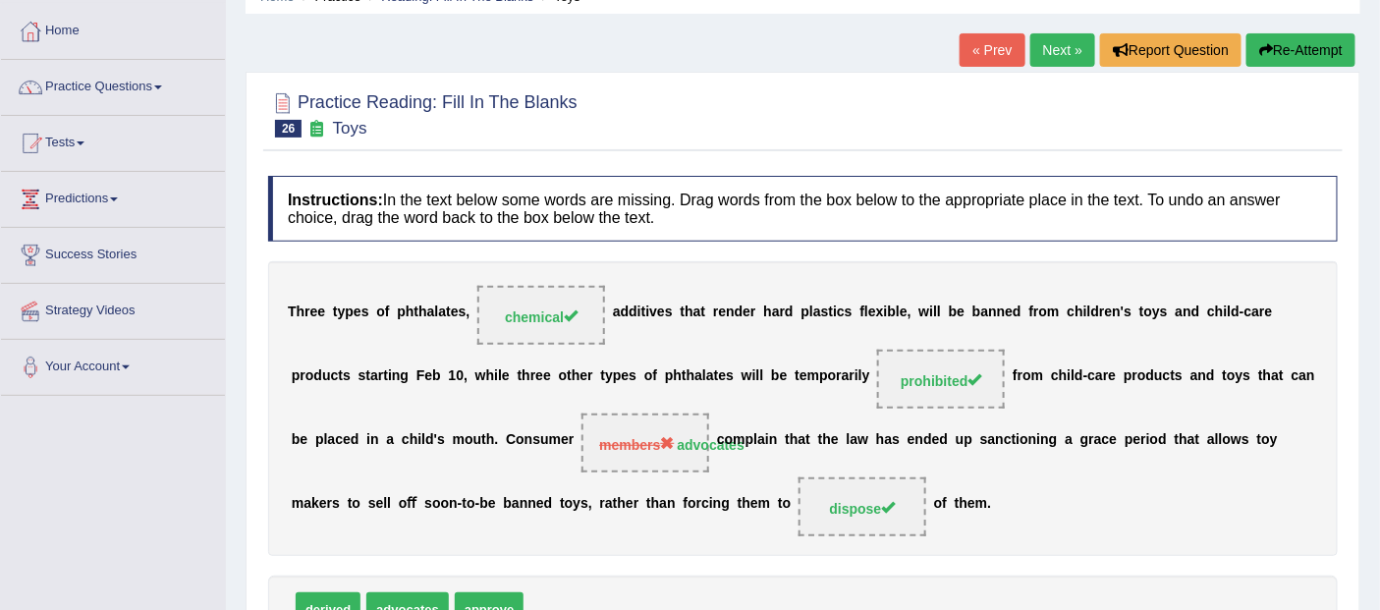
click at [1064, 45] on link "Next »" at bounding box center [1062, 49] width 65 height 33
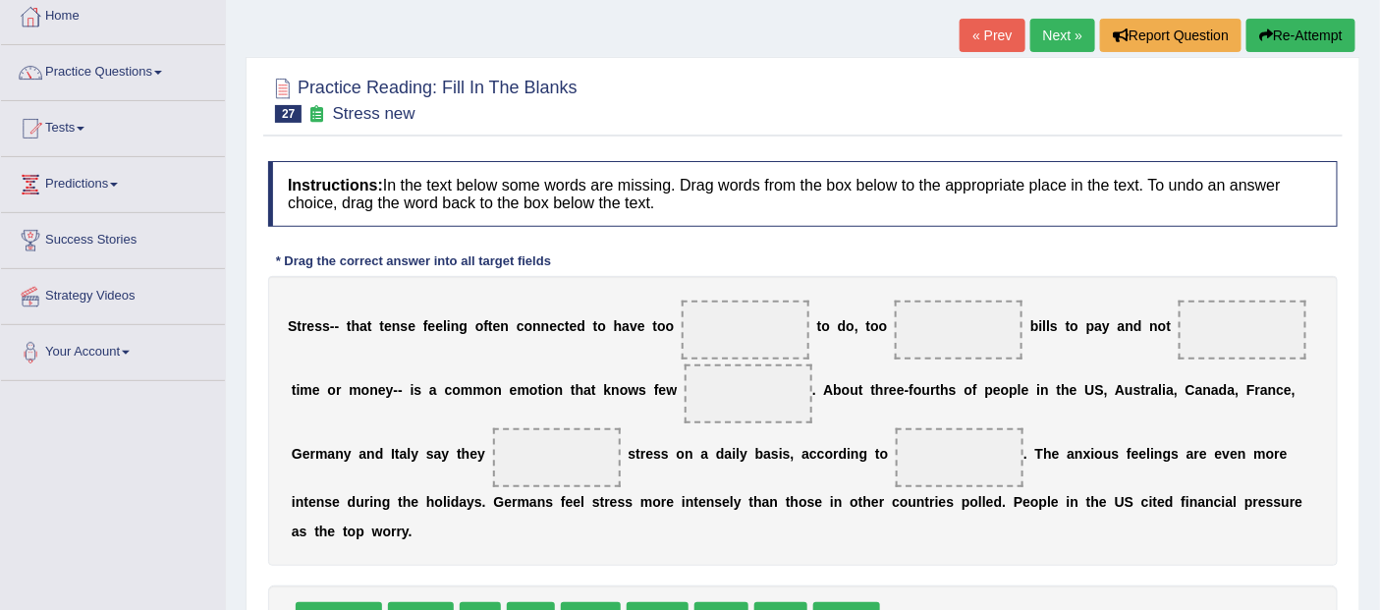
scroll to position [218, 0]
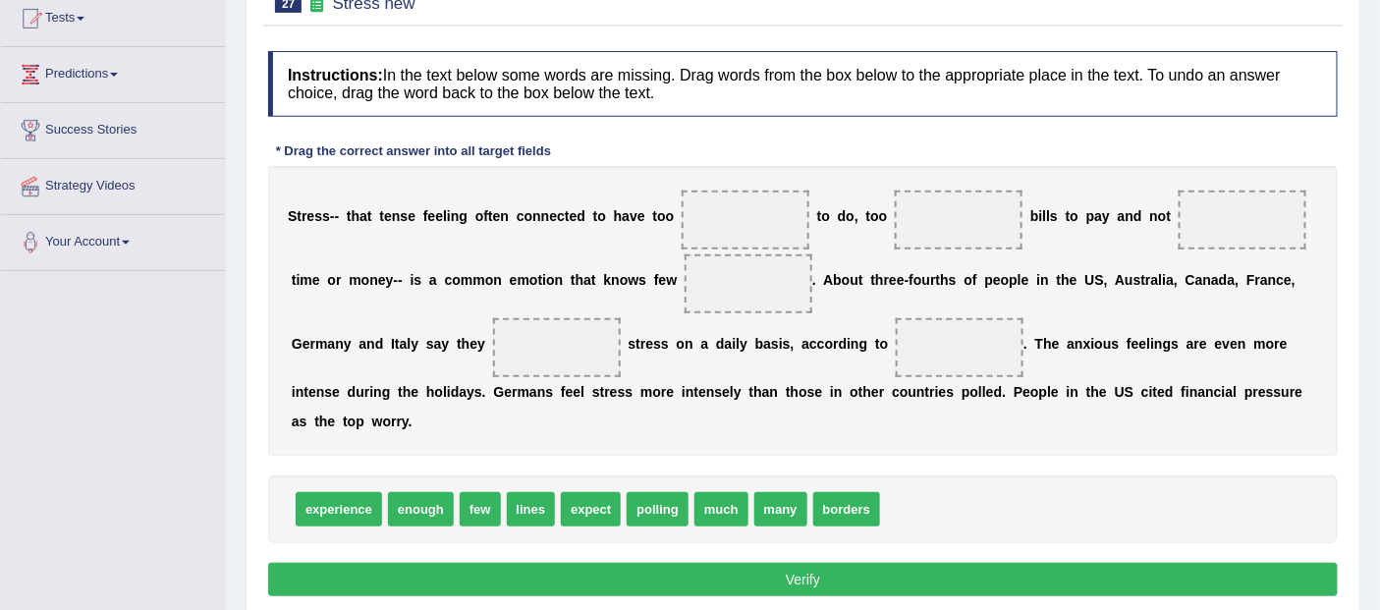
click at [730, 222] on span at bounding box center [746, 220] width 128 height 59
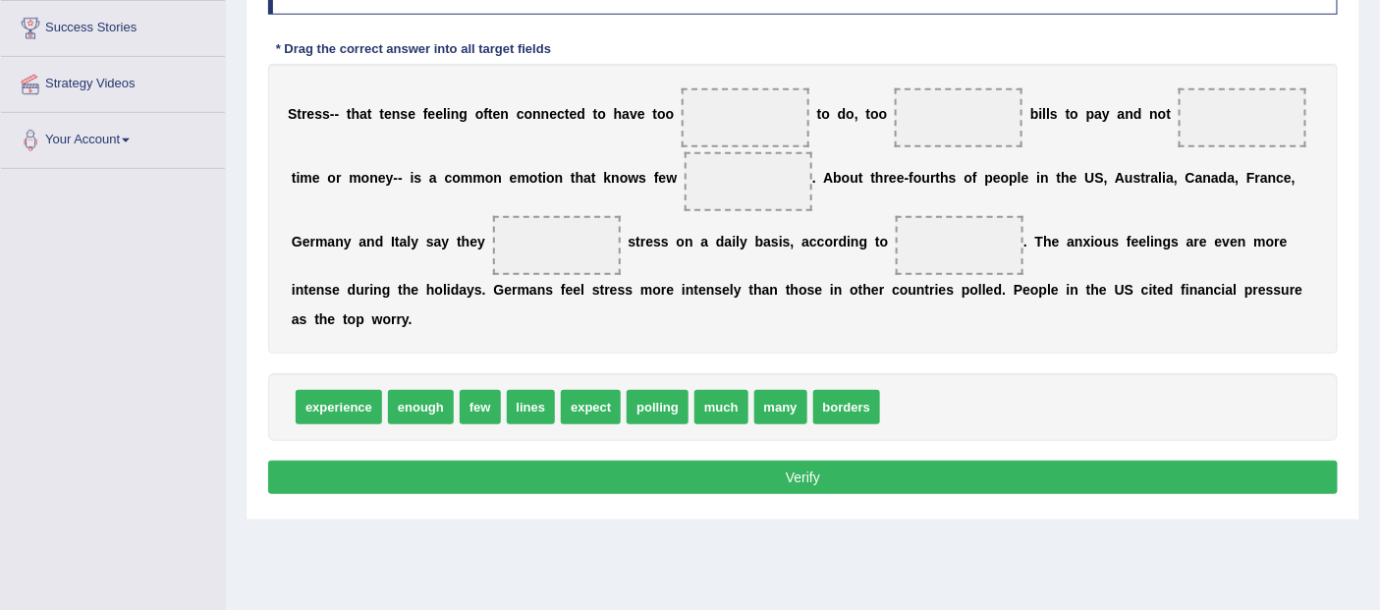
scroll to position [327, 0]
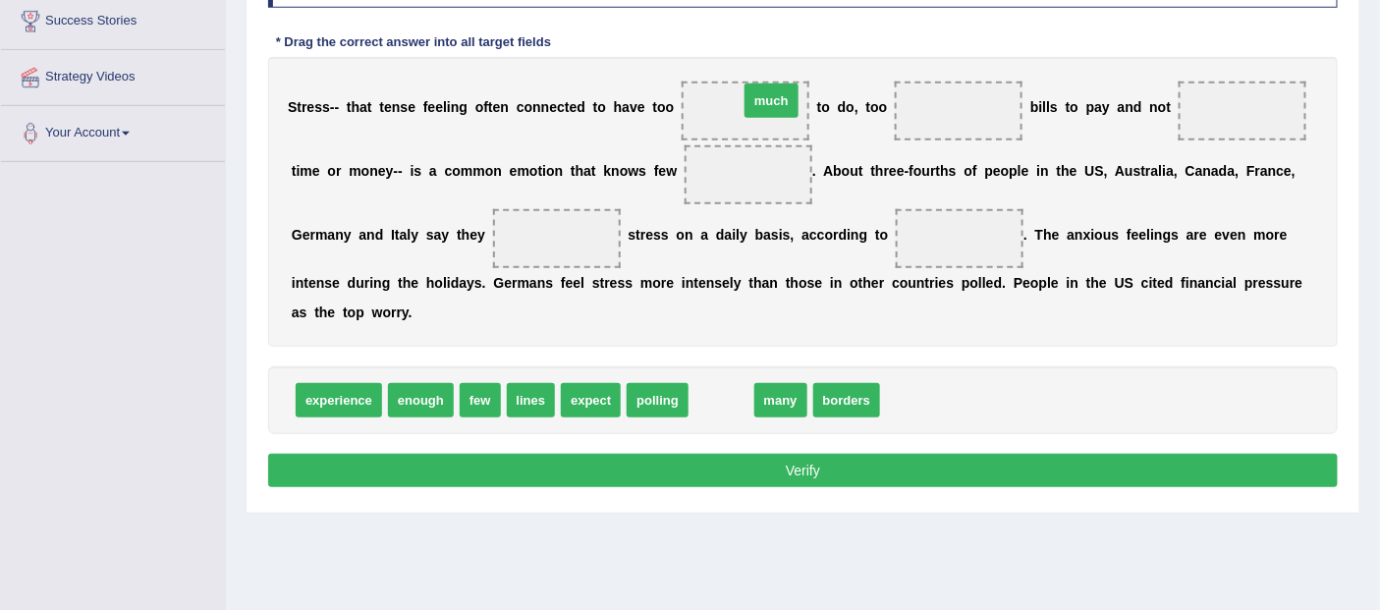
drag, startPoint x: 731, startPoint y: 405, endPoint x: 781, endPoint y: 104, distance: 304.7
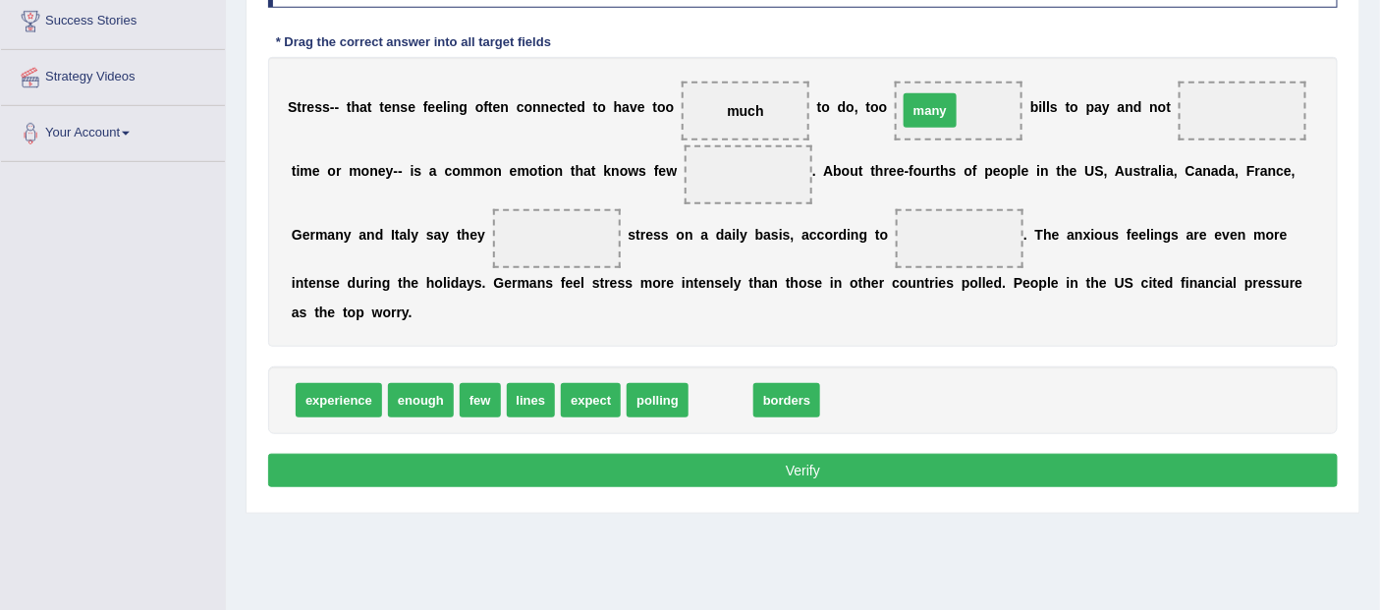
drag, startPoint x: 710, startPoint y: 405, endPoint x: 919, endPoint y: 114, distance: 358.2
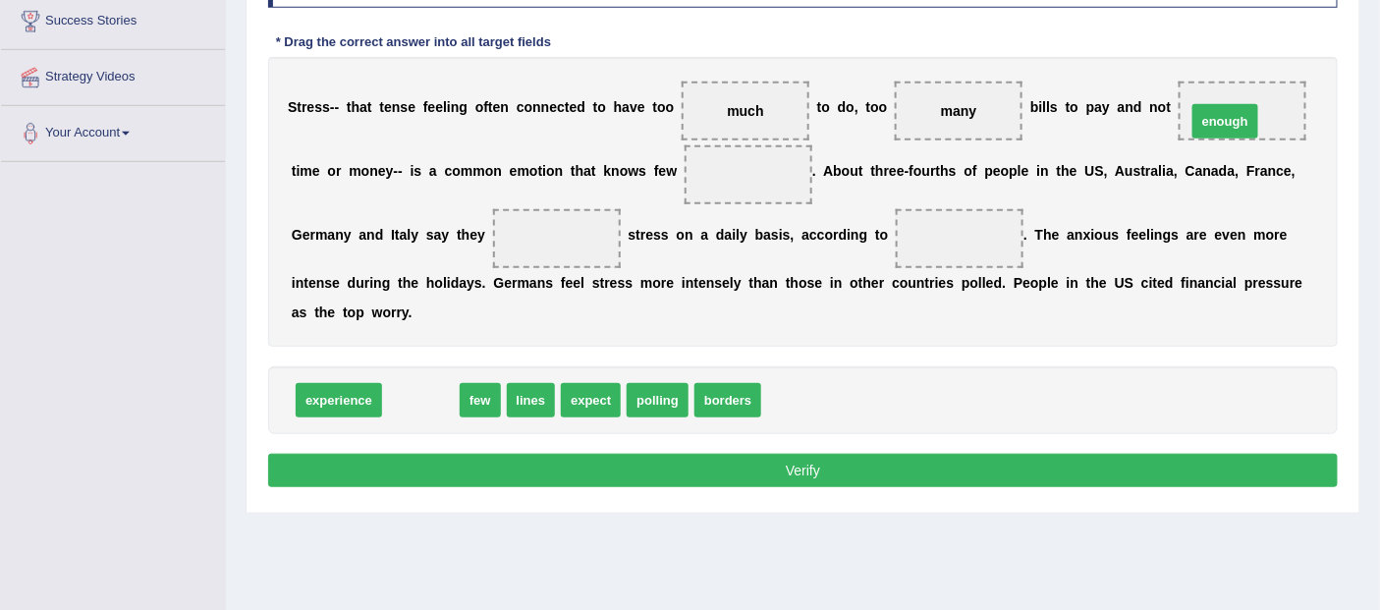
drag, startPoint x: 424, startPoint y: 401, endPoint x: 1229, endPoint y: 123, distance: 851.1
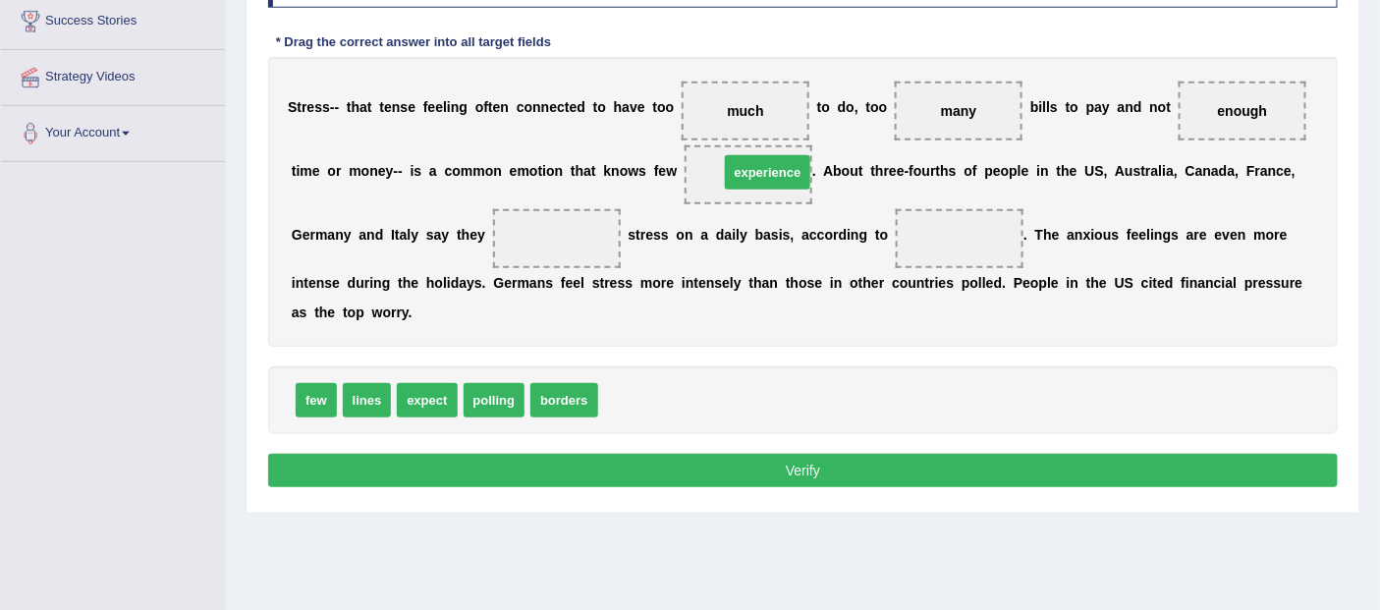
drag, startPoint x: 649, startPoint y: 404, endPoint x: 770, endPoint y: 175, distance: 258.8
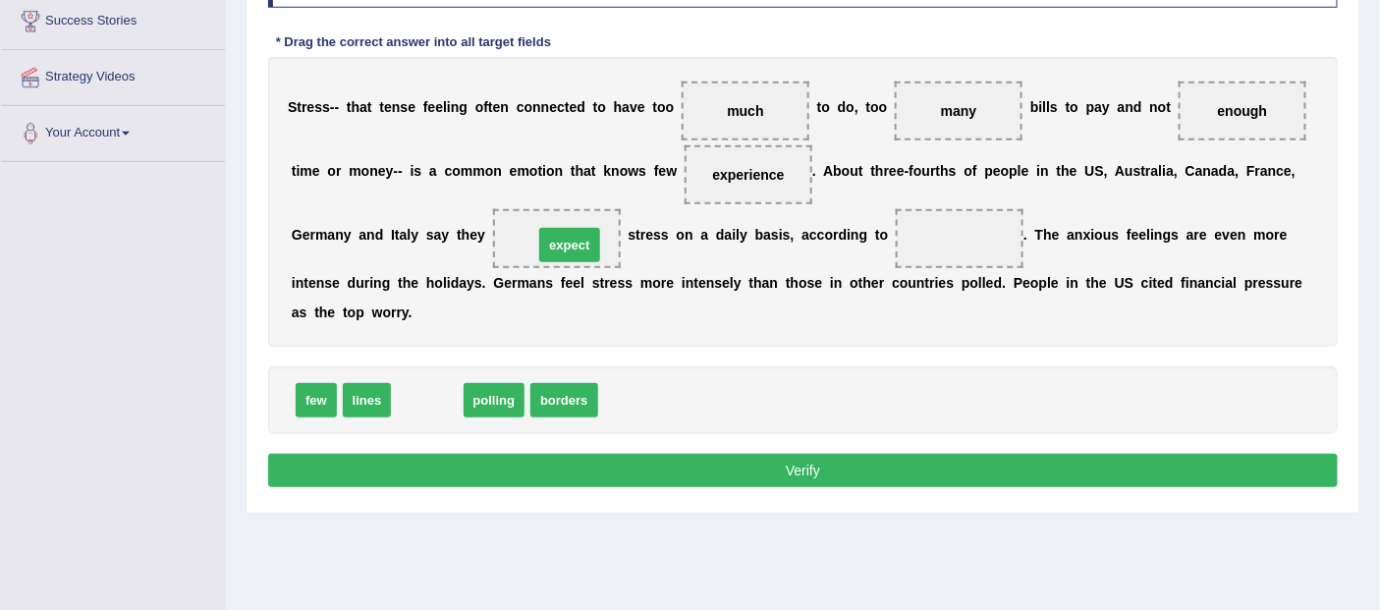
drag, startPoint x: 429, startPoint y: 399, endPoint x: 572, endPoint y: 244, distance: 210.6
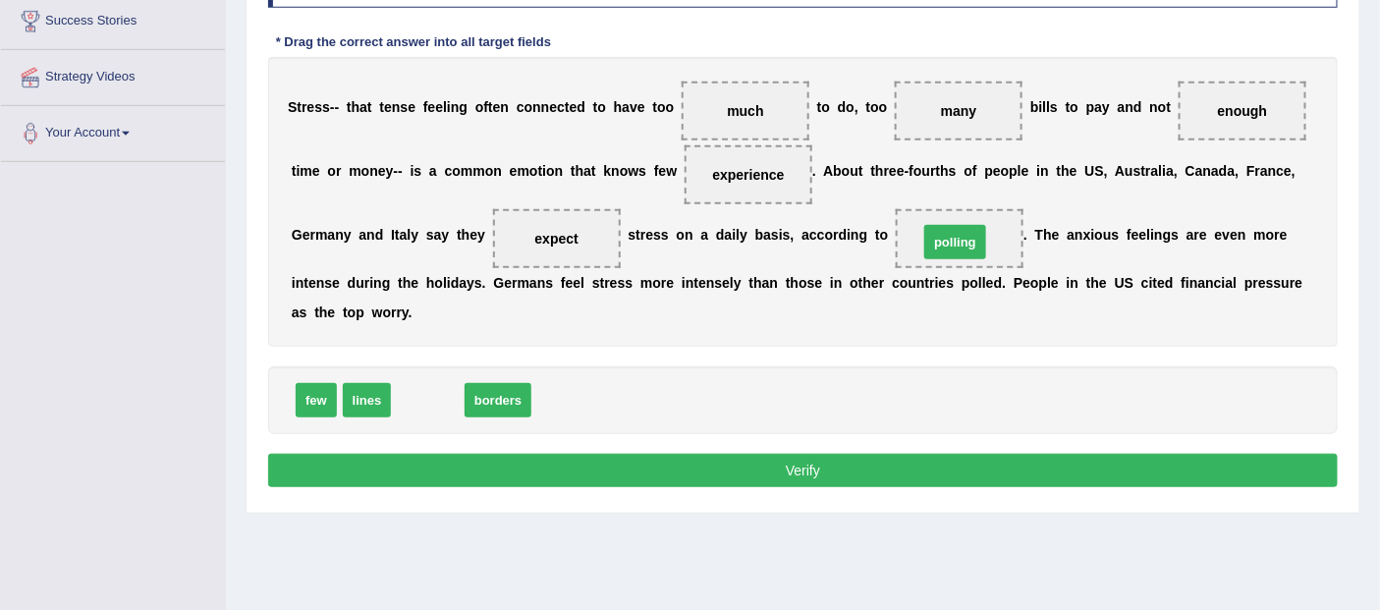
drag, startPoint x: 429, startPoint y: 390, endPoint x: 957, endPoint y: 232, distance: 550.6
click at [790, 465] on button "Verify" at bounding box center [803, 470] width 1070 height 33
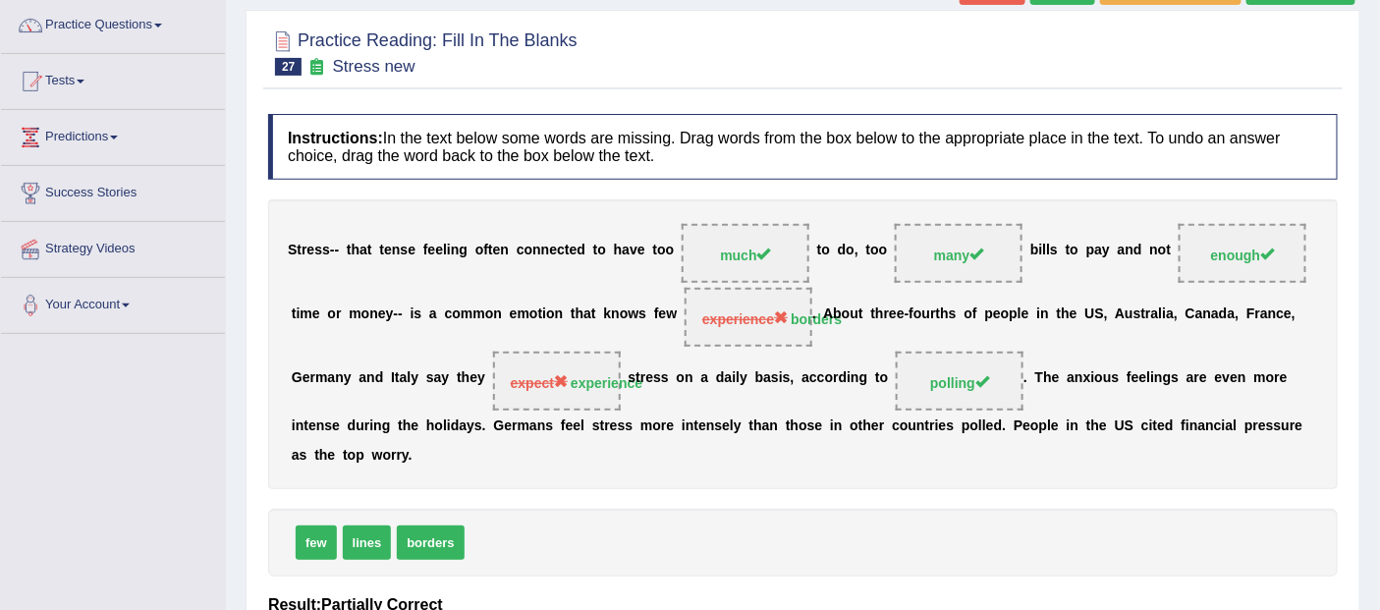
scroll to position [93, 0]
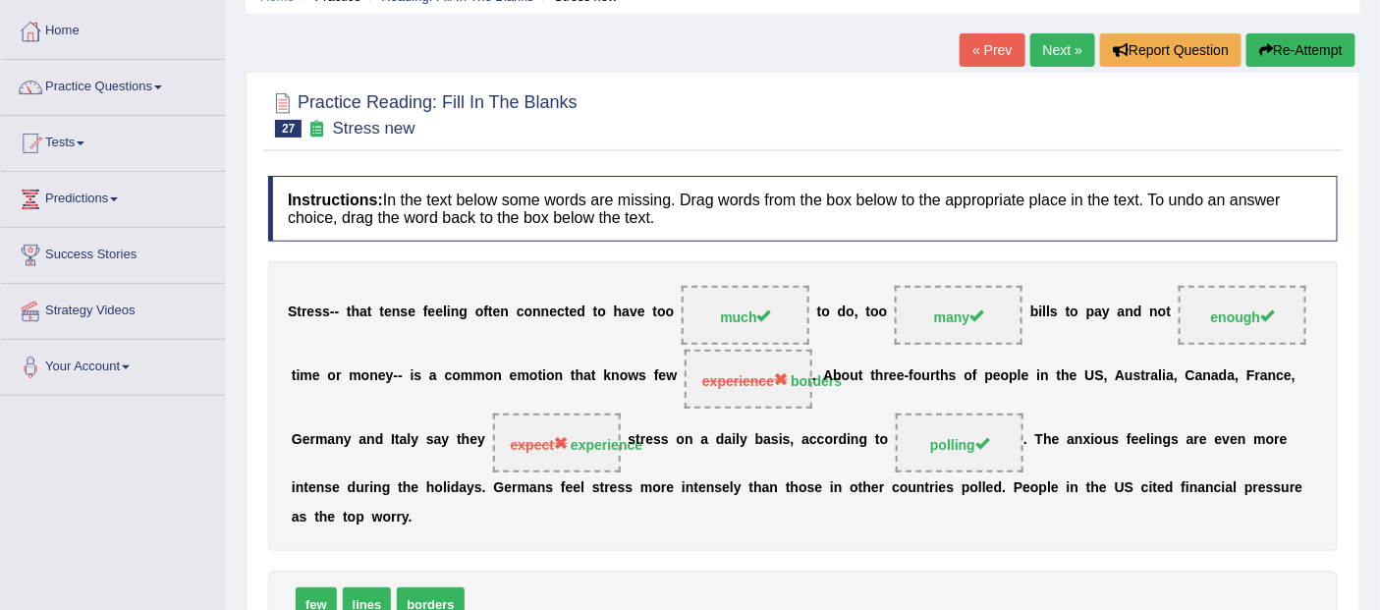
click at [119, 76] on link "Practice Questions" at bounding box center [113, 84] width 224 height 49
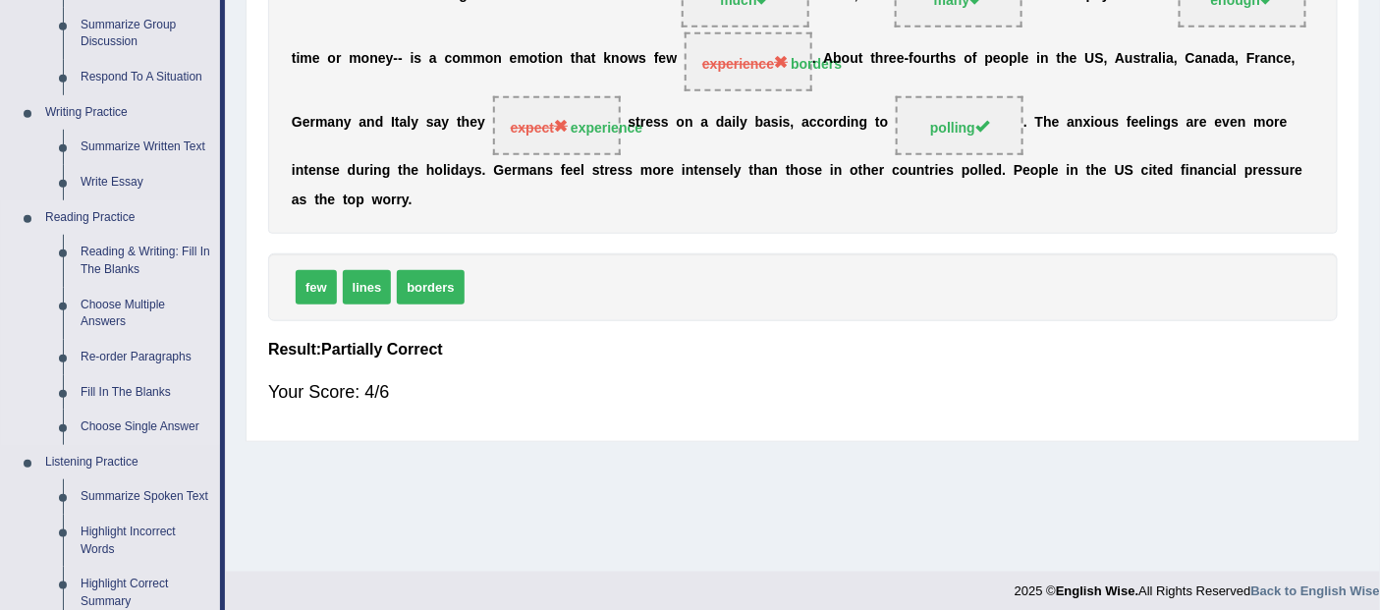
scroll to position [420, 0]
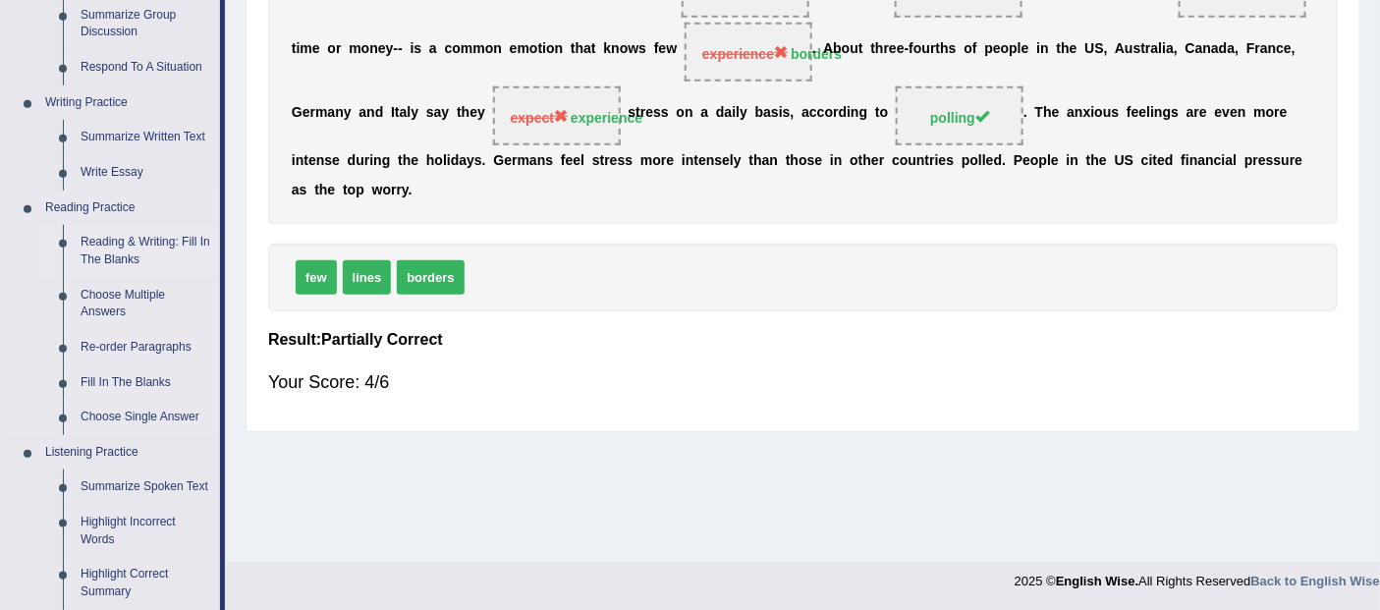
click at [157, 257] on link "Reading & Writing: Fill In The Blanks" at bounding box center [146, 251] width 148 height 52
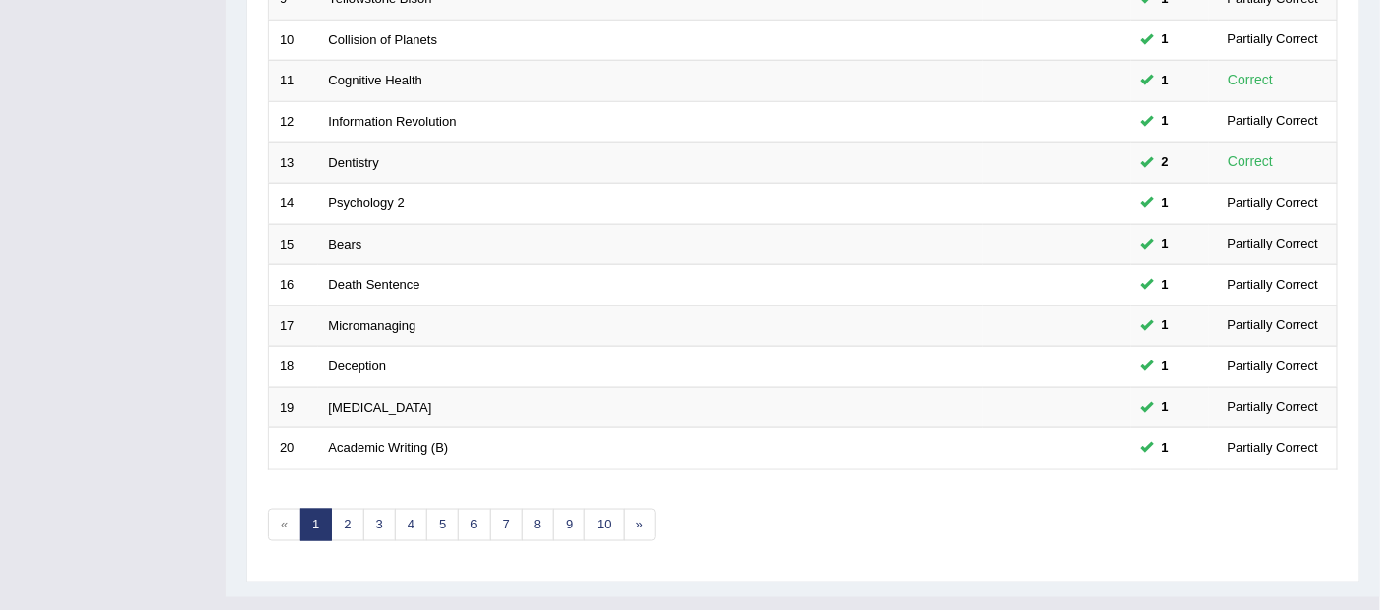
scroll to position [690, 0]
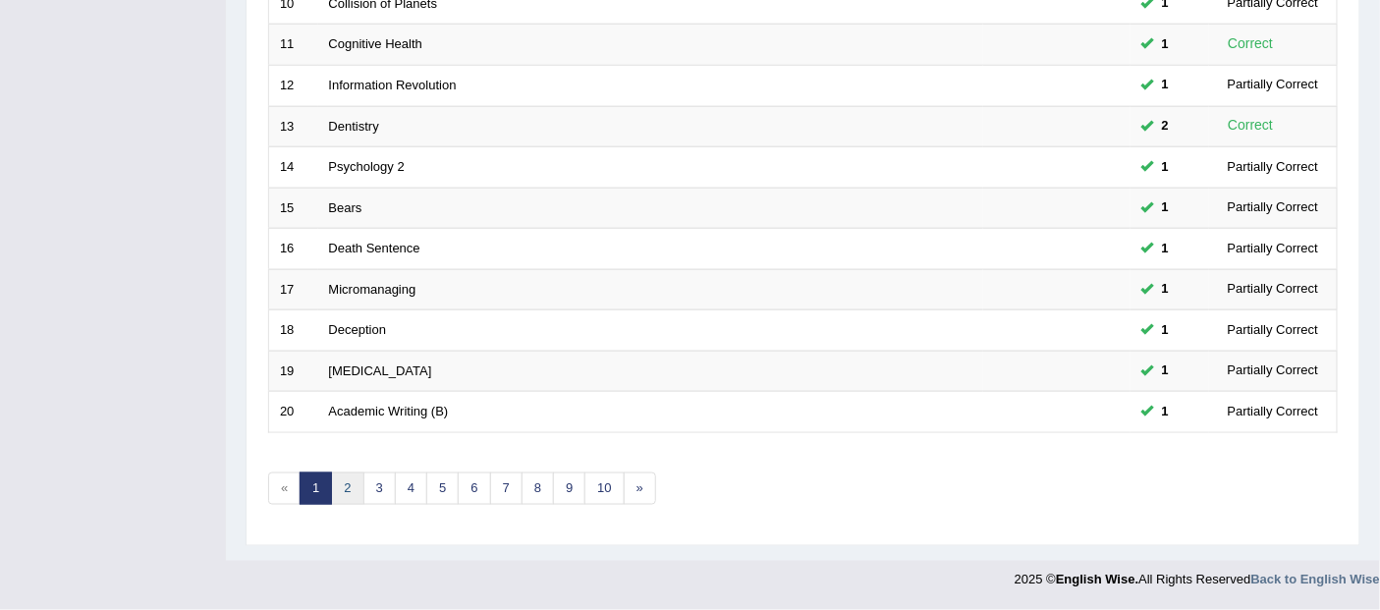
click at [342, 495] on link "2" at bounding box center [347, 488] width 32 height 32
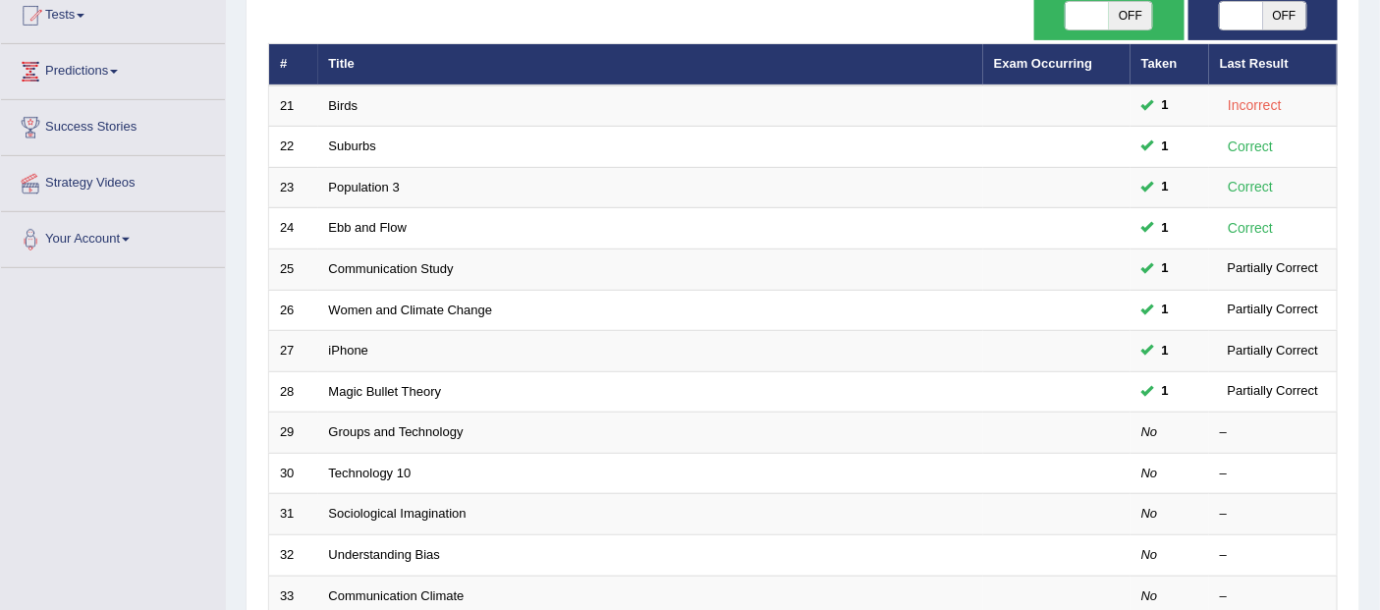
scroll to position [218, 0]
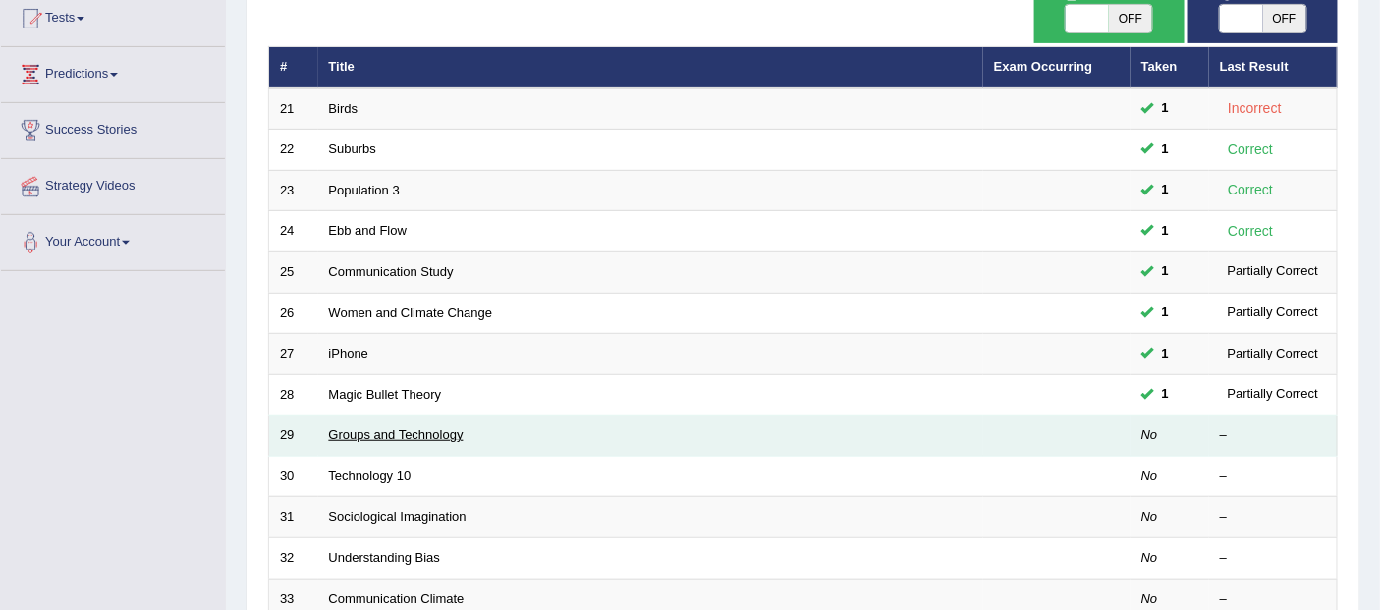
click at [357, 433] on link "Groups and Technology" at bounding box center [396, 434] width 135 height 15
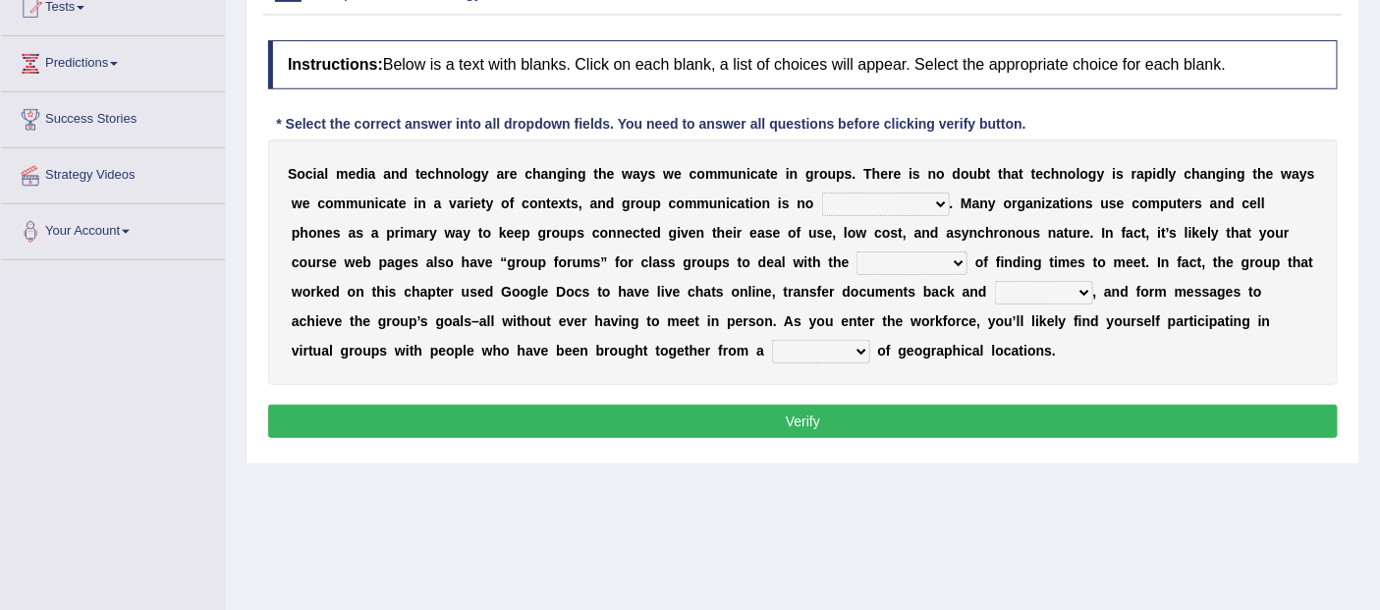
scroll to position [218, 0]
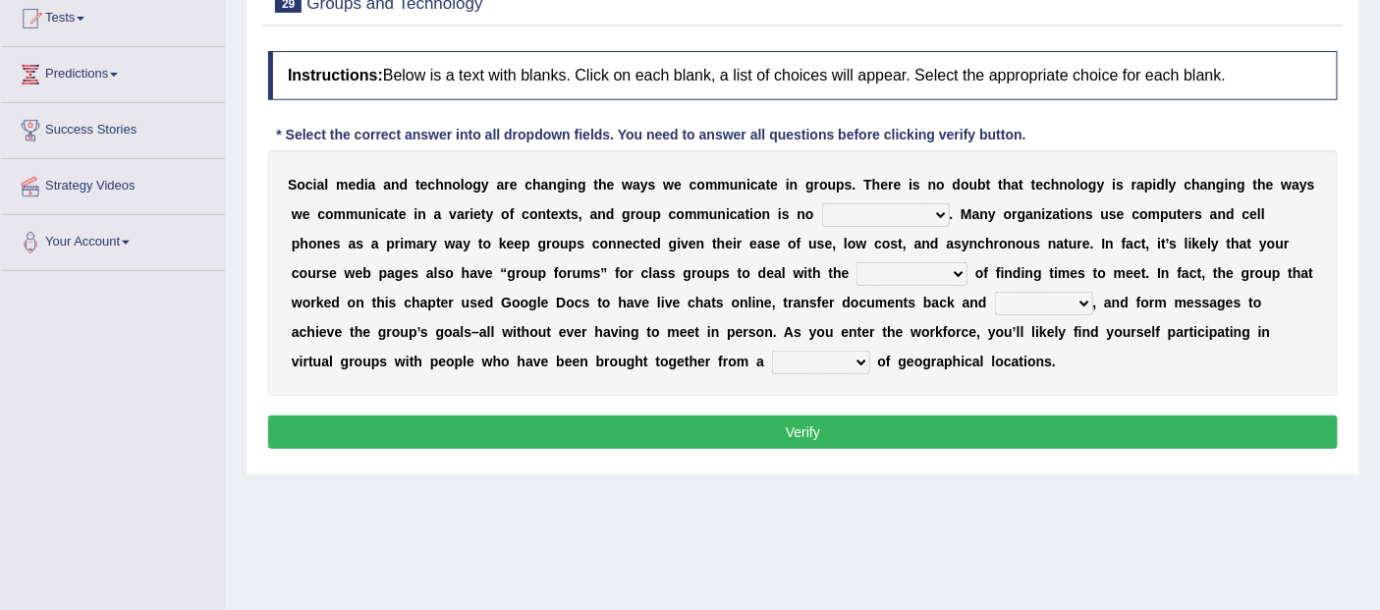
click at [972, 209] on b "a" at bounding box center [976, 214] width 8 height 16
click at [944, 213] on select "exception exemplification extradition excursion" at bounding box center [886, 215] width 128 height 24
select select "exception"
click at [822, 203] on select "exception exemplification extradition excursion" at bounding box center [886, 215] width 128 height 24
click at [963, 269] on select "localities liabilities complexities causalities" at bounding box center [911, 274] width 111 height 24
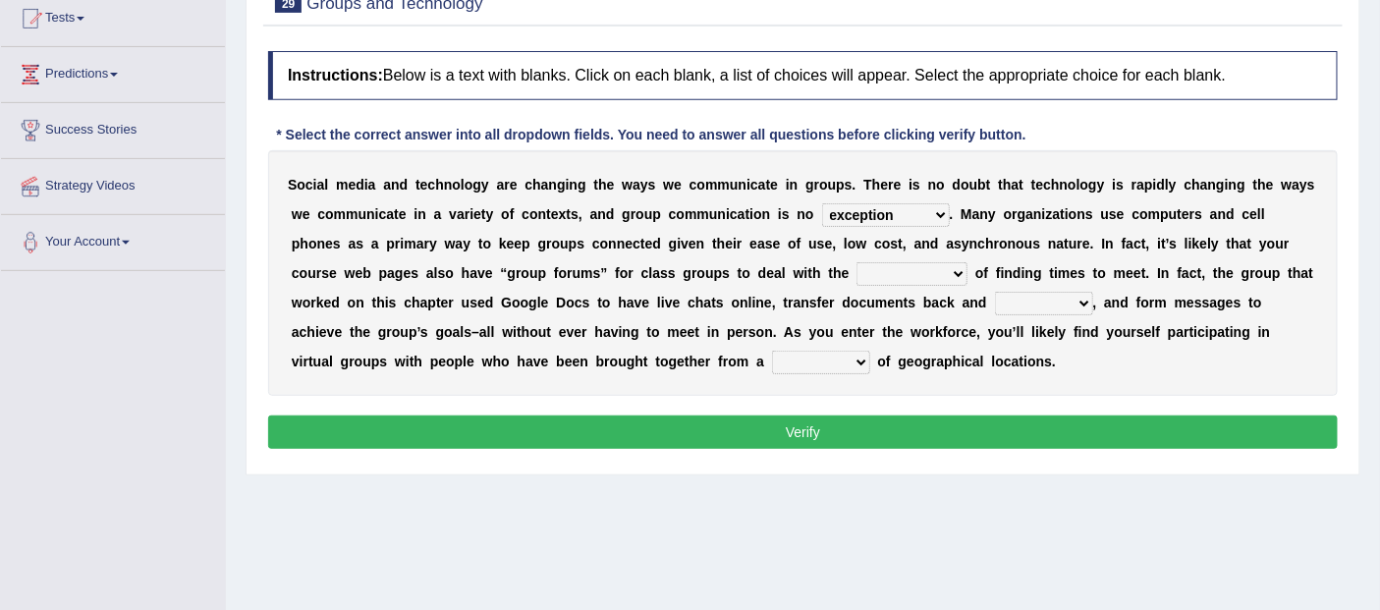
click at [1175, 243] on b "s" at bounding box center [1173, 244] width 8 height 16
click at [961, 271] on select "localities liabilities complexities causalities" at bounding box center [911, 274] width 111 height 24
select select "complexities"
click at [856, 262] on select "localities liabilities complexities causalities" at bounding box center [911, 274] width 111 height 24
click at [1051, 298] on select "fill forth toward beyond" at bounding box center [1044, 304] width 98 height 24
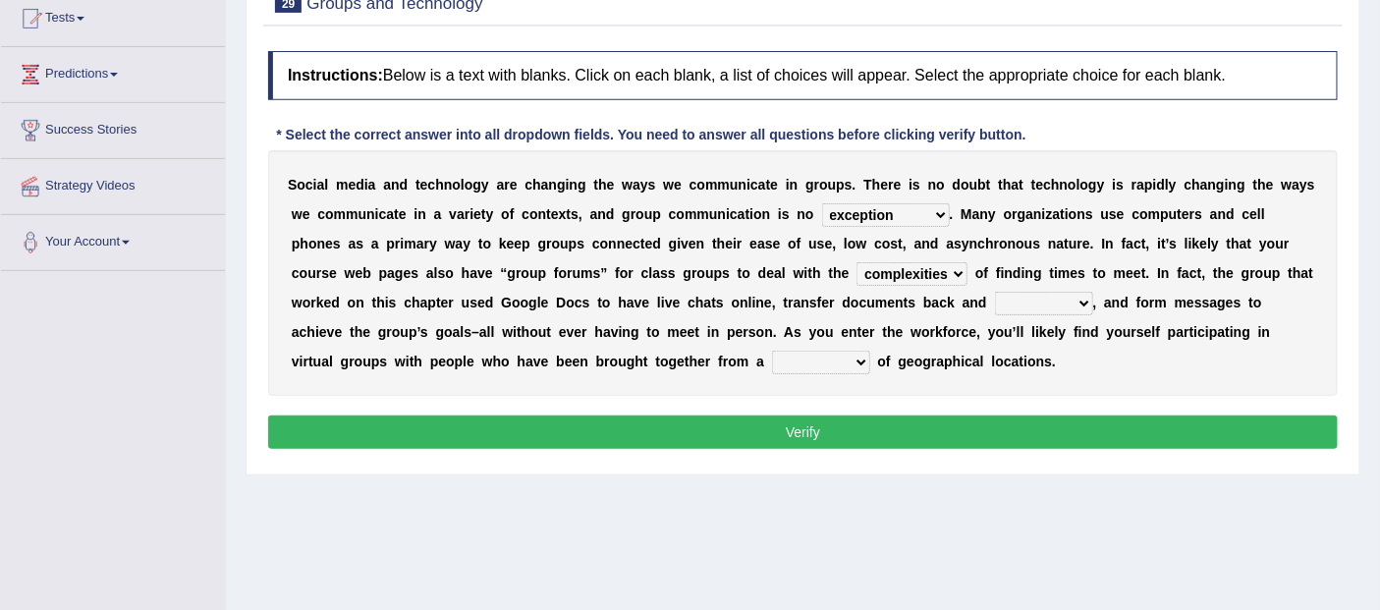
select select "beyond"
click at [995, 292] on select "fill forth toward beyond" at bounding box center [1044, 304] width 98 height 24
click at [857, 363] on select "form variety kind variation" at bounding box center [821, 363] width 98 height 24
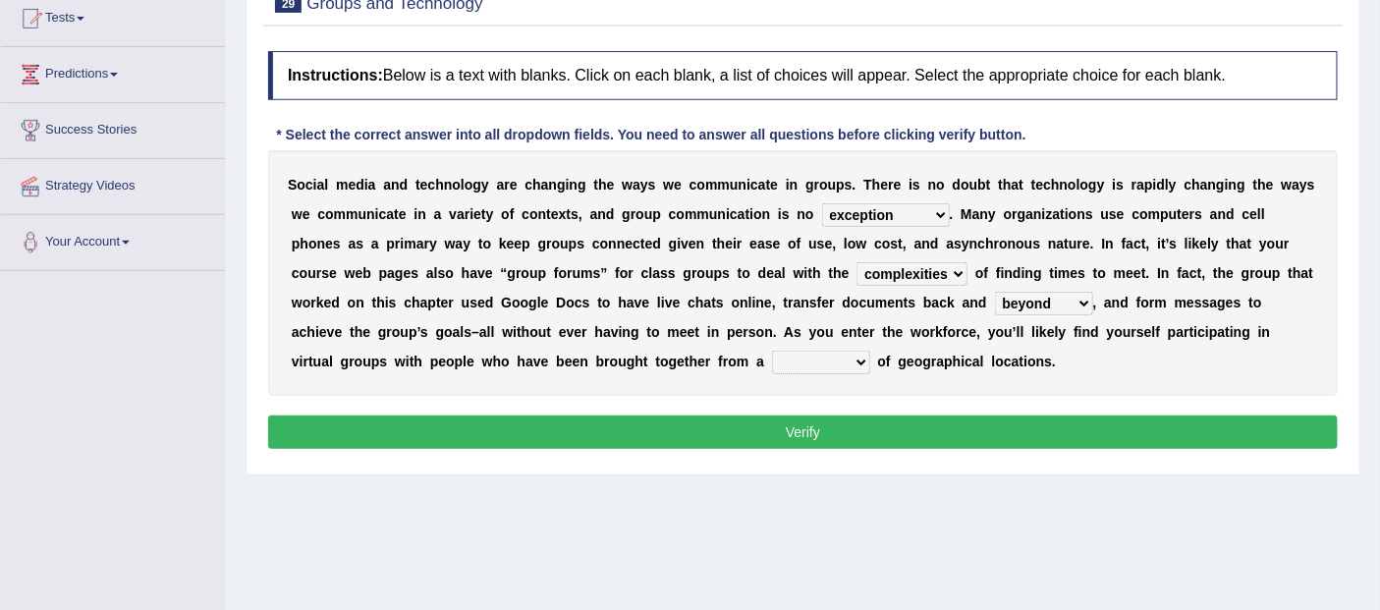
select select "variation"
click at [772, 351] on select "form variety kind variation" at bounding box center [821, 363] width 98 height 24
click at [817, 424] on button "Verify" at bounding box center [803, 431] width 1070 height 33
